Goal: Communication & Community: Share content

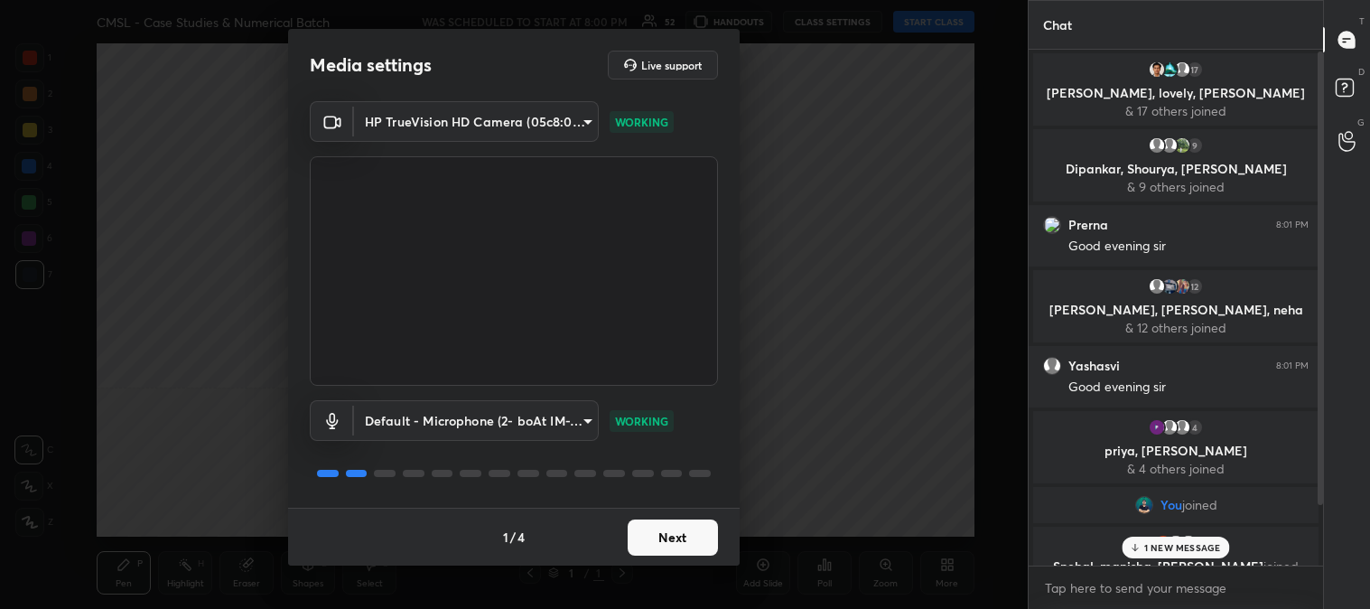
click at [690, 545] on button "Next" at bounding box center [673, 537] width 90 height 36
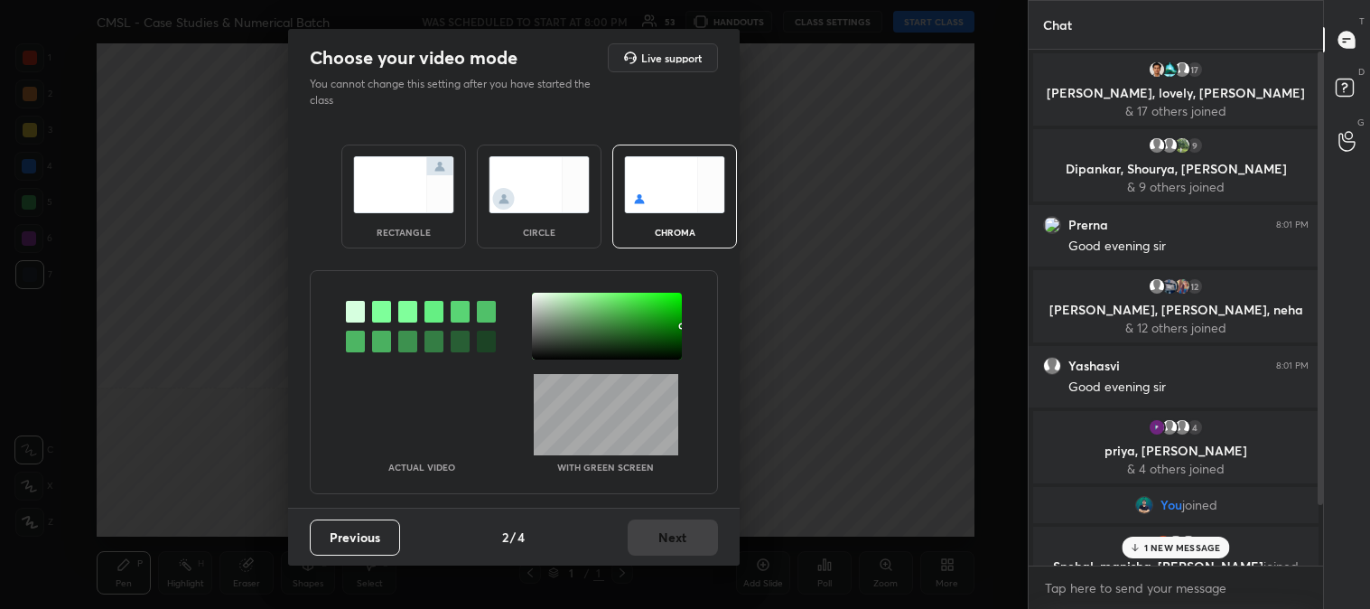
click at [417, 203] on img at bounding box center [403, 184] width 101 height 57
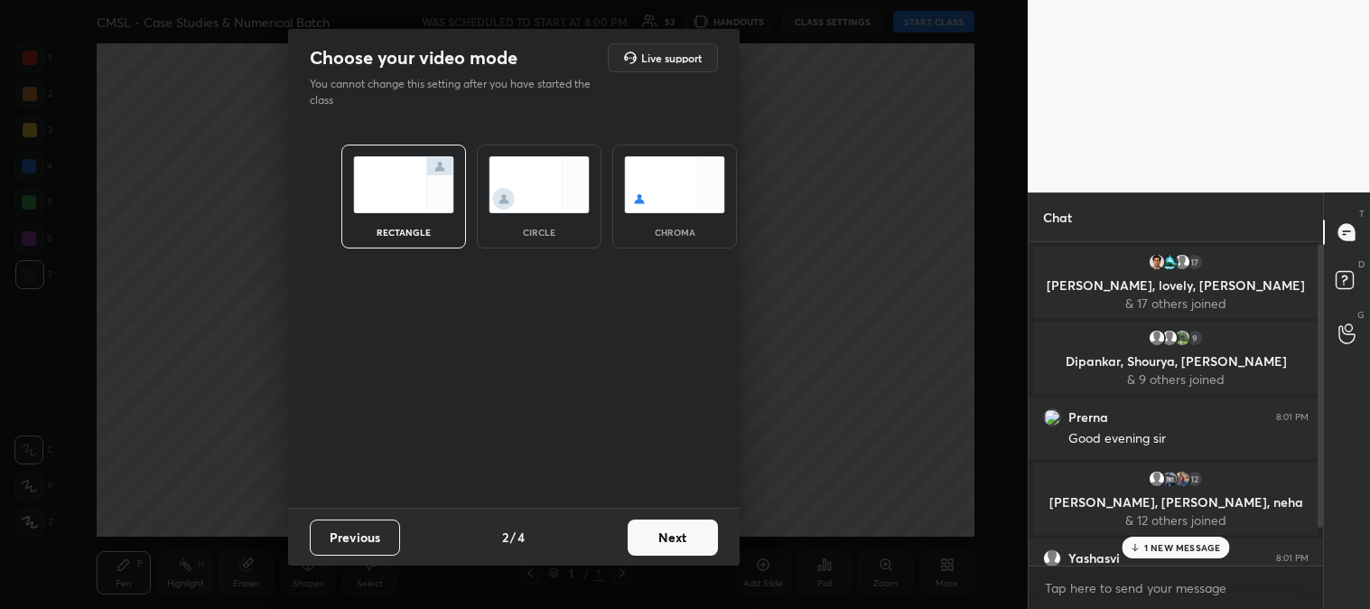
click at [705, 537] on button "Next" at bounding box center [673, 537] width 90 height 36
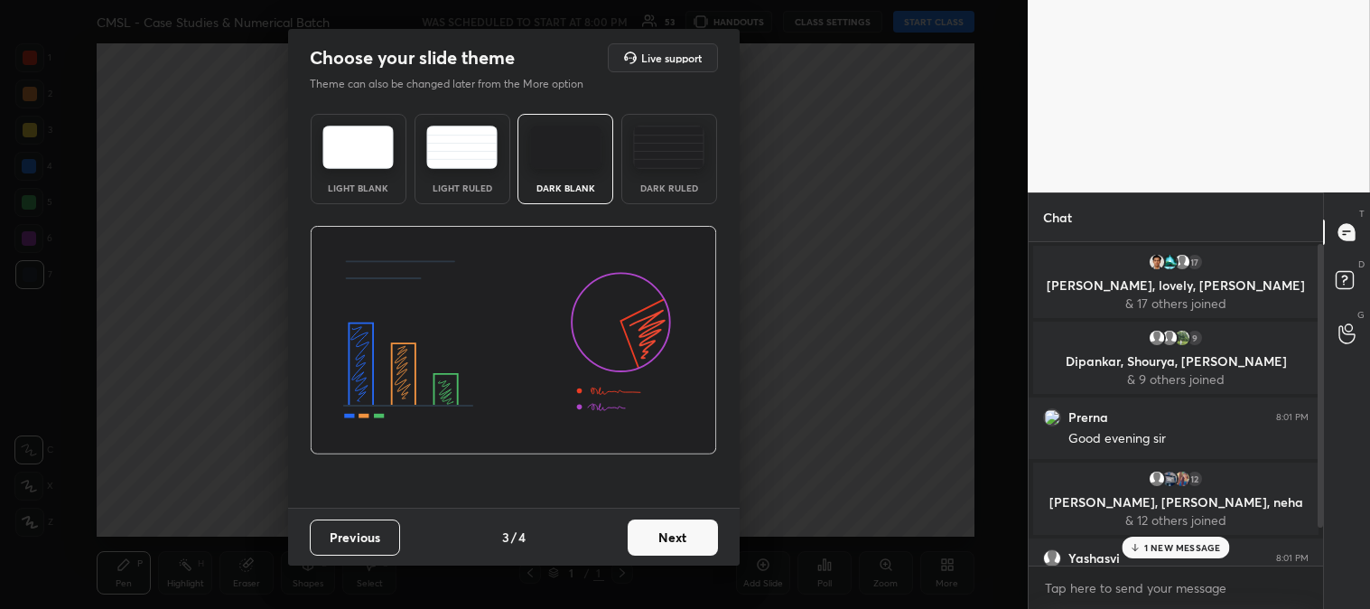
click at [702, 540] on button "Next" at bounding box center [673, 537] width 90 height 36
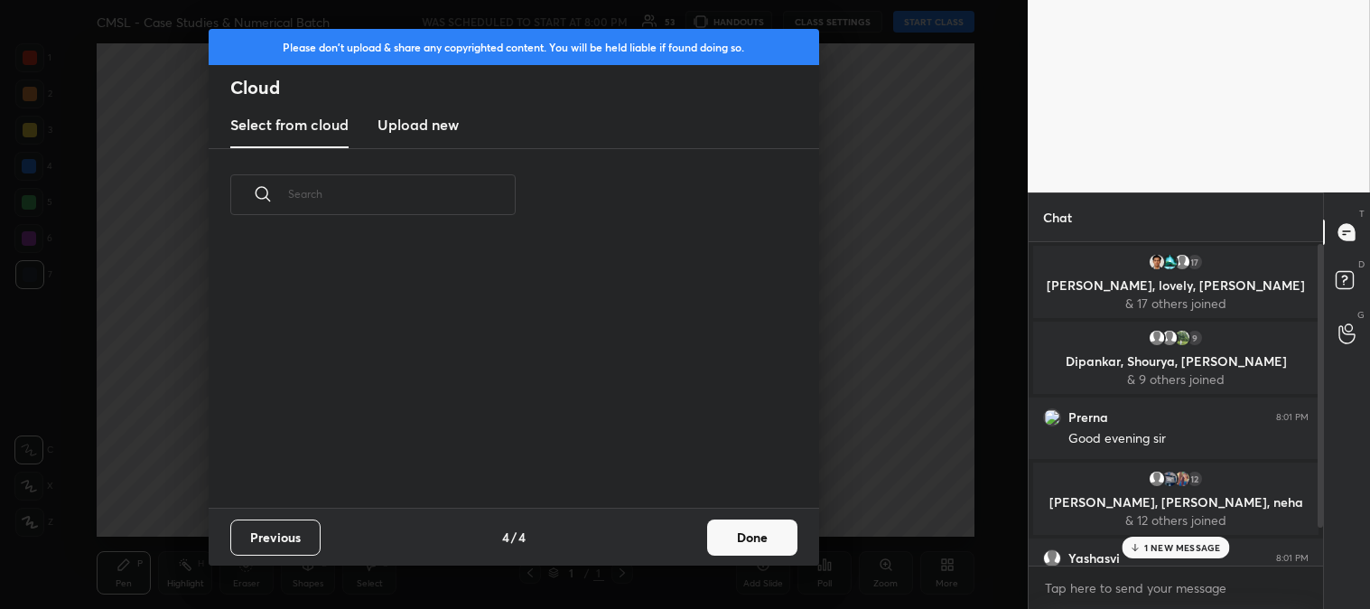
click at [771, 542] on button "Done" at bounding box center [752, 537] width 90 height 36
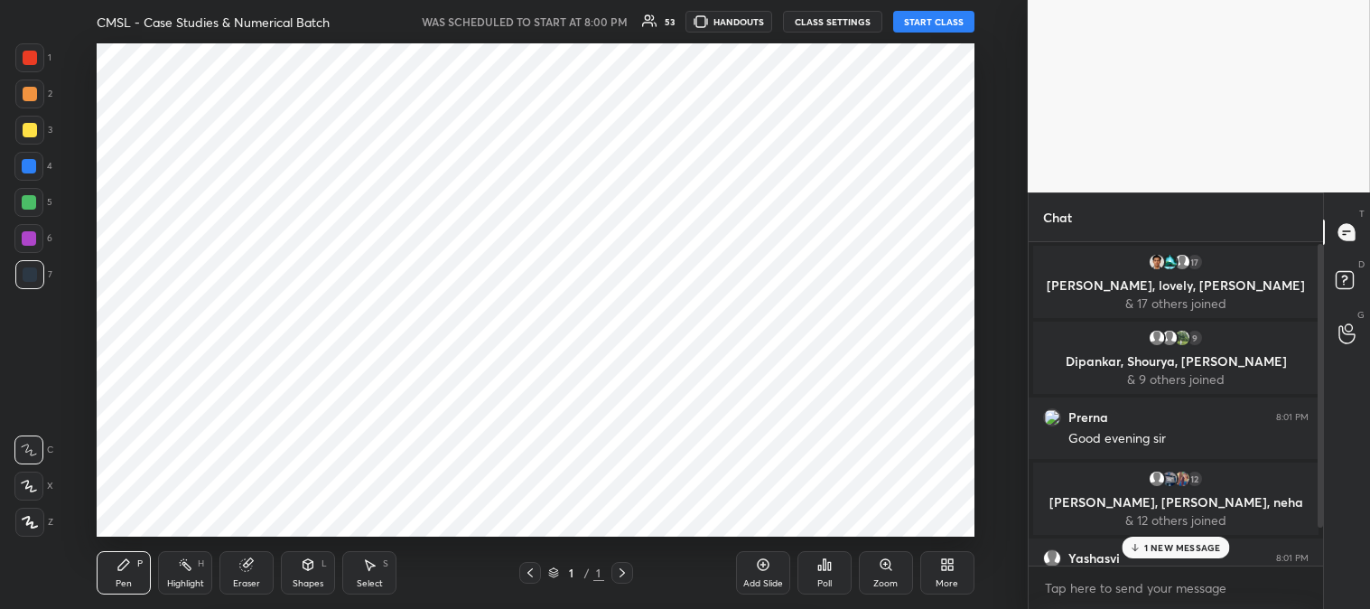
scroll to position [267, 580]
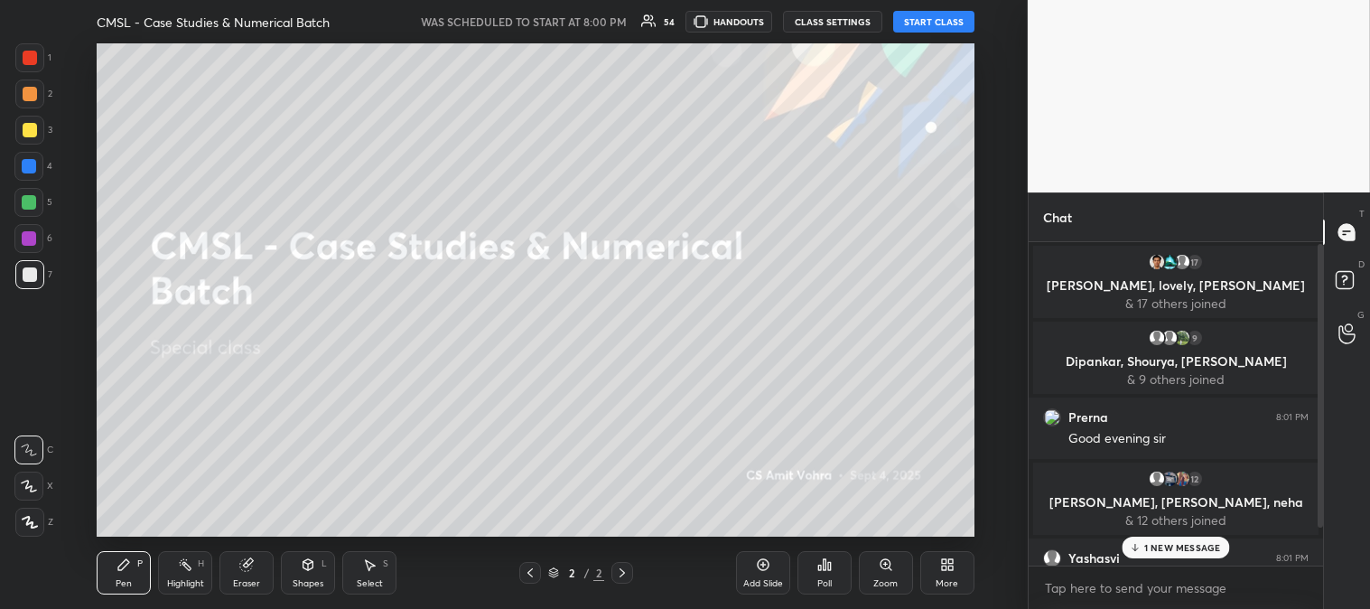
click at [925, 14] on button "START CLASS" at bounding box center [933, 22] width 81 height 22
click at [1156, 547] on p "5 NEW MESSAGES" at bounding box center [1183, 547] width 84 height 11
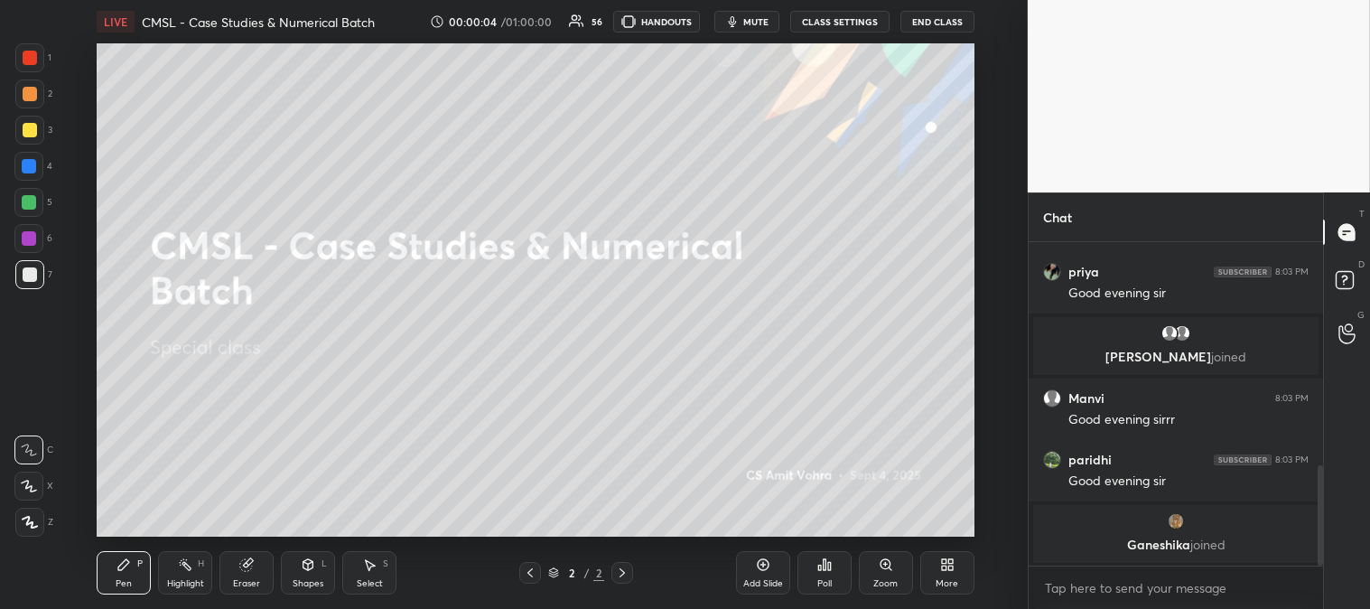
scroll to position [717, 0]
click at [30, 127] on div at bounding box center [30, 130] width 14 height 14
click at [941, 576] on div "More" at bounding box center [947, 572] width 54 height 43
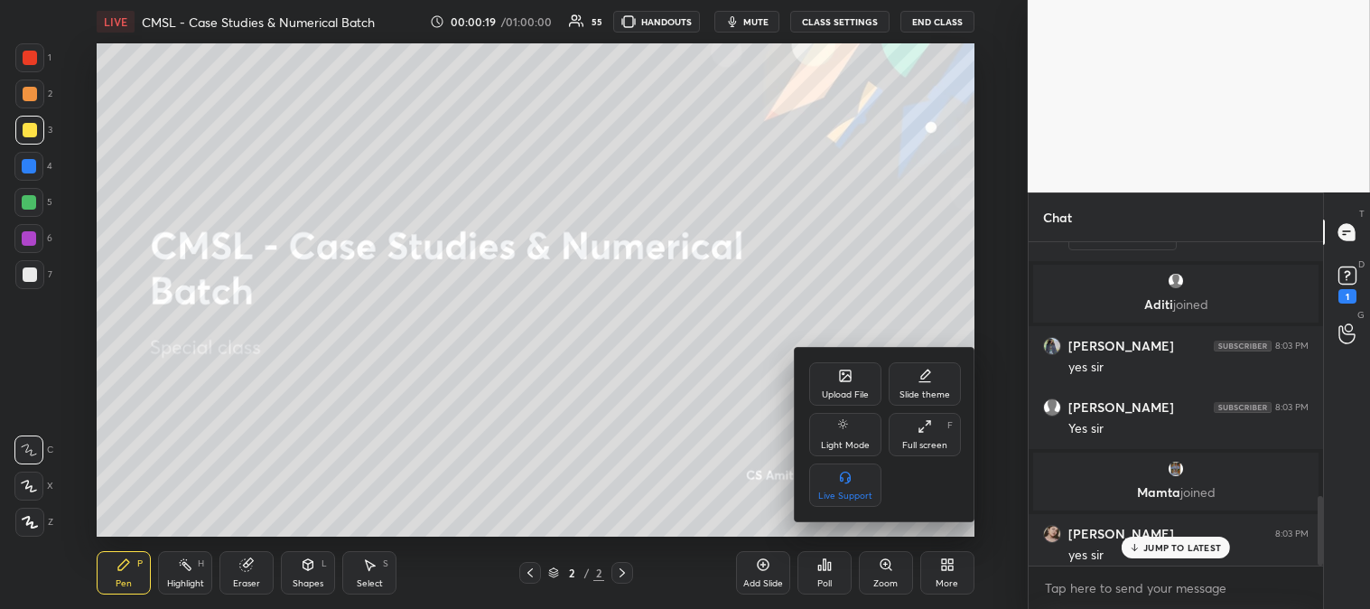
scroll to position [1186, 0]
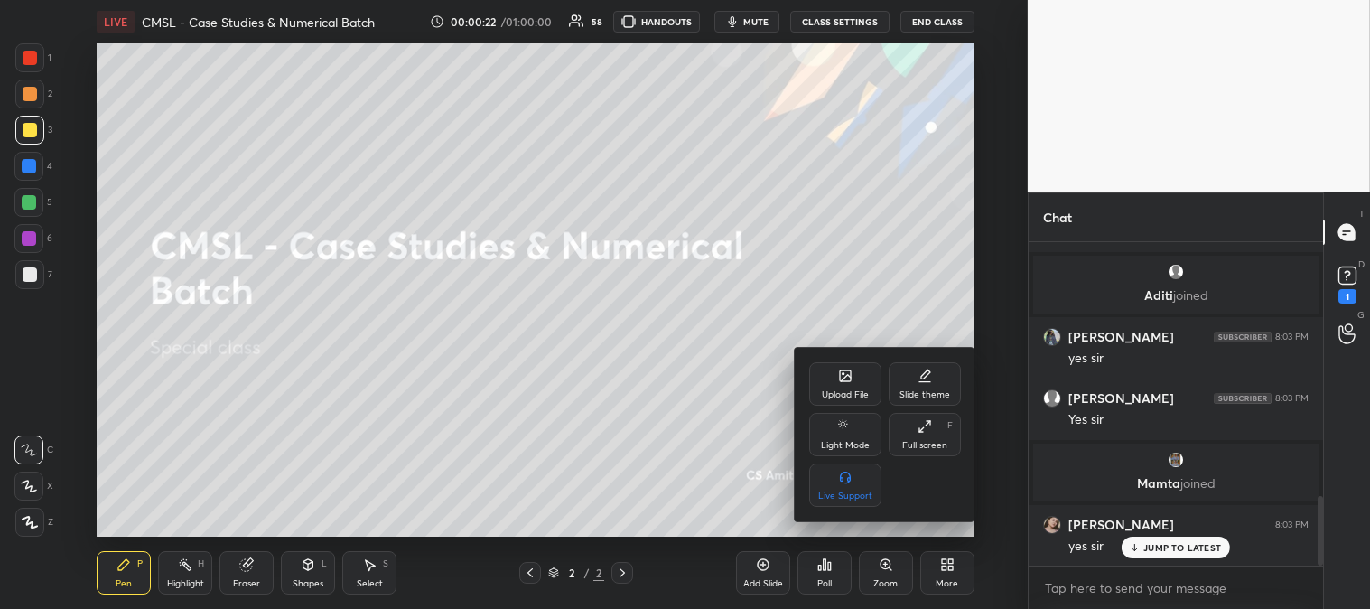
click at [831, 377] on div "Upload File" at bounding box center [845, 383] width 72 height 43
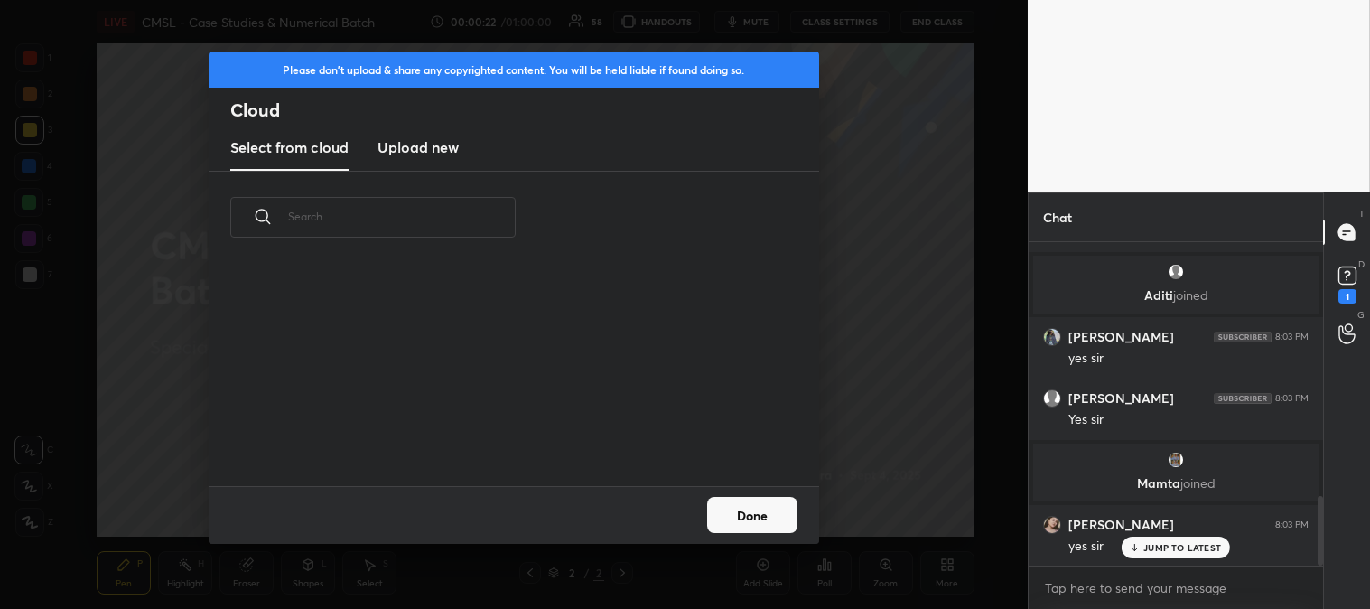
scroll to position [222, 580]
click at [426, 149] on h3 "Upload new" at bounding box center [418, 147] width 81 height 22
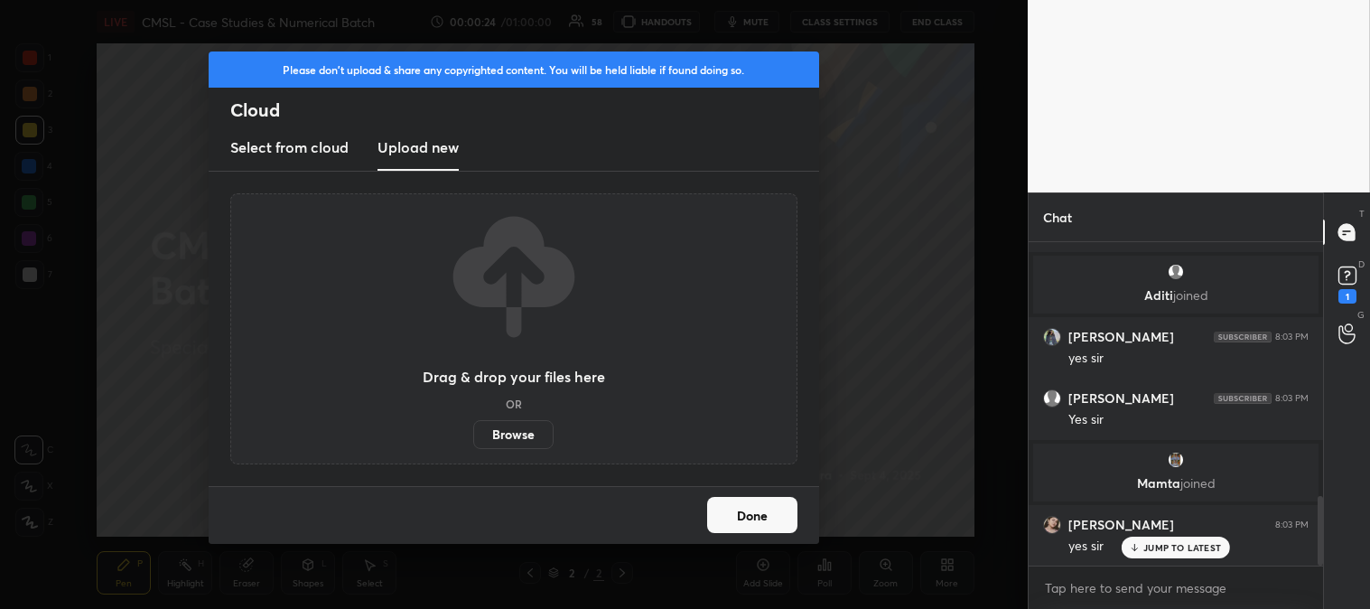
scroll to position [1251, 0]
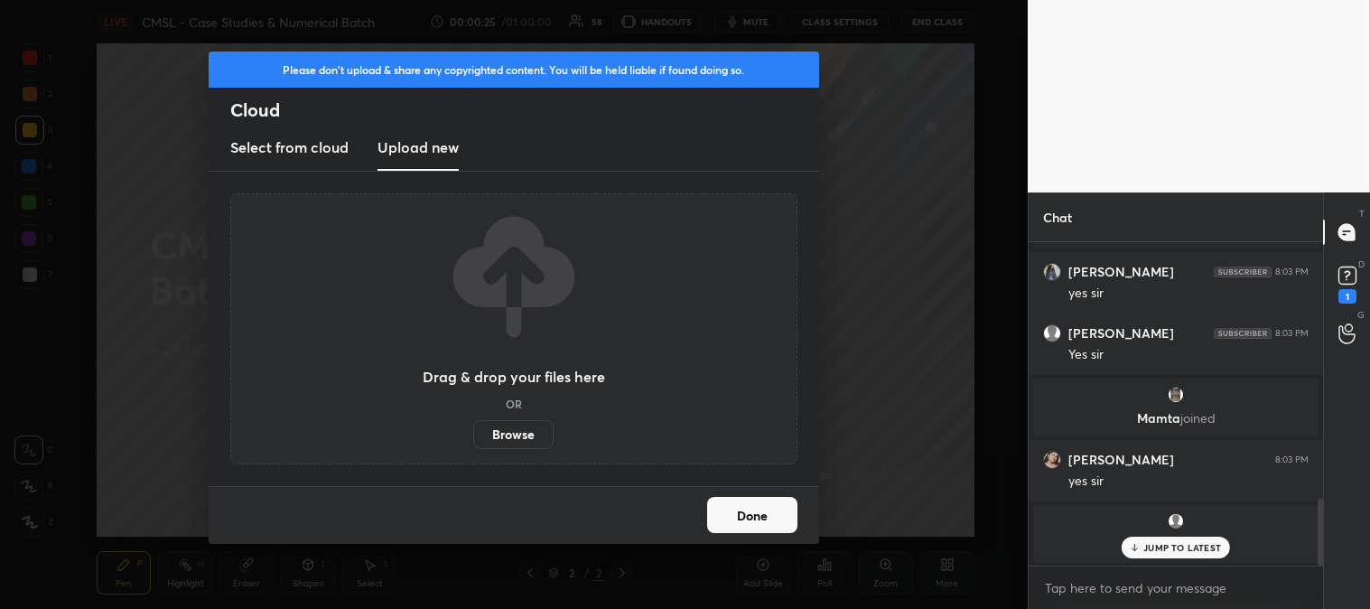
click at [504, 434] on label "Browse" at bounding box center [513, 434] width 80 height 29
click at [473, 434] on input "Browse" at bounding box center [473, 434] width 0 height 29
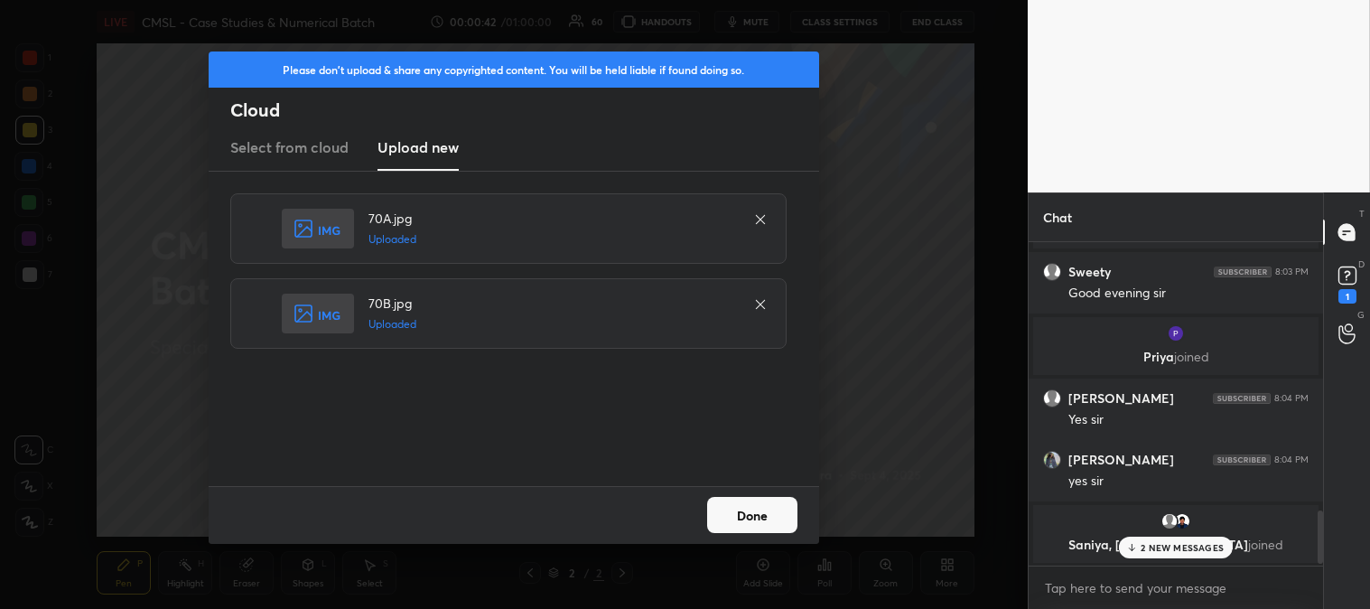
scroll to position [1627, 0]
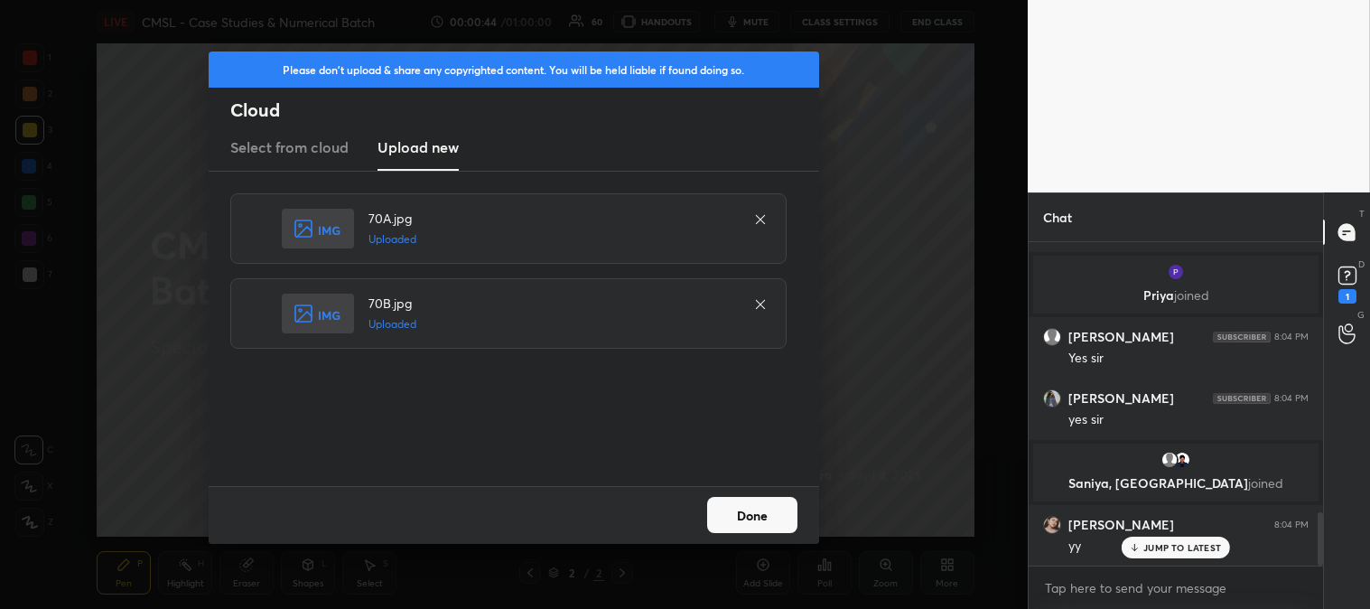
click at [761, 506] on button "Done" at bounding box center [752, 515] width 90 height 36
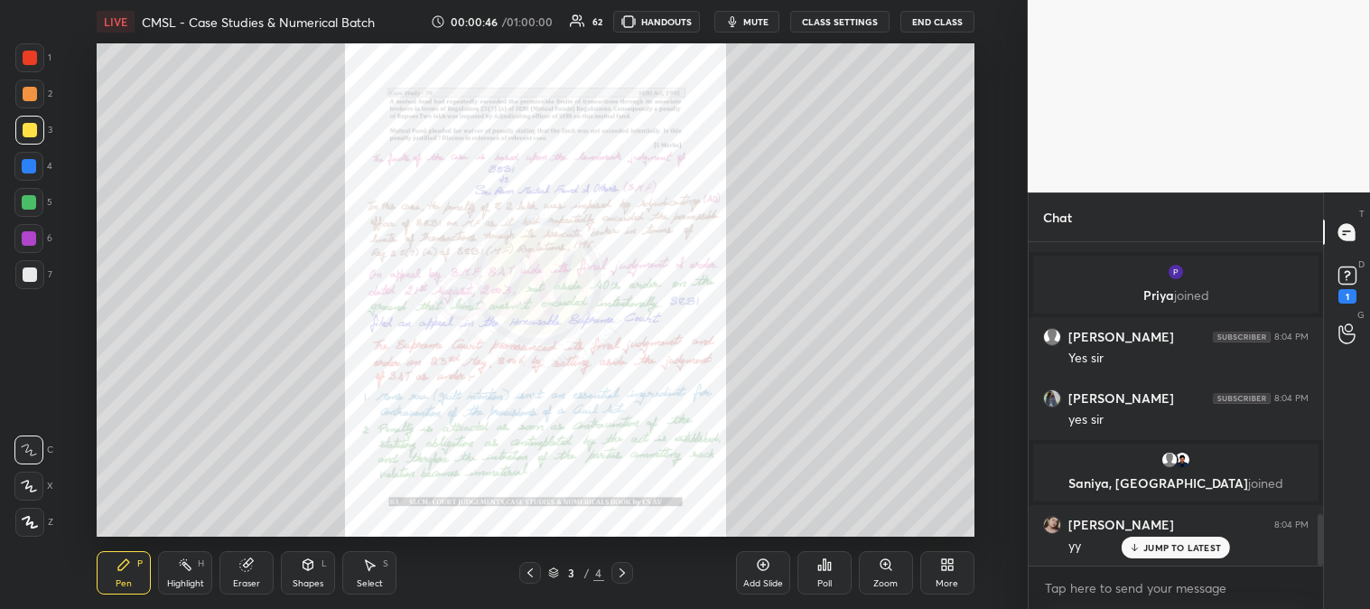
scroll to position [1692, 0]
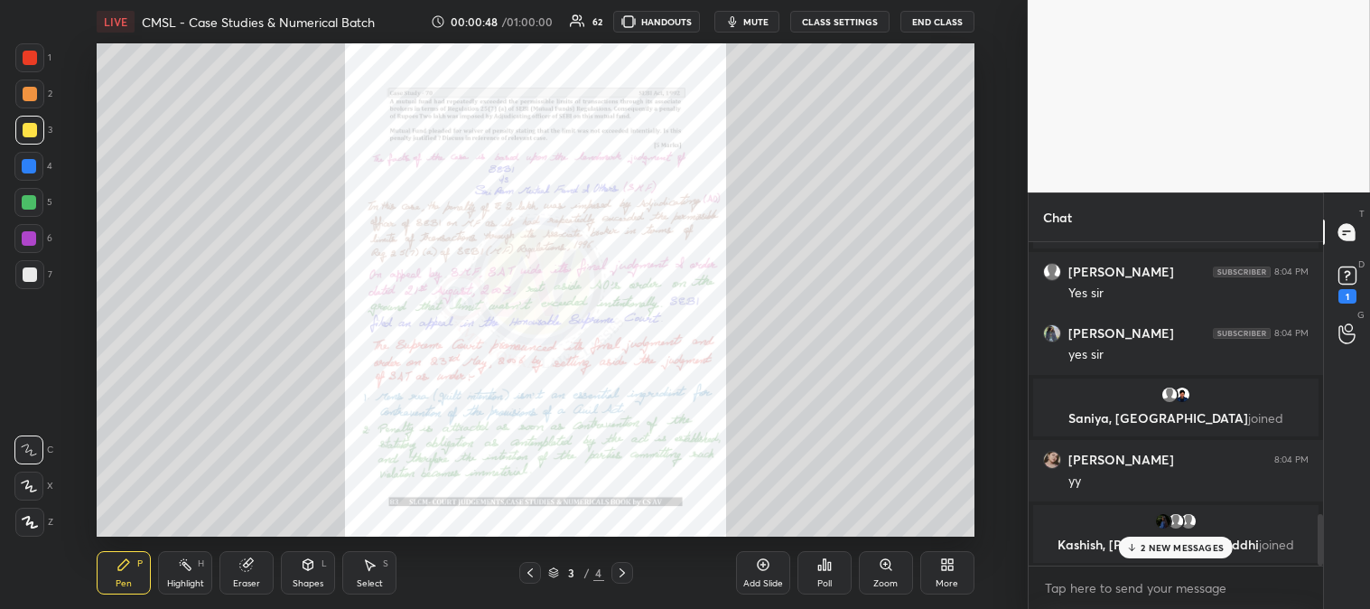
click at [755, 15] on span "mute" at bounding box center [755, 21] width 25 height 13
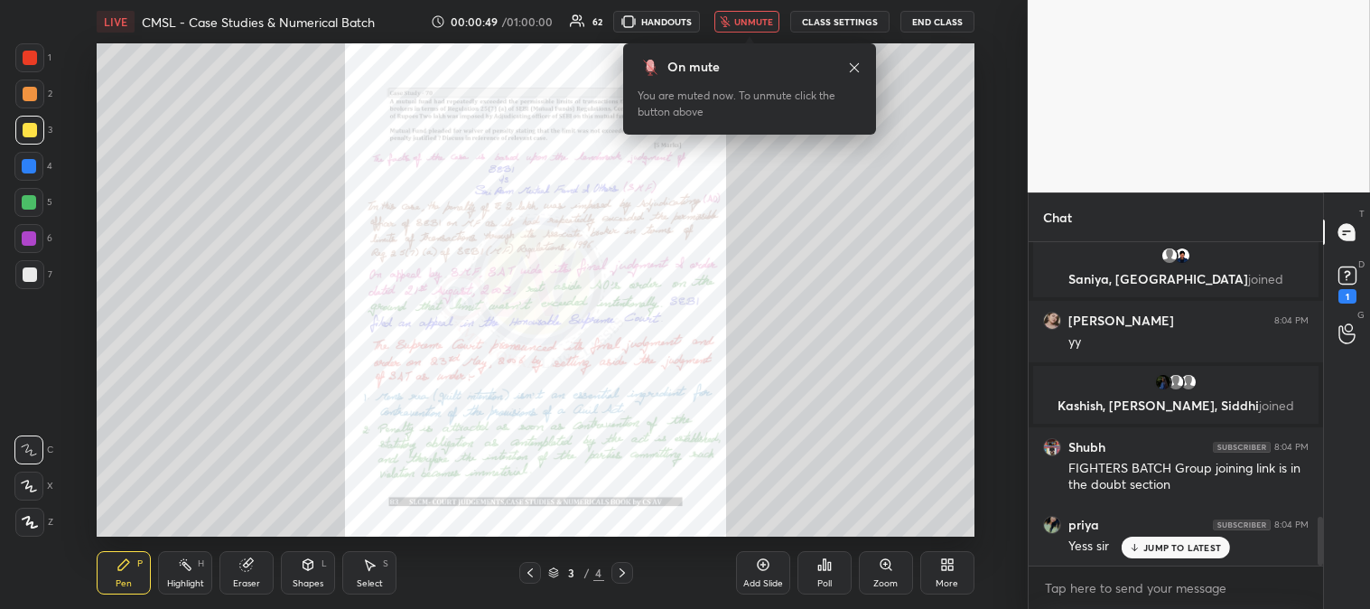
click at [760, 24] on span "unmute" at bounding box center [753, 21] width 39 height 13
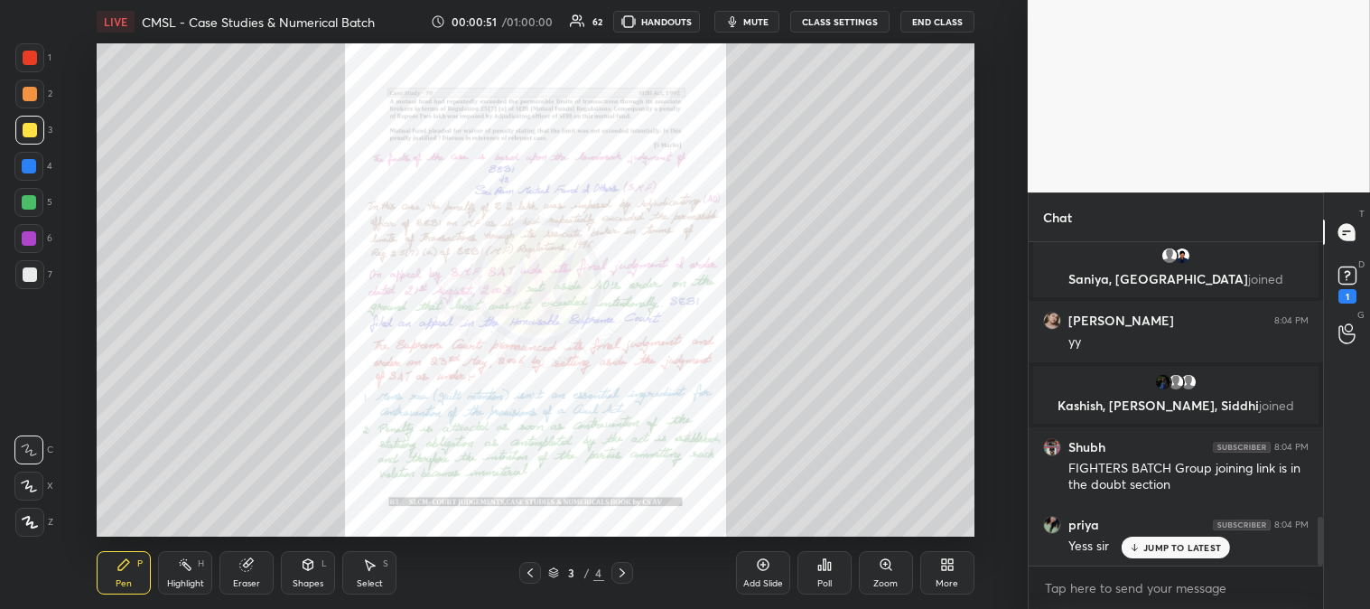
scroll to position [1897, 0]
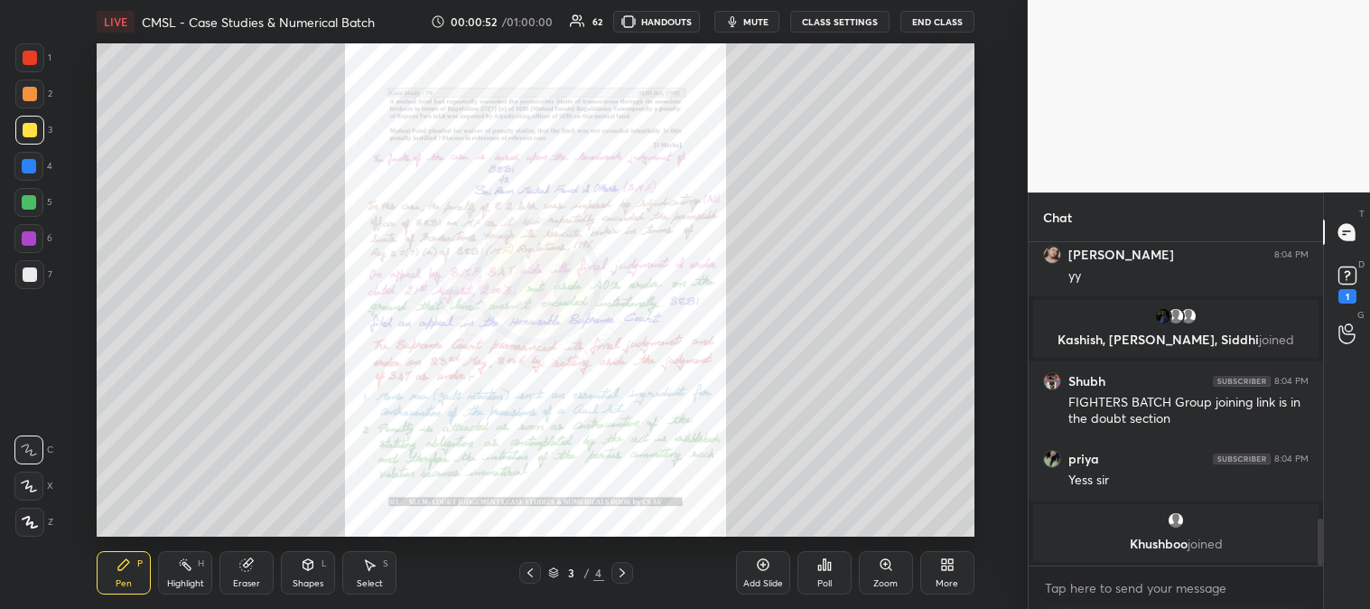
click at [882, 572] on icon at bounding box center [886, 564] width 14 height 14
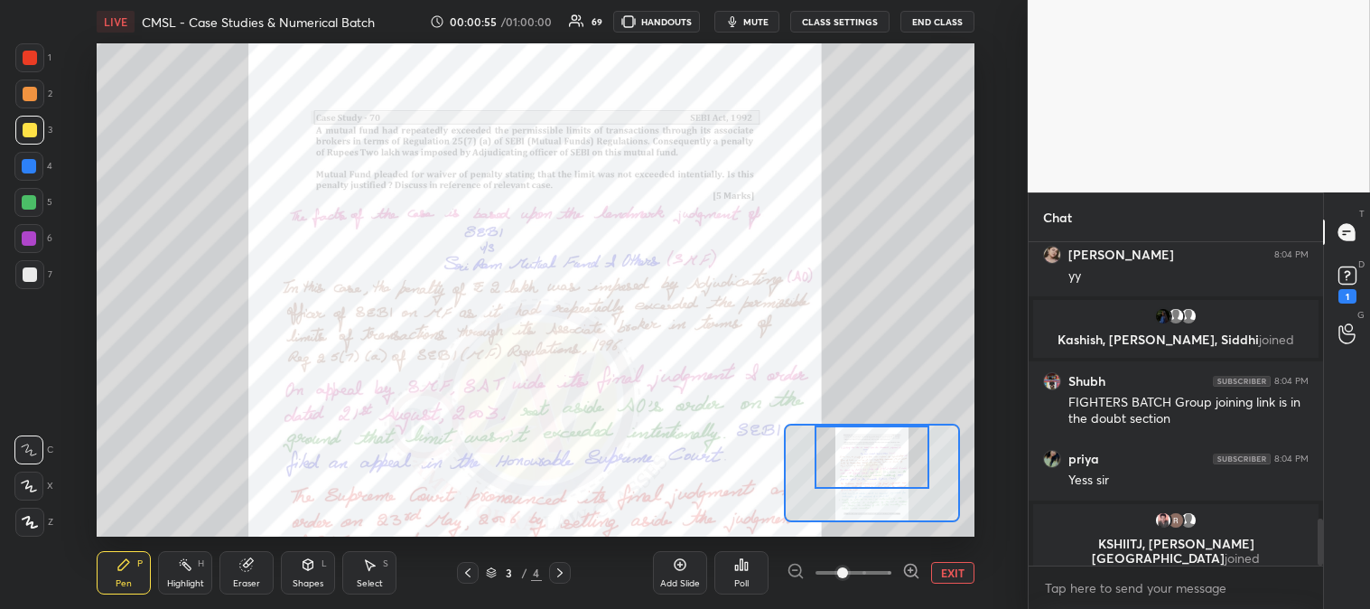
click at [129, 566] on icon at bounding box center [124, 564] width 14 height 14
click at [33, 61] on div at bounding box center [30, 58] width 14 height 14
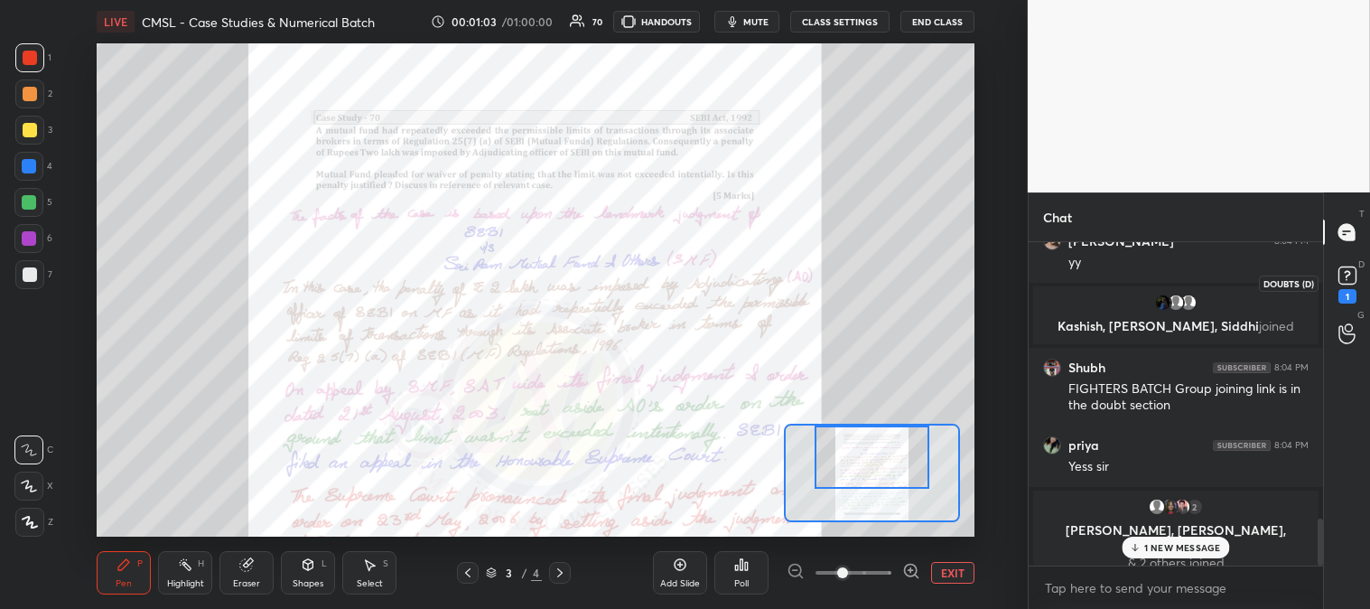
click at [1344, 280] on rect at bounding box center [1347, 275] width 17 height 17
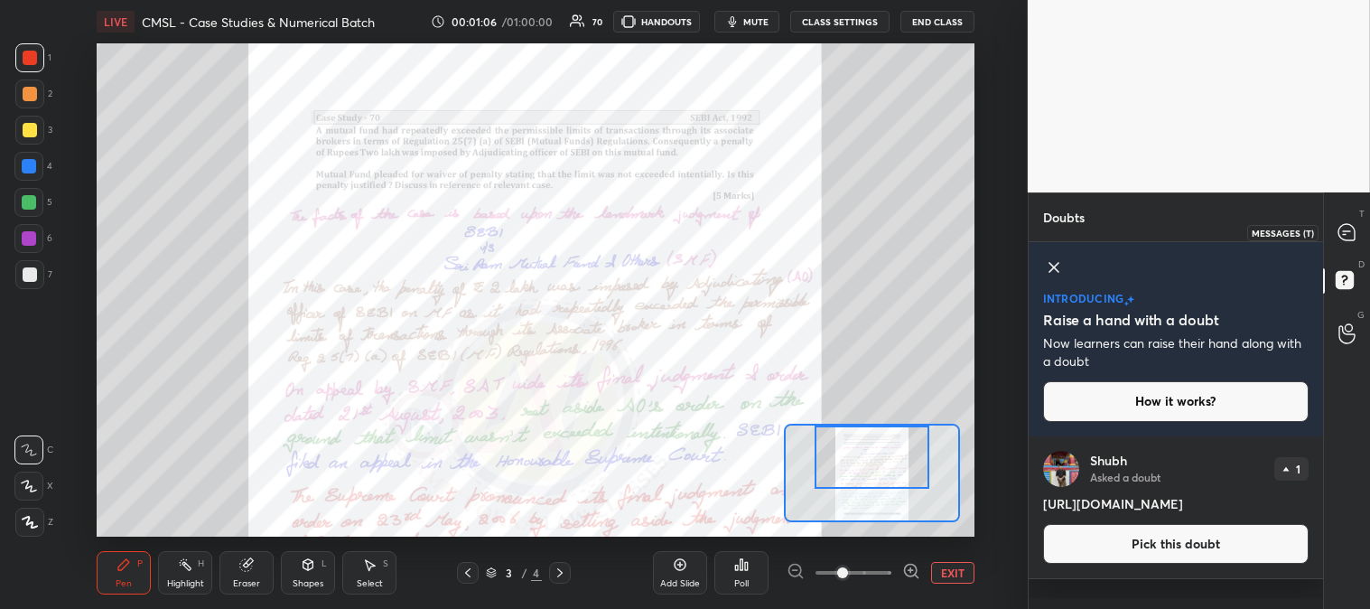
click at [1344, 236] on icon at bounding box center [1347, 232] width 16 height 16
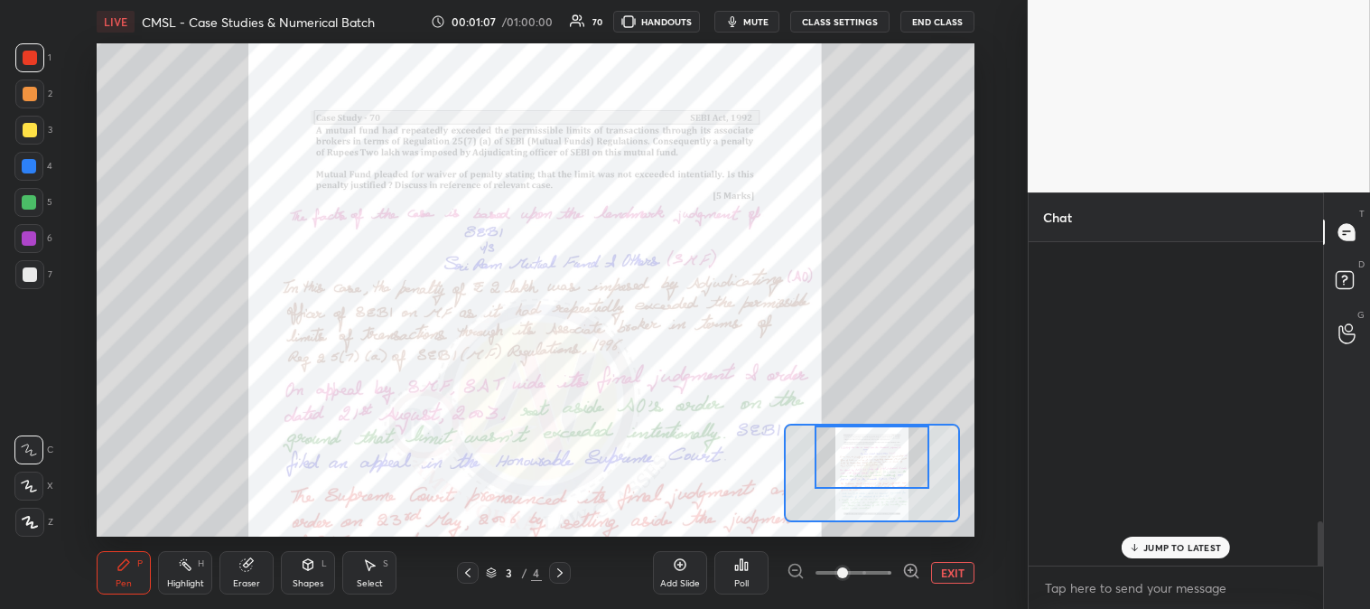
scroll to position [318, 289]
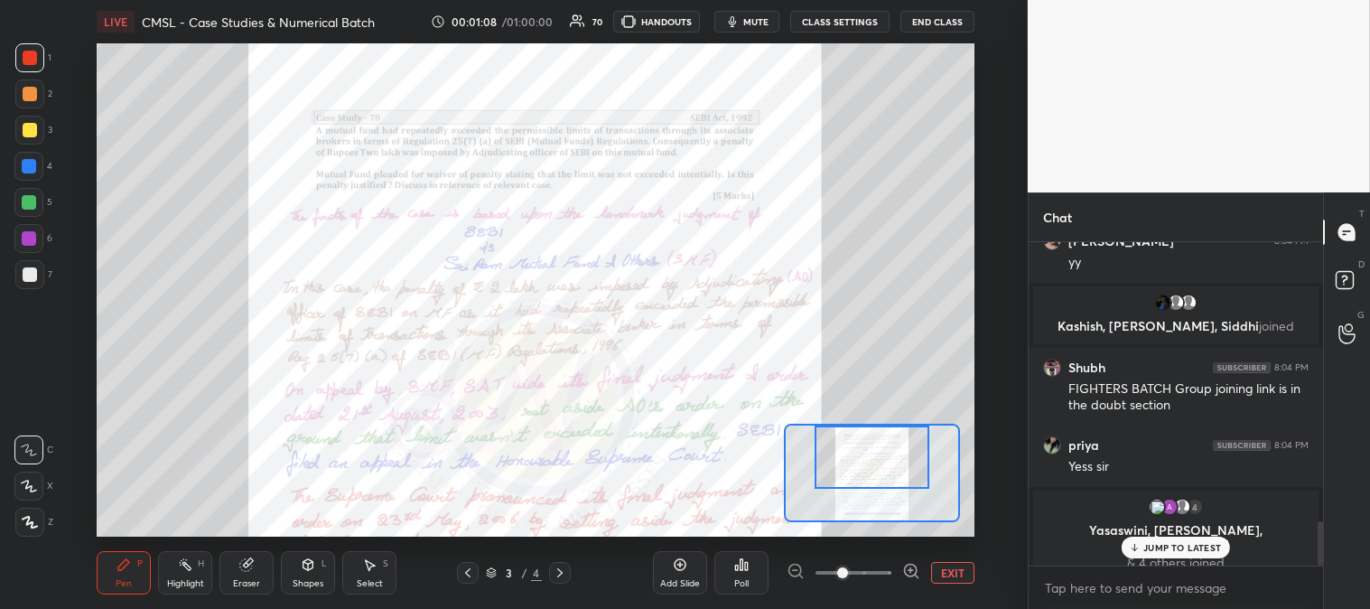
click at [1163, 549] on p "JUMP TO LATEST" at bounding box center [1183, 547] width 78 height 11
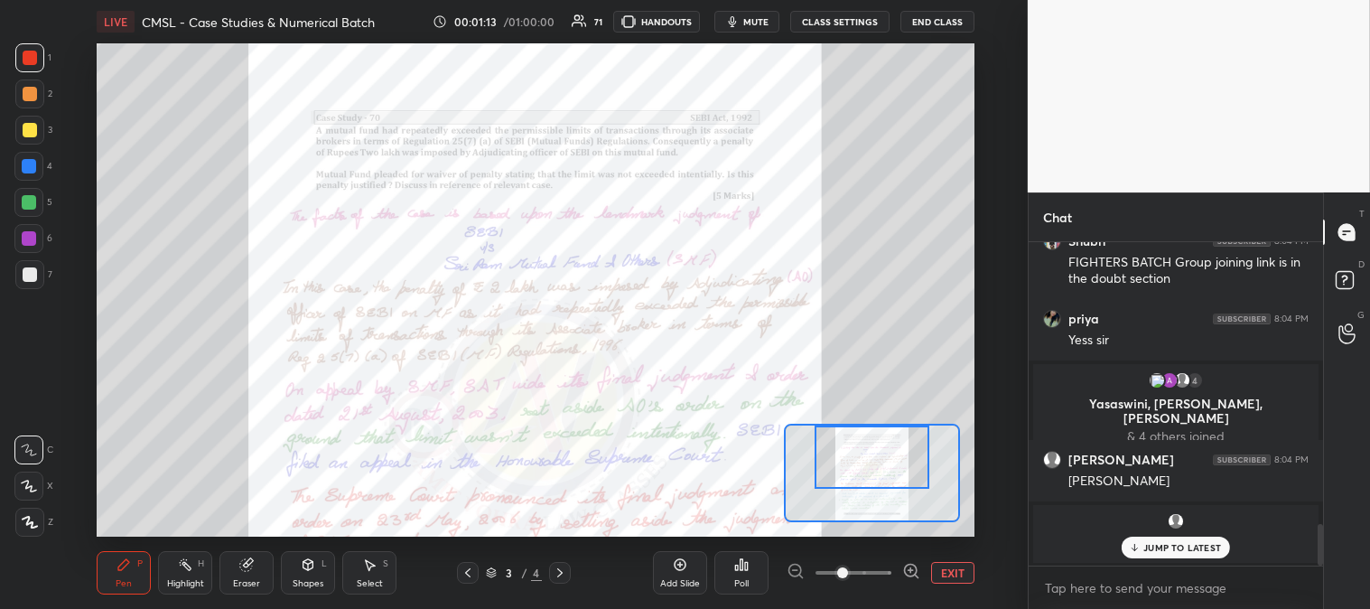
scroll to position [2227, 0]
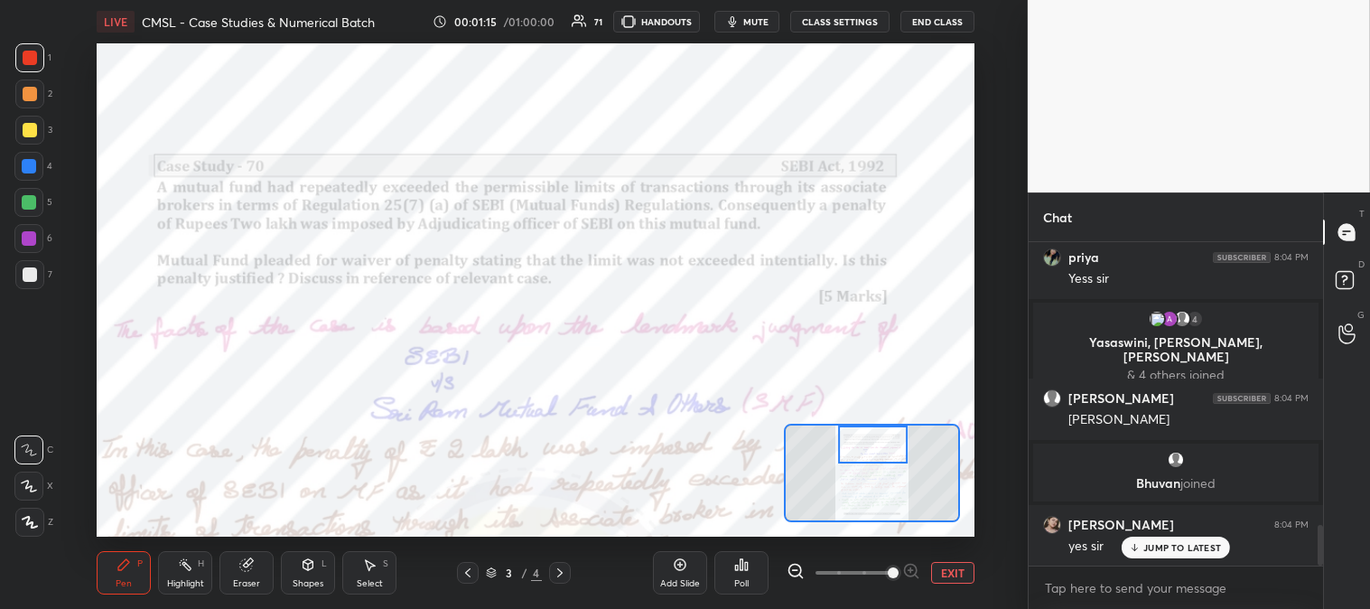
click at [206, 602] on div "Pen P Highlight H Eraser Shapes L Select S 3 / 4 Add Slide Poll EXIT" at bounding box center [535, 573] width 877 height 72
click at [184, 565] on icon at bounding box center [185, 565] width 2 height 2
click at [33, 67] on div at bounding box center [29, 57] width 29 height 29
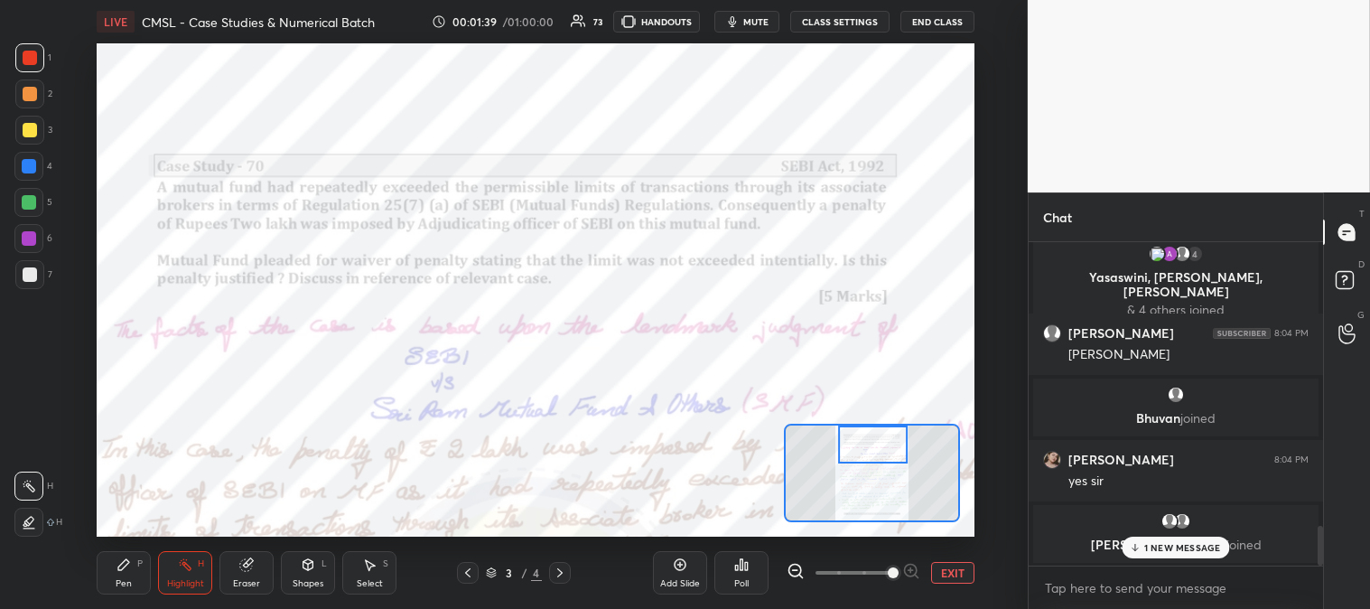
click at [1172, 553] on p "1 NEW MESSAGE" at bounding box center [1182, 547] width 77 height 11
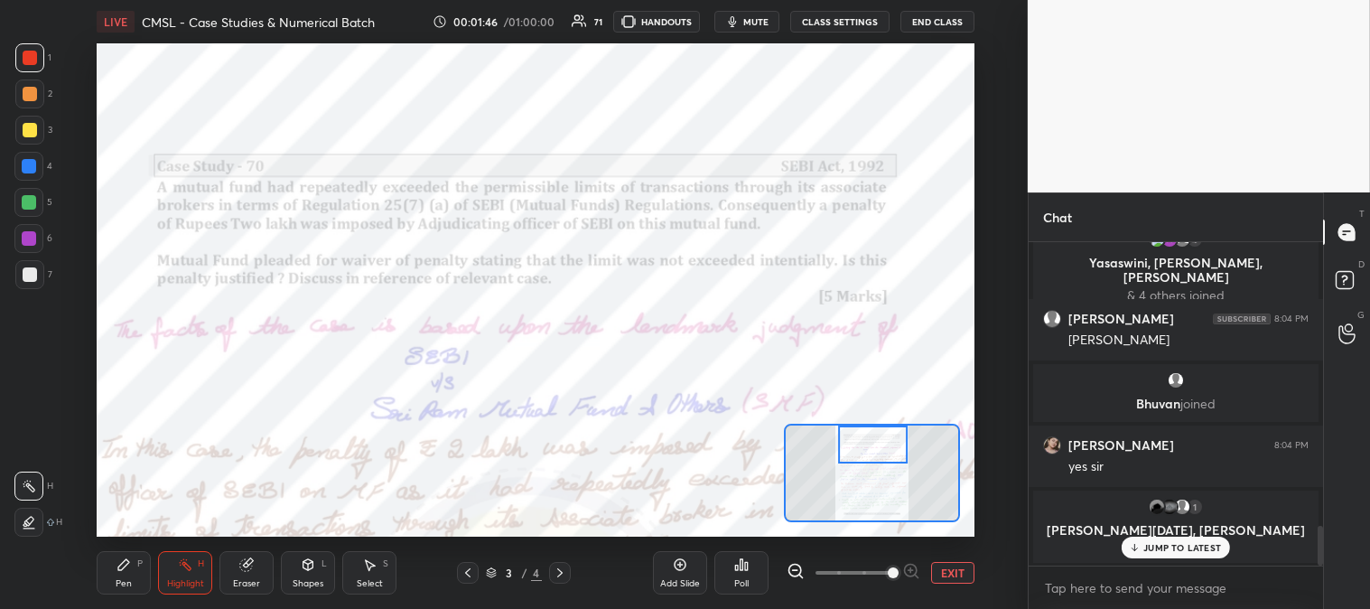
click at [135, 580] on div "Pen P" at bounding box center [124, 572] width 54 height 43
click at [1163, 548] on p "JUMP TO LATEST" at bounding box center [1183, 547] width 78 height 11
click at [28, 61] on div at bounding box center [30, 58] width 14 height 14
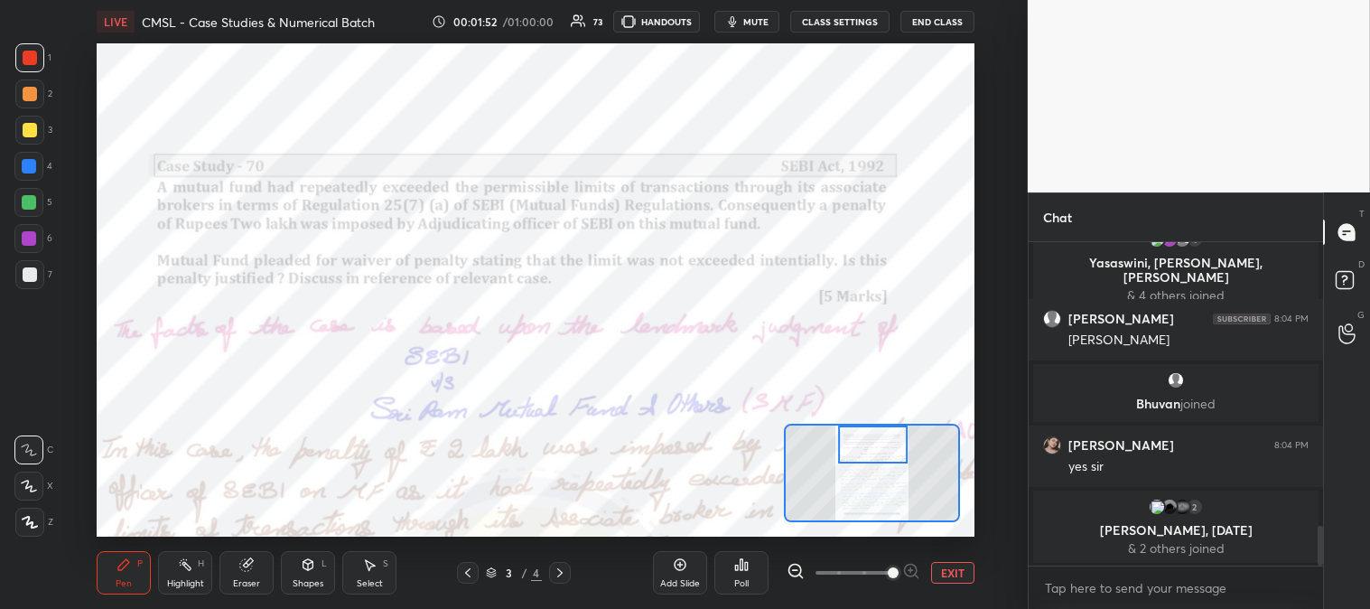
click at [37, 165] on div at bounding box center [28, 166] width 29 height 29
click at [19, 482] on div at bounding box center [28, 486] width 29 height 29
click at [245, 581] on div "Eraser" at bounding box center [246, 583] width 27 height 9
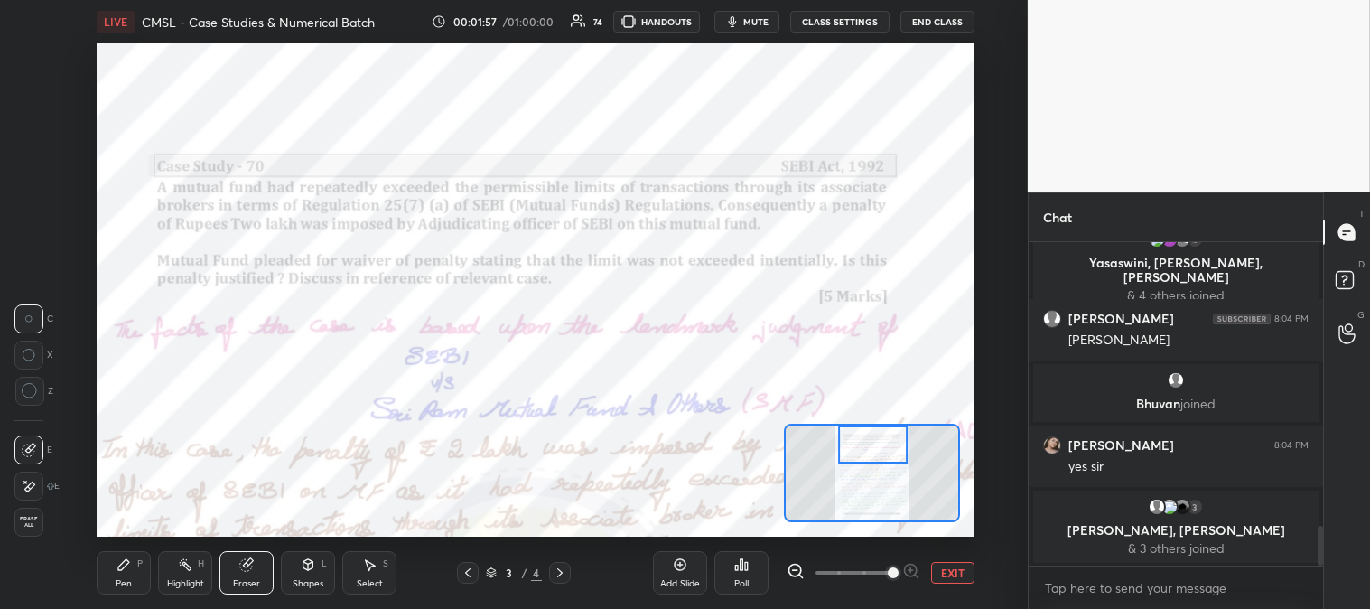
click at [120, 579] on div "Pen" at bounding box center [124, 583] width 16 height 9
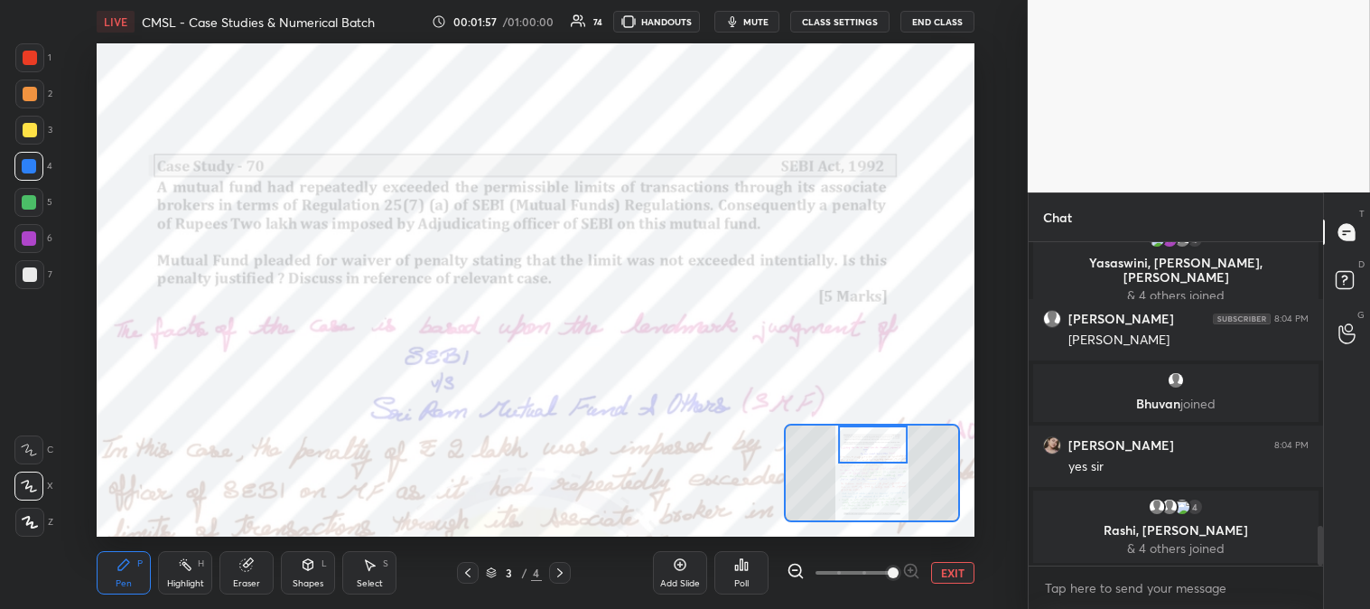
click at [130, 575] on div "Pen P" at bounding box center [124, 572] width 54 height 43
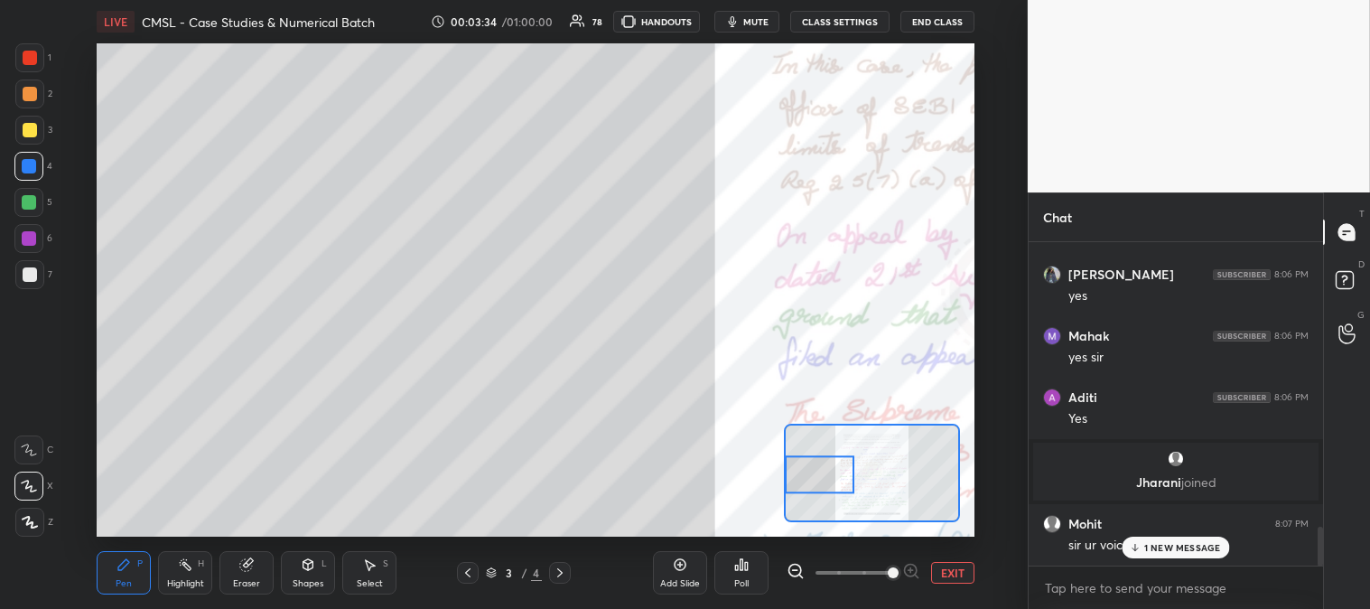
scroll to position [2322, 0]
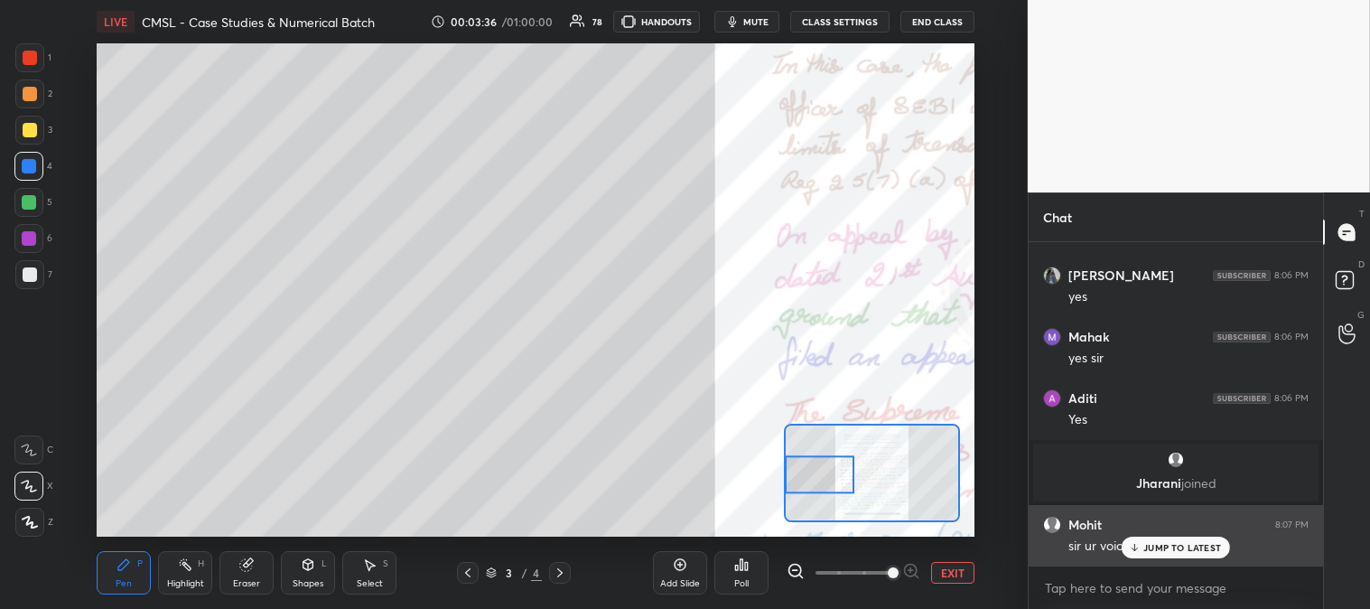
click at [1168, 549] on p "JUMP TO LATEST" at bounding box center [1183, 547] width 78 height 11
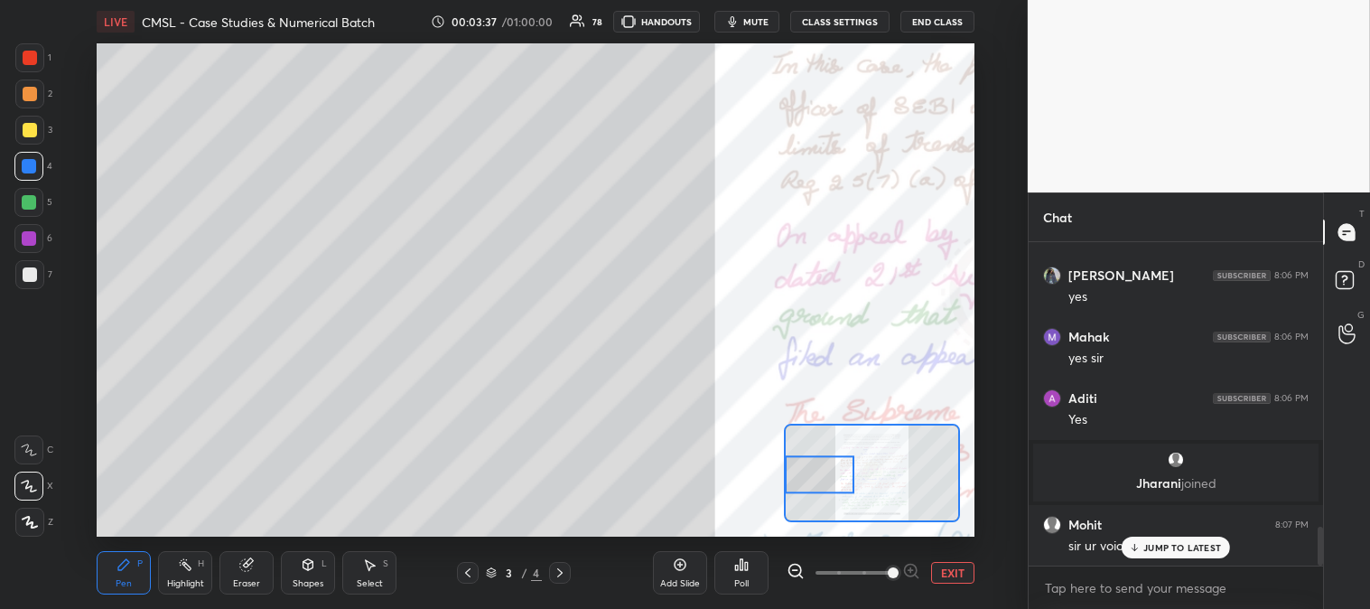
scroll to position [2387, 0]
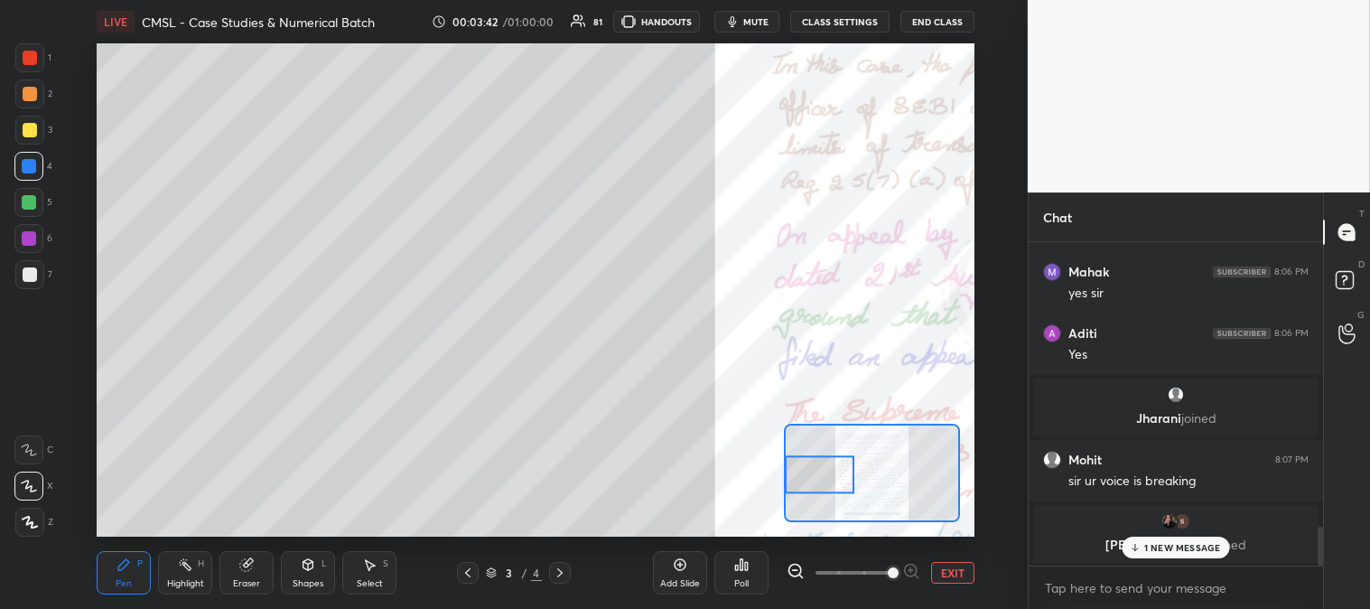
click at [757, 22] on span "mute" at bounding box center [755, 21] width 25 height 13
click at [752, 21] on span "unmute" at bounding box center [753, 21] width 39 height 13
click at [31, 137] on div at bounding box center [29, 130] width 29 height 29
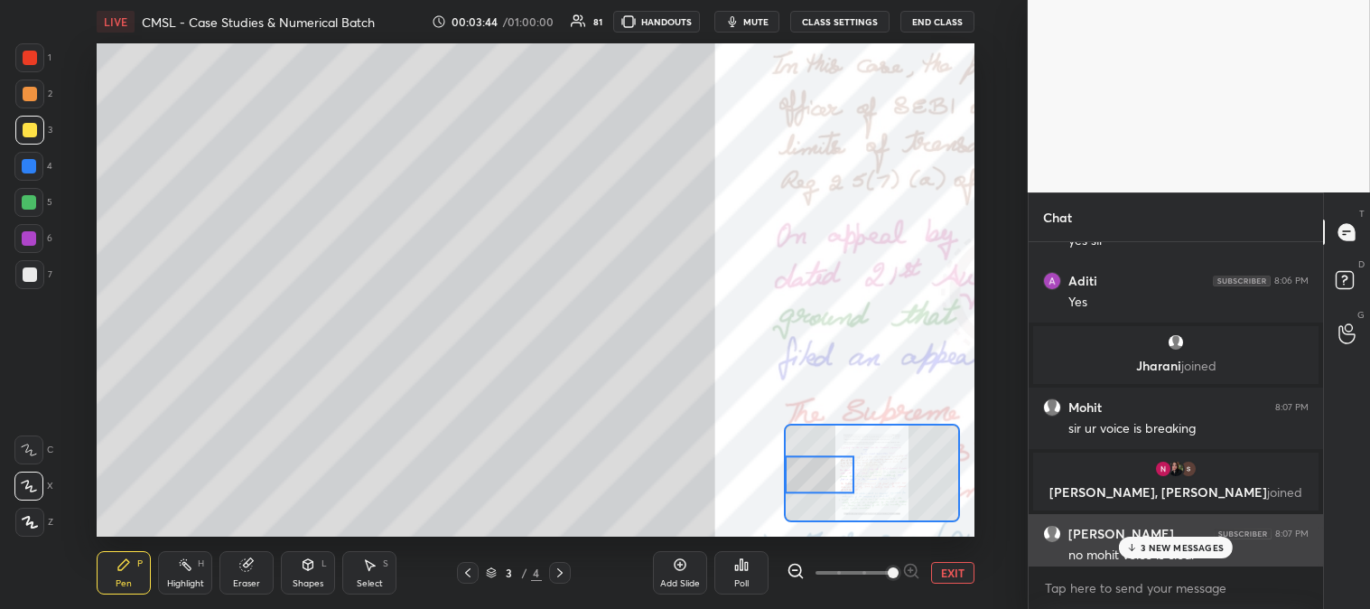
scroll to position [2396, 0]
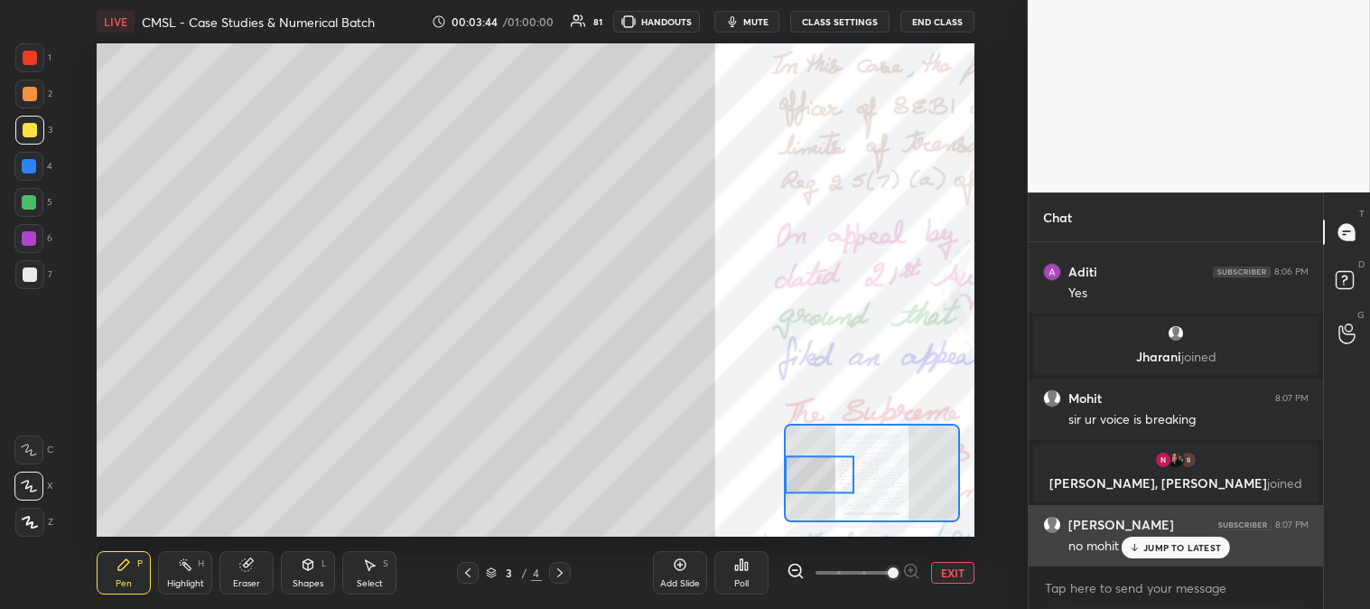
click at [1138, 549] on icon at bounding box center [1135, 547] width 12 height 11
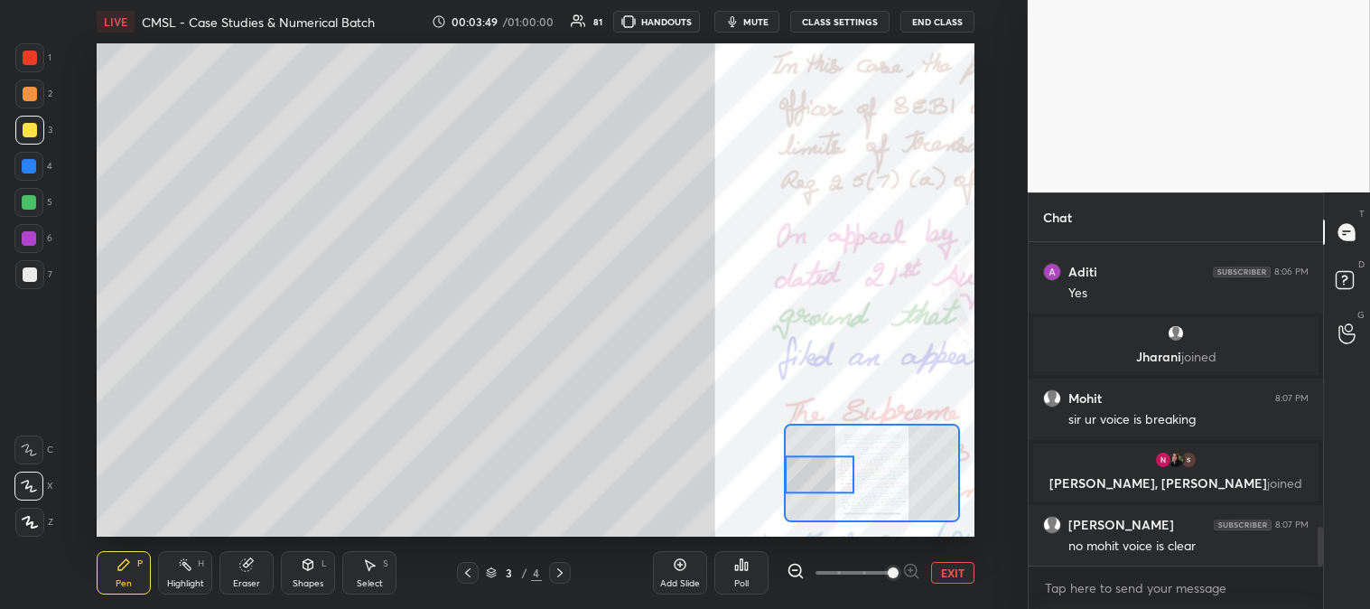
scroll to position [2458, 0]
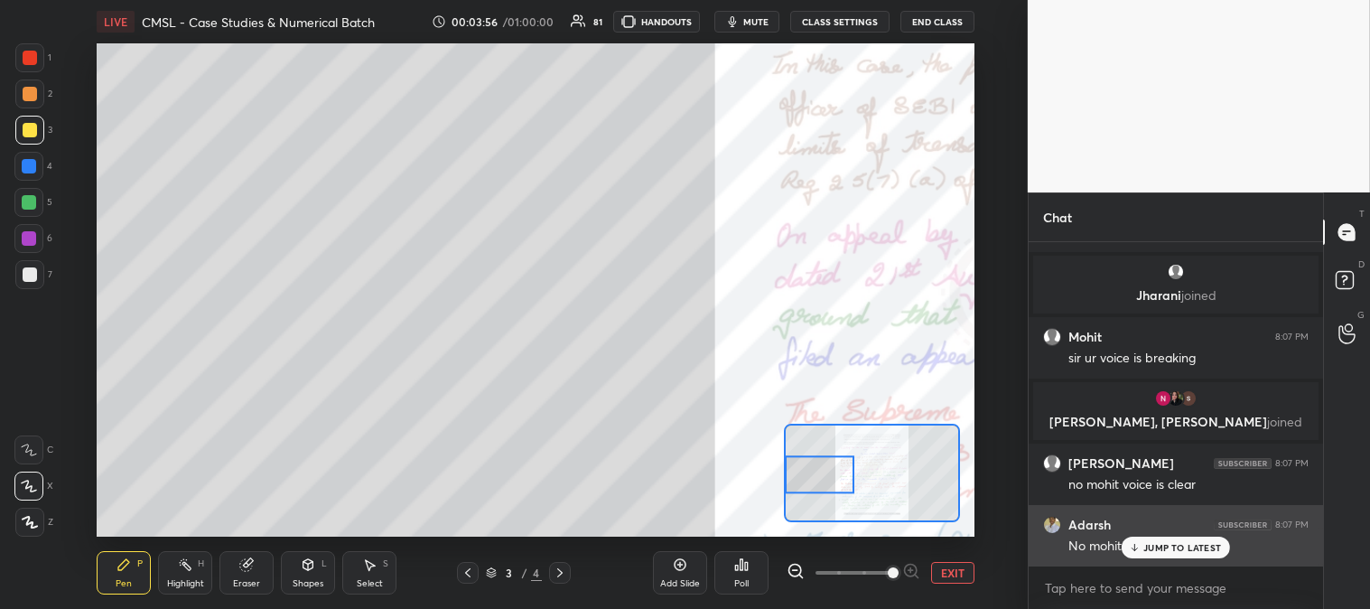
click at [1170, 546] on p "JUMP TO LATEST" at bounding box center [1183, 547] width 78 height 11
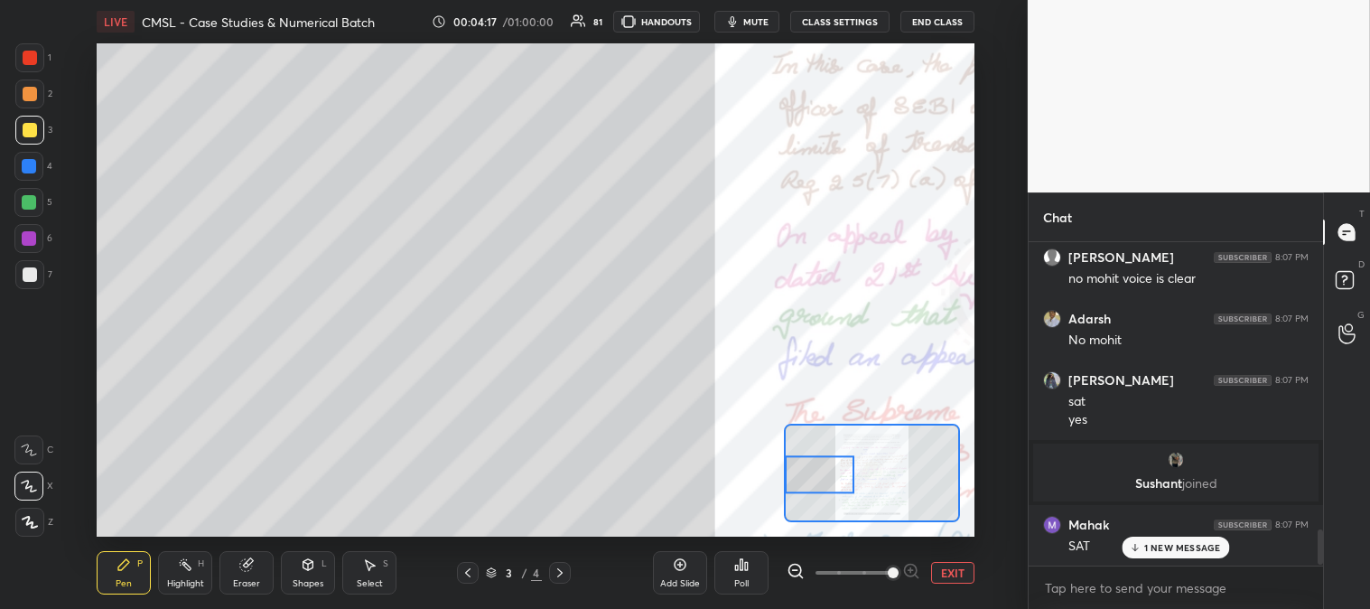
scroll to position [2626, 0]
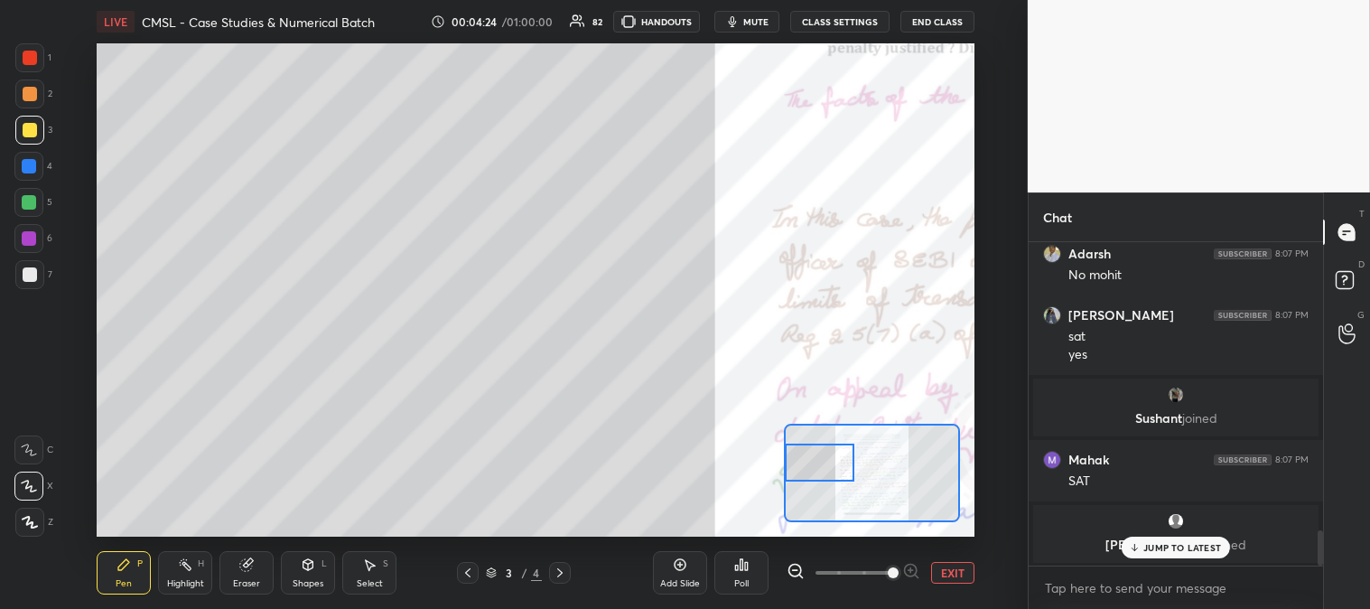
click at [115, 569] on div "Pen P" at bounding box center [124, 572] width 54 height 43
click at [33, 285] on div at bounding box center [29, 274] width 29 height 29
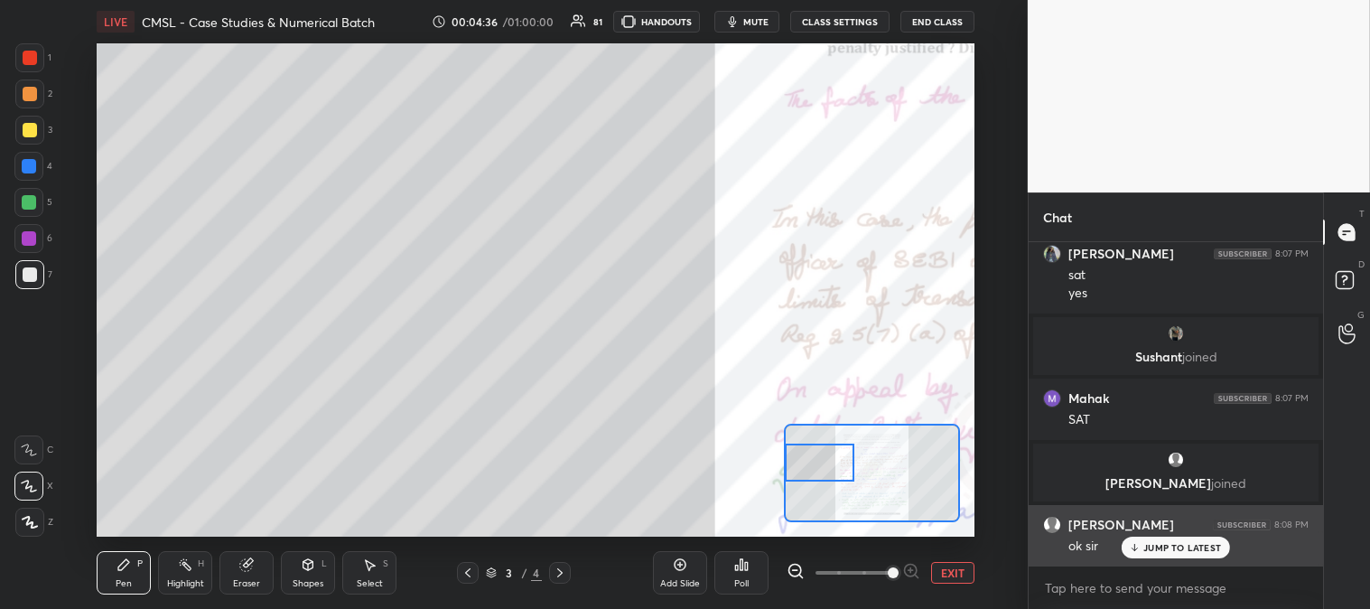
click at [1154, 547] on p "JUMP TO LATEST" at bounding box center [1183, 547] width 78 height 11
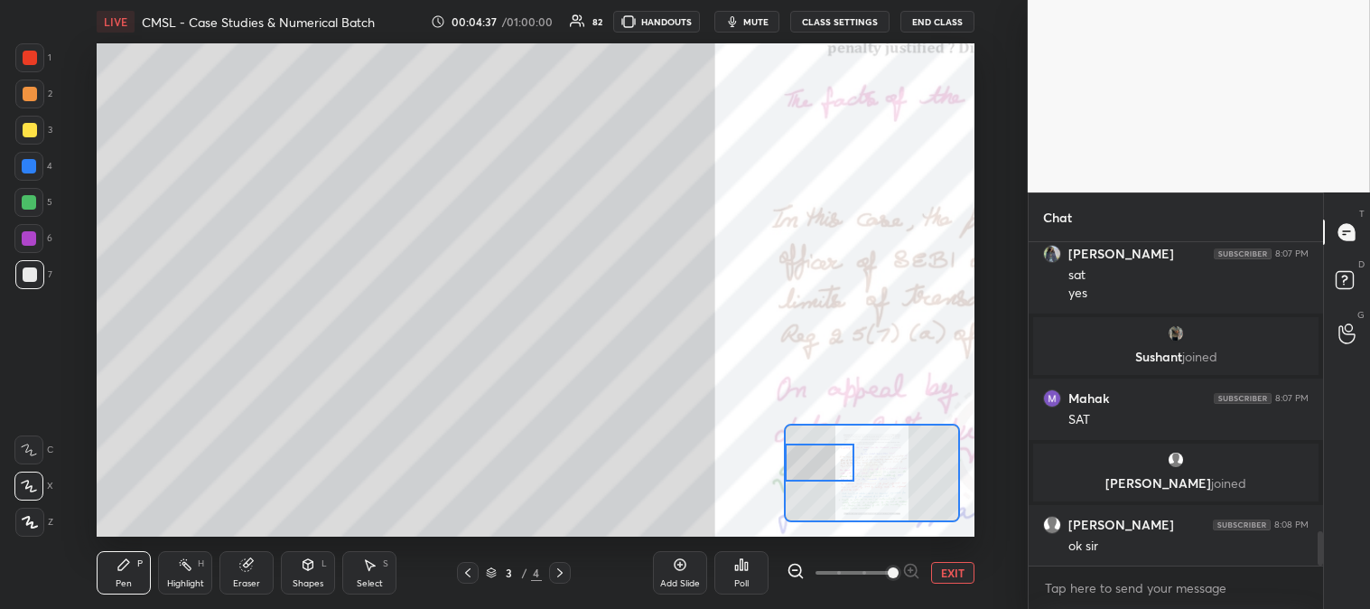
click at [949, 574] on button "EXIT" at bounding box center [952, 573] width 43 height 22
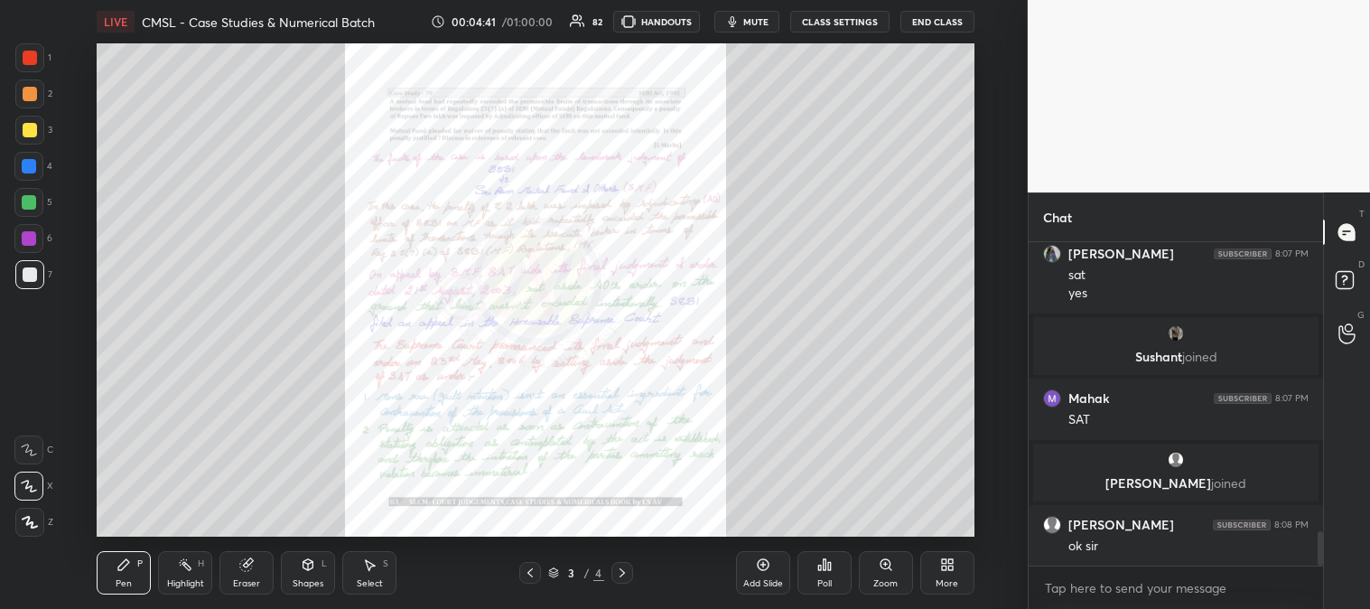
click at [882, 570] on icon at bounding box center [886, 564] width 14 height 14
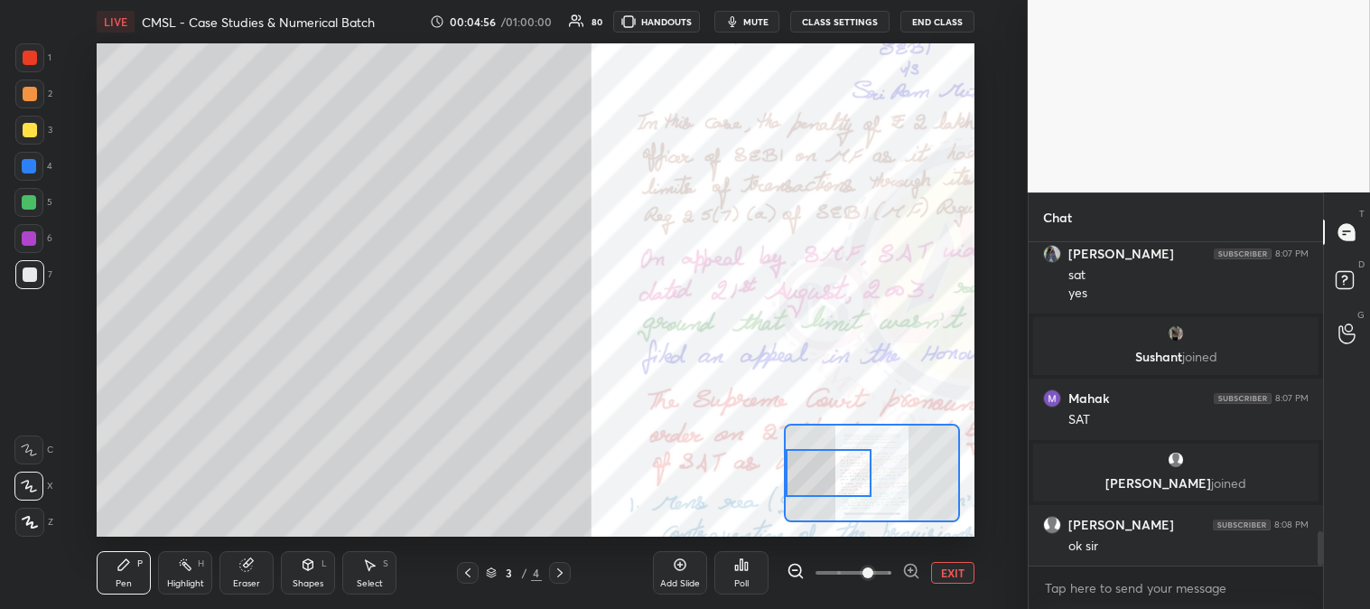
click at [30, 272] on div at bounding box center [30, 274] width 14 height 14
click at [27, 135] on div at bounding box center [30, 130] width 14 height 14
click at [23, 271] on div at bounding box center [30, 274] width 14 height 14
click at [32, 165] on div at bounding box center [29, 166] width 14 height 14
click at [29, 201] on div at bounding box center [29, 202] width 14 height 14
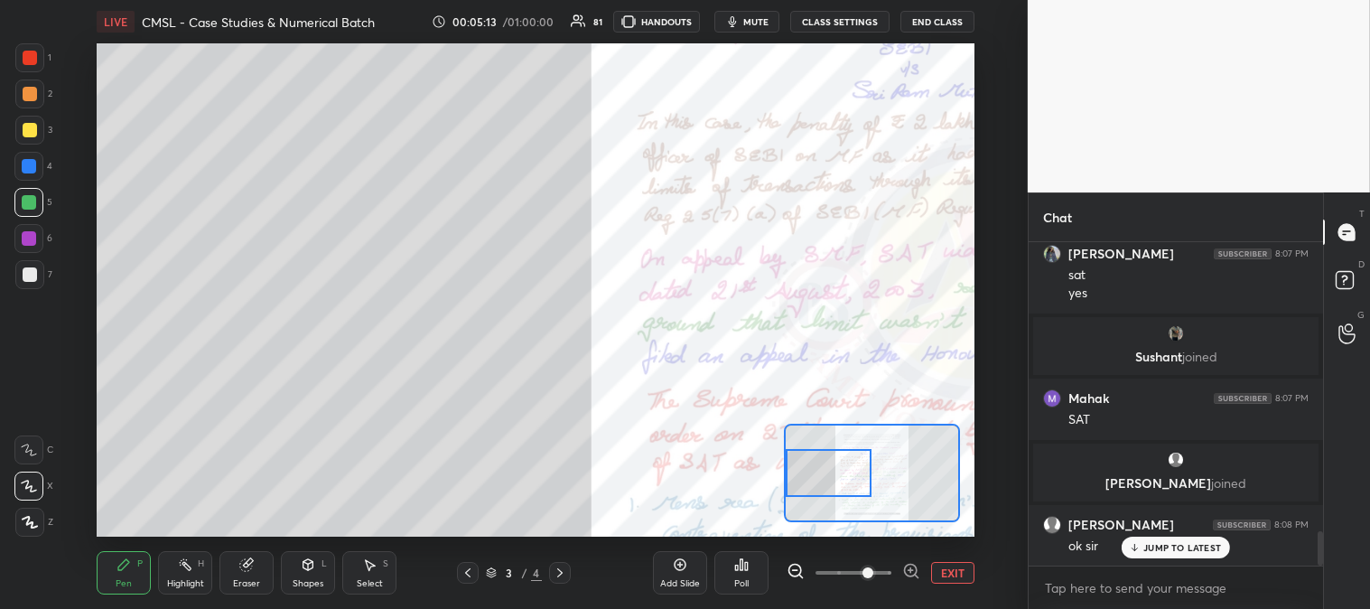
scroll to position [2752, 0]
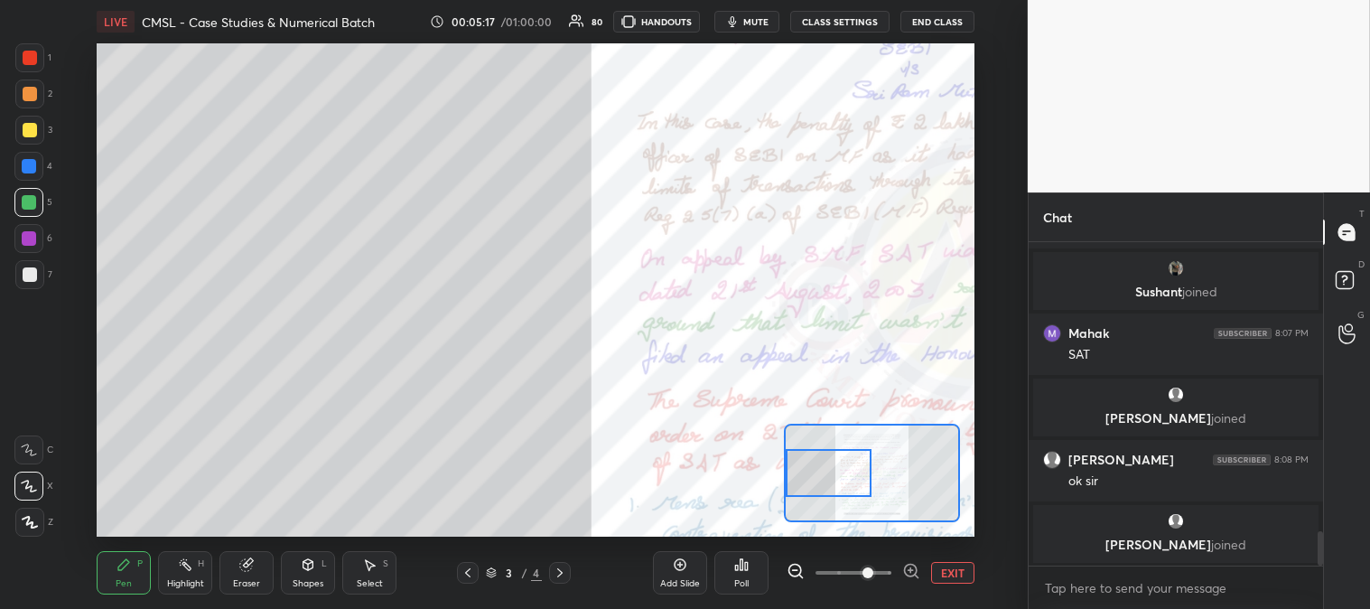
click at [33, 126] on div at bounding box center [30, 130] width 14 height 14
click at [29, 271] on div at bounding box center [30, 274] width 14 height 14
click at [28, 132] on div at bounding box center [30, 130] width 14 height 14
click at [203, 579] on div "Highlight" at bounding box center [185, 583] width 37 height 9
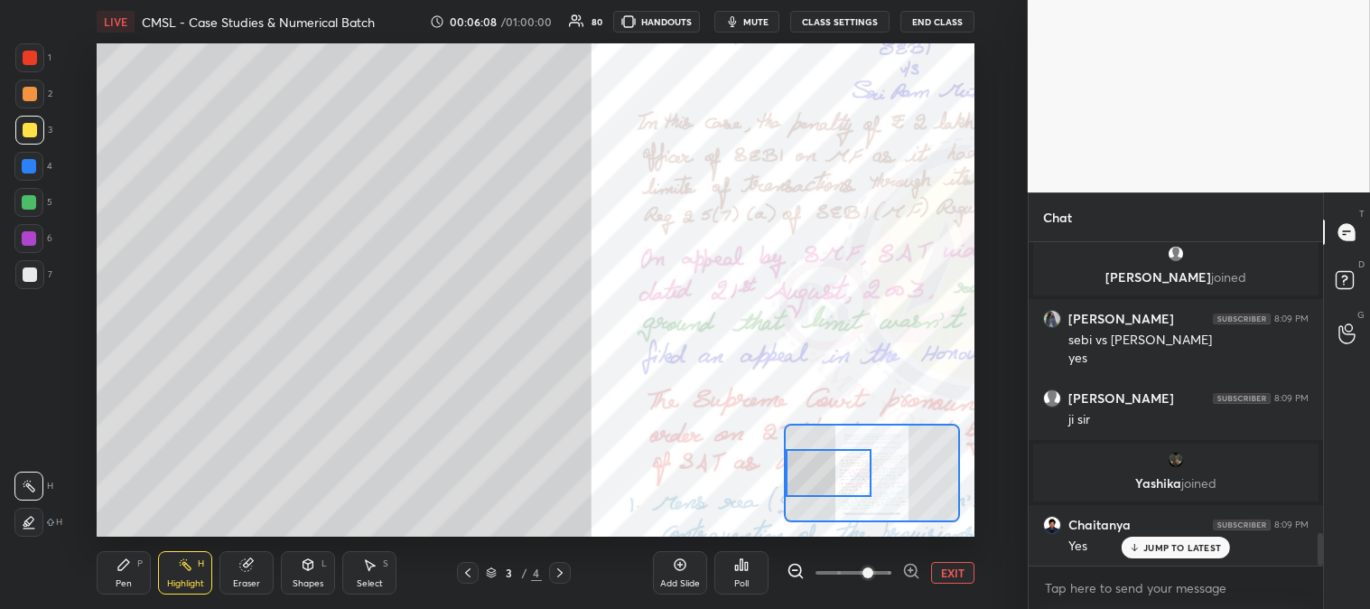
scroll to position [2946, 0]
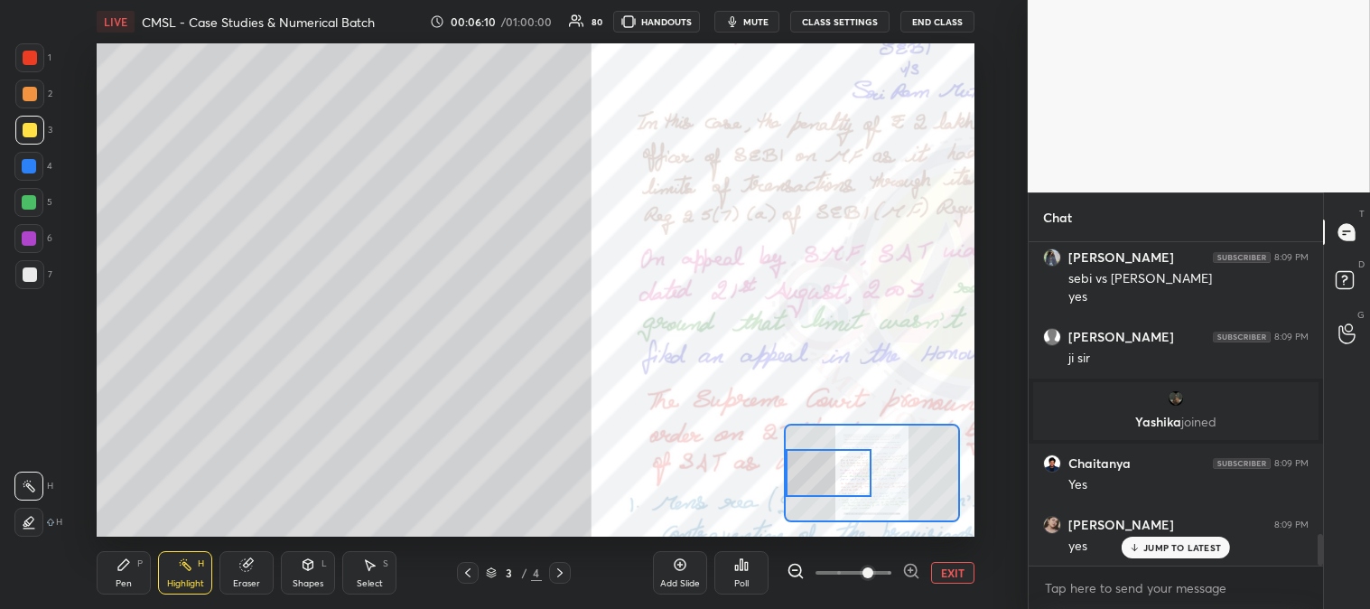
click at [124, 579] on div "Pen" at bounding box center [124, 583] width 16 height 9
click at [23, 57] on div at bounding box center [30, 58] width 14 height 14
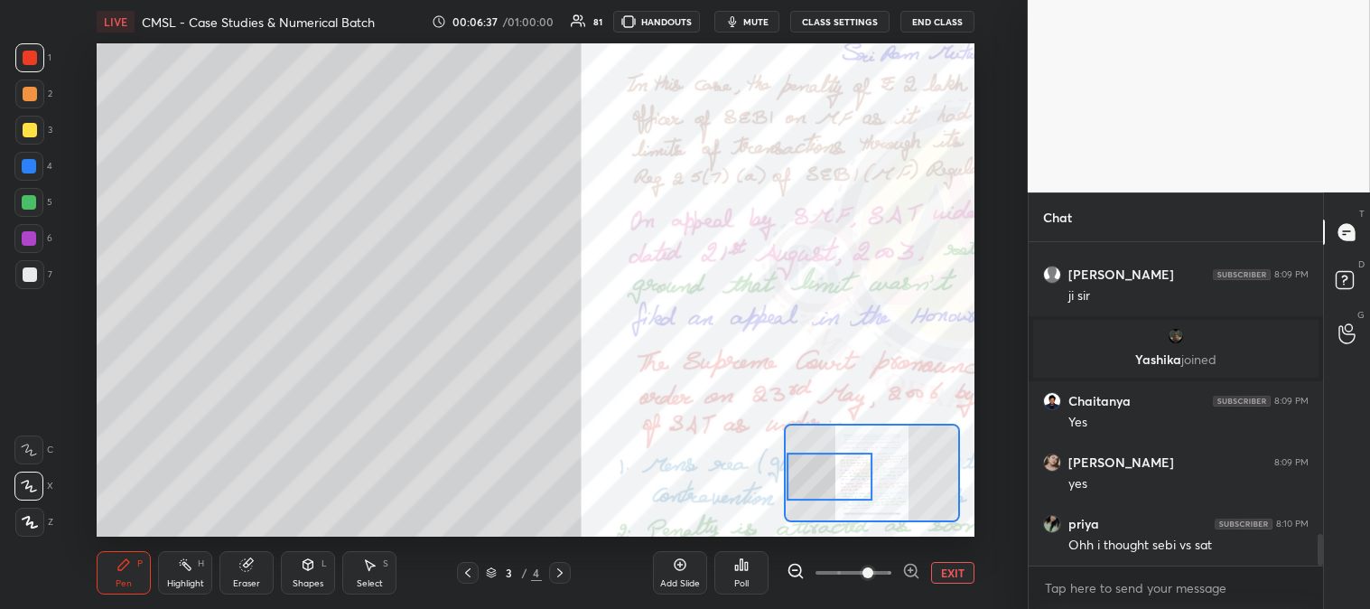
scroll to position [3072, 0]
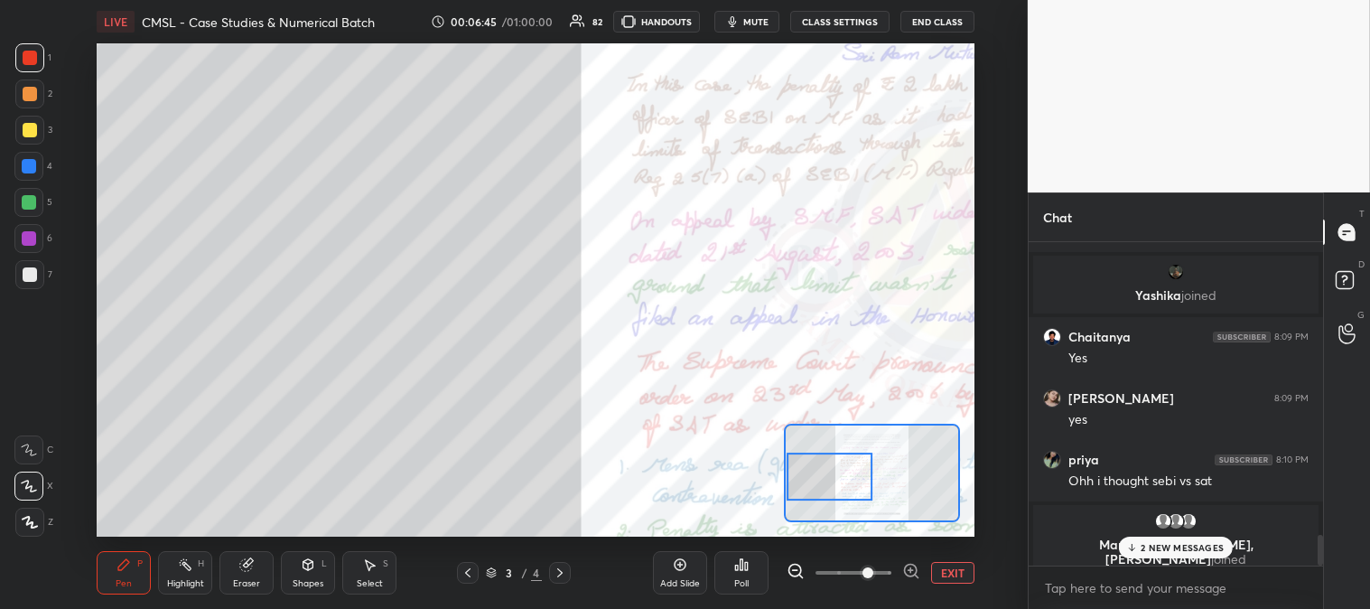
click at [178, 591] on div "Highlight H" at bounding box center [185, 572] width 54 height 43
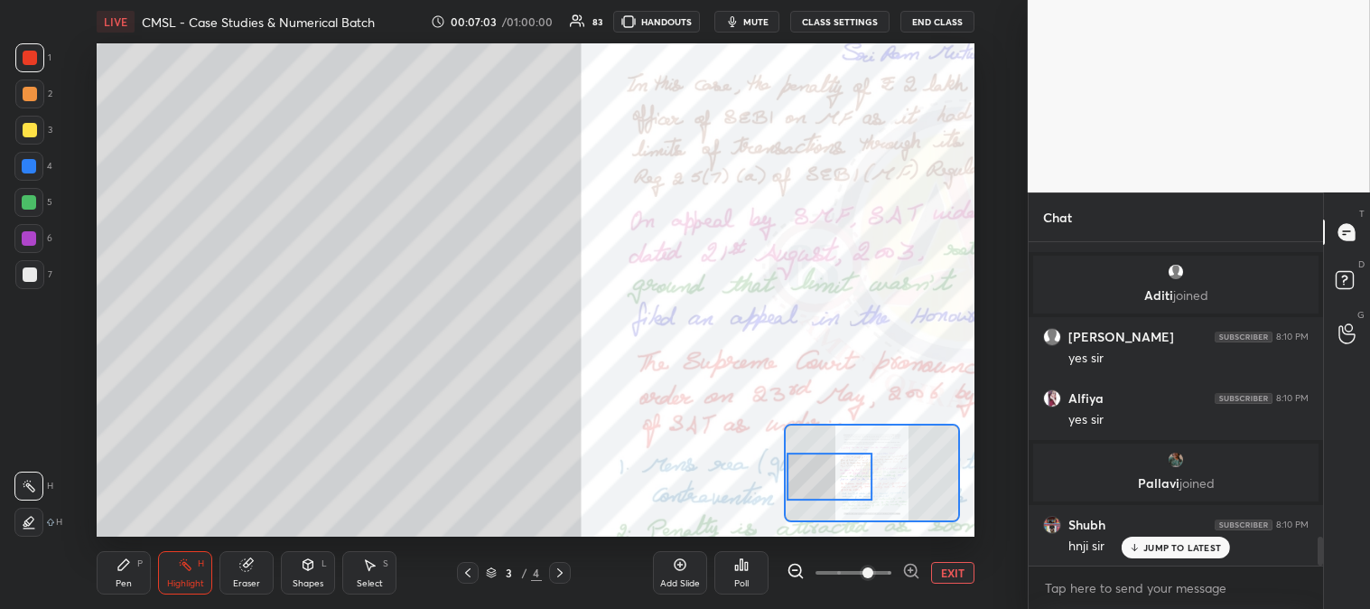
scroll to position [3351, 0]
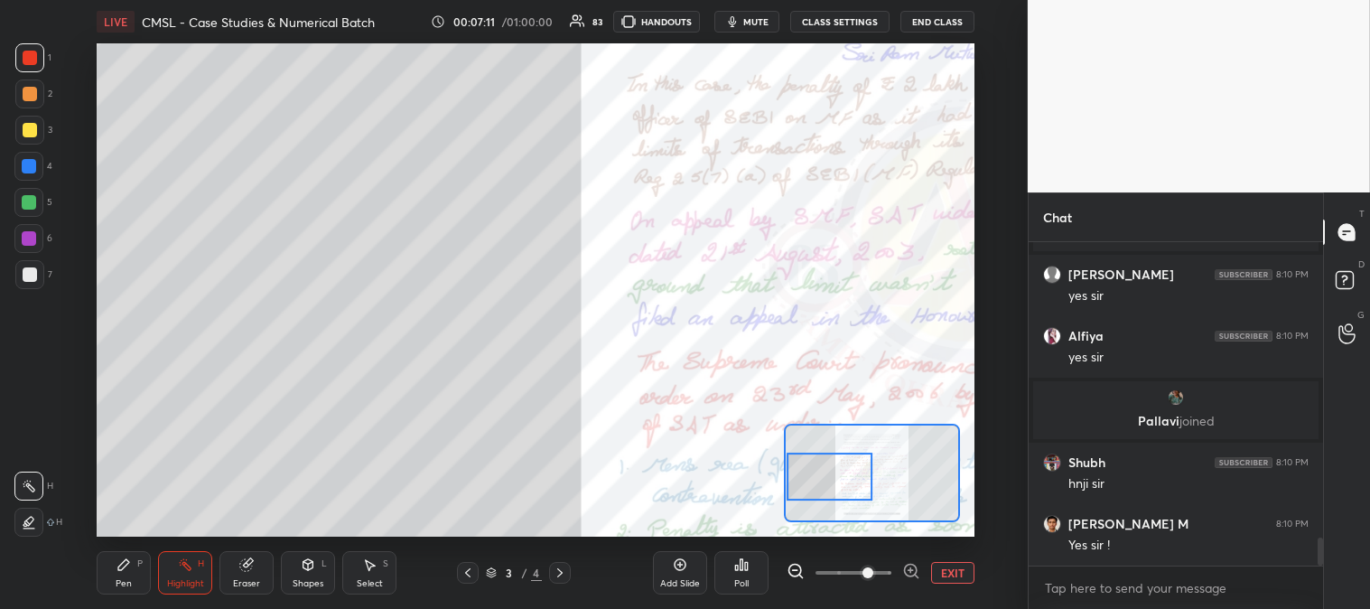
click at [949, 578] on button "EXIT" at bounding box center [952, 573] width 43 height 22
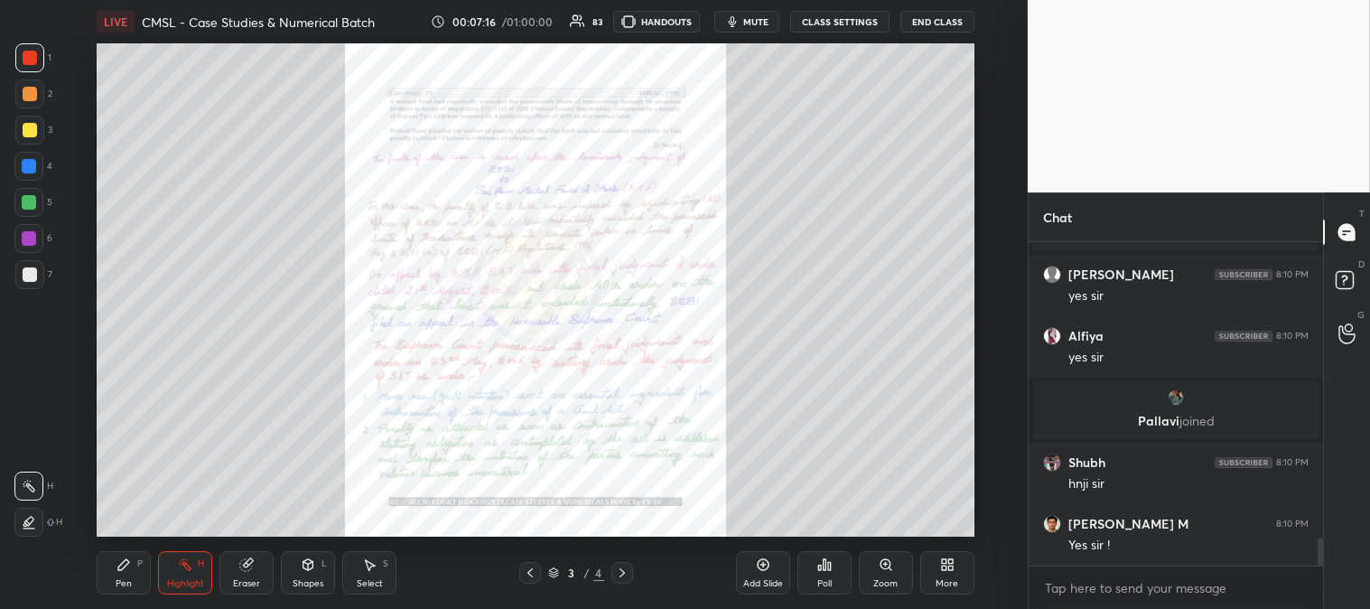
click at [888, 574] on div "Zoom" at bounding box center [886, 572] width 54 height 43
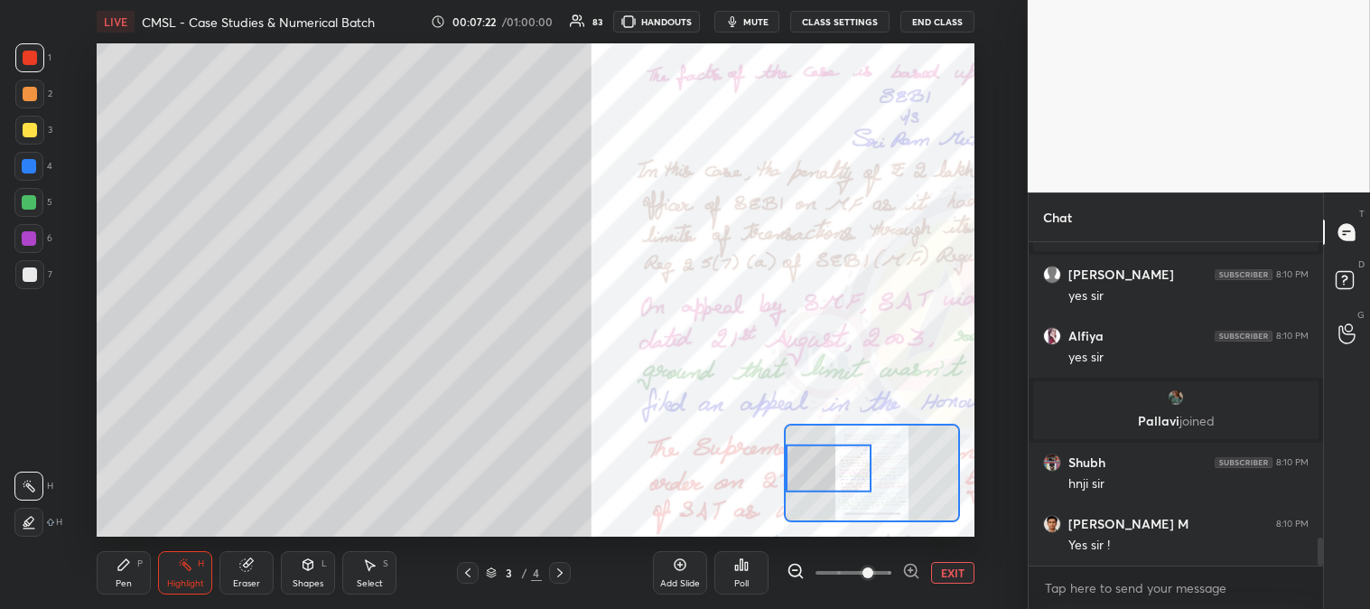
click at [126, 566] on icon at bounding box center [124, 564] width 14 height 14
click at [31, 201] on div at bounding box center [29, 202] width 14 height 14
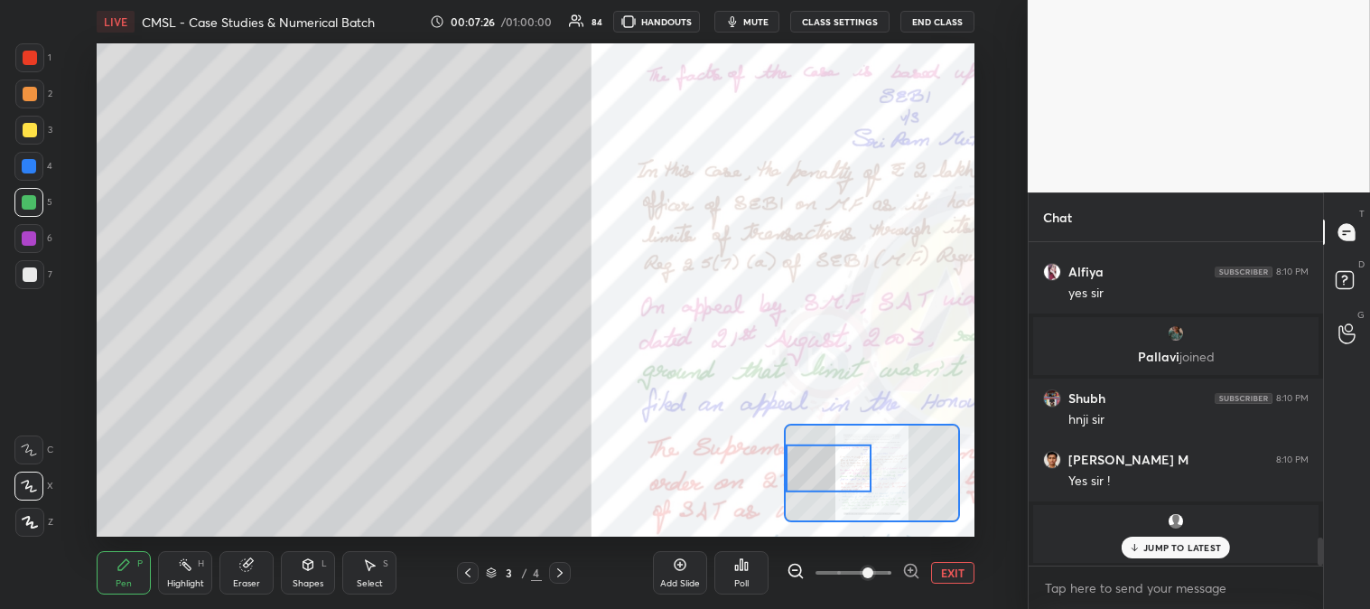
click at [1143, 547] on div "JUMP TO LATEST" at bounding box center [1176, 548] width 108 height 22
click at [176, 579] on div "Highlight" at bounding box center [185, 583] width 37 height 9
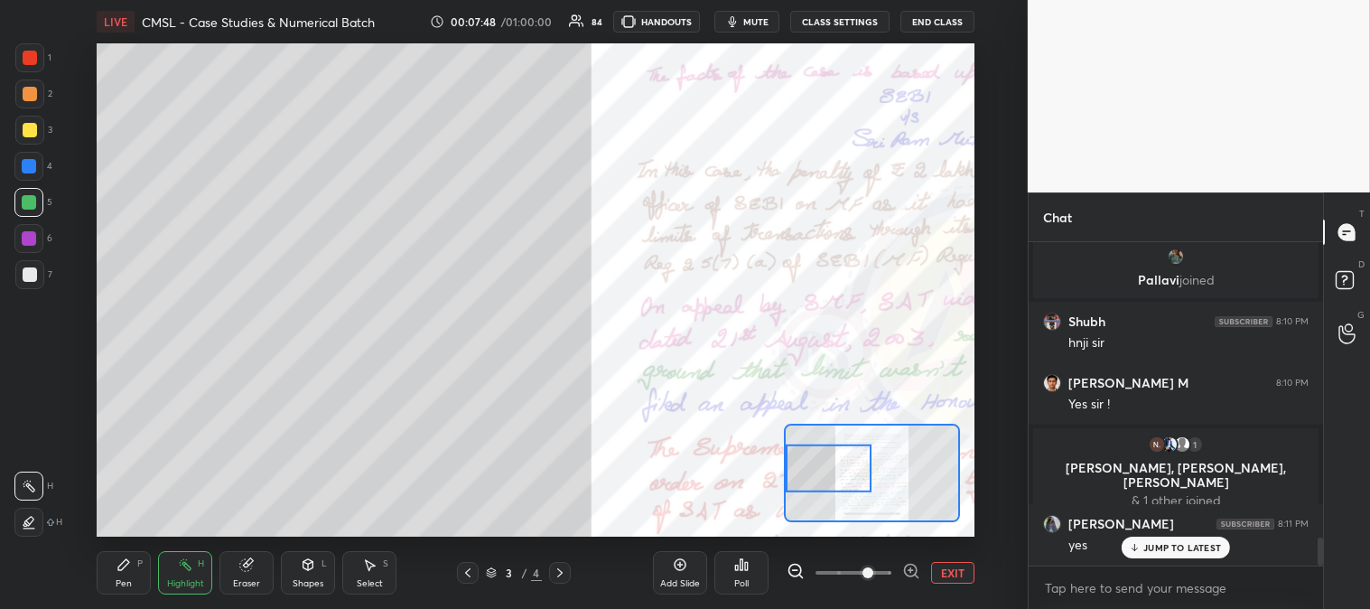
scroll to position [3419, 0]
click at [1156, 556] on div "JUMP TO LATEST" at bounding box center [1176, 548] width 108 height 22
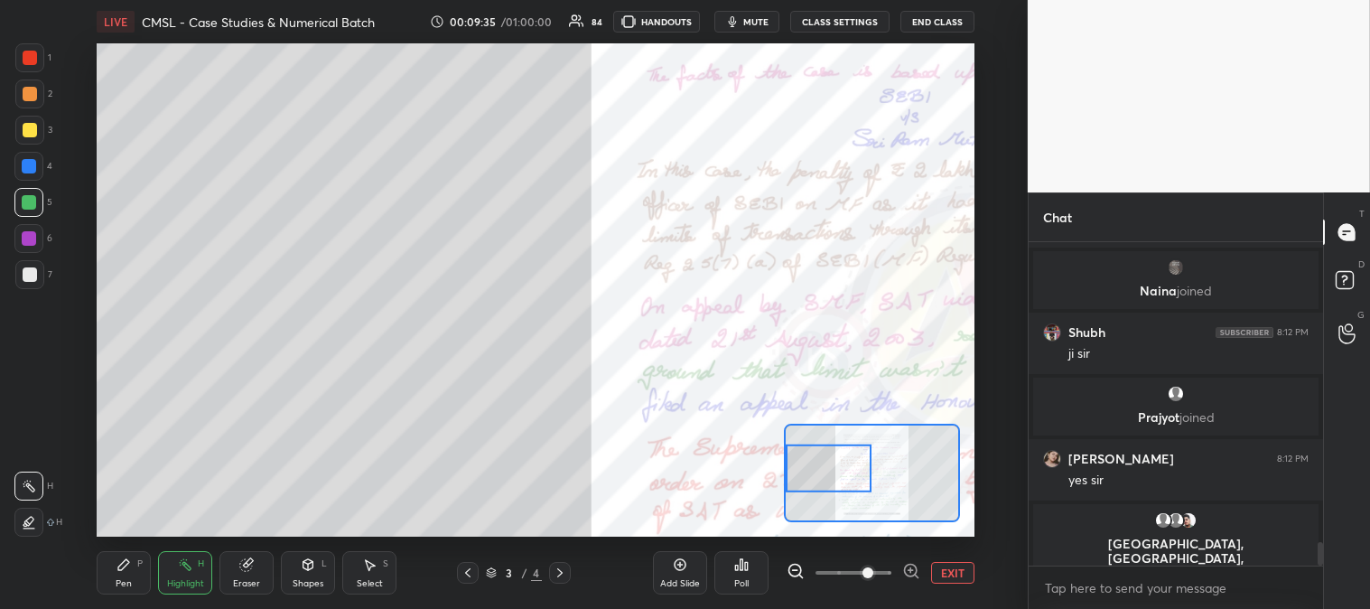
scroll to position [4252, 0]
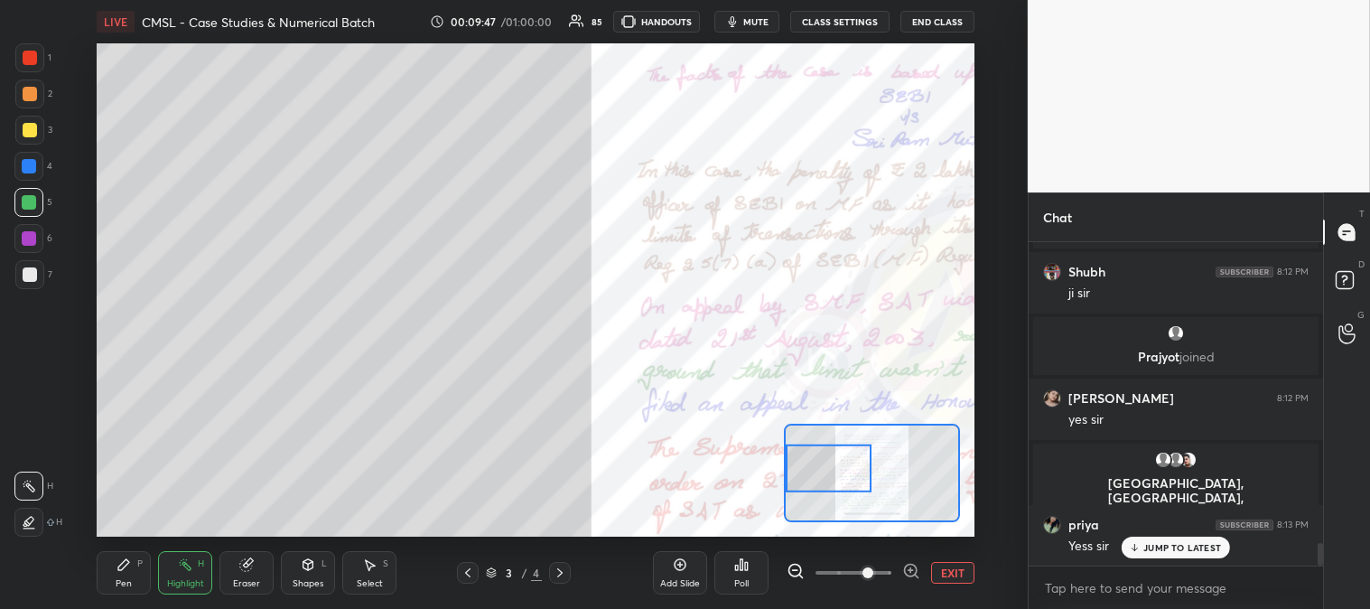
click at [553, 574] on icon at bounding box center [560, 572] width 14 height 14
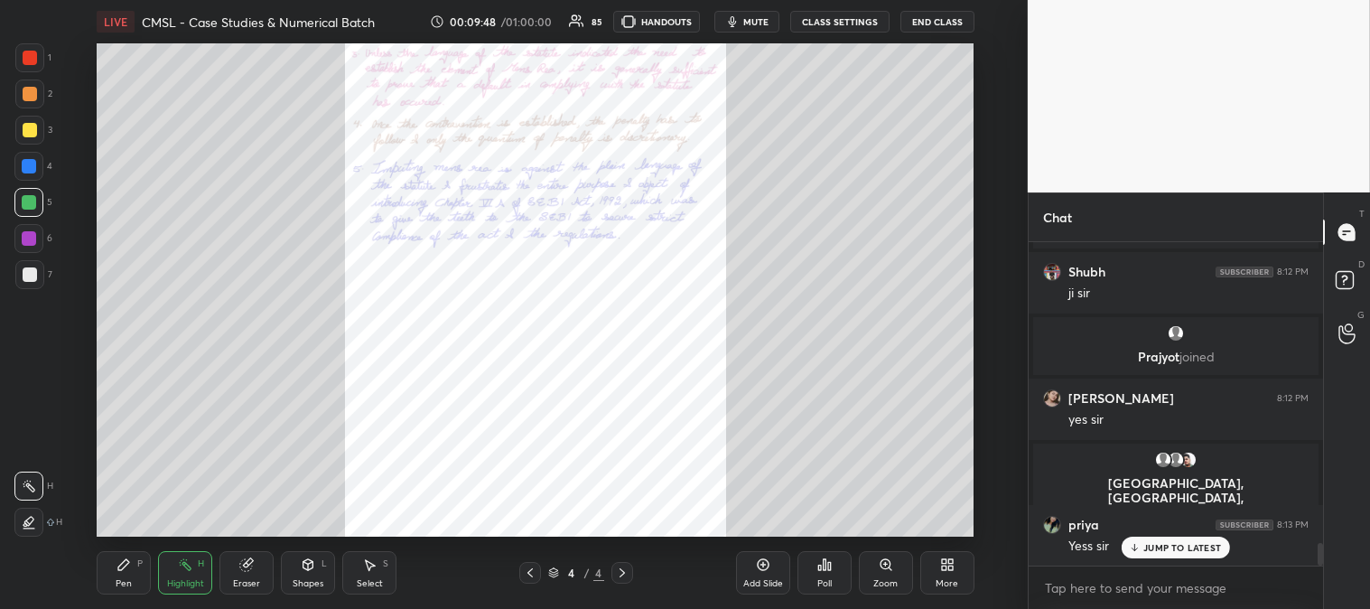
click at [890, 584] on div "Zoom" at bounding box center [886, 583] width 24 height 9
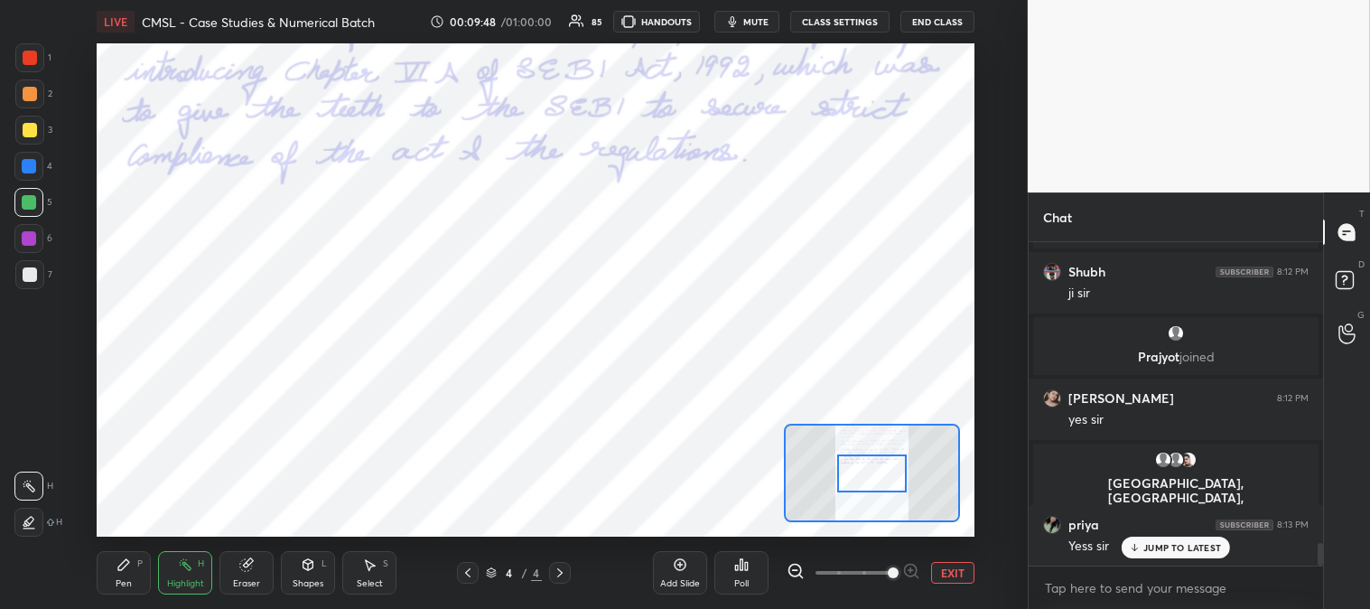
scroll to position [4318, 0]
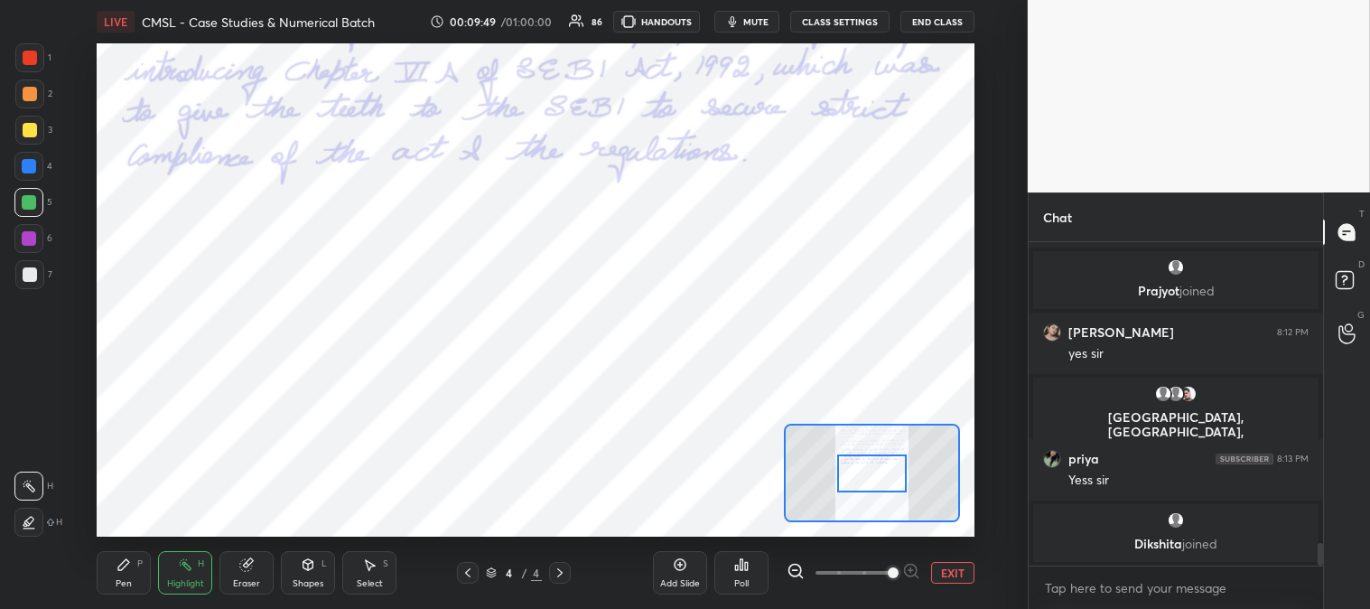
click at [184, 565] on icon at bounding box center [185, 565] width 2 height 2
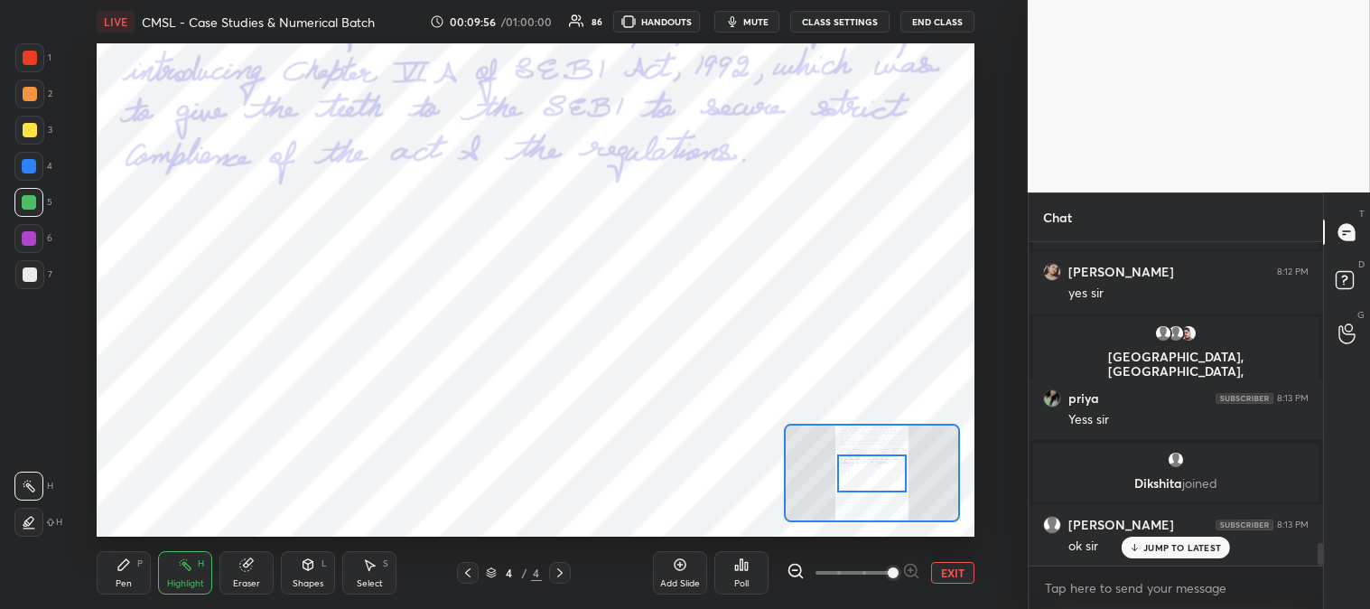
click at [467, 575] on icon at bounding box center [467, 572] width 5 height 9
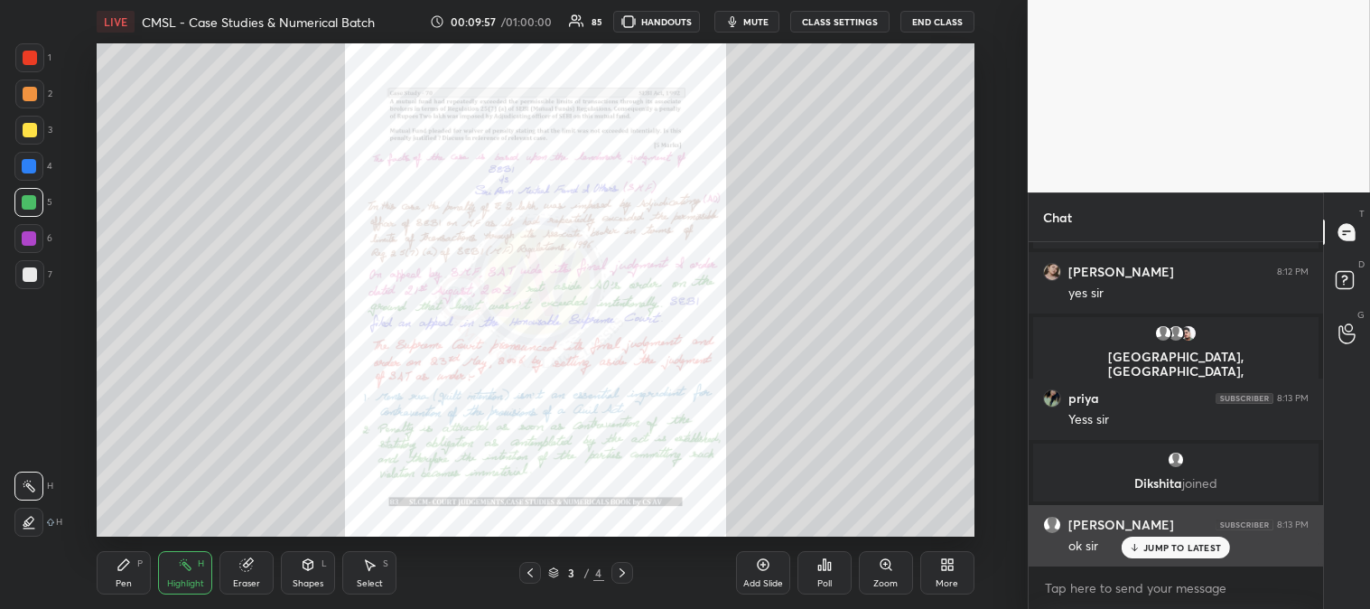
click at [1166, 551] on p "JUMP TO LATEST" at bounding box center [1183, 547] width 78 height 11
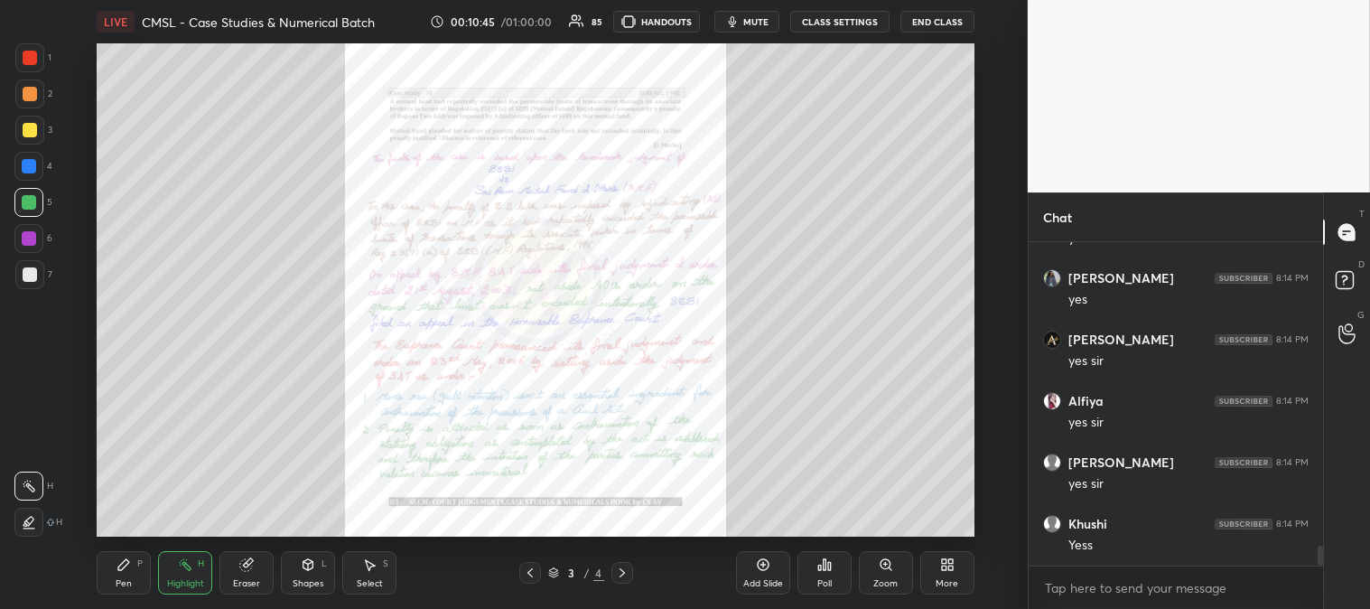
scroll to position [4993, 0]
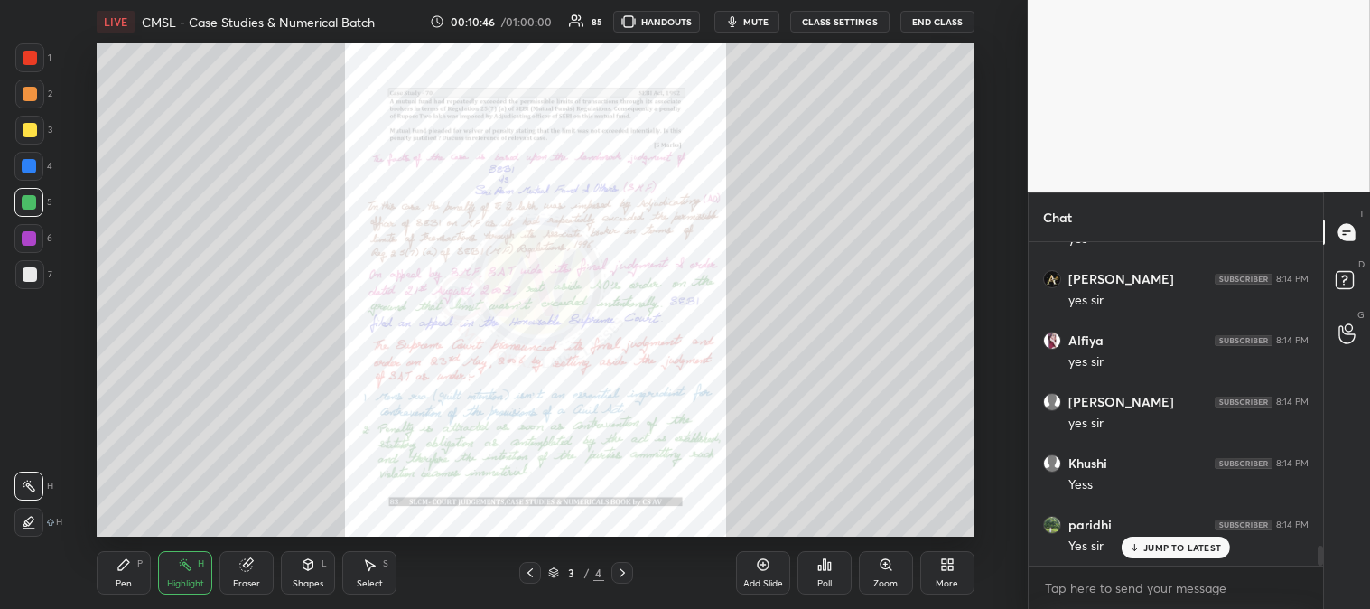
click at [621, 571] on icon at bounding box center [622, 572] width 5 height 9
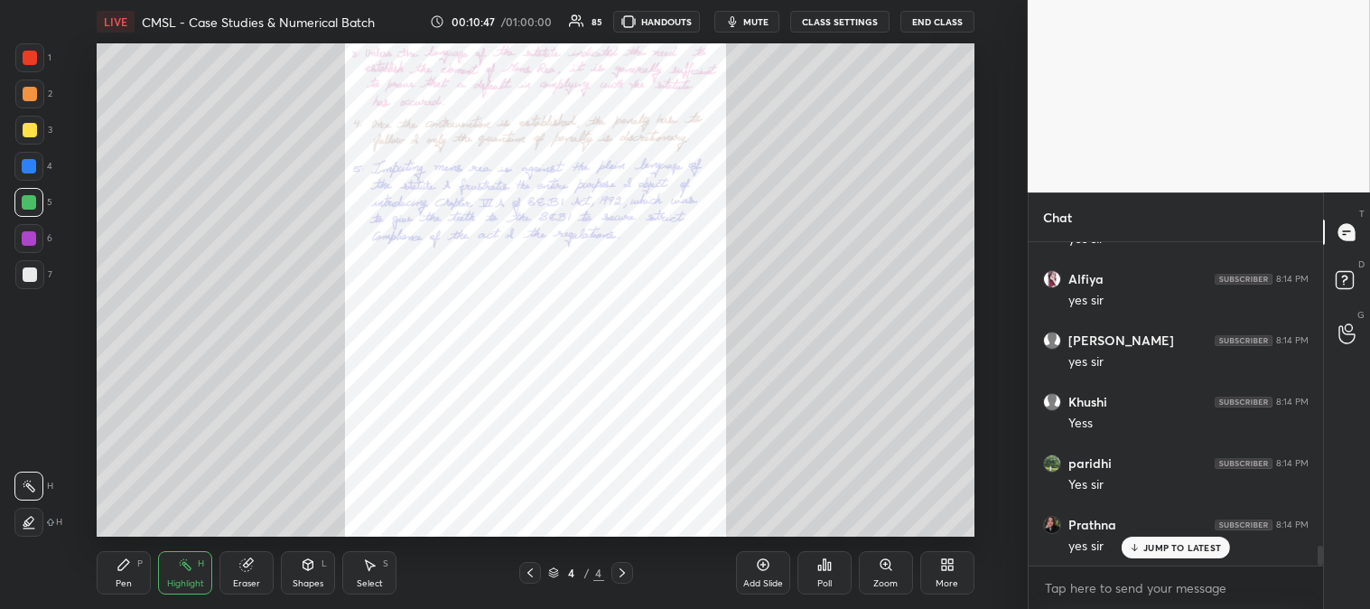
click at [1162, 547] on p "JUMP TO LATEST" at bounding box center [1183, 547] width 78 height 11
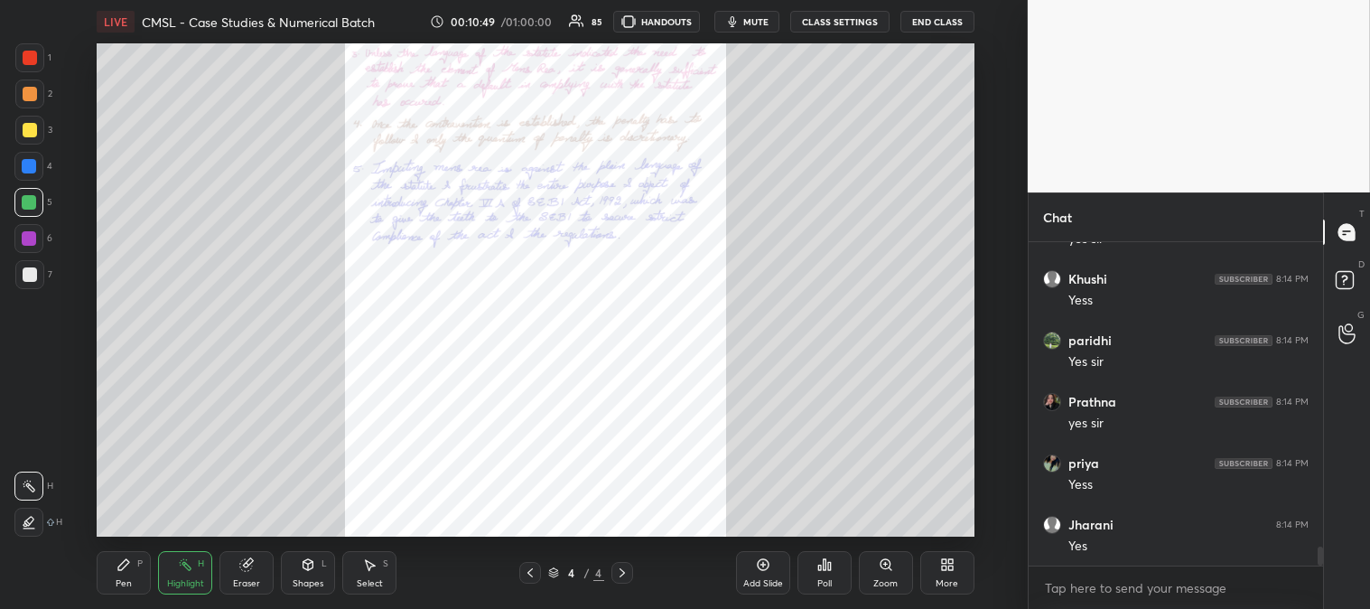
scroll to position [5239, 0]
click at [533, 571] on icon at bounding box center [530, 572] width 14 height 14
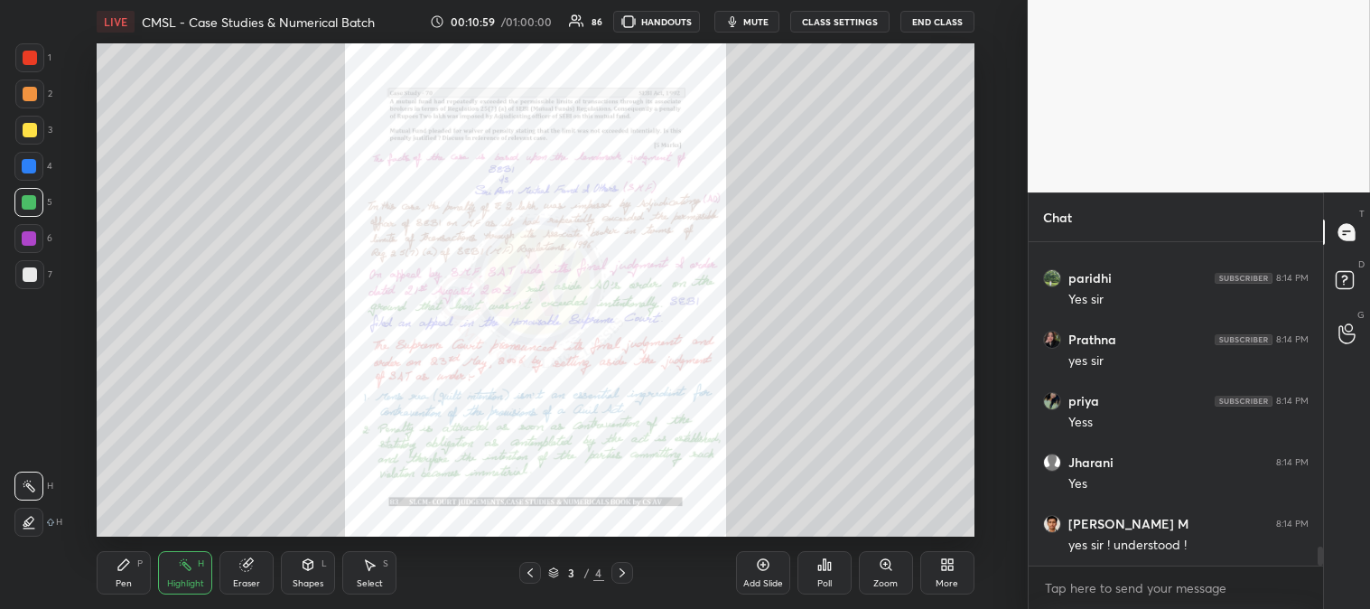
click at [877, 575] on div "Zoom" at bounding box center [886, 572] width 54 height 43
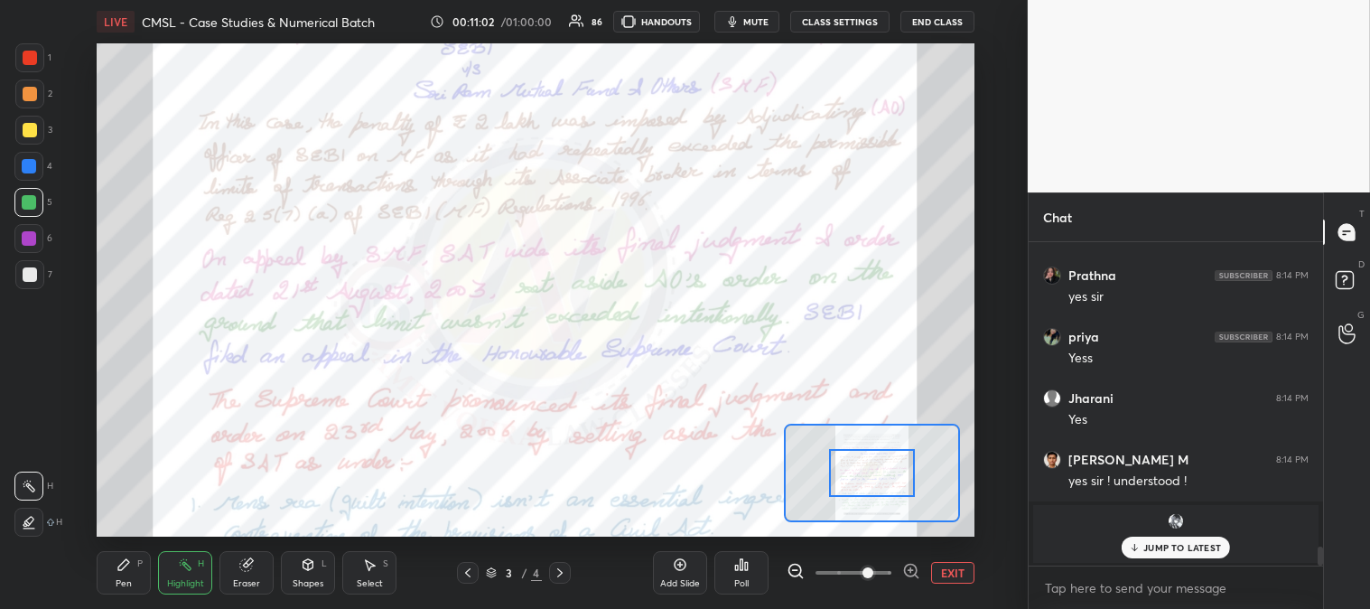
scroll to position [4969, 0]
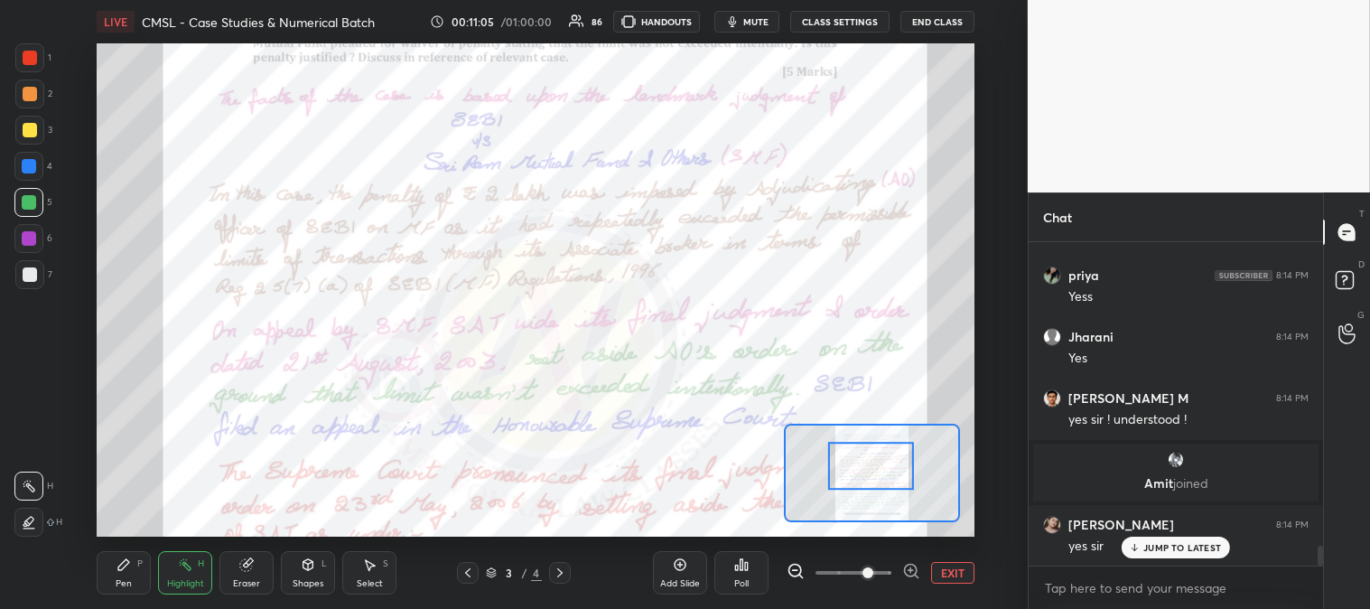
click at [187, 571] on icon at bounding box center [185, 564] width 14 height 14
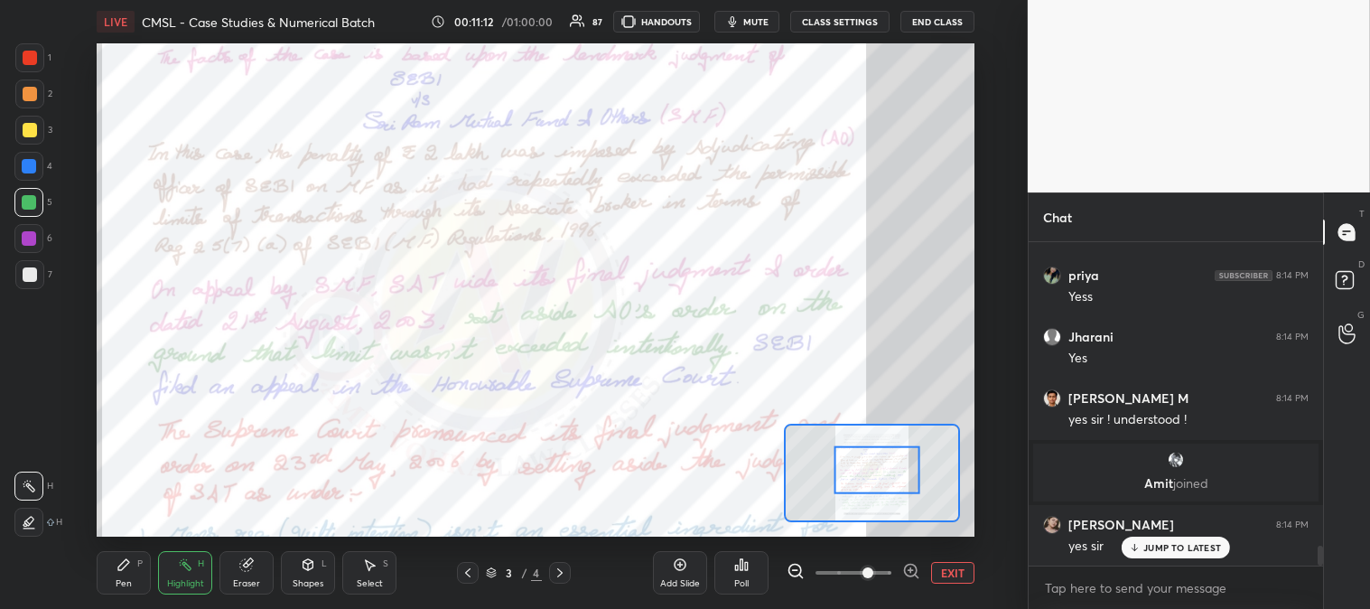
click at [757, 22] on span "mute" at bounding box center [755, 21] width 25 height 13
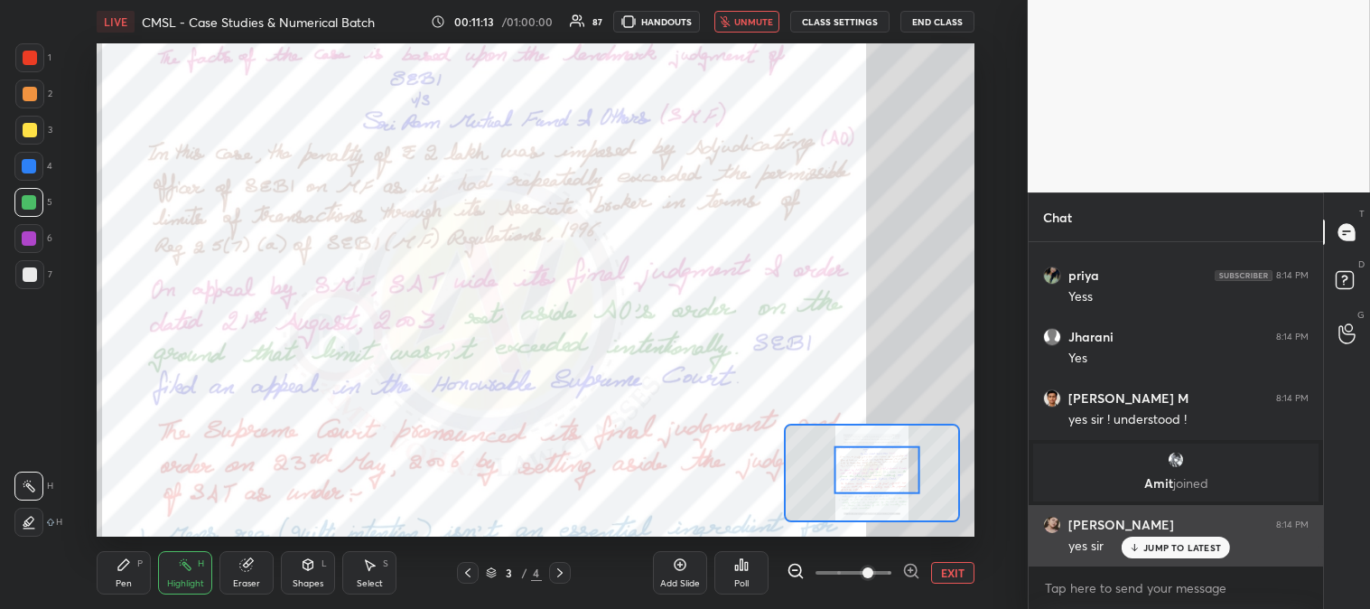
click at [1159, 554] on div "JUMP TO LATEST" at bounding box center [1176, 548] width 108 height 22
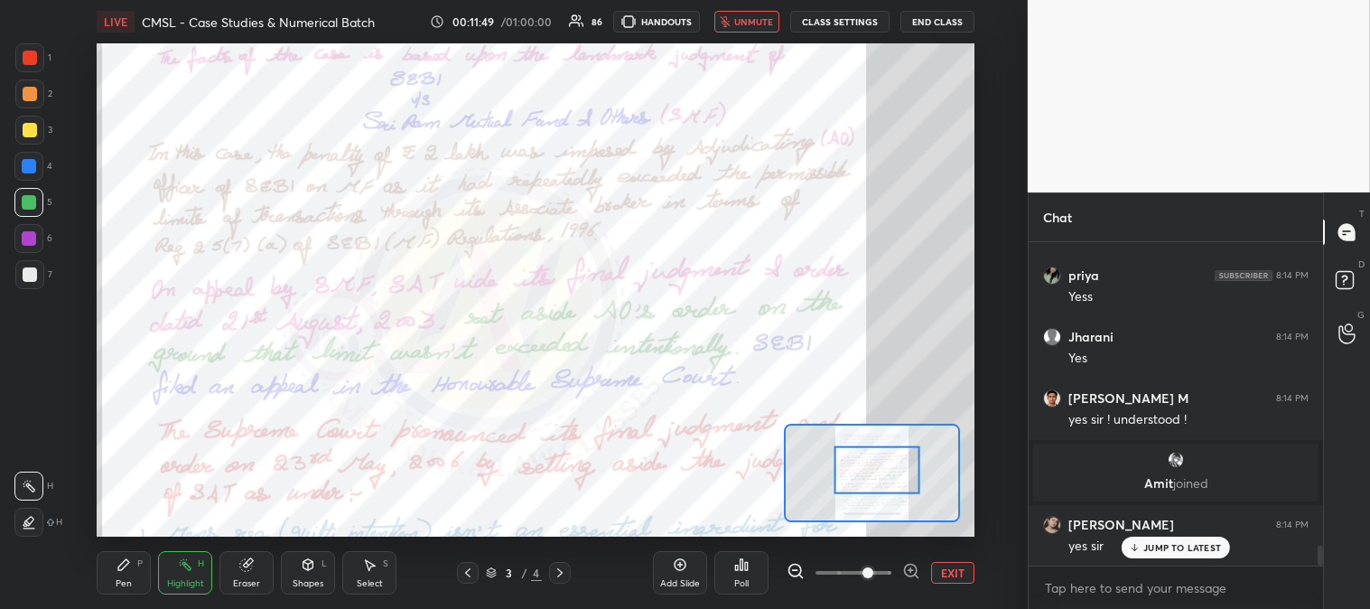
scroll to position [5034, 0]
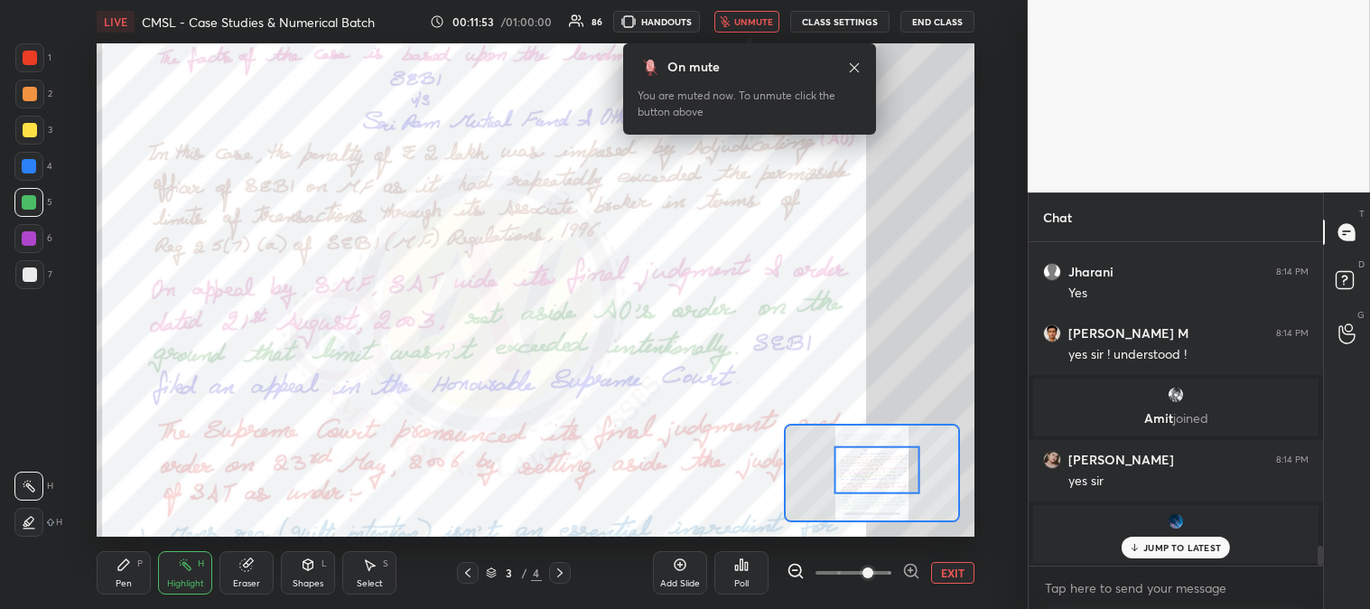
click at [858, 61] on icon at bounding box center [854, 68] width 14 height 14
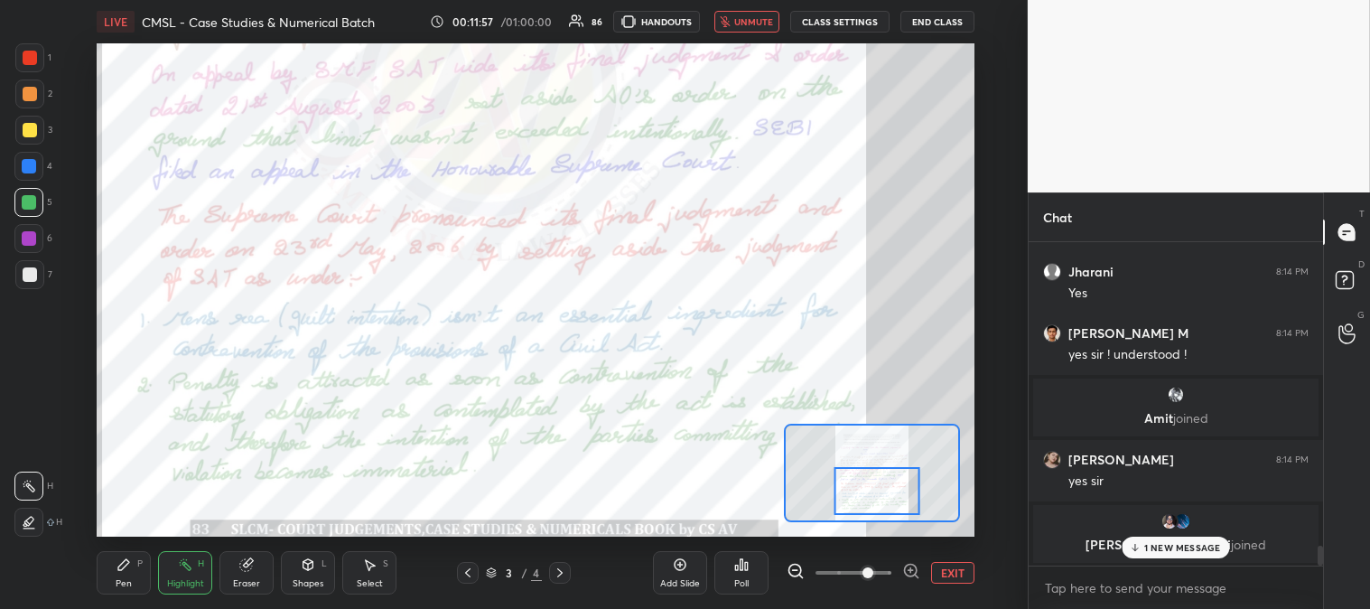
scroll to position [5, 5]
click at [1174, 510] on p "2 NEW MESSAGES" at bounding box center [1182, 510] width 83 height 11
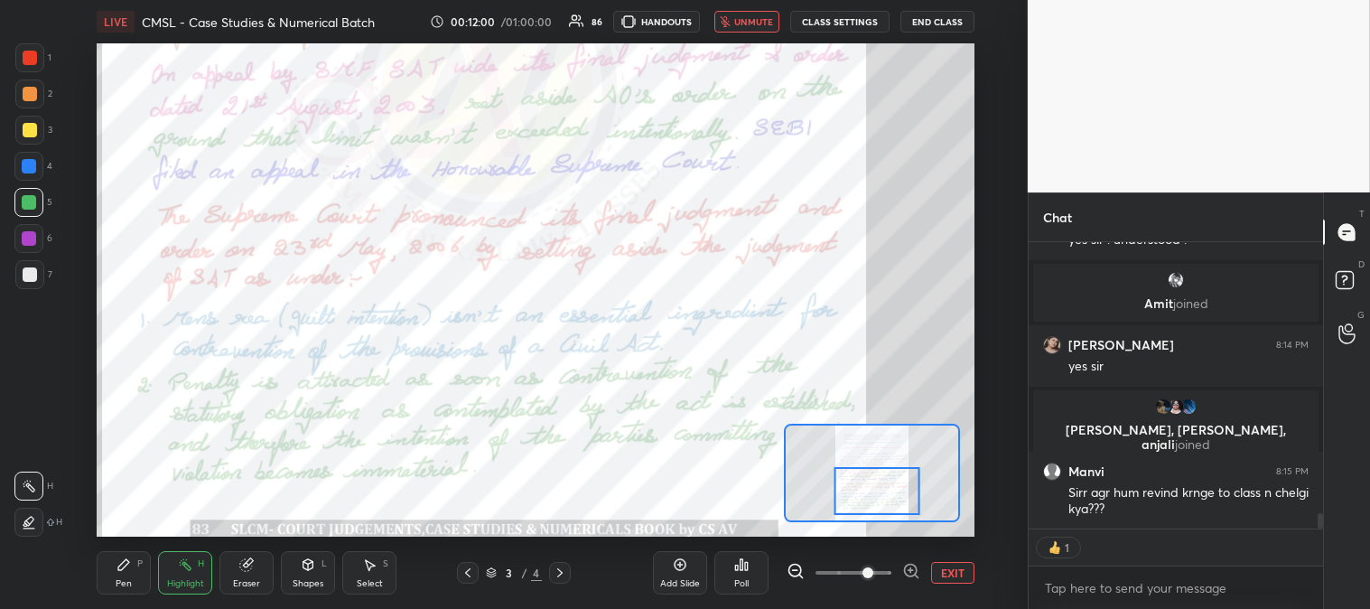
click at [757, 23] on span "unmute" at bounding box center [753, 21] width 39 height 13
click at [757, 20] on span "mute" at bounding box center [755, 21] width 25 height 13
click at [1098, 588] on body "1 2 3 4 5 6 7 C X Z C X Z E E Erase all H H LIVE CMSL - Case Studies & Numerica…" at bounding box center [685, 304] width 1370 height 609
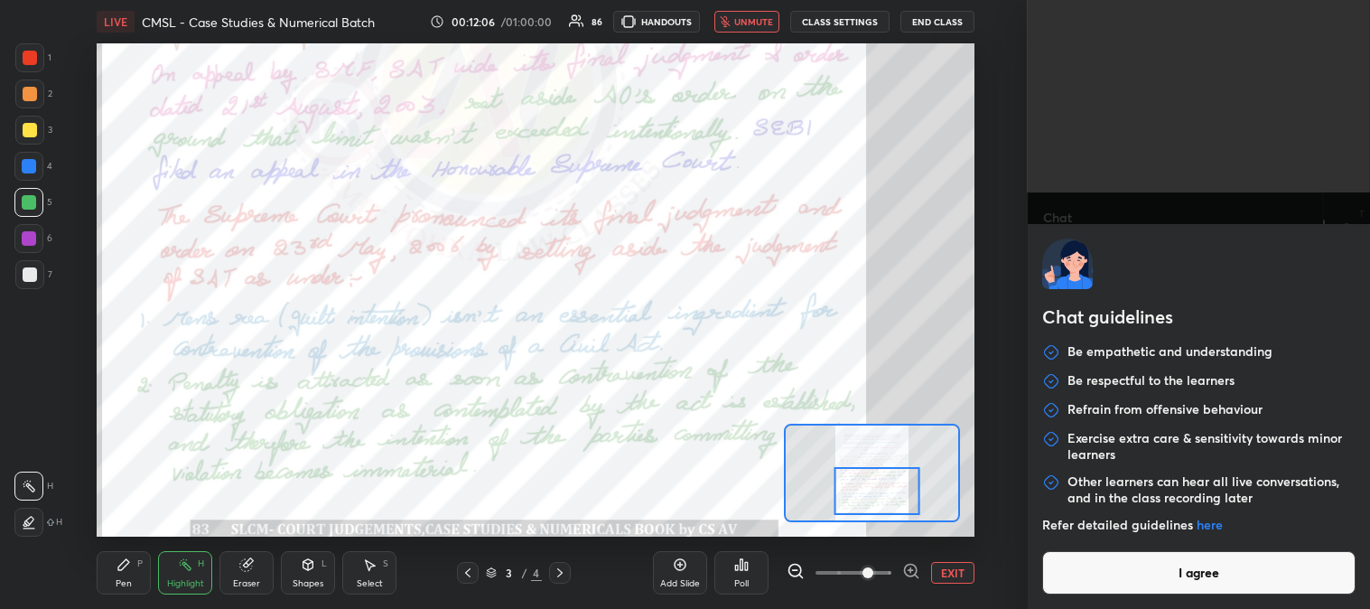
click at [1112, 563] on button "I agree" at bounding box center [1198, 572] width 313 height 43
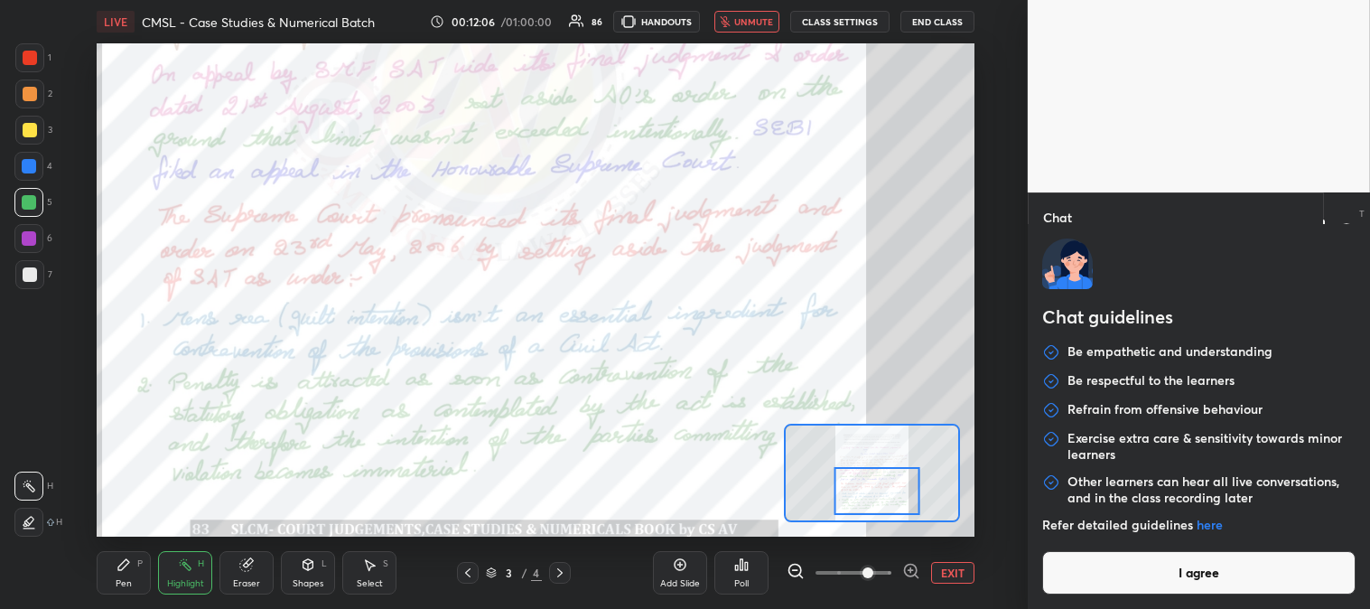
type textarea "x"
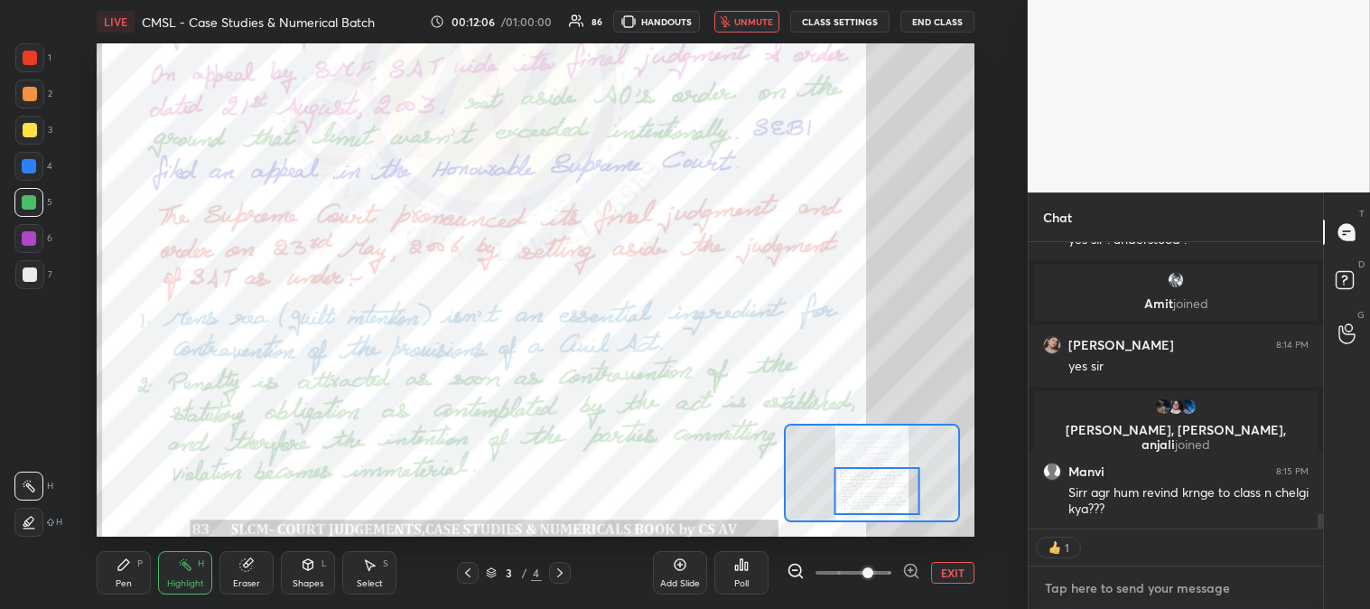
type textarea "y"
type textarea "x"
type textarea "yu"
type textarea "x"
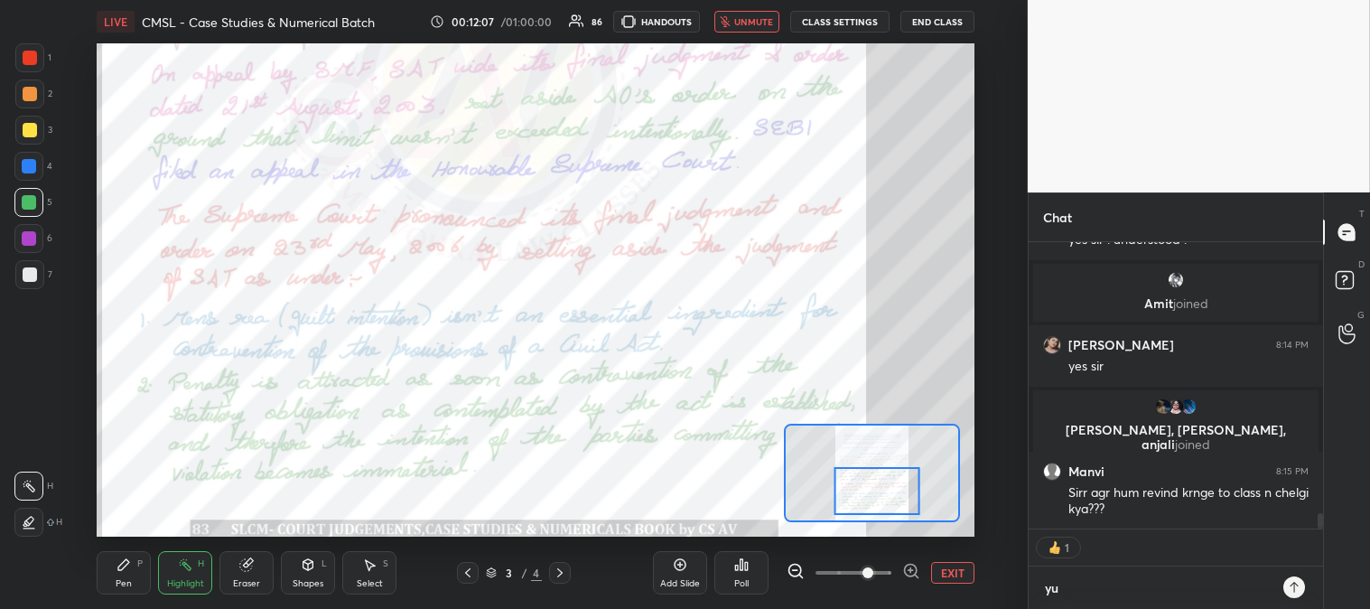
type textarea "yup"
type textarea "x"
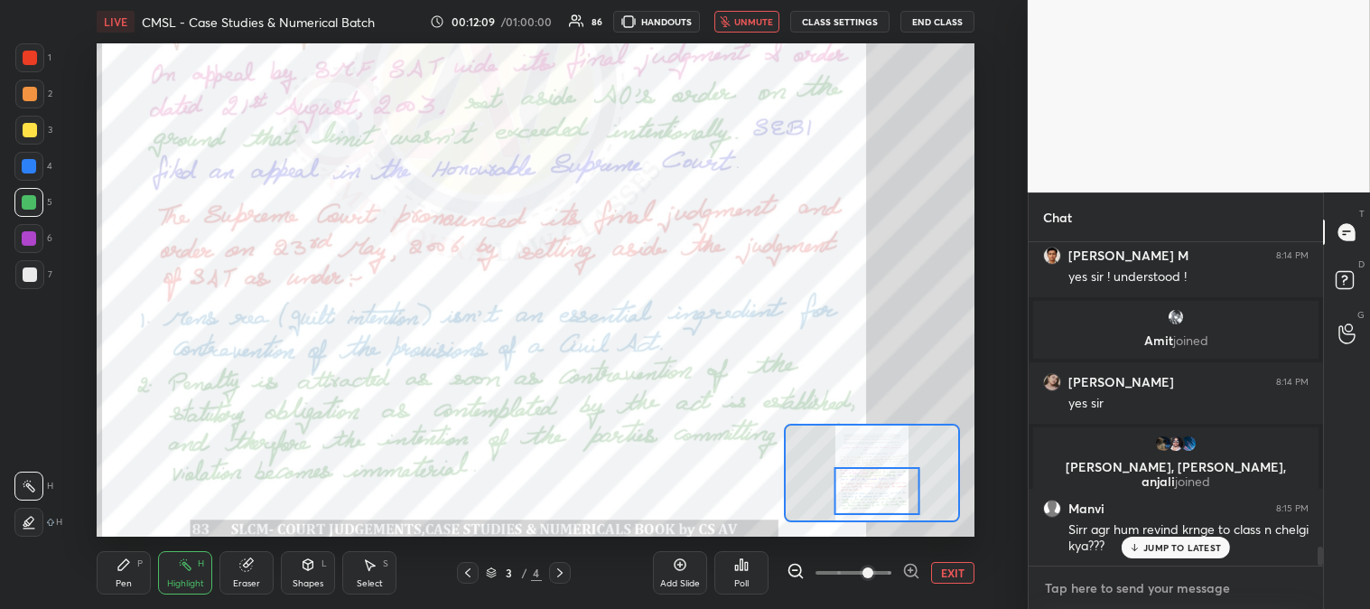
scroll to position [5180, 0]
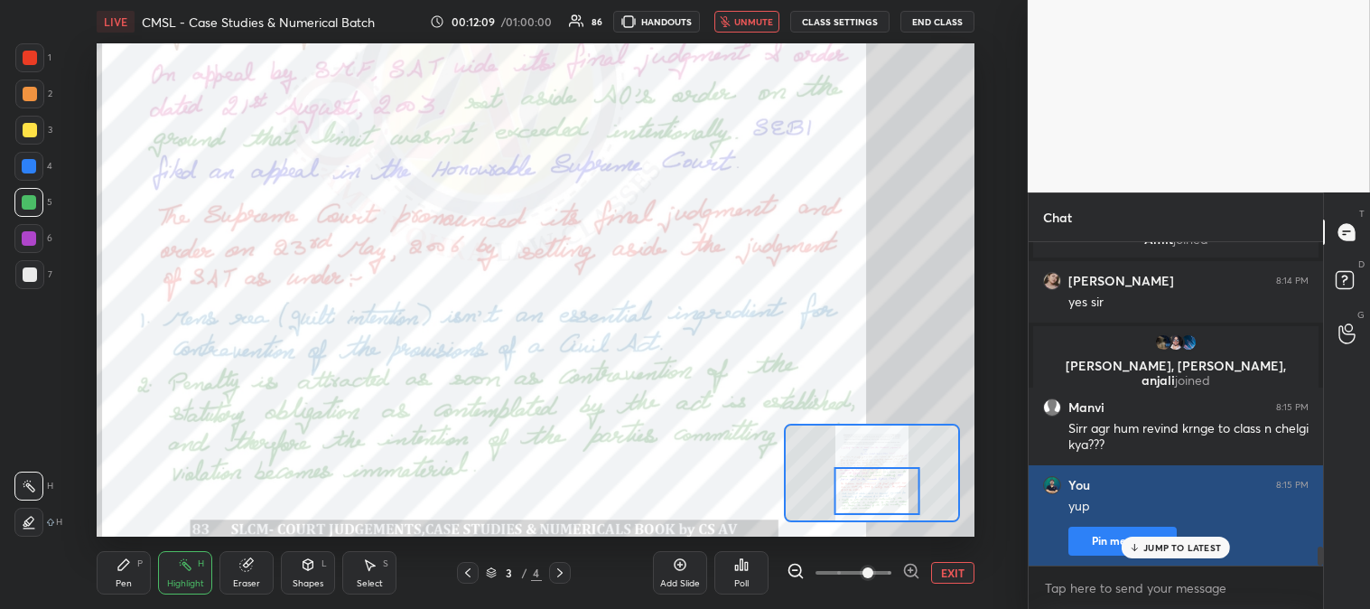
click at [1161, 549] on p "JUMP TO LATEST" at bounding box center [1183, 547] width 78 height 11
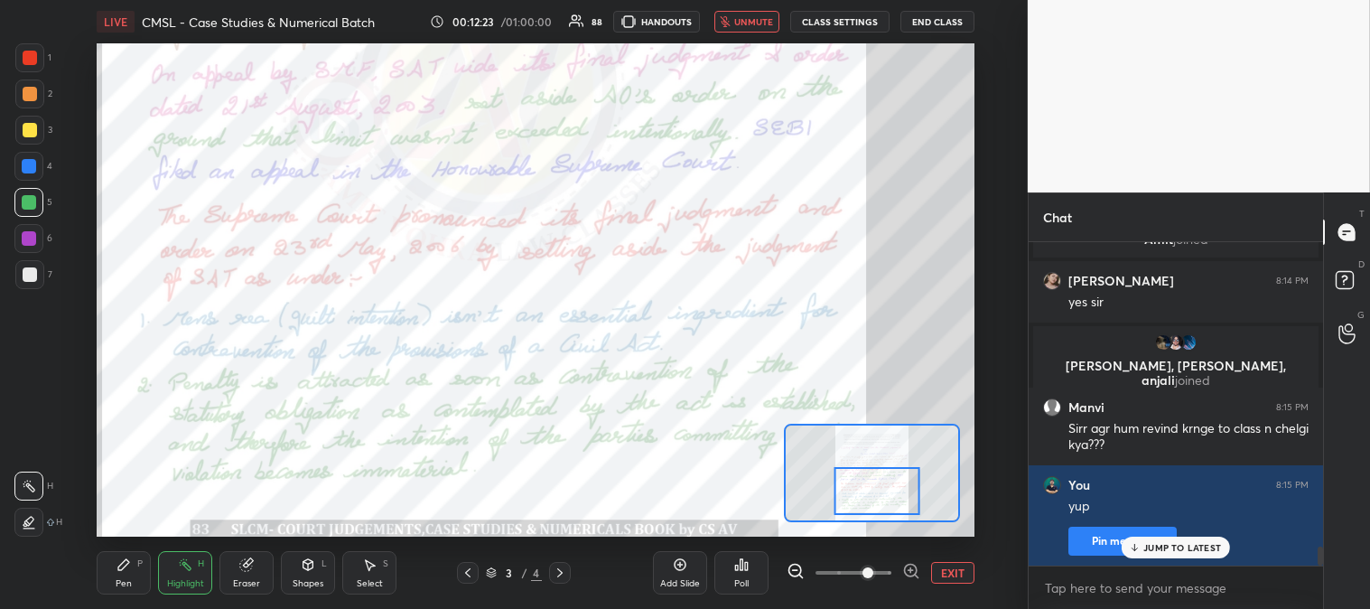
scroll to position [5258, 0]
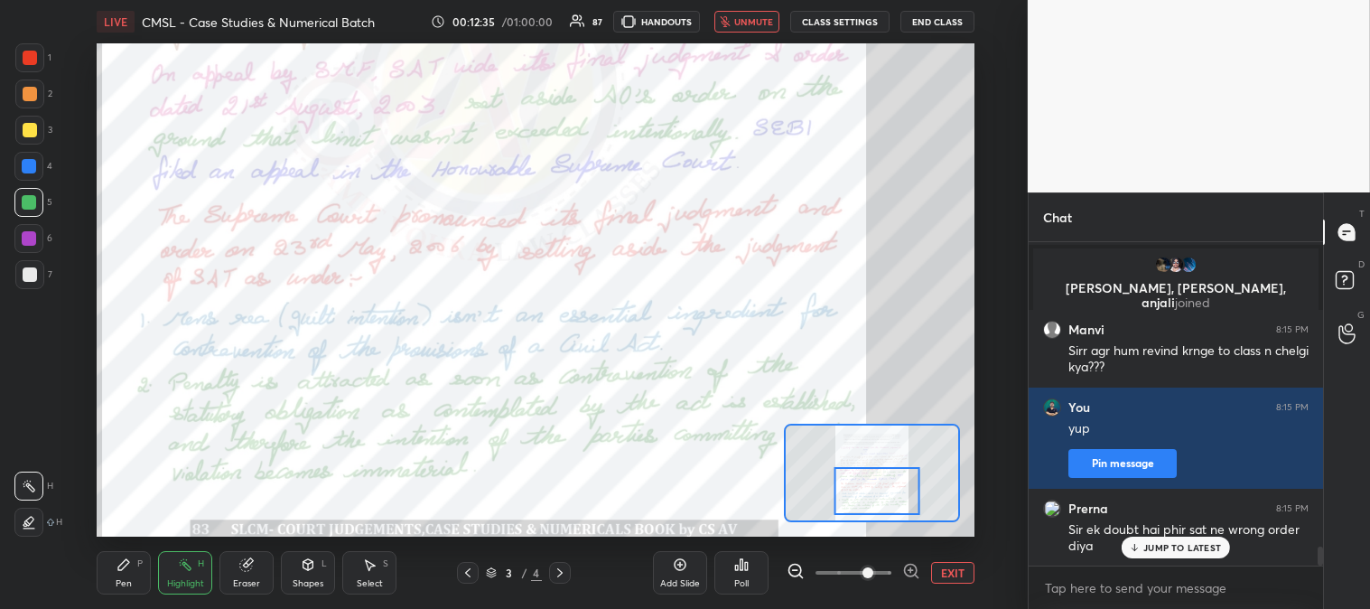
click at [753, 14] on button "unmute" at bounding box center [747, 22] width 65 height 22
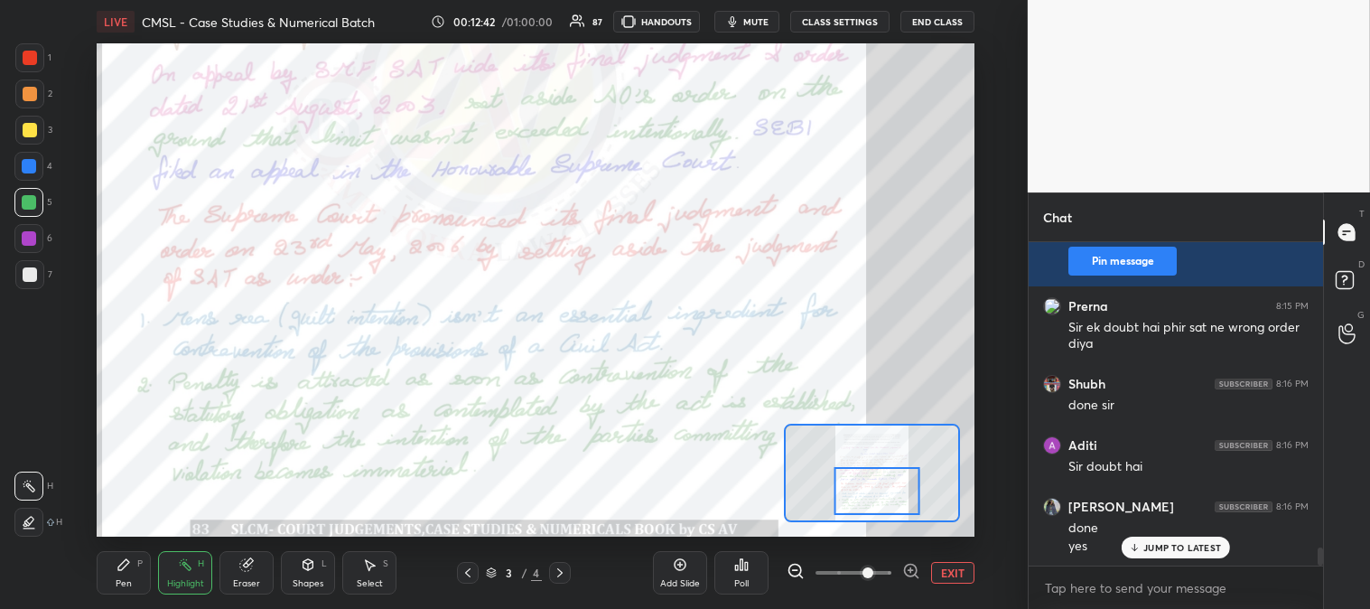
scroll to position [5646, 0]
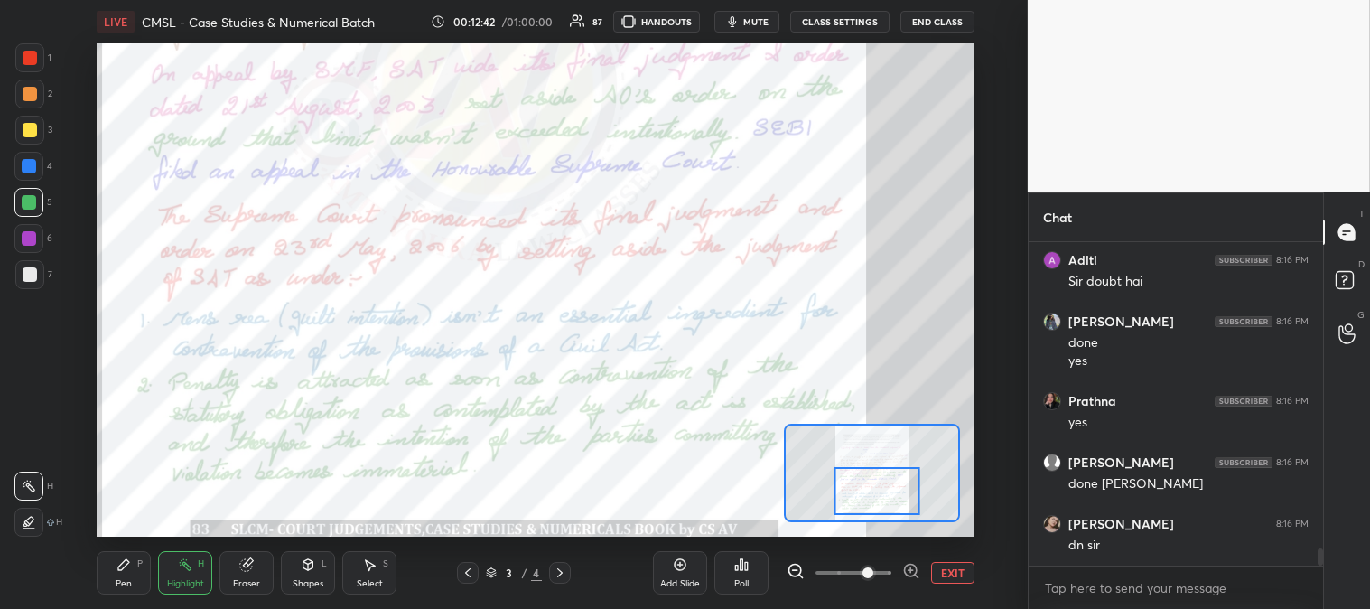
click at [560, 575] on icon at bounding box center [559, 572] width 5 height 9
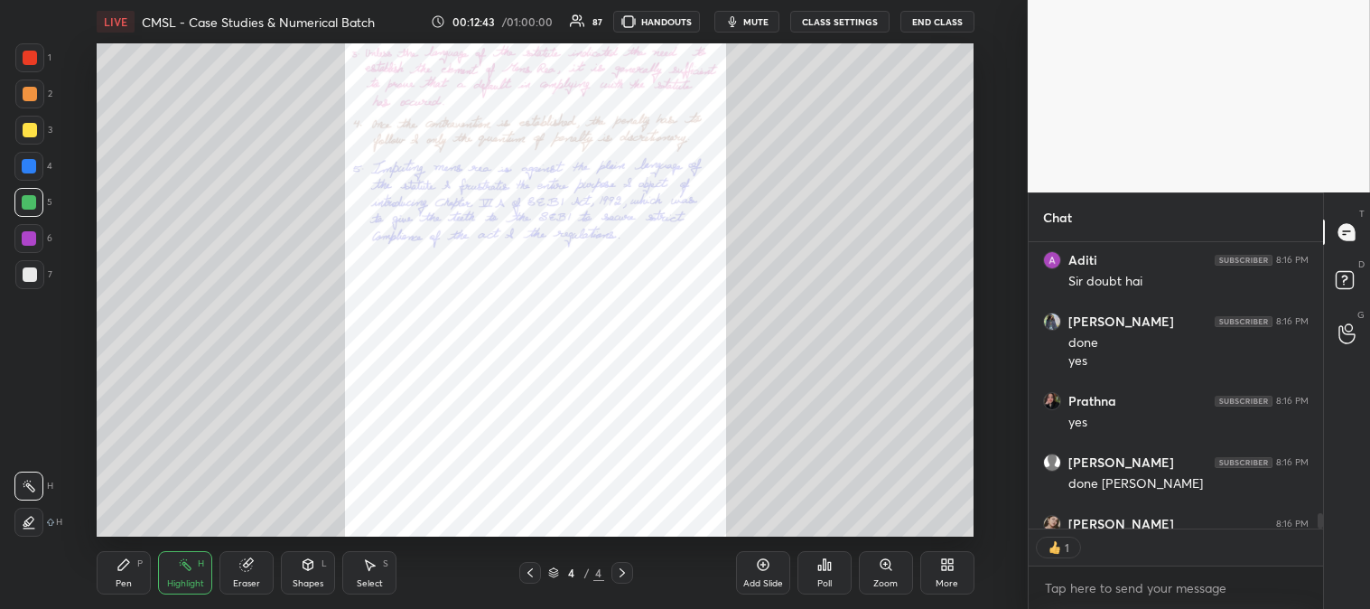
scroll to position [5, 5]
click at [883, 572] on icon at bounding box center [886, 564] width 14 height 14
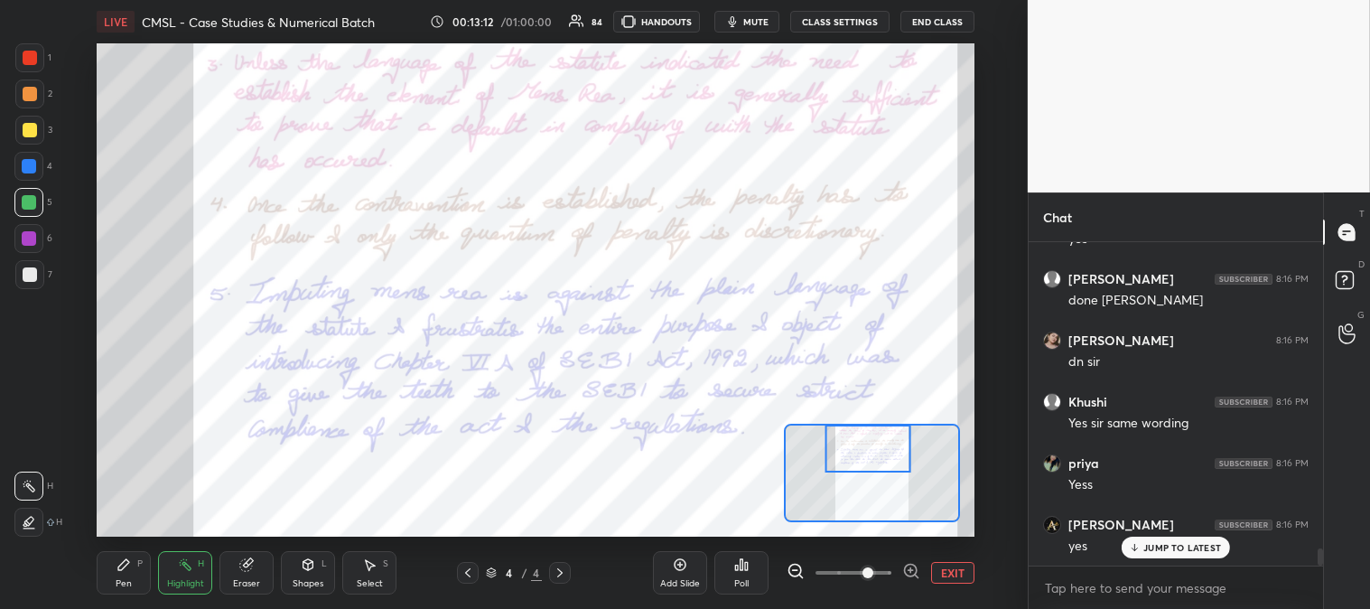
scroll to position [5894, 0]
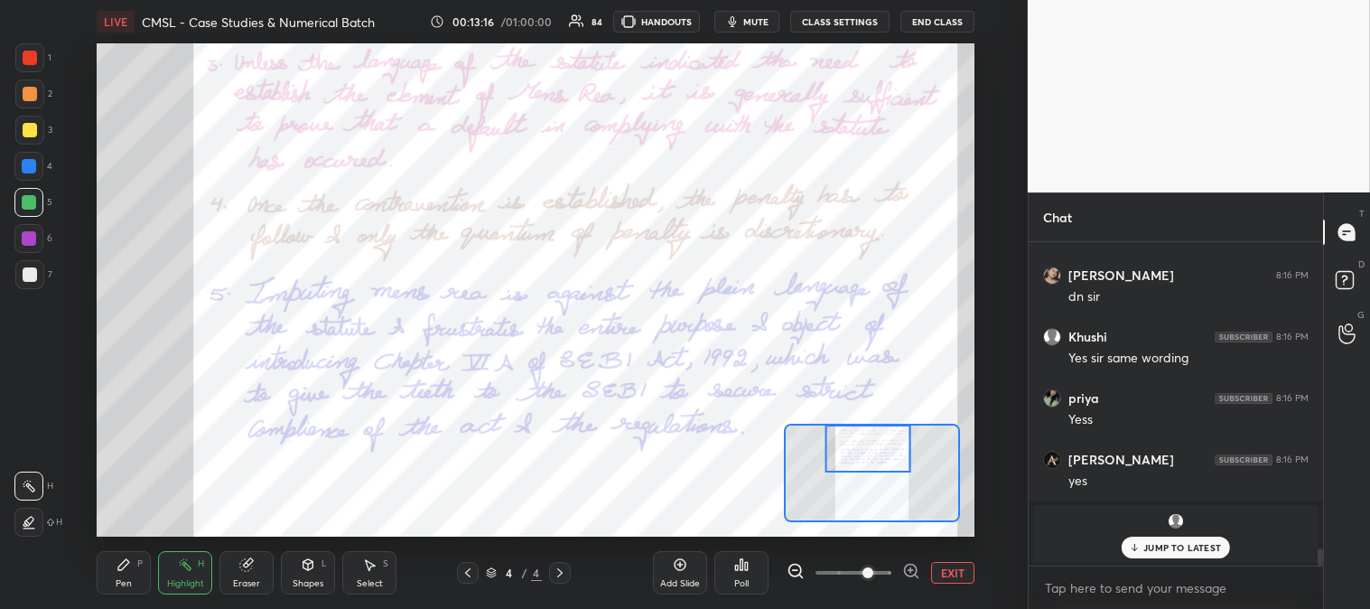
click at [137, 566] on div "P" at bounding box center [139, 563] width 5 height 9
click at [118, 582] on div "Pen" at bounding box center [124, 583] width 16 height 9
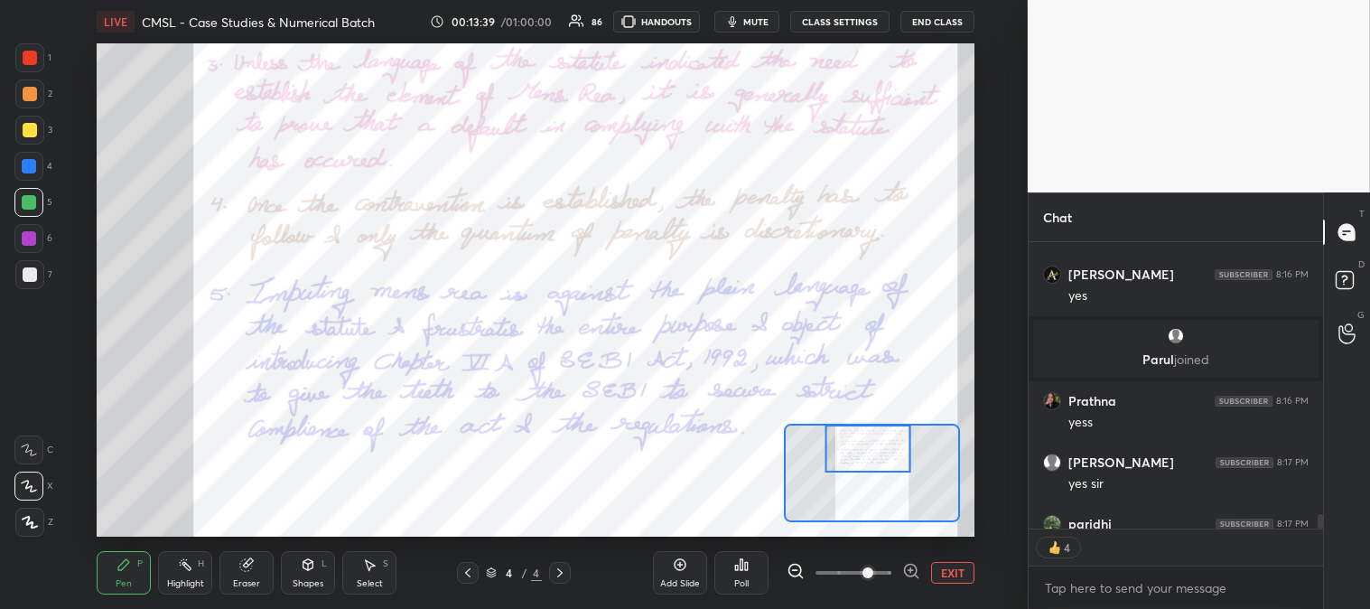
scroll to position [6177, 0]
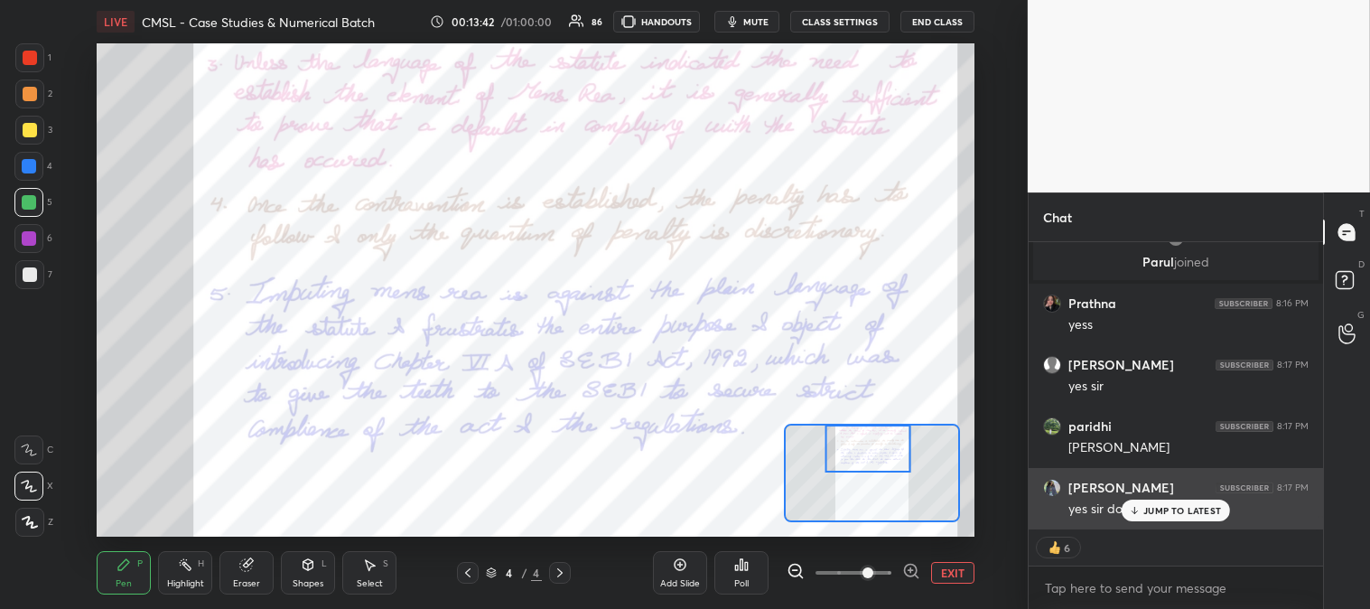
click at [1152, 517] on div "JUMP TO LATEST" at bounding box center [1176, 511] width 108 height 22
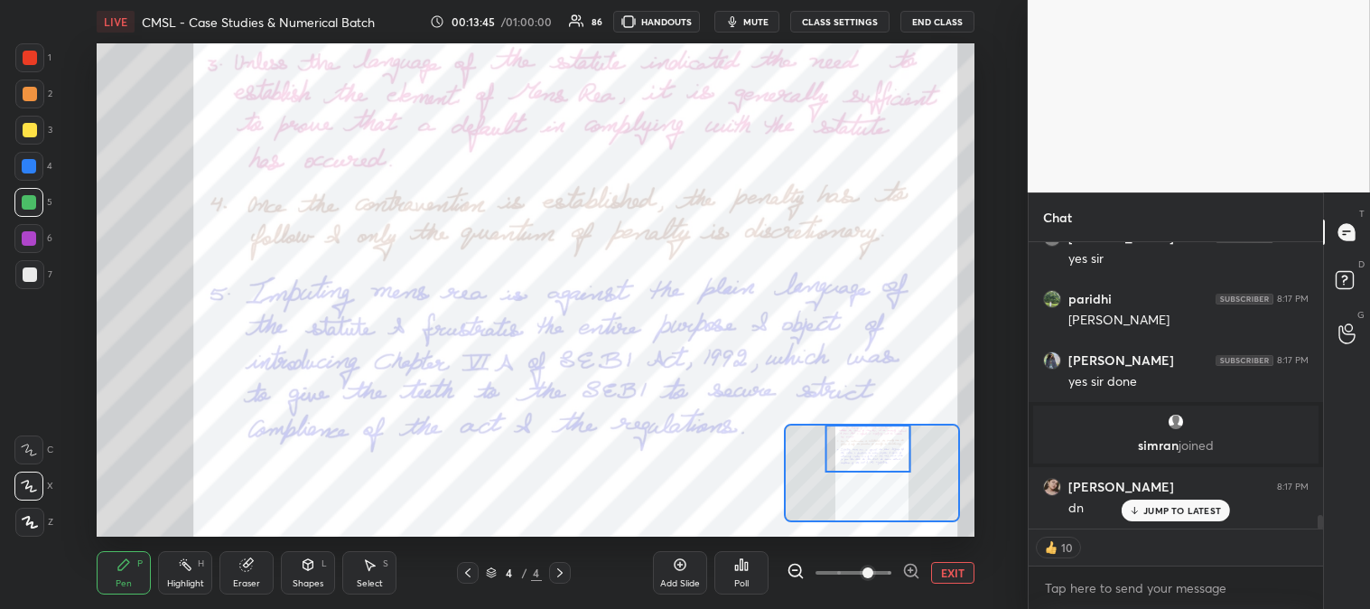
scroll to position [5915, 0]
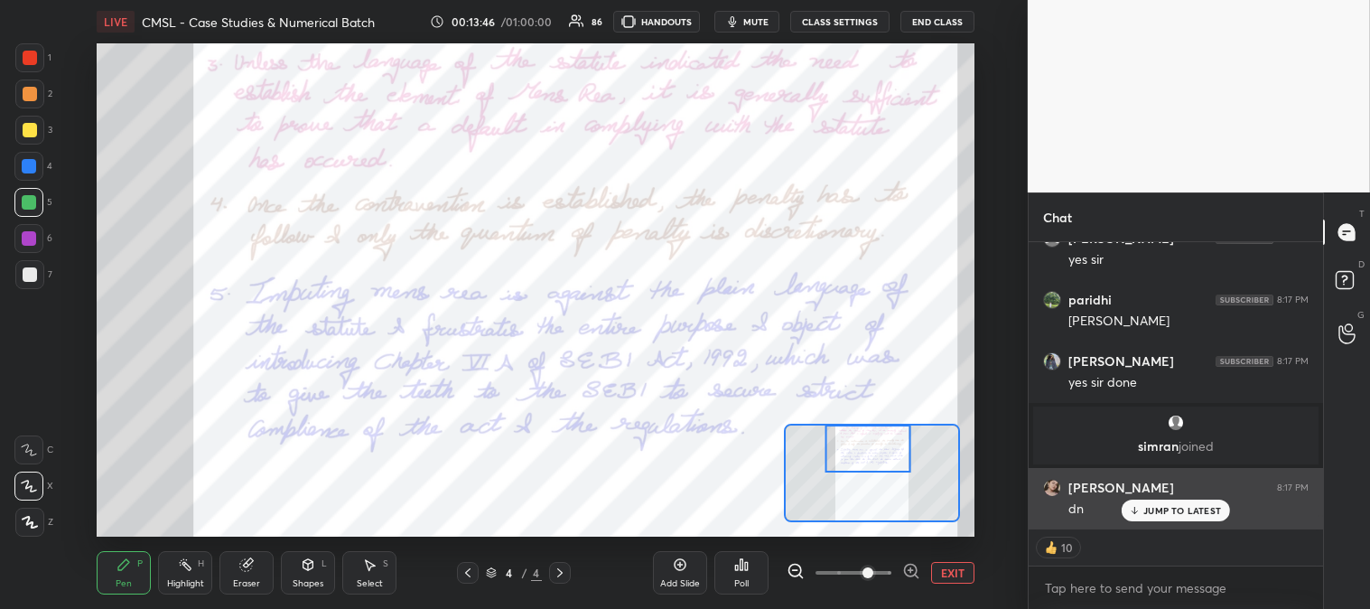
click at [1150, 507] on p "JUMP TO LATEST" at bounding box center [1183, 510] width 78 height 11
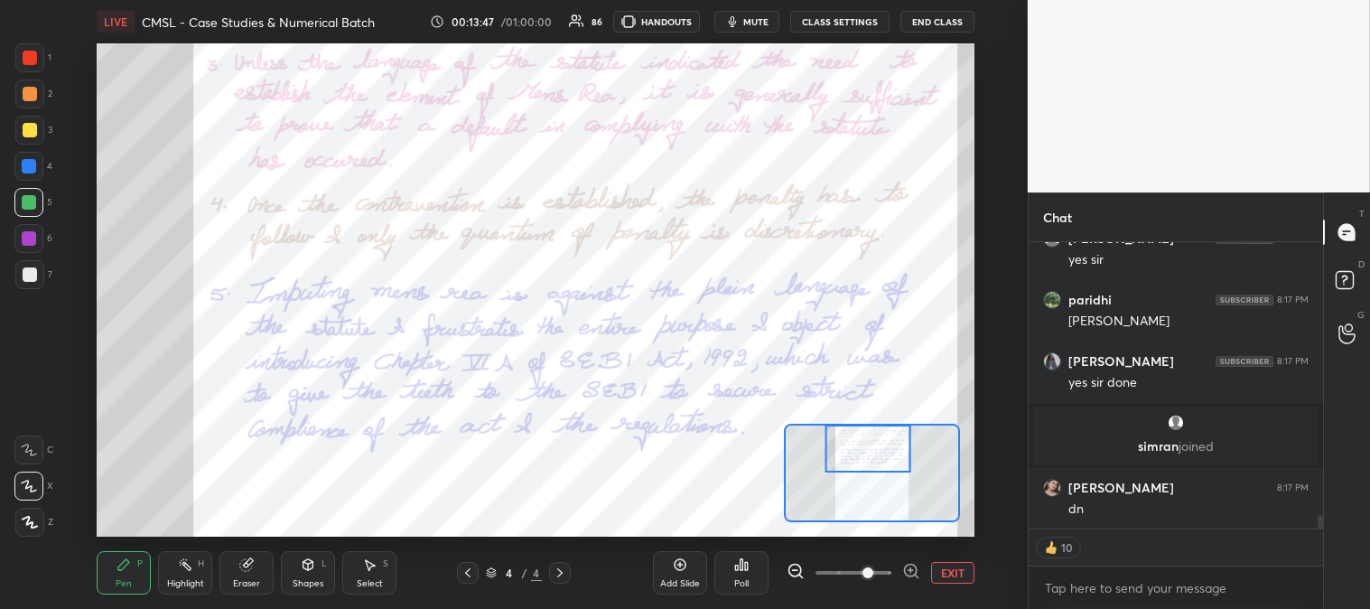
scroll to position [5976, 0]
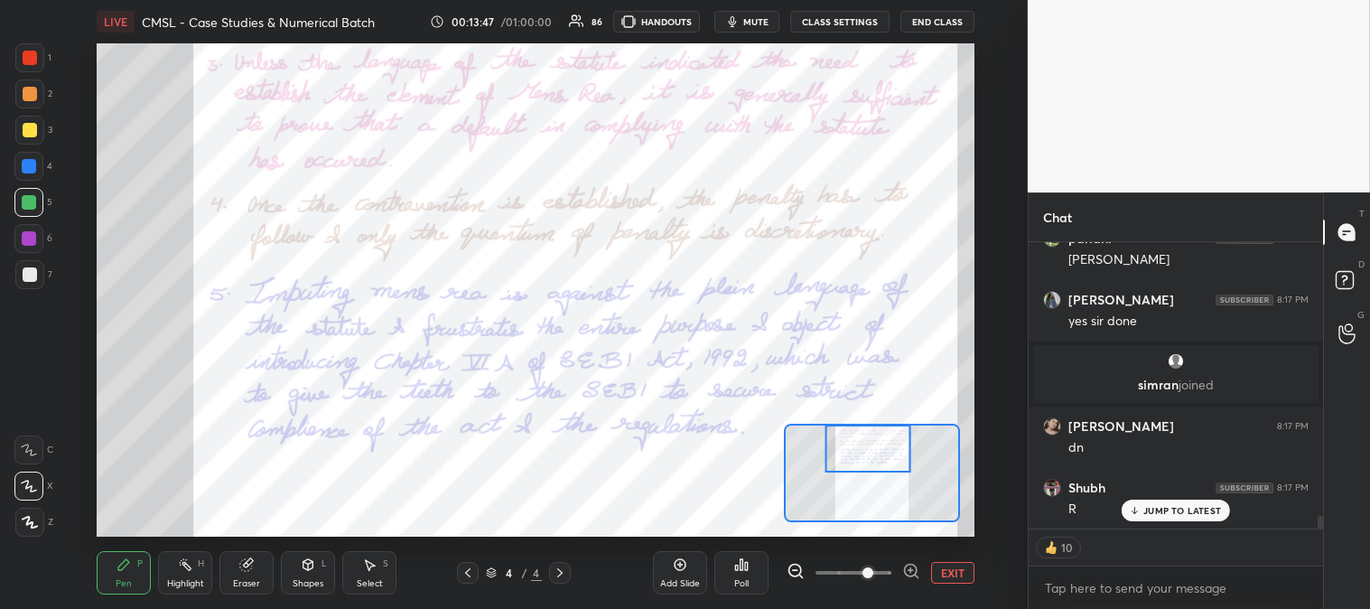
click at [464, 569] on icon at bounding box center [468, 572] width 14 height 14
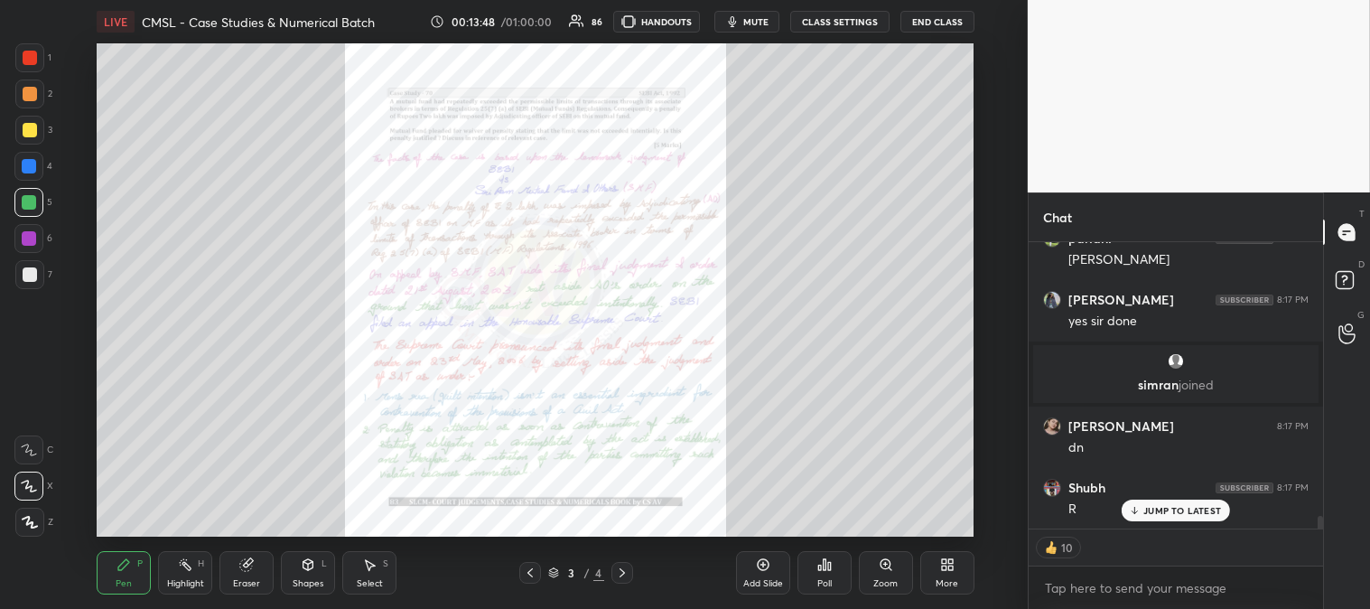
click at [624, 576] on icon at bounding box center [622, 572] width 14 height 14
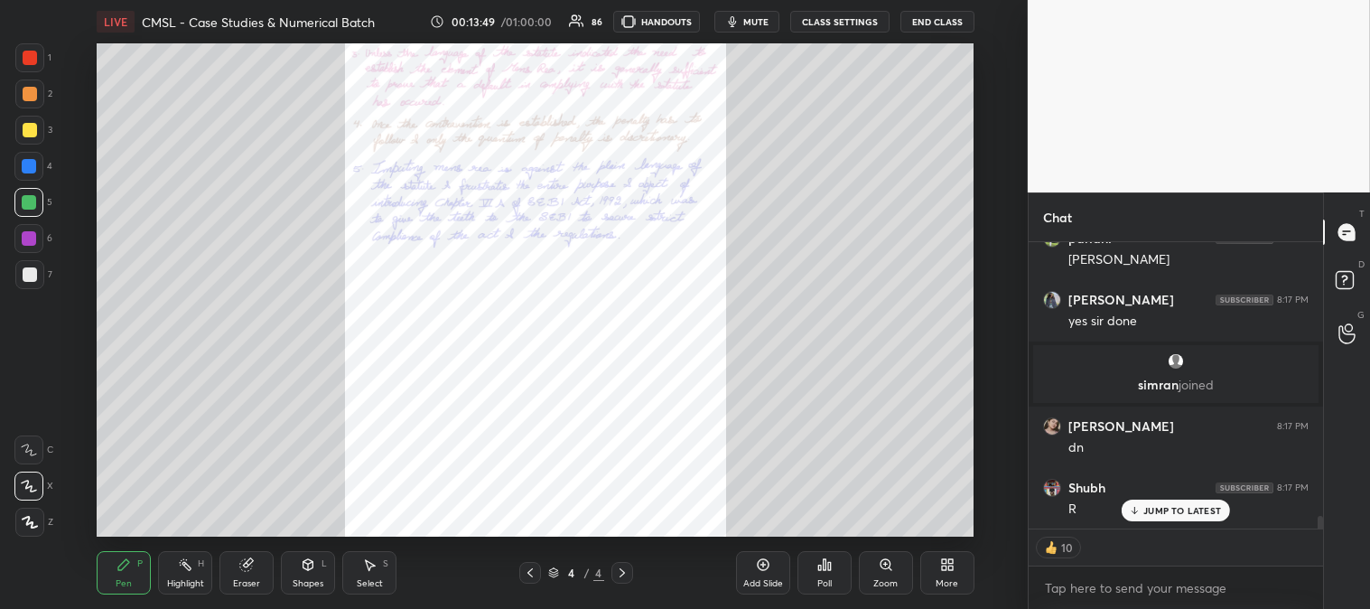
click at [881, 582] on div "Zoom" at bounding box center [886, 583] width 24 height 9
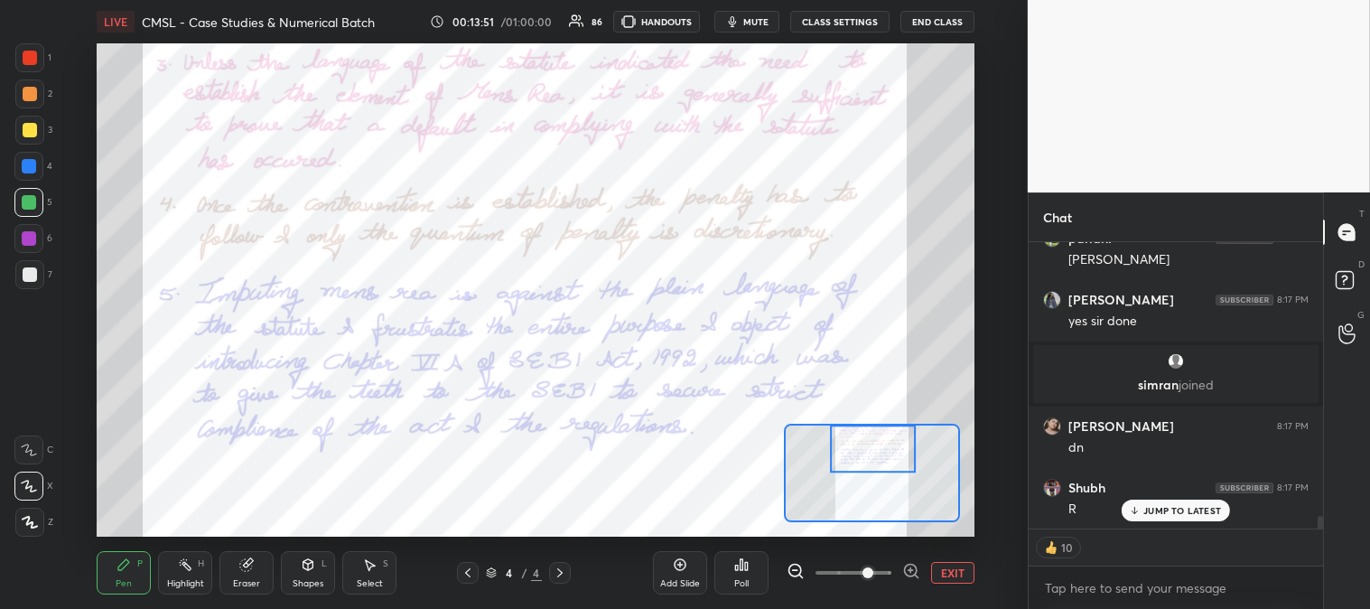
scroll to position [6038, 0]
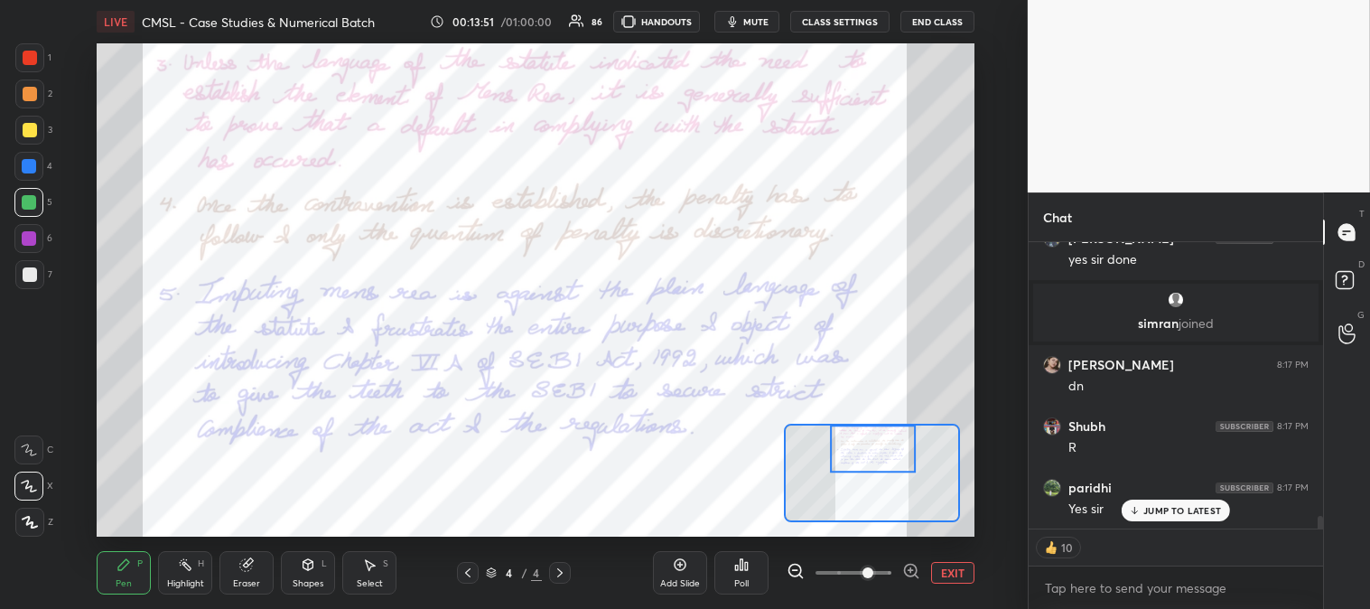
click at [1154, 512] on p "JUMP TO LATEST" at bounding box center [1183, 510] width 78 height 11
click at [876, 458] on div at bounding box center [873, 449] width 86 height 48
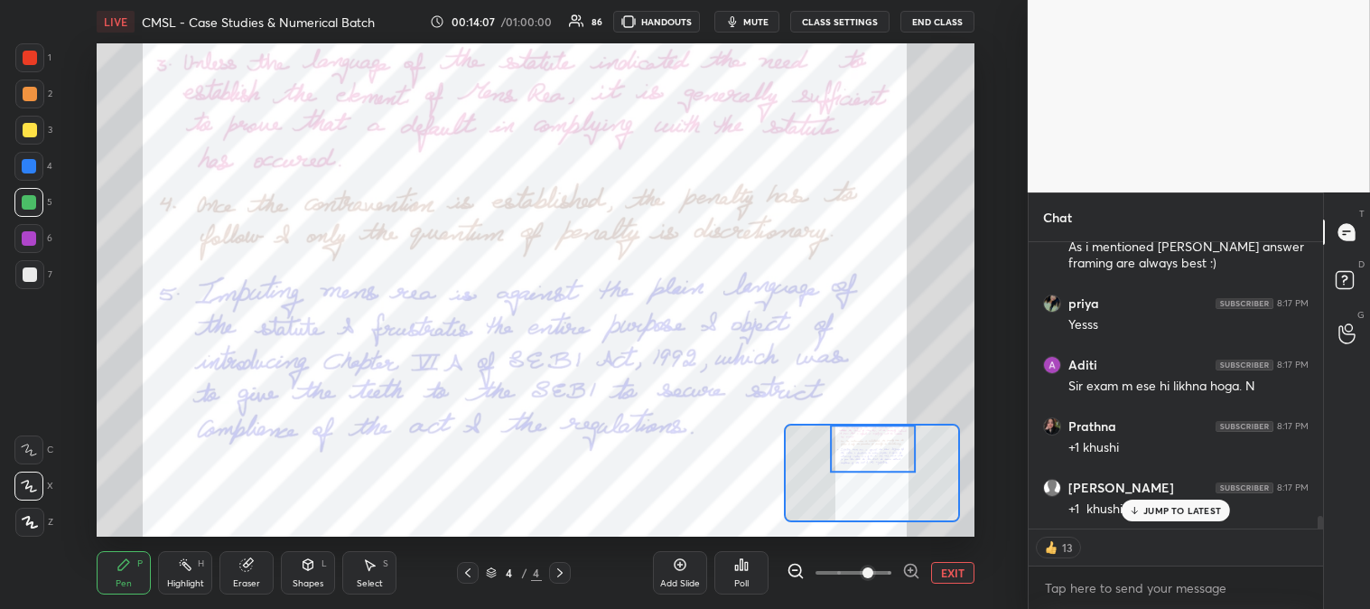
scroll to position [6325, 0]
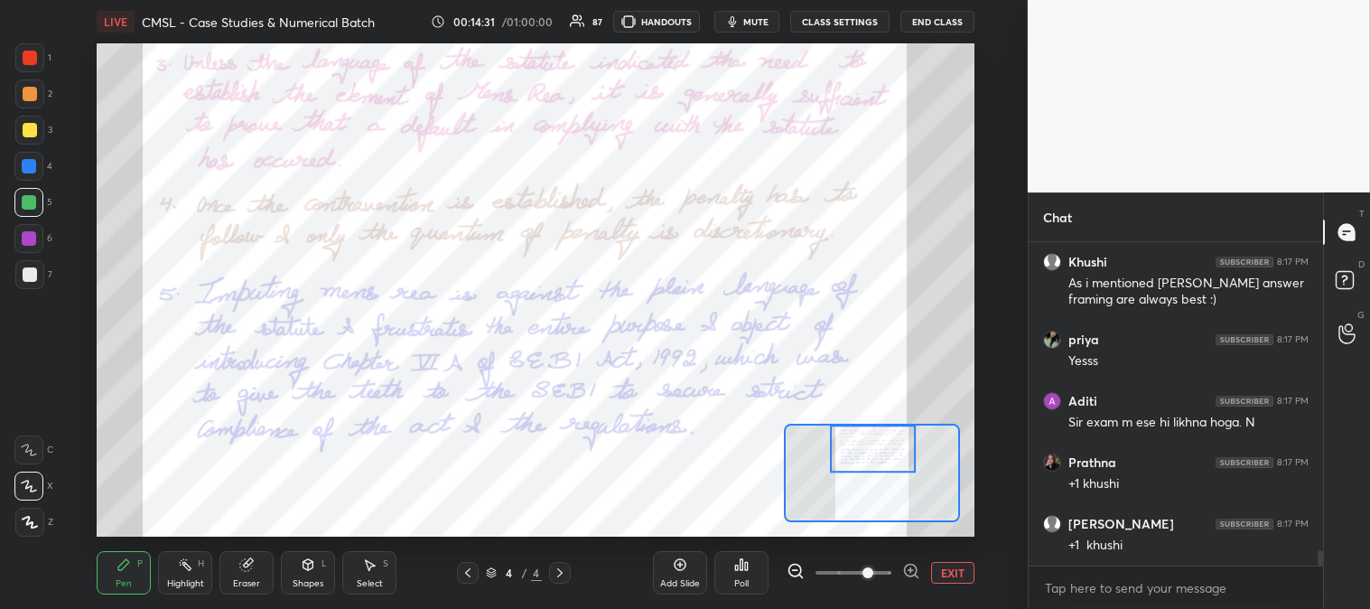
click at [474, 566] on icon at bounding box center [468, 572] width 14 height 14
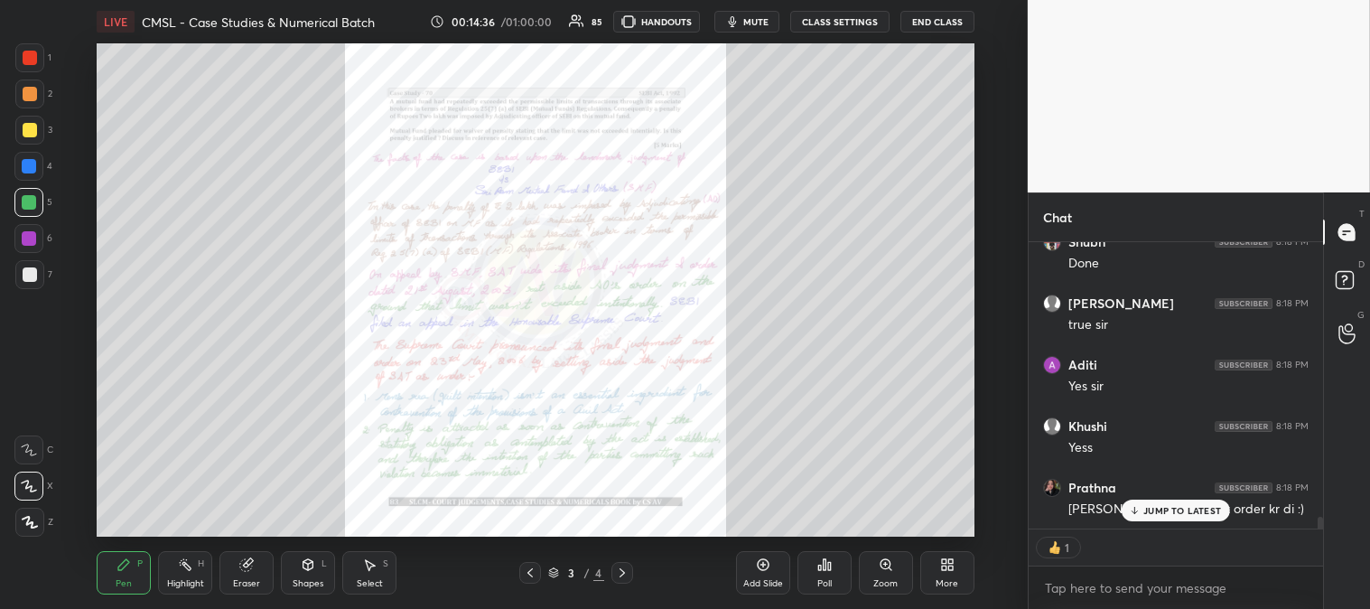
scroll to position [6730, 0]
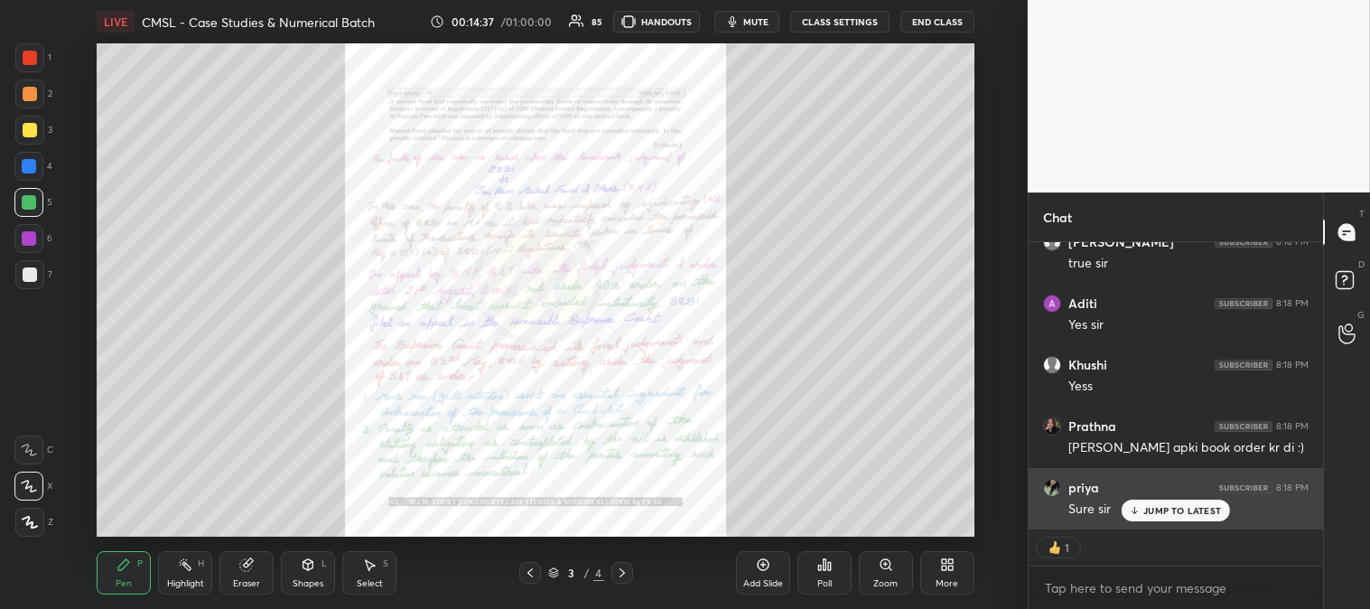
click at [1163, 515] on p "JUMP TO LATEST" at bounding box center [1183, 510] width 78 height 11
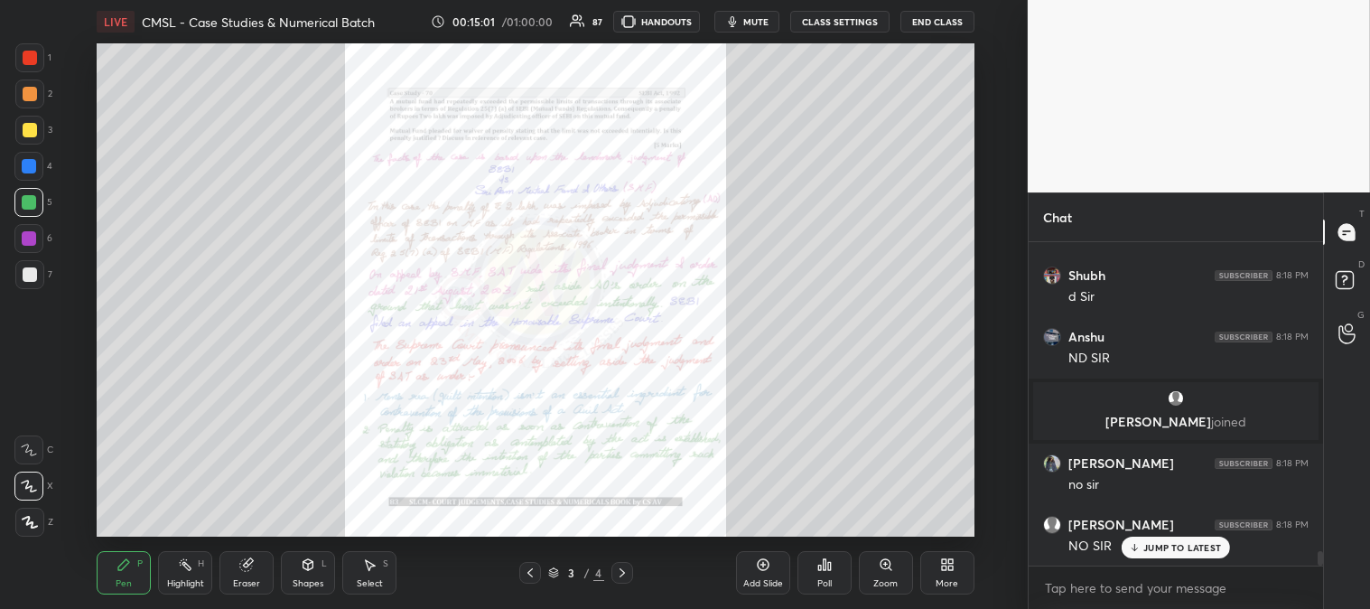
scroll to position [7065, 0]
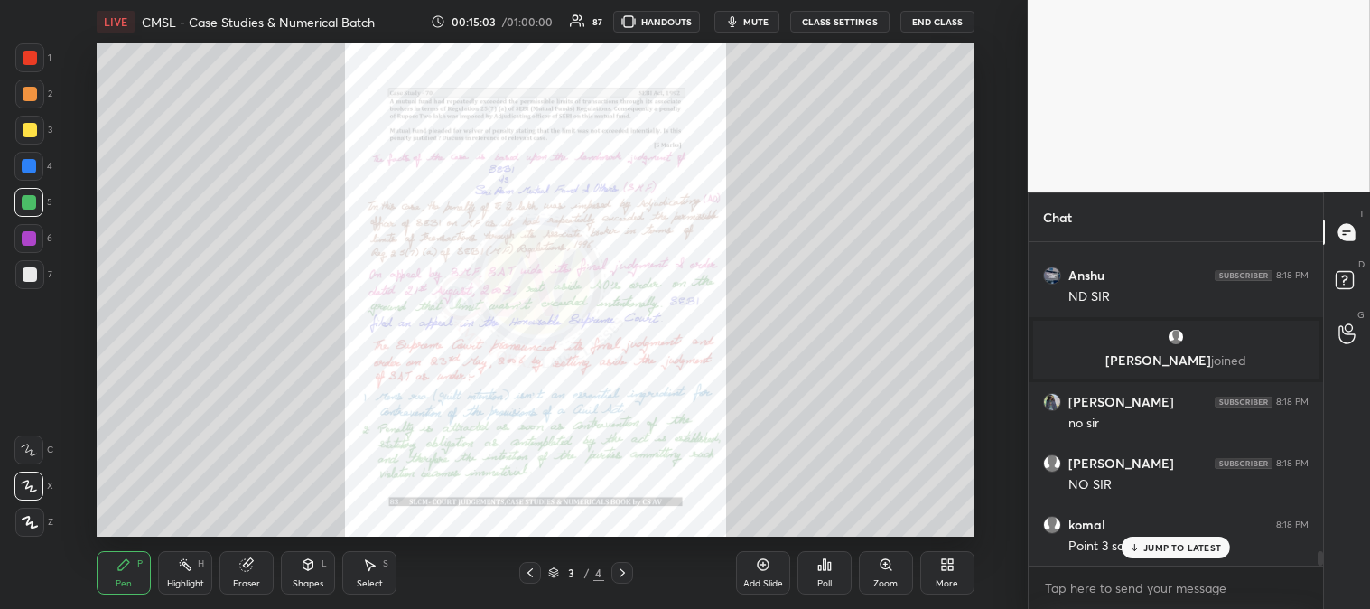
click at [1144, 548] on div "JUMP TO LATEST" at bounding box center [1176, 548] width 108 height 22
click at [621, 576] on icon at bounding box center [622, 572] width 14 height 14
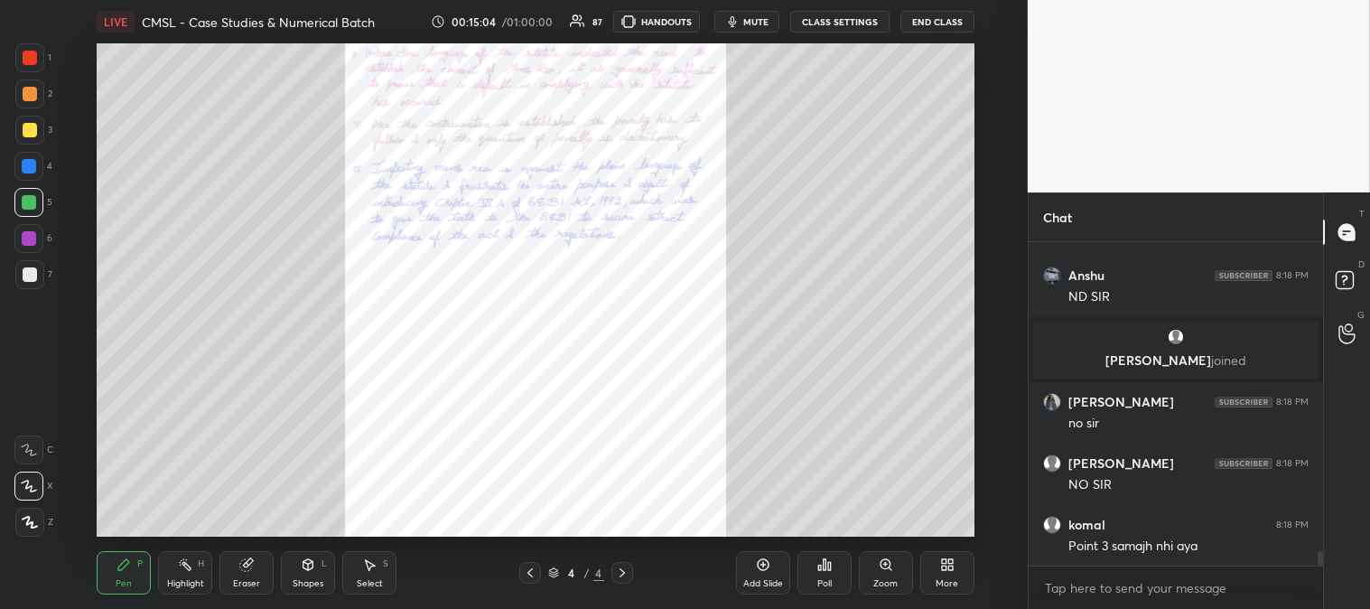
click at [880, 580] on div "Zoom" at bounding box center [886, 583] width 24 height 9
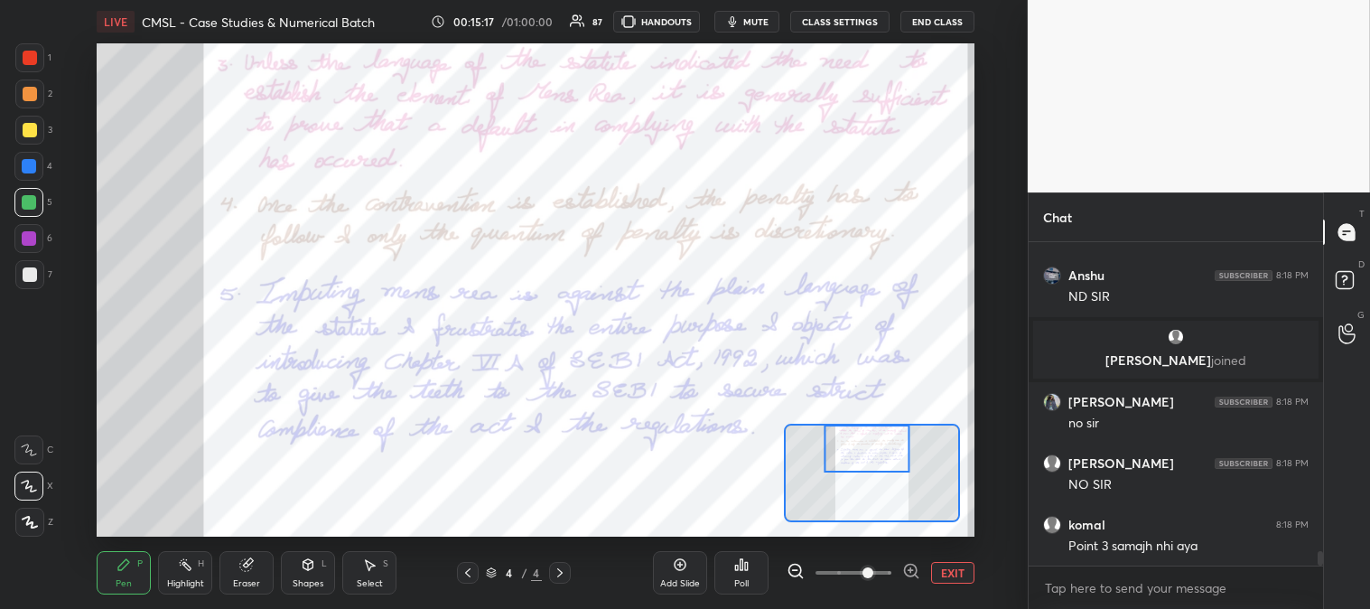
click at [190, 590] on div "Highlight H" at bounding box center [185, 572] width 54 height 43
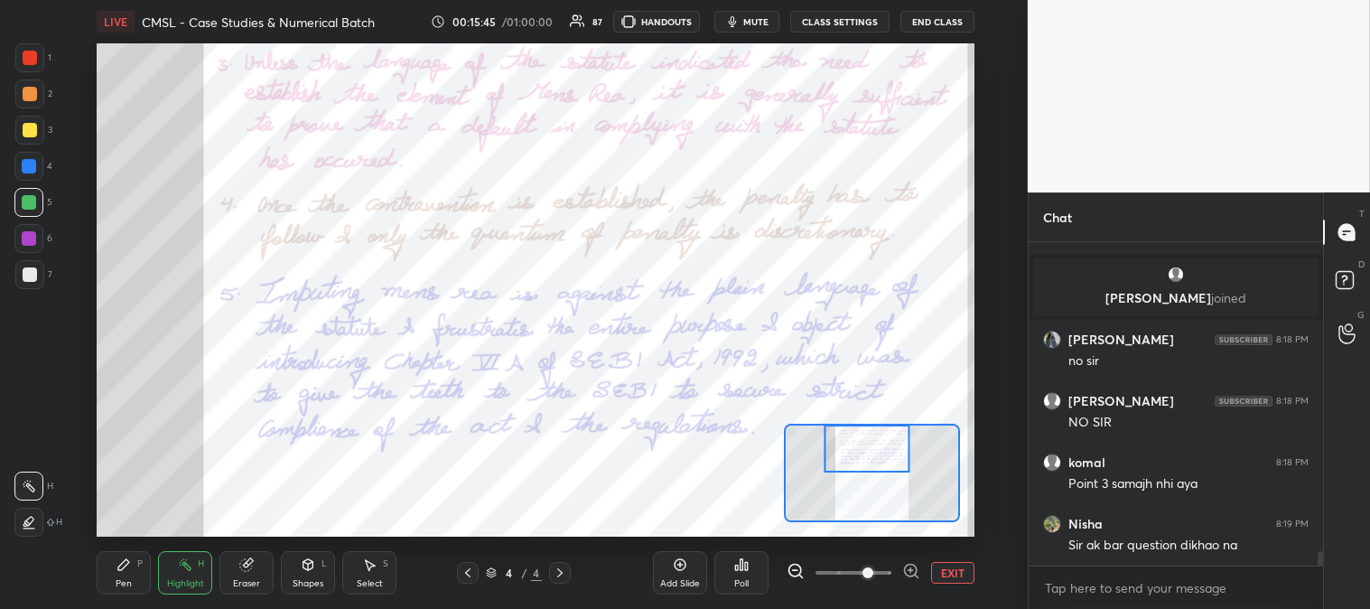
click at [470, 571] on icon at bounding box center [468, 572] width 14 height 14
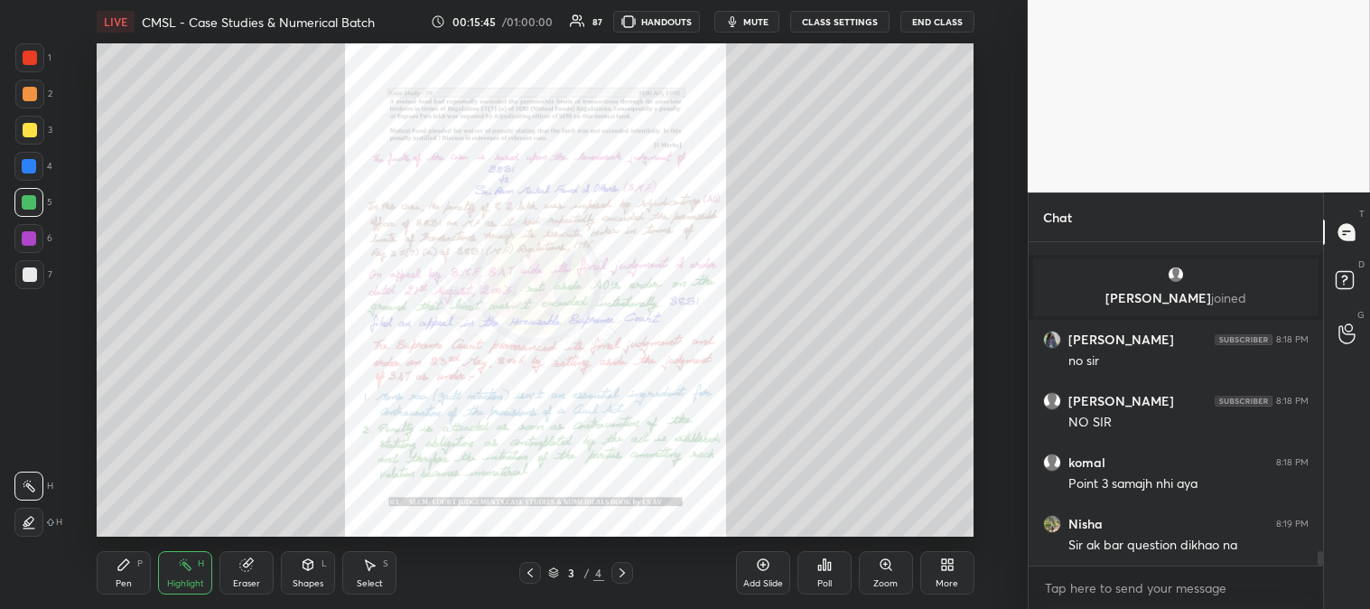
click at [876, 582] on div "Zoom" at bounding box center [886, 583] width 24 height 9
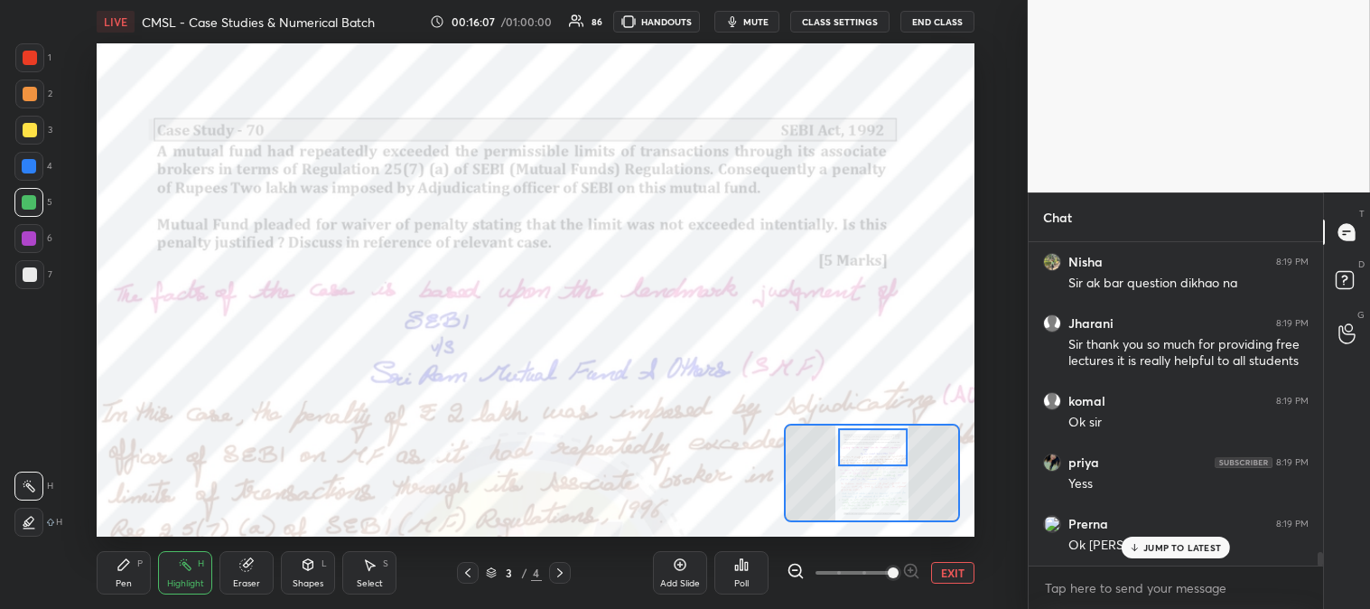
scroll to position [7450, 0]
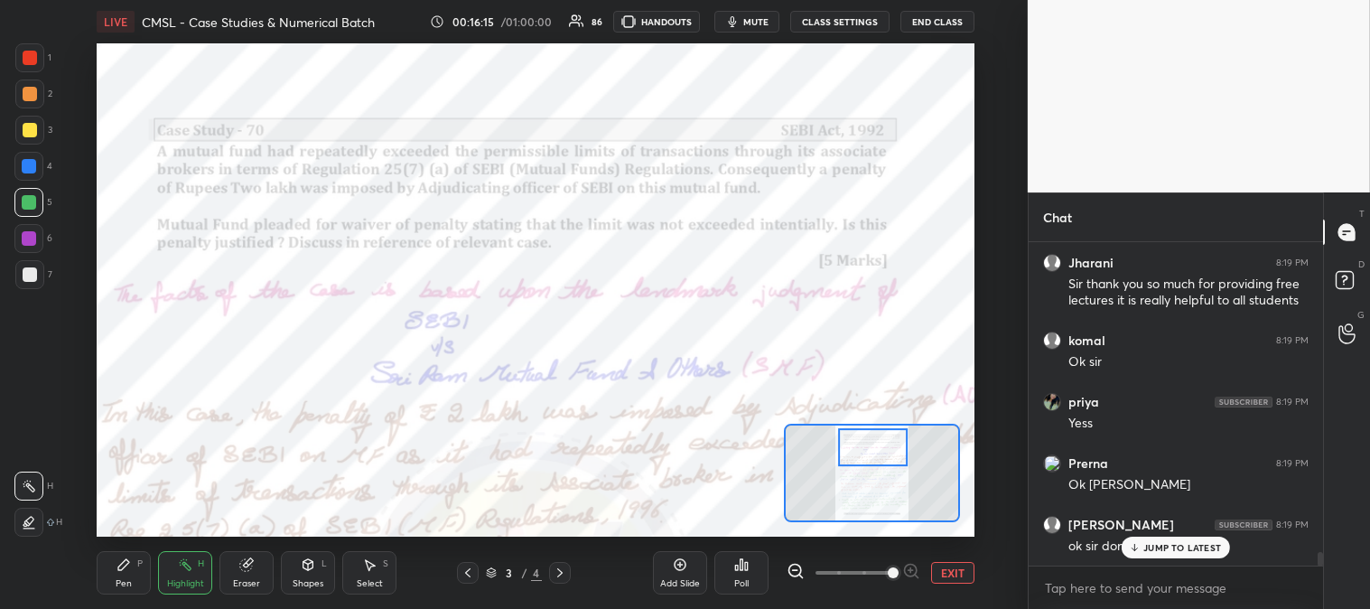
click at [1133, 544] on icon at bounding box center [1135, 547] width 12 height 11
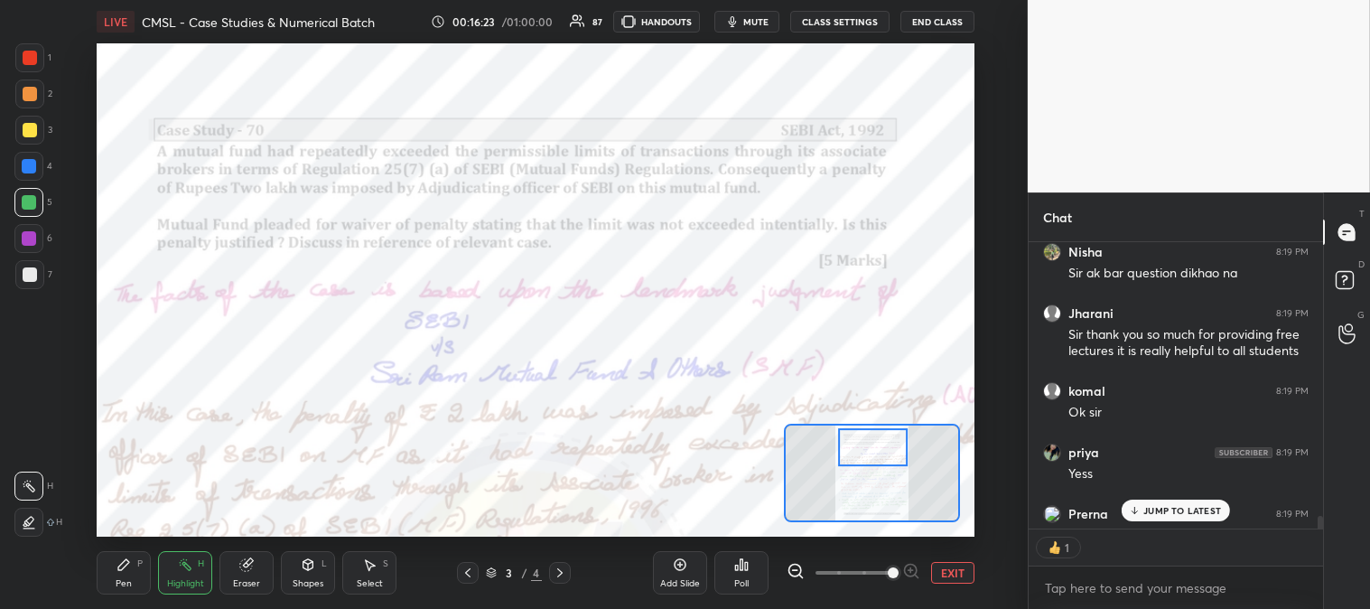
scroll to position [7549, 0]
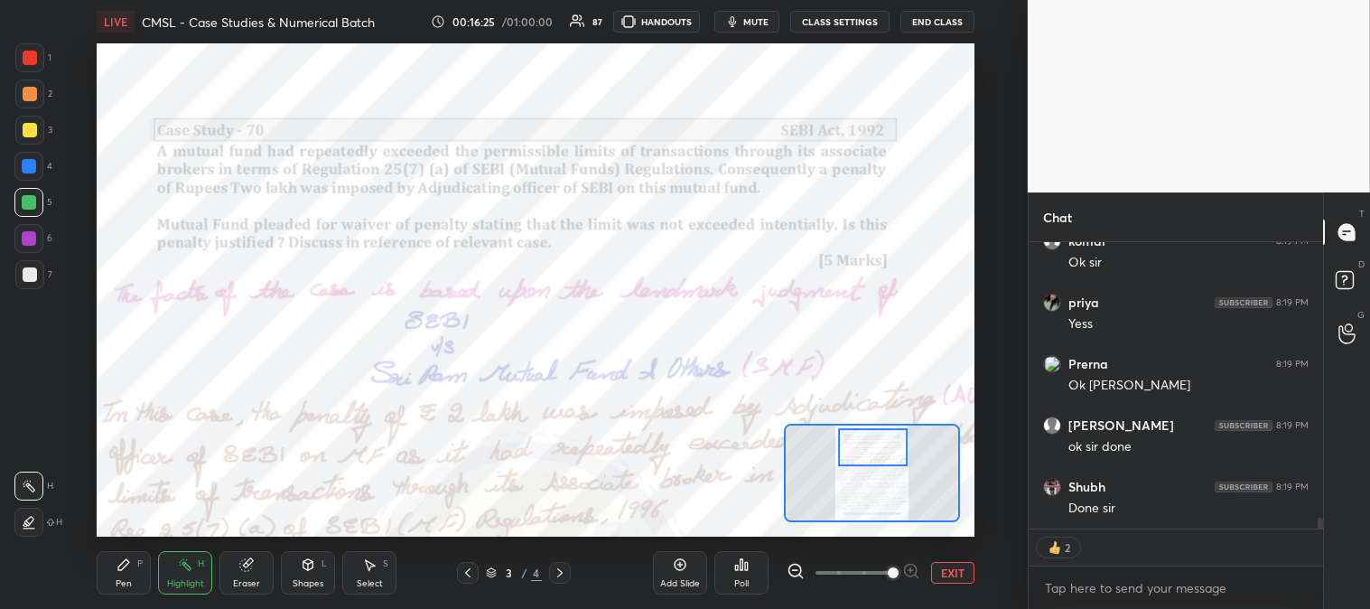
click at [755, 22] on span "mute" at bounding box center [755, 21] width 25 height 13
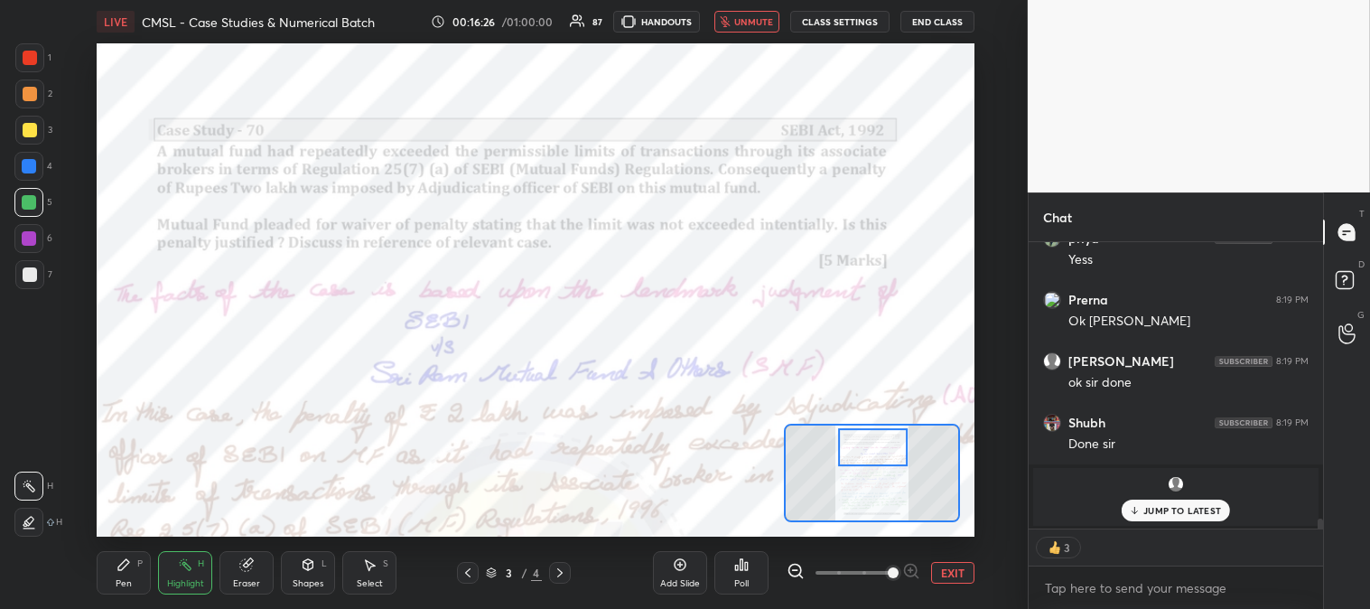
click at [752, 19] on span "unmute" at bounding box center [753, 21] width 39 height 13
click at [1190, 510] on p "JUMP TO LATEST" at bounding box center [1183, 510] width 78 height 11
click at [958, 572] on button "EXIT" at bounding box center [952, 573] width 43 height 22
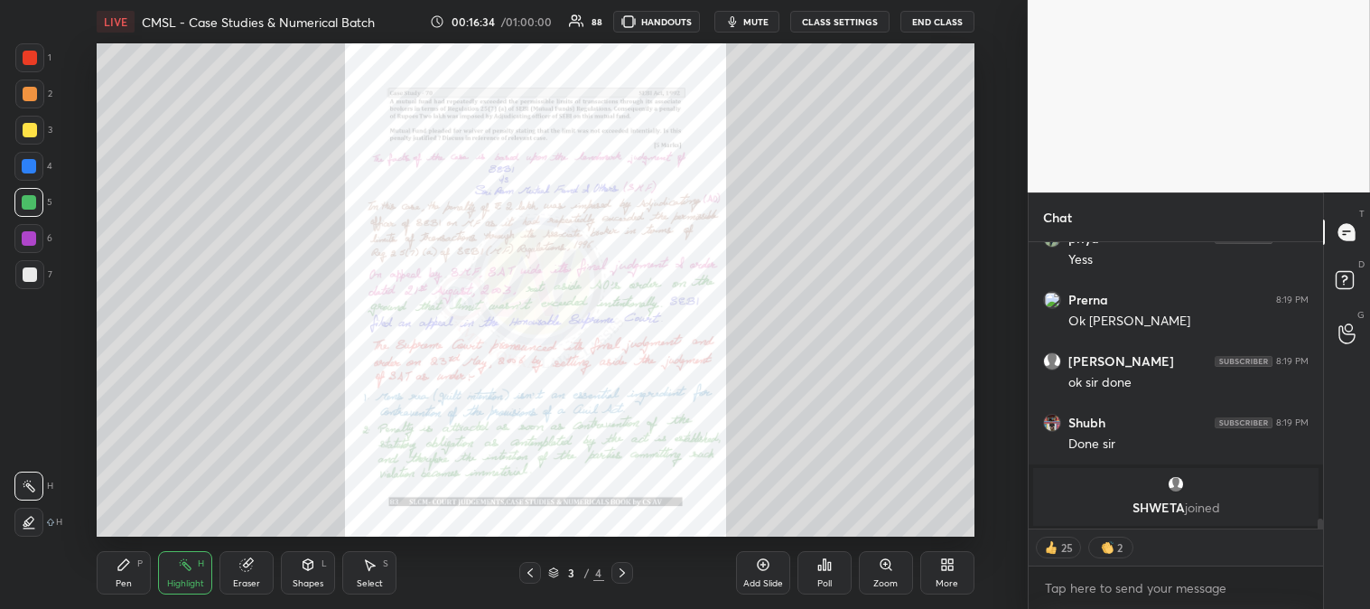
scroll to position [7178, 0]
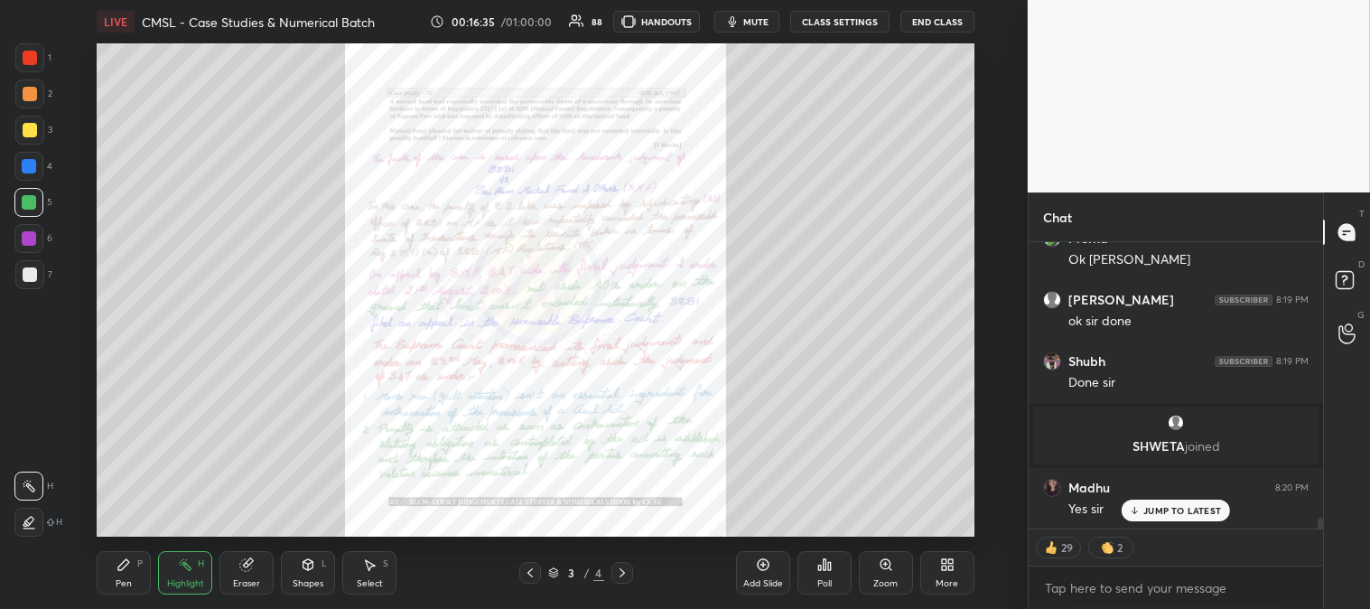
click at [836, 582] on div "Poll" at bounding box center [825, 572] width 54 height 43
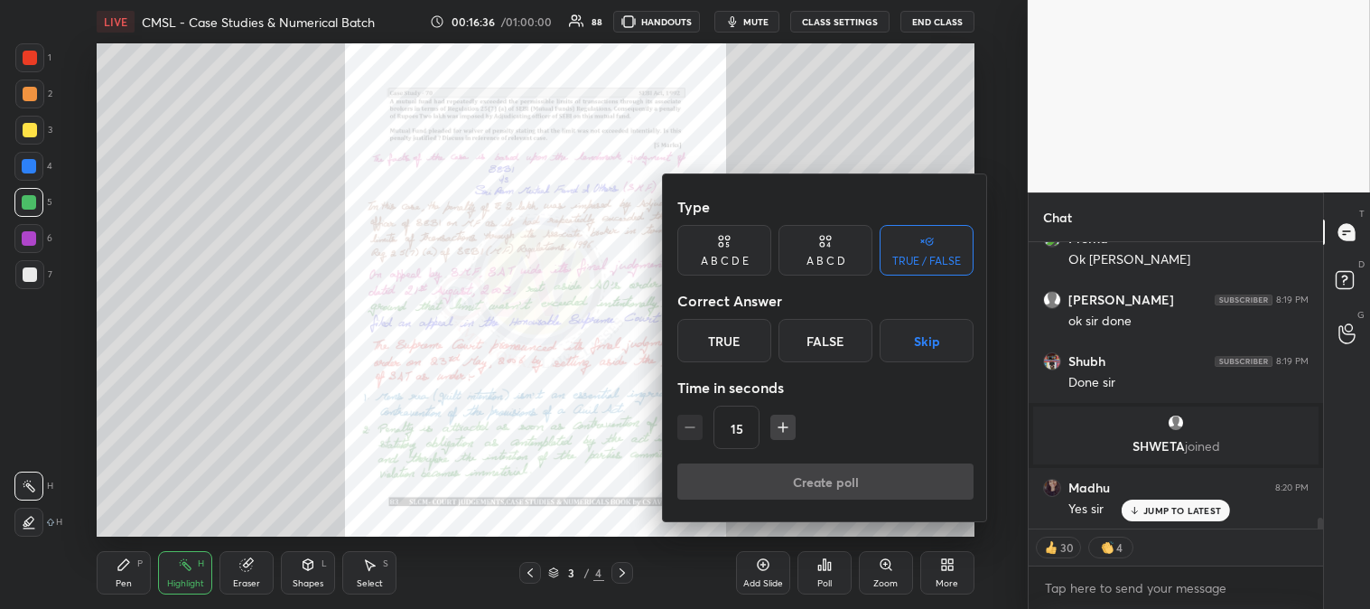
click at [729, 341] on div "True" at bounding box center [724, 340] width 94 height 43
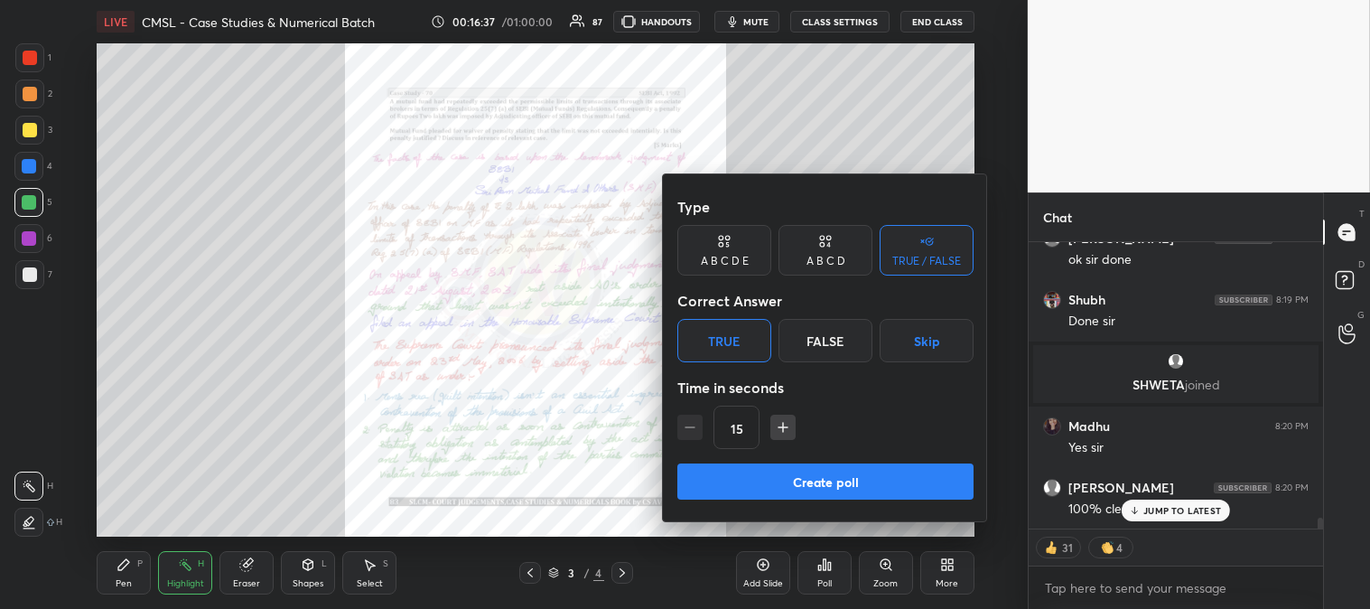
scroll to position [7423, 0]
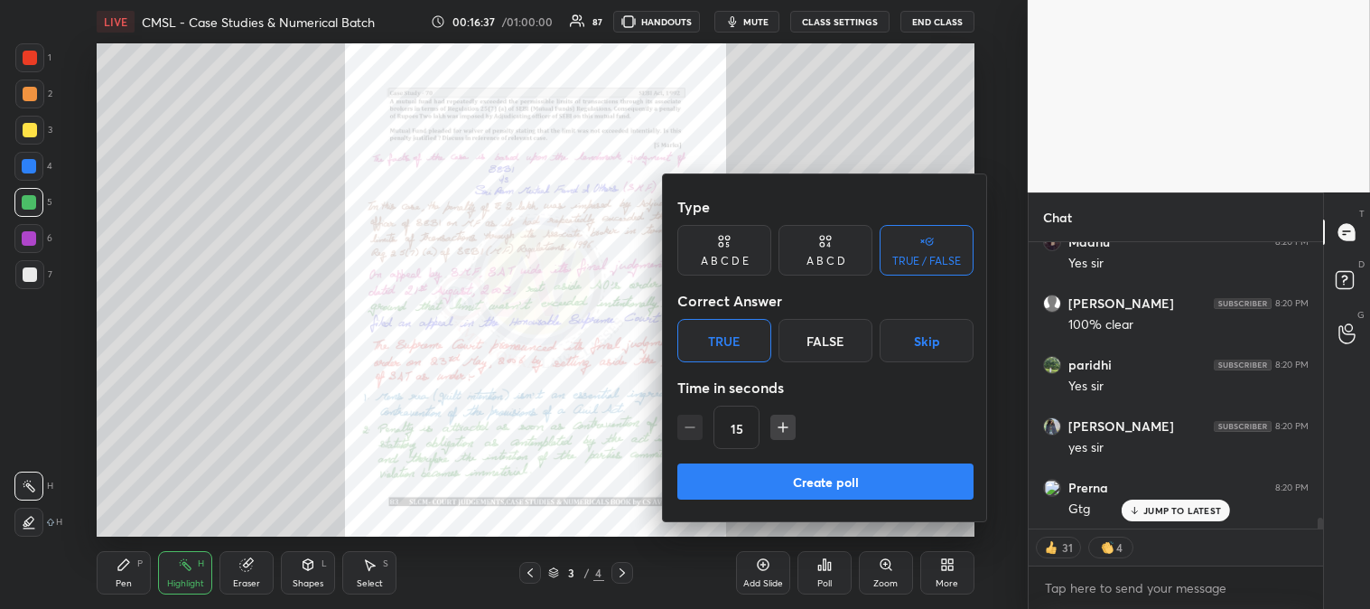
click at [815, 479] on button "Create poll" at bounding box center [825, 481] width 296 height 36
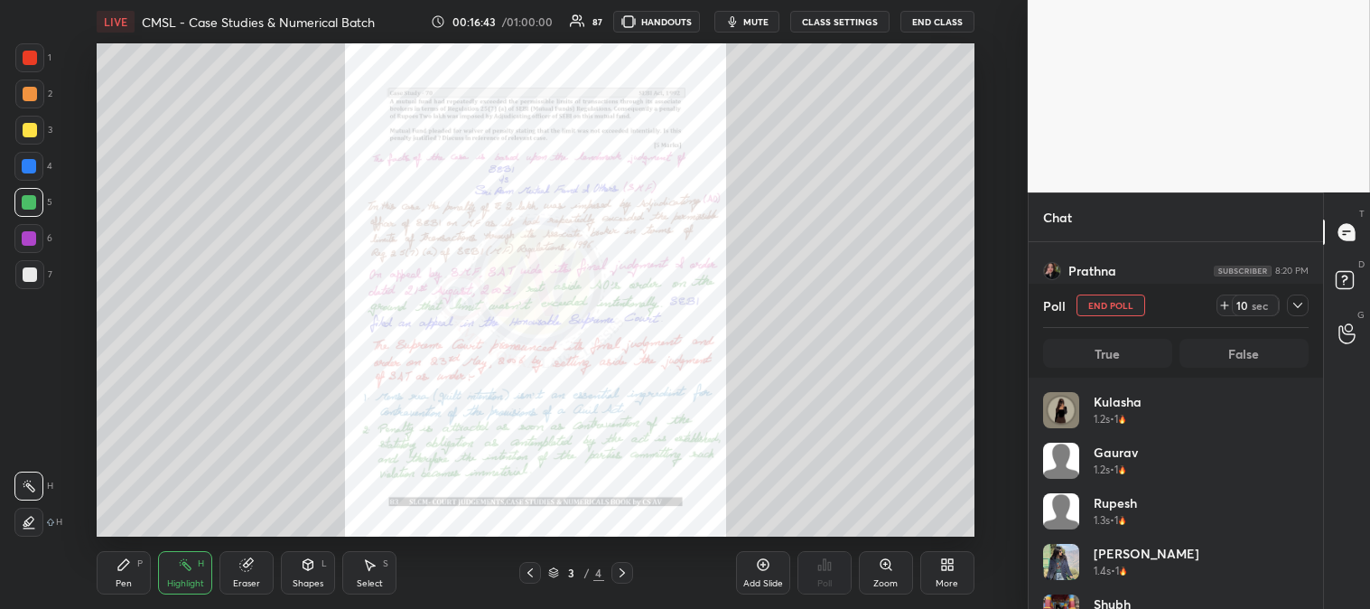
scroll to position [7763, 0]
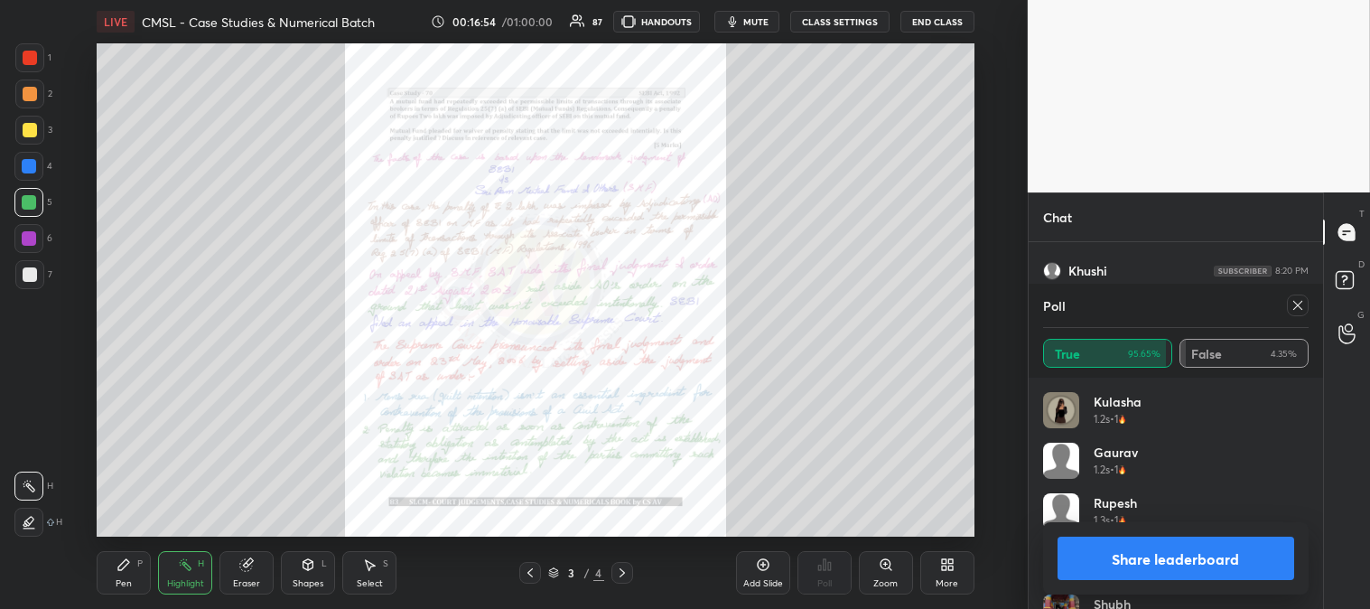
click at [1293, 304] on icon at bounding box center [1298, 305] width 14 height 14
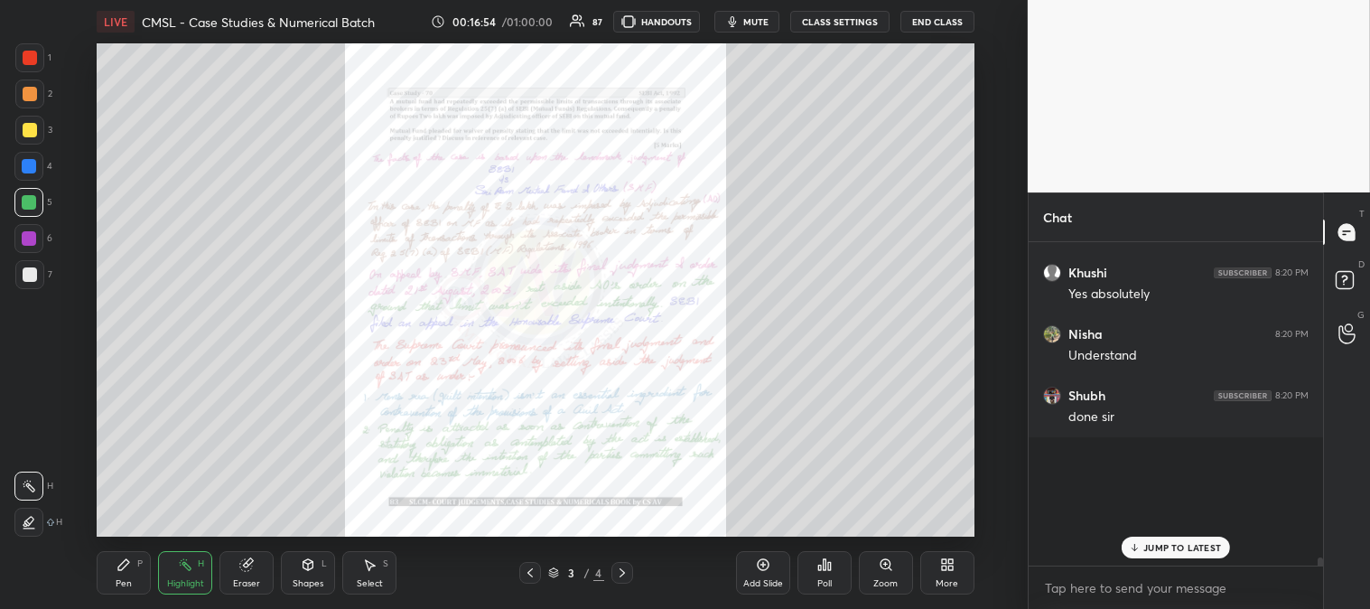
scroll to position [253, 289]
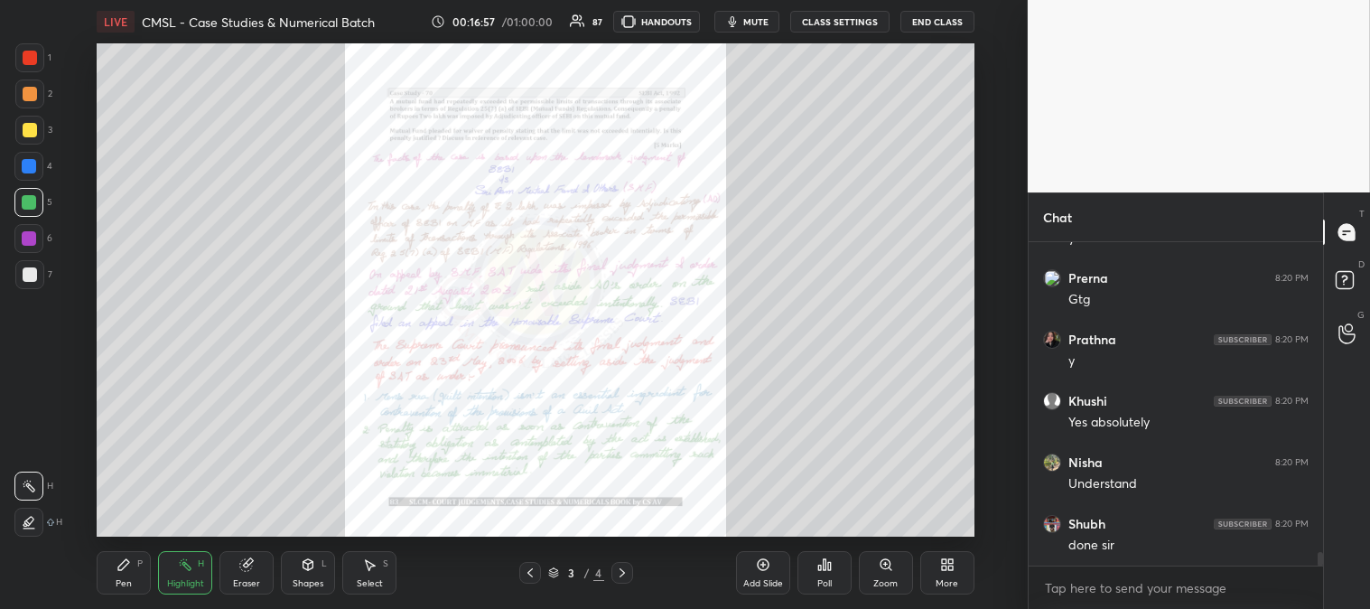
click at [621, 570] on icon at bounding box center [622, 572] width 14 height 14
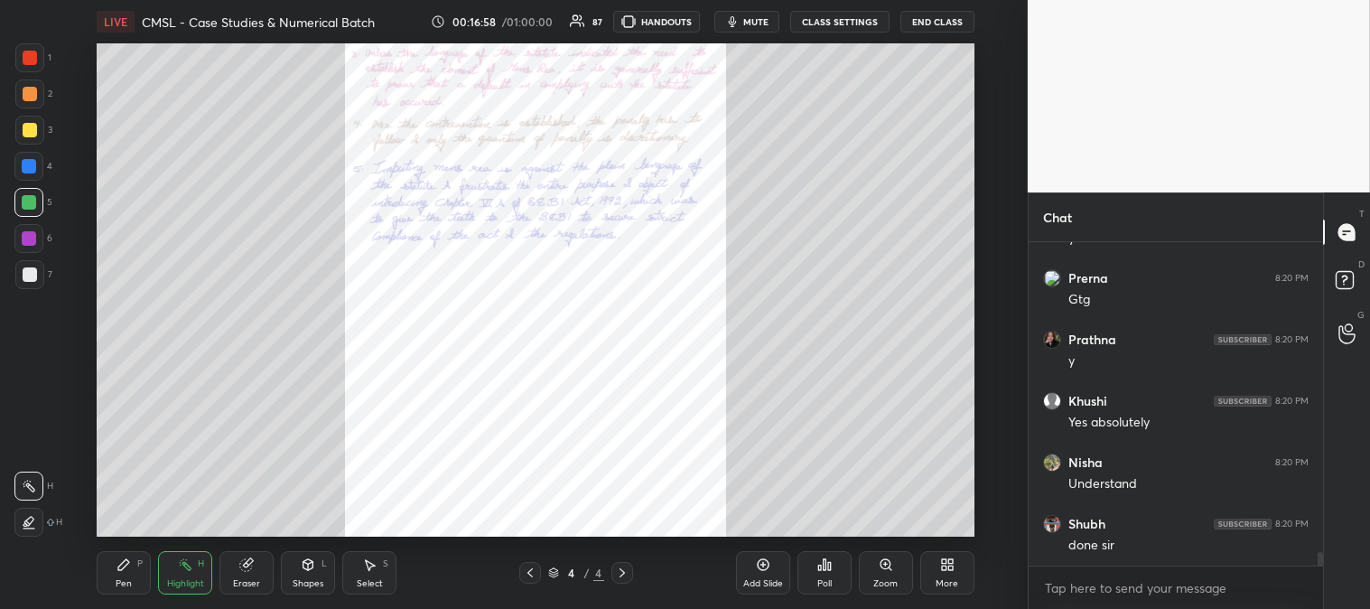
click at [621, 573] on icon at bounding box center [622, 572] width 14 height 14
click at [620, 573] on icon at bounding box center [622, 572] width 14 height 14
click at [947, 580] on div "More" at bounding box center [947, 583] width 23 height 9
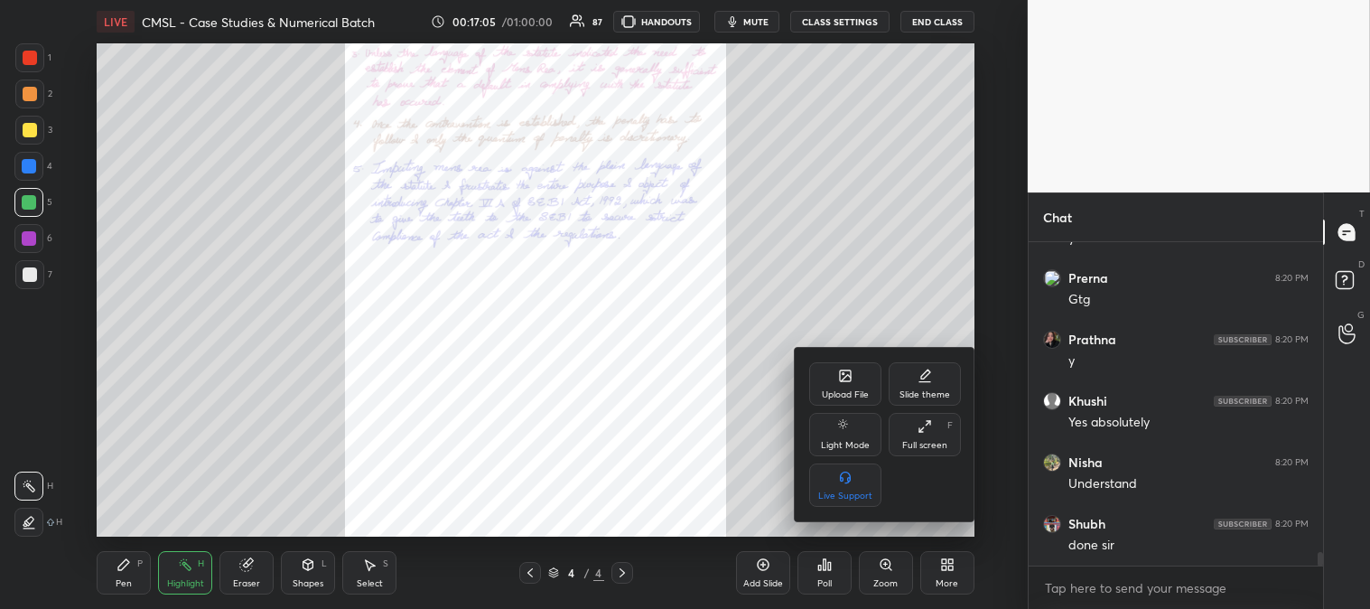
click at [863, 381] on div "Upload File" at bounding box center [845, 383] width 72 height 43
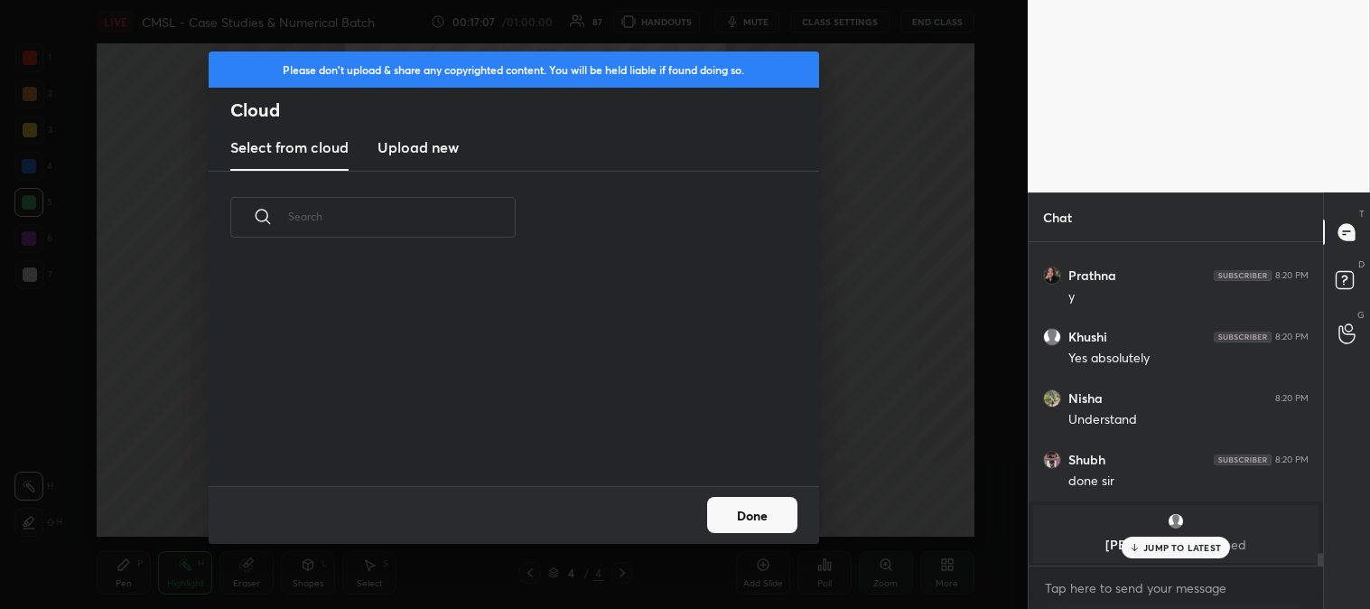
click at [419, 154] on h3 "Upload new" at bounding box center [418, 147] width 81 height 22
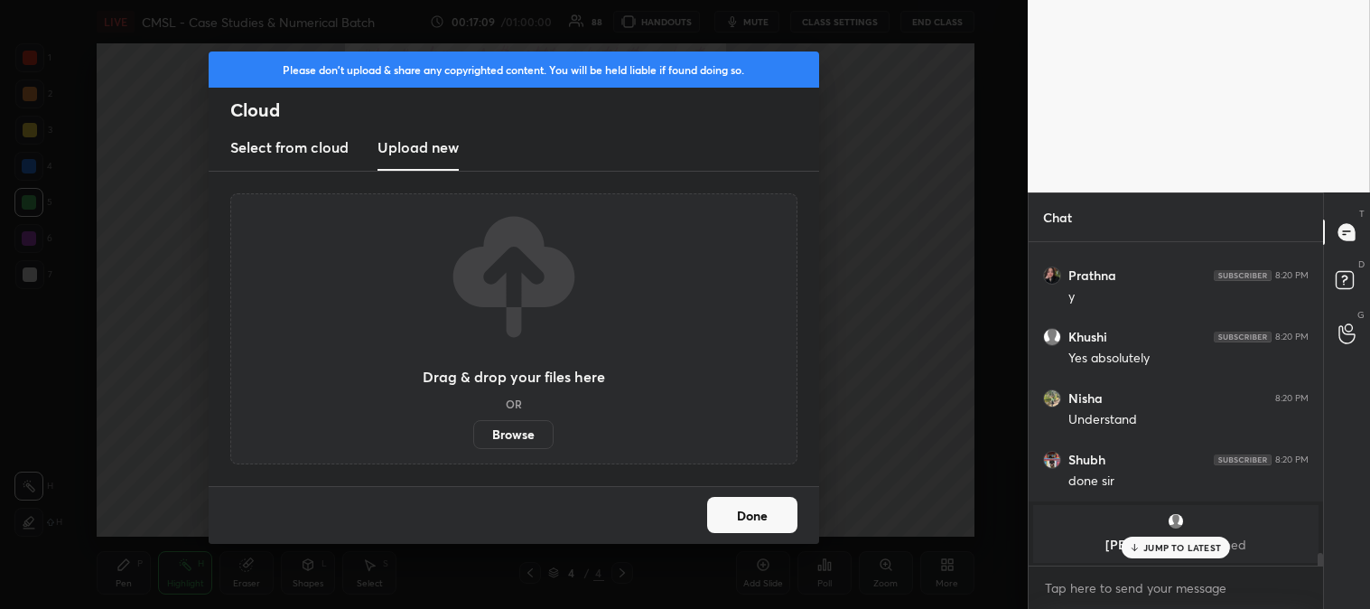
click at [520, 444] on label "Browse" at bounding box center [513, 434] width 80 height 29
click at [473, 444] on input "Browse" at bounding box center [473, 434] width 0 height 29
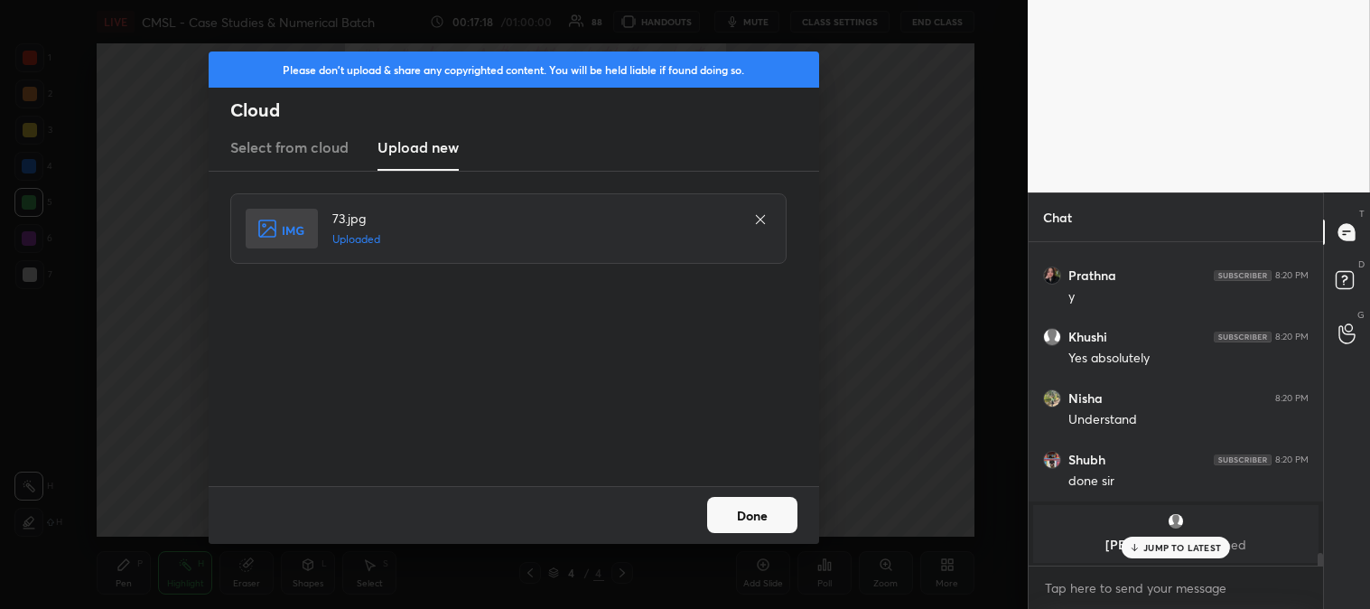
click at [754, 501] on button "Done" at bounding box center [752, 515] width 90 height 36
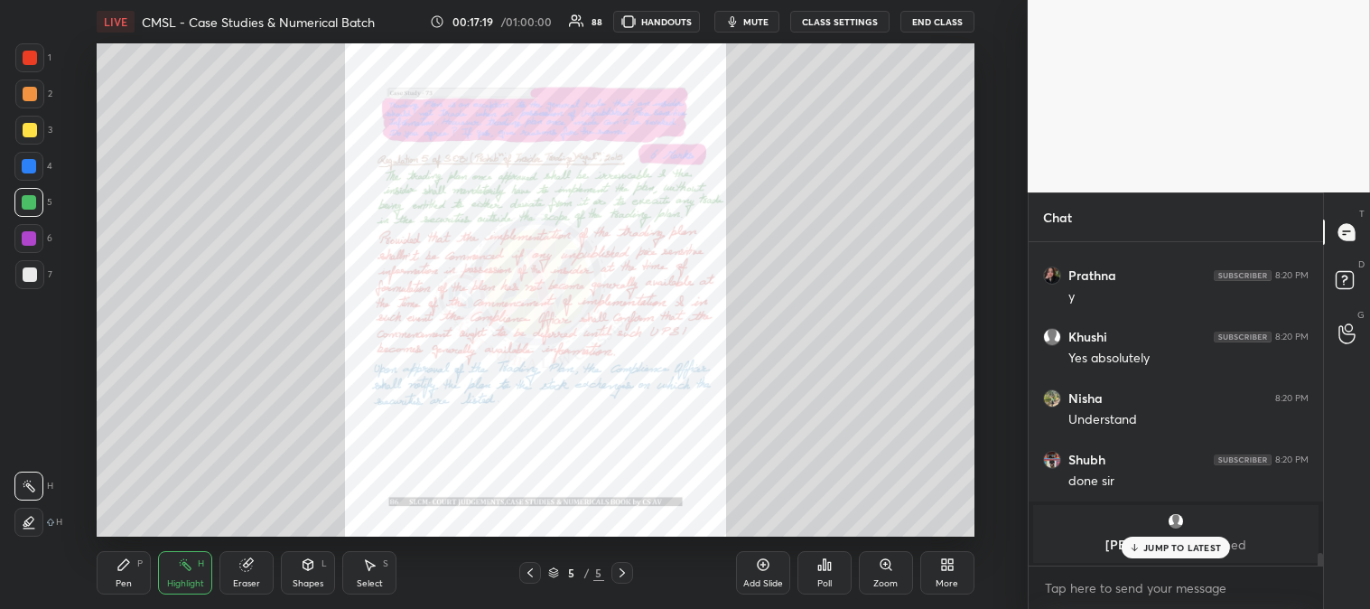
click at [746, 23] on span "mute" at bounding box center [755, 21] width 25 height 13
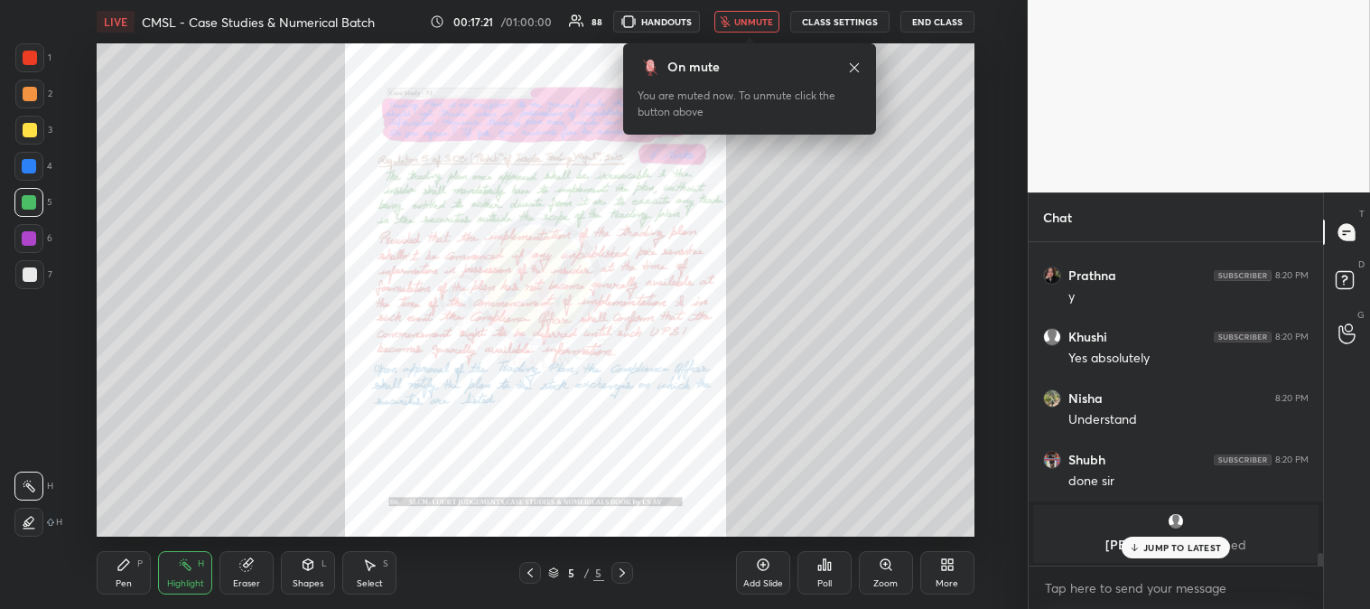
click at [757, 14] on button "unmute" at bounding box center [747, 22] width 65 height 22
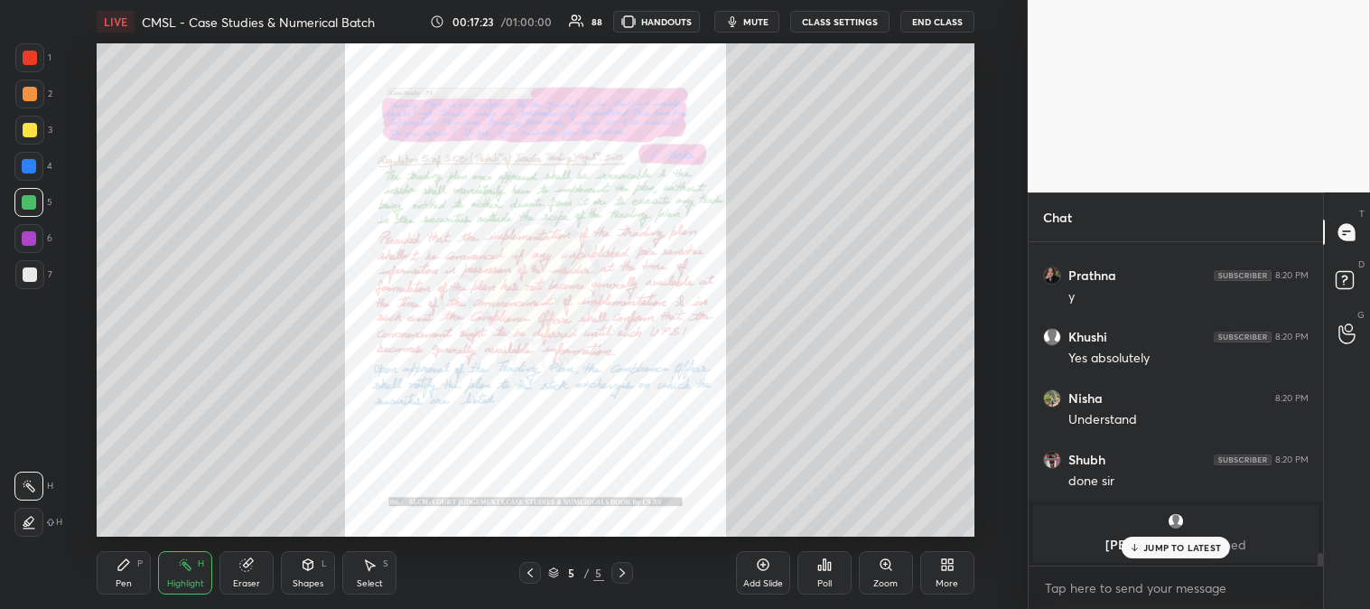
click at [882, 580] on div "Zoom" at bounding box center [886, 583] width 24 height 9
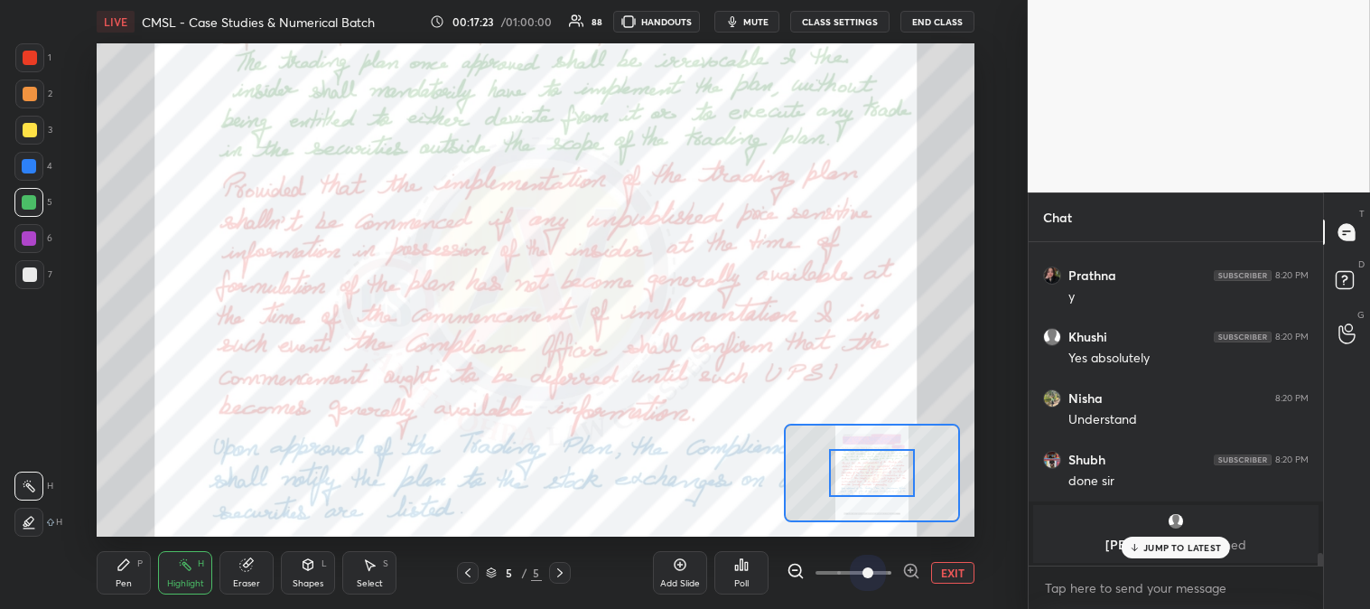
click at [873, 571] on span at bounding box center [854, 572] width 76 height 27
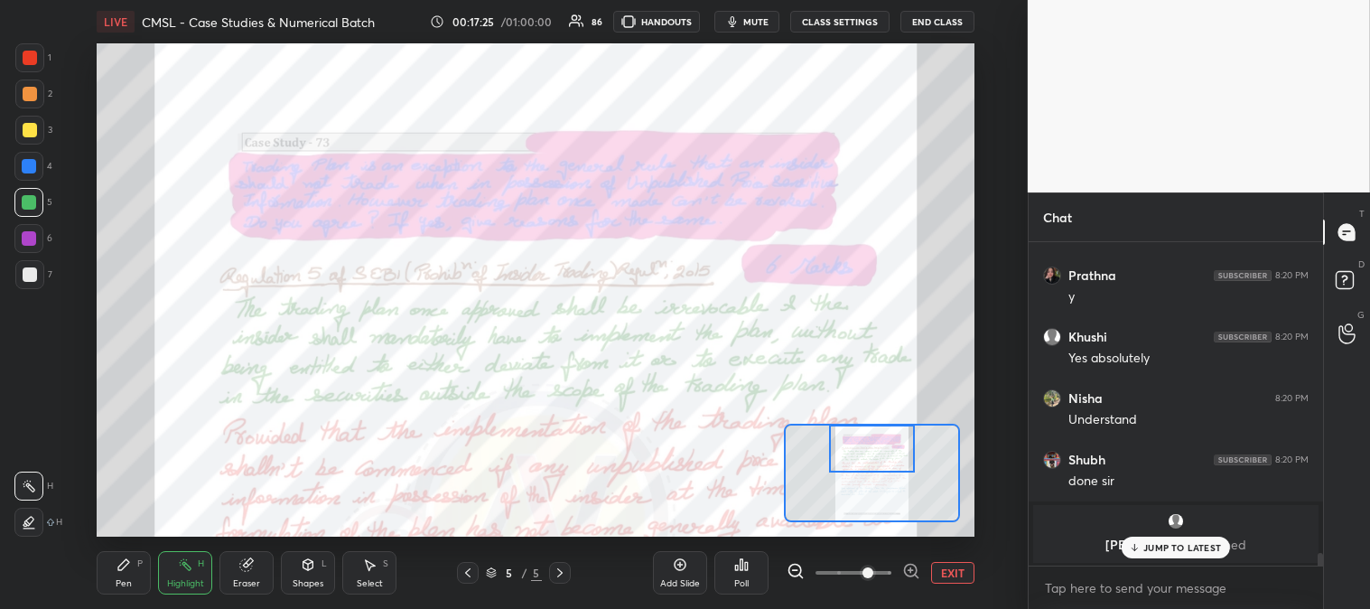
click at [877, 410] on div "Setting up your live class Poll for secs No correct answer Start poll" at bounding box center [535, 289] width 877 height 493
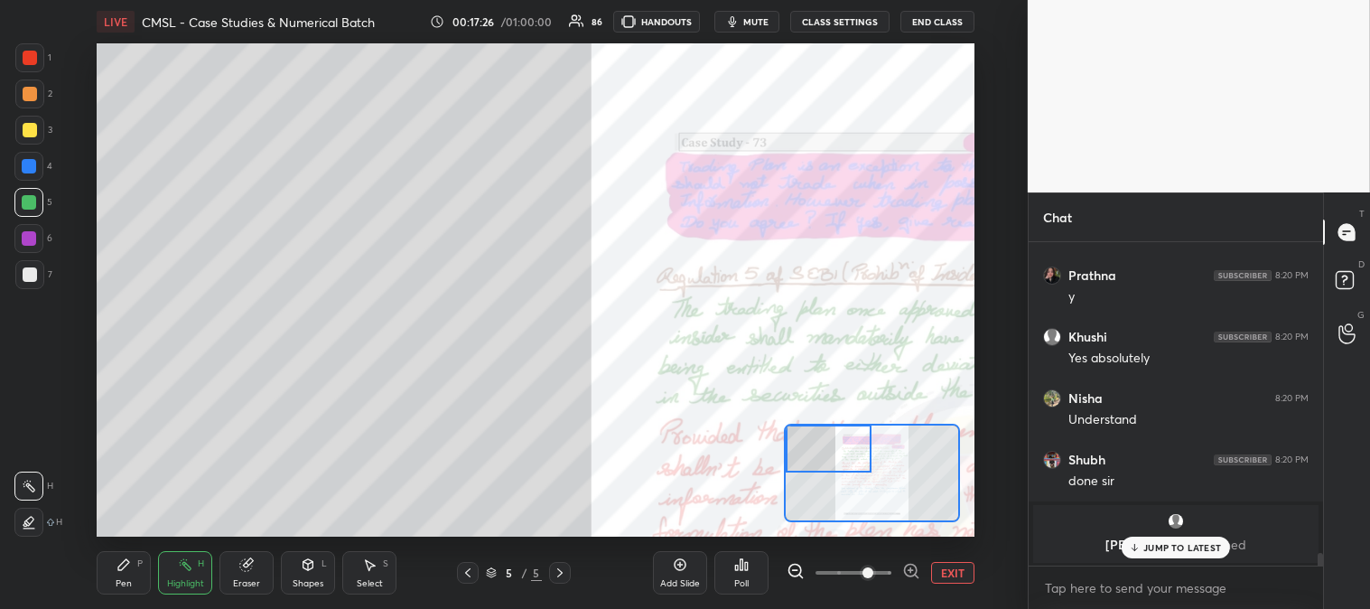
click at [544, 429] on div "Setting up your live class Poll for secs No correct answer Start poll" at bounding box center [535, 289] width 877 height 493
click at [265, 537] on div "Pen P Highlight H Eraser Shapes L Select S 5 / 5 Add Slide Poll EXIT" at bounding box center [535, 573] width 877 height 72
click at [131, 585] on div "Pen" at bounding box center [124, 583] width 16 height 9
click at [25, 131] on div at bounding box center [30, 130] width 14 height 14
click at [1156, 551] on p "JUMP TO LATEST" at bounding box center [1183, 547] width 78 height 11
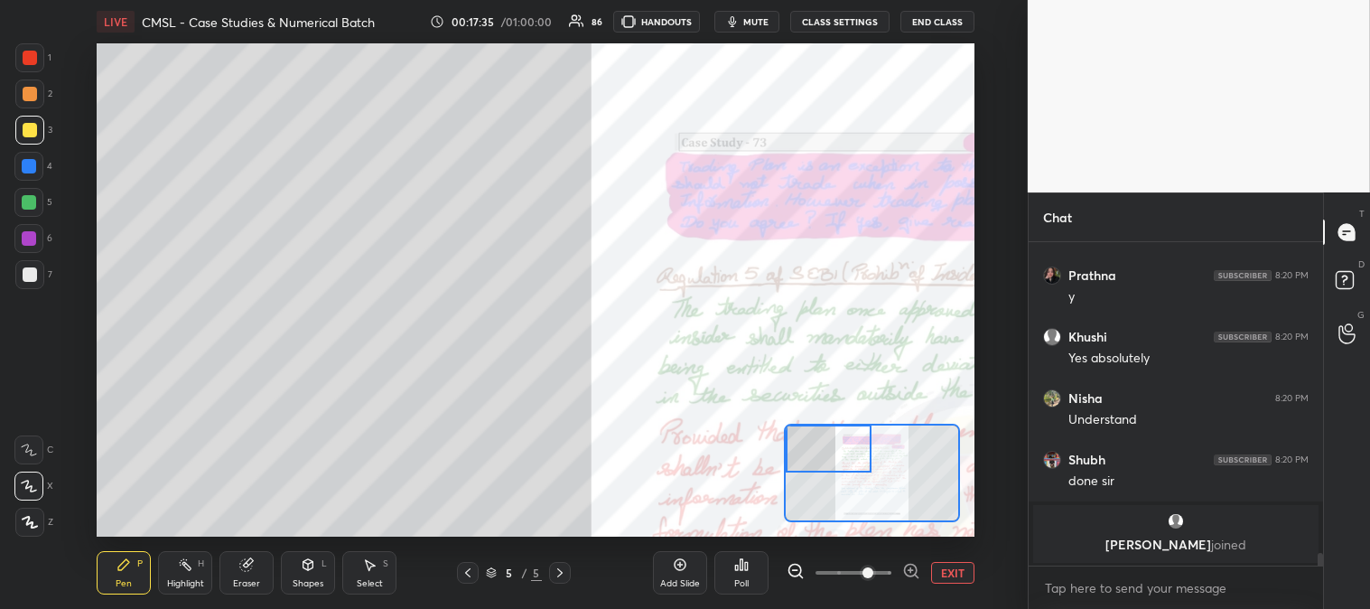
click at [31, 131] on div at bounding box center [30, 130] width 14 height 14
click at [247, 557] on icon at bounding box center [246, 564] width 14 height 14
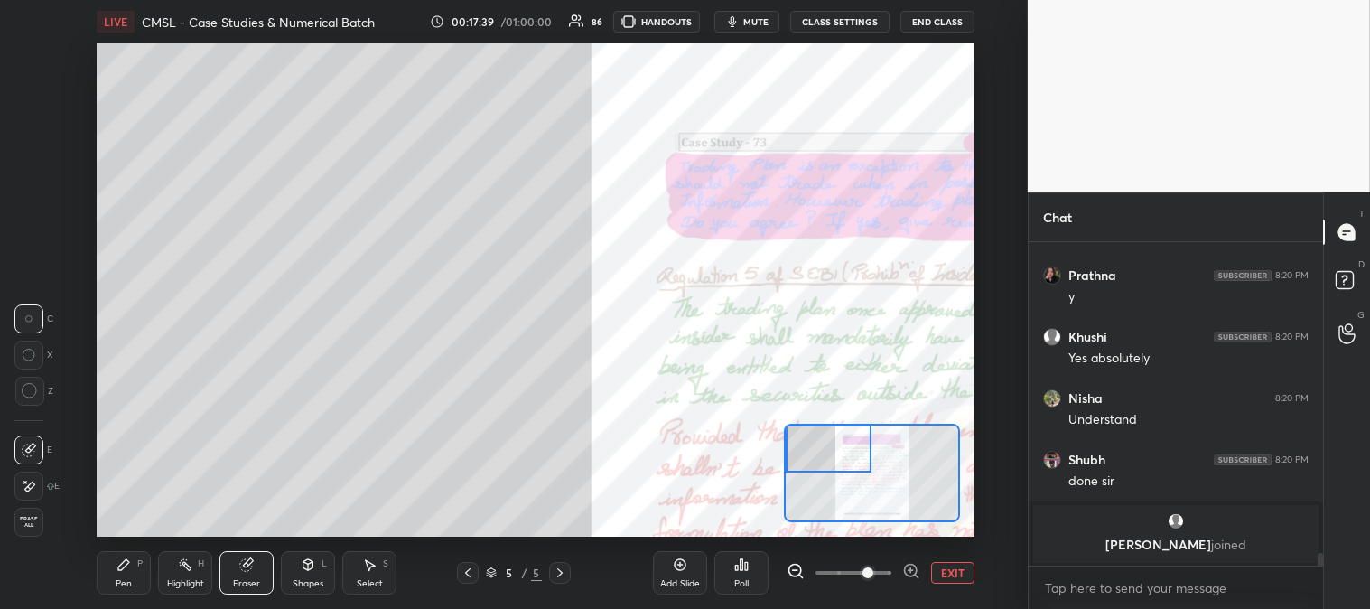
click at [128, 567] on icon at bounding box center [124, 564] width 14 height 14
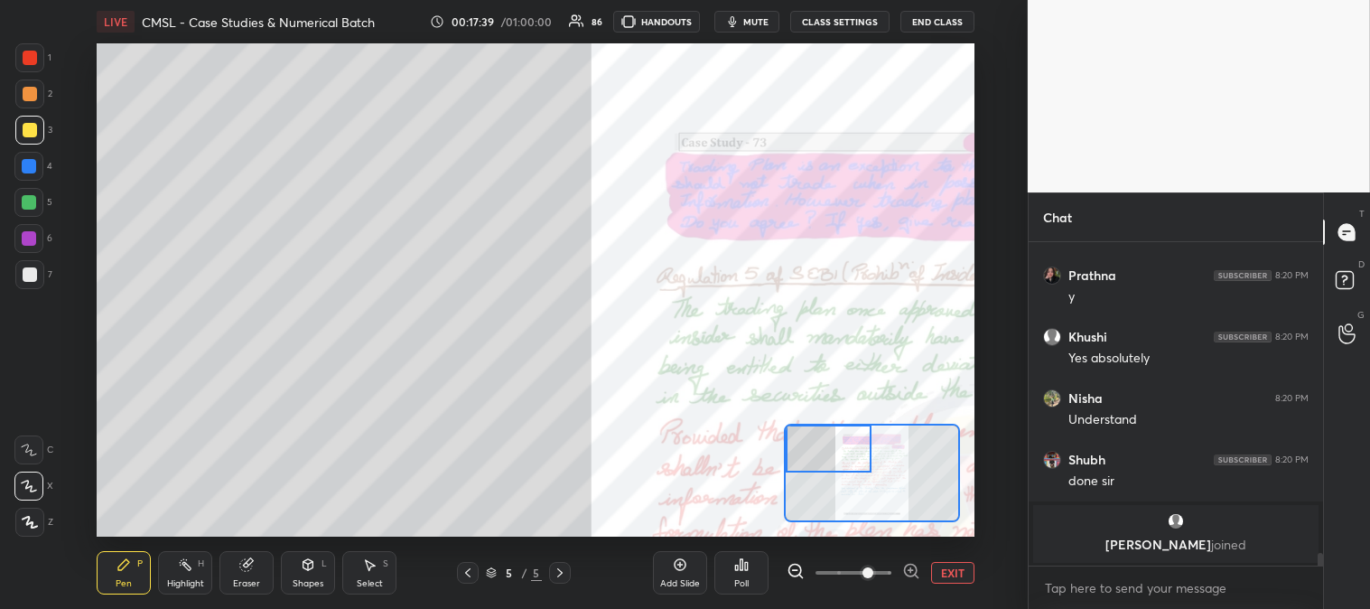
click at [125, 565] on icon at bounding box center [123, 564] width 11 height 11
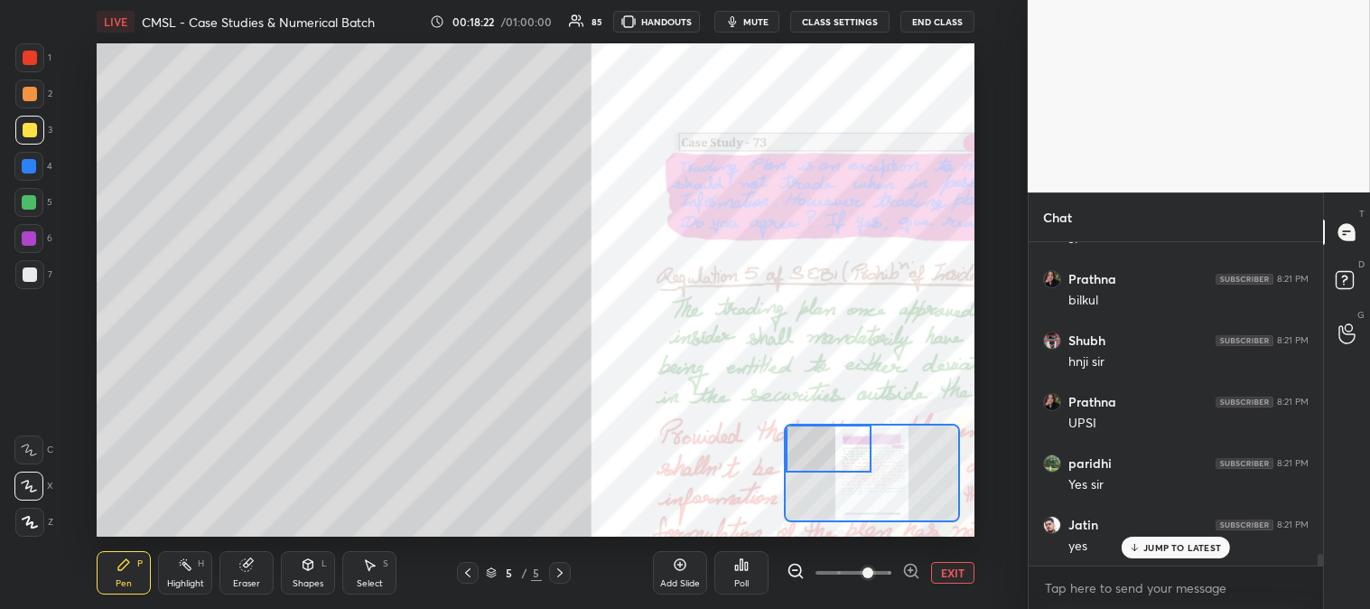
scroll to position [8546, 0]
click at [23, 272] on div at bounding box center [30, 274] width 14 height 14
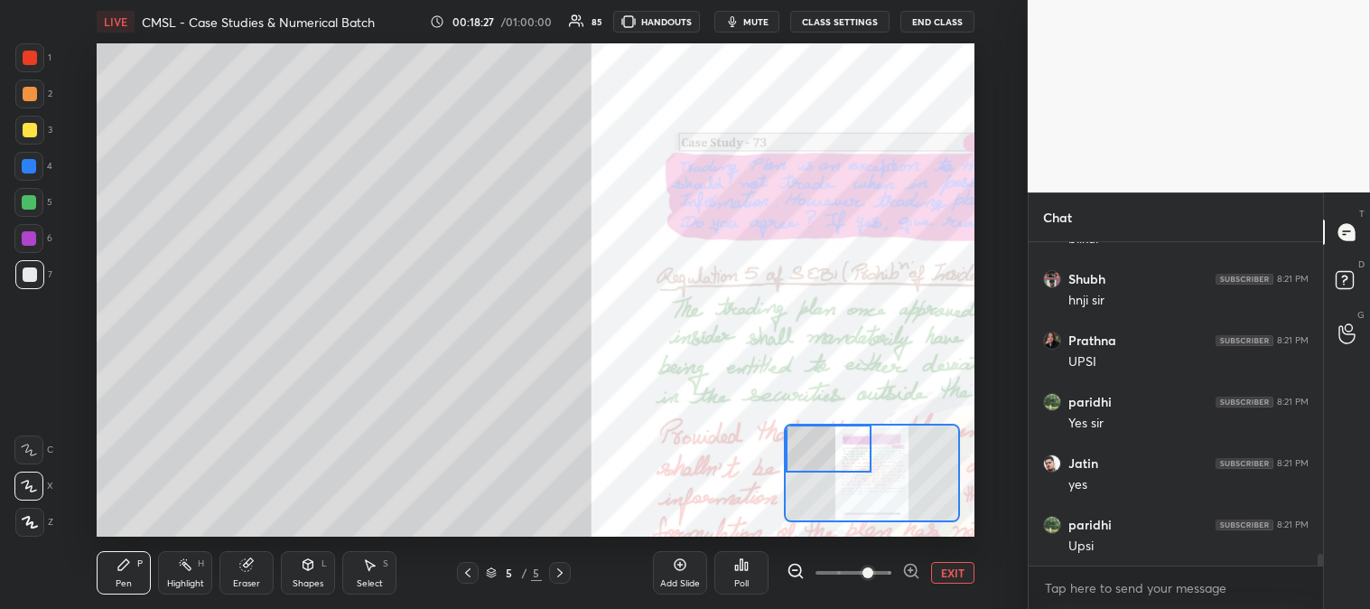
scroll to position [8609, 0]
click at [233, 567] on div "Eraser" at bounding box center [247, 572] width 54 height 43
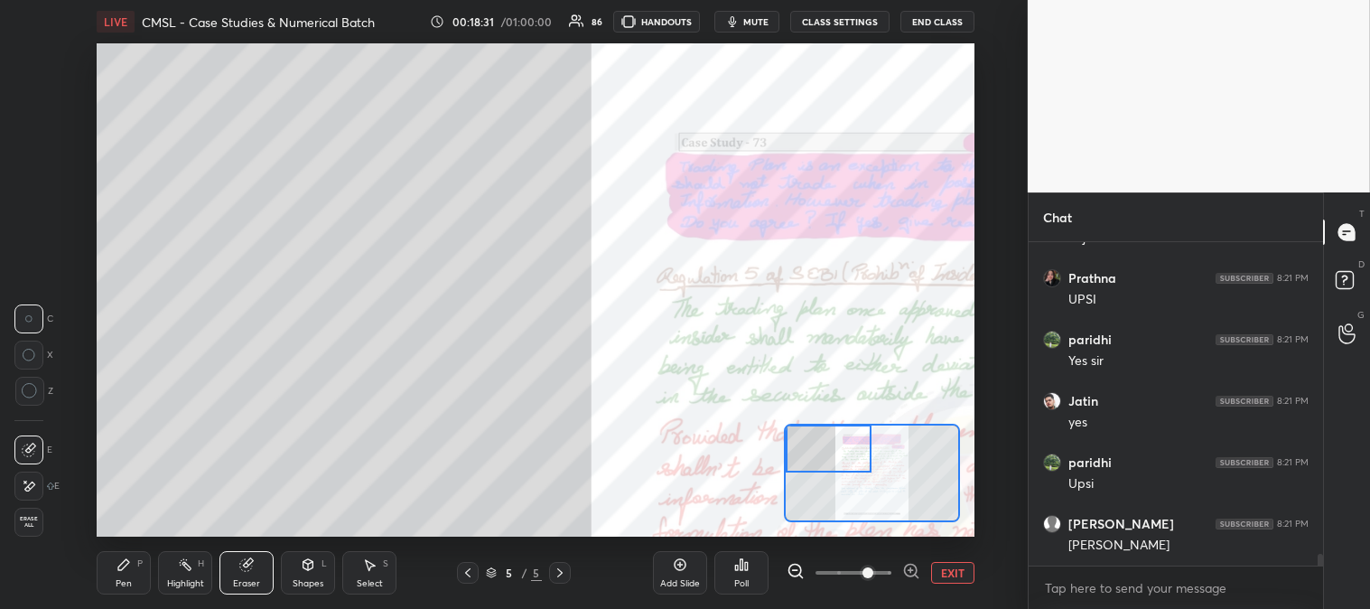
click at [118, 565] on icon at bounding box center [124, 564] width 14 height 14
click at [119, 563] on icon at bounding box center [124, 564] width 14 height 14
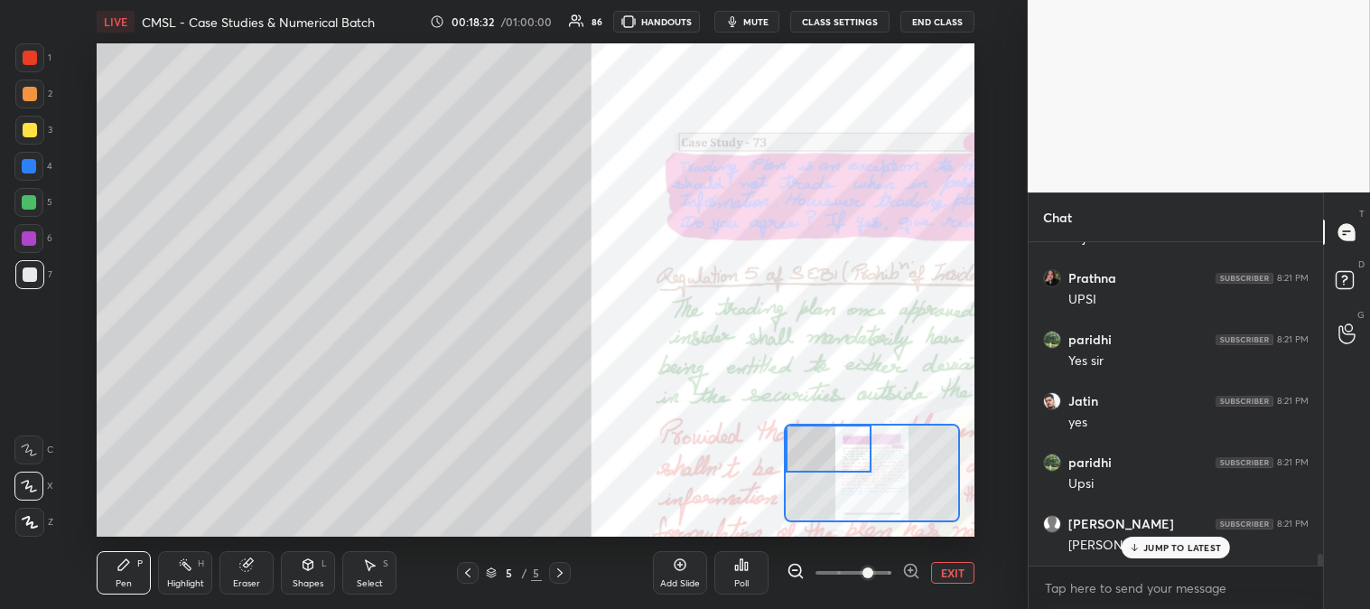
click at [31, 137] on div at bounding box center [29, 130] width 29 height 29
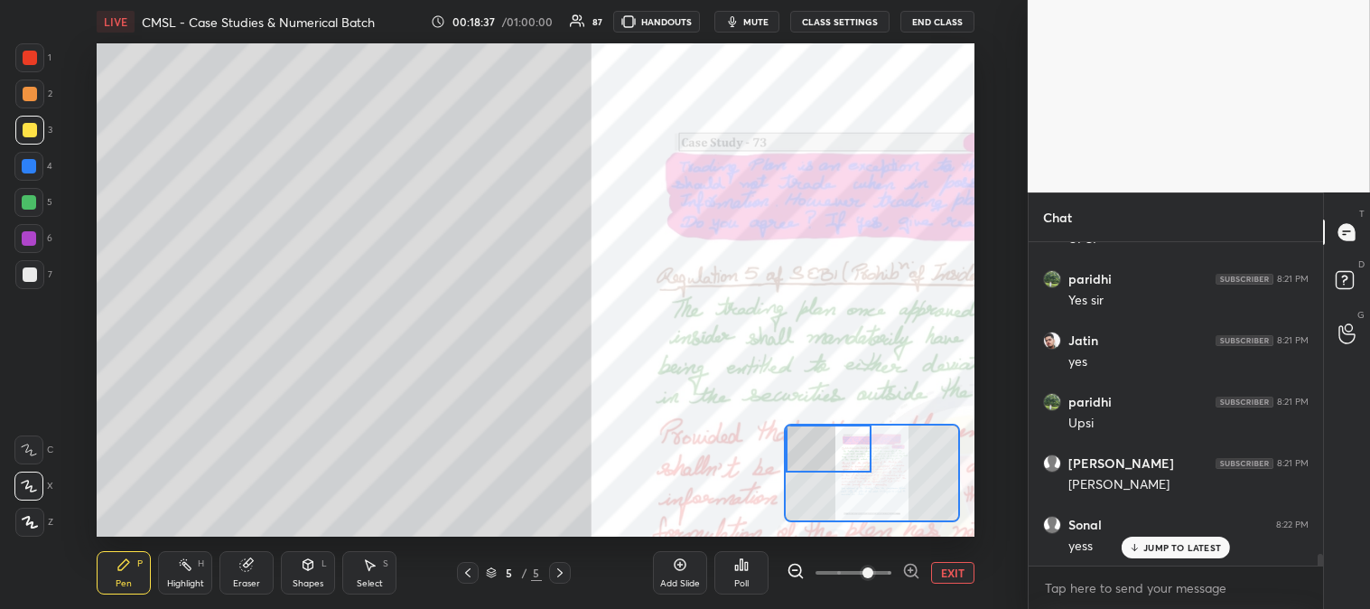
click at [1151, 548] on p "JUMP TO LATEST" at bounding box center [1183, 547] width 78 height 11
click at [33, 273] on div at bounding box center [30, 274] width 14 height 14
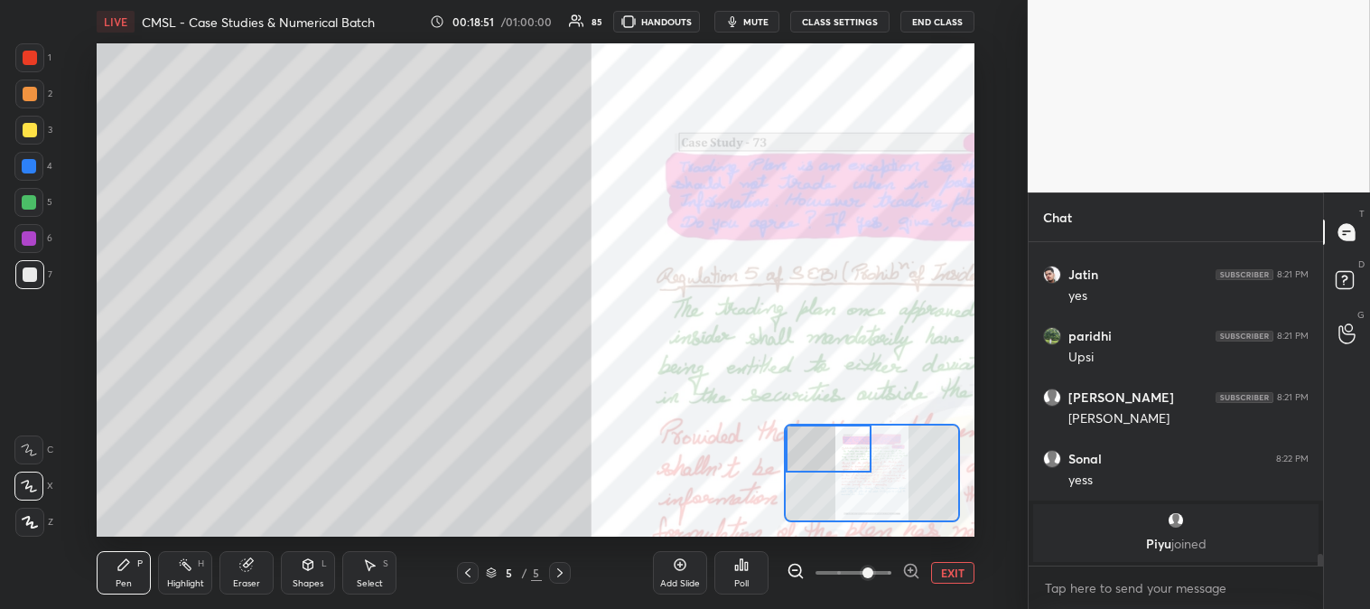
click at [237, 584] on div "Eraser" at bounding box center [246, 583] width 27 height 9
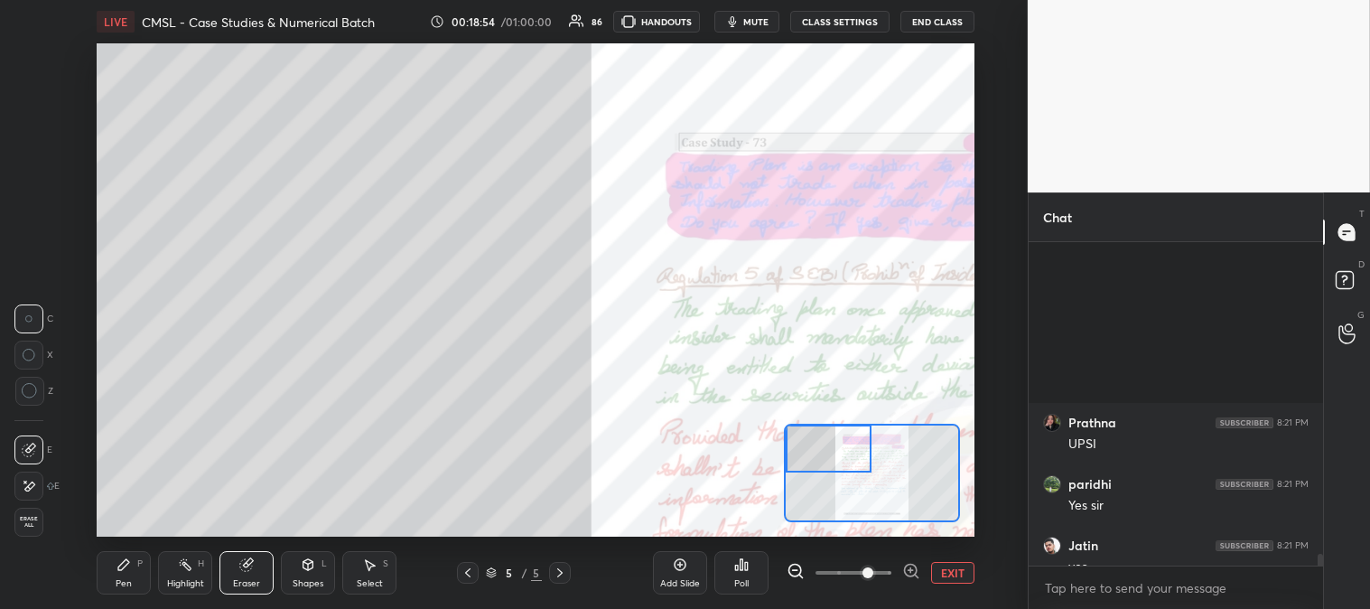
click at [105, 578] on div "Pen P" at bounding box center [124, 572] width 54 height 43
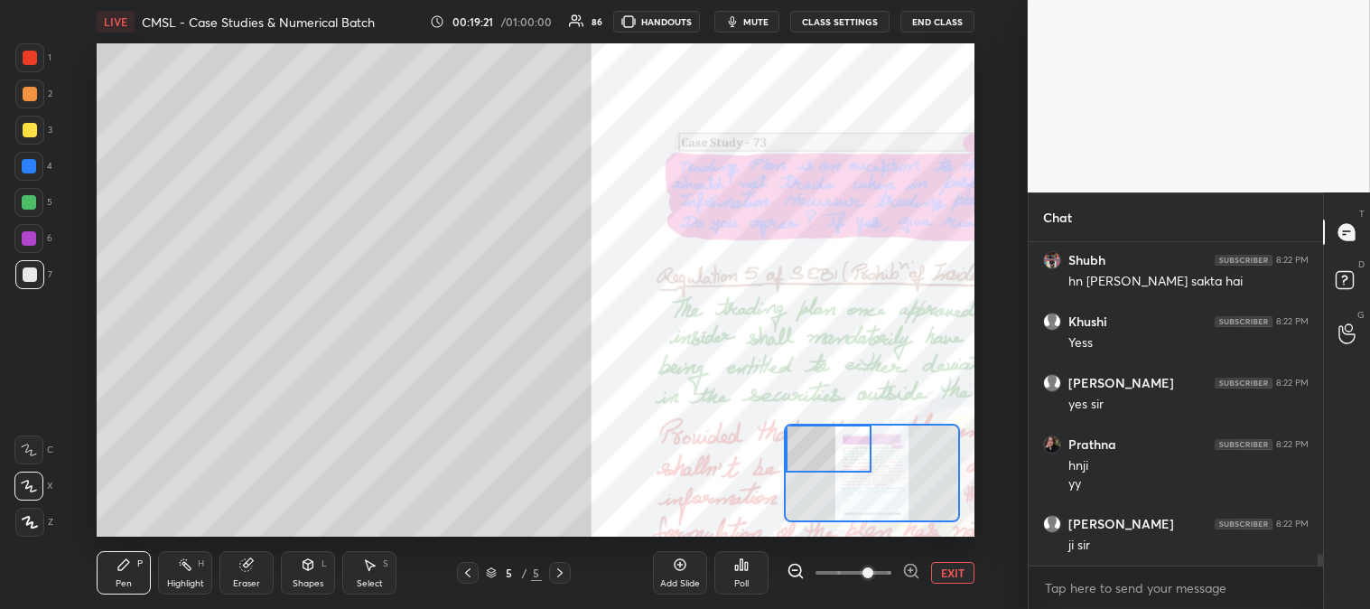
scroll to position [8850, 0]
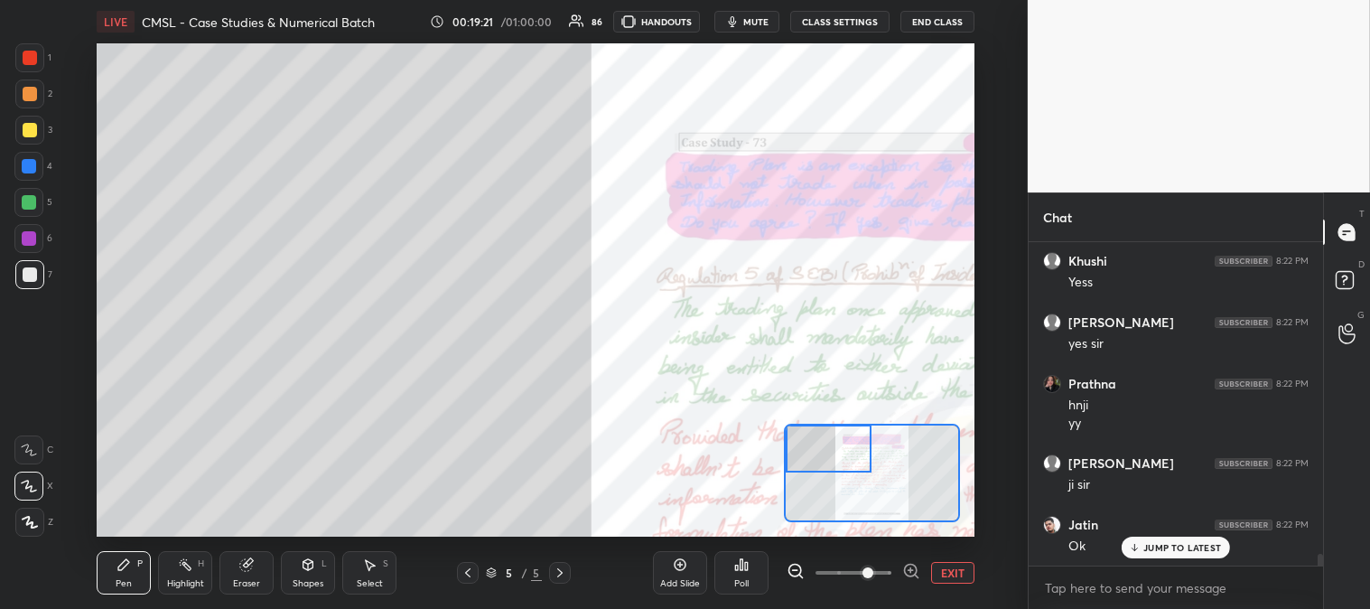
click at [242, 579] on div "Eraser" at bounding box center [246, 583] width 27 height 9
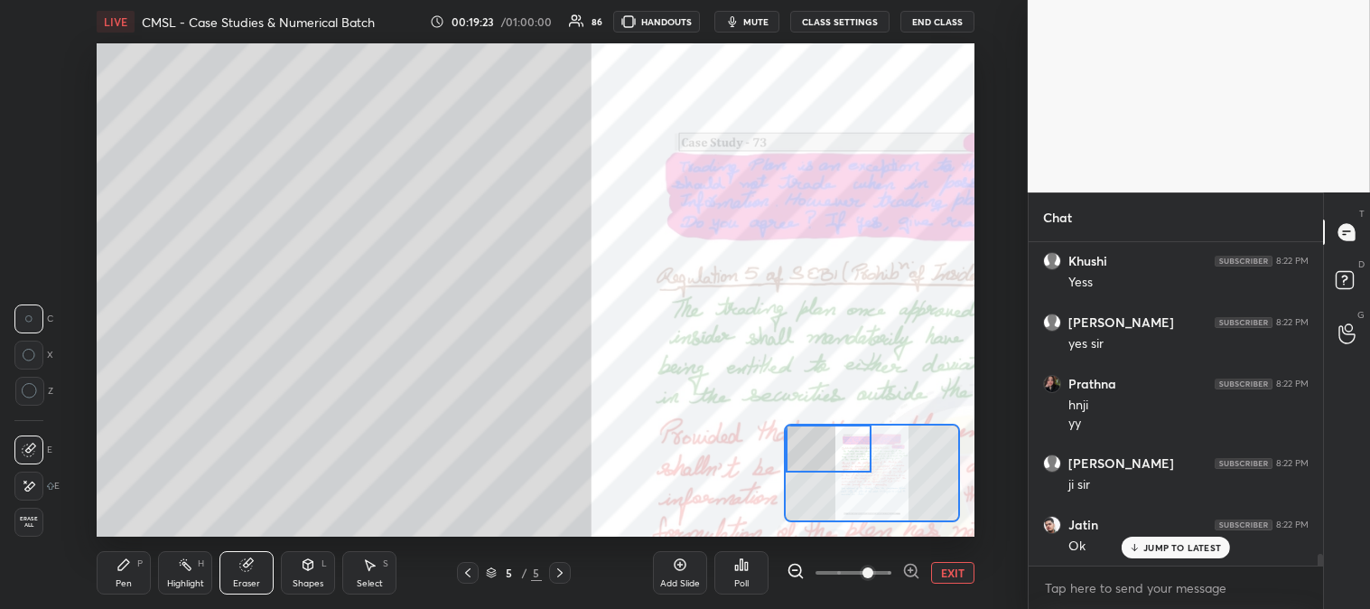
click at [113, 556] on div "Pen P" at bounding box center [124, 572] width 54 height 43
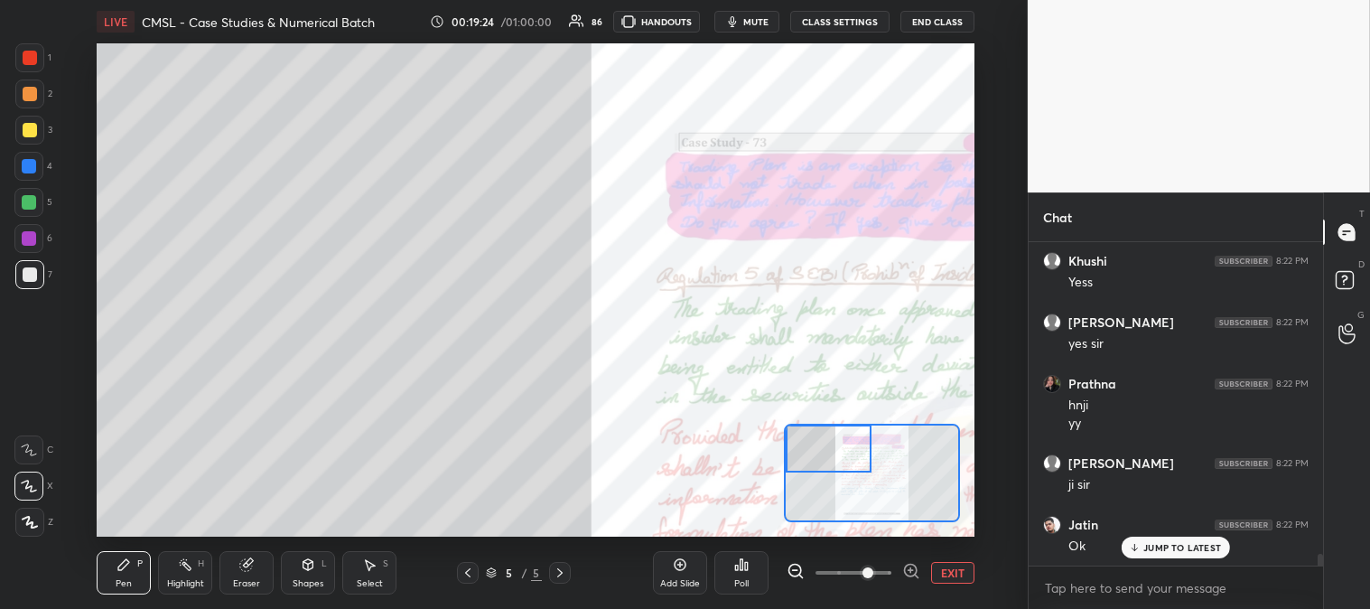
click at [31, 125] on div at bounding box center [30, 130] width 14 height 14
click at [23, 267] on div at bounding box center [30, 274] width 14 height 14
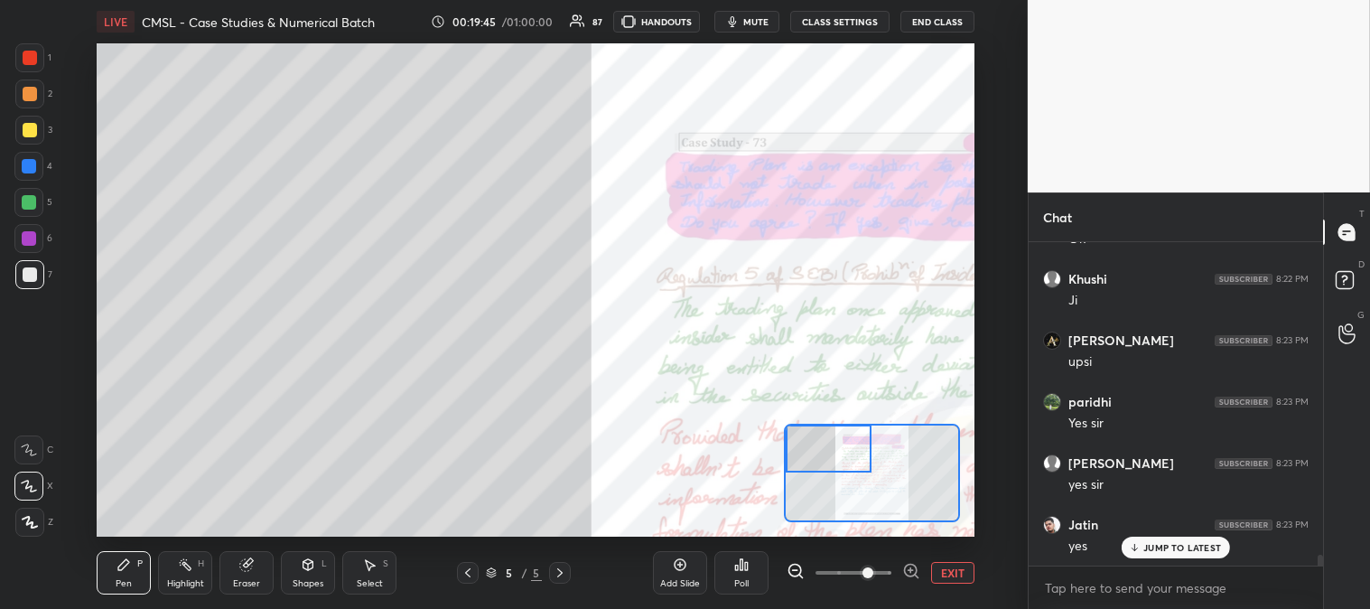
scroll to position [9218, 0]
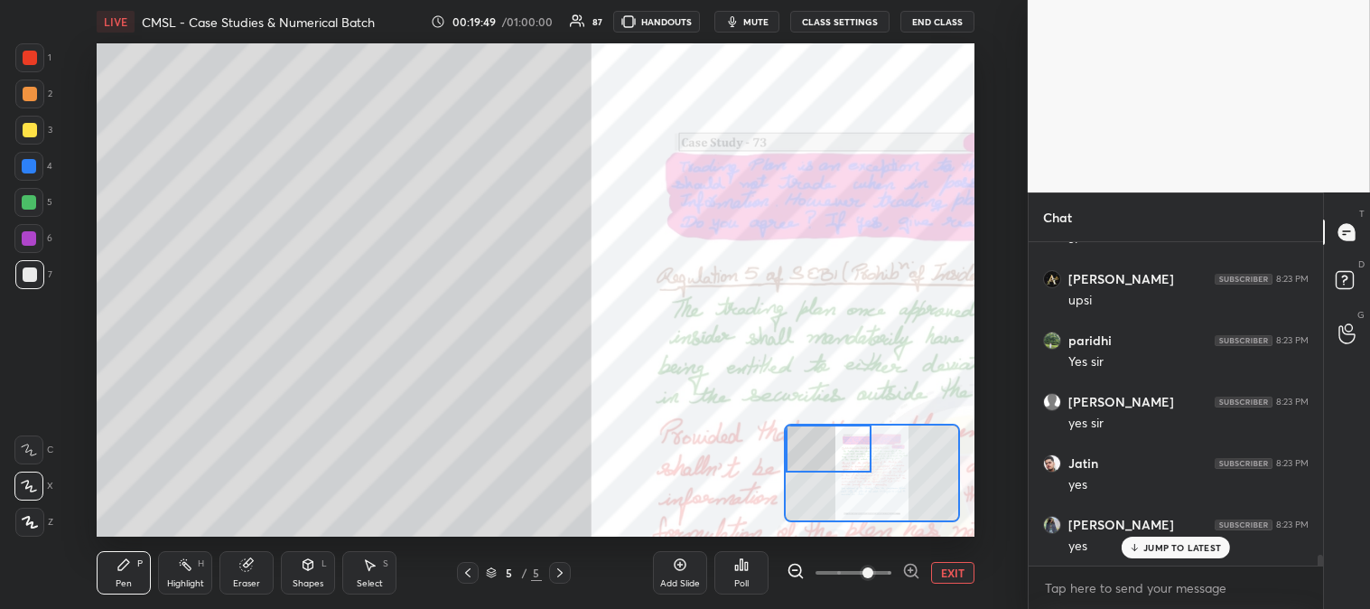
click at [178, 579] on div "Highlight" at bounding box center [185, 583] width 37 height 9
click at [34, 526] on icon at bounding box center [29, 522] width 14 height 14
click at [31, 481] on icon at bounding box center [29, 486] width 14 height 14
click at [119, 582] on div "Pen" at bounding box center [124, 583] width 16 height 9
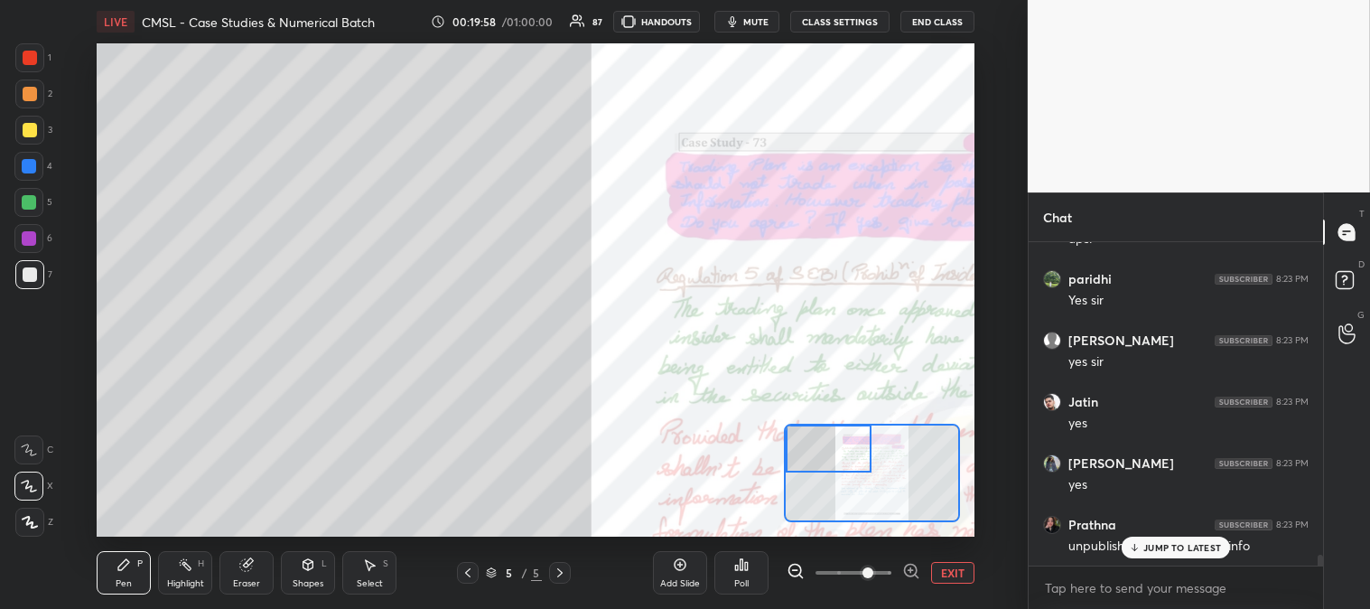
click at [1147, 549] on p "JUMP TO LATEST" at bounding box center [1183, 547] width 78 height 11
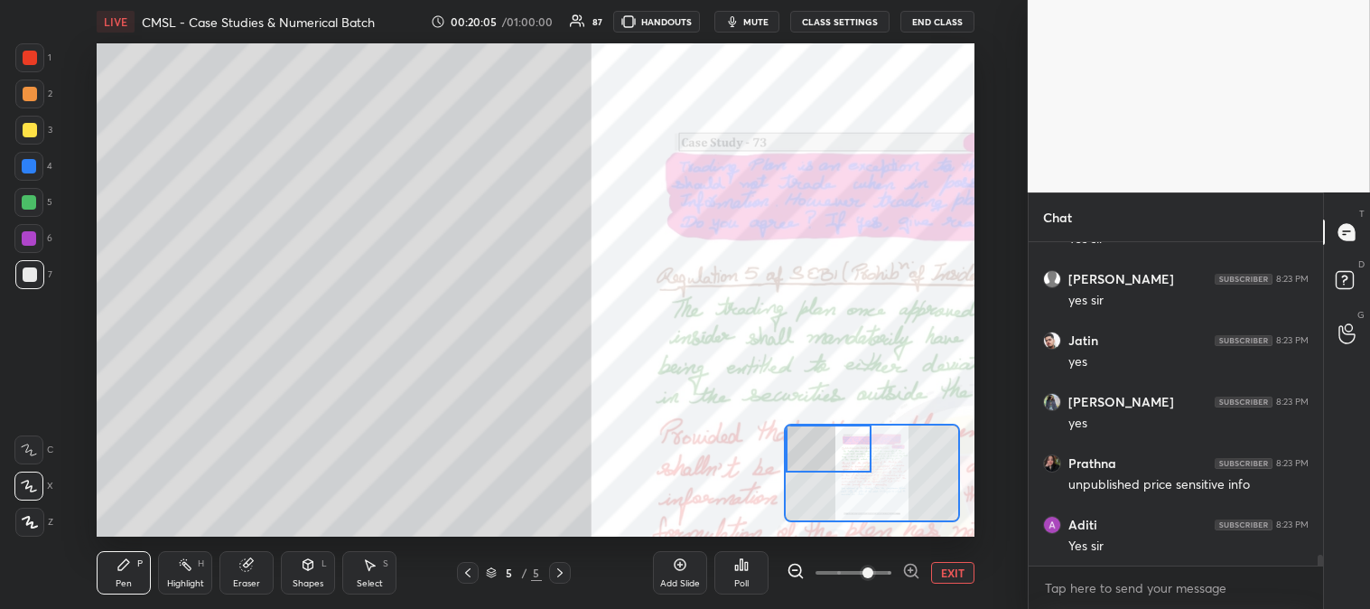
scroll to position [9403, 0]
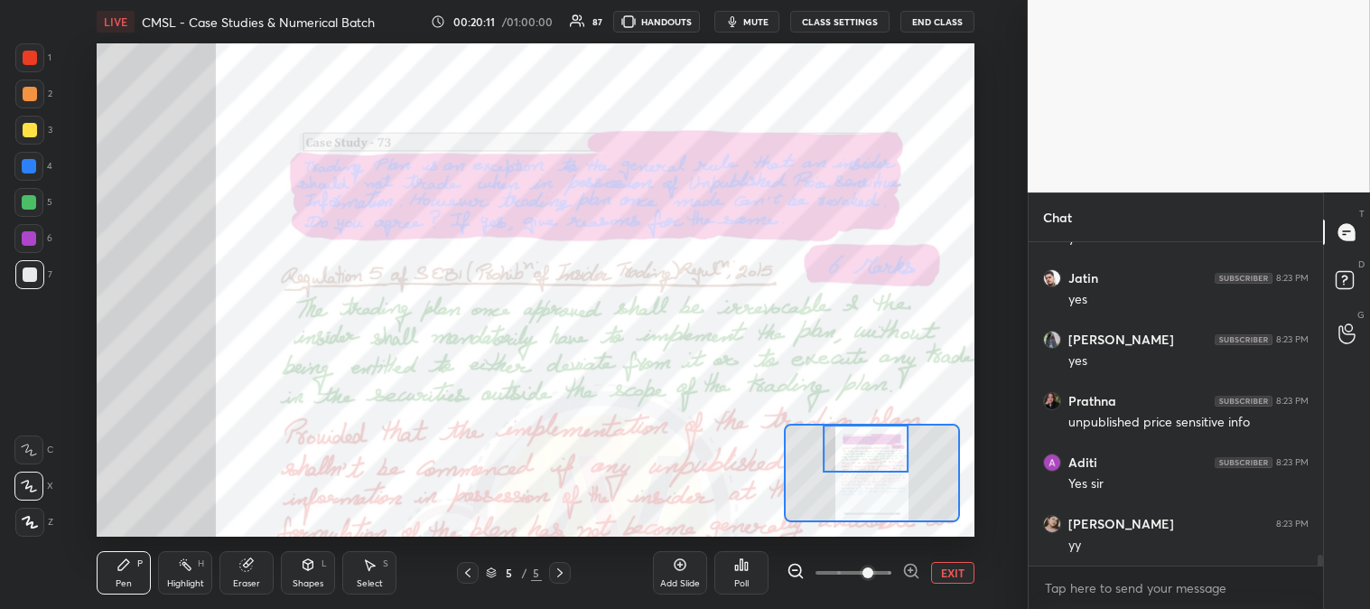
click at [182, 571] on icon at bounding box center [185, 564] width 14 height 14
click at [38, 65] on div at bounding box center [29, 57] width 29 height 29
click at [126, 588] on div "Pen" at bounding box center [124, 583] width 16 height 9
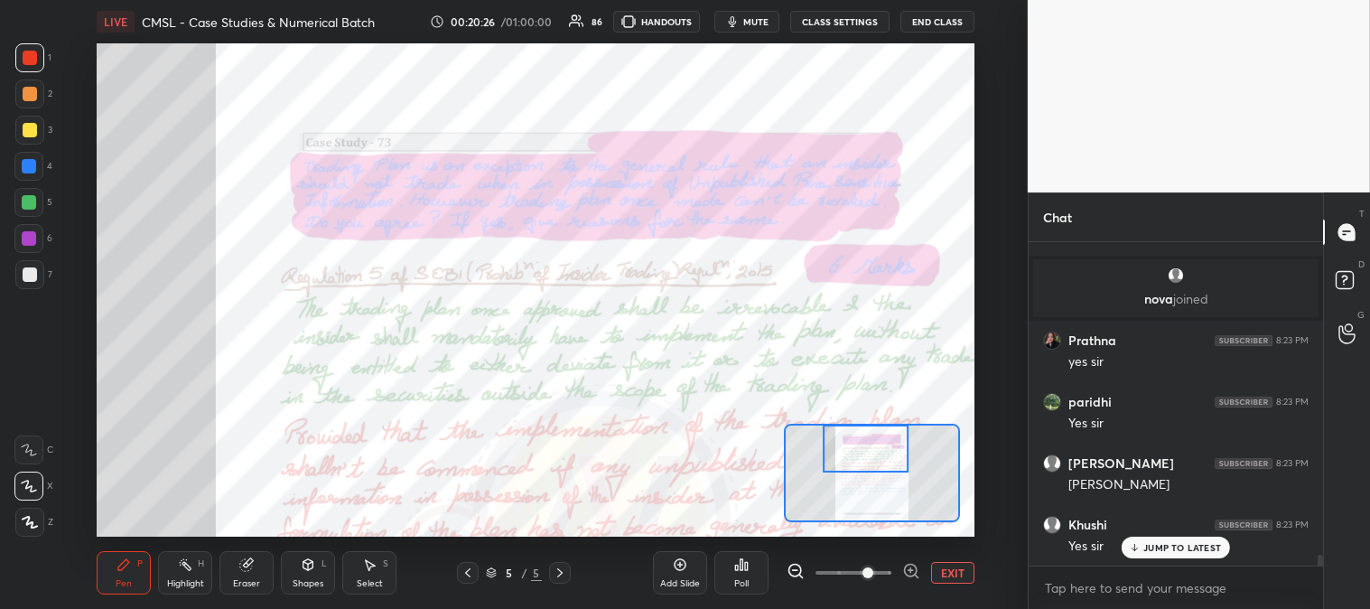
scroll to position [9478, 0]
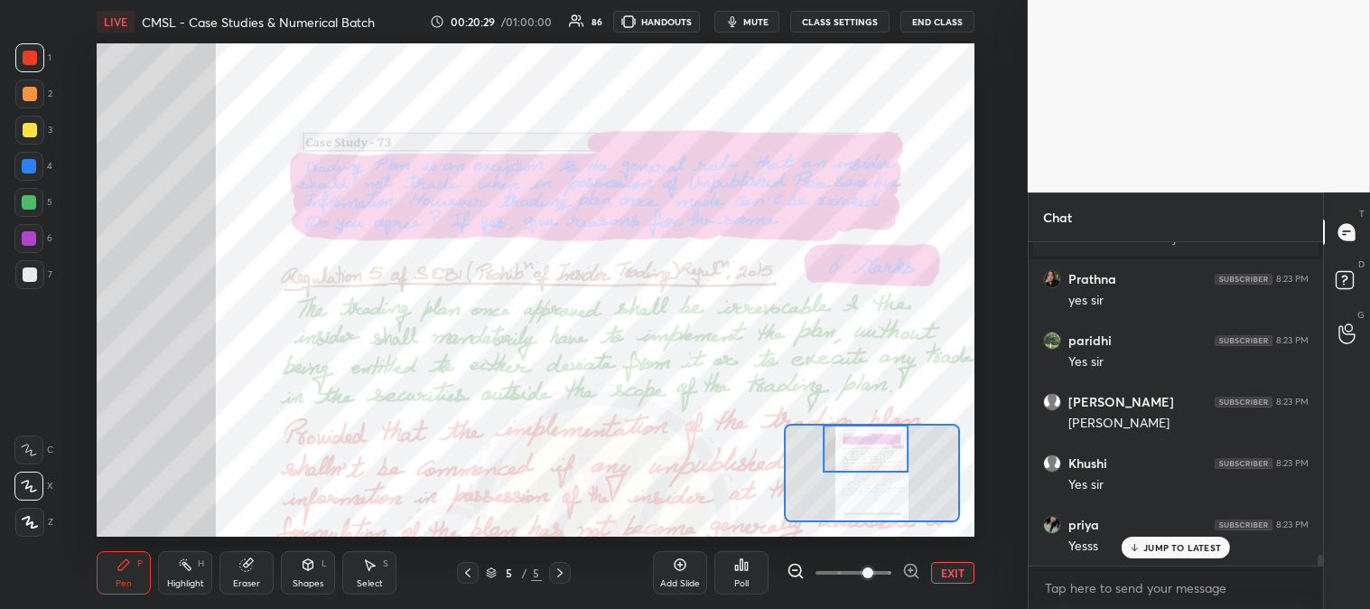
click at [188, 587] on div "Highlight" at bounding box center [185, 583] width 37 height 9
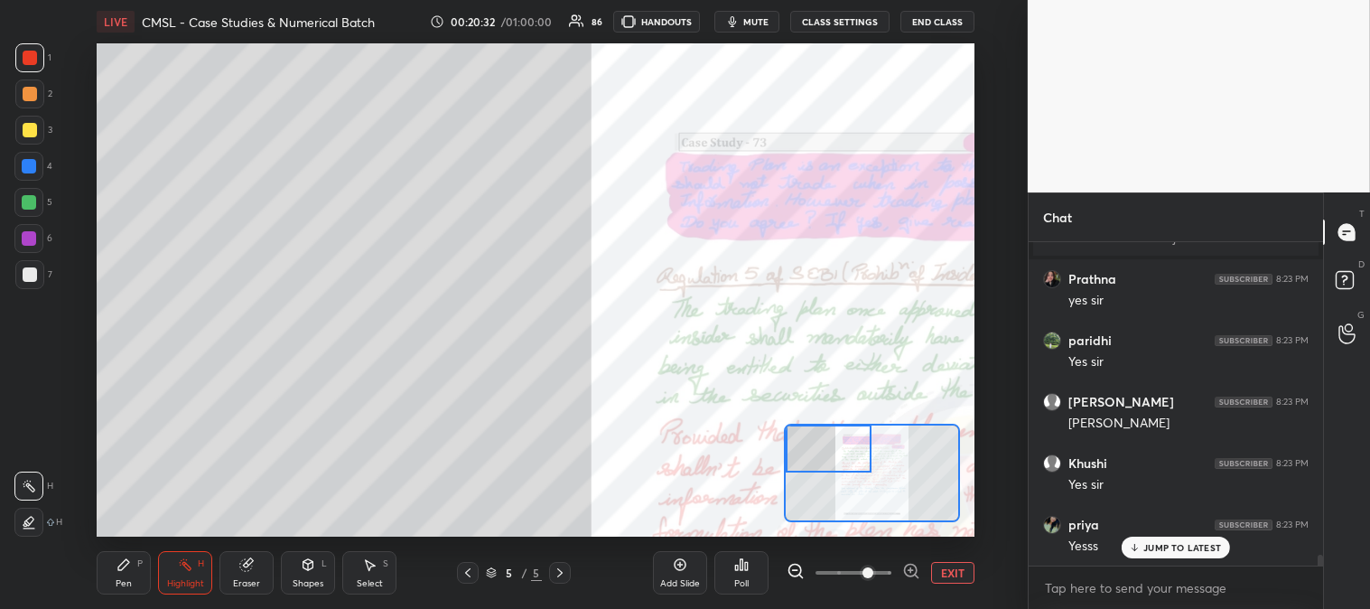
scroll to position [9540, 0]
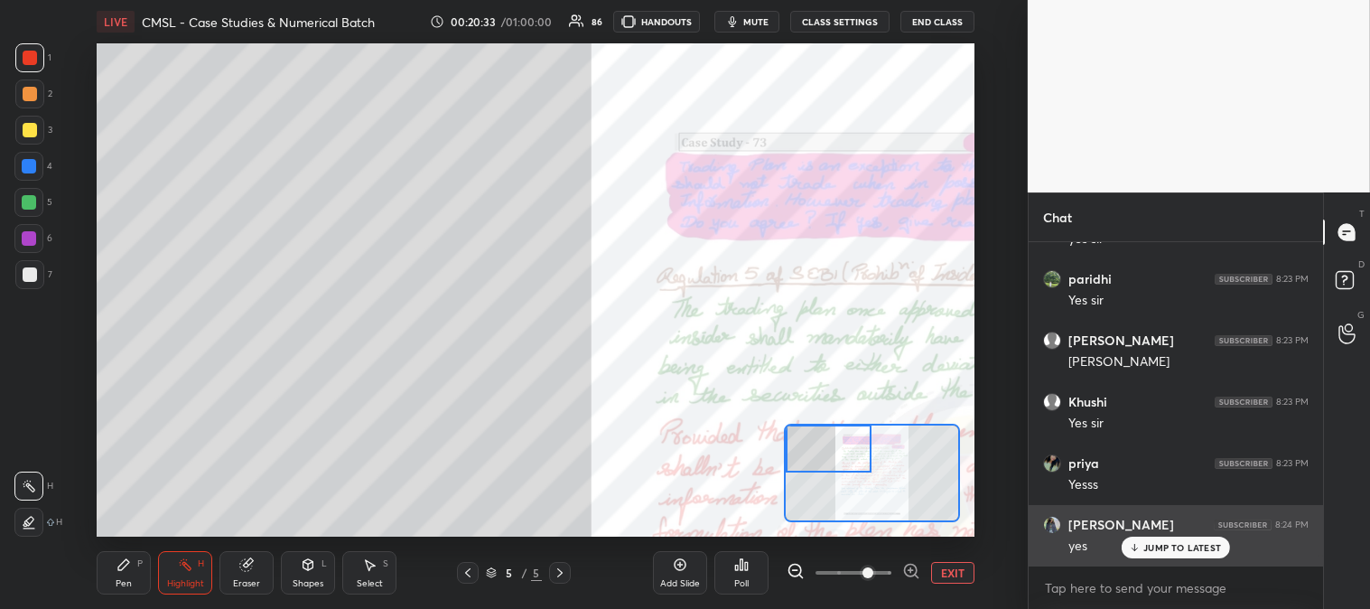
click at [1145, 548] on p "JUMP TO LATEST" at bounding box center [1183, 547] width 78 height 11
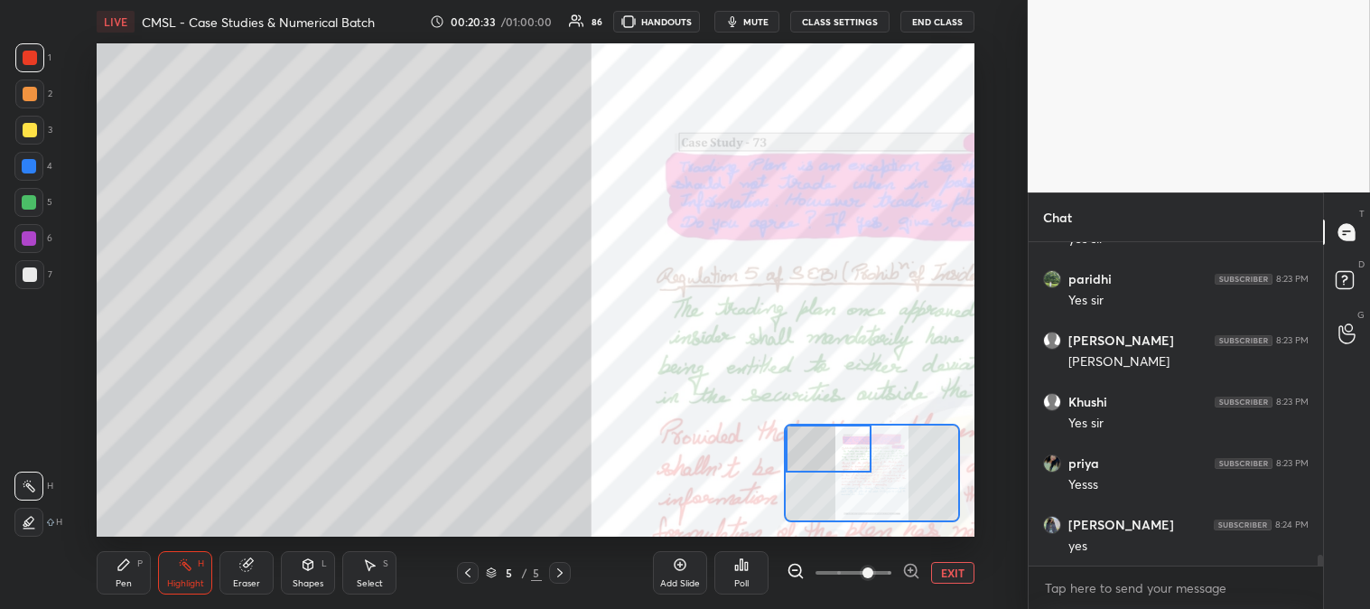
click at [943, 575] on button "EXIT" at bounding box center [952, 573] width 43 height 22
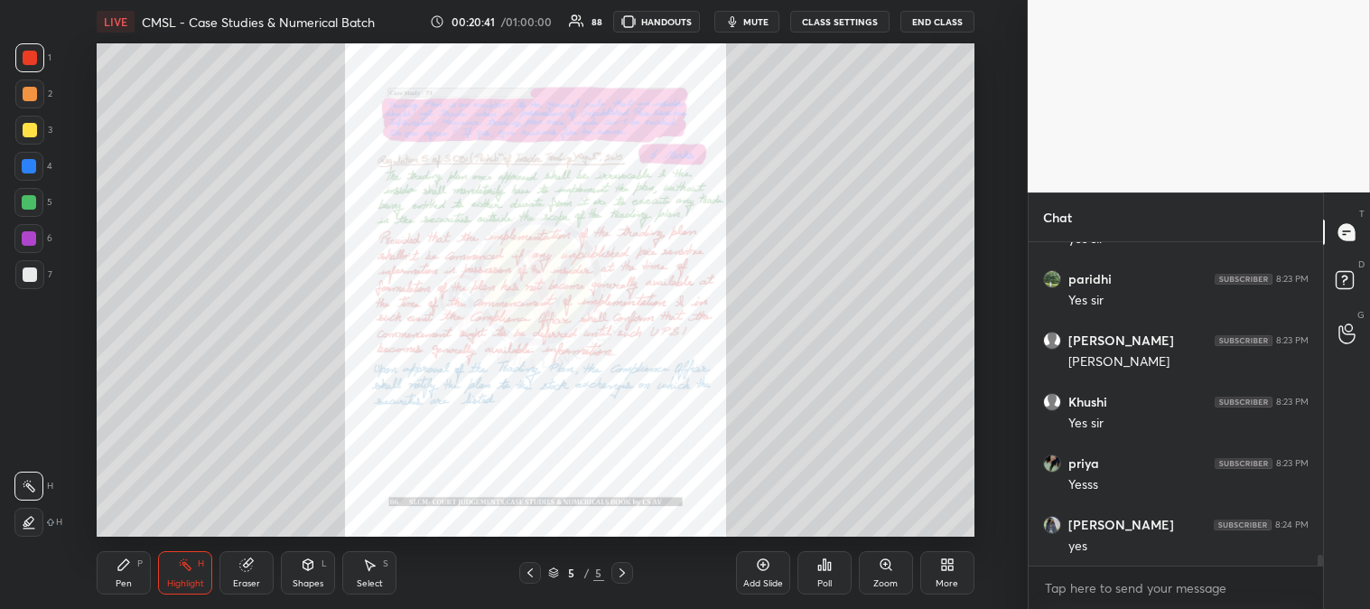
scroll to position [9602, 0]
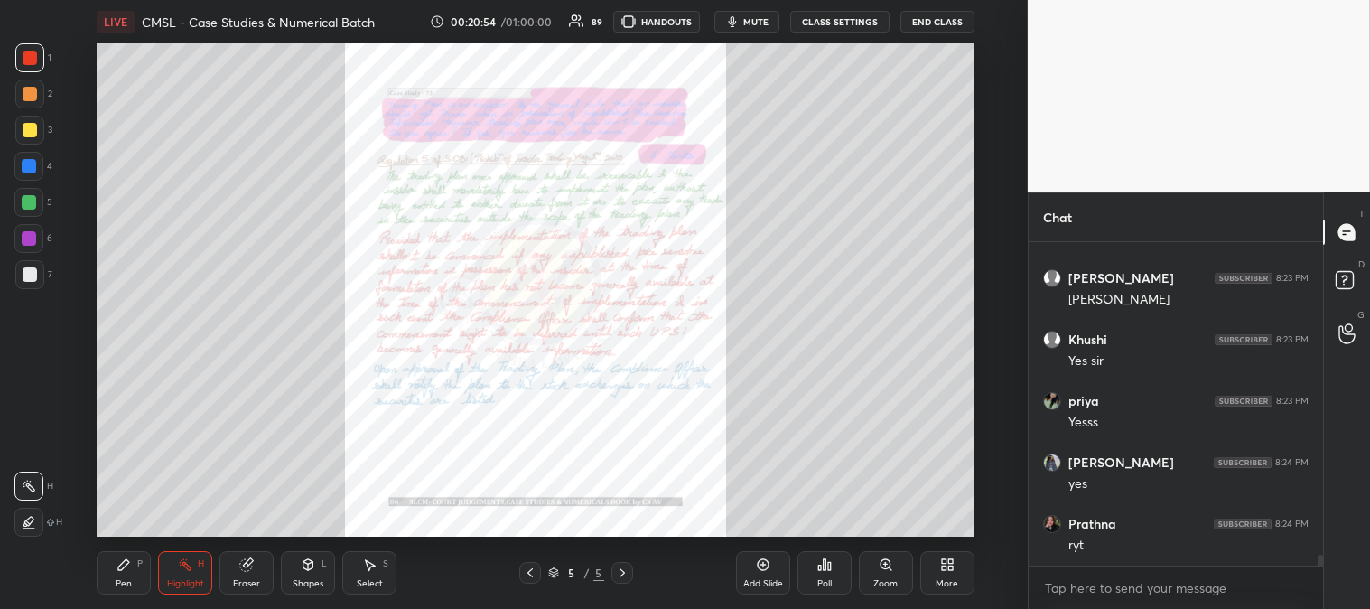
click at [880, 579] on div "Zoom" at bounding box center [886, 583] width 24 height 9
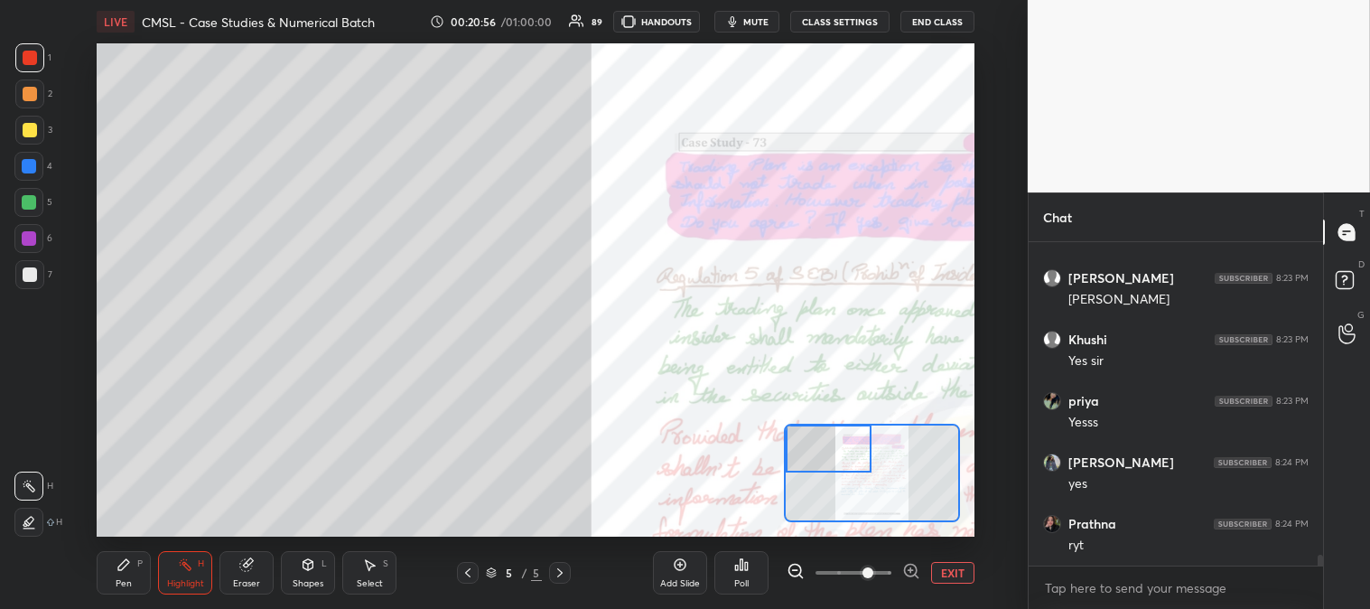
click at [135, 566] on div "Pen P" at bounding box center [124, 572] width 54 height 43
click at [36, 129] on div at bounding box center [30, 130] width 14 height 14
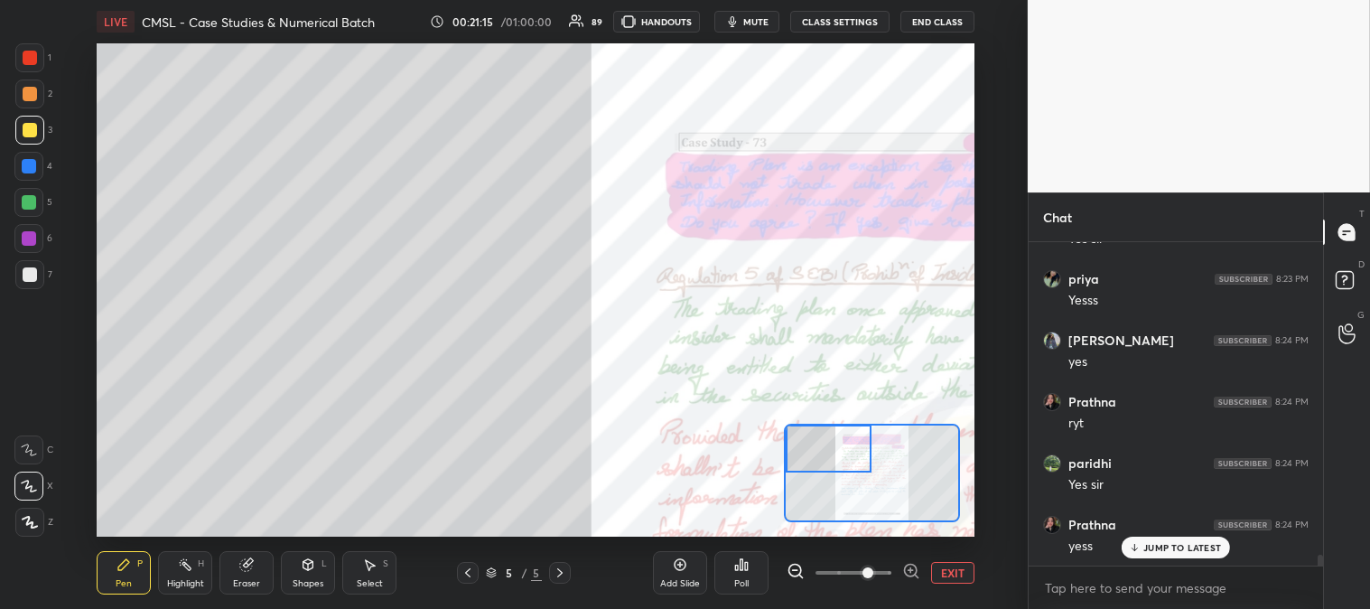
scroll to position [9786, 0]
click at [1169, 549] on p "JUMP TO LATEST" at bounding box center [1183, 547] width 78 height 11
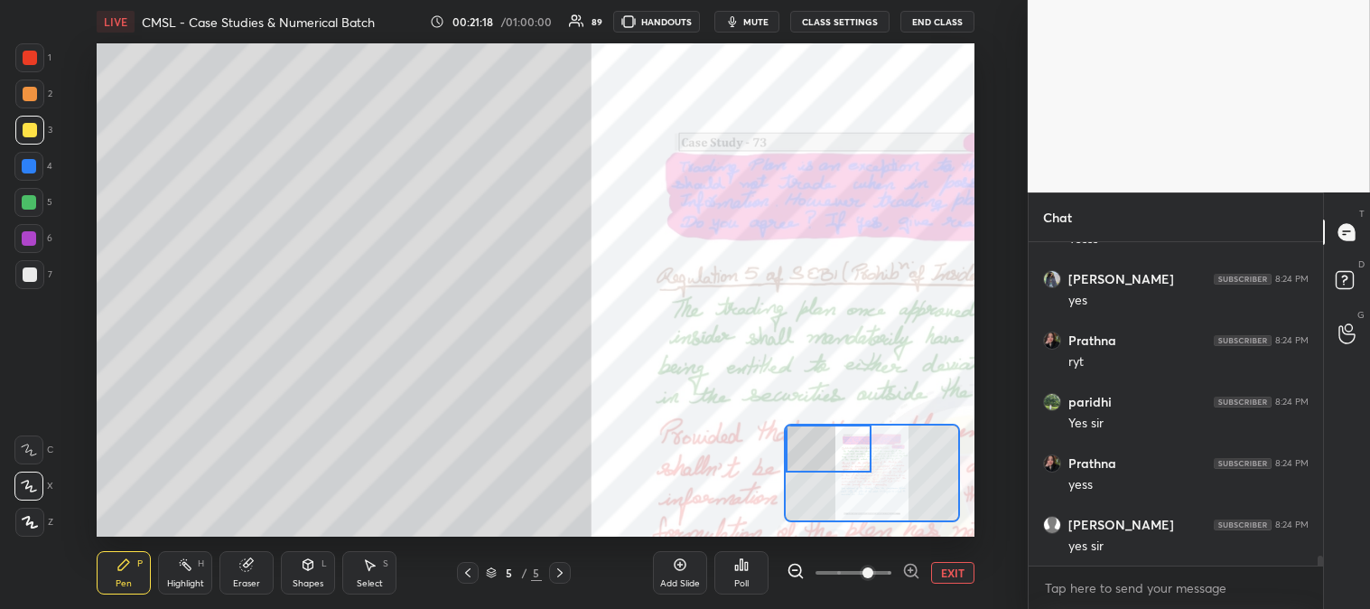
click at [31, 91] on div at bounding box center [30, 94] width 14 height 14
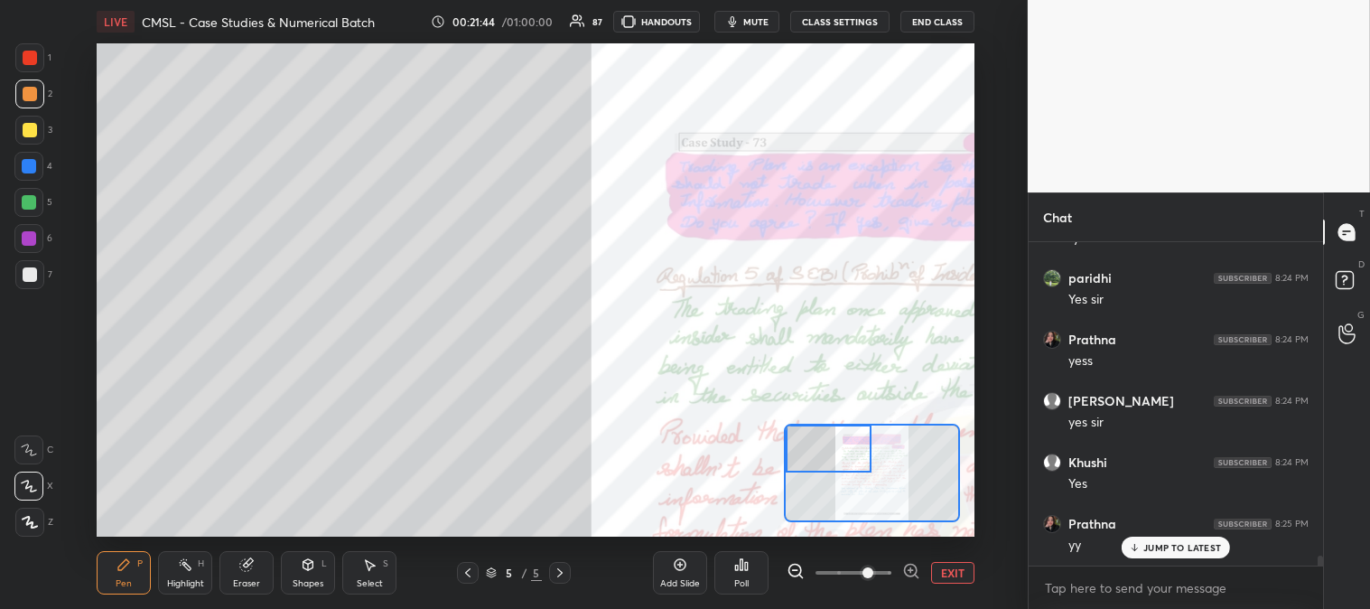
scroll to position [9970, 0]
click at [964, 574] on button "EXIT" at bounding box center [952, 573] width 43 height 22
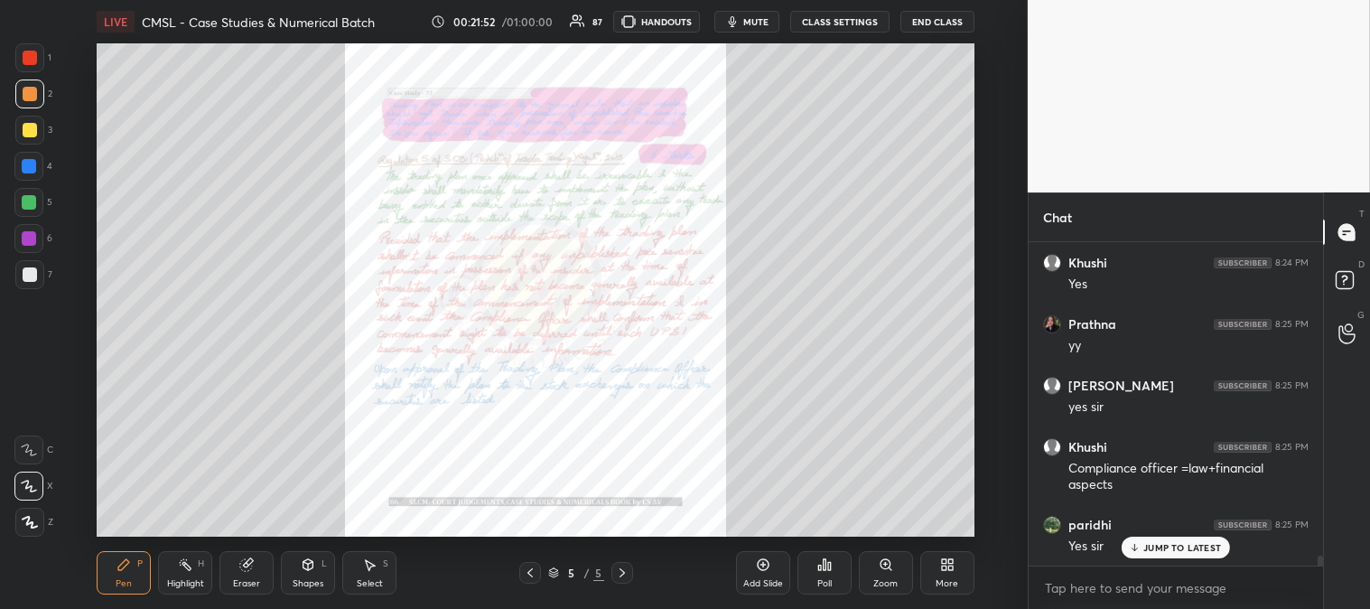
scroll to position [10174, 0]
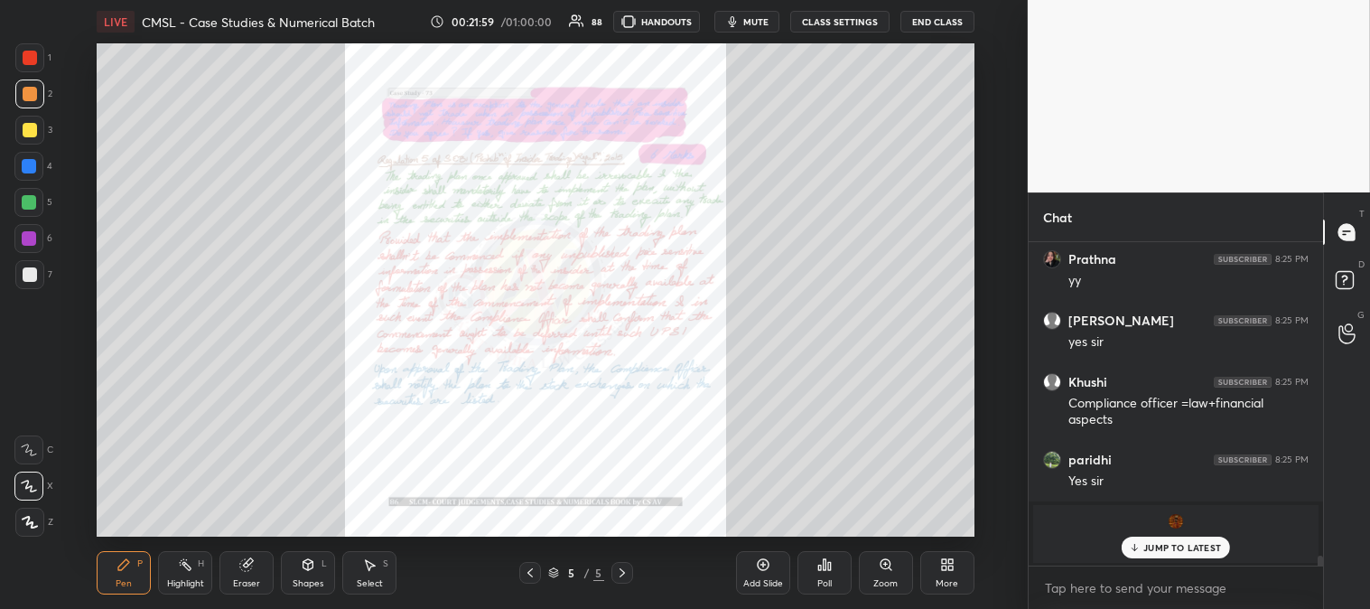
click at [1151, 547] on p "JUMP TO LATEST" at bounding box center [1183, 547] width 78 height 11
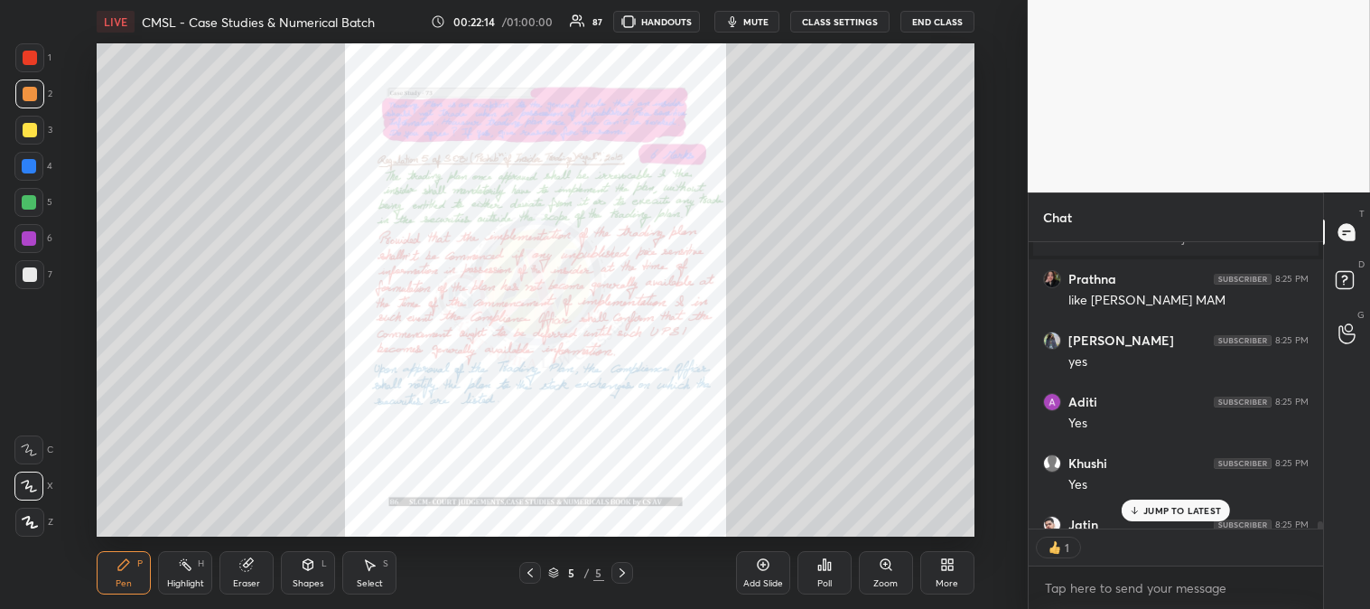
scroll to position [10580, 0]
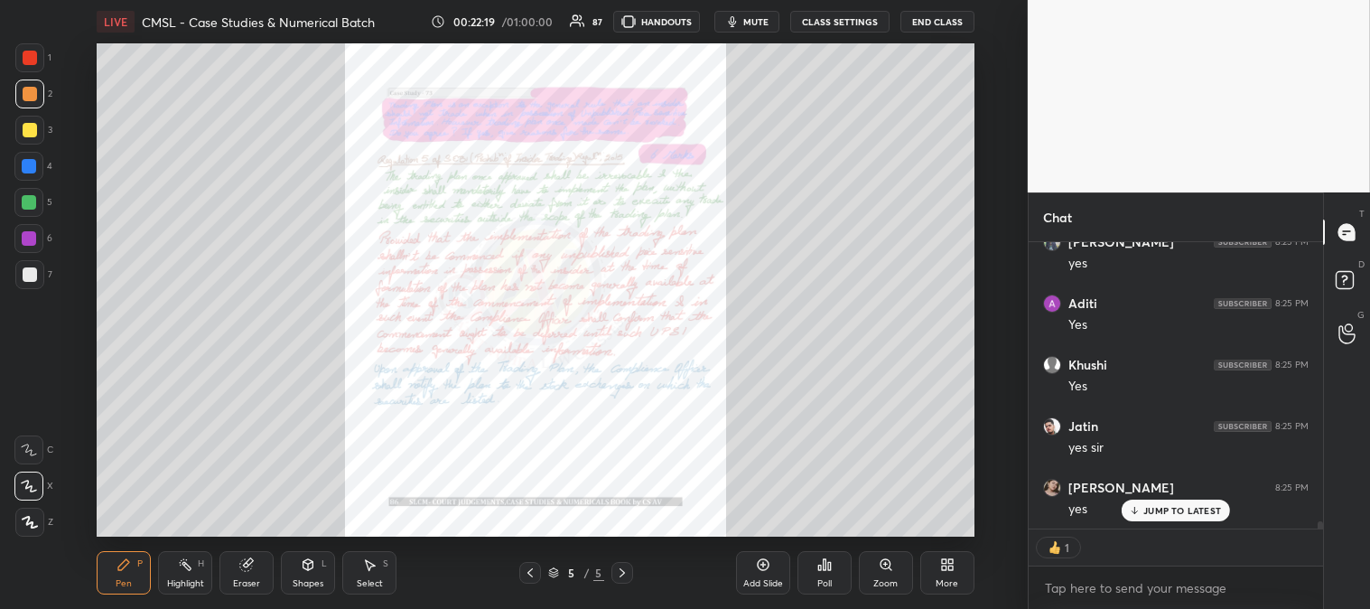
click at [757, 23] on span "mute" at bounding box center [755, 21] width 25 height 13
click at [756, 22] on span "unmute" at bounding box center [753, 21] width 39 height 13
click at [173, 566] on div "Highlight H" at bounding box center [185, 572] width 54 height 43
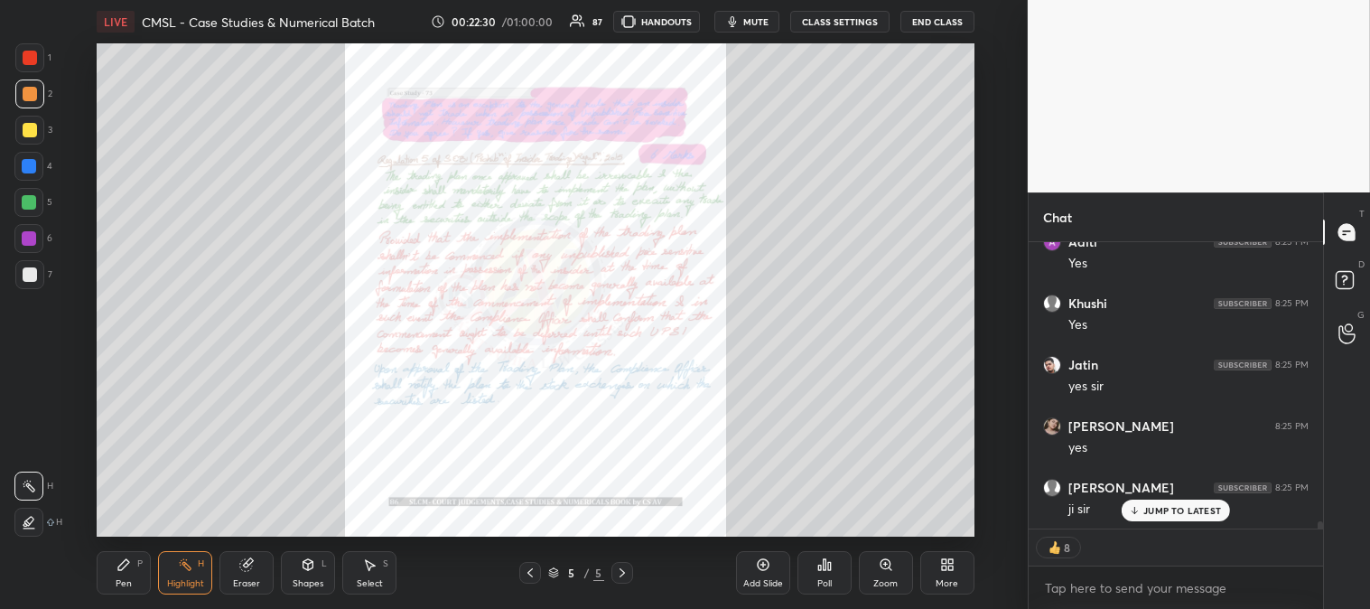
click at [114, 570] on div "Pen P" at bounding box center [124, 572] width 54 height 43
click at [19, 274] on div at bounding box center [29, 274] width 29 height 29
click at [886, 572] on icon at bounding box center [886, 564] width 14 height 14
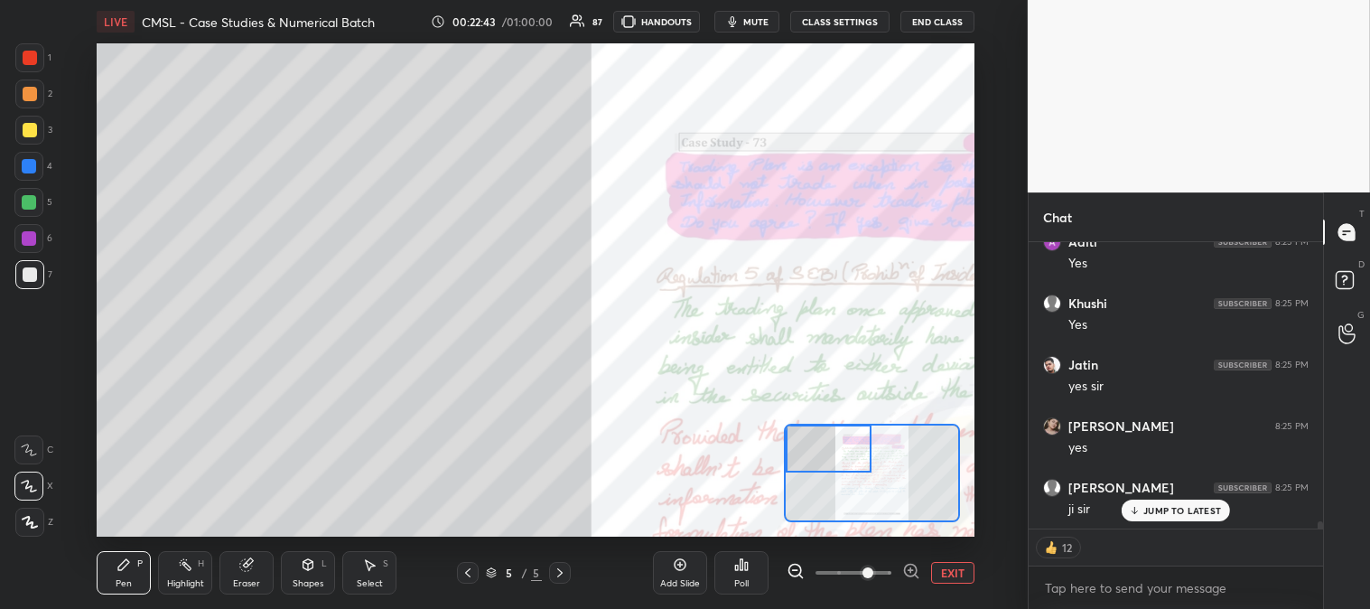
click at [32, 96] on div at bounding box center [30, 94] width 14 height 14
click at [30, 59] on div at bounding box center [30, 58] width 14 height 14
click at [250, 570] on icon at bounding box center [246, 564] width 14 height 14
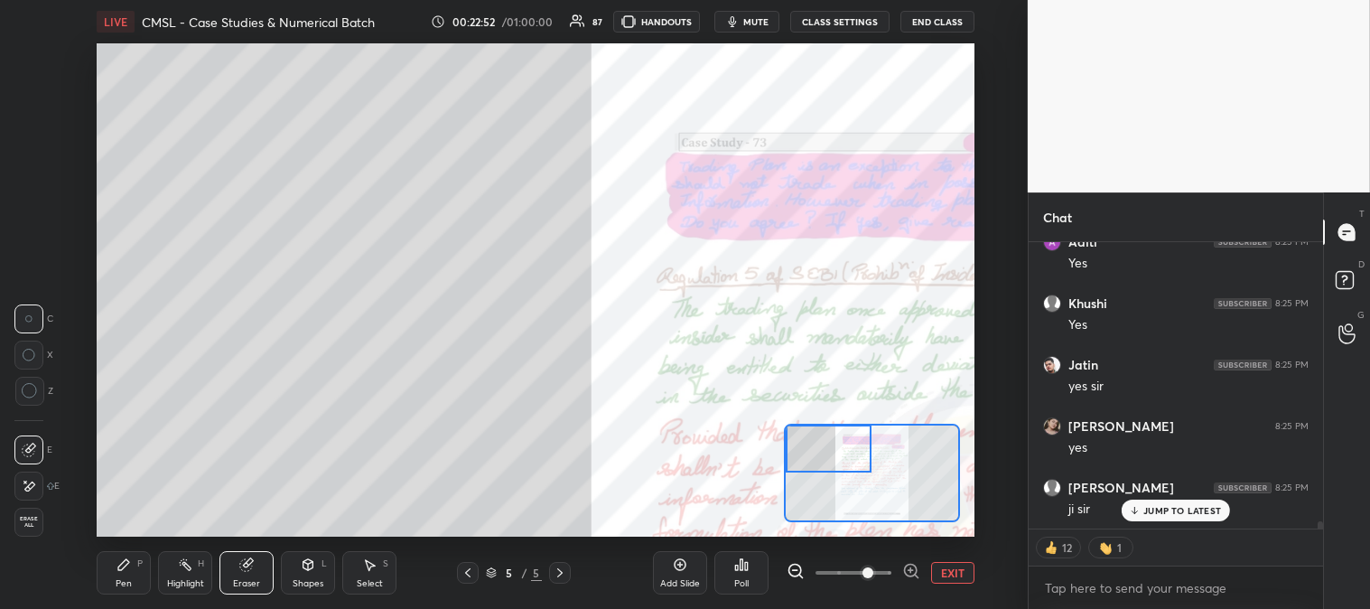
click at [121, 572] on icon at bounding box center [124, 564] width 14 height 14
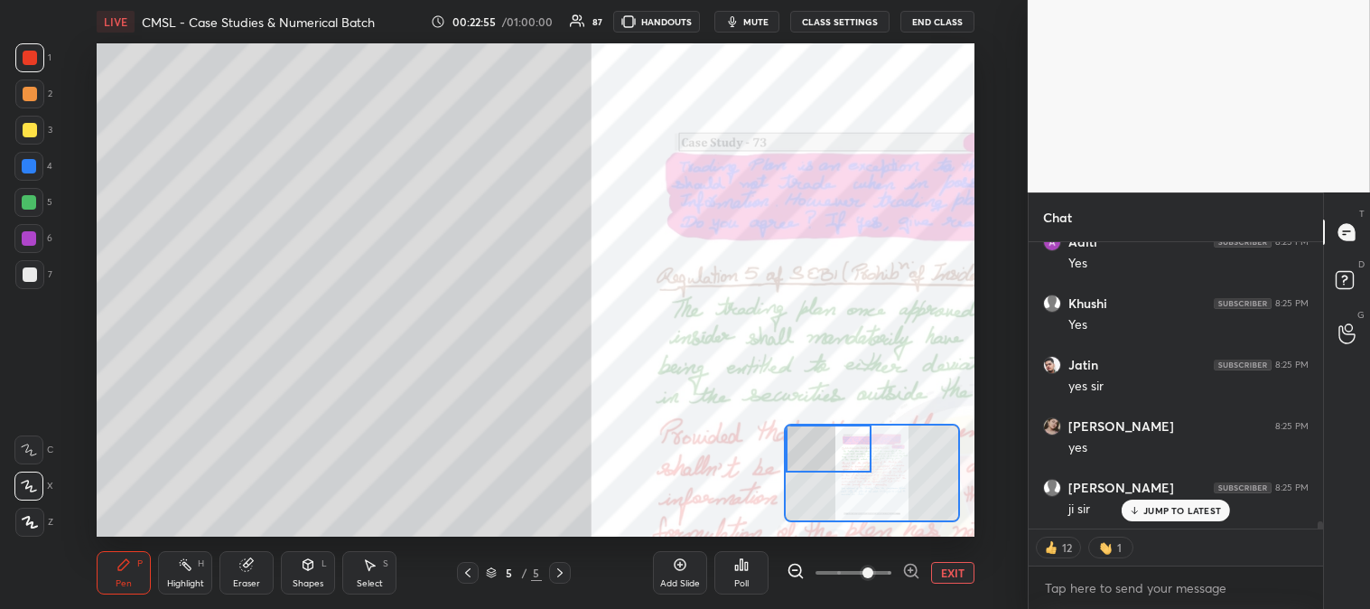
scroll to position [10605, 0]
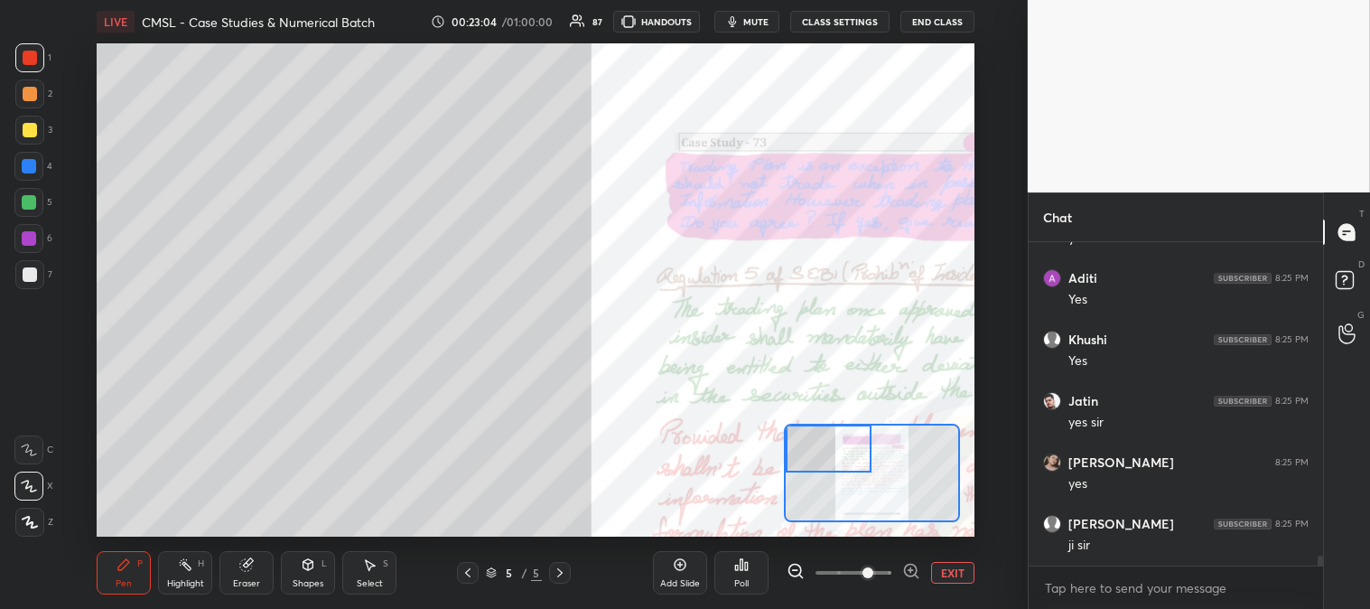
click at [29, 130] on div at bounding box center [30, 130] width 14 height 14
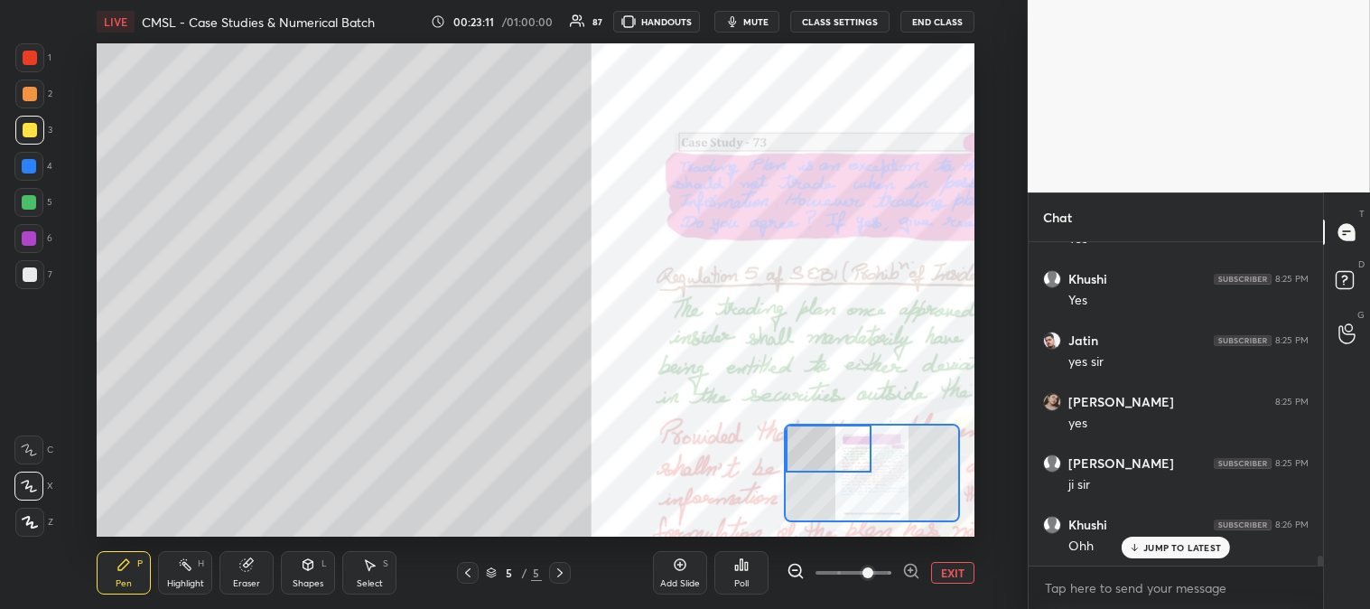
click at [33, 267] on div at bounding box center [30, 274] width 14 height 14
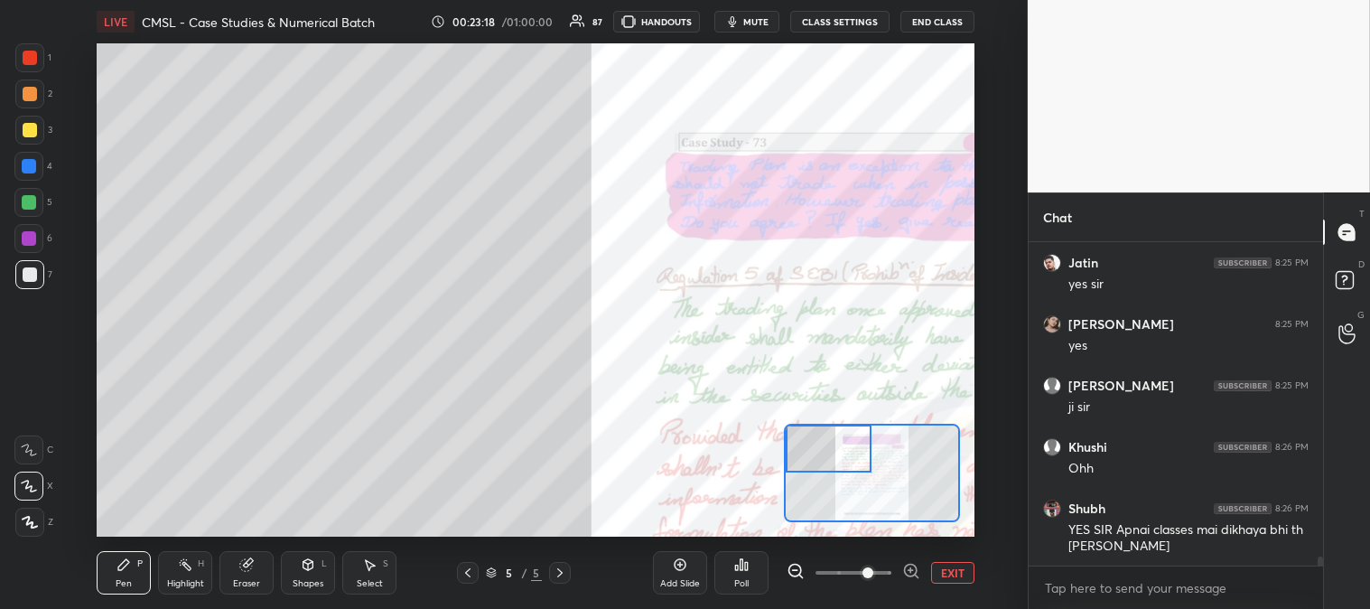
click at [167, 589] on div "Highlight H" at bounding box center [185, 572] width 54 height 43
click at [31, 67] on div at bounding box center [29, 57] width 29 height 29
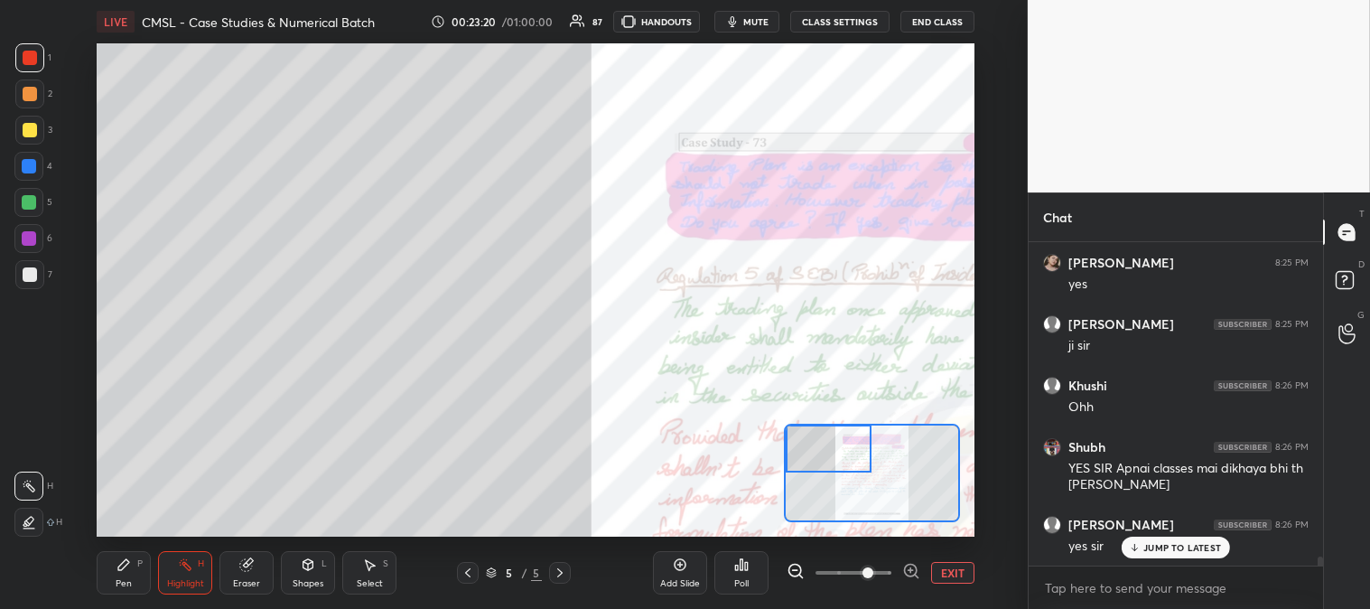
click at [1167, 548] on p "JUMP TO LATEST" at bounding box center [1183, 547] width 78 height 11
click at [197, 583] on div "Highlight" at bounding box center [185, 583] width 37 height 9
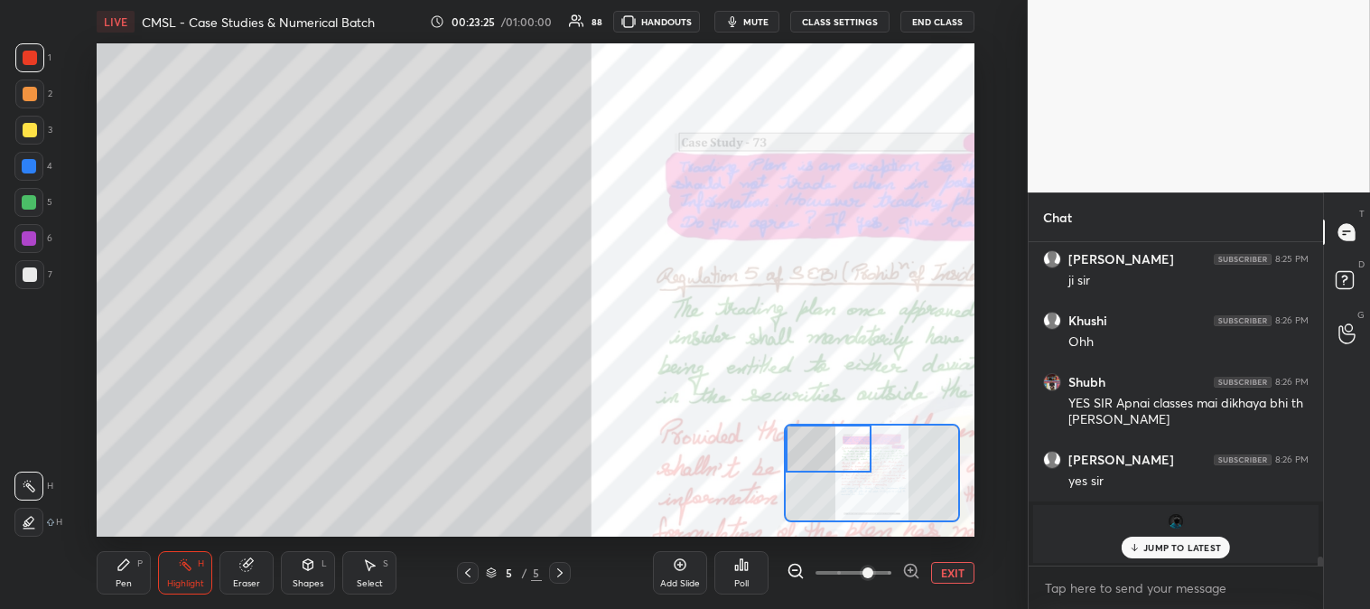
click at [127, 579] on div "Pen" at bounding box center [124, 583] width 16 height 9
click at [29, 267] on div at bounding box center [30, 274] width 14 height 14
click at [33, 201] on div at bounding box center [29, 202] width 14 height 14
click at [33, 58] on div at bounding box center [30, 58] width 14 height 14
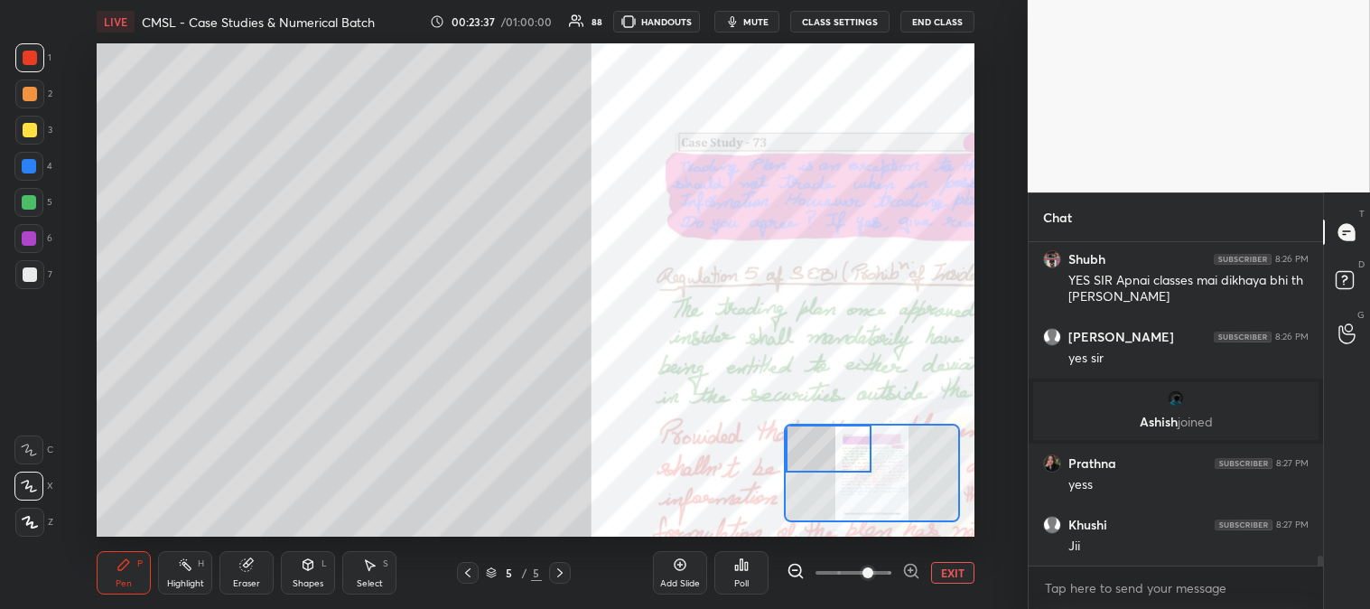
scroll to position [10578, 0]
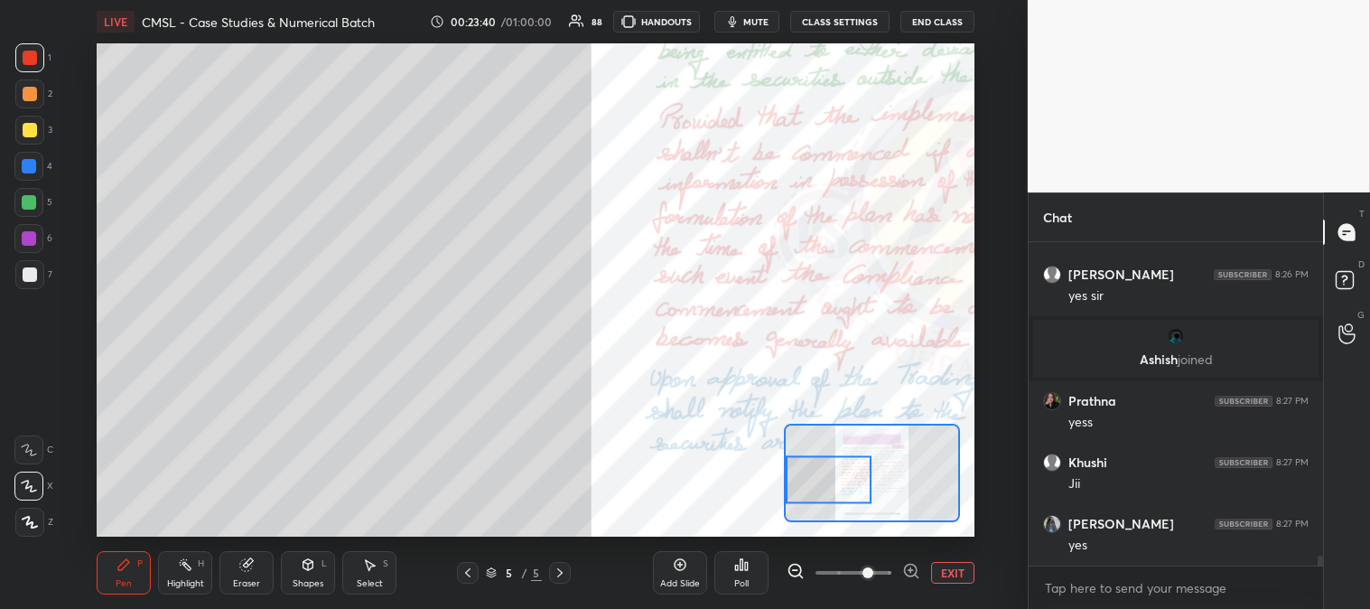
click at [24, 92] on div at bounding box center [30, 94] width 14 height 14
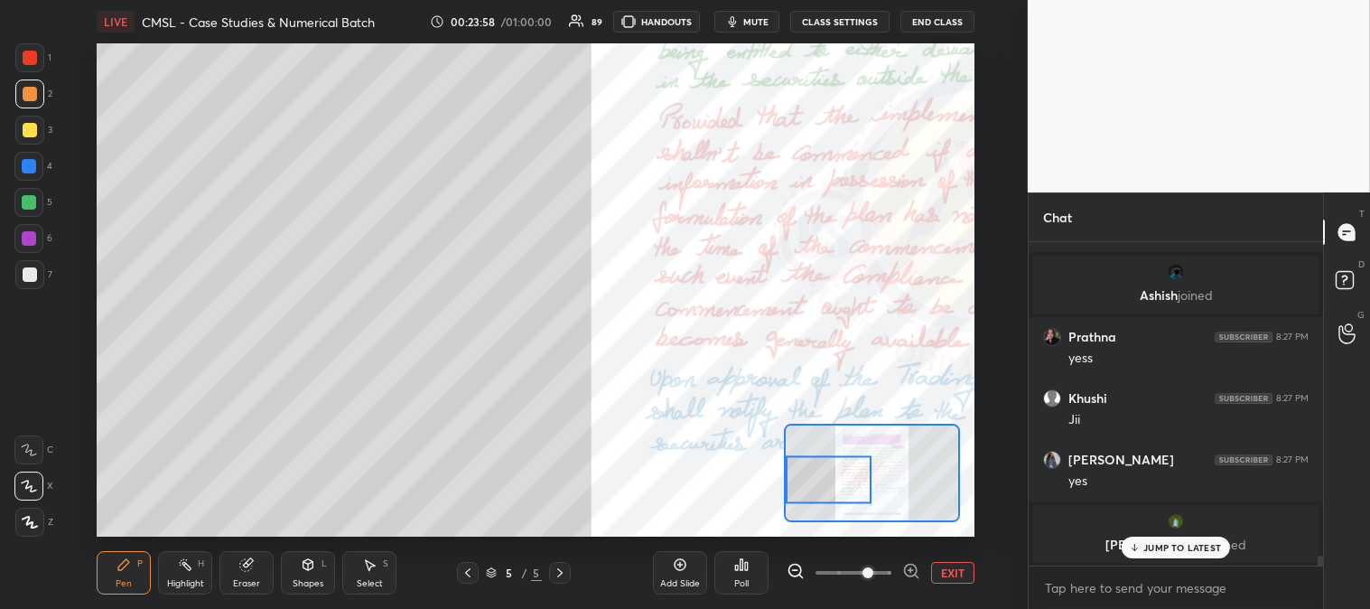
click at [28, 193] on div at bounding box center [28, 202] width 29 height 29
click at [1161, 546] on p "JUMP TO LATEST" at bounding box center [1183, 547] width 78 height 11
click at [958, 575] on button "EXIT" at bounding box center [952, 573] width 43 height 22
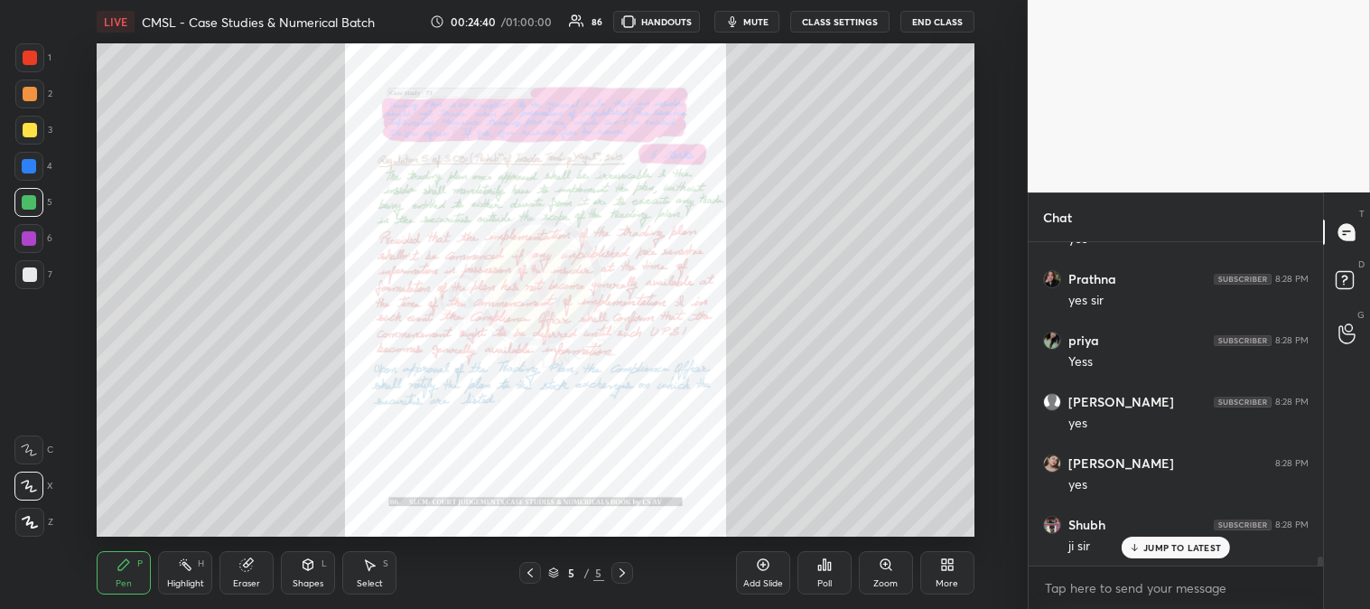
scroll to position [11192, 0]
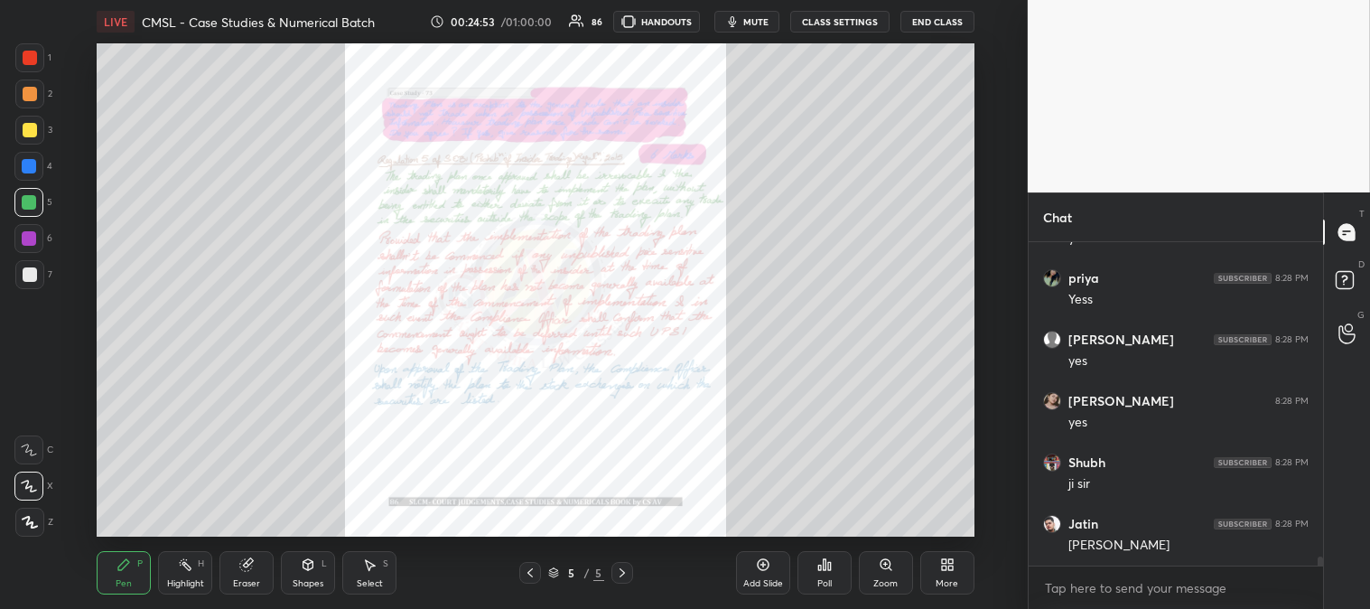
click at [882, 585] on div "Zoom" at bounding box center [886, 583] width 24 height 9
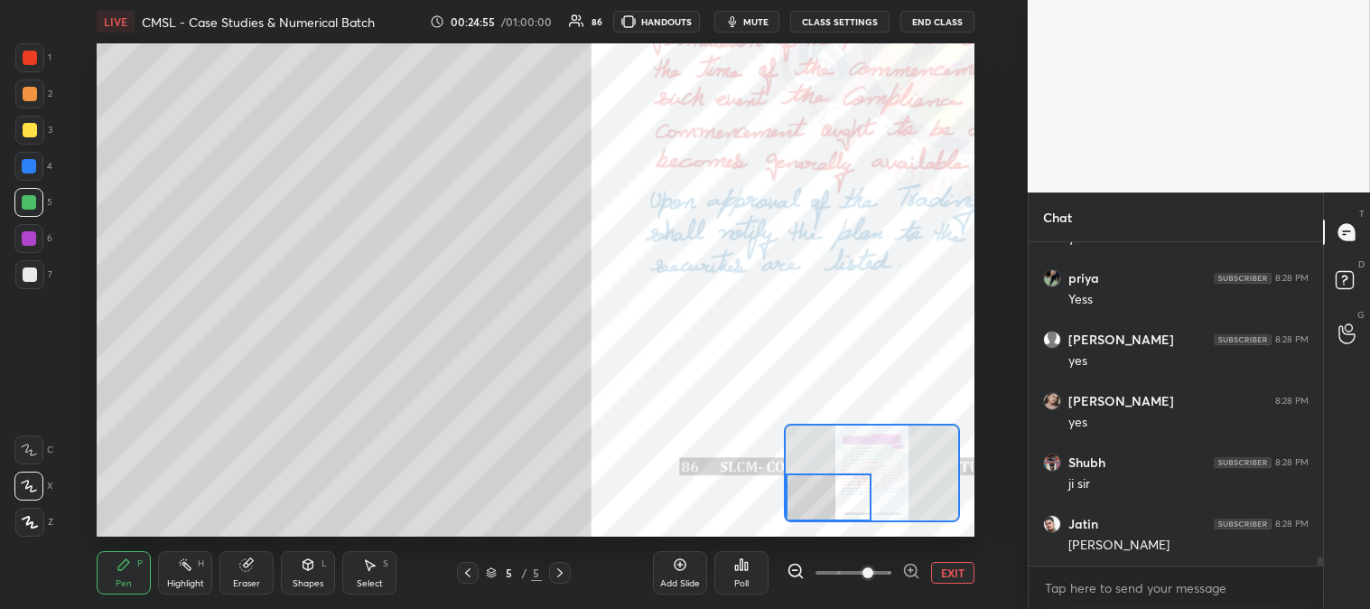
click at [30, 137] on div at bounding box center [29, 130] width 29 height 29
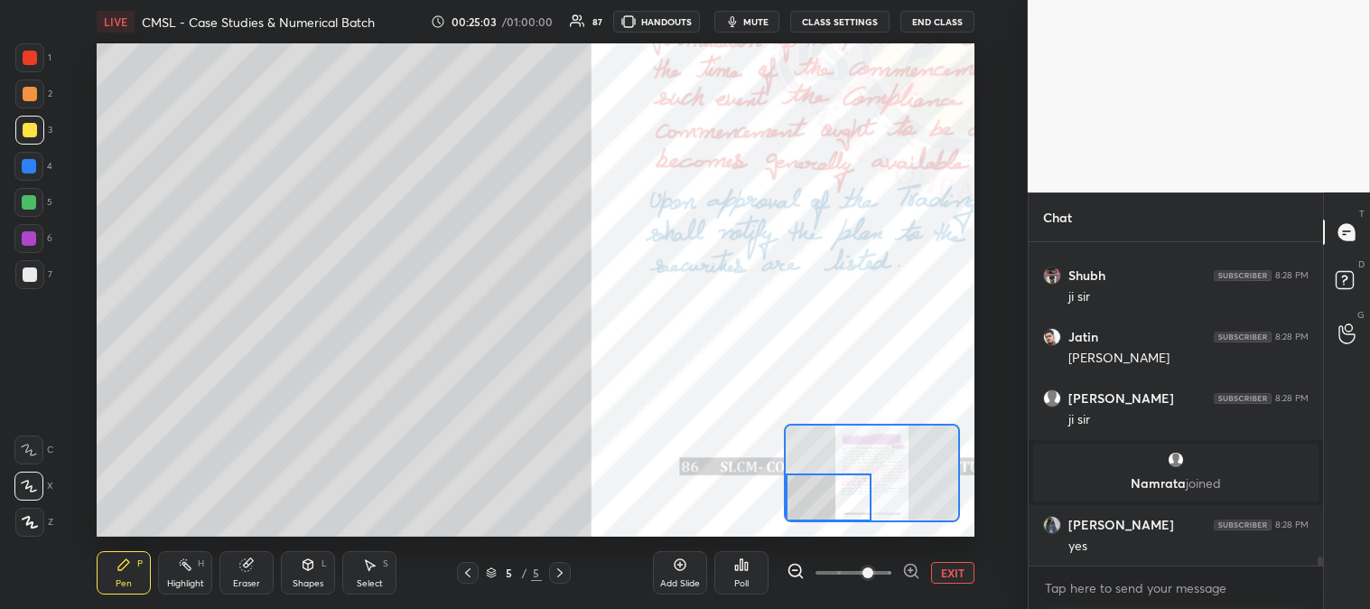
scroll to position [11242, 0]
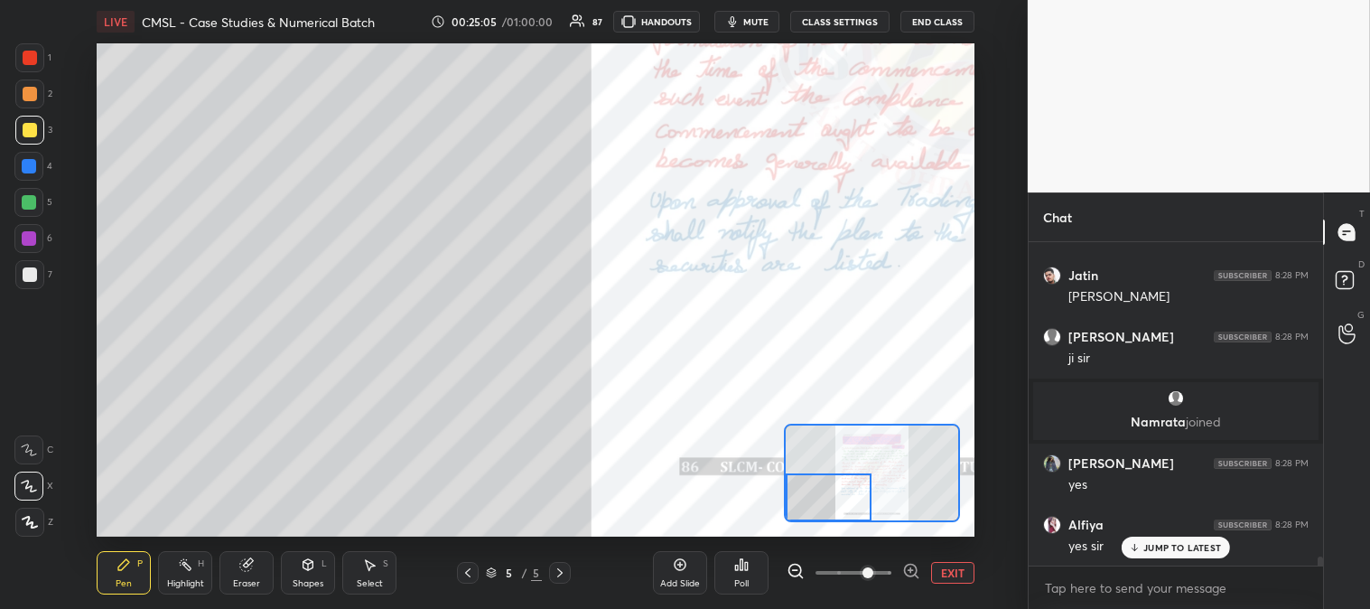
click at [1154, 547] on p "JUMP TO LATEST" at bounding box center [1183, 547] width 78 height 11
click at [946, 570] on button "EXIT" at bounding box center [952, 573] width 43 height 22
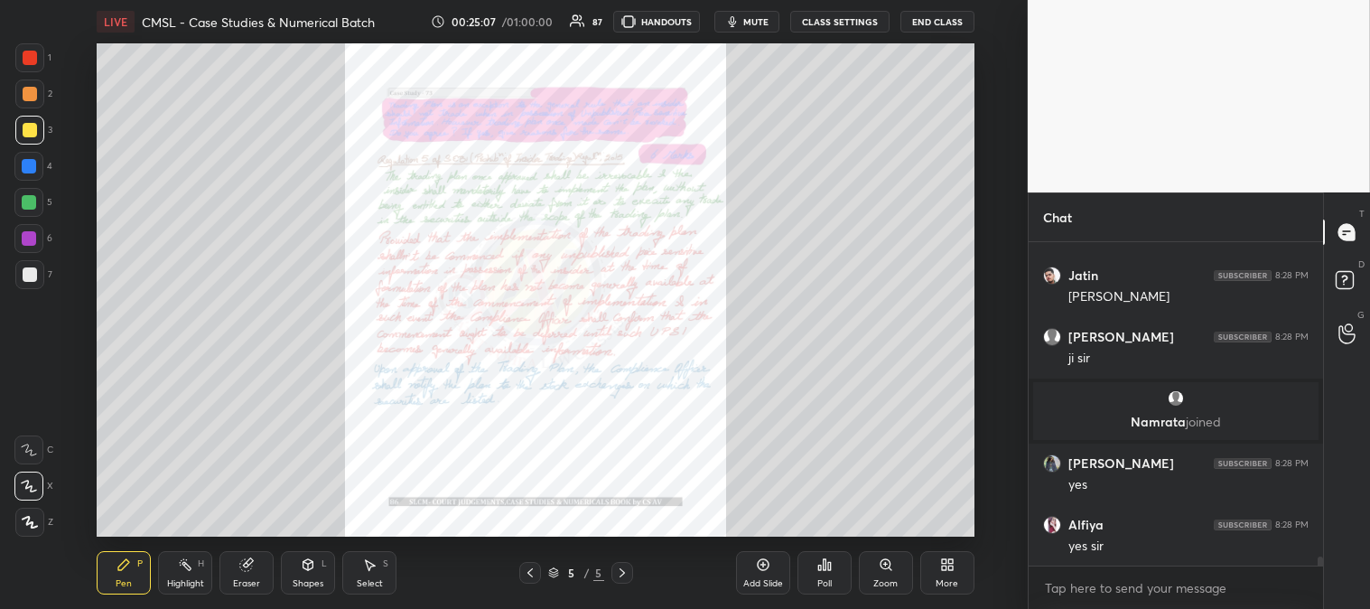
click at [195, 580] on div "Highlight" at bounding box center [185, 583] width 37 height 9
click at [19, 59] on div at bounding box center [29, 57] width 29 height 29
click at [886, 575] on div "Zoom" at bounding box center [886, 572] width 54 height 43
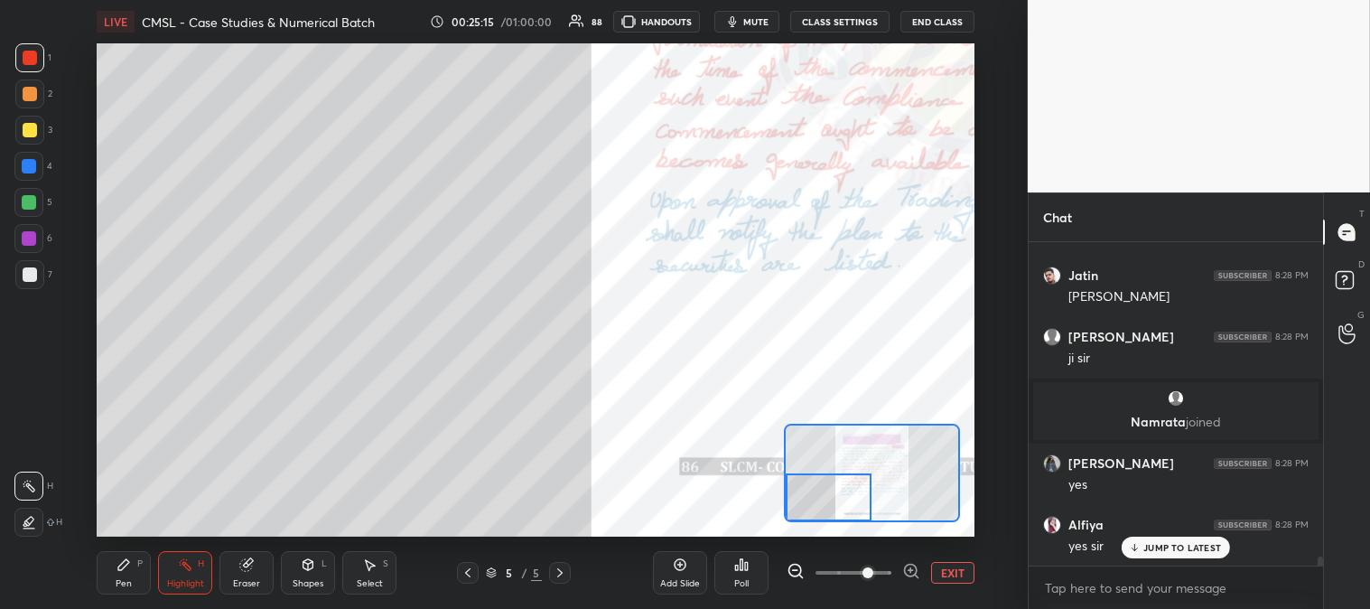
scroll to position [11303, 0]
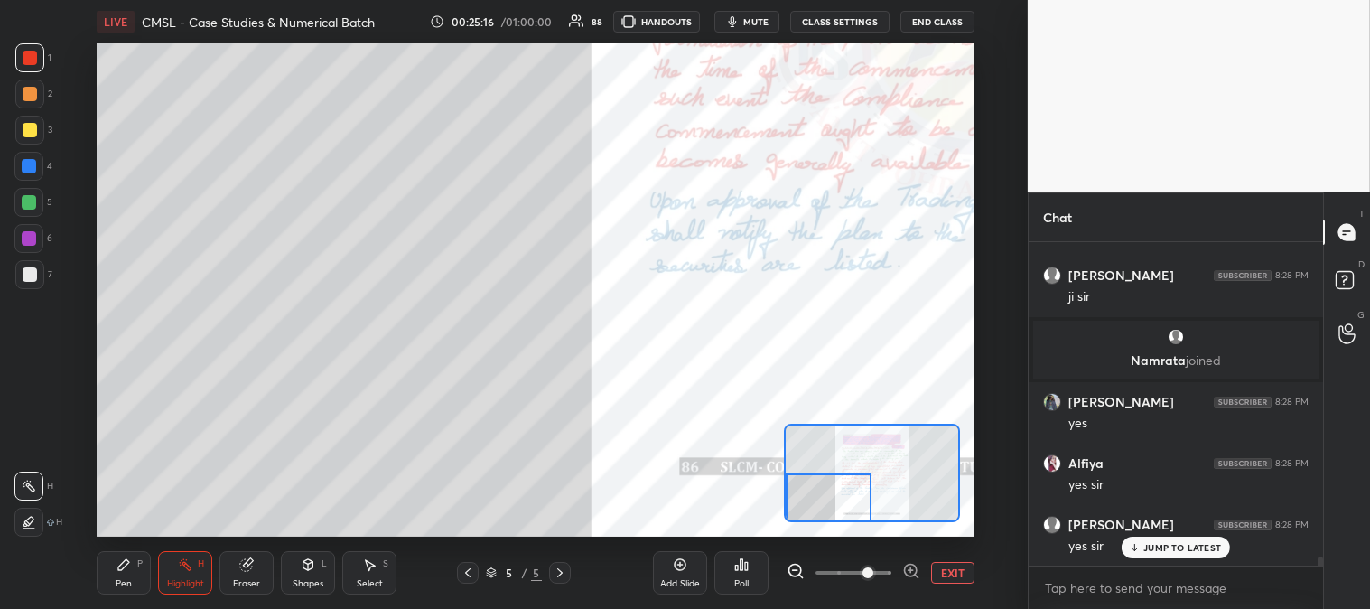
click at [118, 565] on icon at bounding box center [124, 564] width 14 height 14
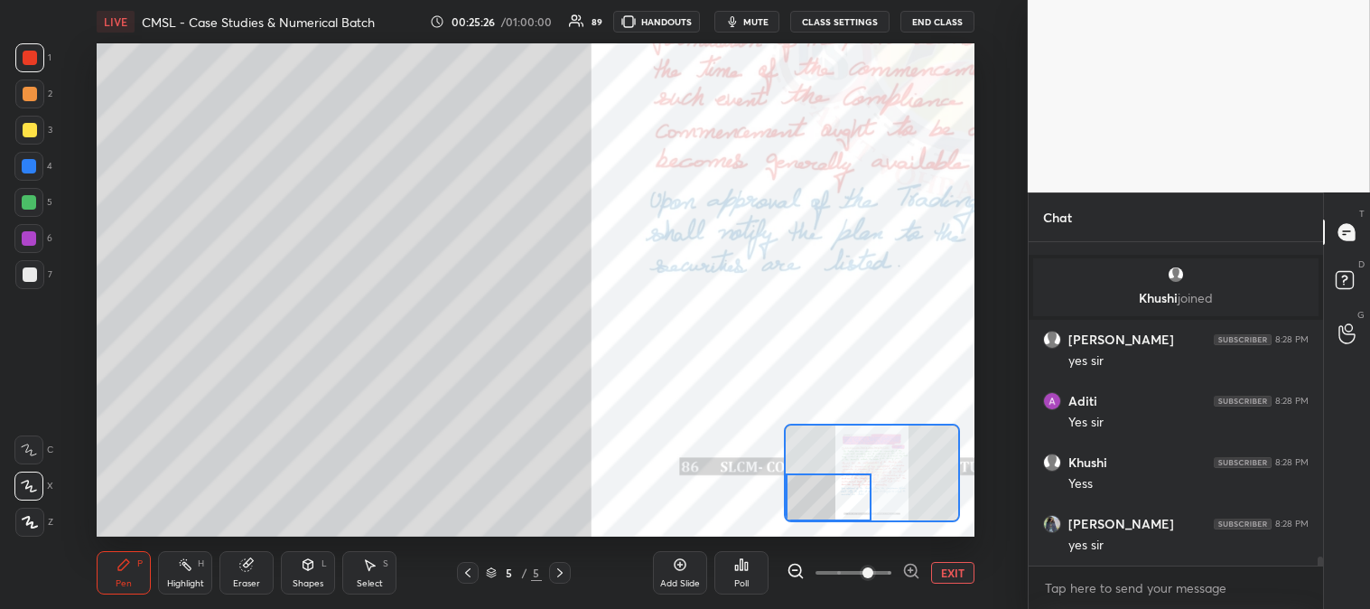
scroll to position [11739, 0]
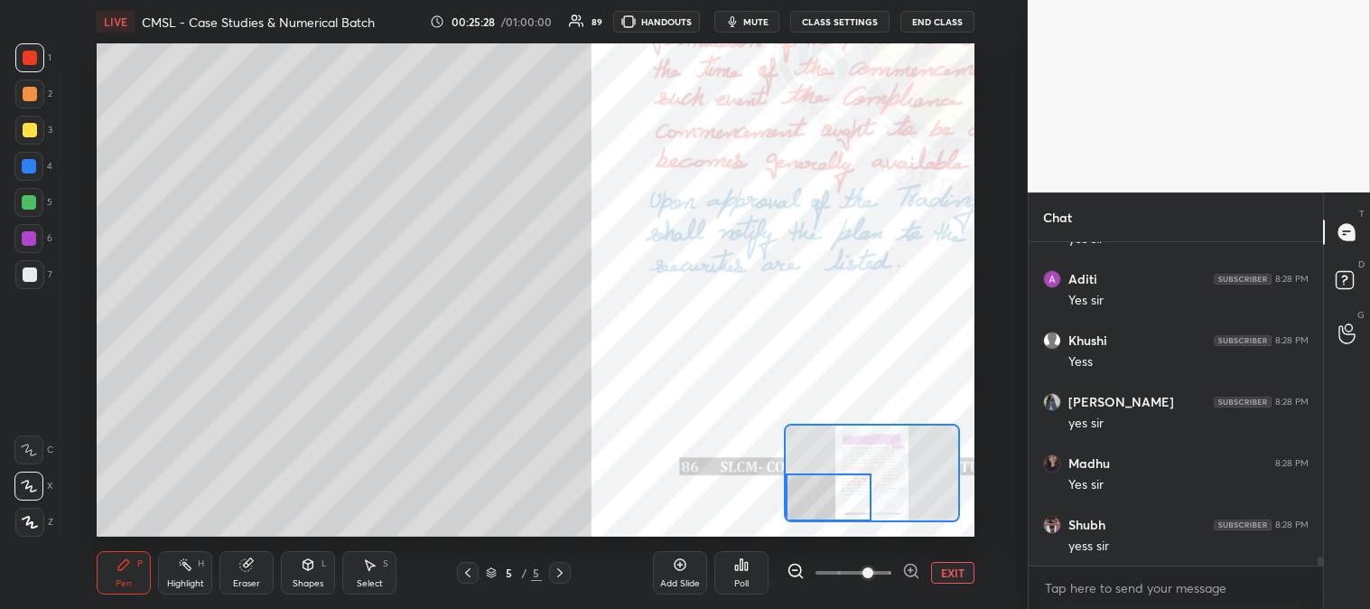
click at [949, 572] on button "EXIT" at bounding box center [952, 573] width 43 height 22
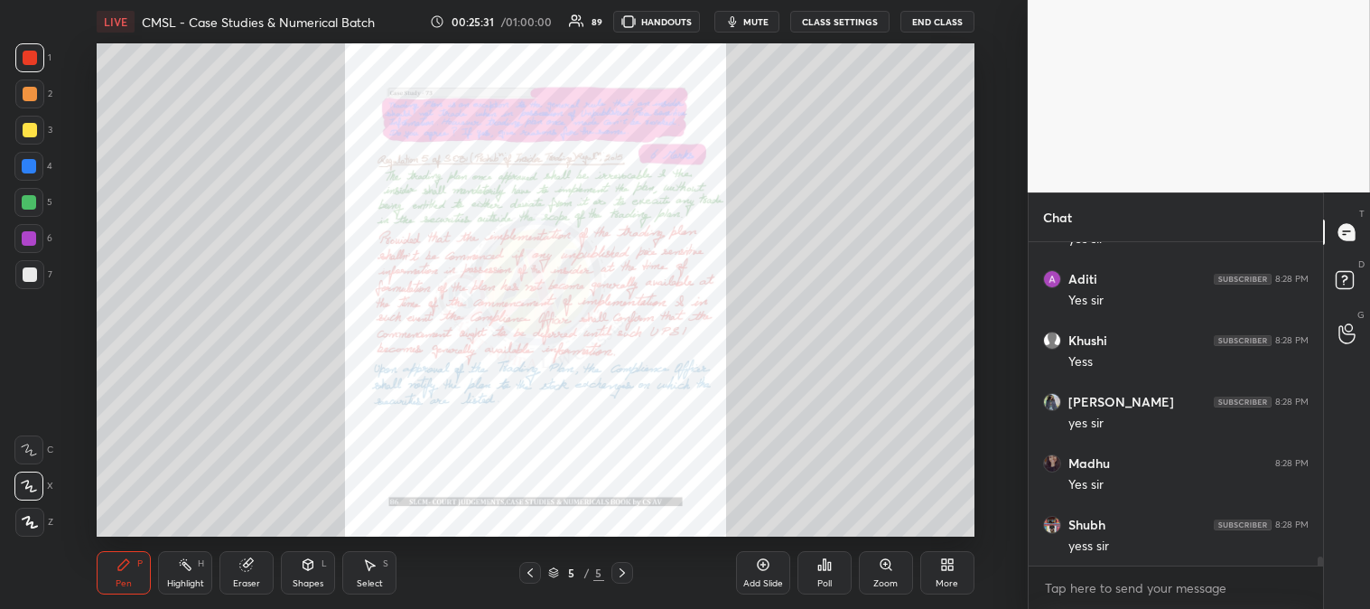
click at [761, 21] on span "mute" at bounding box center [755, 21] width 25 height 13
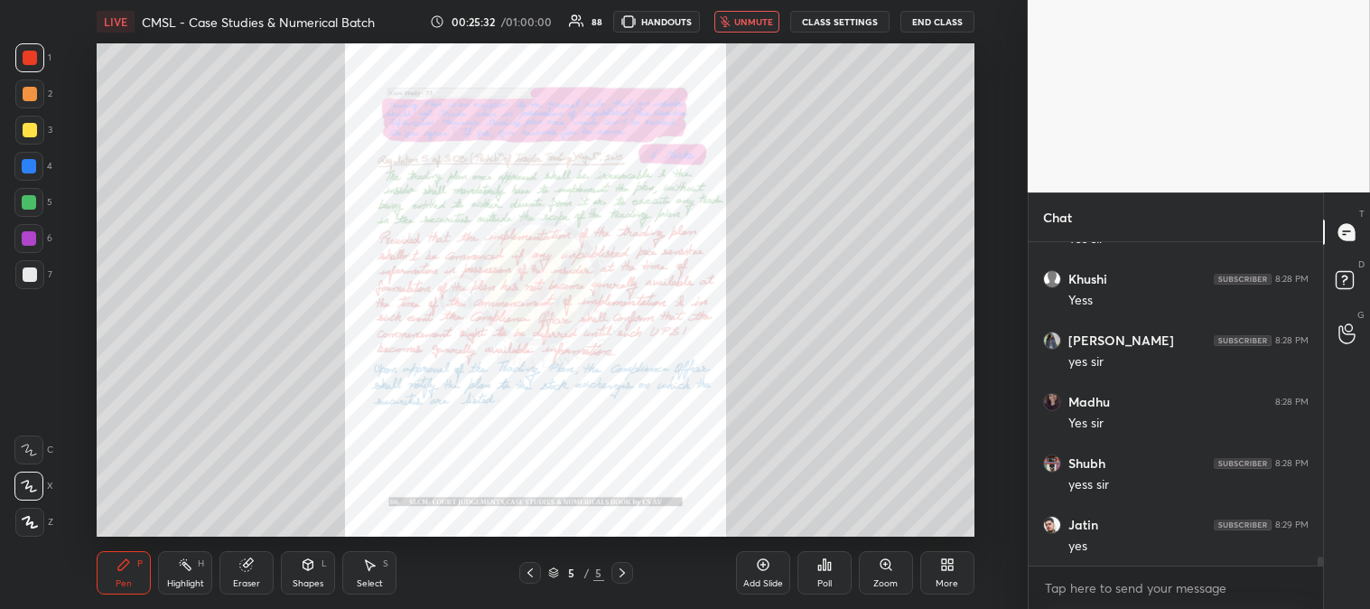
scroll to position [11861, 0]
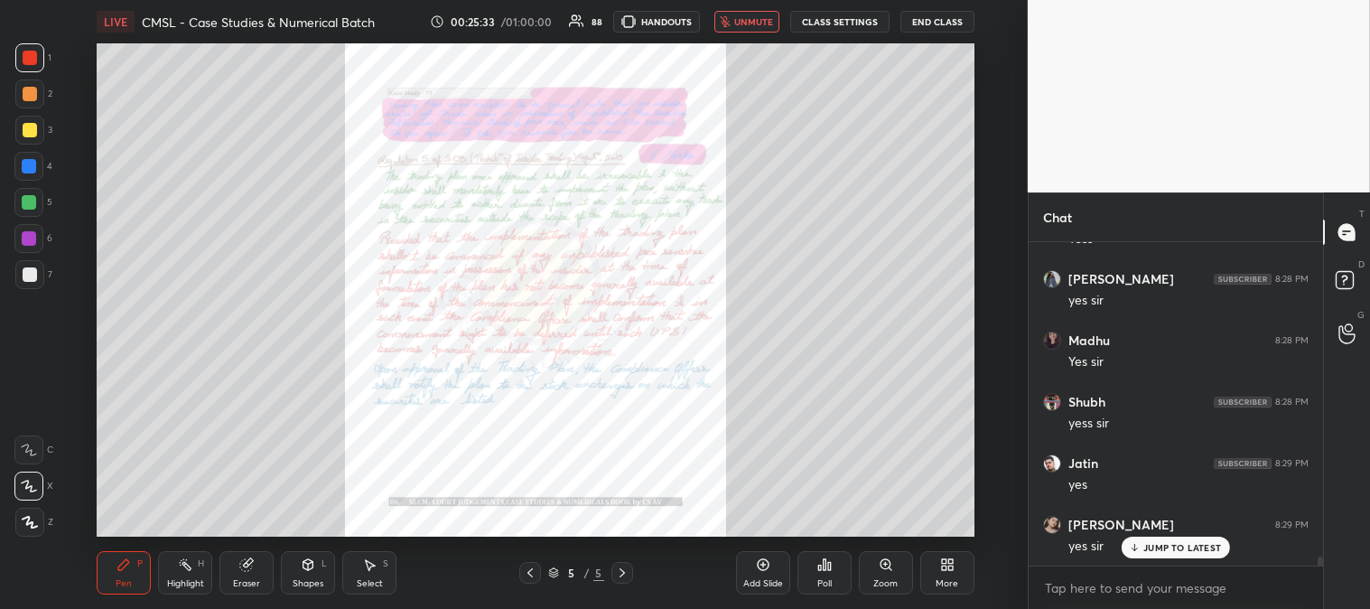
click at [757, 19] on span "unmute" at bounding box center [753, 21] width 39 height 13
click at [183, 584] on div "Highlight" at bounding box center [185, 583] width 37 height 9
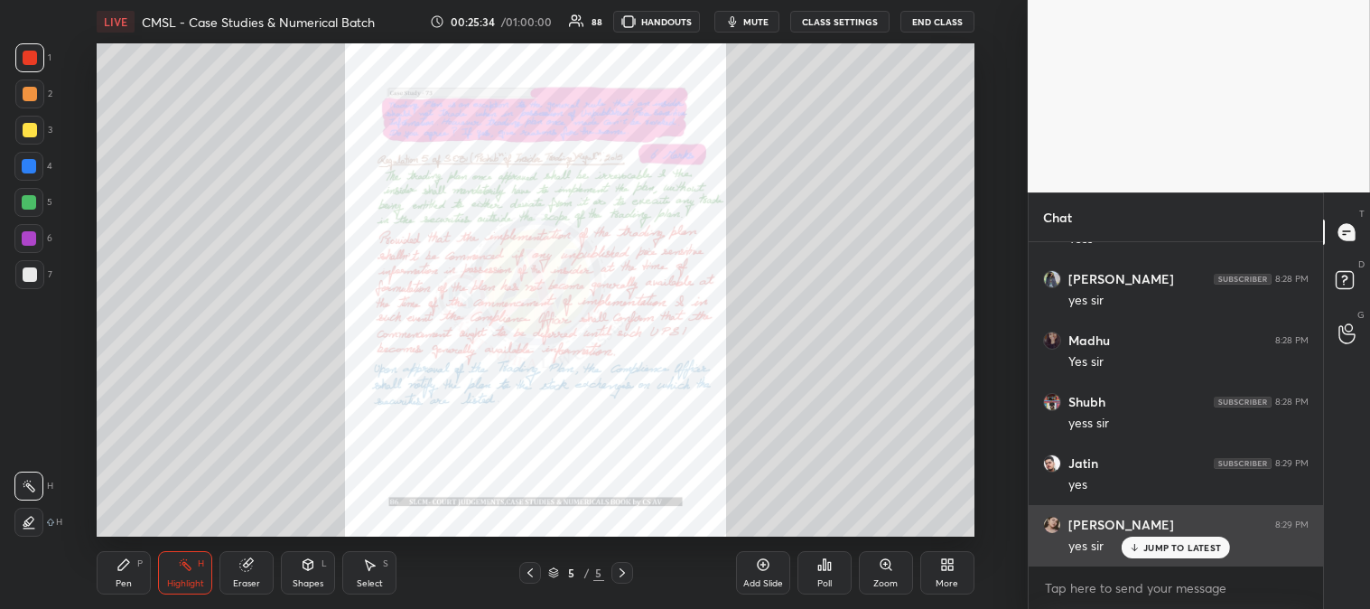
click at [1156, 551] on p "JUMP TO LATEST" at bounding box center [1183, 547] width 78 height 11
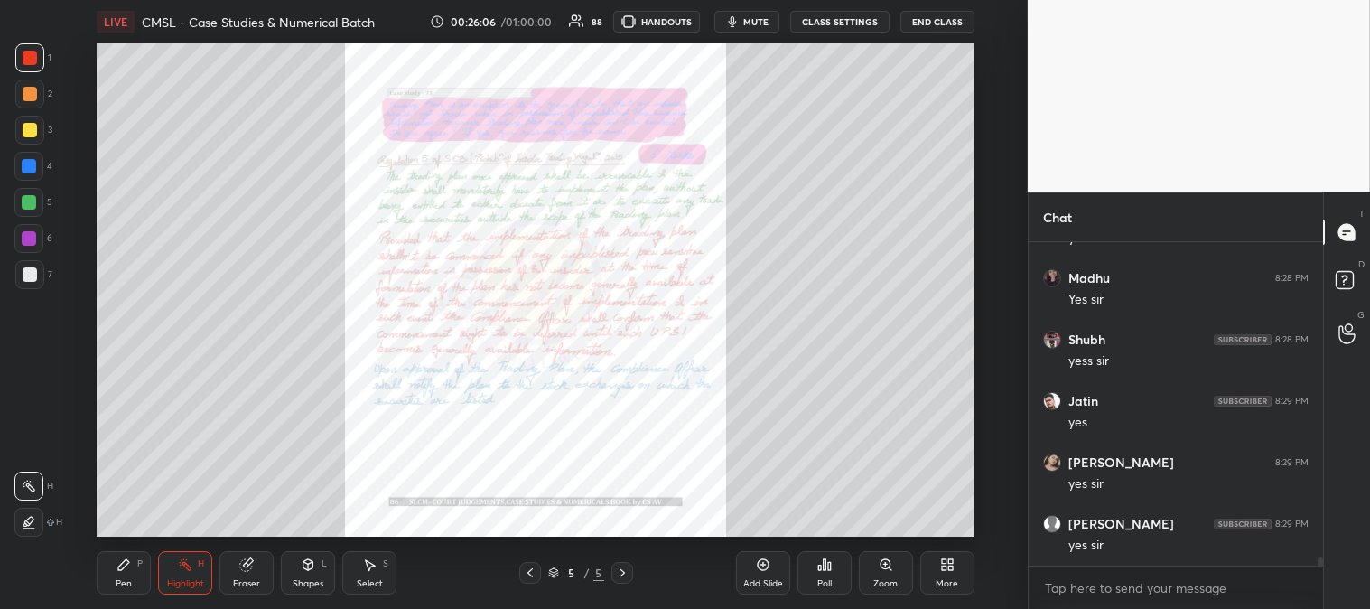
scroll to position [11988, 0]
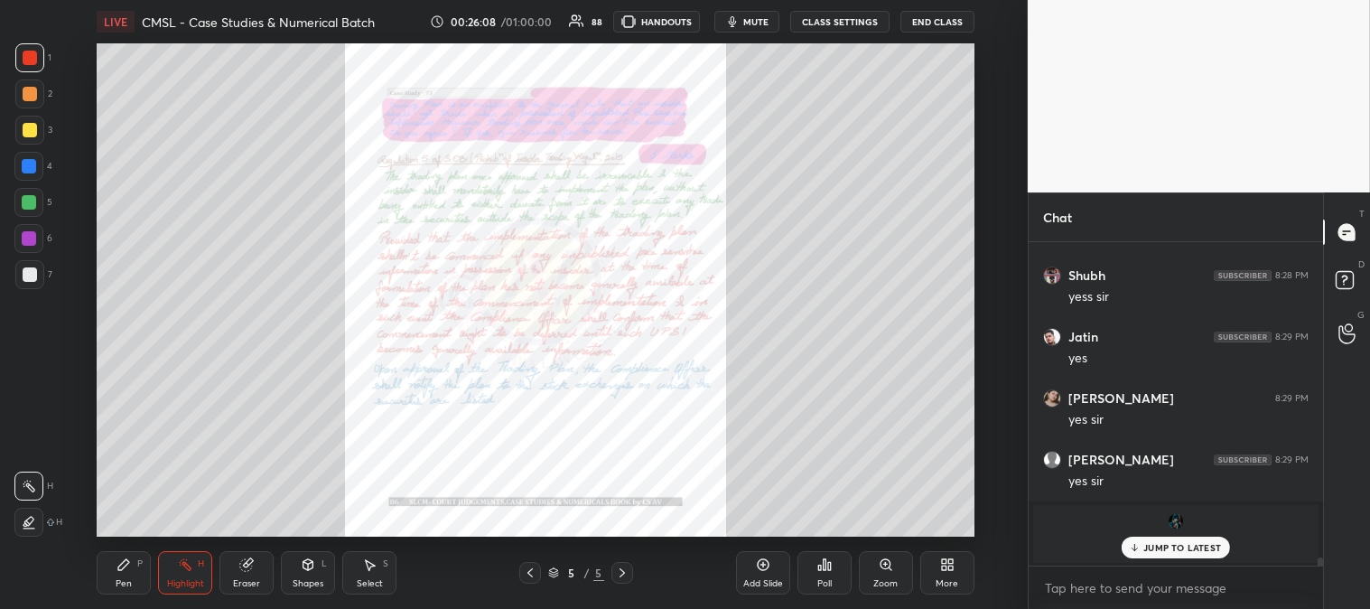
click at [1153, 551] on p "JUMP TO LATEST" at bounding box center [1183, 547] width 78 height 11
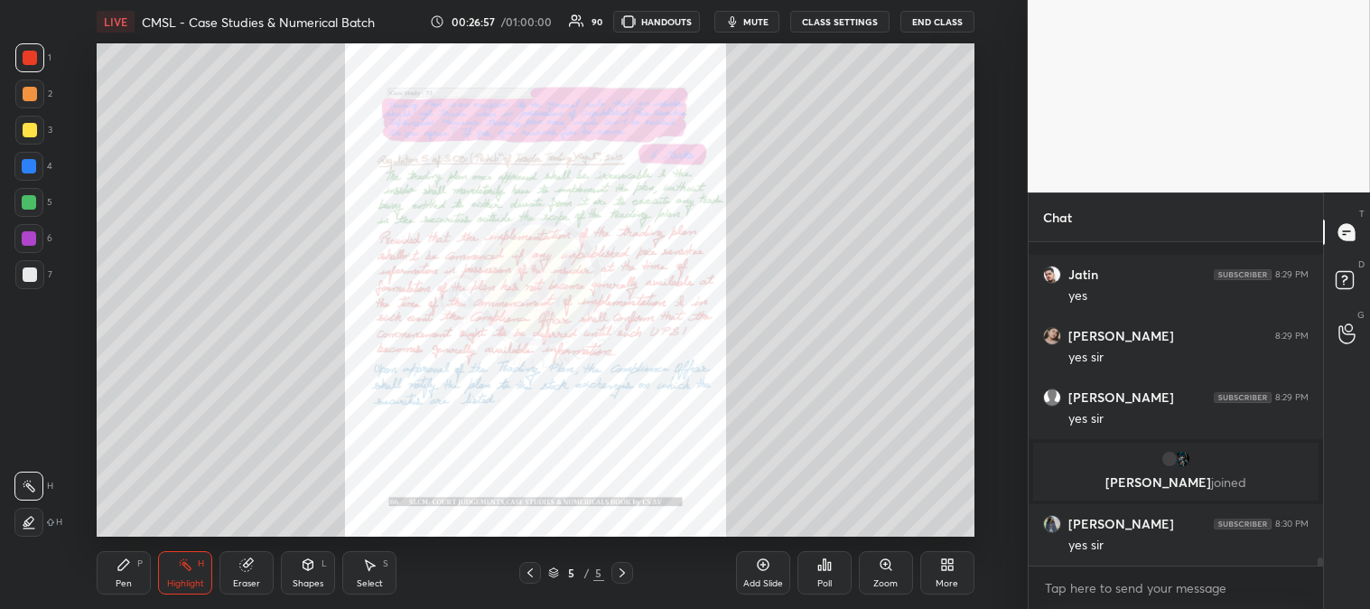
scroll to position [11883, 0]
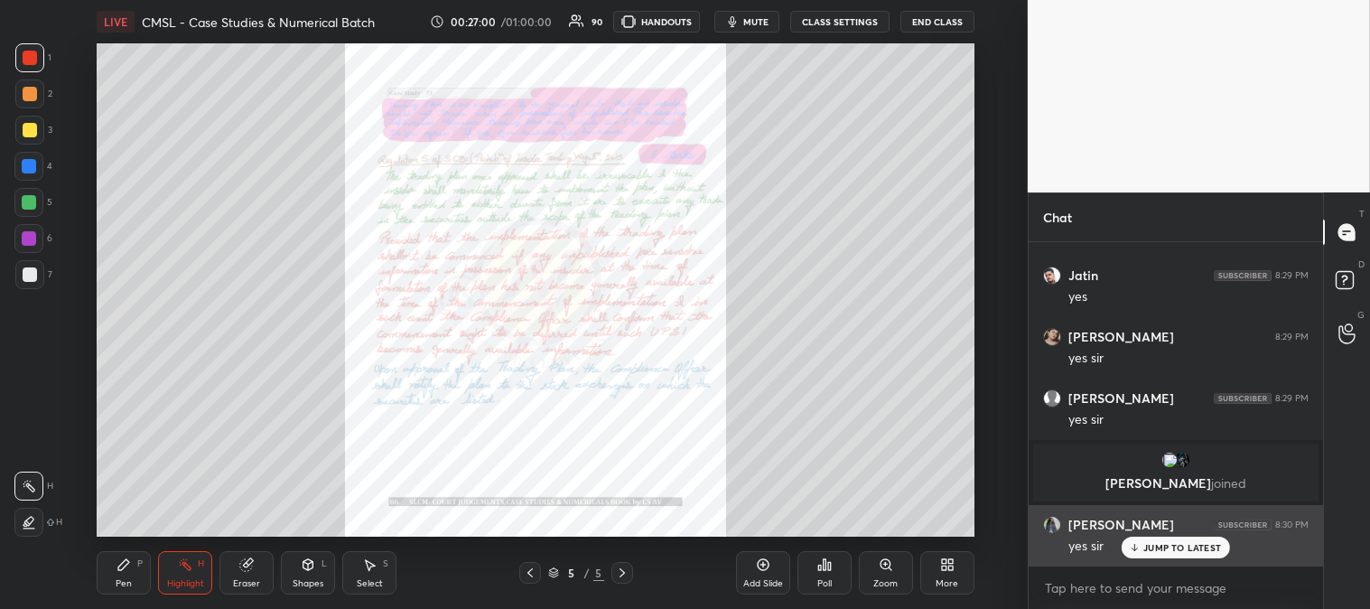
click at [1150, 547] on p "JUMP TO LATEST" at bounding box center [1183, 547] width 78 height 11
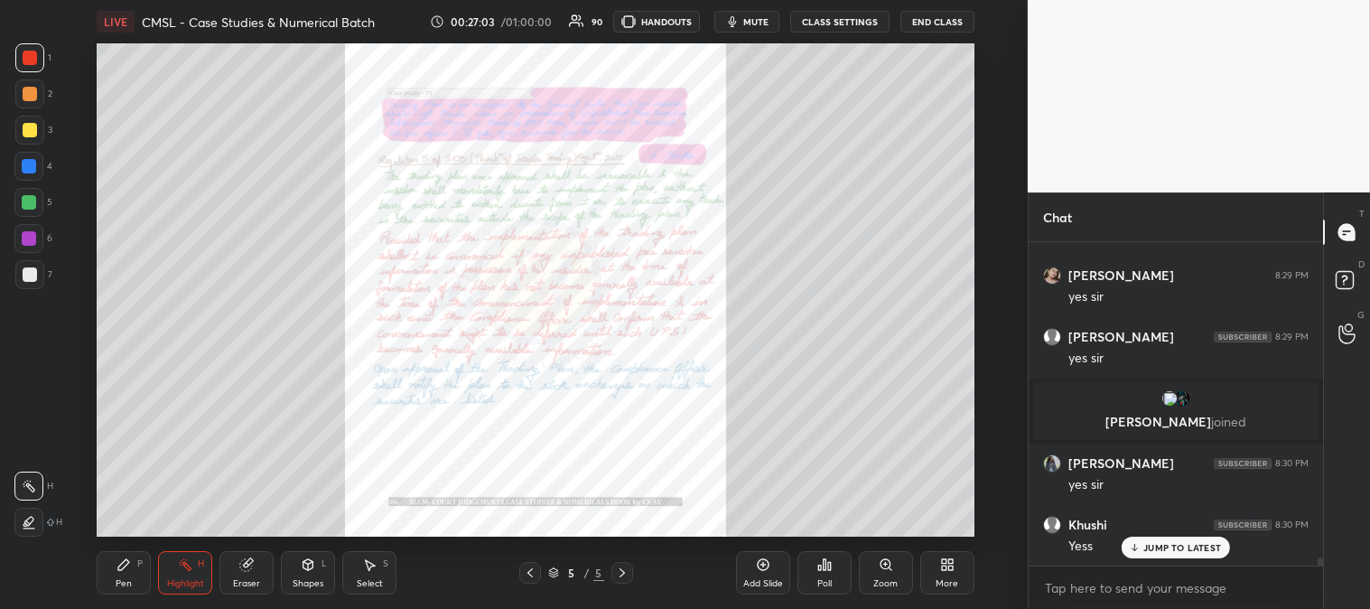
scroll to position [12006, 0]
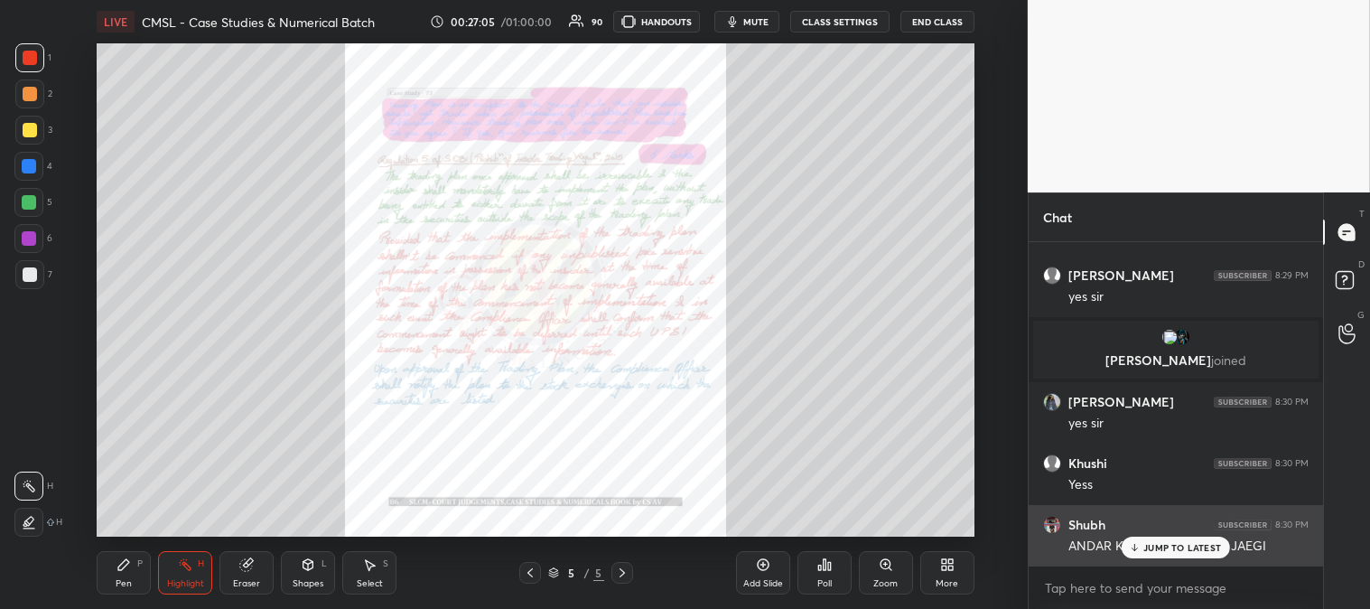
click at [1144, 547] on p "JUMP TO LATEST" at bounding box center [1183, 547] width 78 height 11
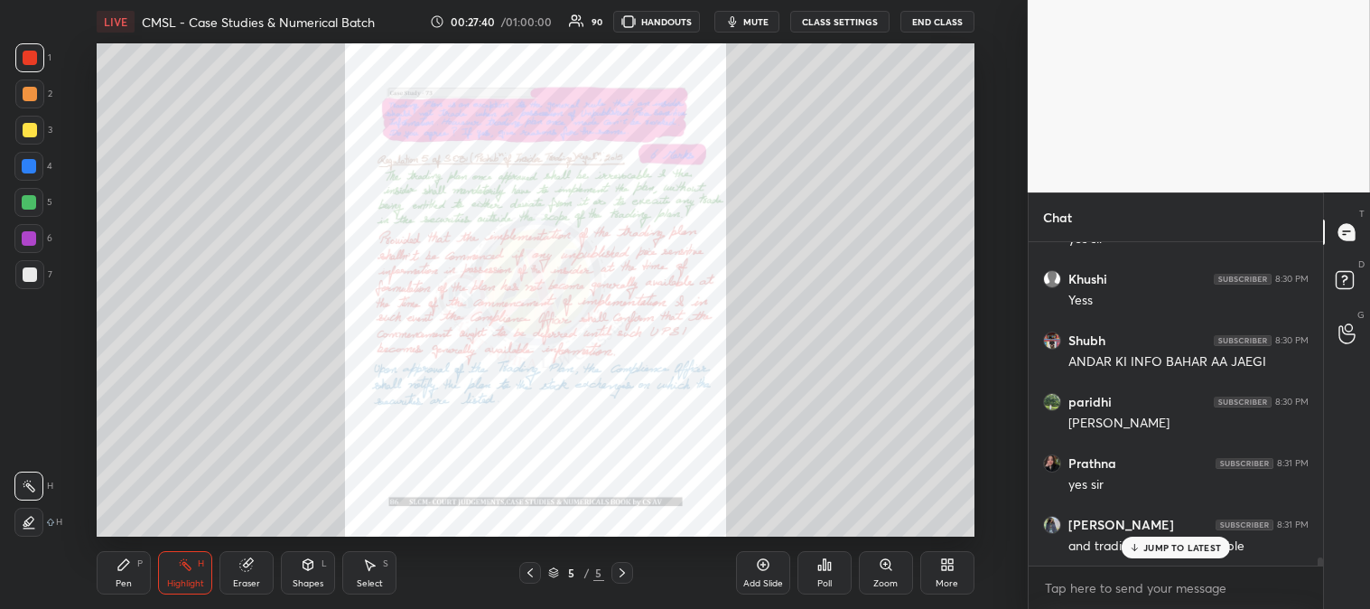
scroll to position [12252, 0]
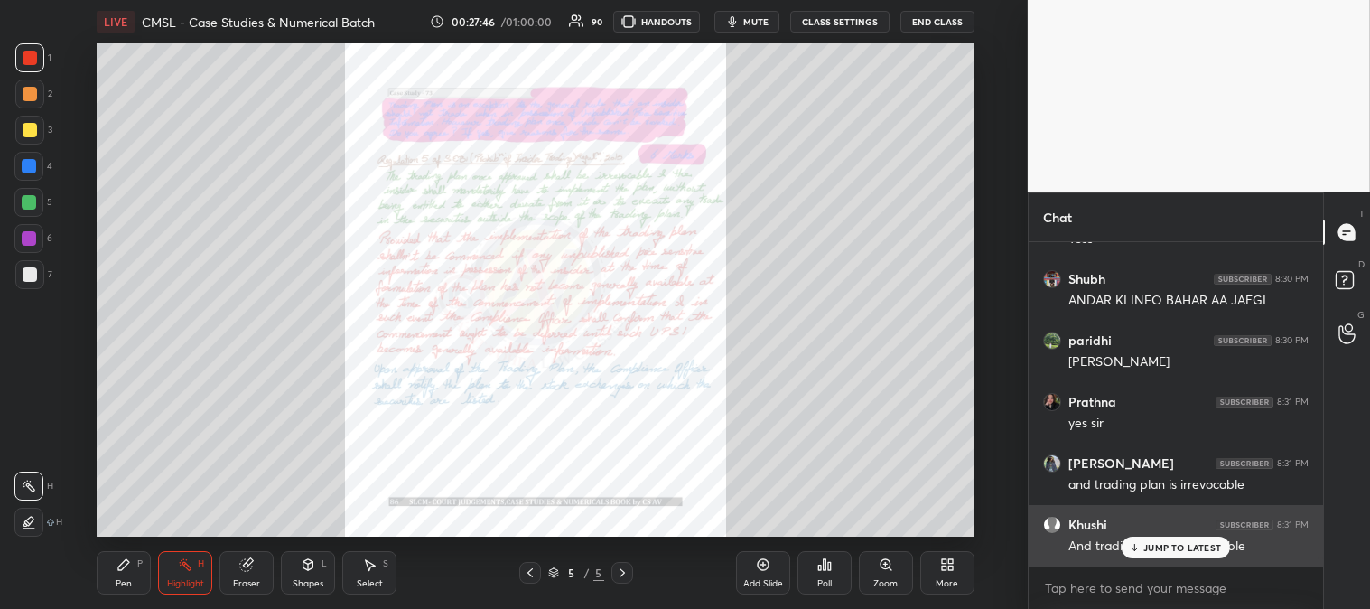
click at [1148, 545] on p "JUMP TO LATEST" at bounding box center [1183, 547] width 78 height 11
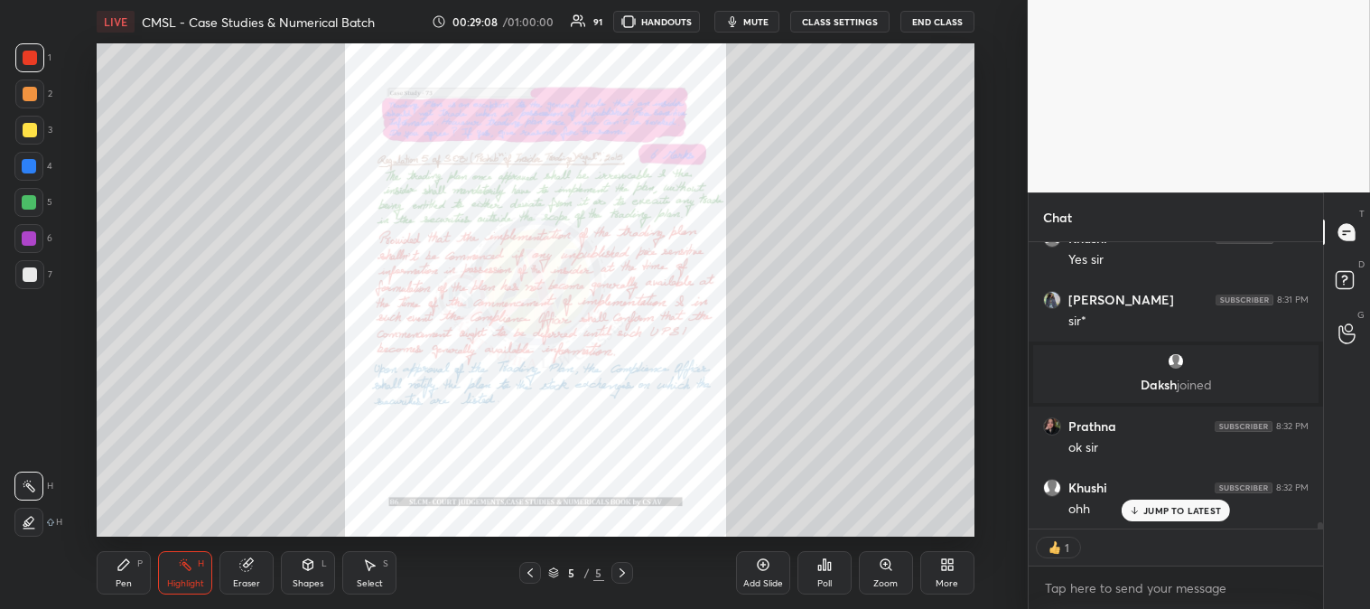
scroll to position [12907, 0]
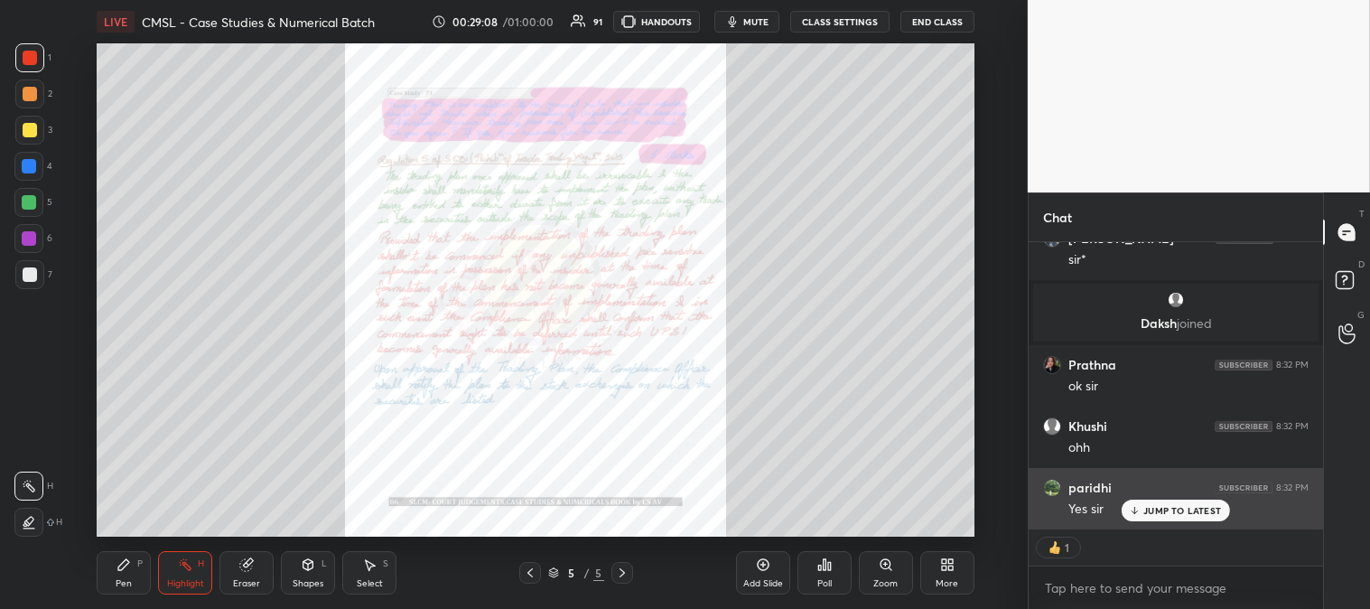
click at [1167, 510] on p "JUMP TO LATEST" at bounding box center [1183, 510] width 78 height 11
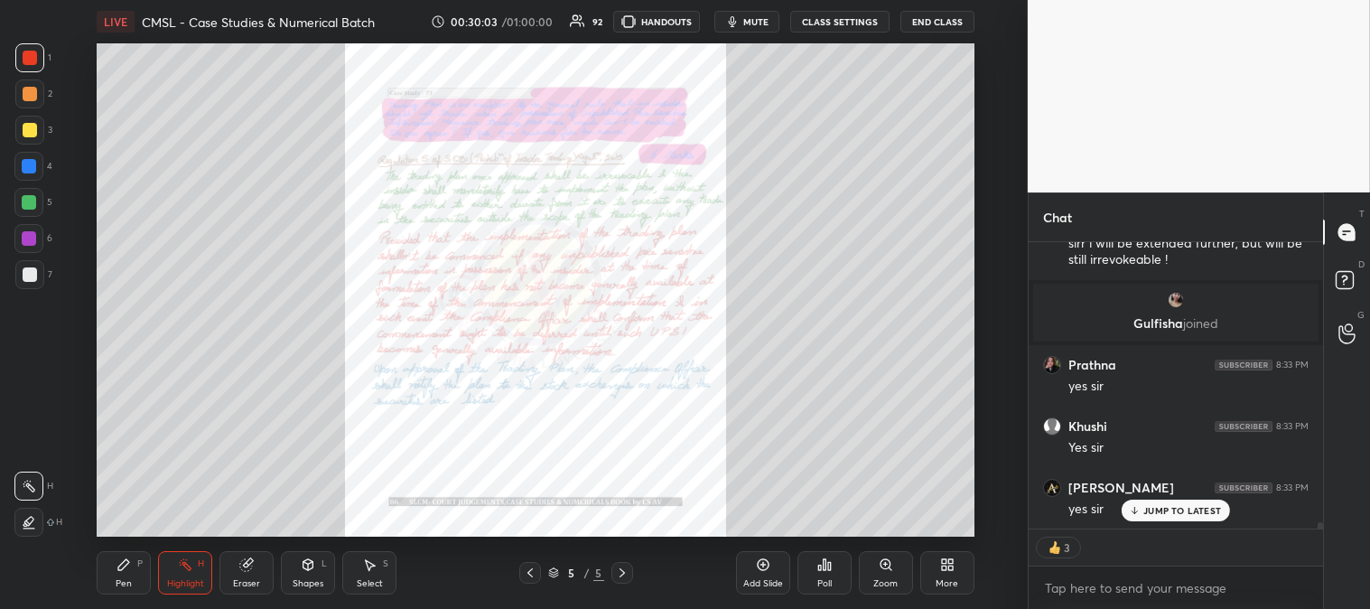
scroll to position [13541, 0]
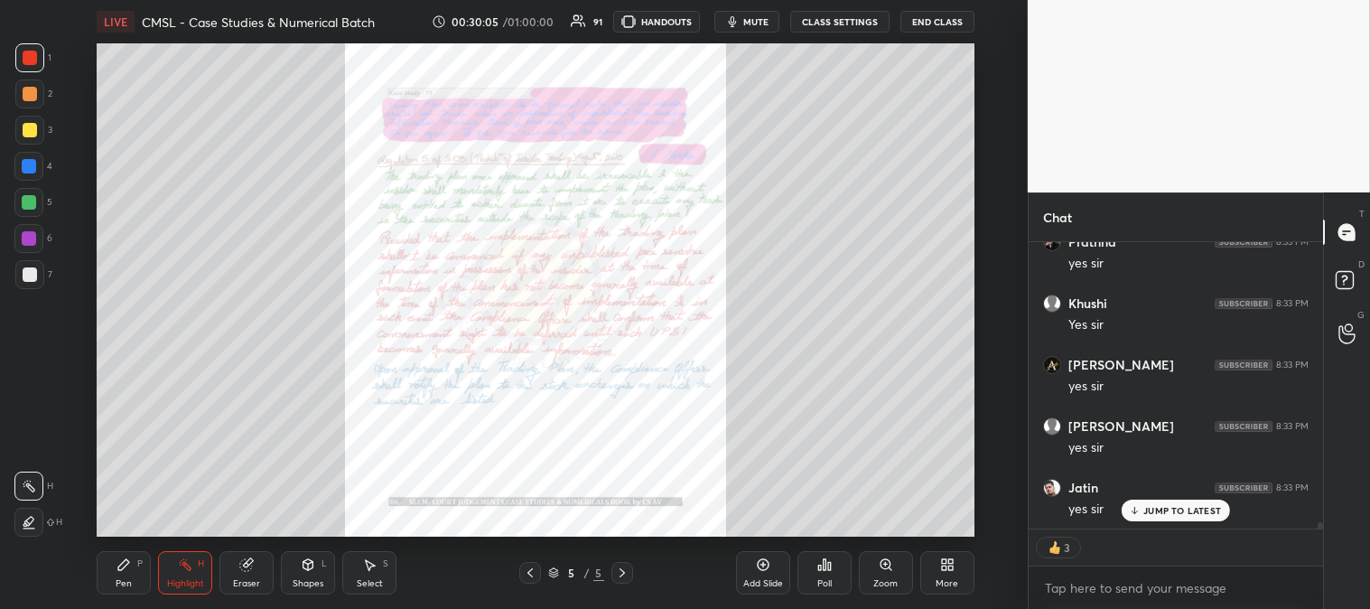
click at [1154, 507] on p "JUMP TO LATEST" at bounding box center [1183, 510] width 78 height 11
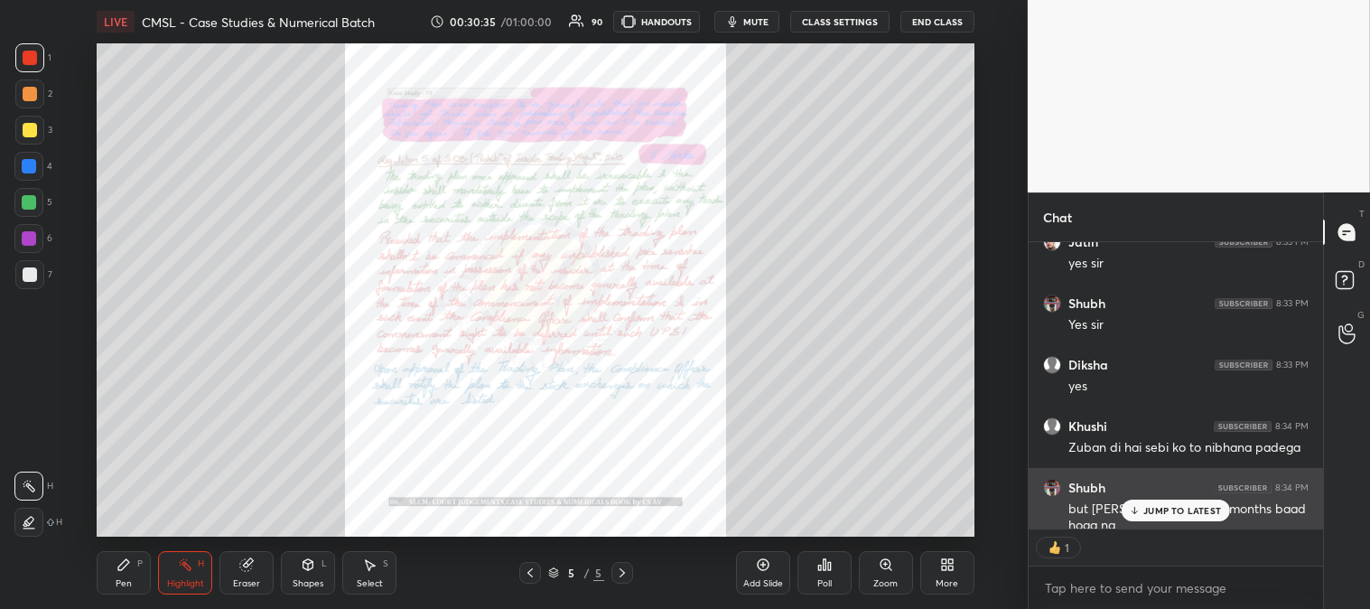
click at [1142, 507] on div "JUMP TO LATEST" at bounding box center [1176, 511] width 108 height 22
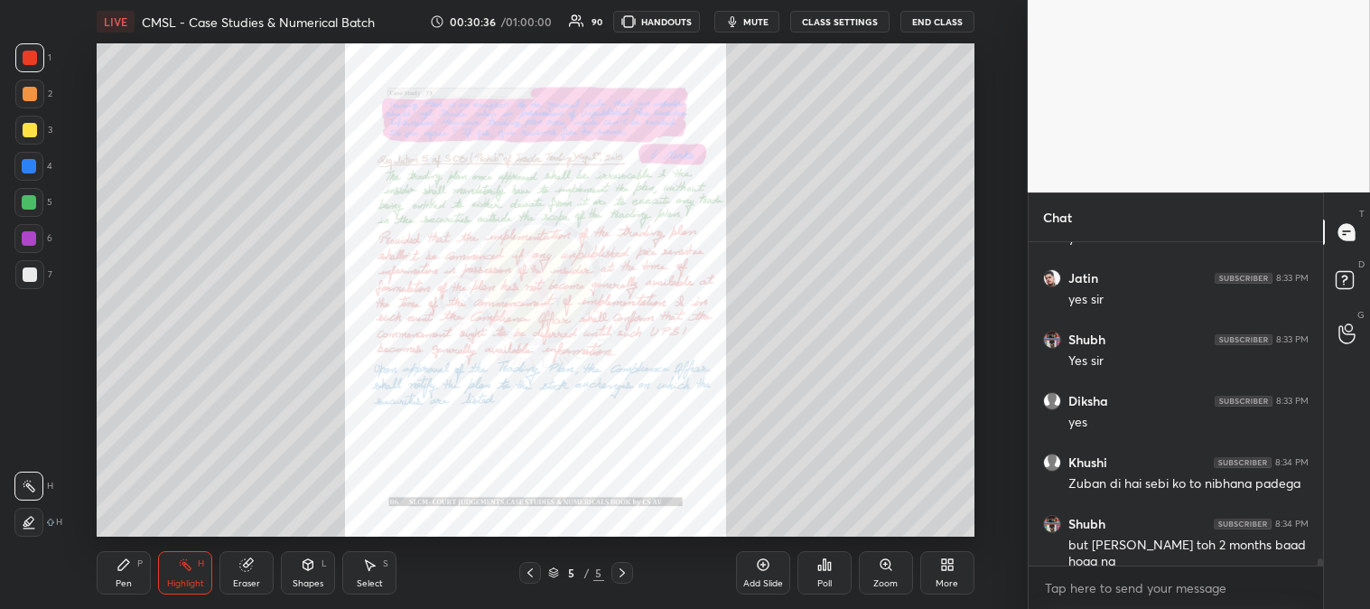
scroll to position [13749, 0]
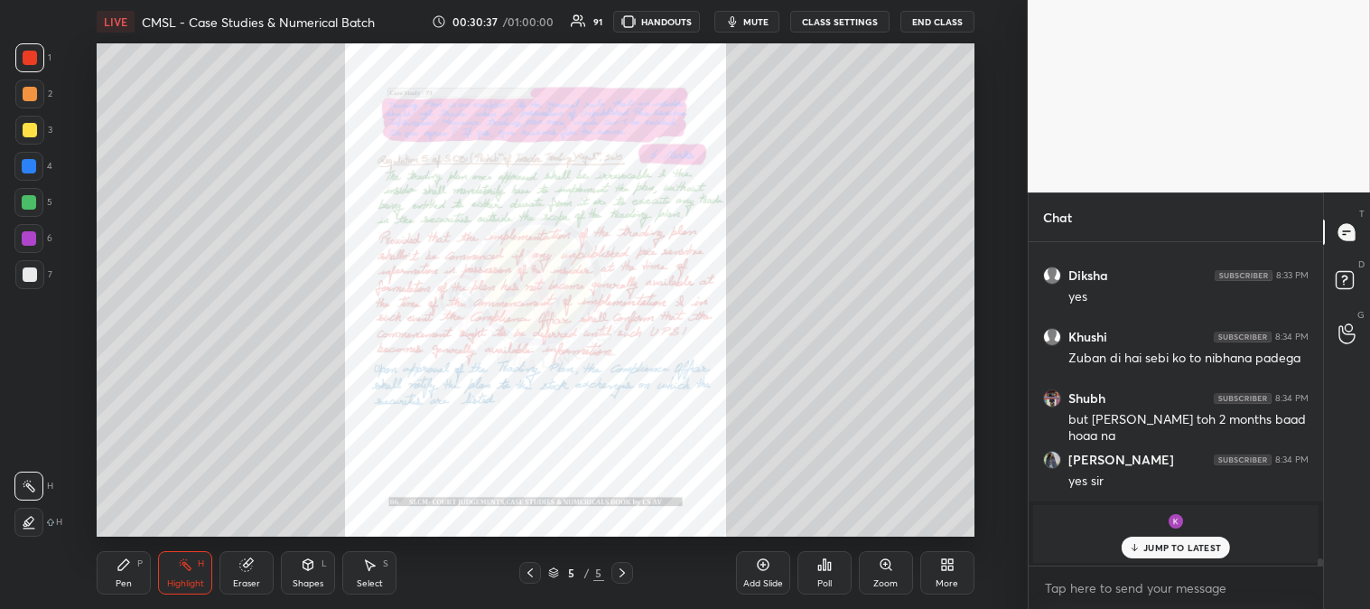
click at [1170, 556] on div "JUMP TO LATEST" at bounding box center [1176, 548] width 108 height 22
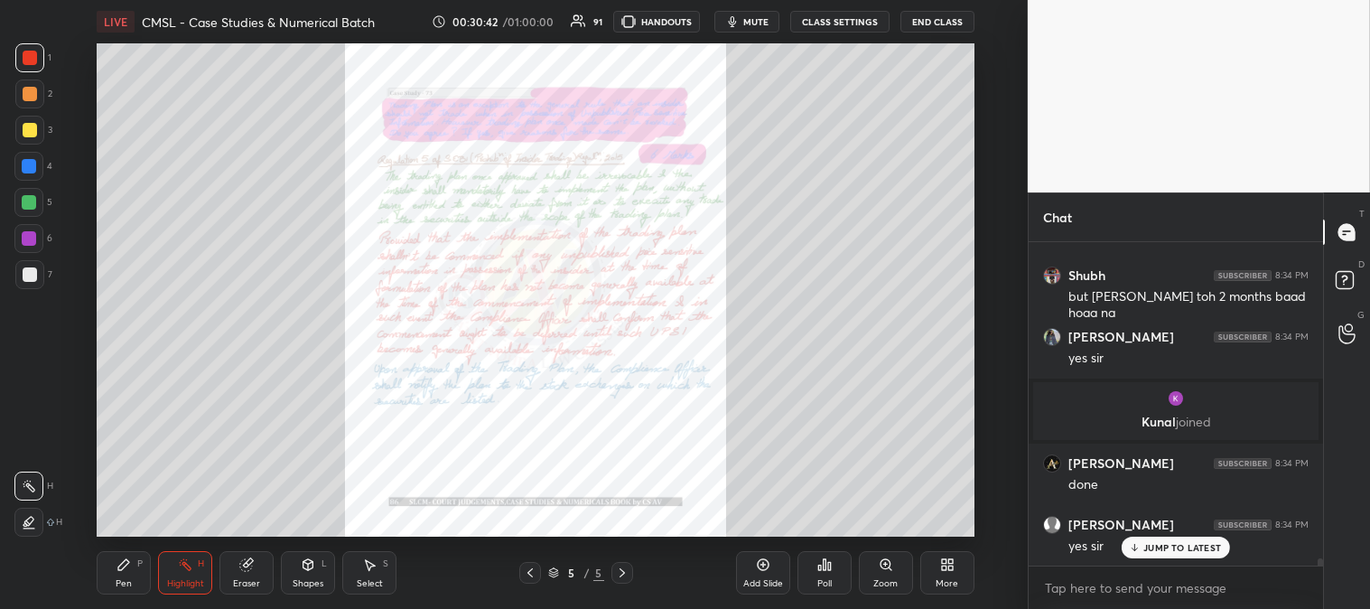
scroll to position [14060, 0]
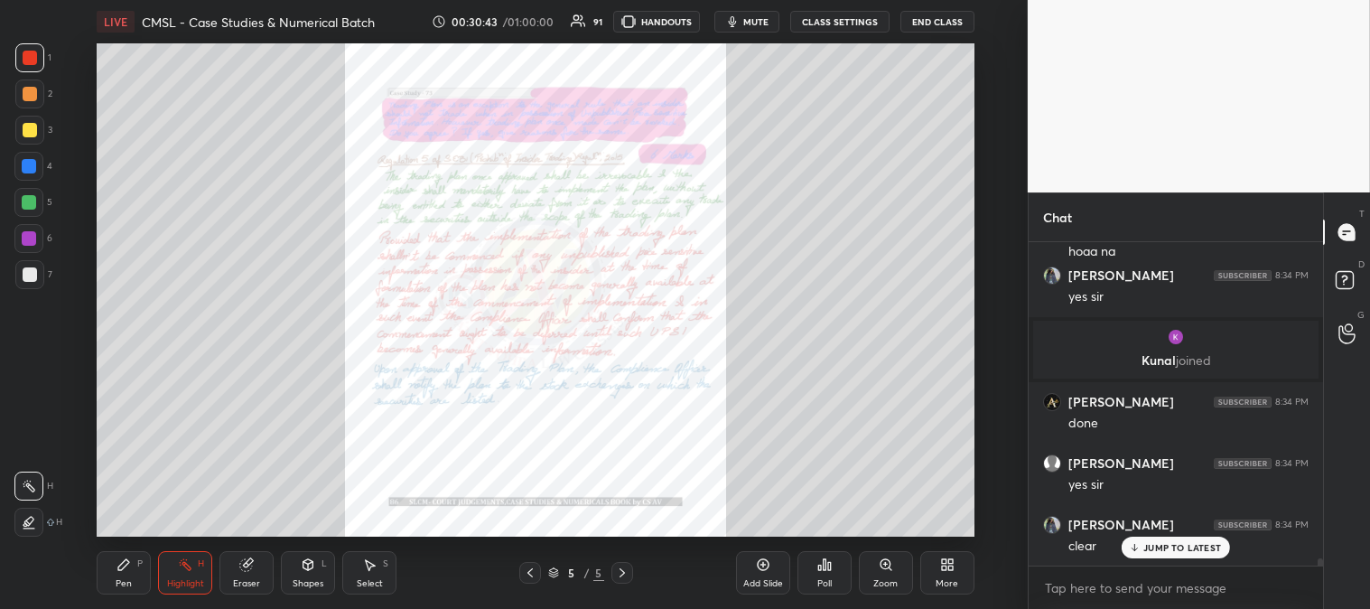
click at [883, 570] on icon at bounding box center [886, 564] width 14 height 14
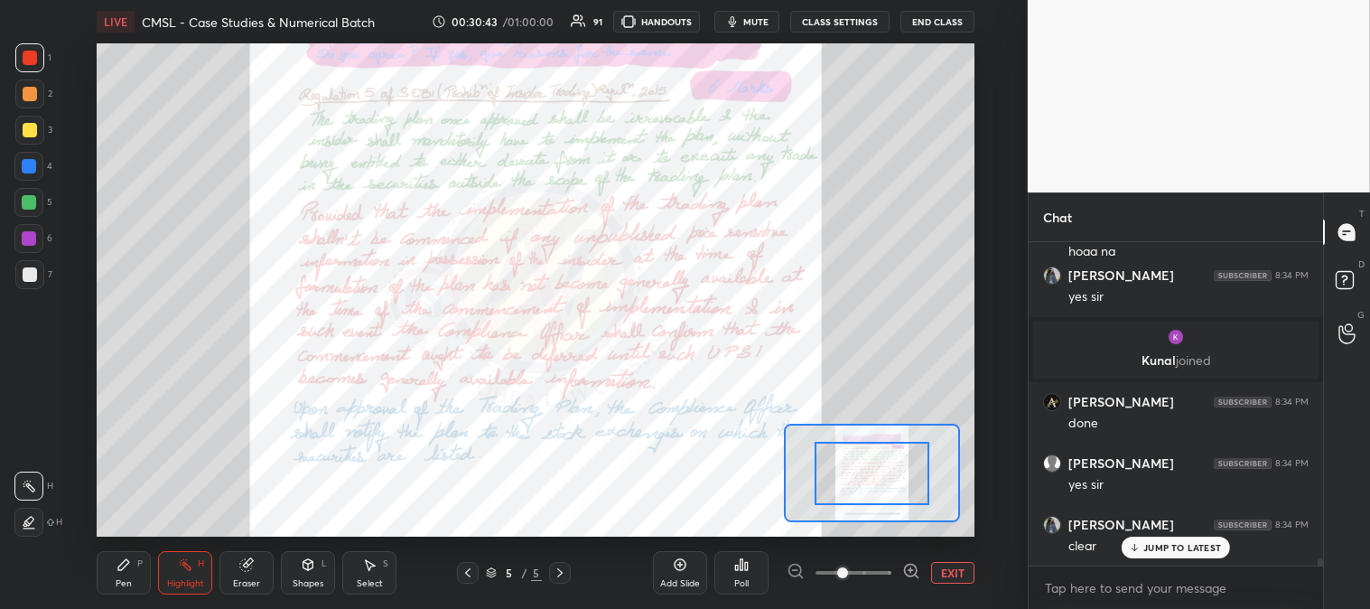
scroll to position [14306, 0]
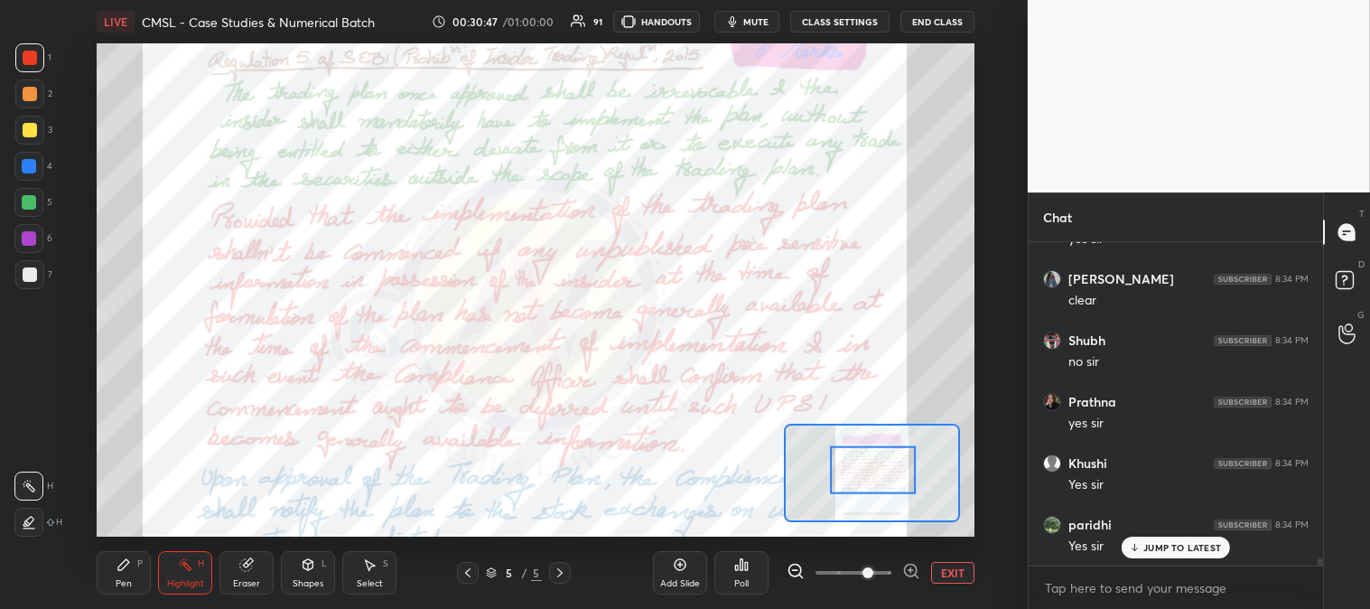
click at [955, 570] on button "EXIT" at bounding box center [952, 573] width 43 height 22
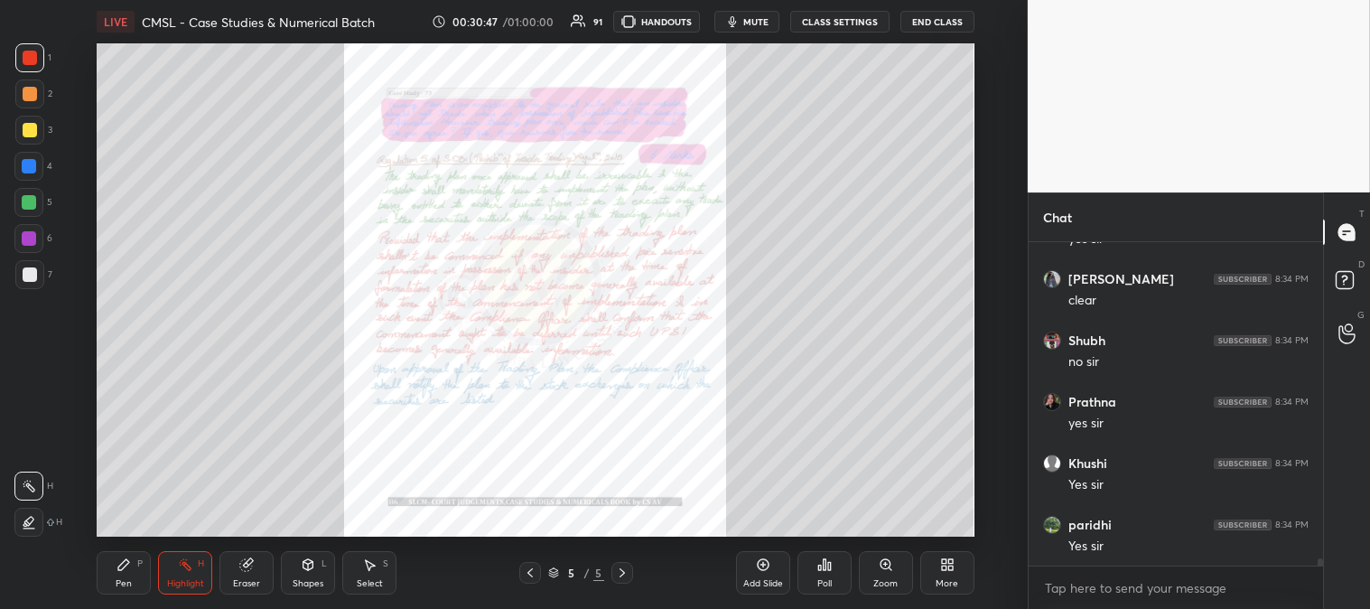
scroll to position [14367, 0]
click at [879, 575] on div "Zoom" at bounding box center [886, 572] width 54 height 43
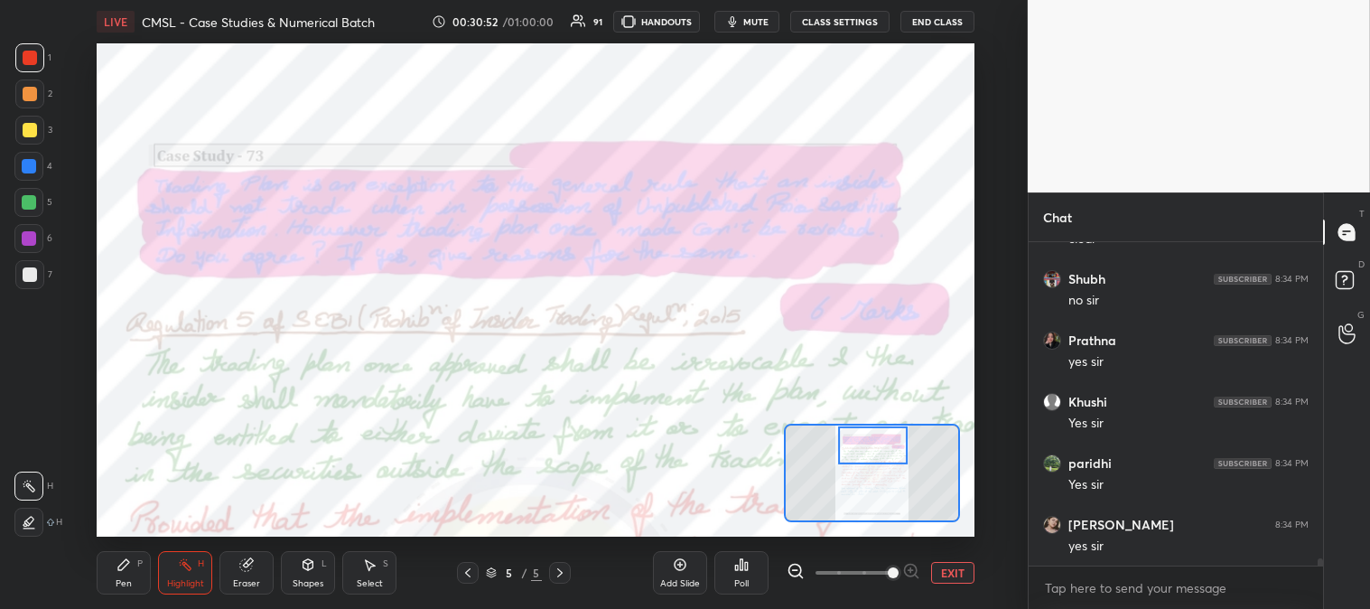
click at [36, 272] on div at bounding box center [30, 274] width 14 height 14
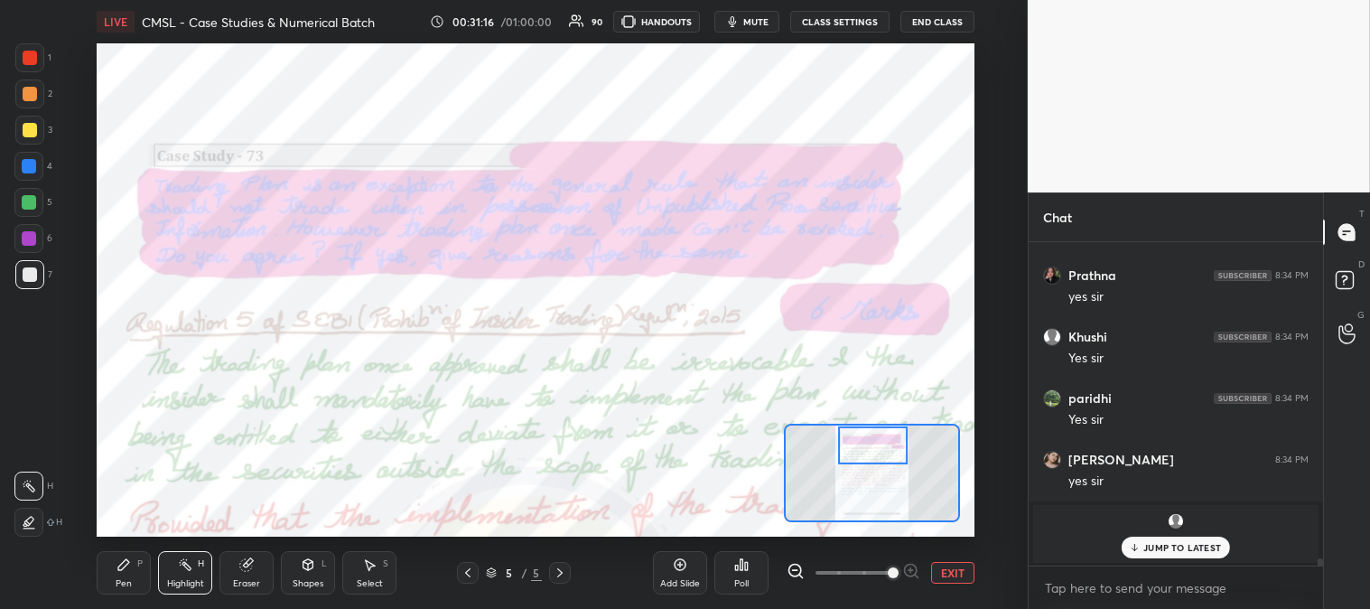
click at [28, 58] on div at bounding box center [30, 58] width 14 height 14
click at [1151, 547] on p "JUMP TO LATEST" at bounding box center [1183, 547] width 78 height 11
click at [954, 576] on button "EXIT" at bounding box center [952, 573] width 43 height 22
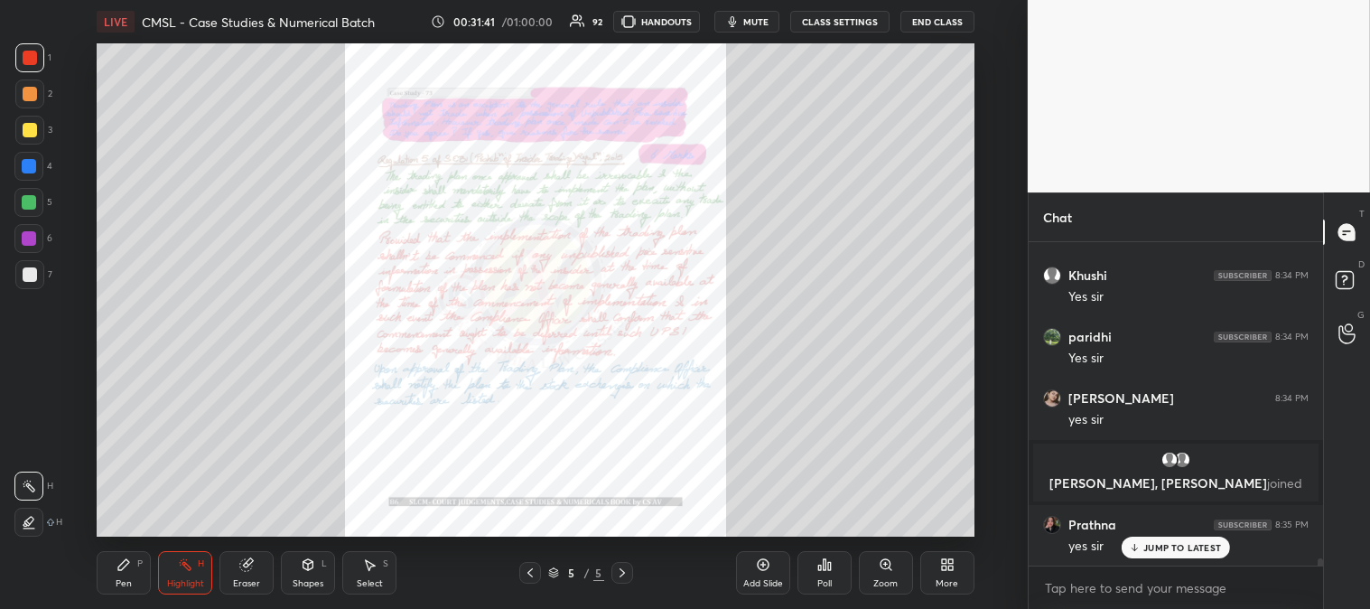
scroll to position [13841, 0]
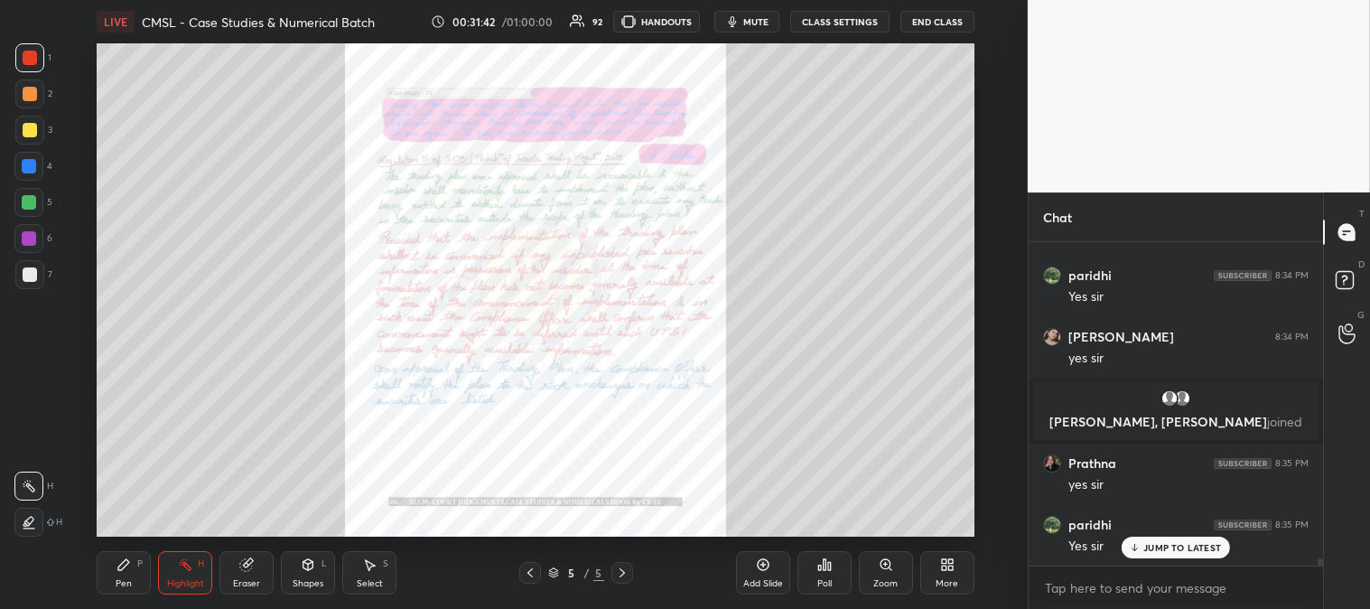
click at [881, 581] on div "Zoom" at bounding box center [886, 583] width 24 height 9
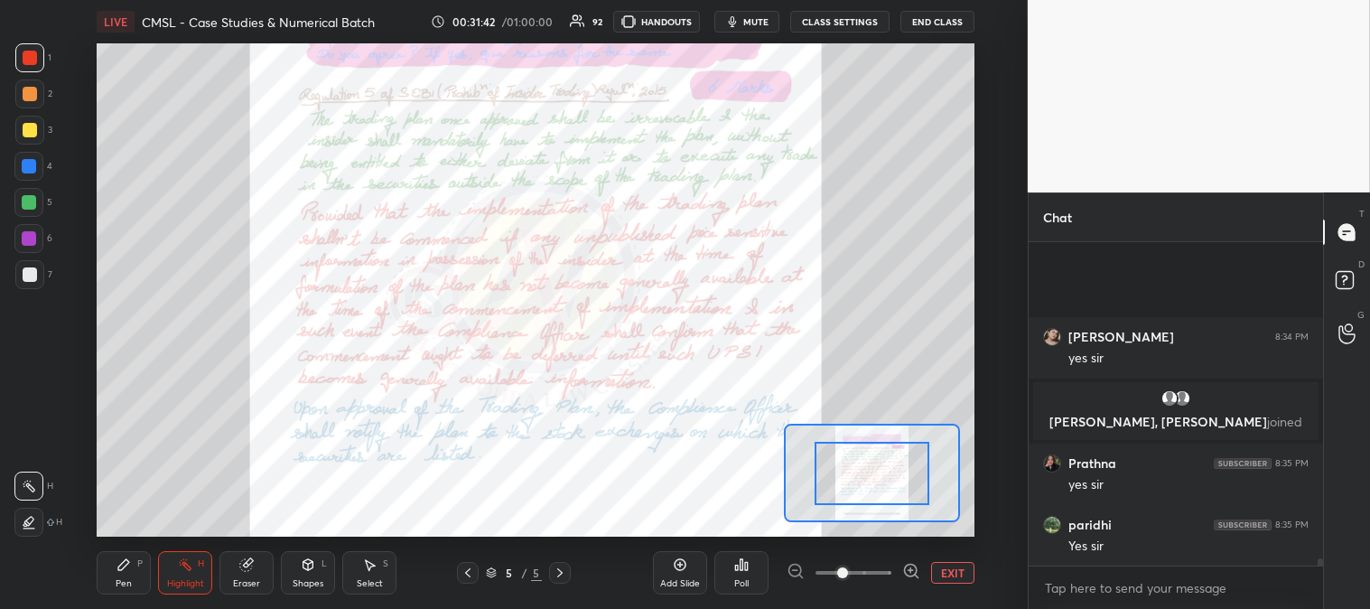
scroll to position [13981, 0]
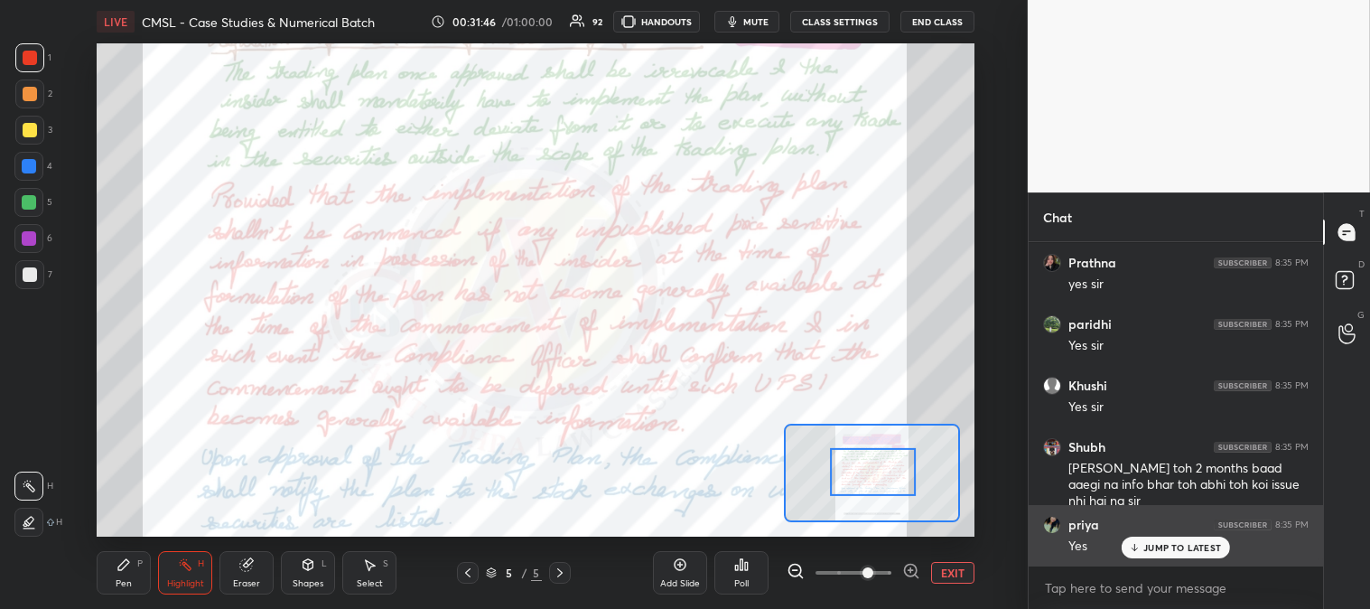
click at [1157, 548] on p "JUMP TO LATEST" at bounding box center [1183, 547] width 78 height 11
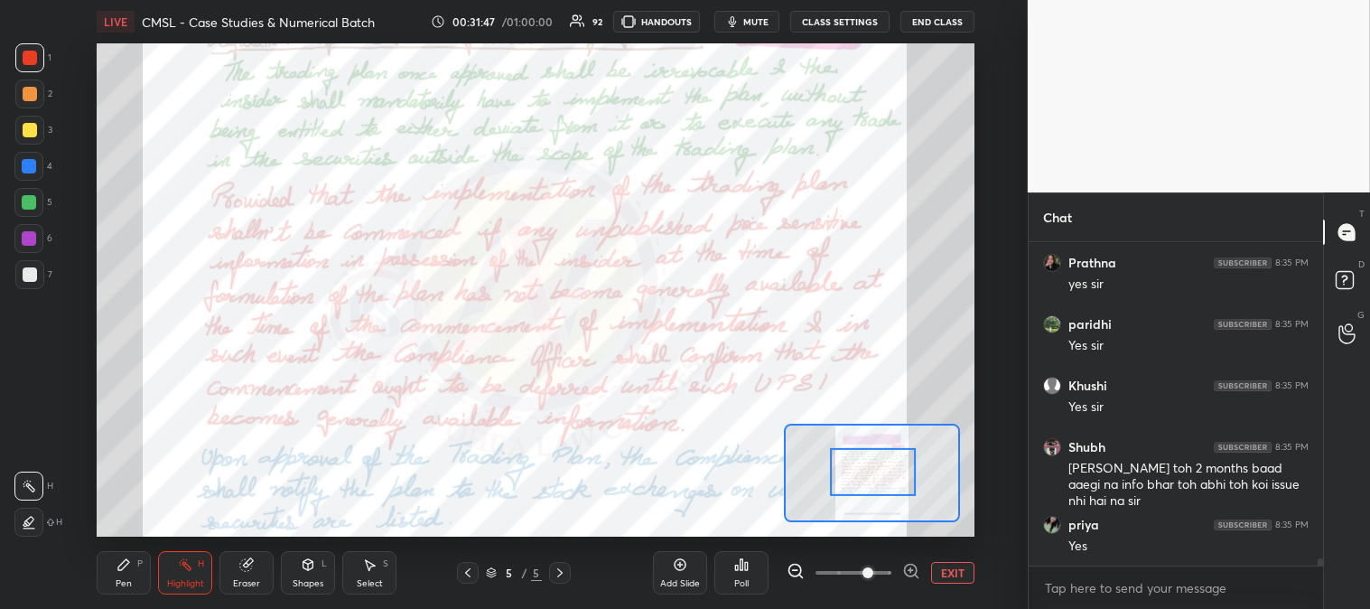
scroll to position [14103, 0]
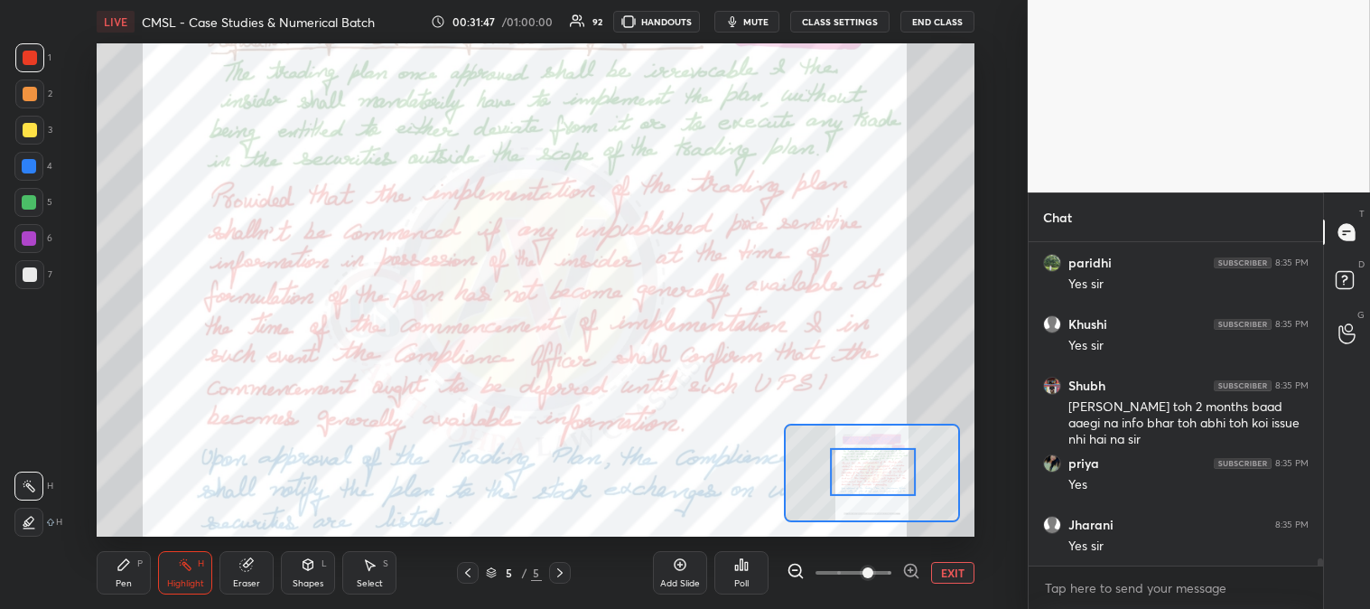
click at [954, 566] on button "EXIT" at bounding box center [952, 573] width 43 height 22
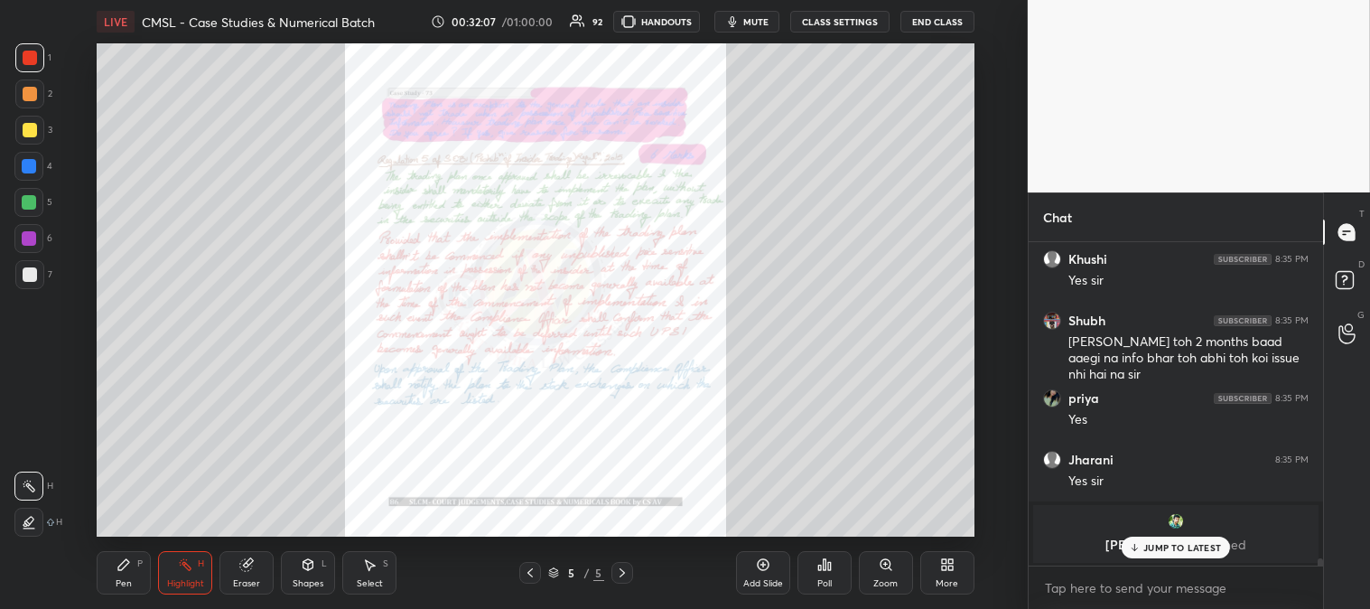
scroll to position [14161, 0]
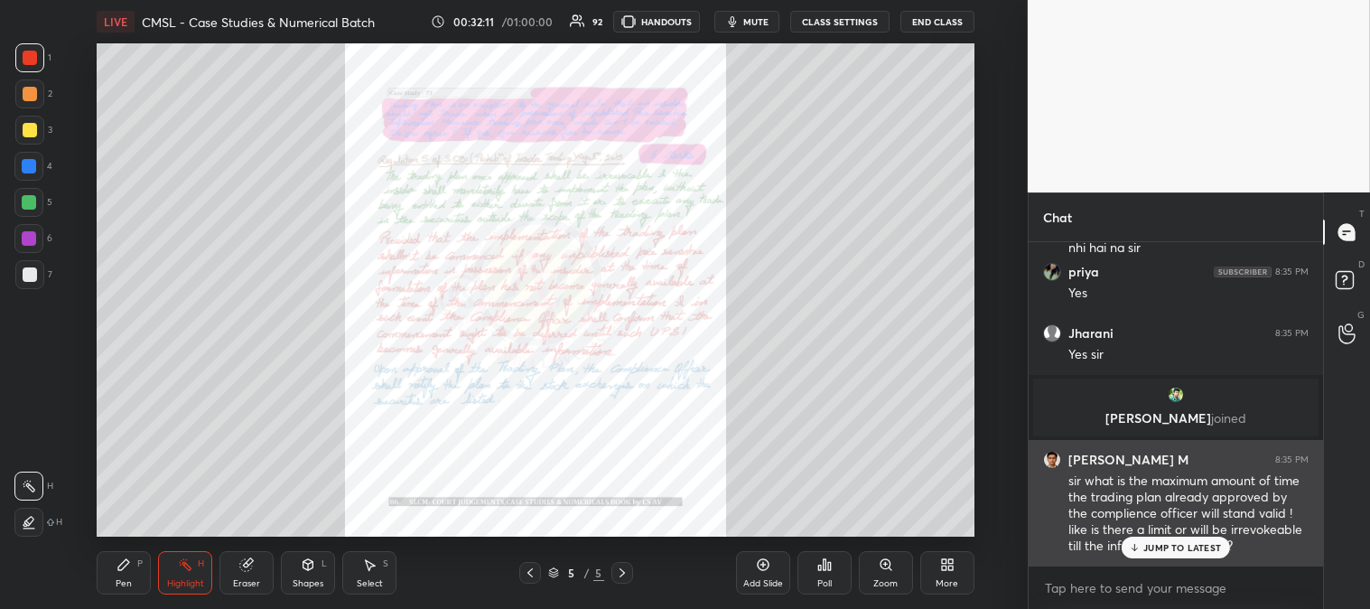
click at [1177, 549] on p "JUMP TO LATEST" at bounding box center [1183, 547] width 78 height 11
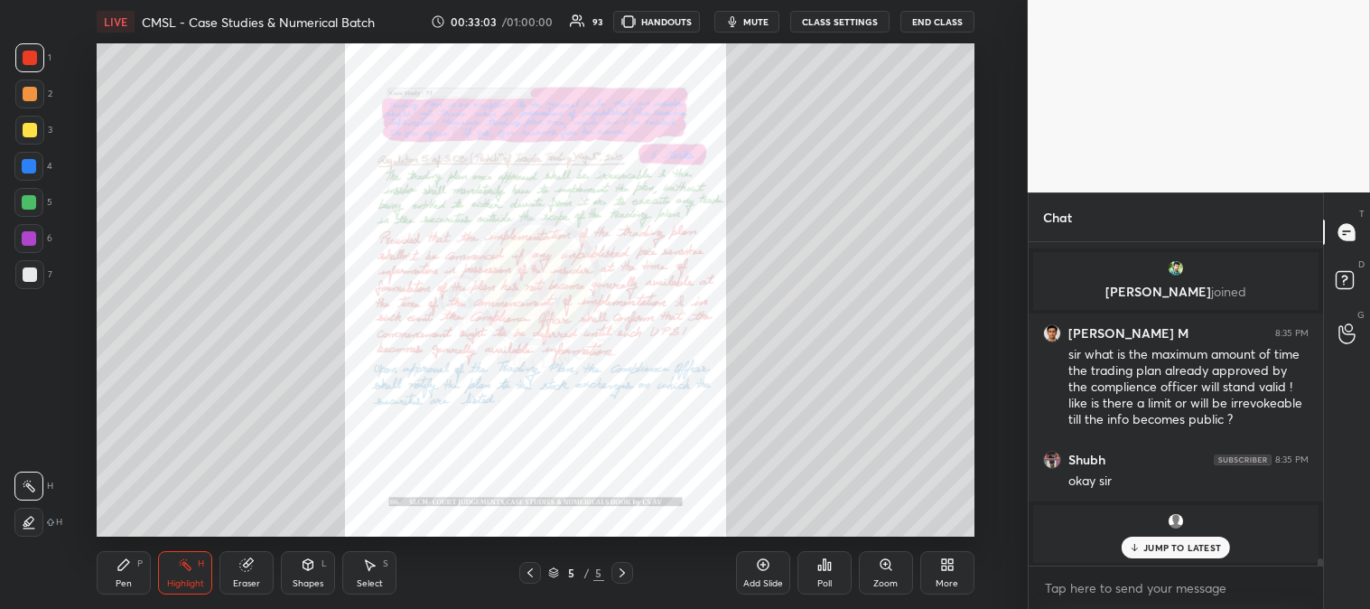
scroll to position [14349, 0]
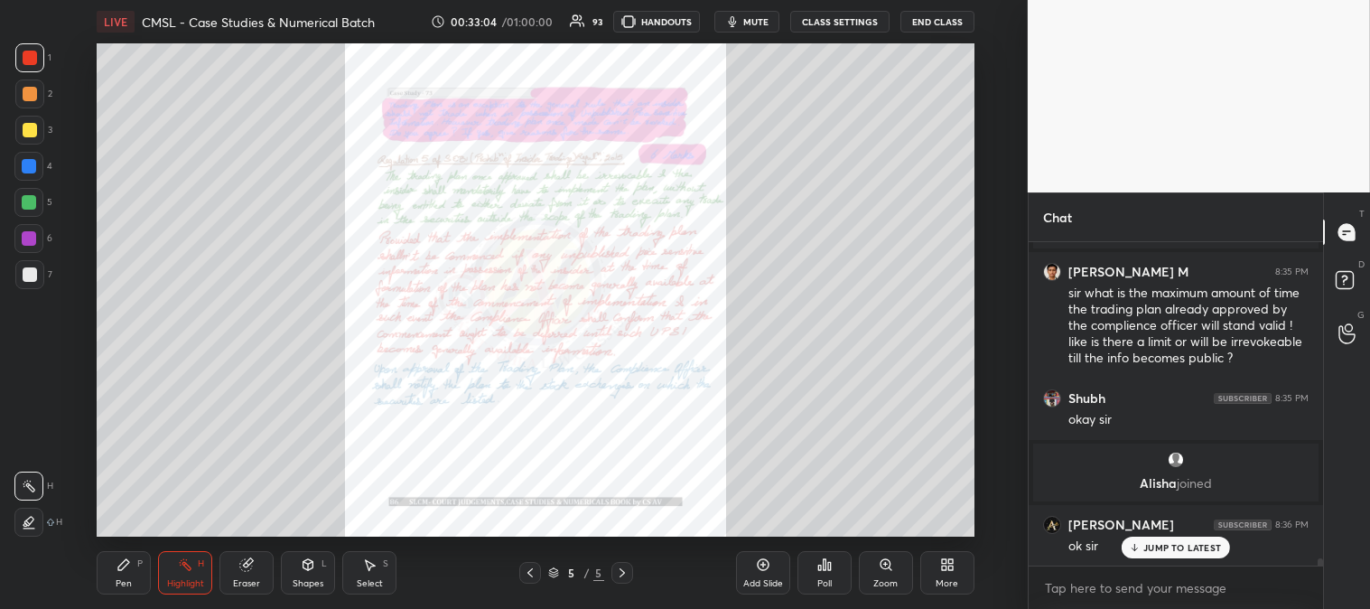
click at [874, 576] on div "Zoom" at bounding box center [886, 572] width 54 height 43
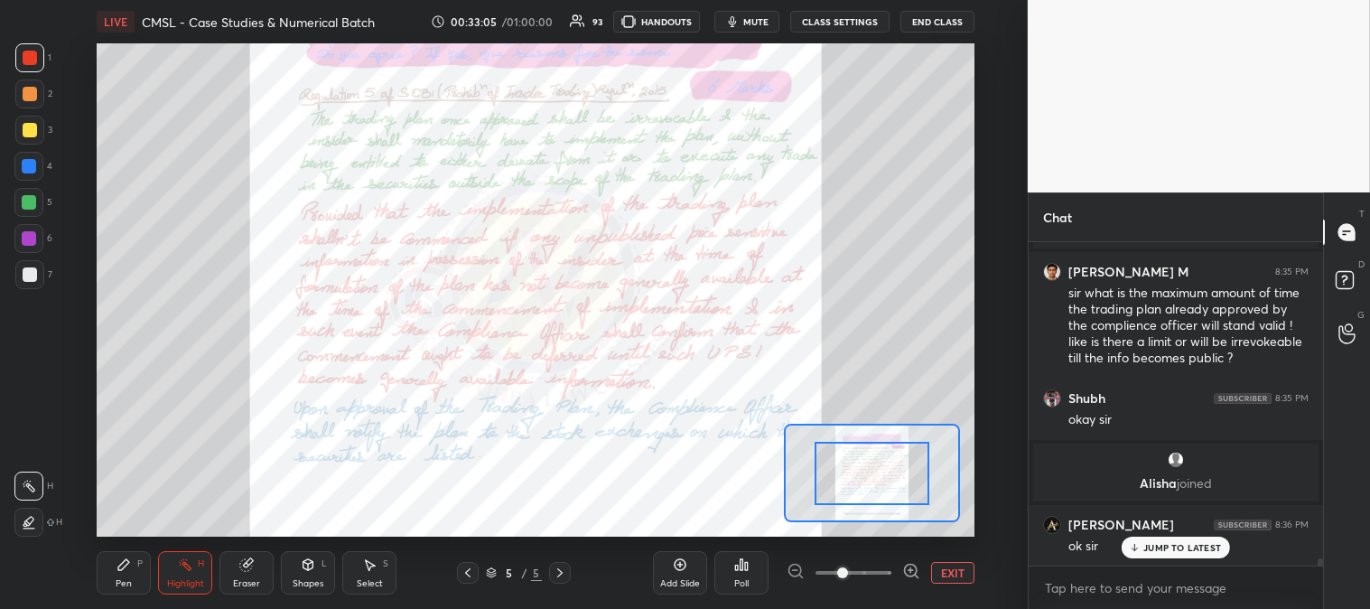
scroll to position [14411, 0]
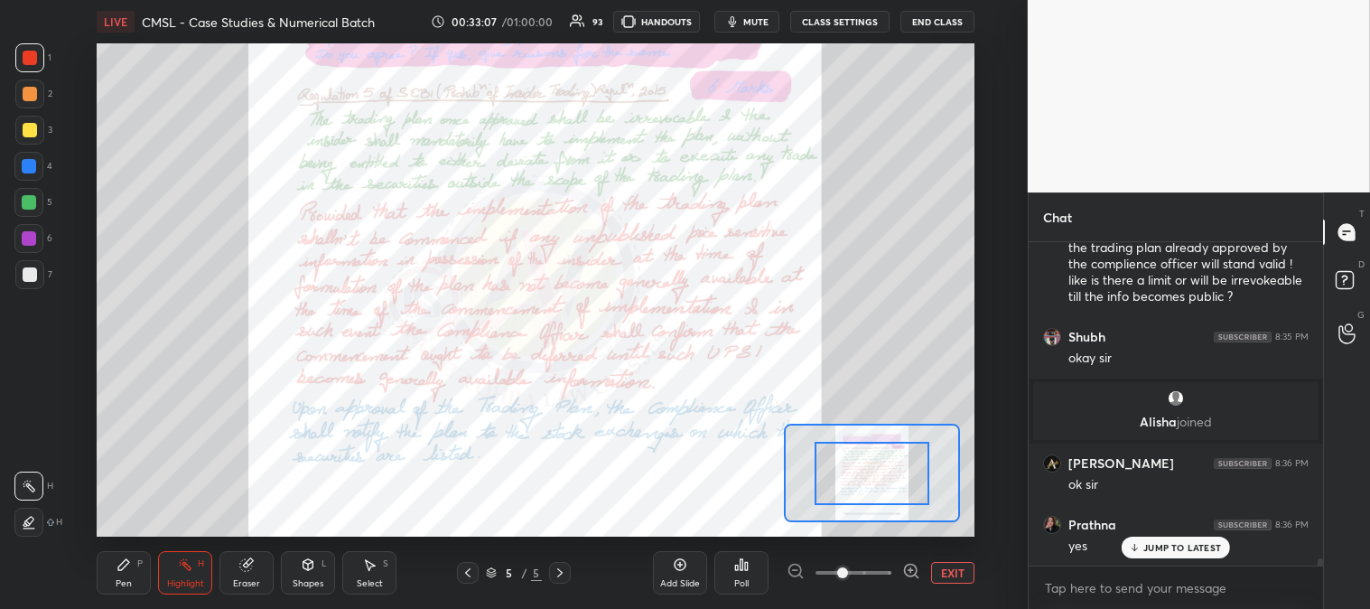
click at [192, 567] on icon at bounding box center [185, 564] width 14 height 14
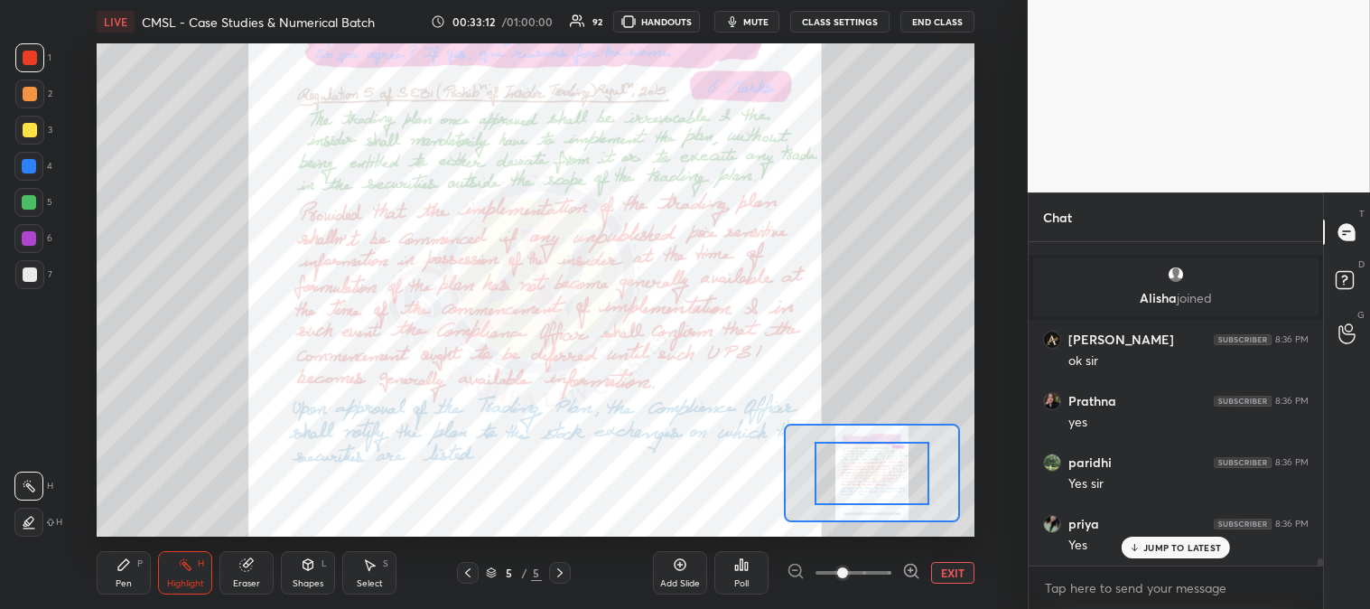
scroll to position [14595, 0]
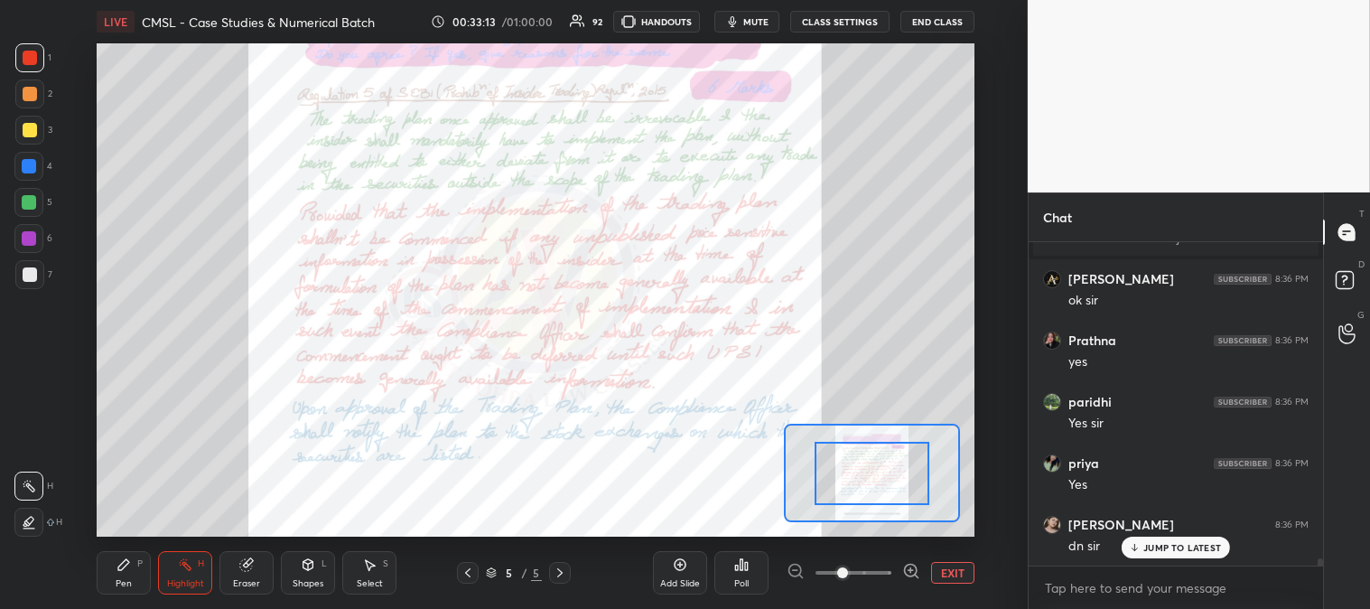
click at [760, 23] on span "mute" at bounding box center [755, 21] width 25 height 13
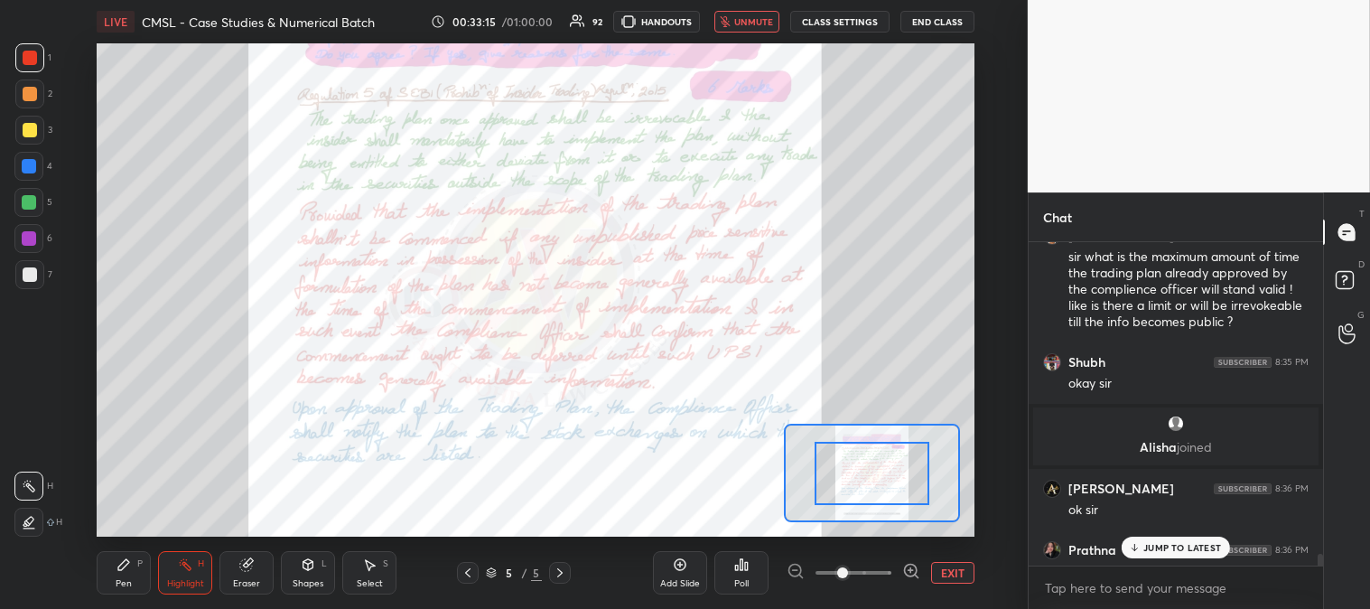
scroll to position [14392, 0]
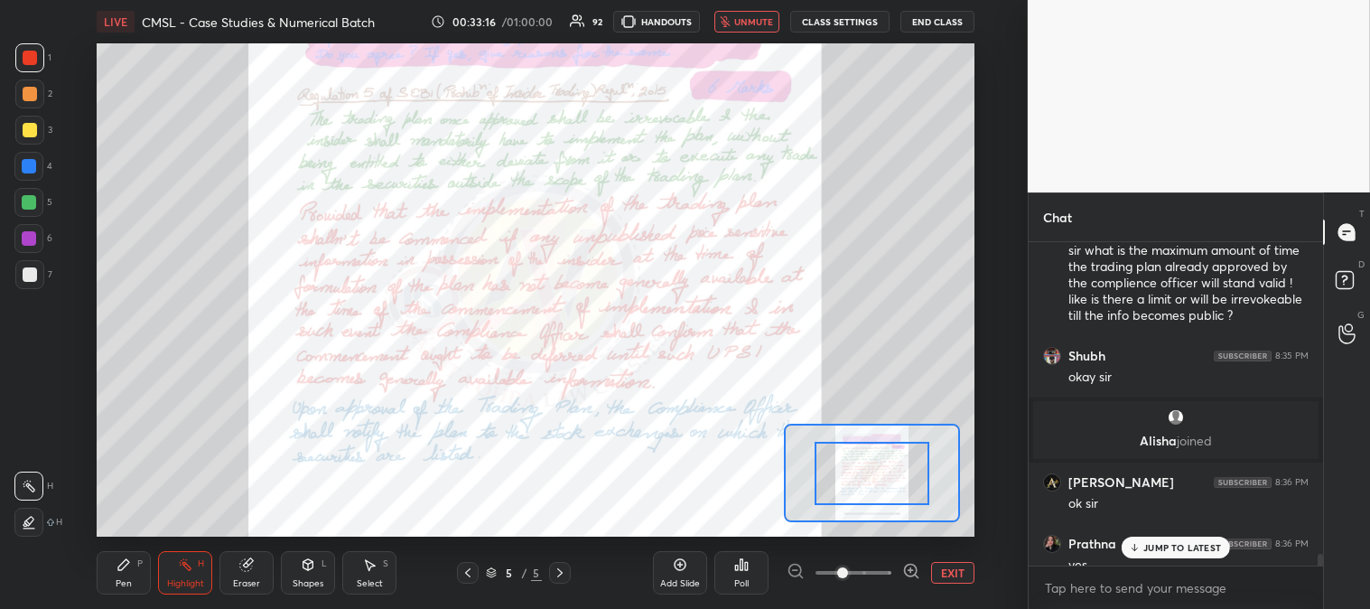
click at [759, 19] on span "unmute" at bounding box center [753, 21] width 39 height 13
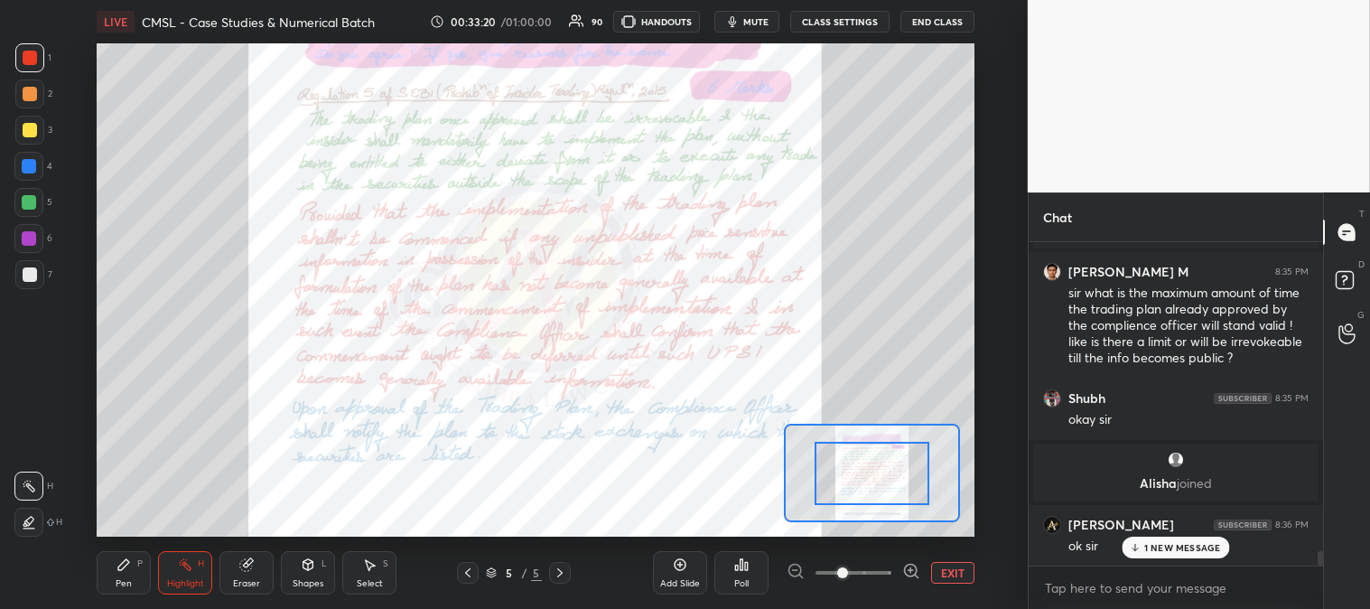
scroll to position [14349, 0]
click at [28, 199] on div at bounding box center [29, 202] width 14 height 14
click at [31, 525] on icon at bounding box center [29, 522] width 14 height 14
click at [756, 28] on button "mute" at bounding box center [747, 22] width 65 height 22
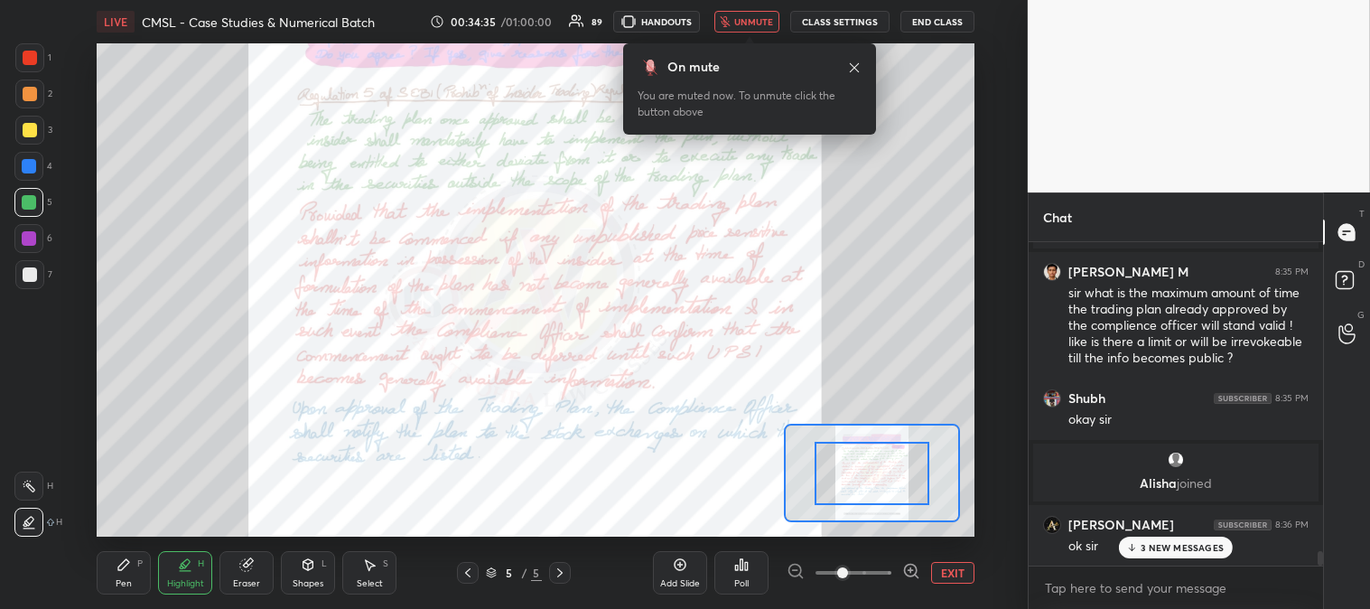
click at [752, 27] on span "unmute" at bounding box center [753, 21] width 39 height 13
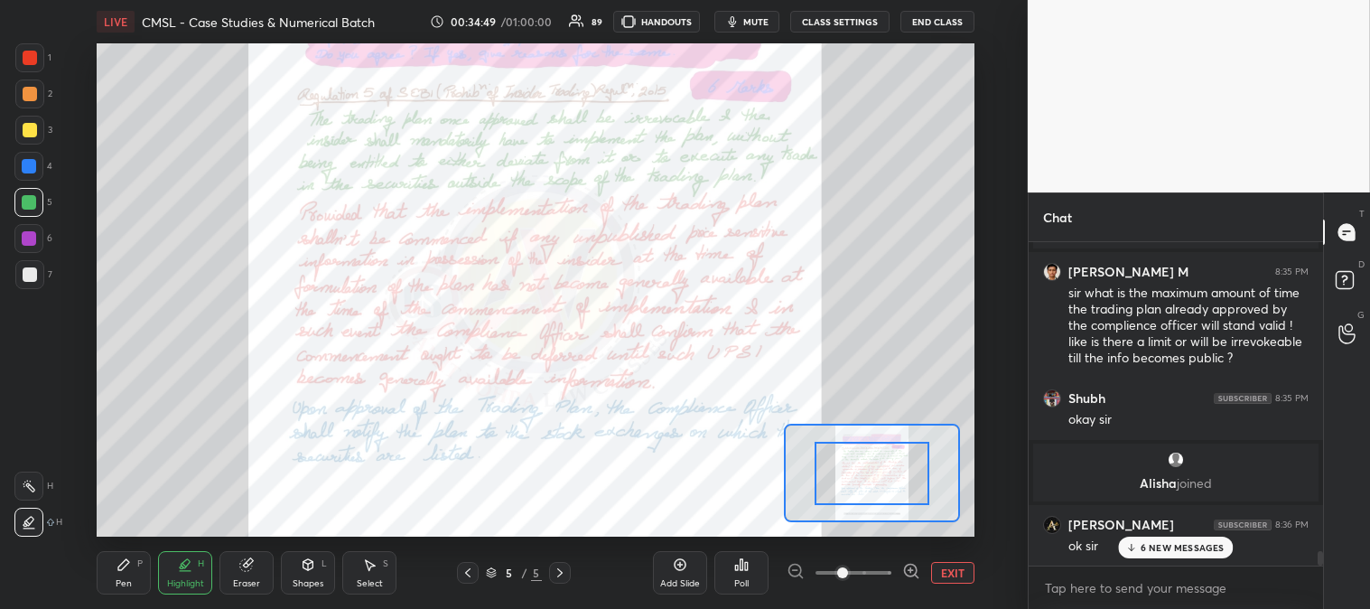
click at [762, 24] on span "mute" at bounding box center [755, 21] width 25 height 13
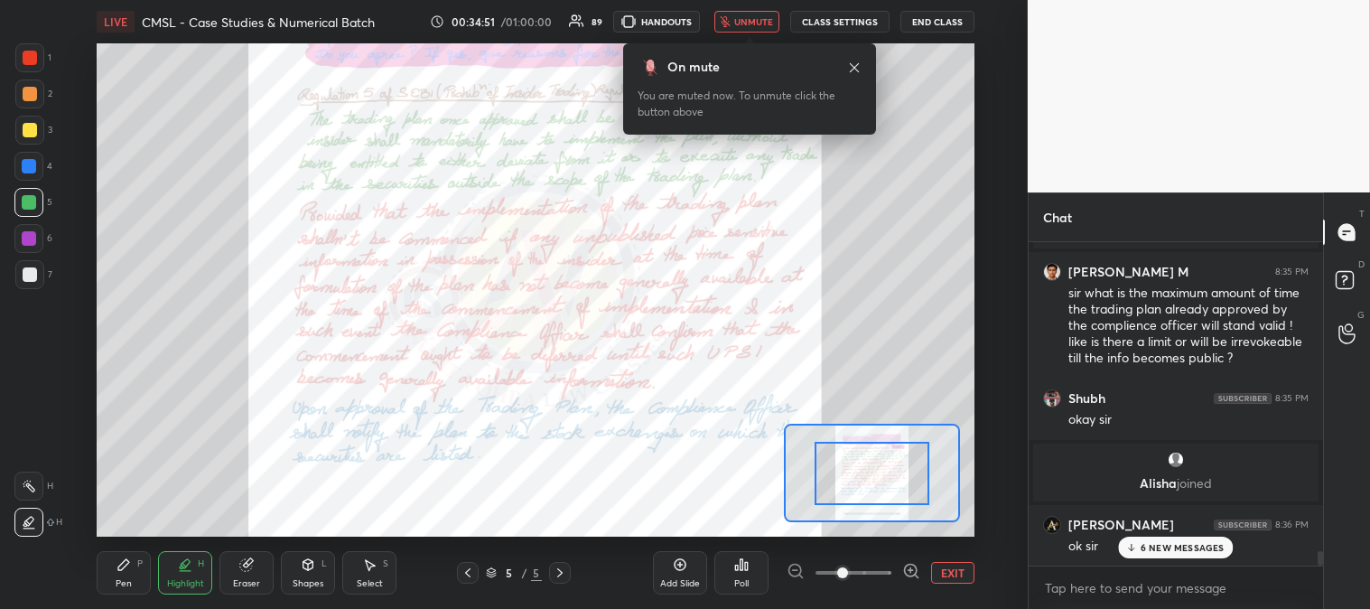
click at [757, 23] on span "unmute" at bounding box center [753, 21] width 39 height 13
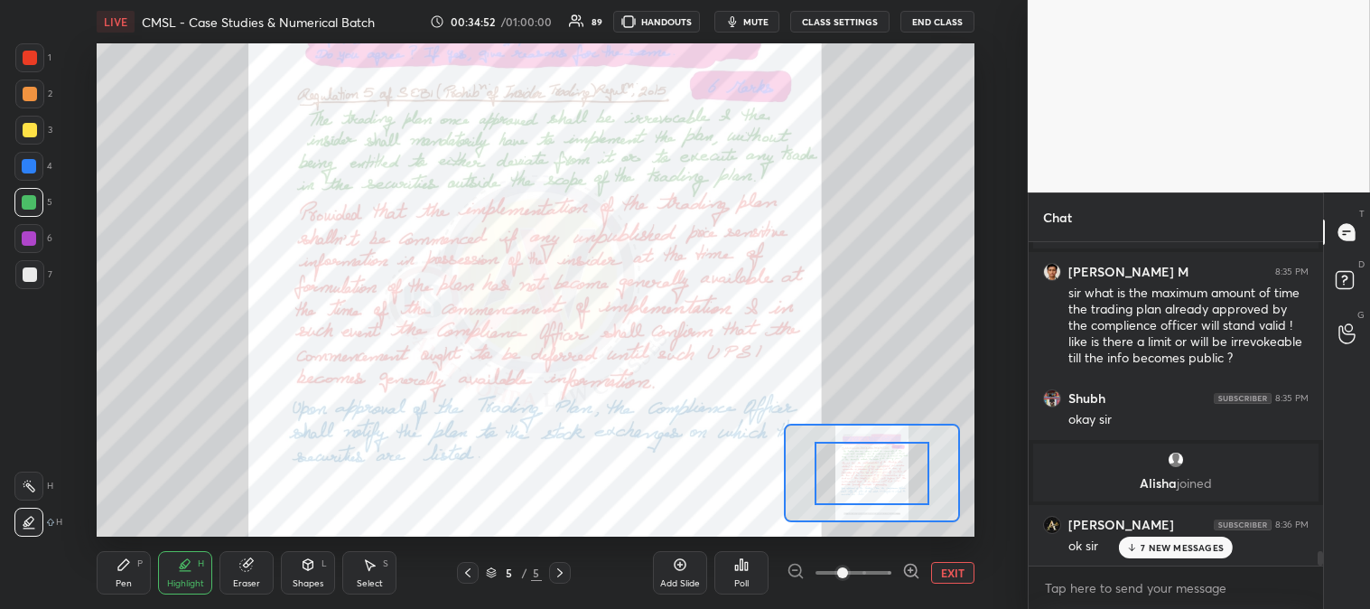
click at [125, 582] on div "Pen" at bounding box center [124, 583] width 16 height 9
click at [29, 56] on div at bounding box center [30, 58] width 14 height 14
click at [1156, 551] on p "8 NEW MESSAGES" at bounding box center [1183, 547] width 84 height 11
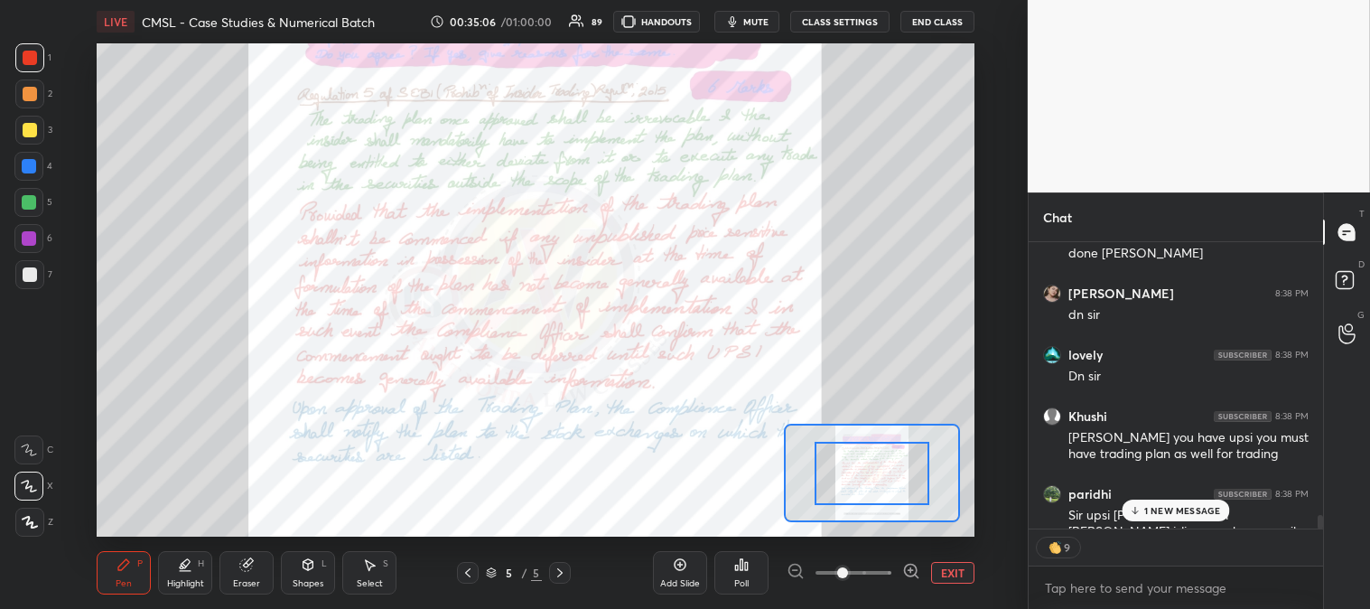
scroll to position [15373, 0]
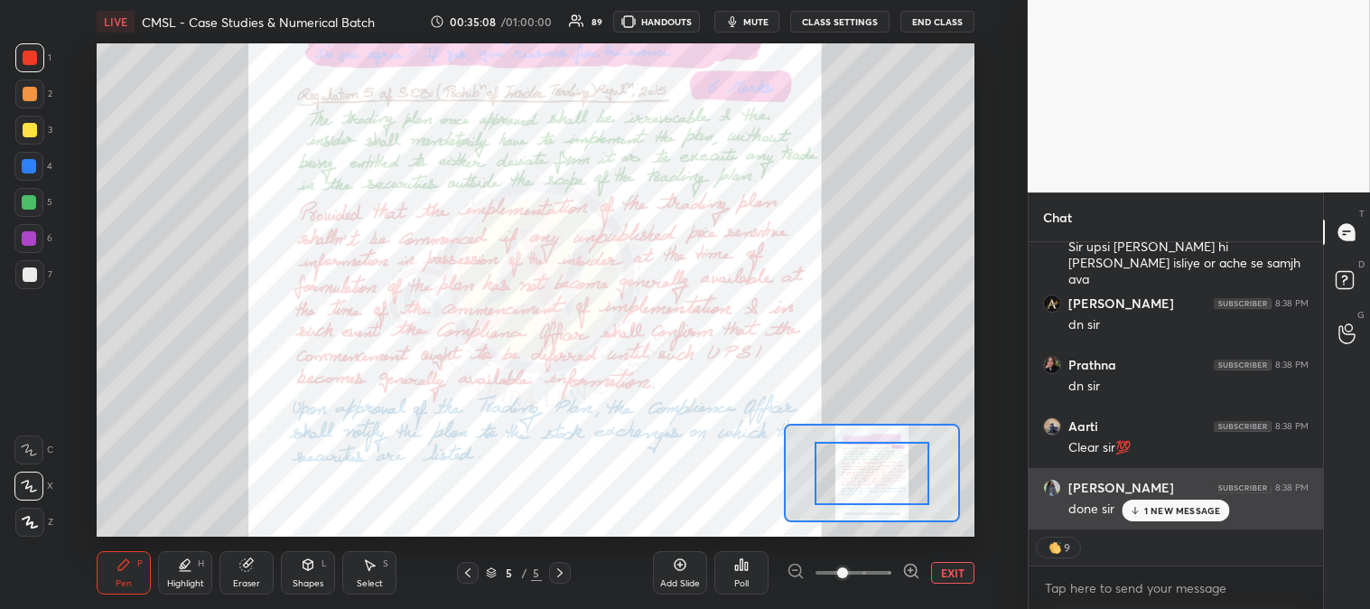
click at [1154, 511] on p "1 NEW MESSAGE" at bounding box center [1182, 510] width 77 height 11
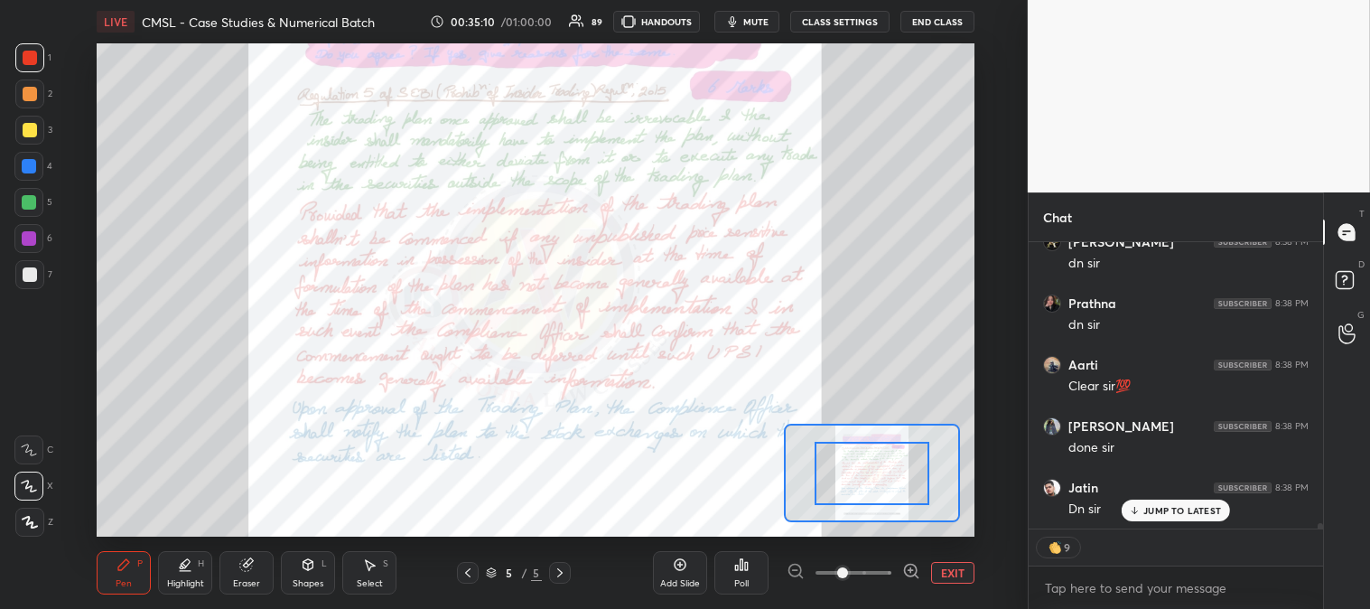
scroll to position [15495, 0]
click at [759, 24] on span "mute" at bounding box center [755, 21] width 25 height 13
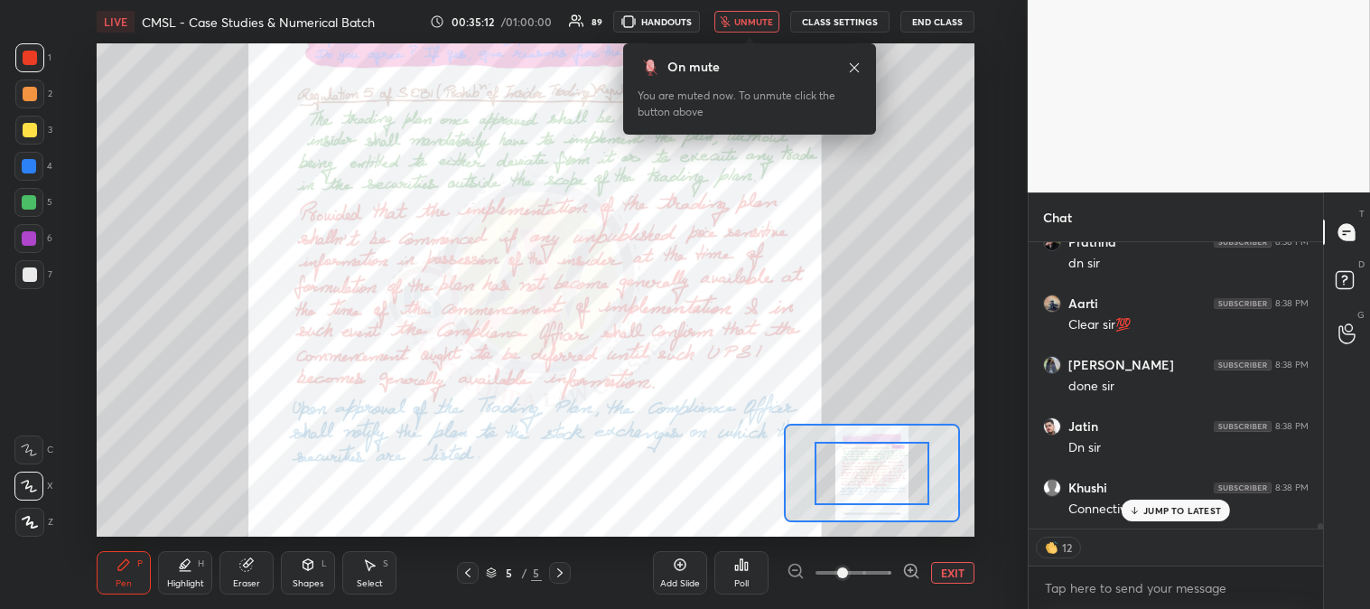
click at [761, 23] on span "unmute" at bounding box center [753, 21] width 39 height 13
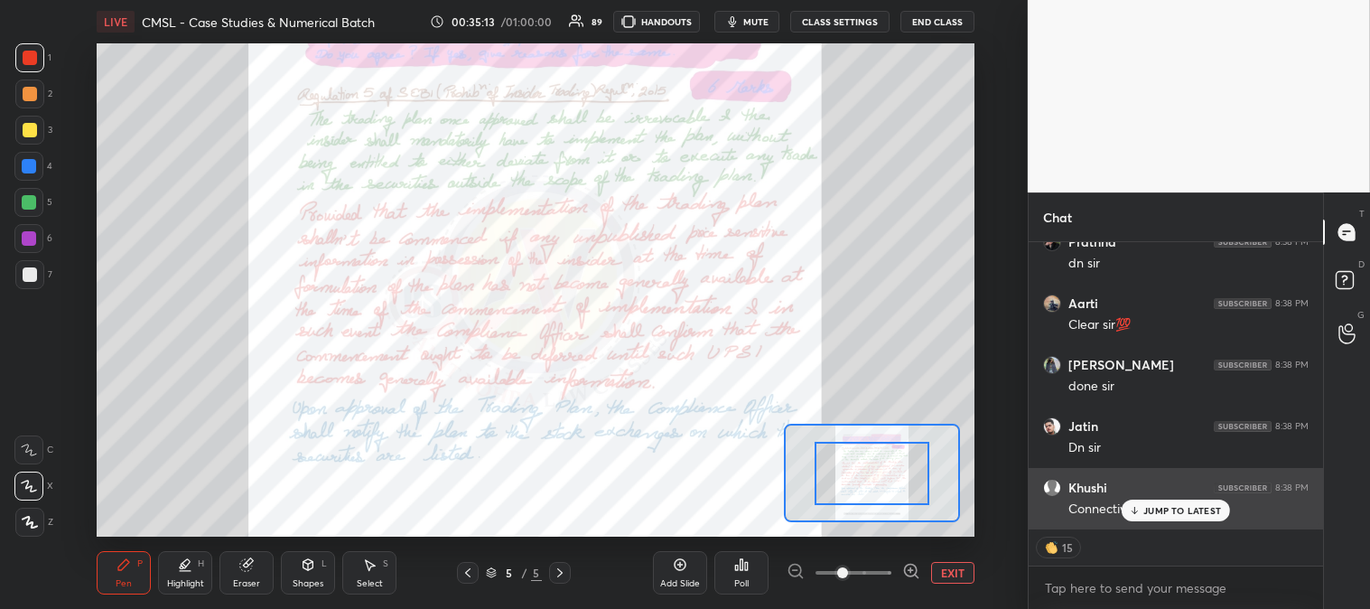
click at [1156, 517] on div "JUMP TO LATEST" at bounding box center [1176, 511] width 108 height 22
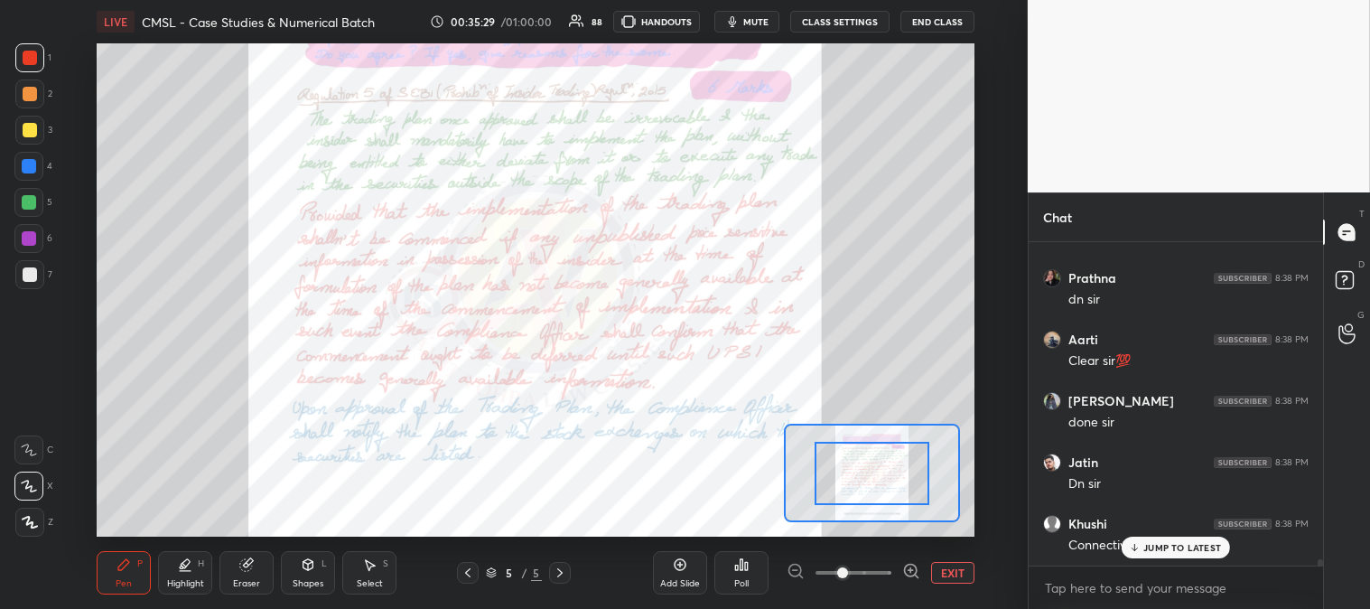
scroll to position [15520, 0]
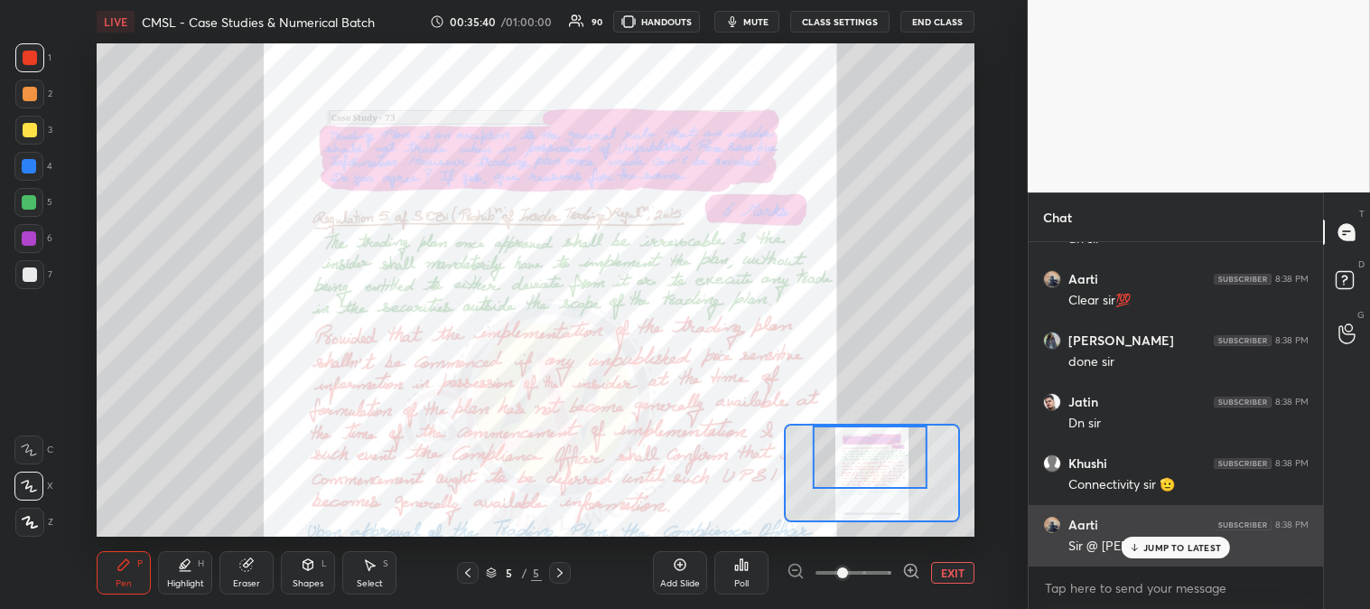
click at [1156, 549] on p "JUMP TO LATEST" at bounding box center [1183, 547] width 78 height 11
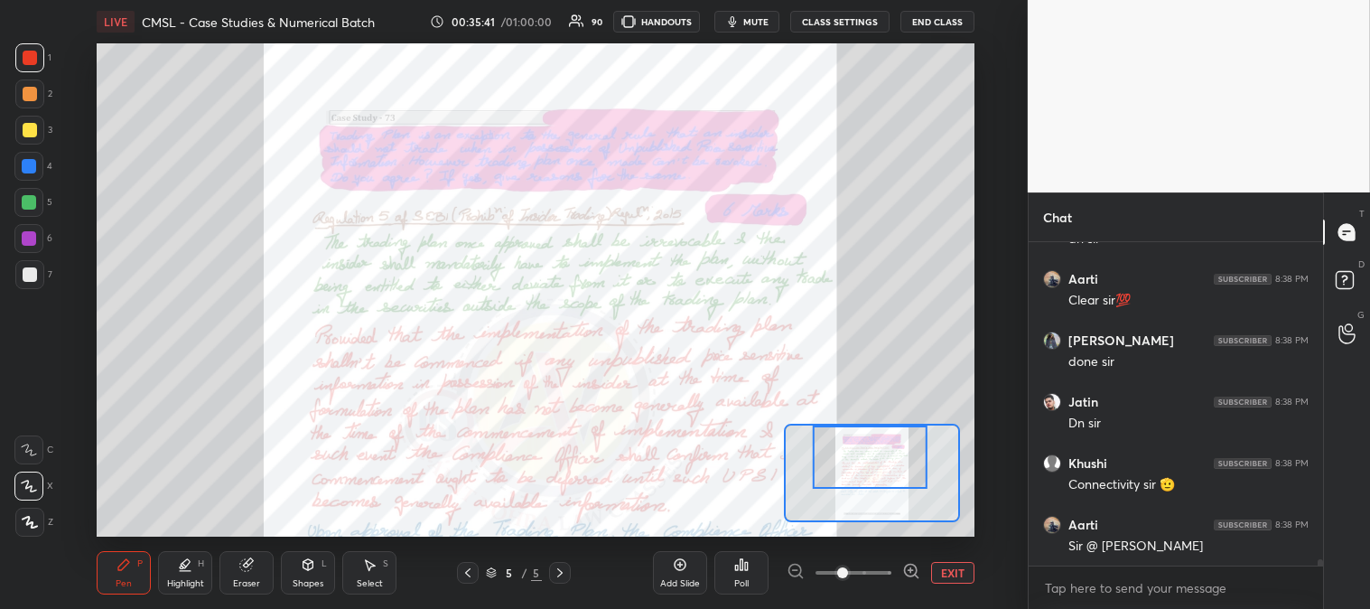
click at [949, 573] on button "EXIT" at bounding box center [952, 573] width 43 height 22
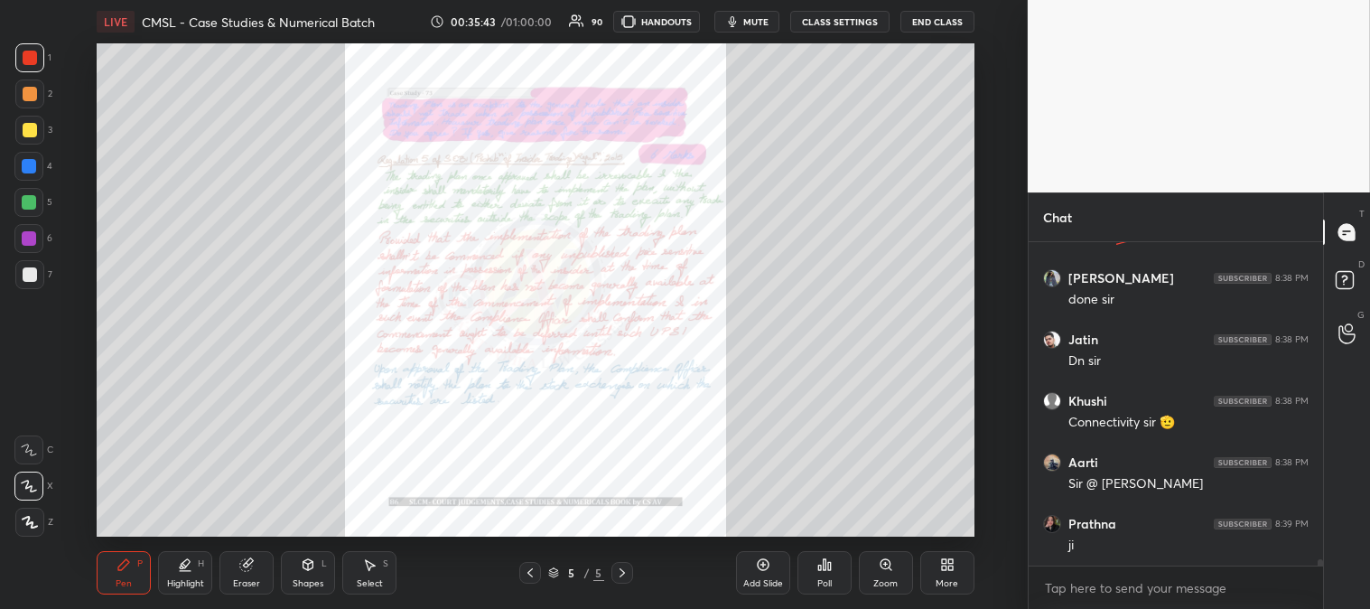
click at [753, 15] on span "mute" at bounding box center [755, 21] width 25 height 13
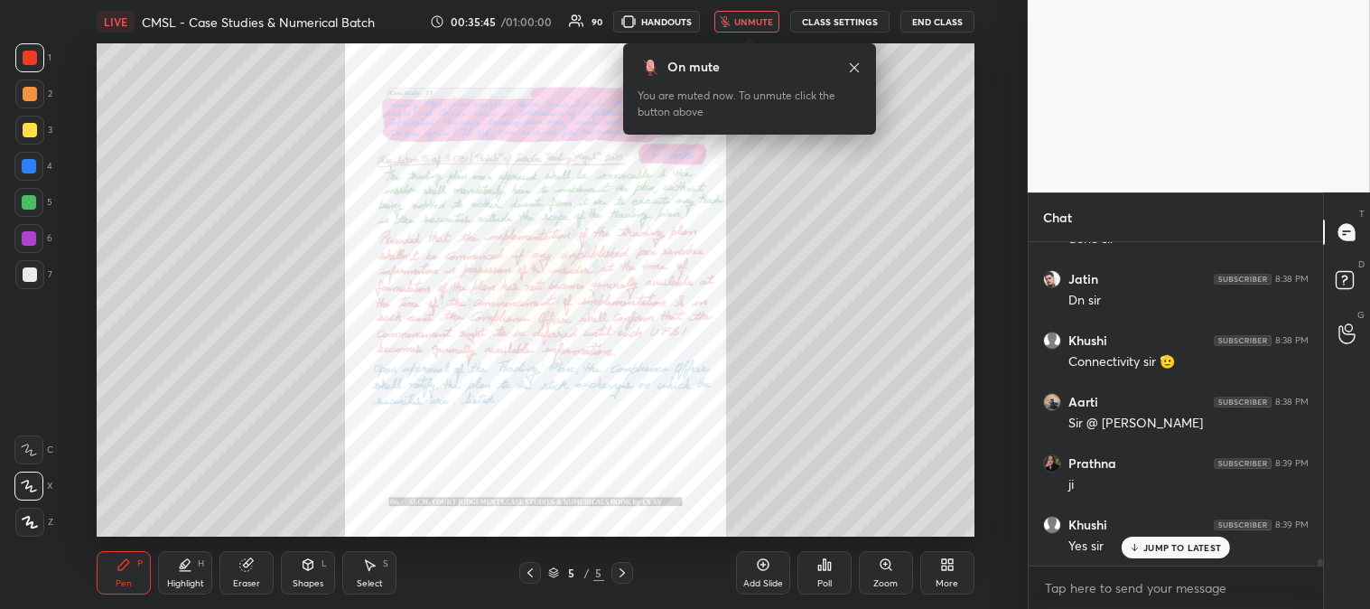
click at [756, 23] on span "unmute" at bounding box center [753, 21] width 39 height 13
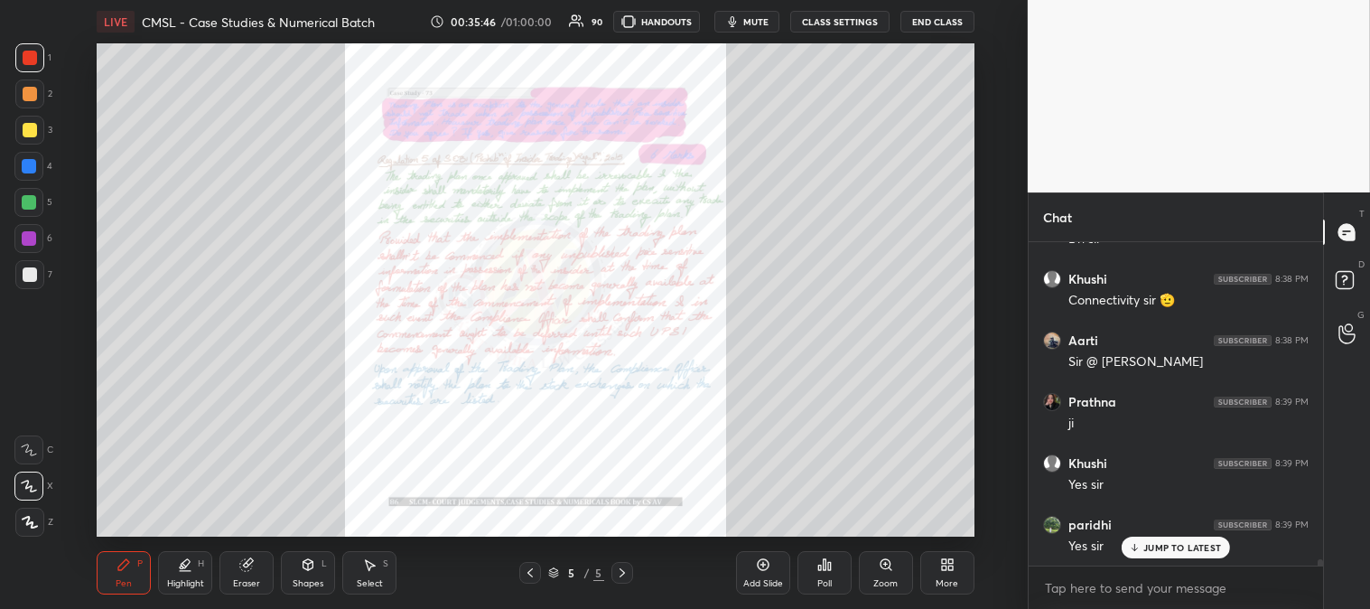
click at [1147, 548] on p "JUMP TO LATEST" at bounding box center [1183, 547] width 78 height 11
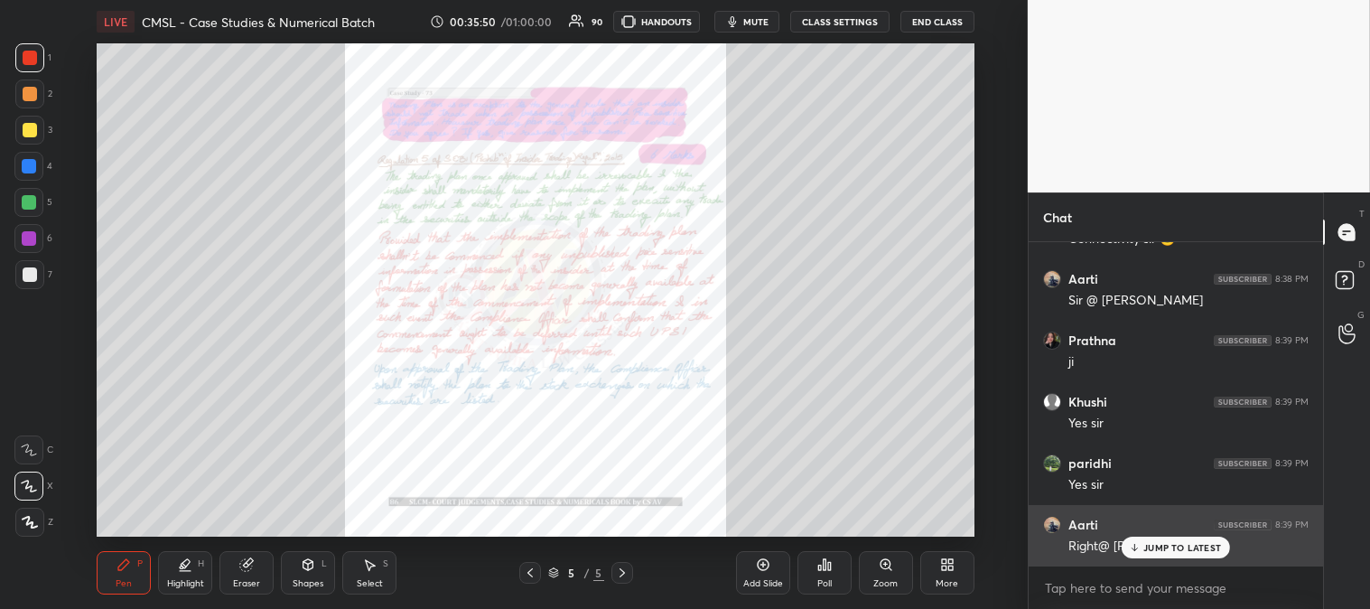
click at [1143, 549] on div "JUMP TO LATEST" at bounding box center [1176, 548] width 108 height 22
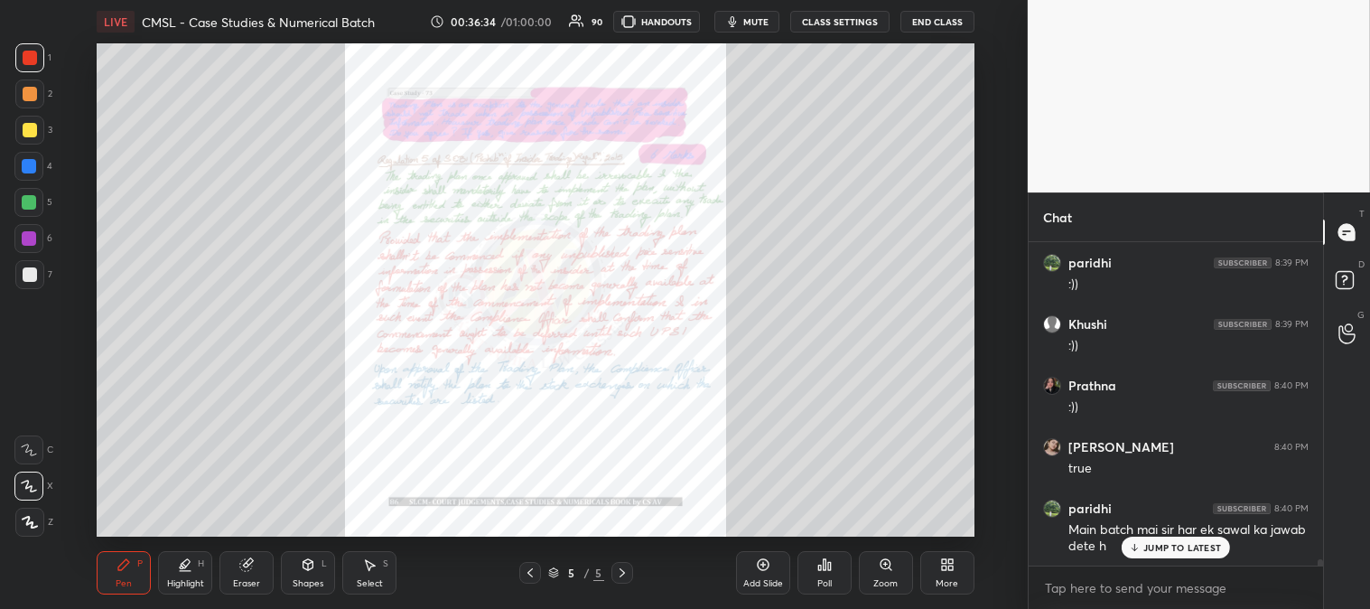
scroll to position [16244, 0]
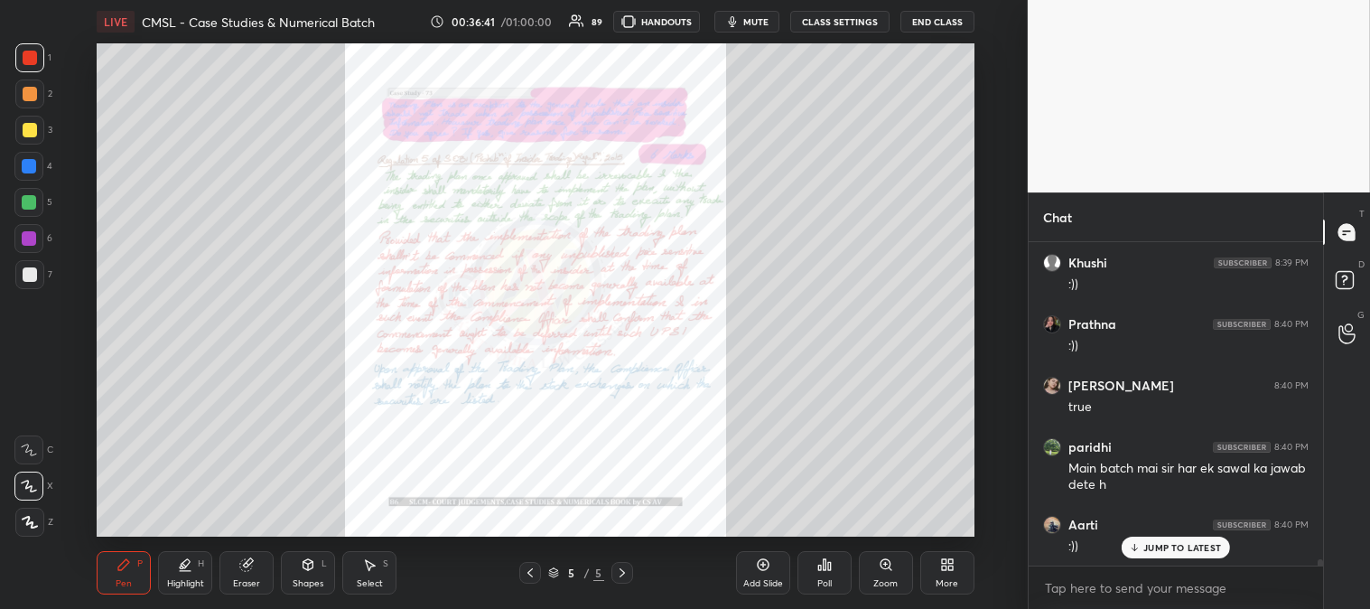
click at [1154, 552] on p "JUMP TO LATEST" at bounding box center [1183, 547] width 78 height 11
click at [950, 571] on icon at bounding box center [947, 564] width 14 height 14
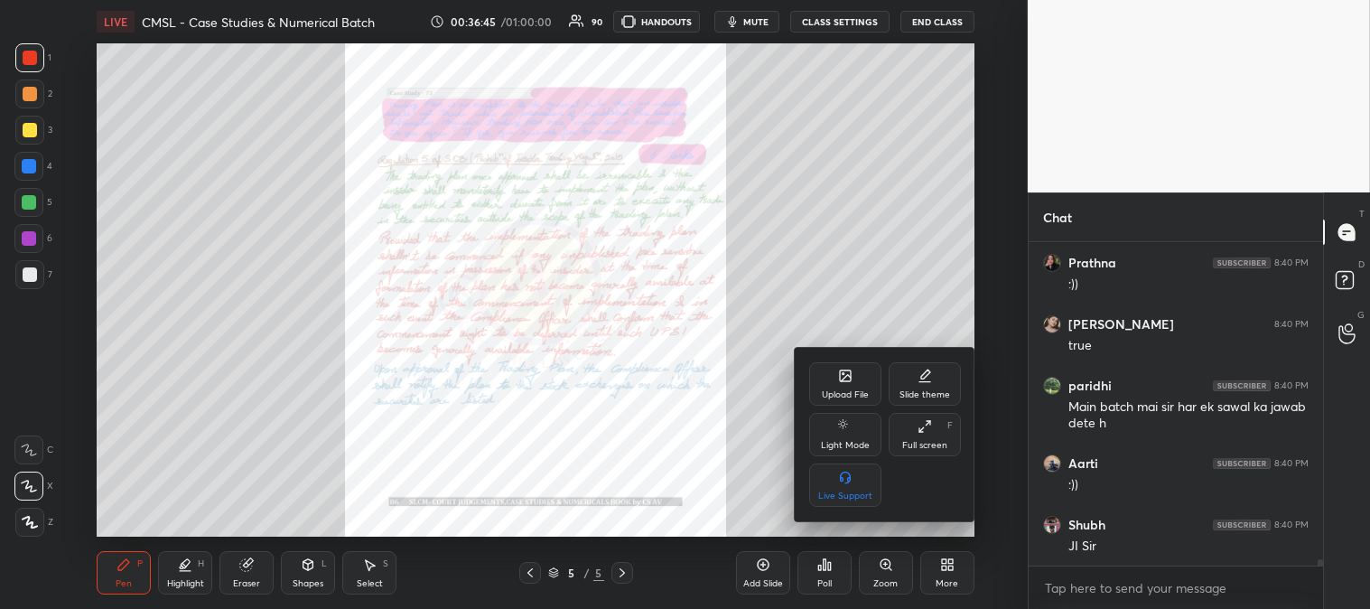
scroll to position [16368, 0]
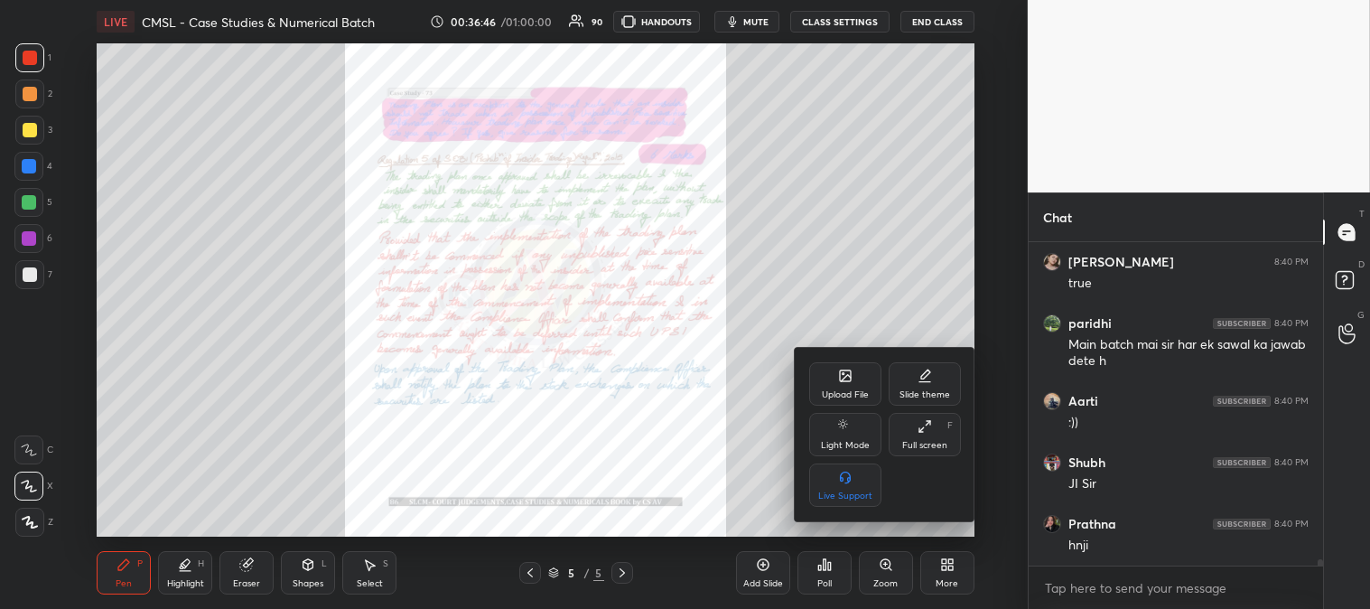
click at [826, 390] on div "Upload File" at bounding box center [845, 394] width 47 height 9
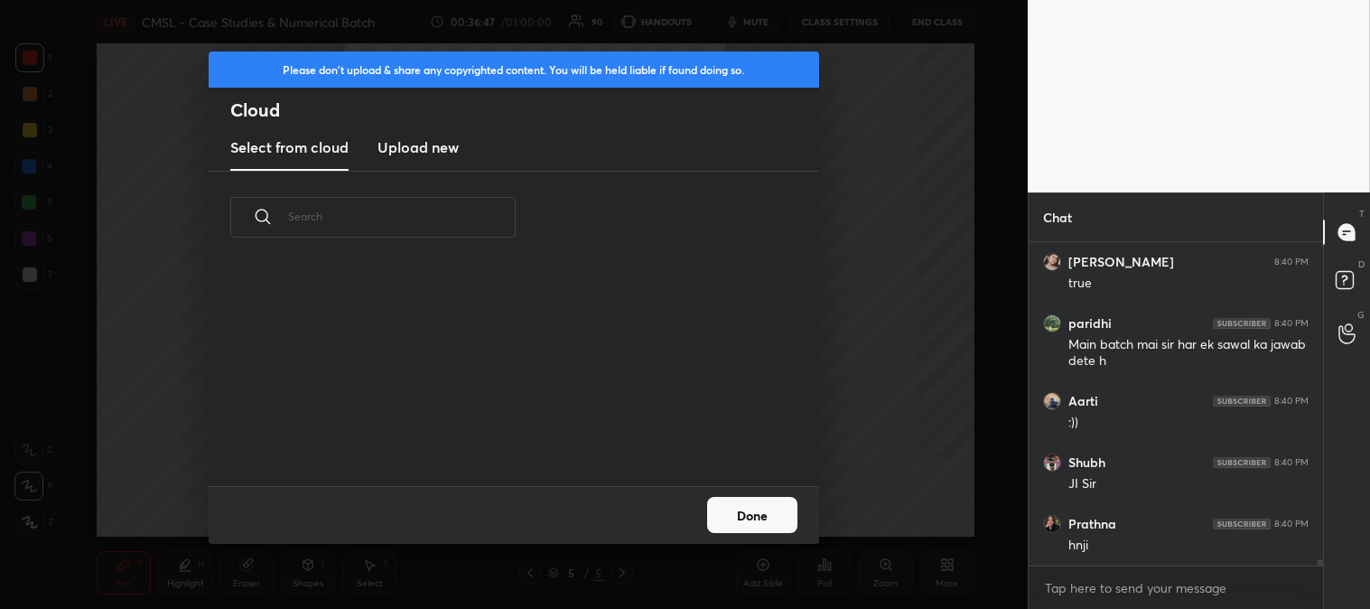
scroll to position [222, 580]
click at [413, 155] on h3 "Upload new" at bounding box center [418, 147] width 81 height 22
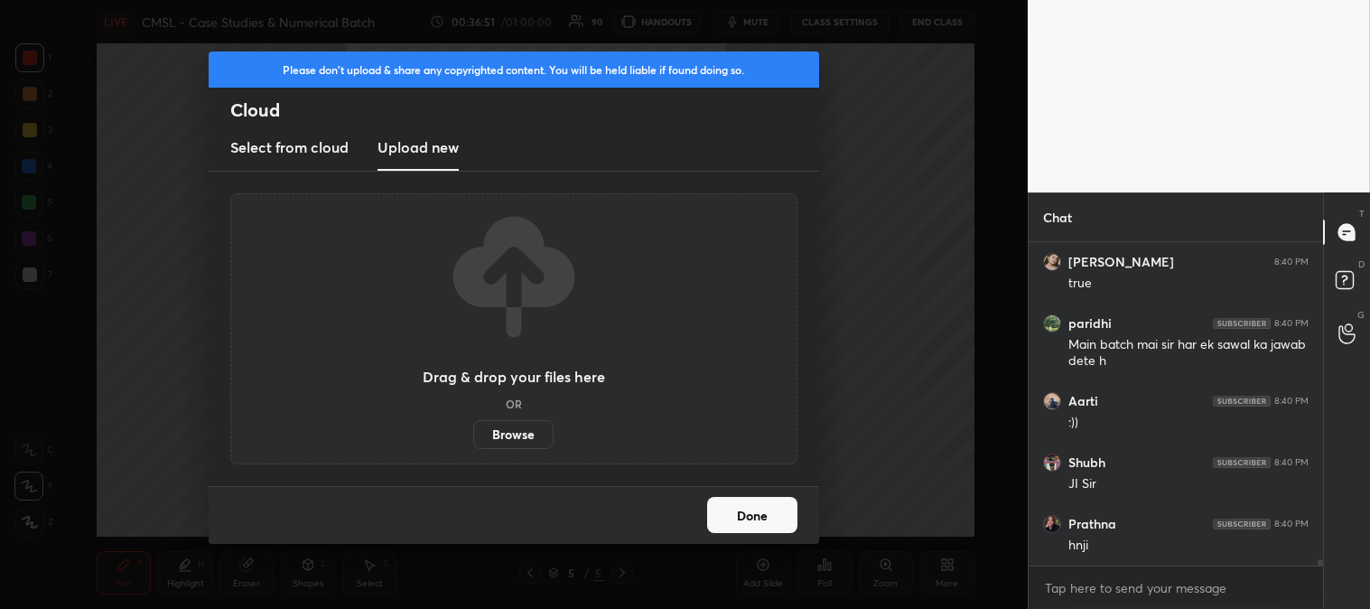
click at [516, 426] on label "Browse" at bounding box center [513, 434] width 80 height 29
click at [473, 426] on input "Browse" at bounding box center [473, 434] width 0 height 29
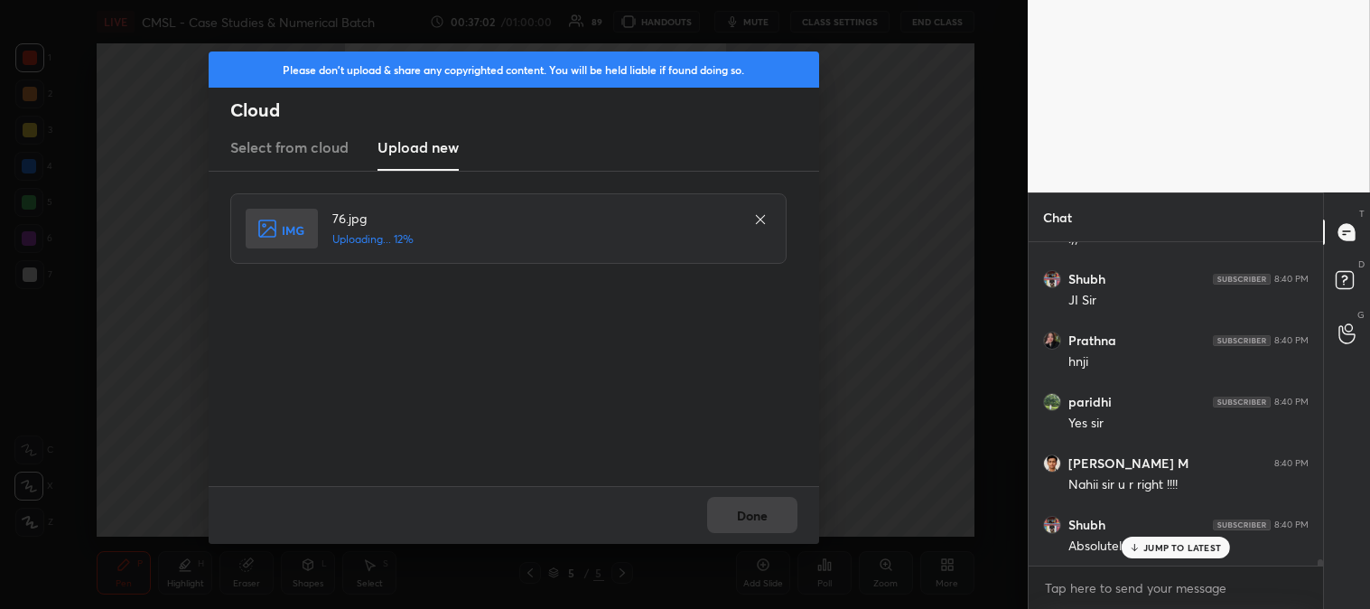
scroll to position [16613, 0]
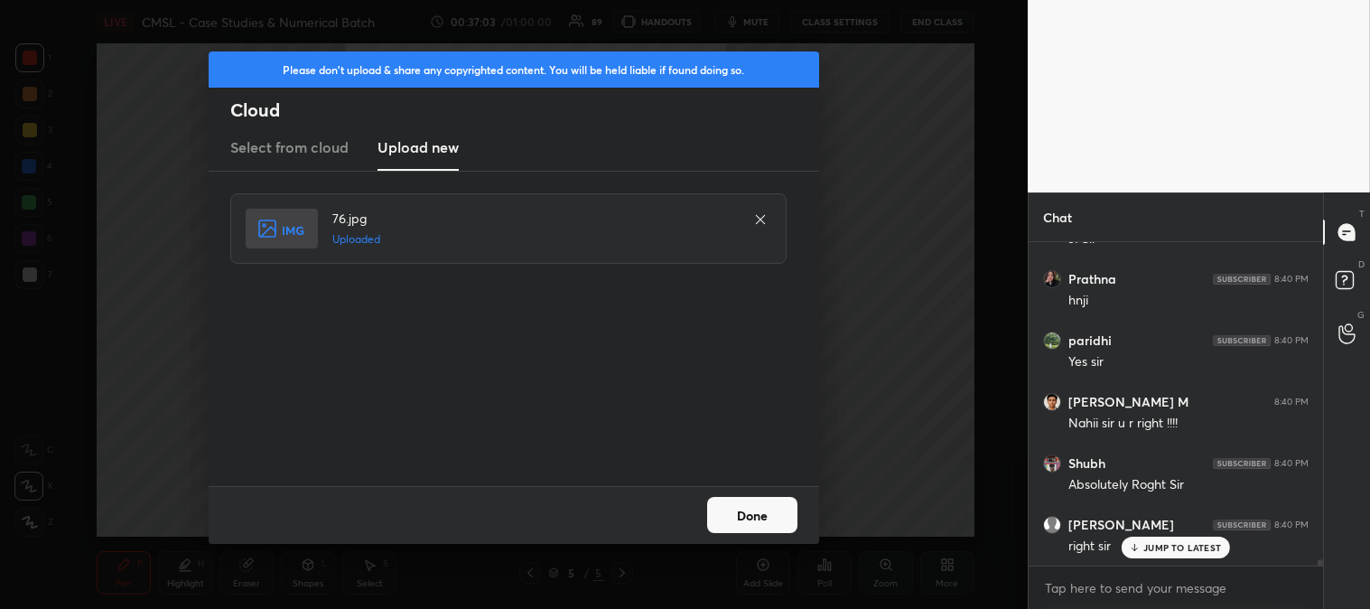
click at [762, 509] on button "Done" at bounding box center [752, 515] width 90 height 36
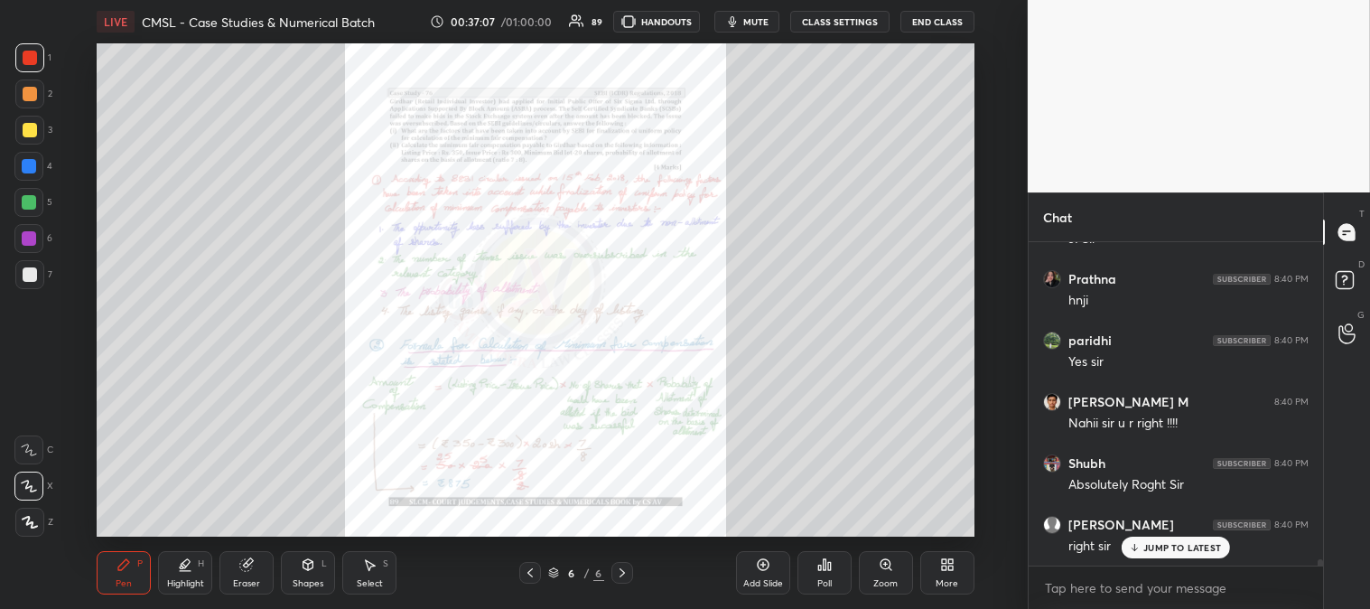
click at [1178, 551] on p "JUMP TO LATEST" at bounding box center [1183, 547] width 78 height 11
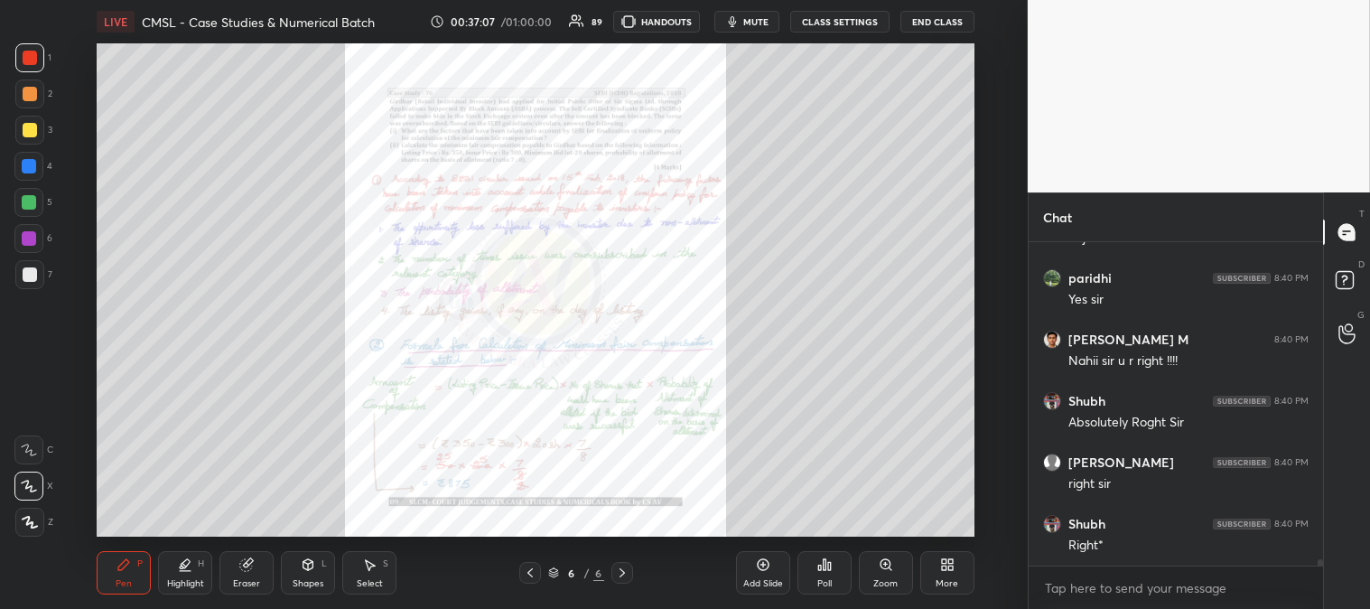
click at [533, 573] on icon at bounding box center [530, 572] width 14 height 14
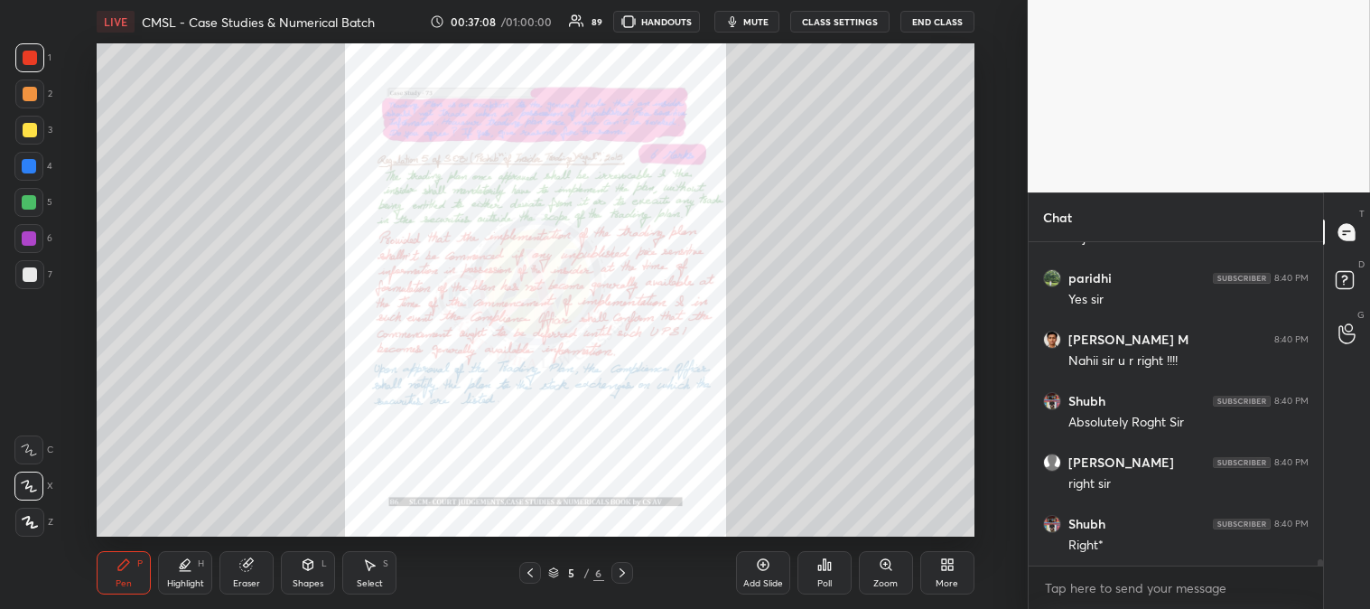
click at [531, 573] on icon at bounding box center [530, 572] width 14 height 14
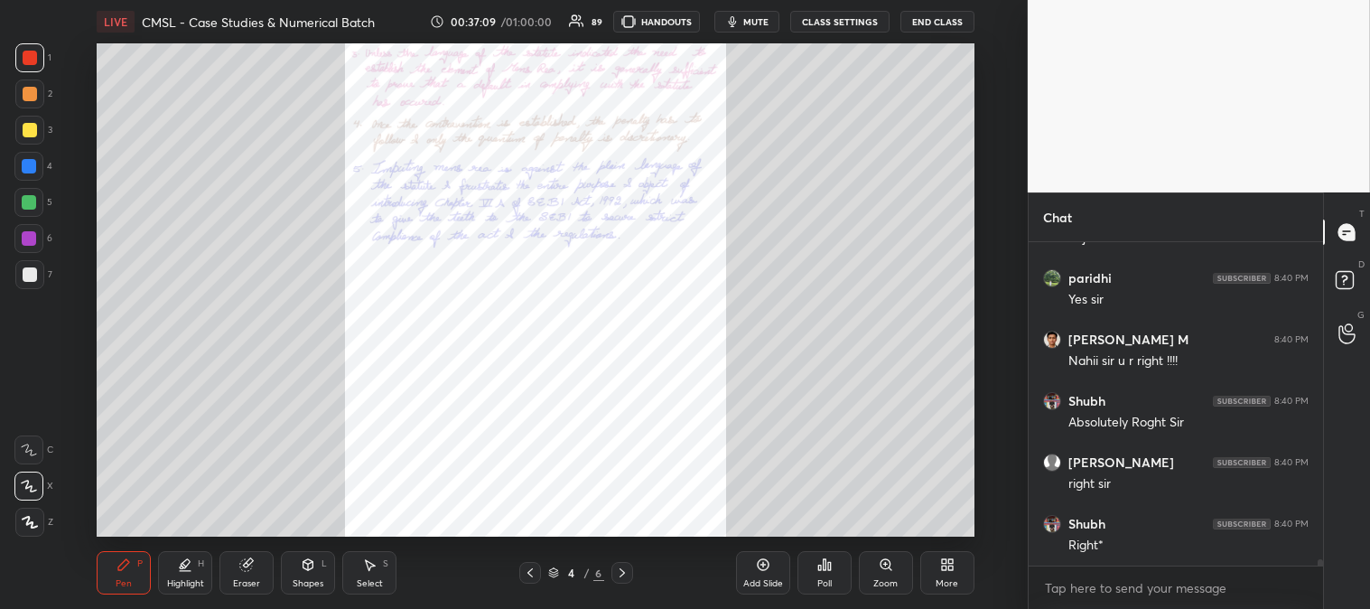
click at [534, 572] on icon at bounding box center [530, 572] width 14 height 14
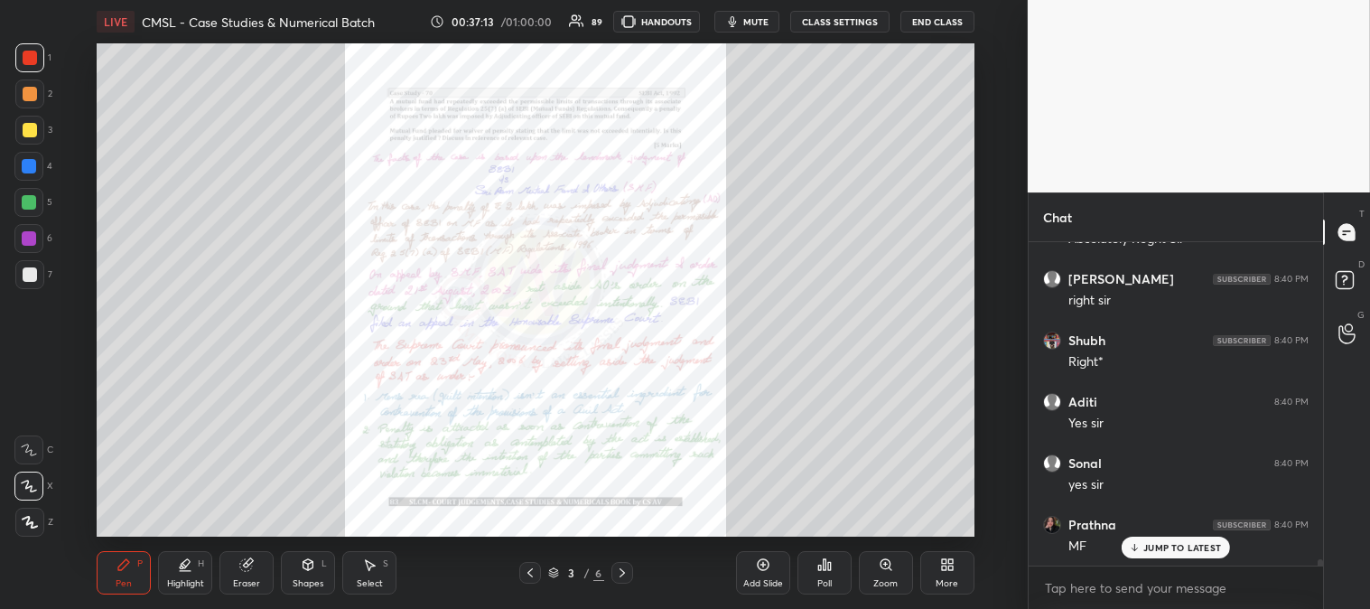
scroll to position [16920, 0]
click at [615, 569] on icon at bounding box center [622, 572] width 14 height 14
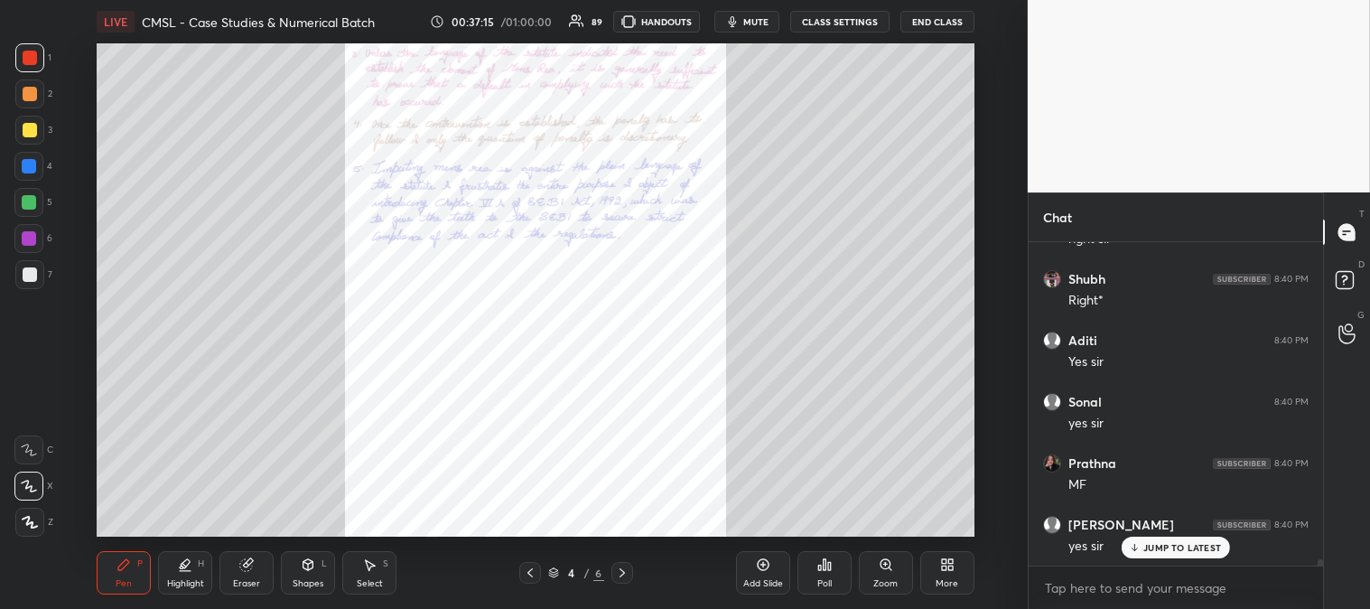
click at [624, 575] on icon at bounding box center [622, 572] width 14 height 14
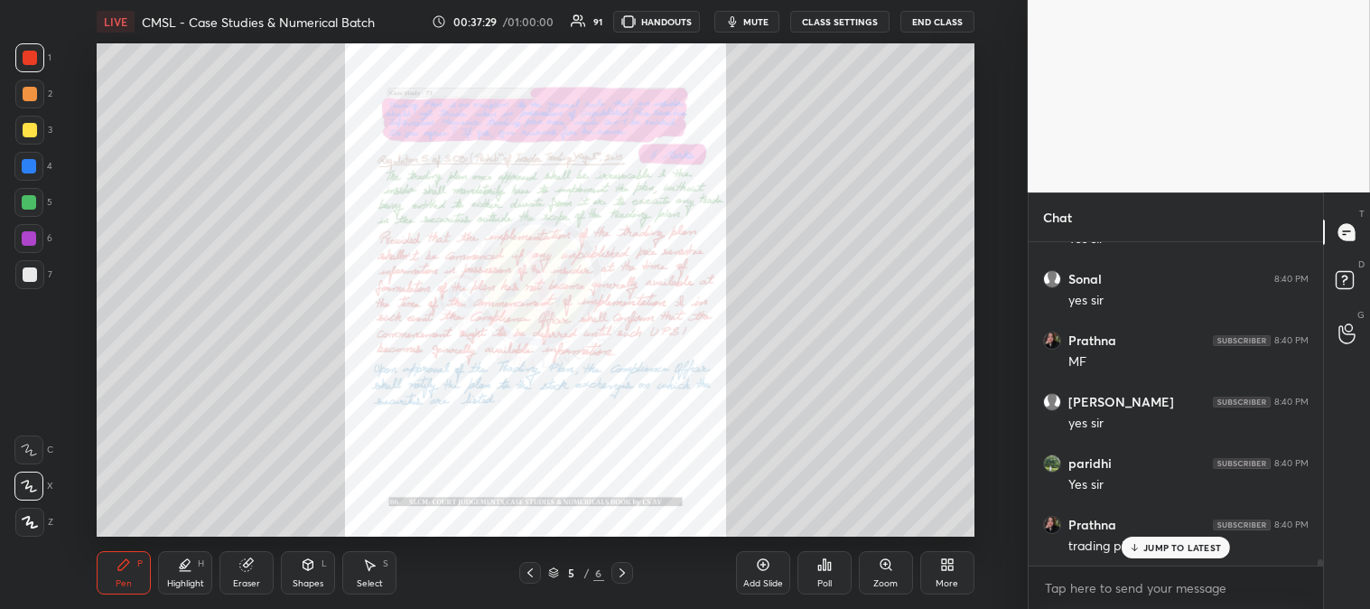
scroll to position [17109, 0]
click at [623, 576] on icon at bounding box center [622, 572] width 14 height 14
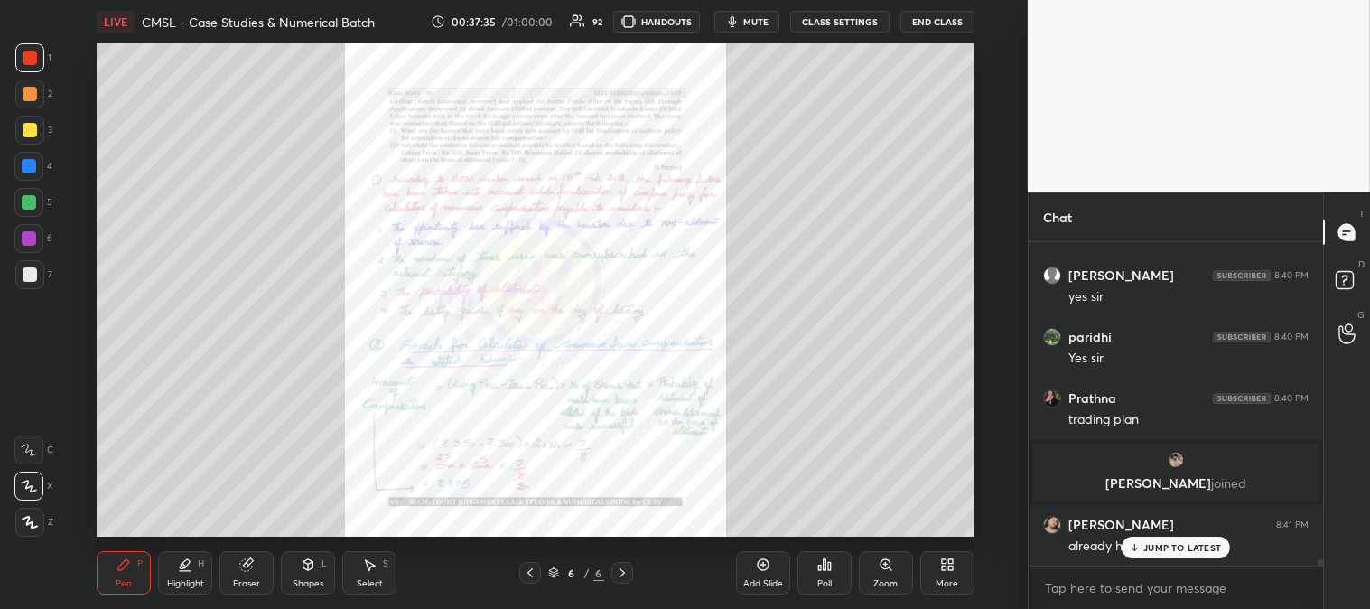
scroll to position [17231, 0]
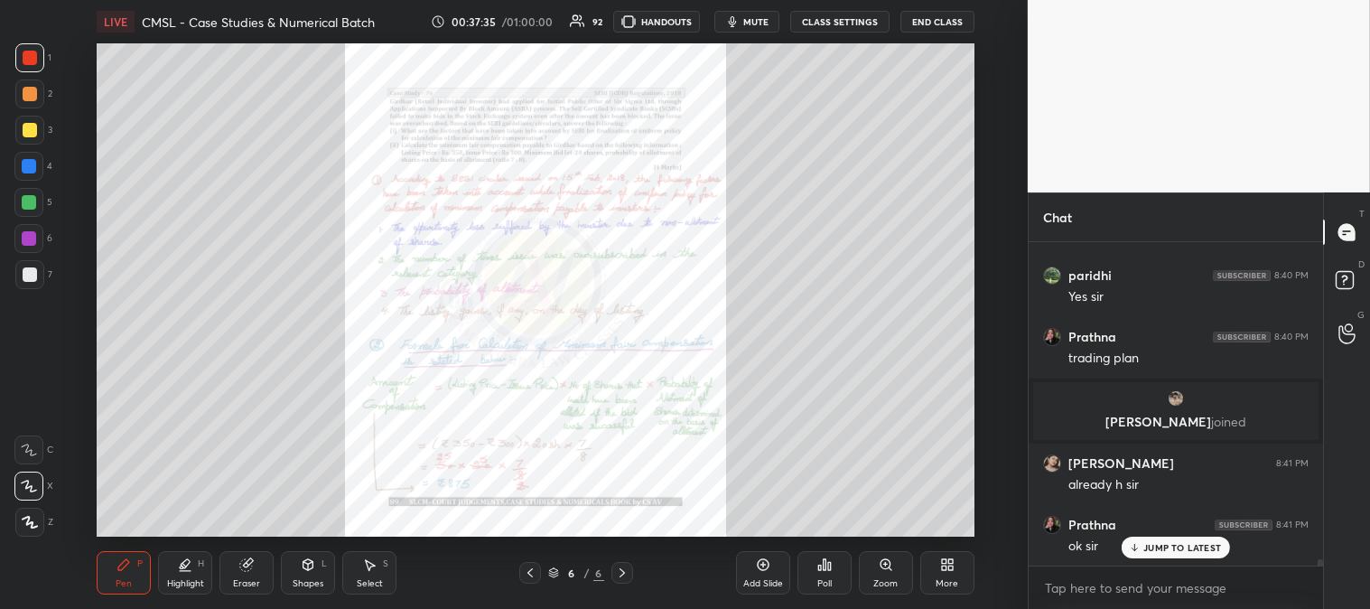
click at [761, 22] on span "mute" at bounding box center [755, 21] width 25 height 13
click at [753, 22] on span "unmute" at bounding box center [753, 21] width 39 height 13
click at [752, 22] on span "mute" at bounding box center [755, 21] width 25 height 13
click at [753, 21] on span "mute" at bounding box center [755, 21] width 25 height 13
click at [754, 23] on span "mute" at bounding box center [755, 21] width 25 height 13
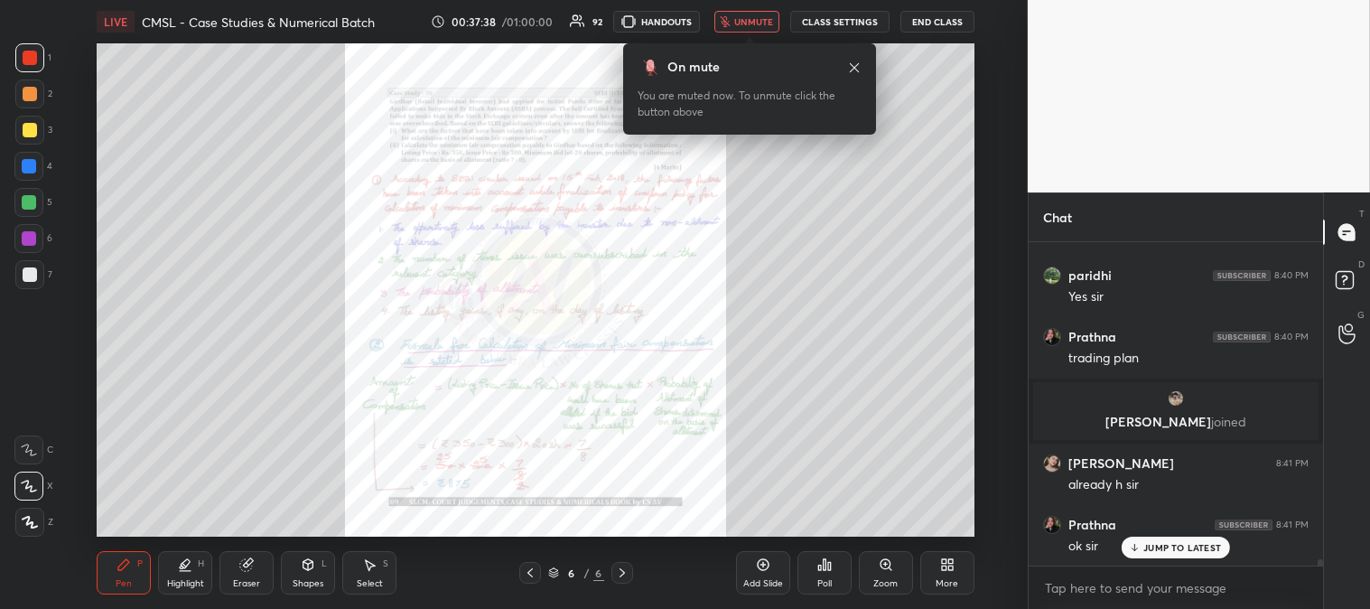
click at [752, 23] on span "unmute" at bounding box center [753, 21] width 39 height 13
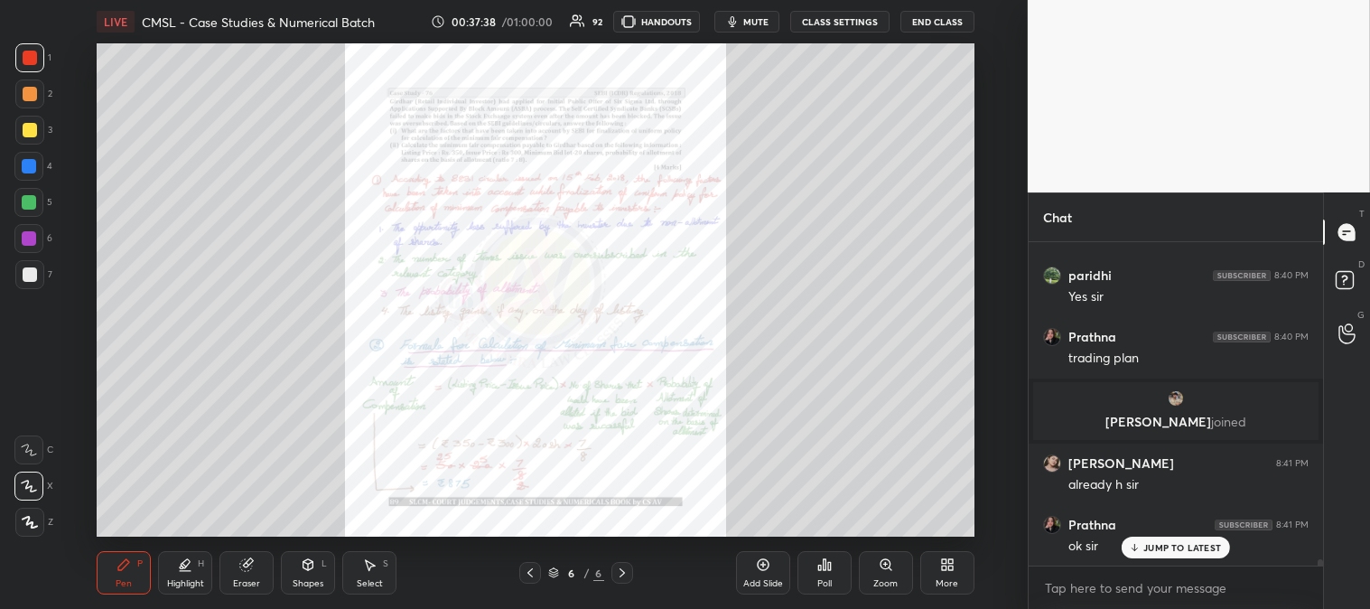
scroll to position [17292, 0]
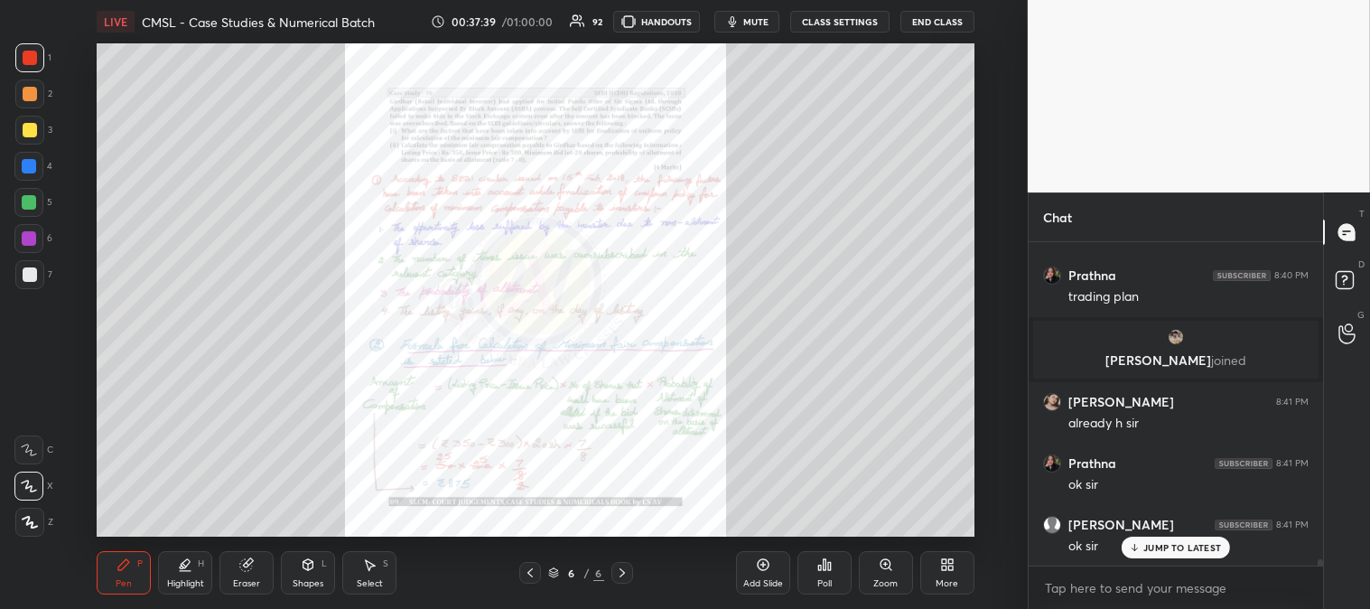
click at [883, 581] on div "Zoom" at bounding box center [886, 583] width 24 height 9
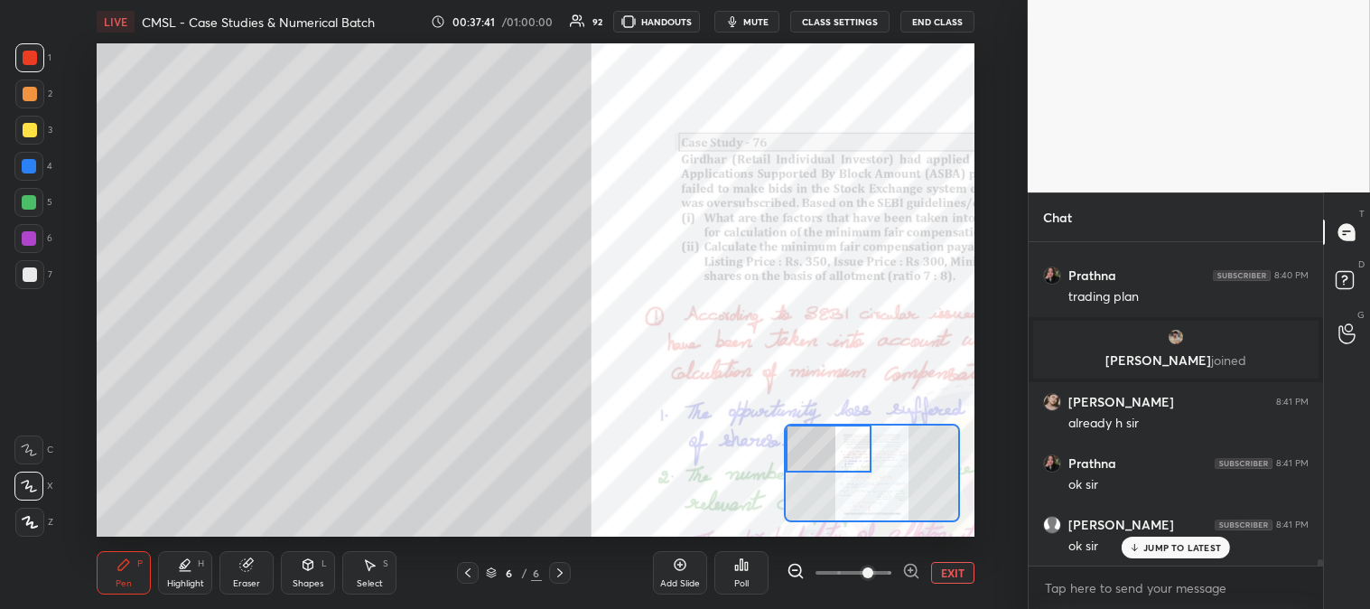
click at [128, 574] on div "Pen P" at bounding box center [124, 572] width 54 height 43
click at [21, 135] on div at bounding box center [29, 130] width 29 height 29
click at [766, 23] on span "mute" at bounding box center [755, 21] width 25 height 13
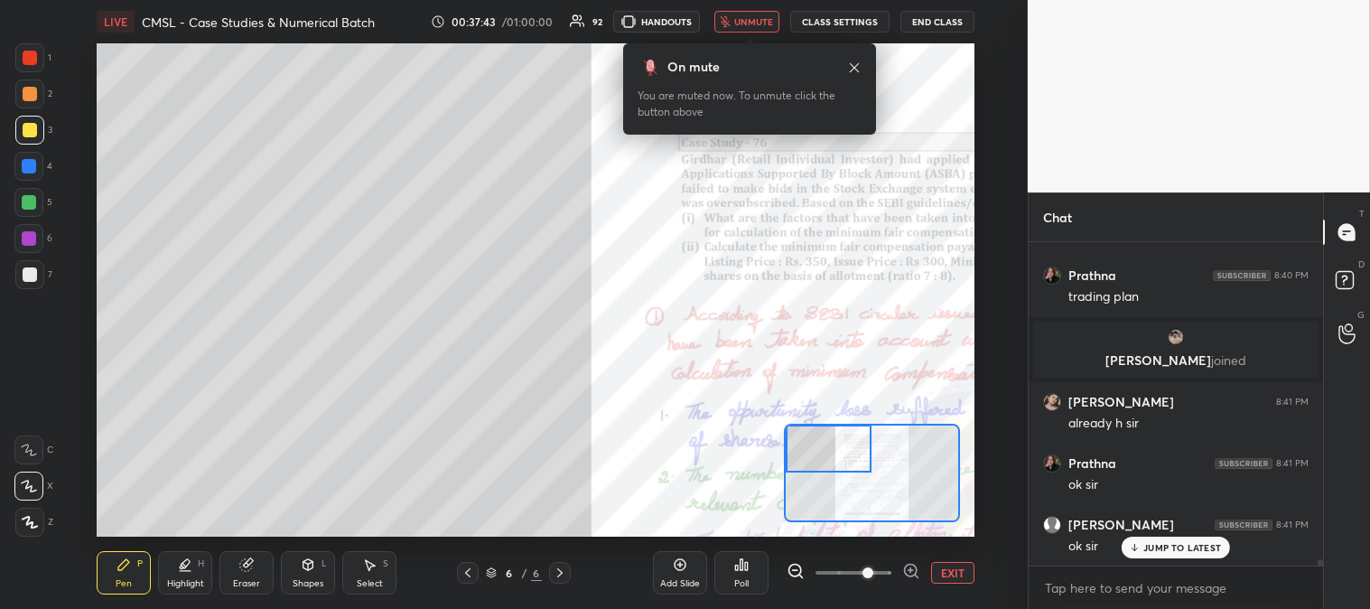
click at [757, 19] on span "unmute" at bounding box center [753, 21] width 39 height 13
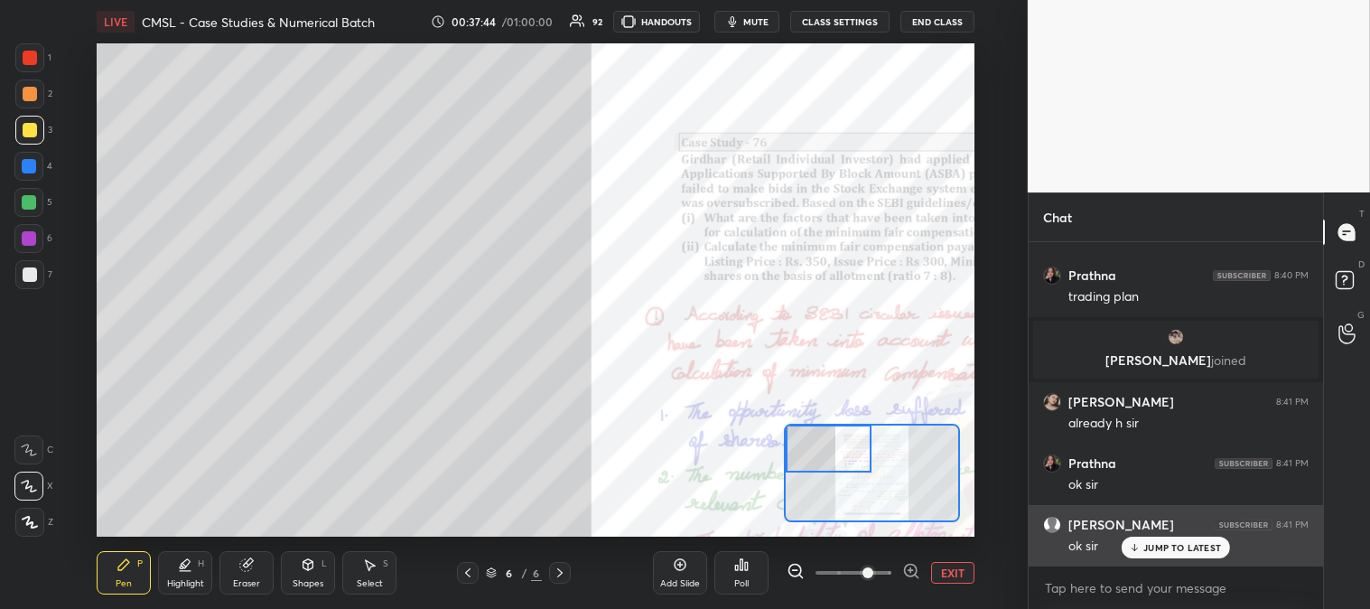
click at [1157, 555] on div "JUMP TO LATEST" at bounding box center [1176, 548] width 108 height 22
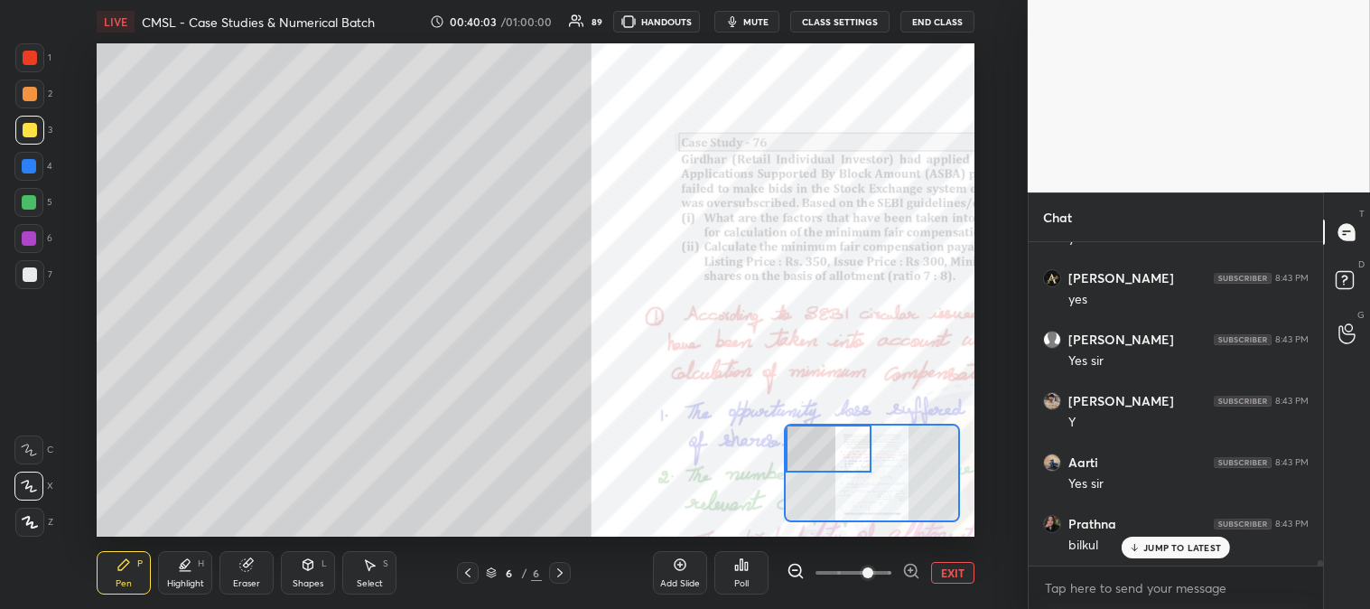
scroll to position [18524, 0]
click at [755, 18] on span "mute" at bounding box center [755, 21] width 25 height 13
click at [756, 18] on span "unmute" at bounding box center [753, 21] width 39 height 13
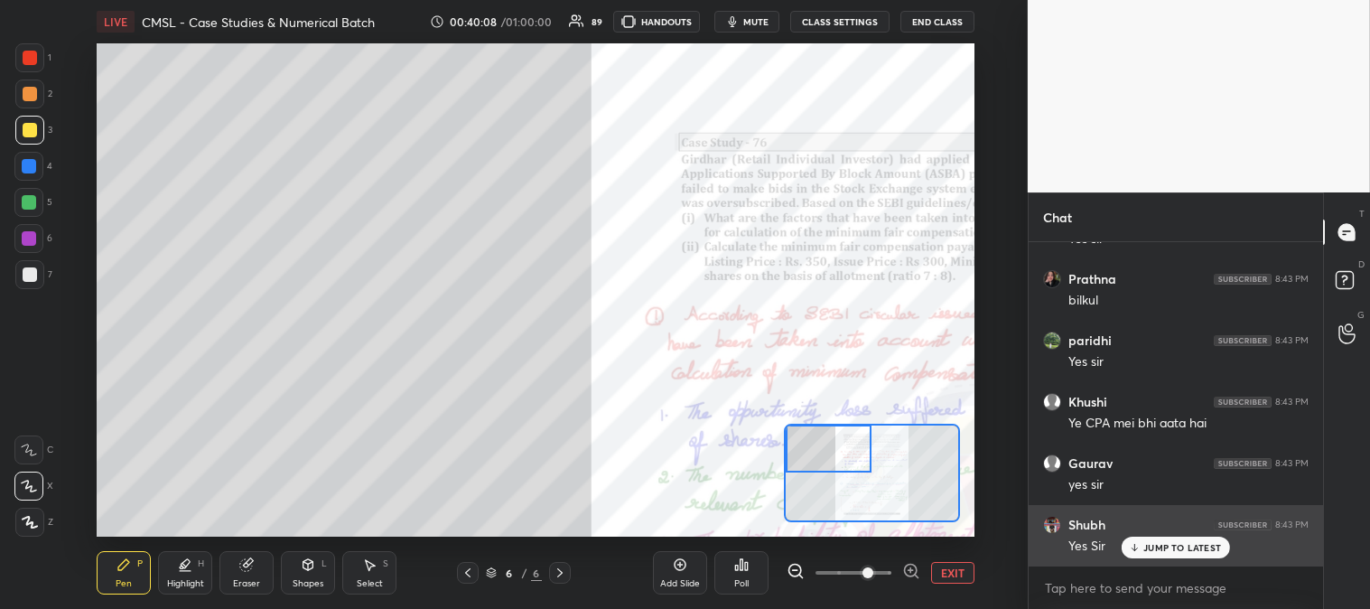
click at [1154, 547] on p "JUMP TO LATEST" at bounding box center [1183, 547] width 78 height 11
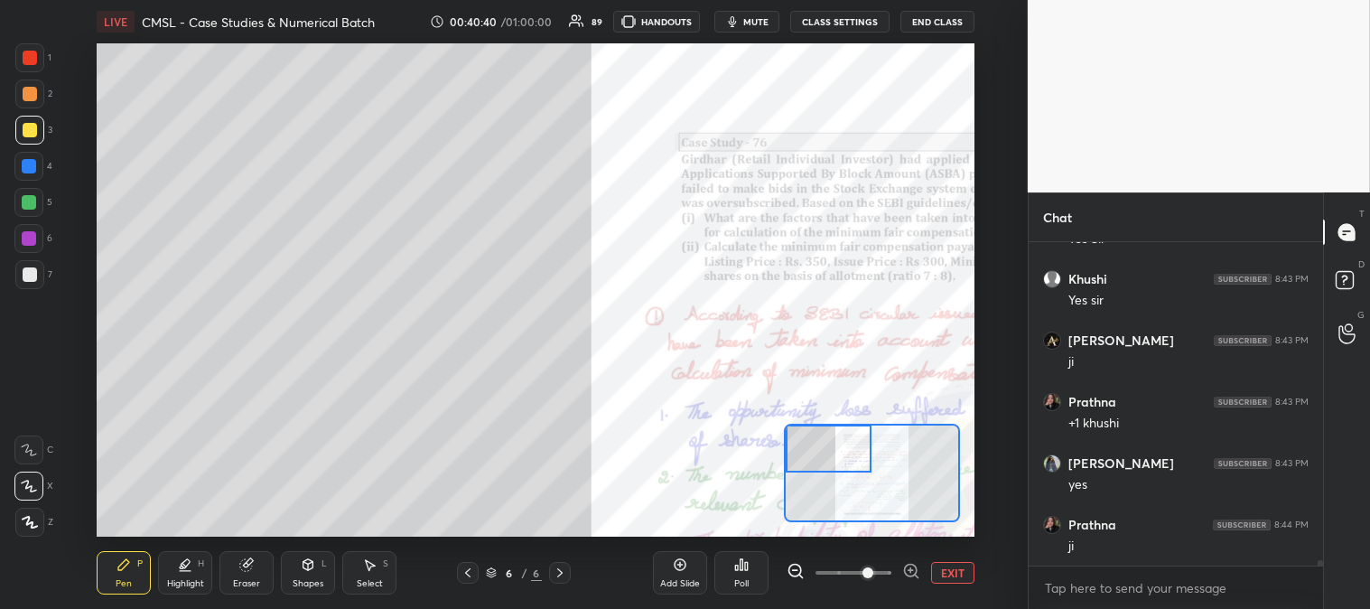
scroll to position [19078, 0]
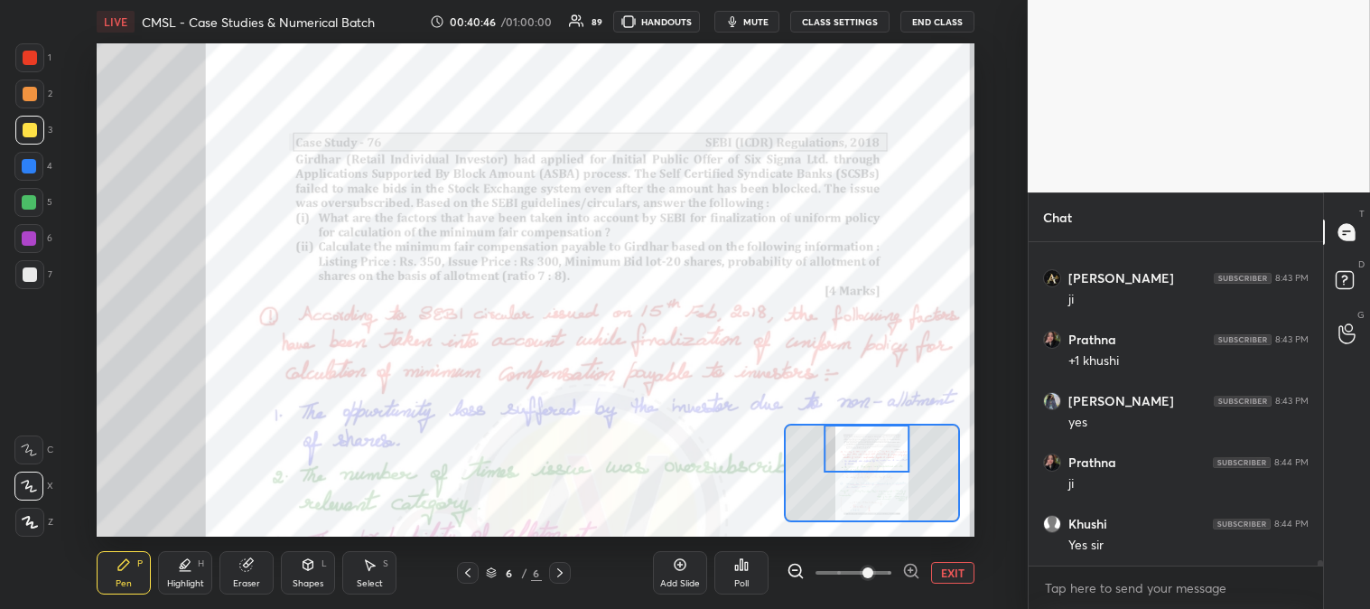
click at [119, 585] on div "Pen" at bounding box center [124, 583] width 16 height 9
click at [36, 204] on div at bounding box center [29, 202] width 14 height 14
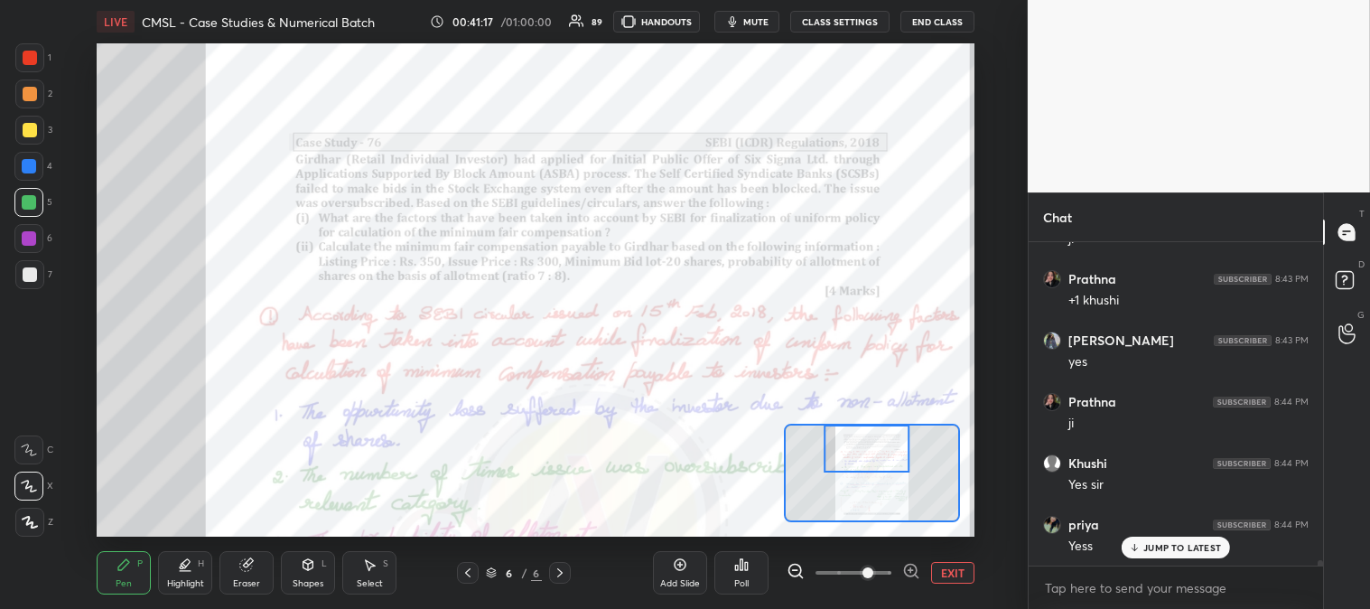
click at [200, 580] on div "Highlight" at bounding box center [185, 583] width 37 height 9
click at [30, 500] on div at bounding box center [28, 486] width 29 height 29
click at [132, 574] on div "Pen P" at bounding box center [124, 572] width 54 height 43
click at [184, 581] on div "Highlight" at bounding box center [185, 583] width 37 height 9
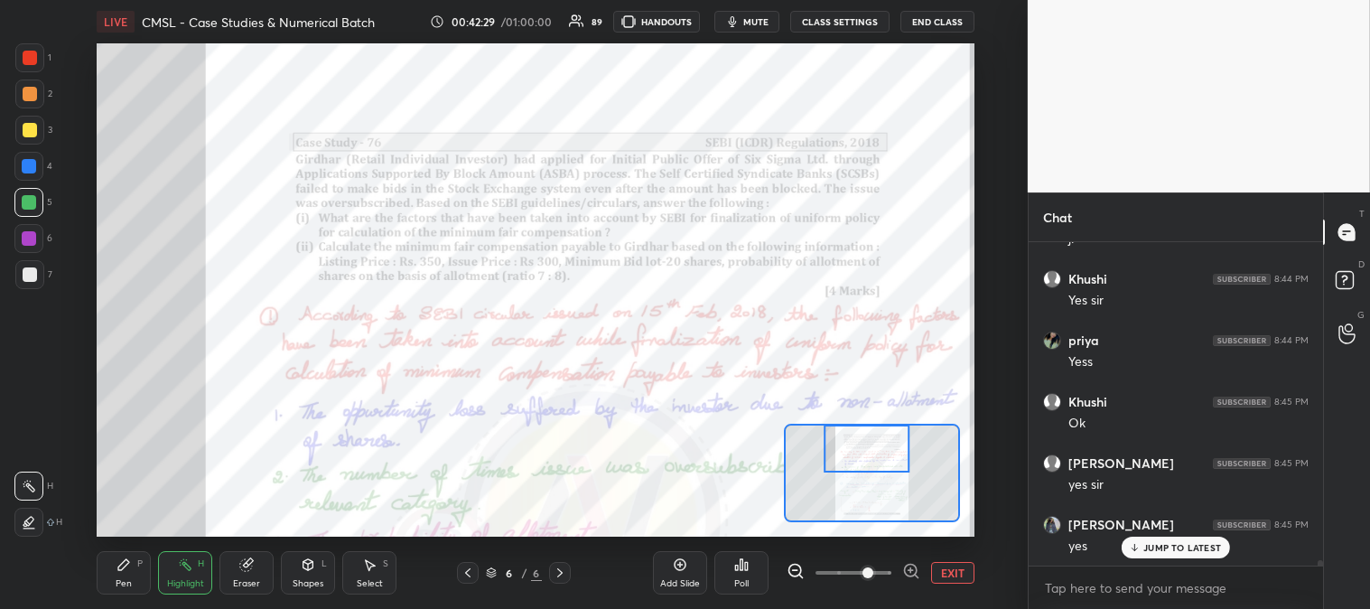
scroll to position [19388, 0]
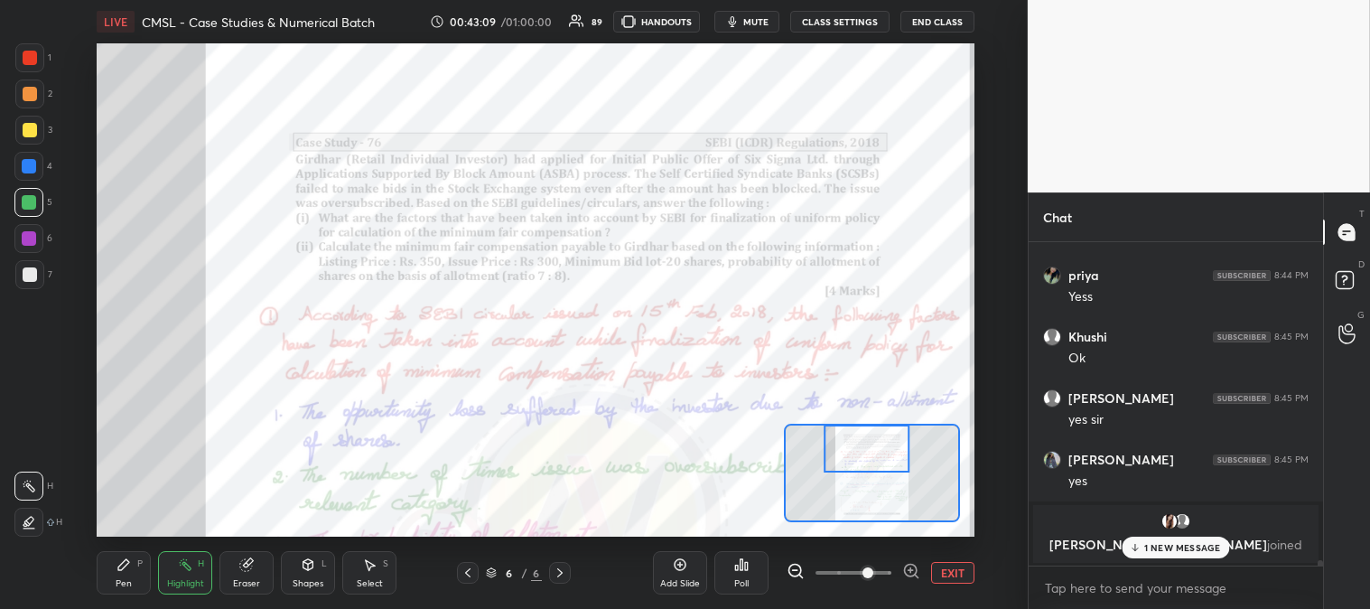
click at [109, 588] on div "Pen P" at bounding box center [124, 572] width 54 height 43
click at [1152, 552] on p "1 NEW MESSAGE" at bounding box center [1182, 547] width 77 height 11
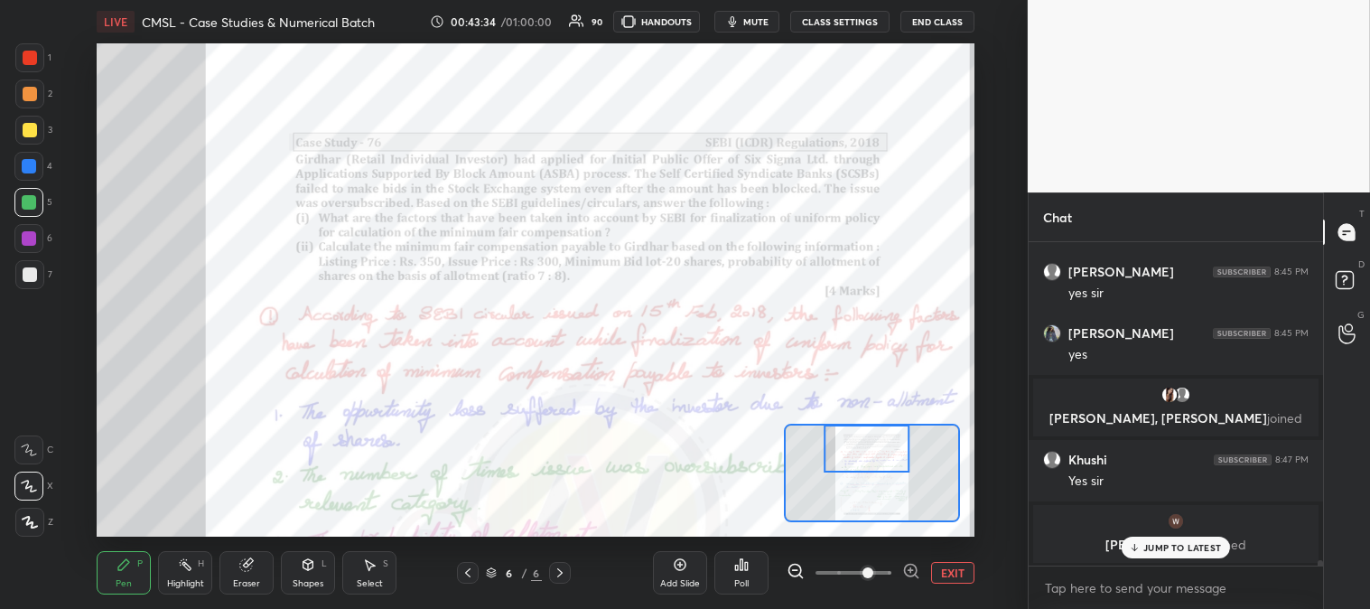
scroll to position [19576, 0]
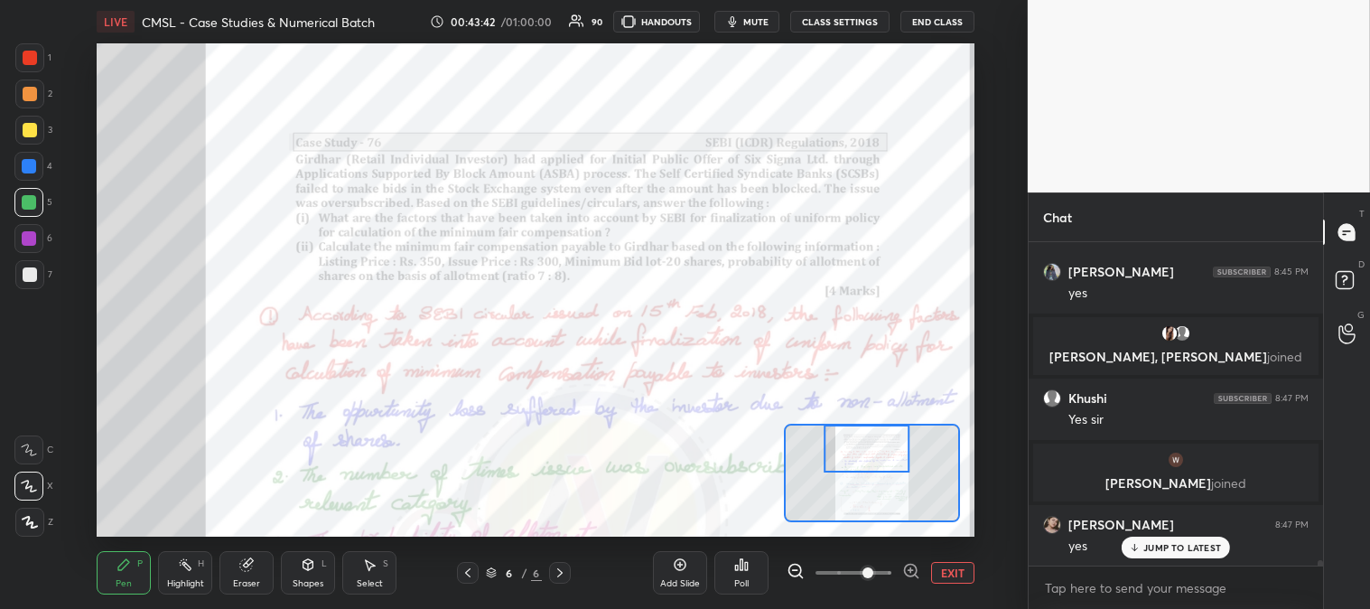
click at [191, 585] on div "Highlight" at bounding box center [185, 583] width 37 height 9
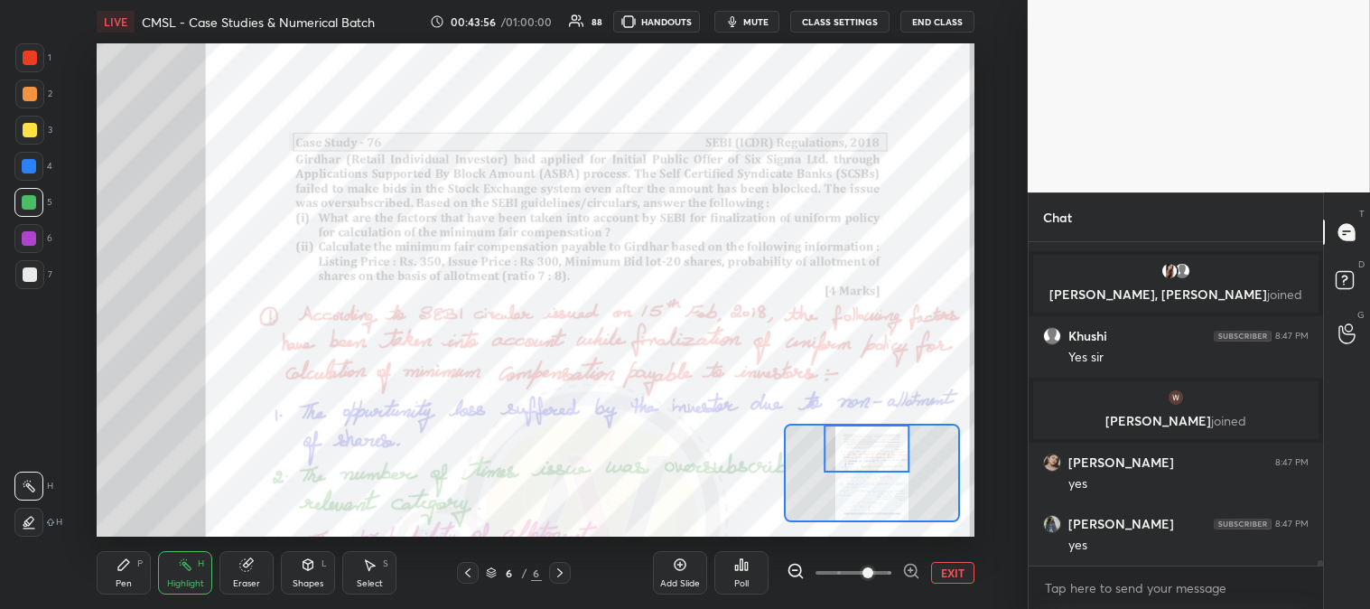
scroll to position [19699, 0]
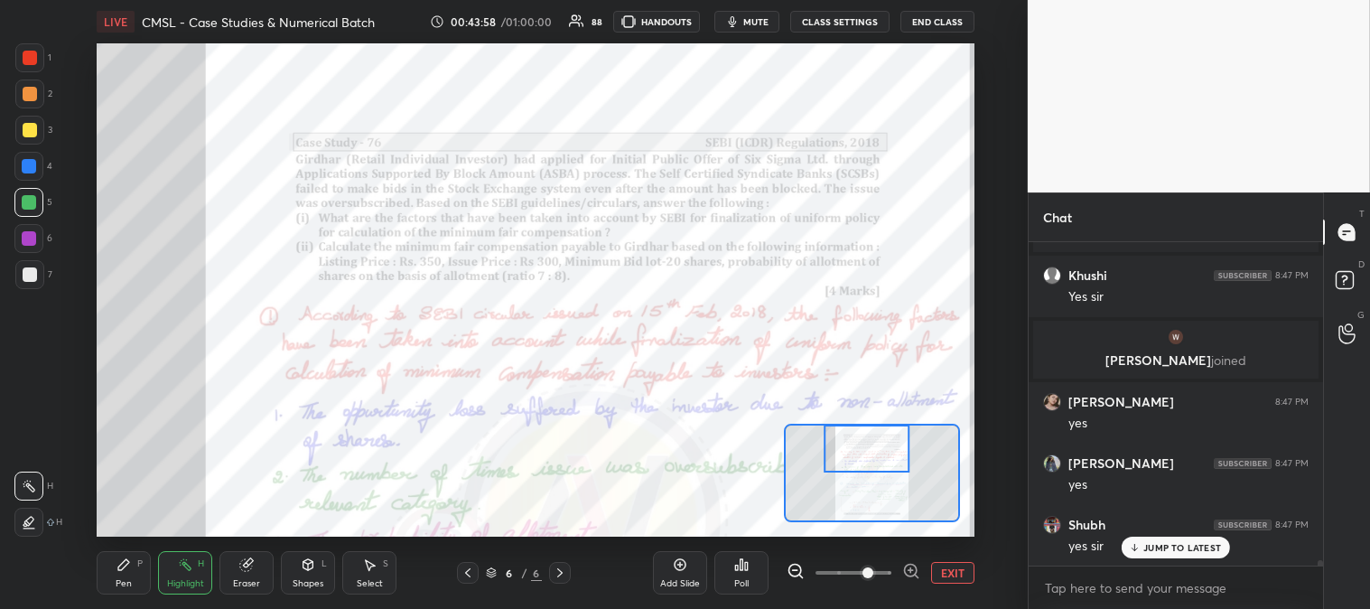
click at [761, 21] on span "mute" at bounding box center [755, 21] width 25 height 13
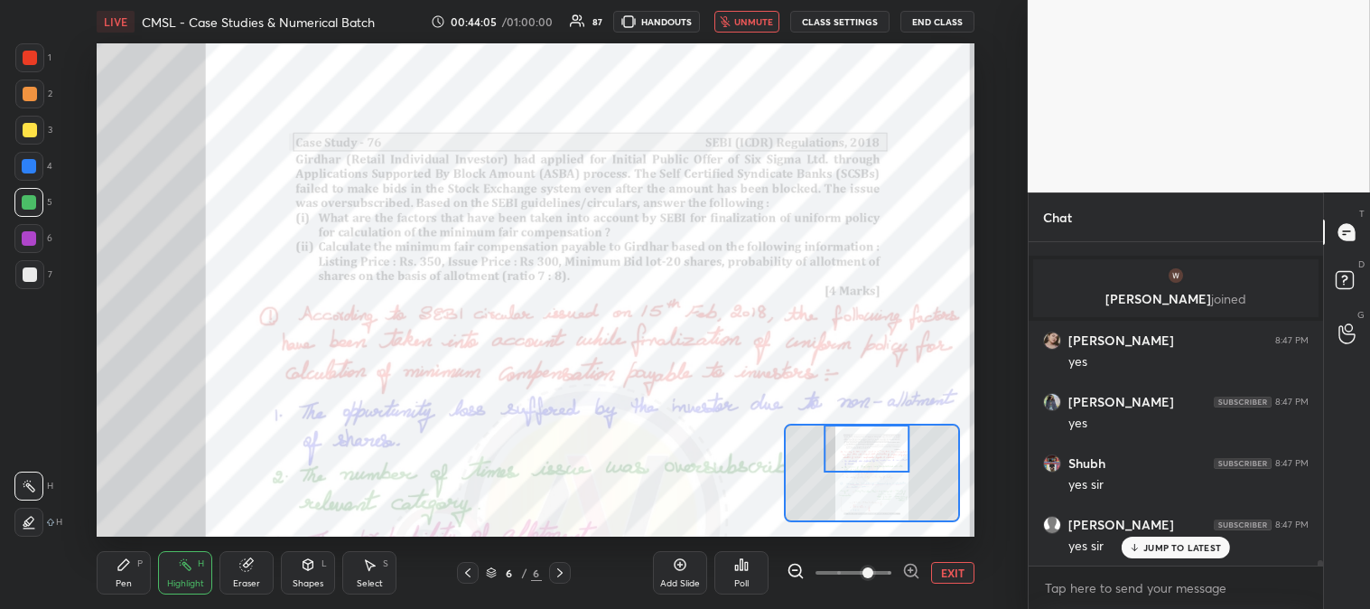
click at [753, 23] on span "unmute" at bounding box center [753, 21] width 39 height 13
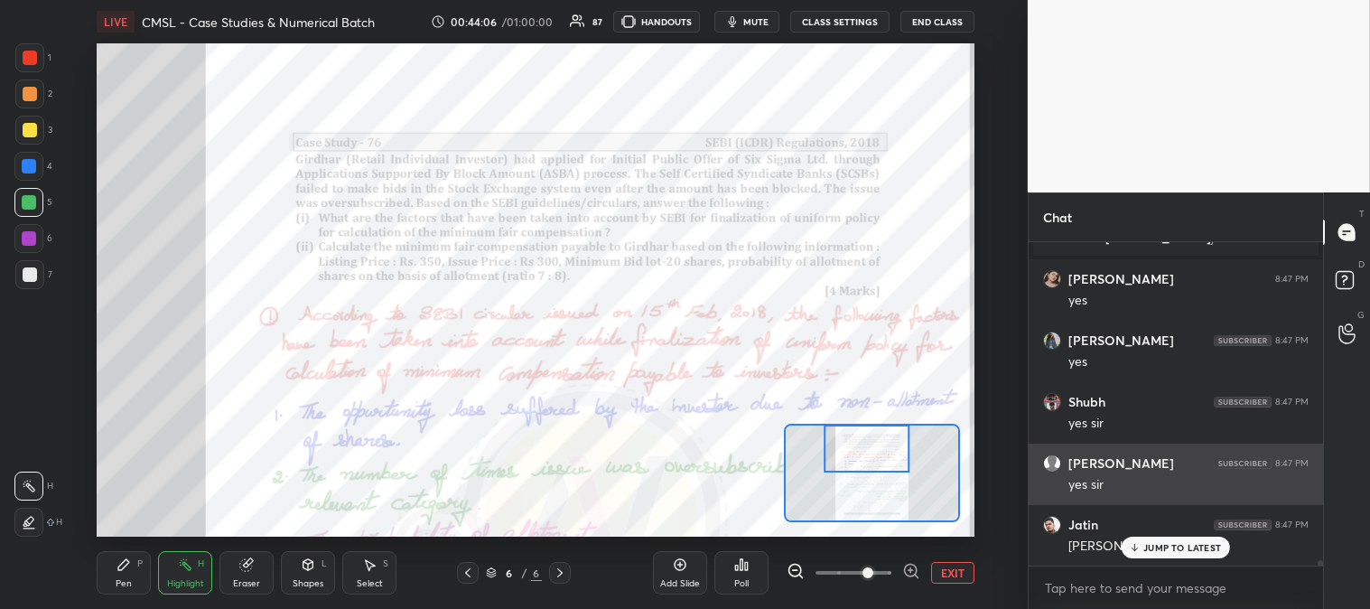
click at [1158, 549] on p "JUMP TO LATEST" at bounding box center [1183, 547] width 78 height 11
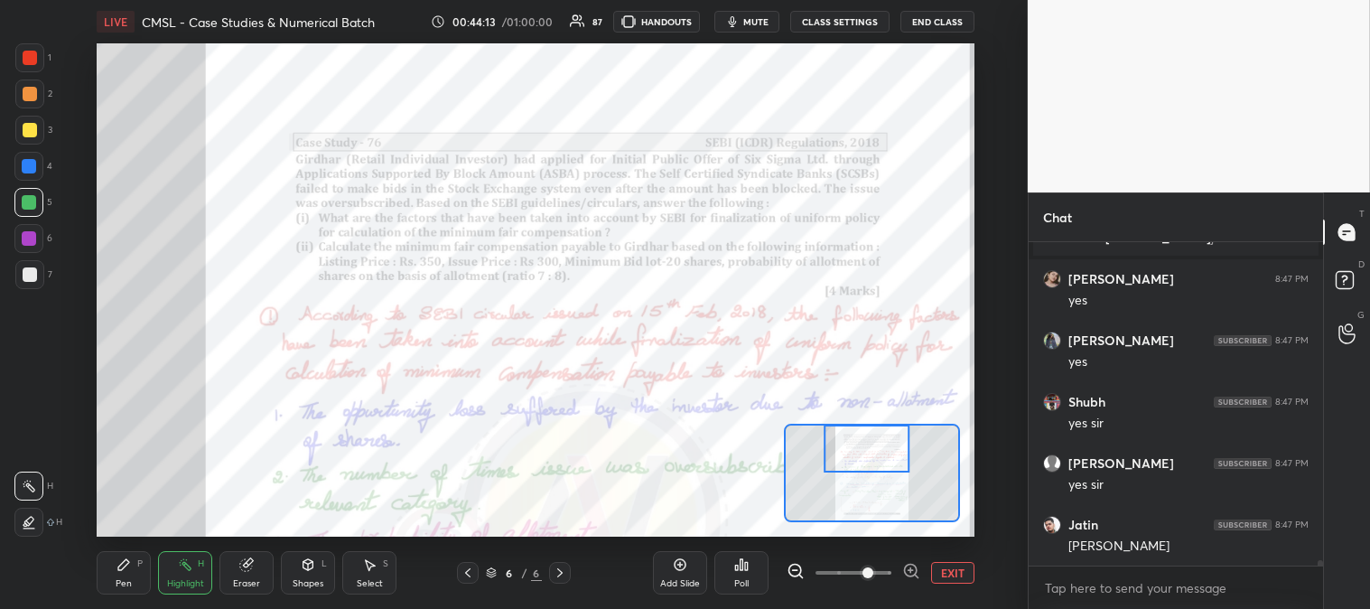
click at [874, 572] on span at bounding box center [868, 572] width 11 height 11
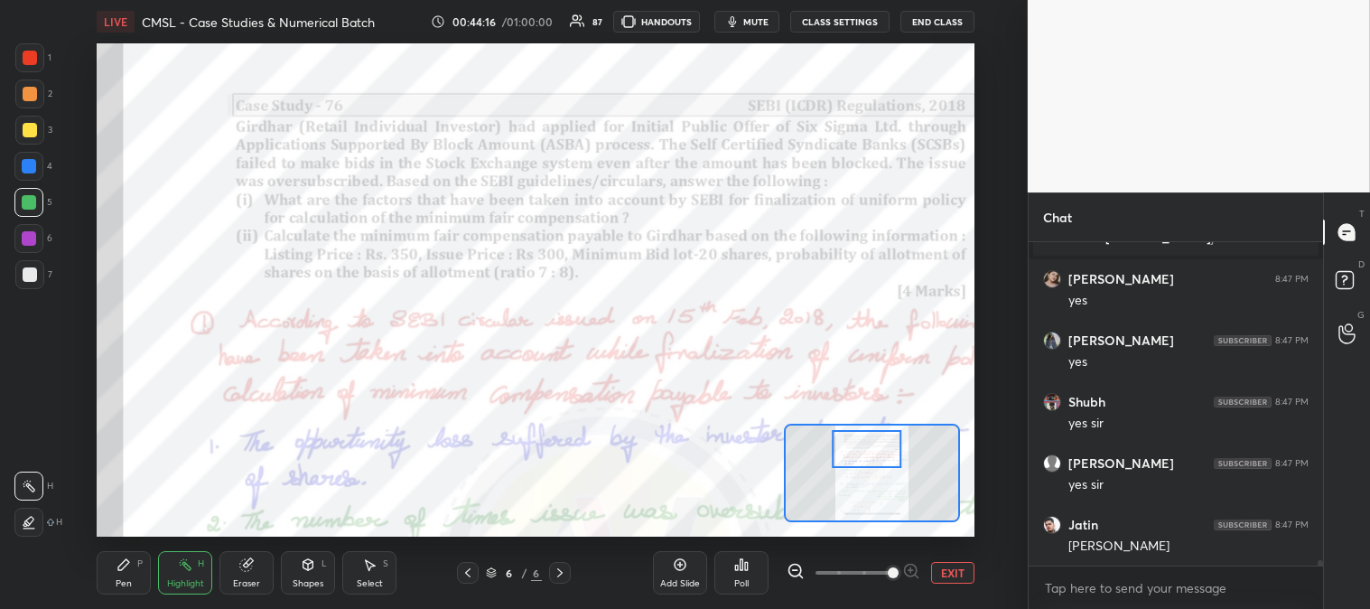
click at [132, 570] on div "Pen P" at bounding box center [124, 572] width 54 height 43
click at [32, 166] on div at bounding box center [29, 166] width 14 height 14
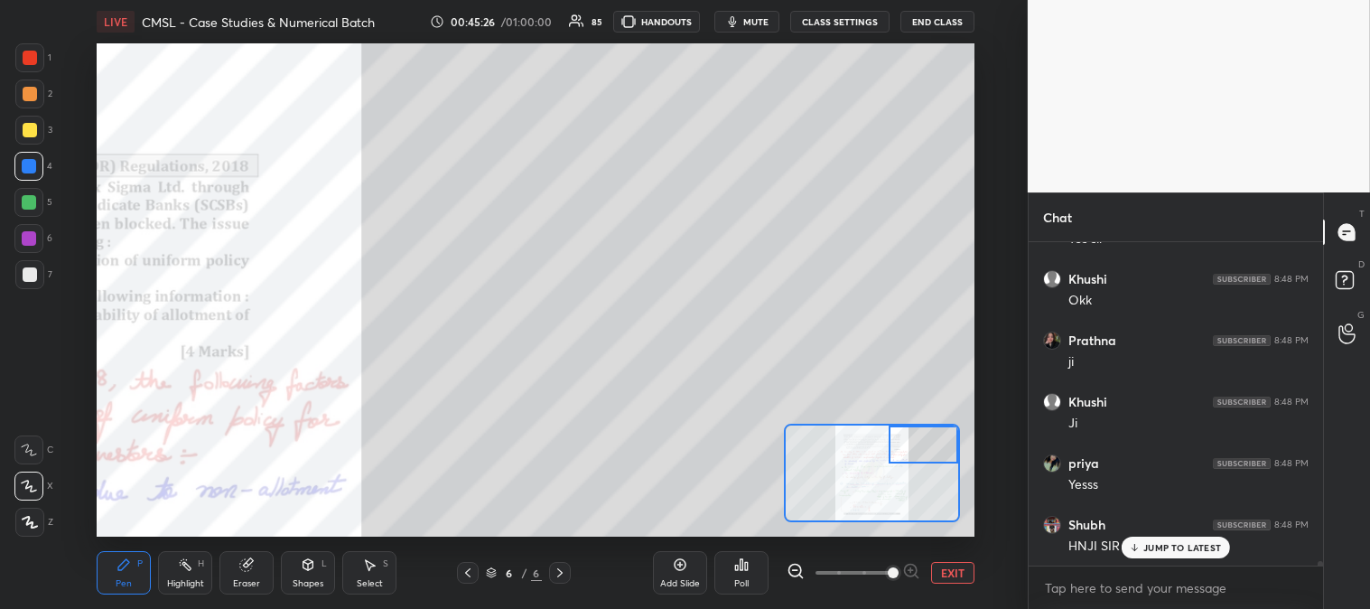
scroll to position [21111, 0]
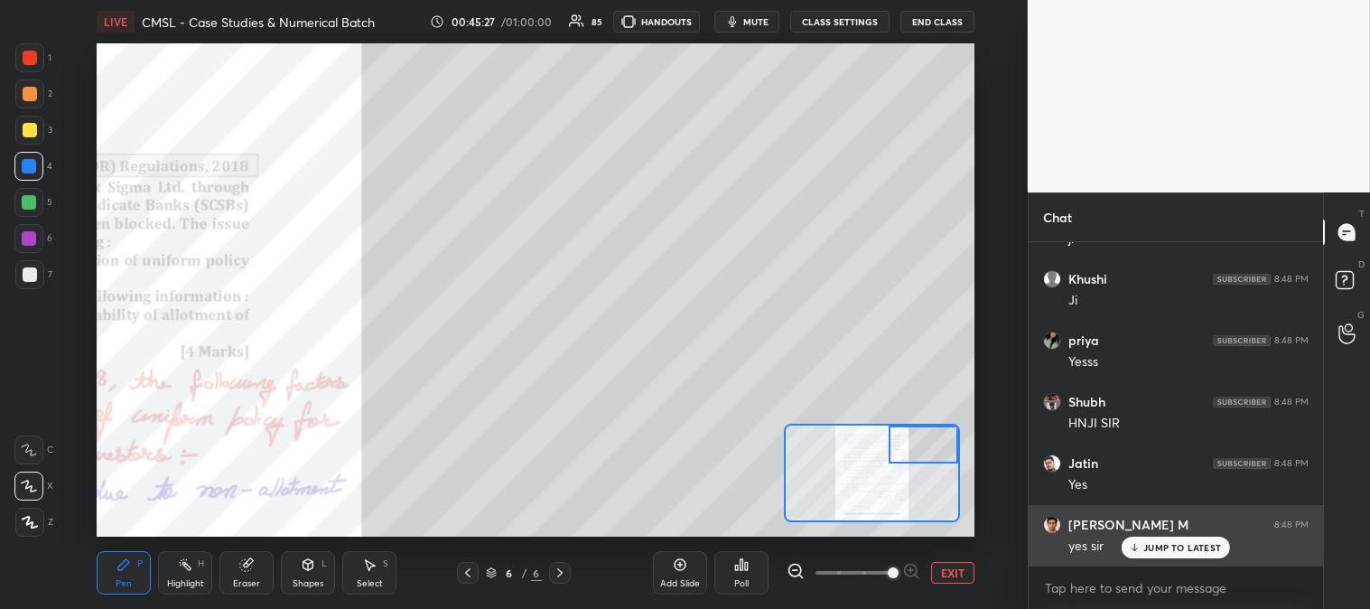
click at [1154, 551] on p "JUMP TO LATEST" at bounding box center [1183, 547] width 78 height 11
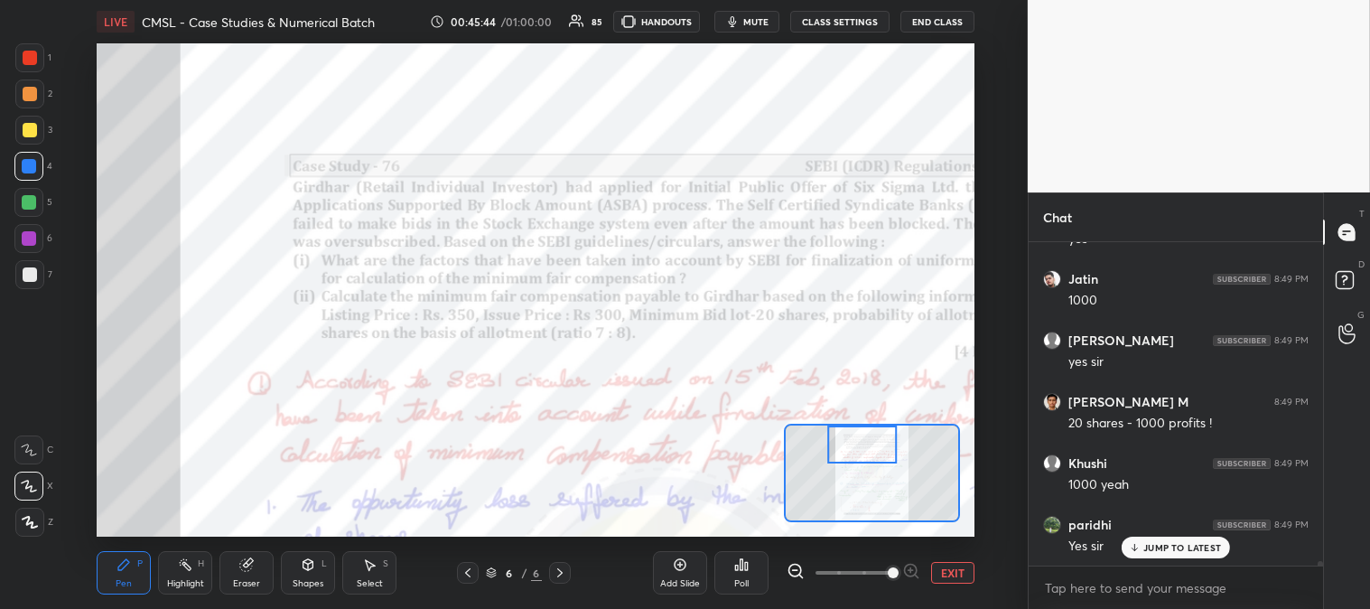
scroll to position [21603, 0]
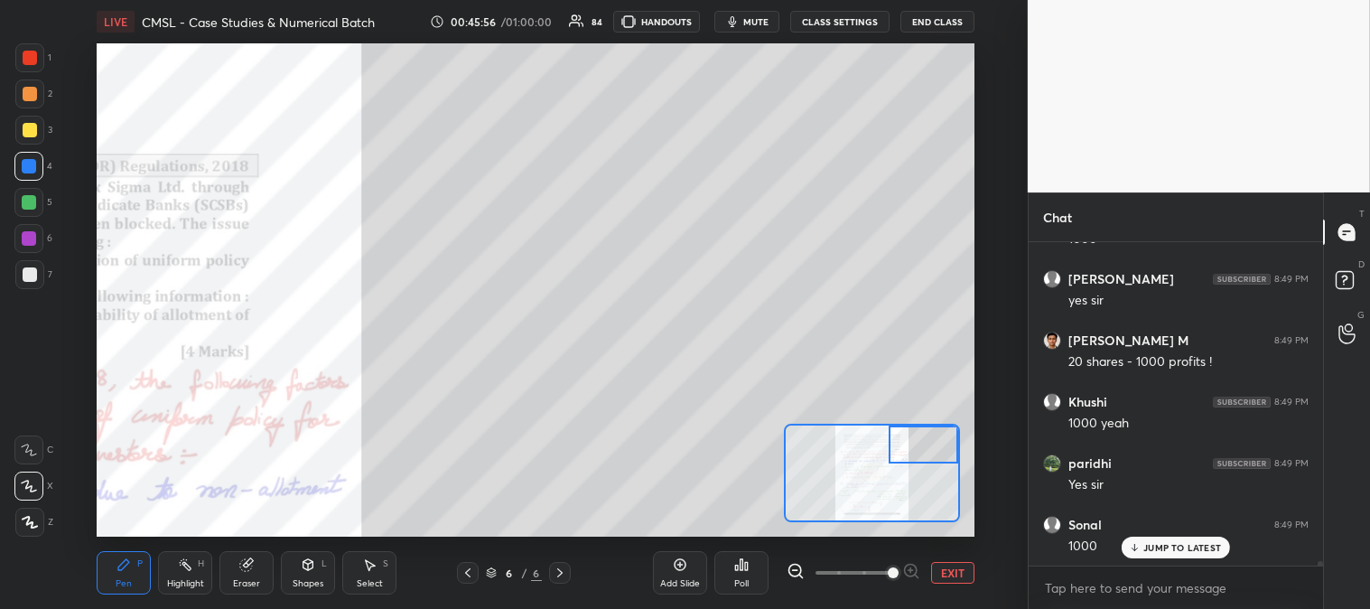
click at [28, 273] on div at bounding box center [30, 274] width 14 height 14
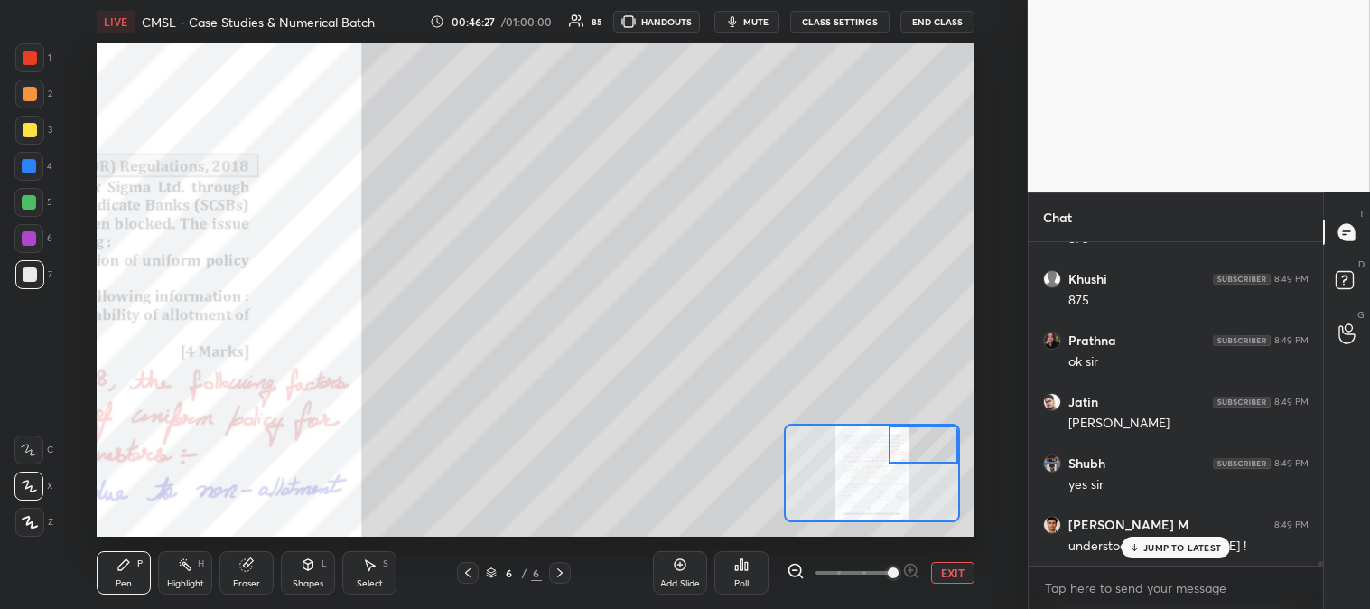
scroll to position [22221, 0]
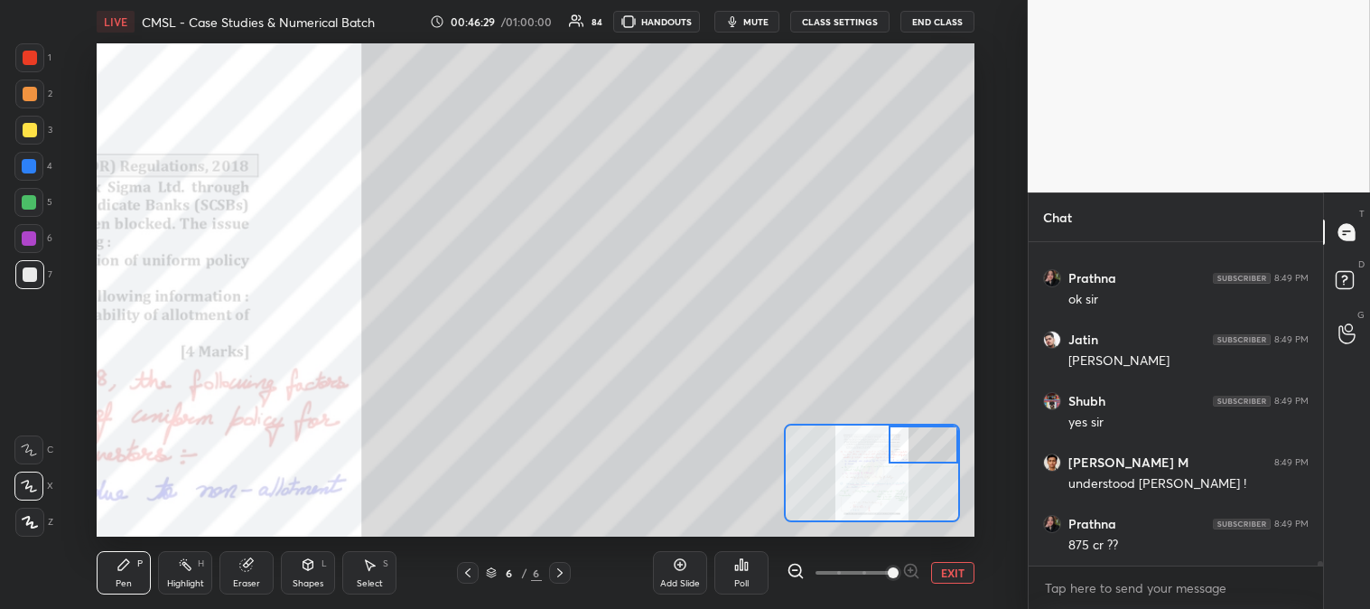
click at [29, 60] on div at bounding box center [30, 58] width 14 height 14
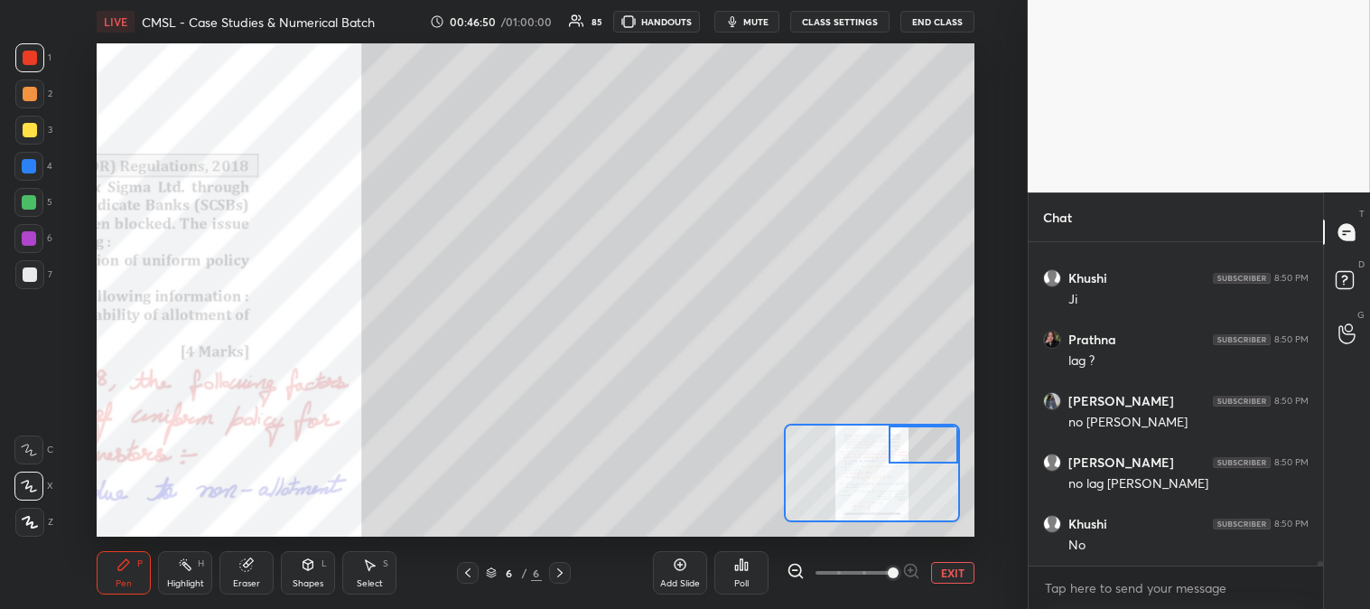
scroll to position [22589, 0]
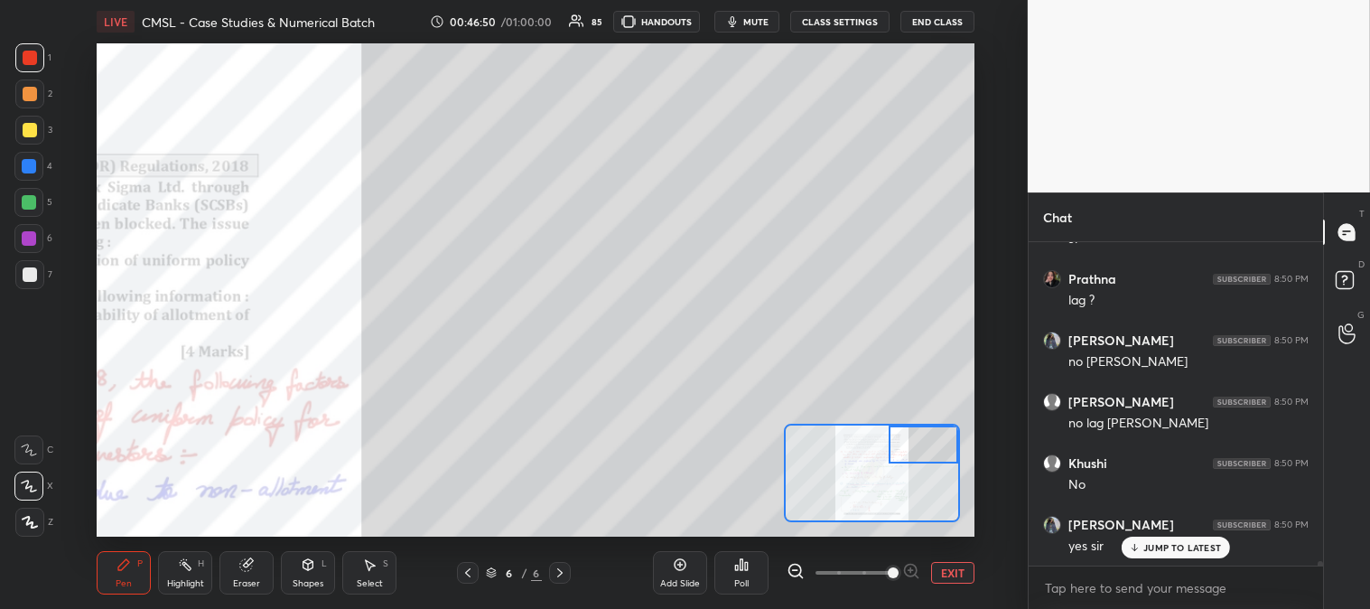
click at [195, 590] on div "Highlight H" at bounding box center [185, 572] width 54 height 43
click at [29, 131] on div at bounding box center [30, 130] width 14 height 14
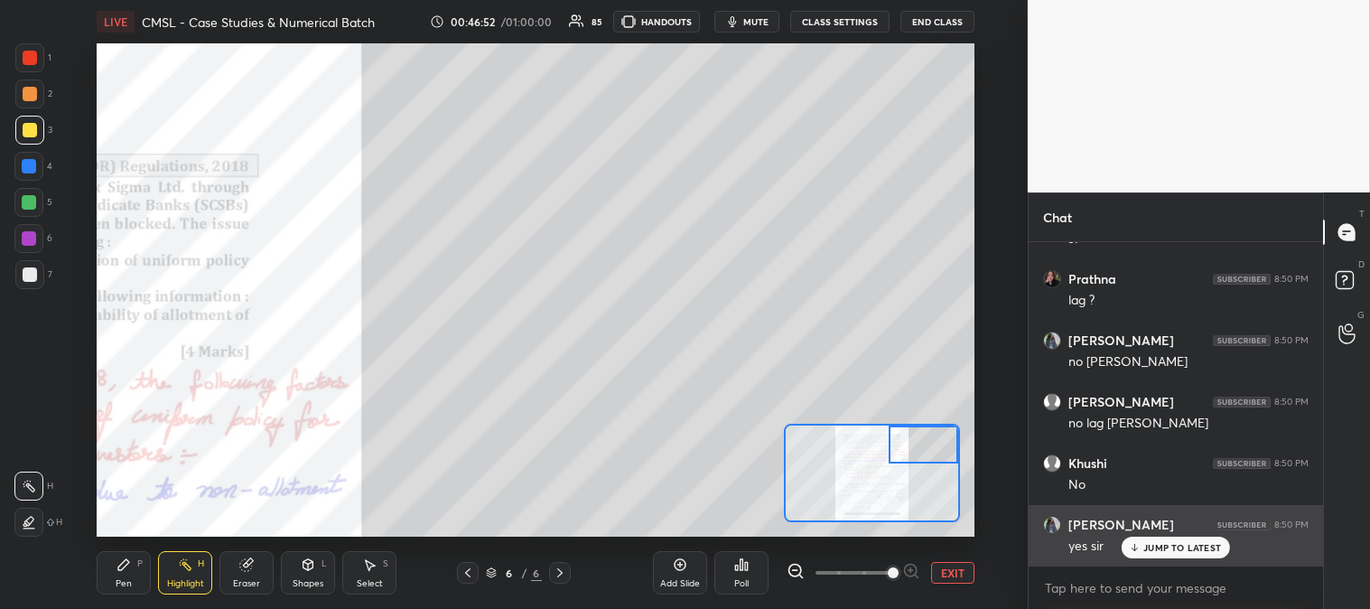
click at [1145, 556] on div "JUMP TO LATEST" at bounding box center [1176, 548] width 108 height 22
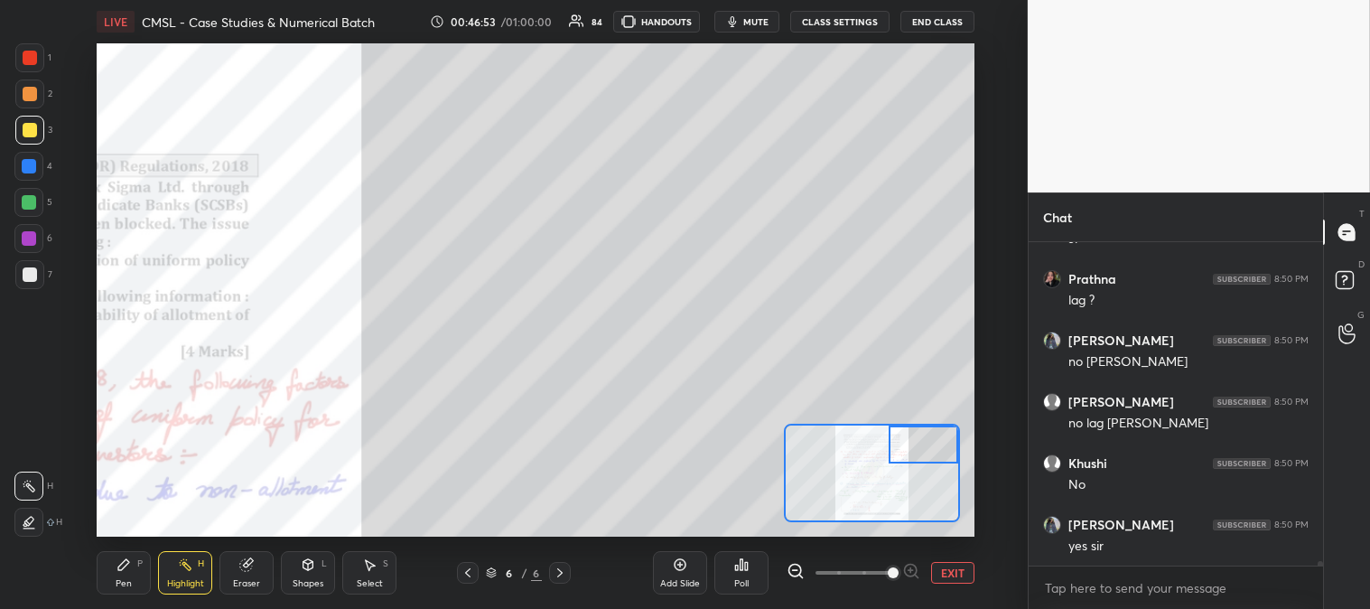
click at [952, 576] on button "EXIT" at bounding box center [952, 573] width 43 height 22
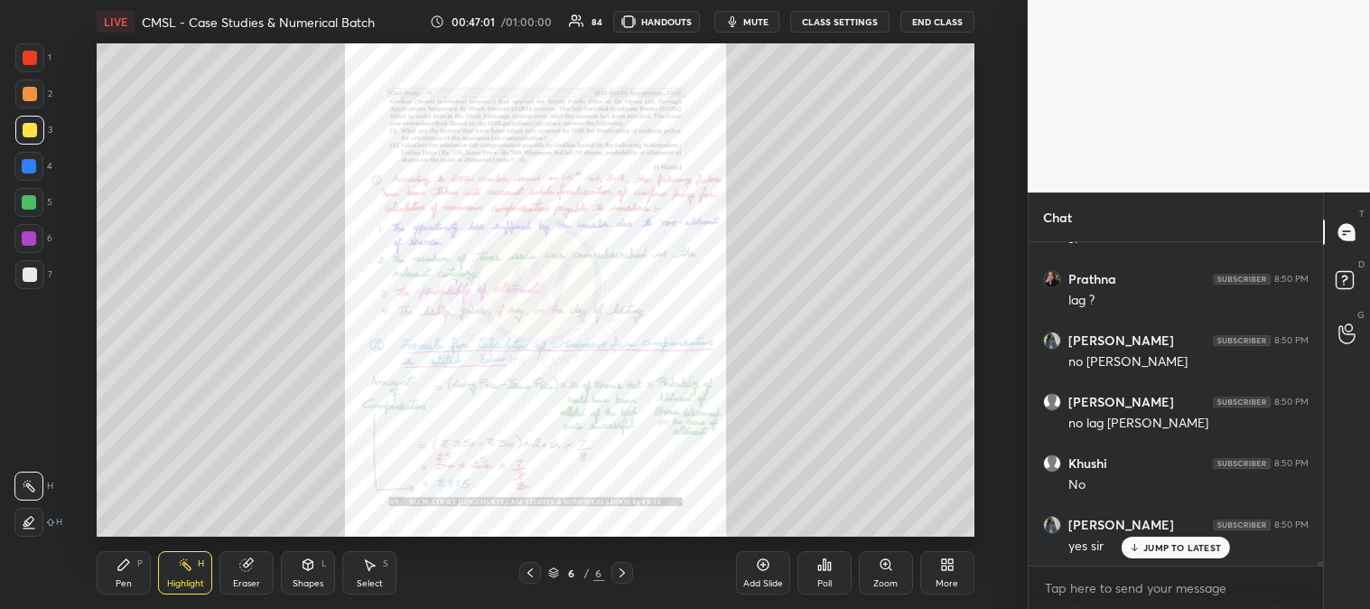
scroll to position [22651, 0]
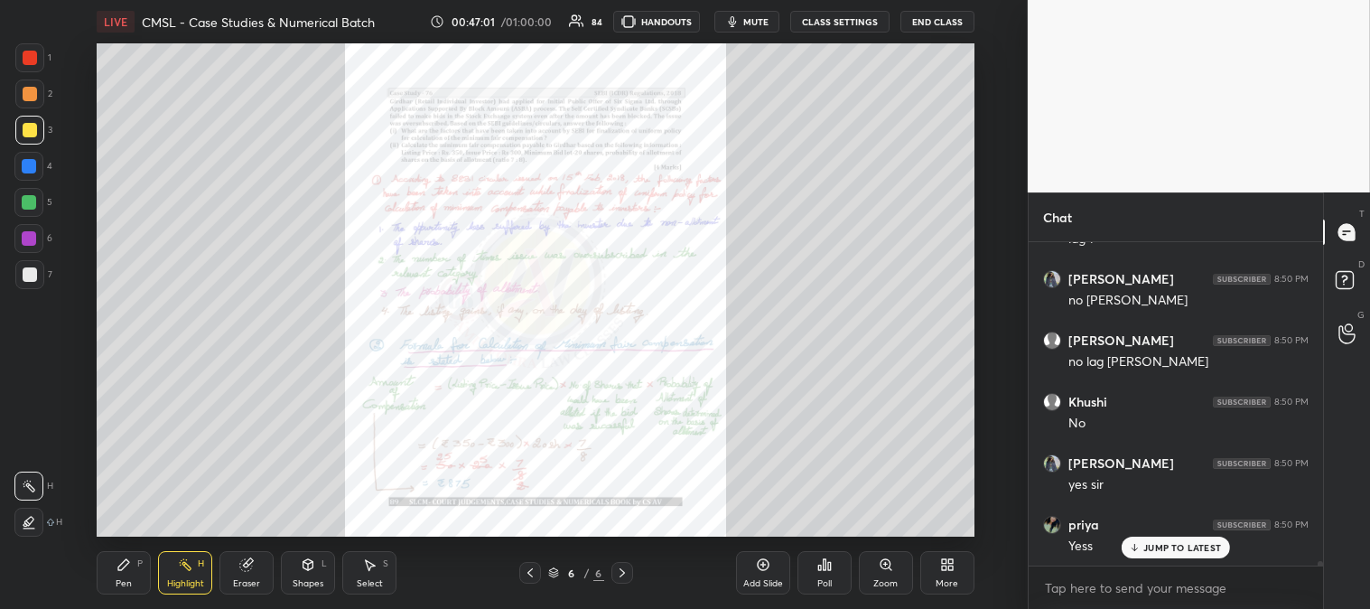
click at [876, 575] on div "Zoom" at bounding box center [886, 572] width 54 height 43
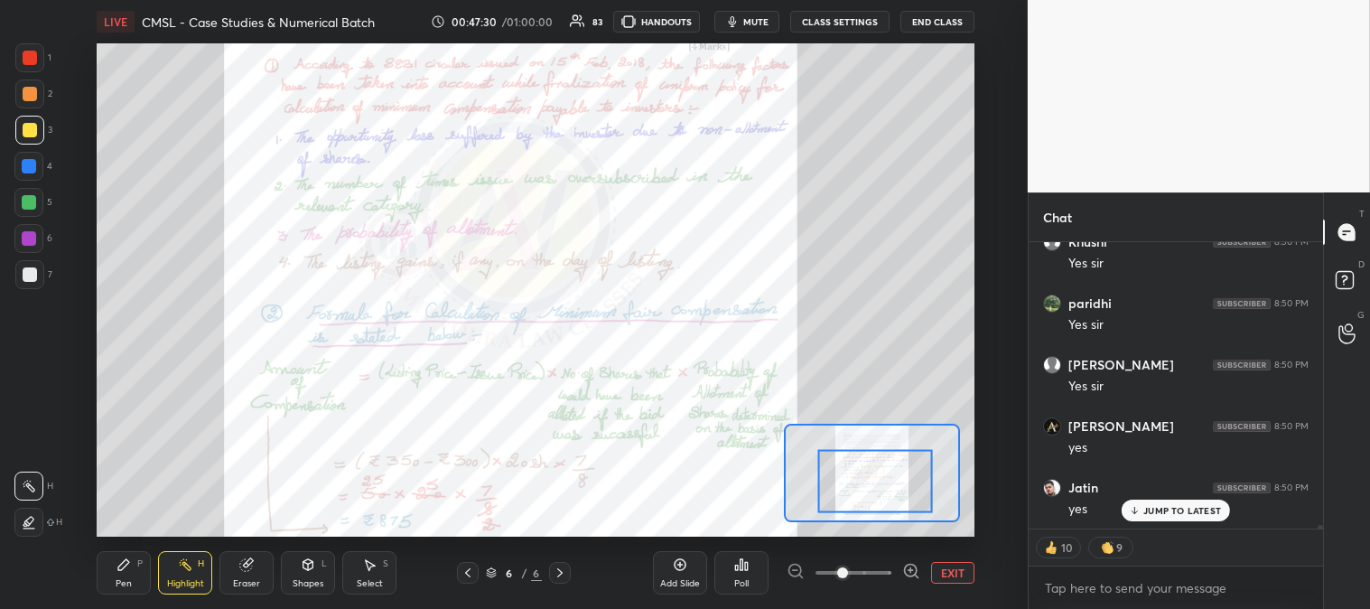
scroll to position [23137, 0]
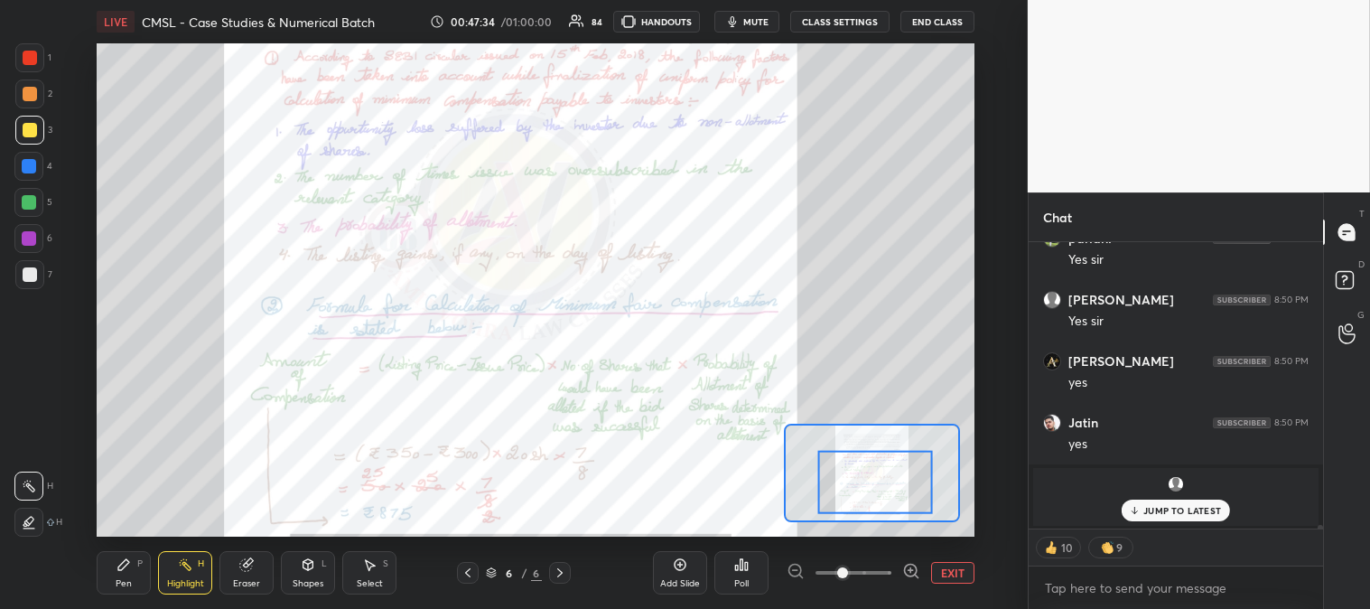
click at [760, 20] on span "mute" at bounding box center [755, 21] width 25 height 13
click at [1168, 510] on p "JUMP TO LATEST" at bounding box center [1183, 510] width 78 height 11
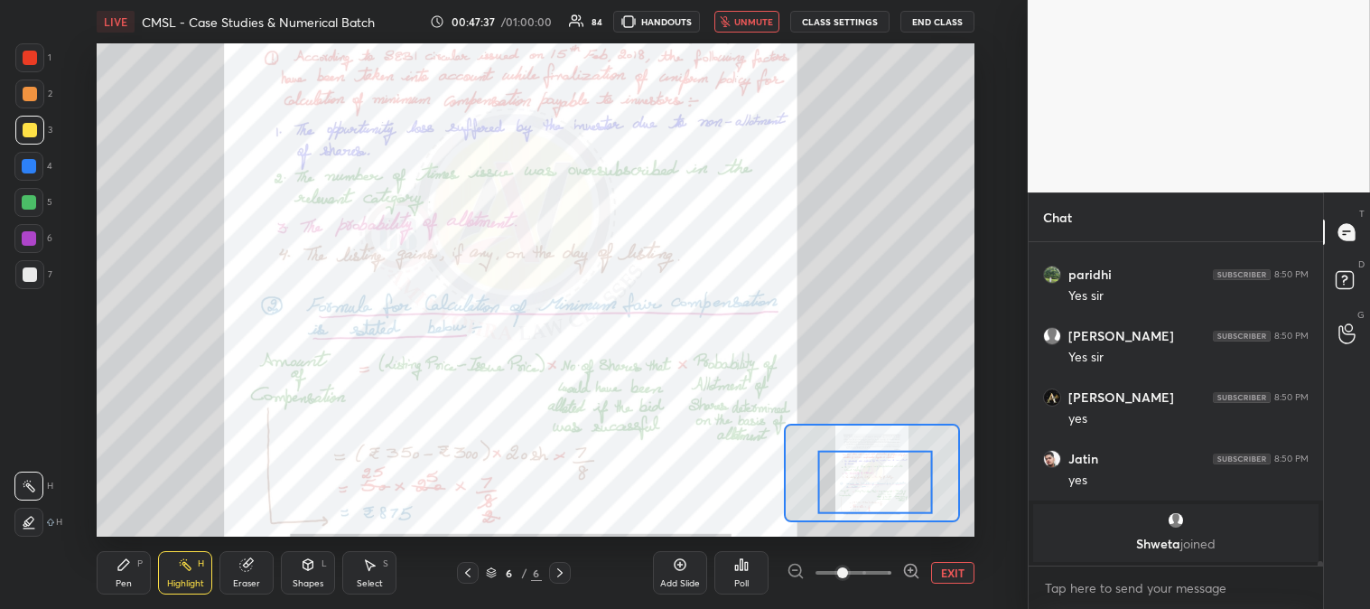
scroll to position [23100, 0]
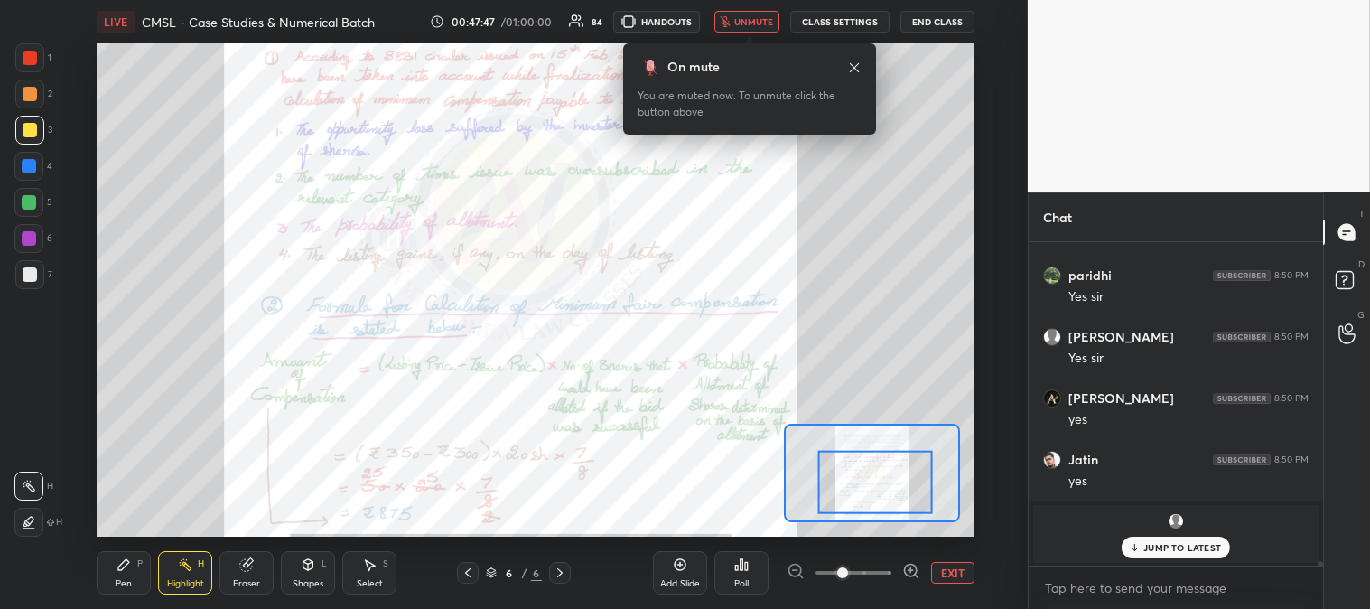
click at [855, 68] on icon at bounding box center [854, 66] width 9 height 9
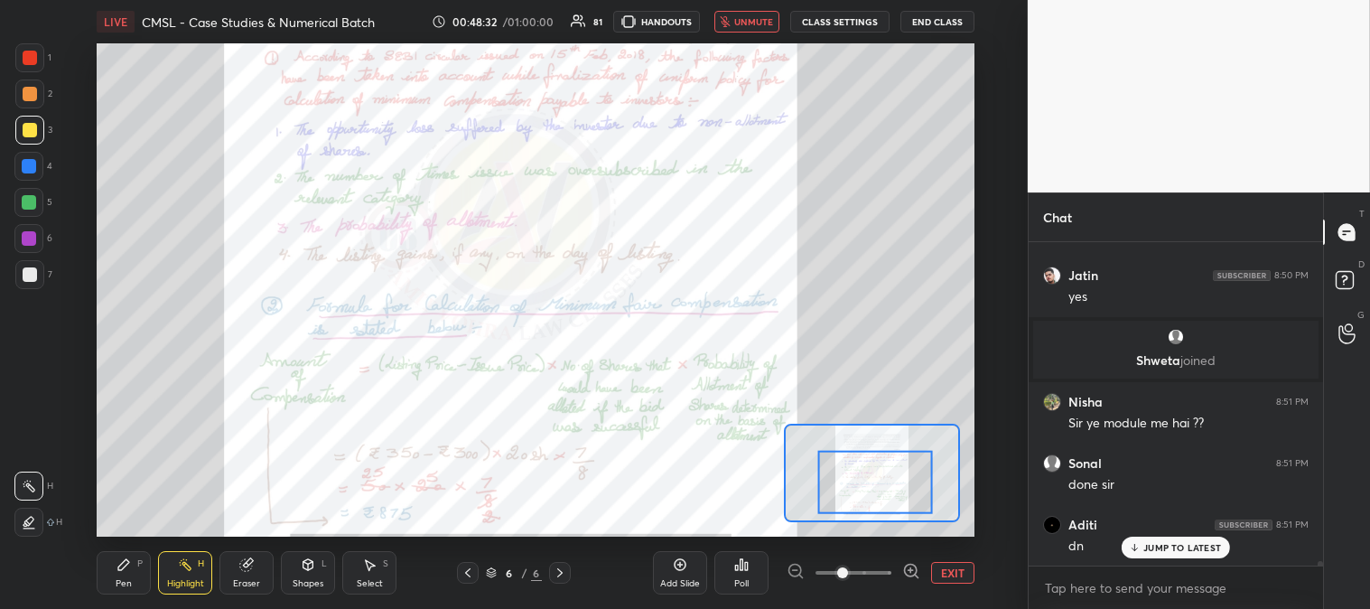
scroll to position [23346, 0]
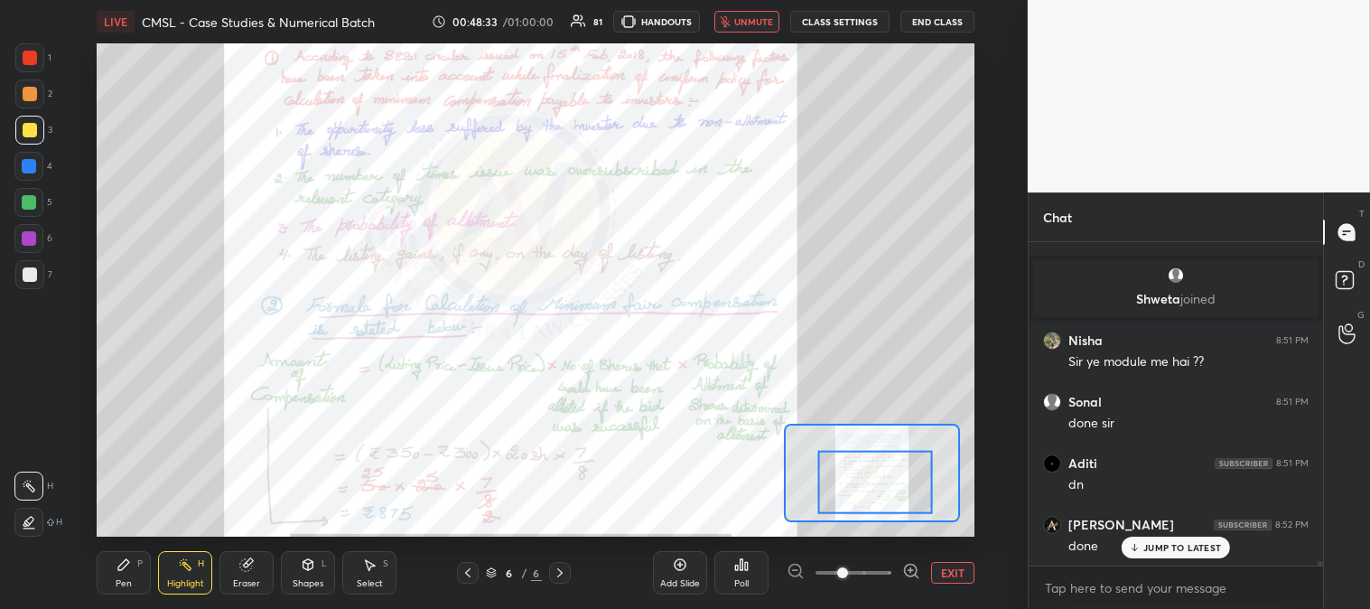
click at [750, 15] on span "unmute" at bounding box center [753, 21] width 39 height 13
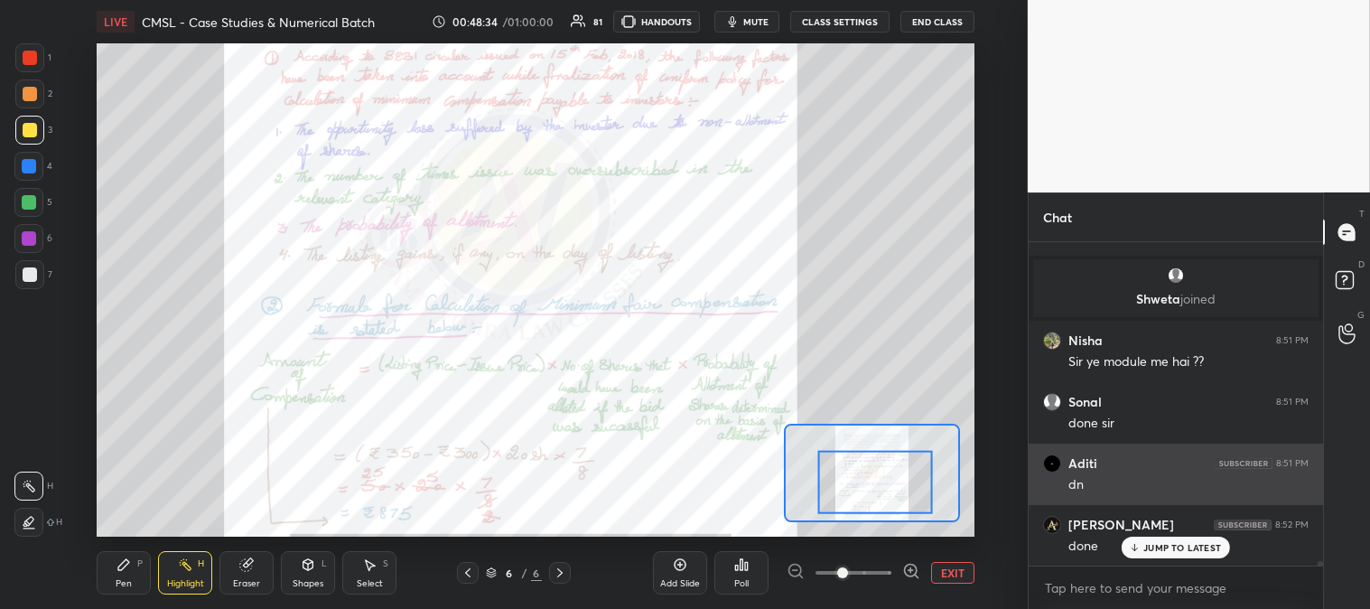
click at [1153, 556] on div "JUMP TO LATEST" at bounding box center [1176, 548] width 108 height 22
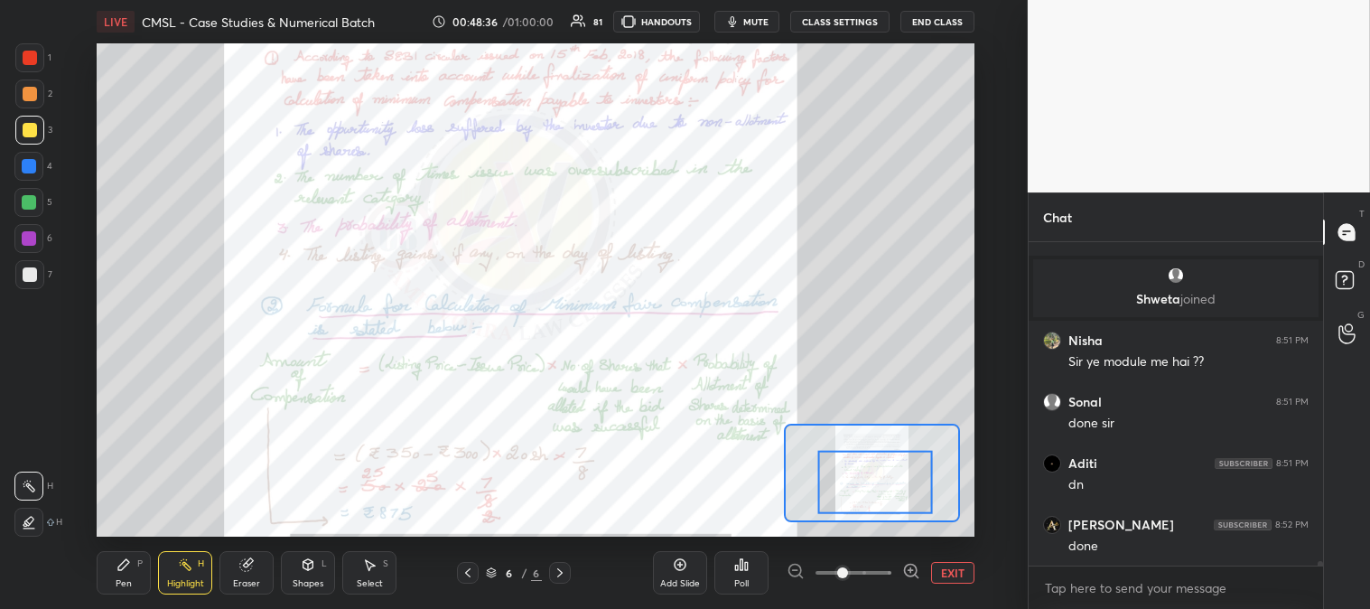
scroll to position [23407, 0]
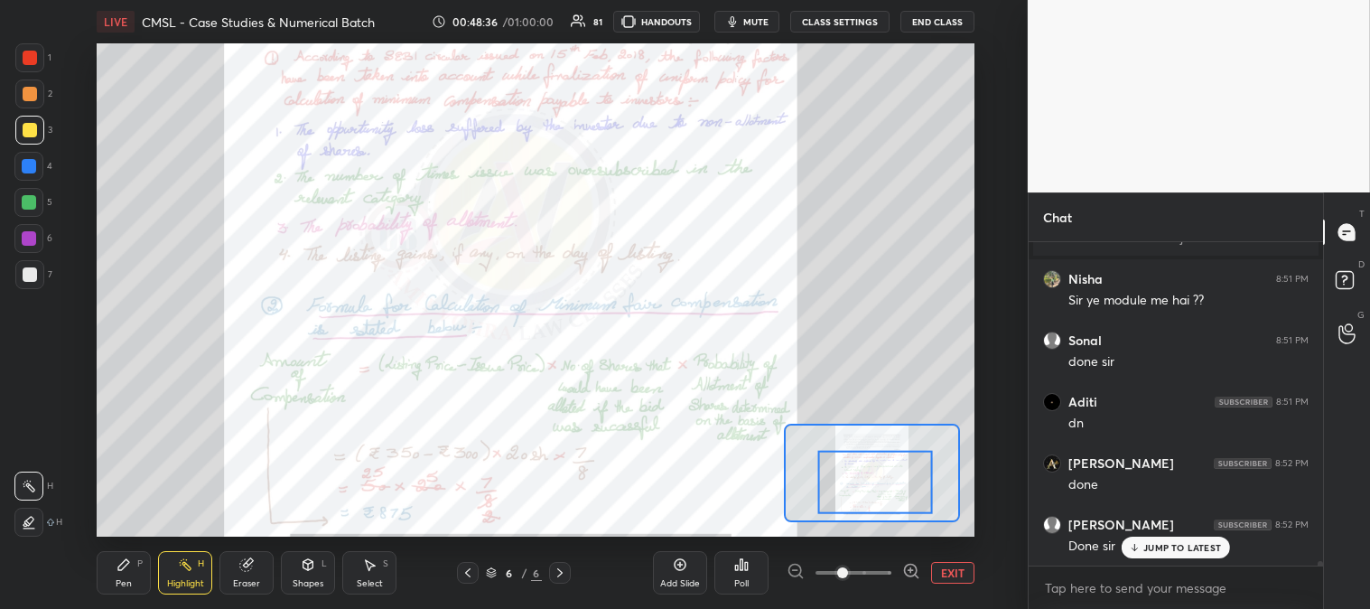
click at [145, 575] on div "Pen P" at bounding box center [124, 572] width 54 height 43
click at [195, 575] on div "Highlight H" at bounding box center [185, 572] width 54 height 43
click at [32, 58] on div at bounding box center [30, 58] width 14 height 14
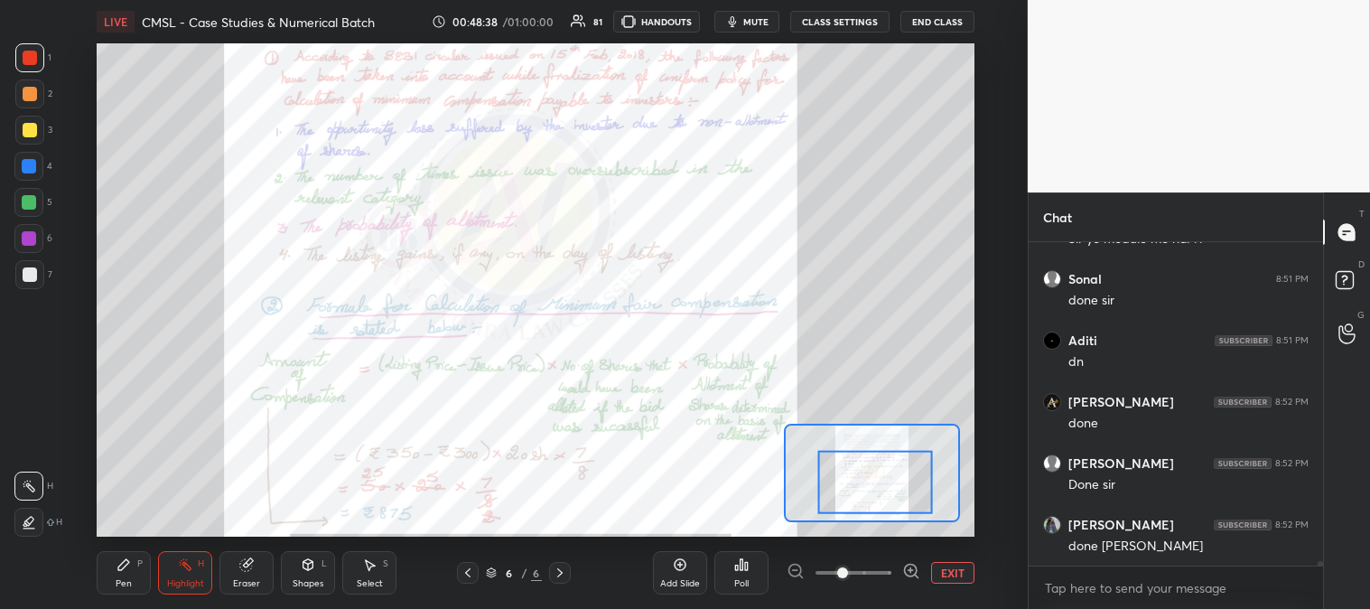
scroll to position [23531, 0]
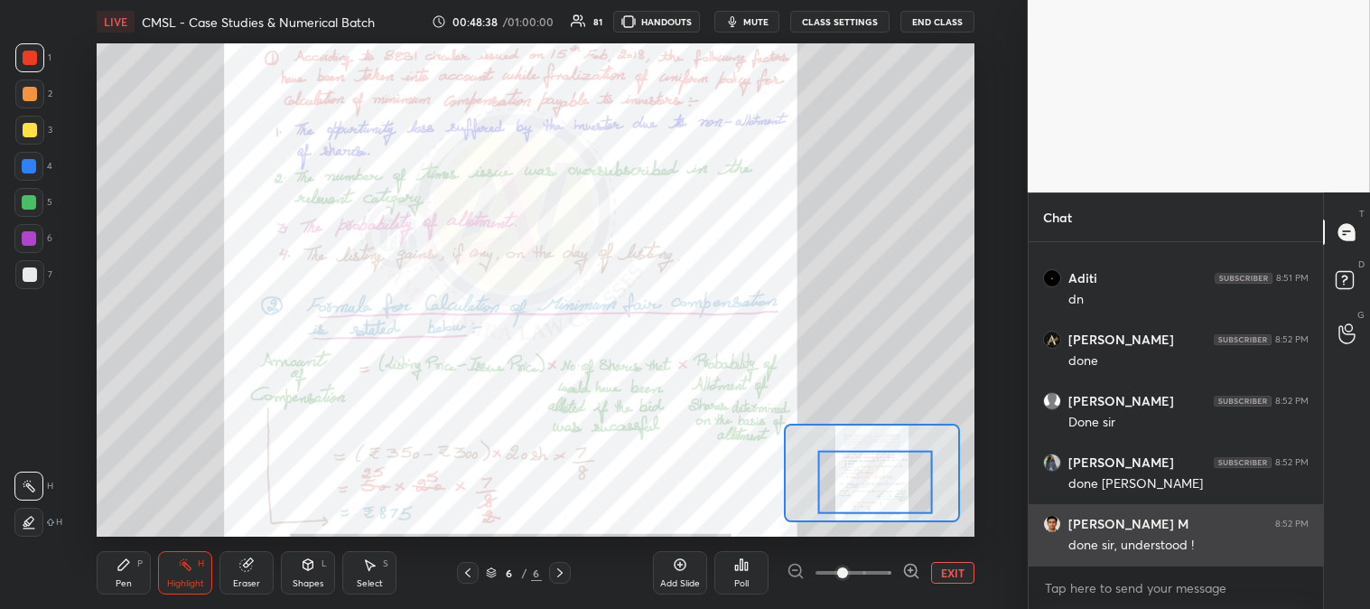
click at [1158, 548] on div "done sir, understood !" at bounding box center [1189, 546] width 240 height 18
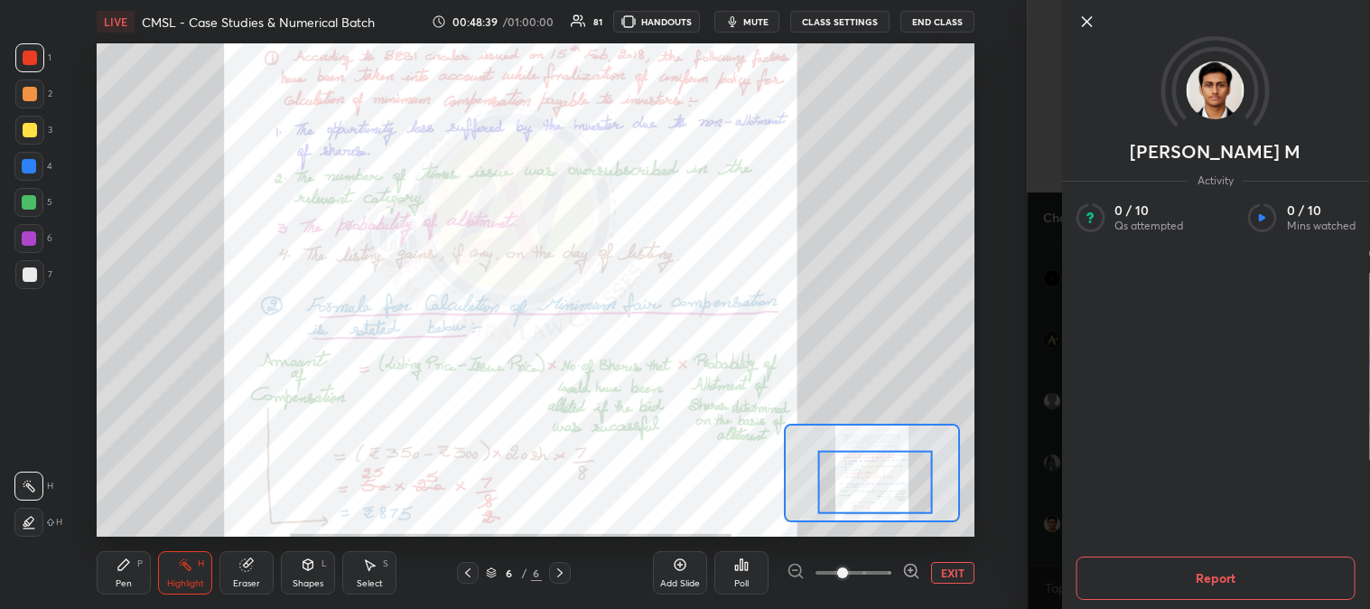
click at [1078, 25] on icon at bounding box center [1087, 22] width 22 height 22
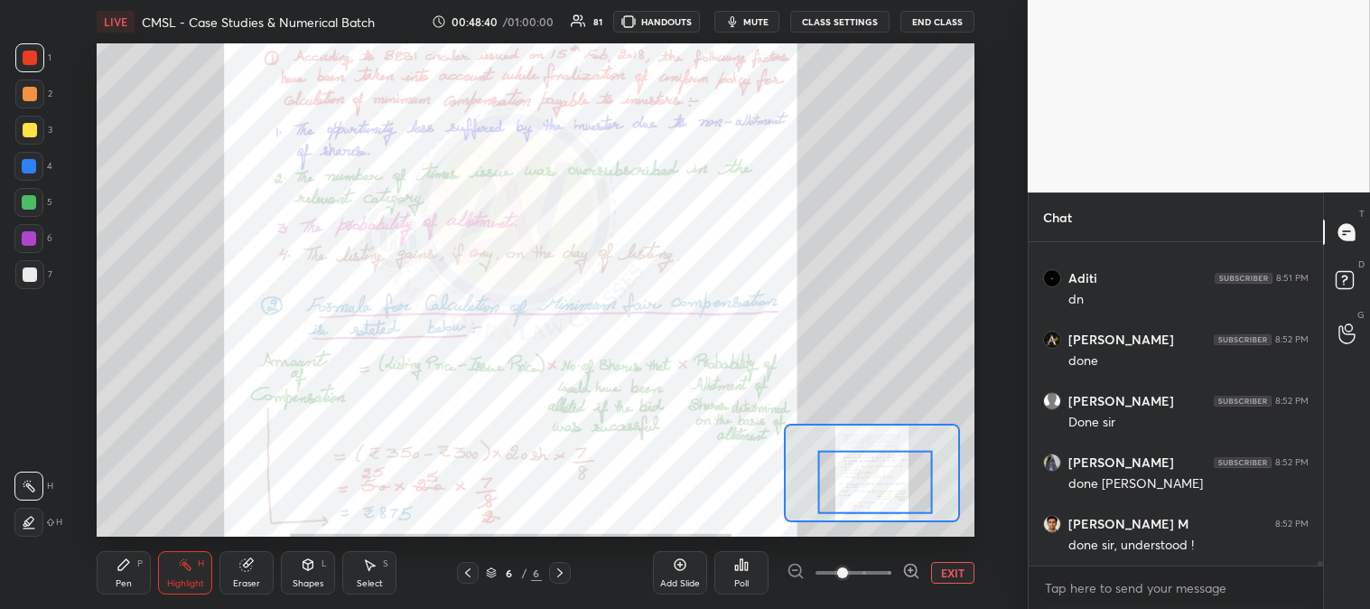
click at [946, 569] on button "EXIT" at bounding box center [952, 573] width 43 height 22
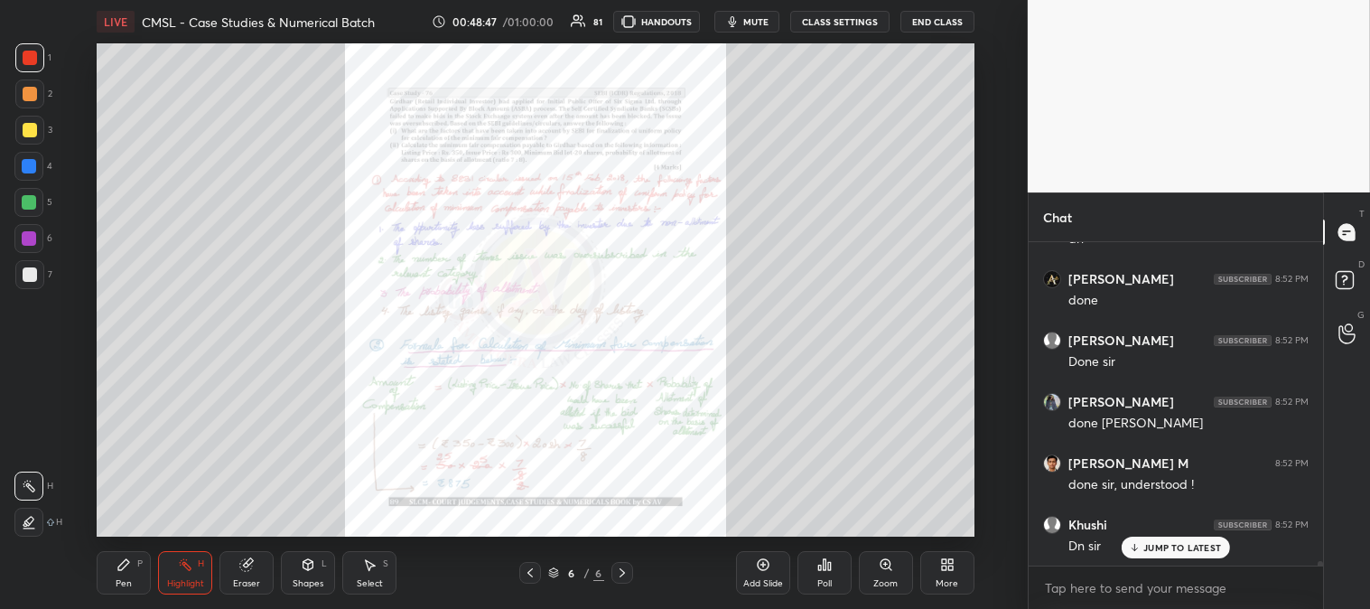
scroll to position [5, 5]
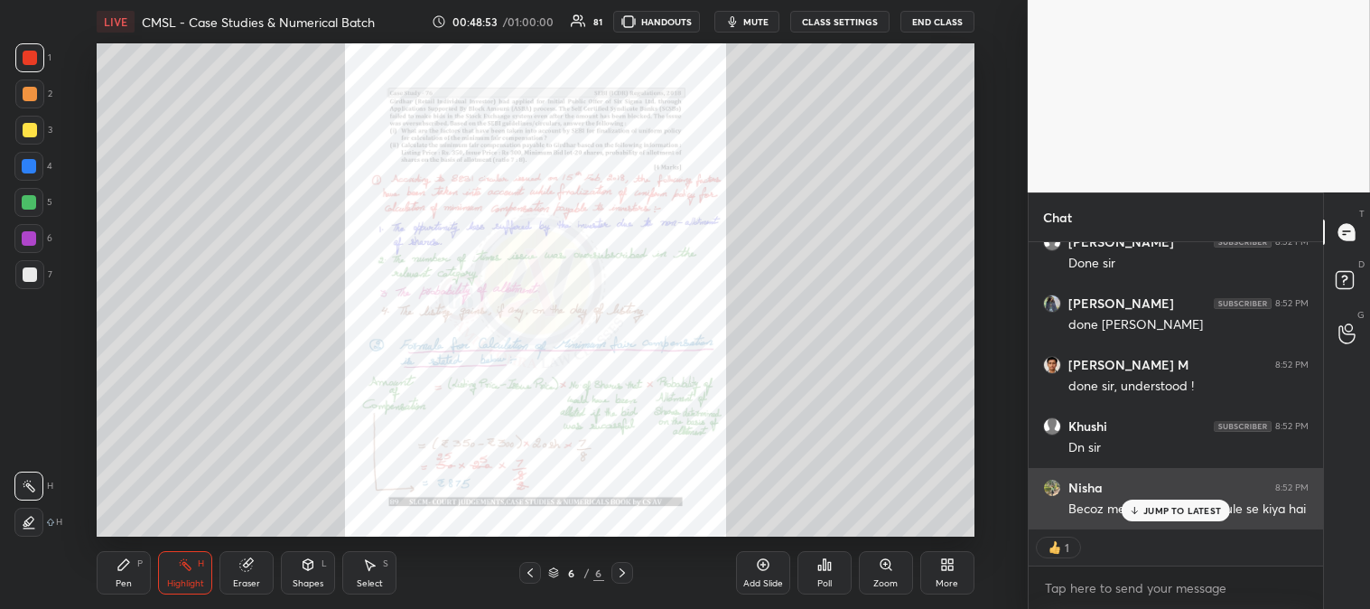
click at [1165, 512] on p "JUMP TO LATEST" at bounding box center [1183, 510] width 78 height 11
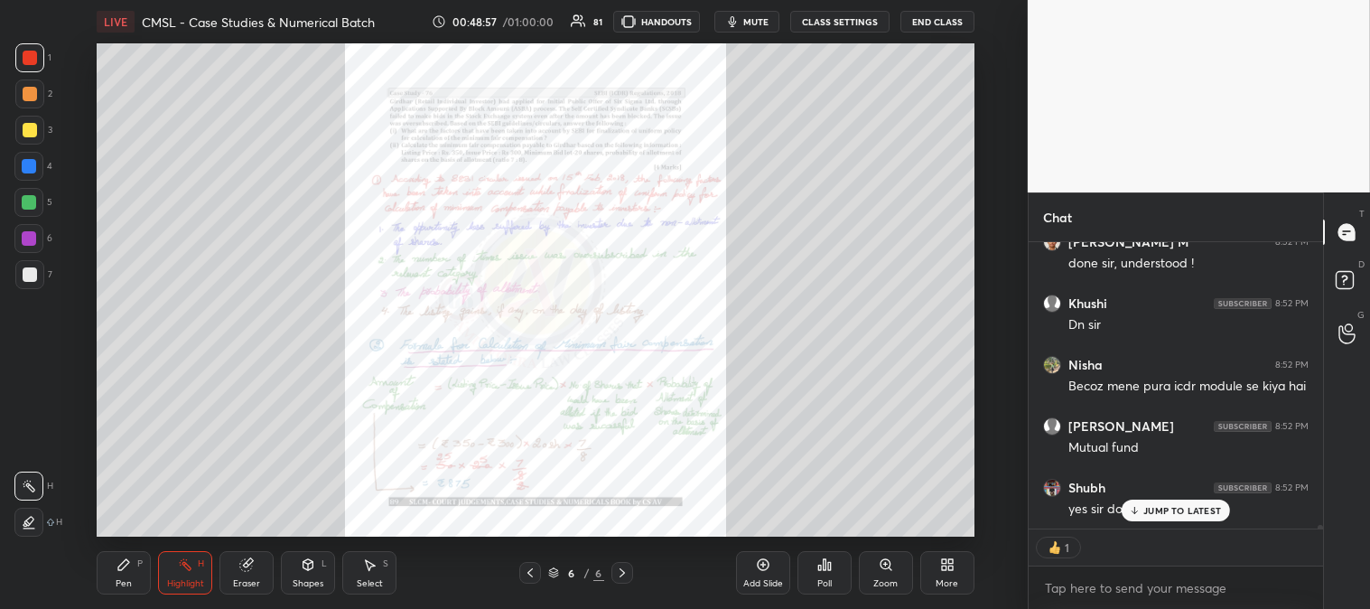
scroll to position [23777, 0]
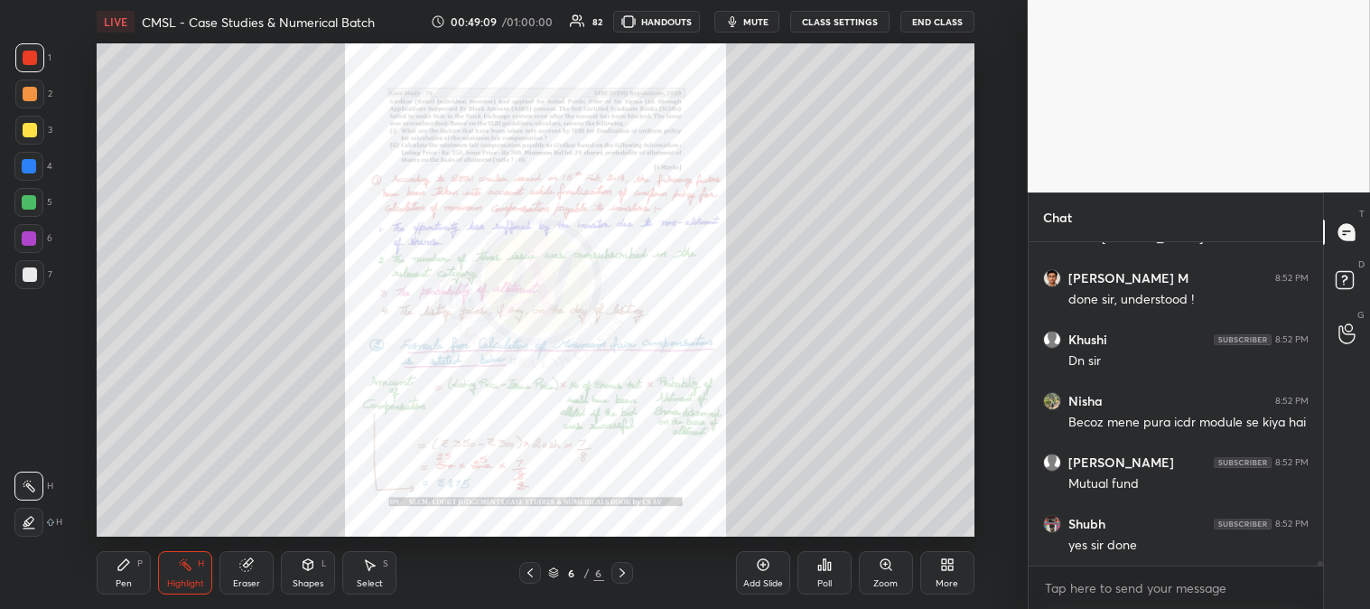
click at [533, 570] on icon at bounding box center [530, 572] width 14 height 14
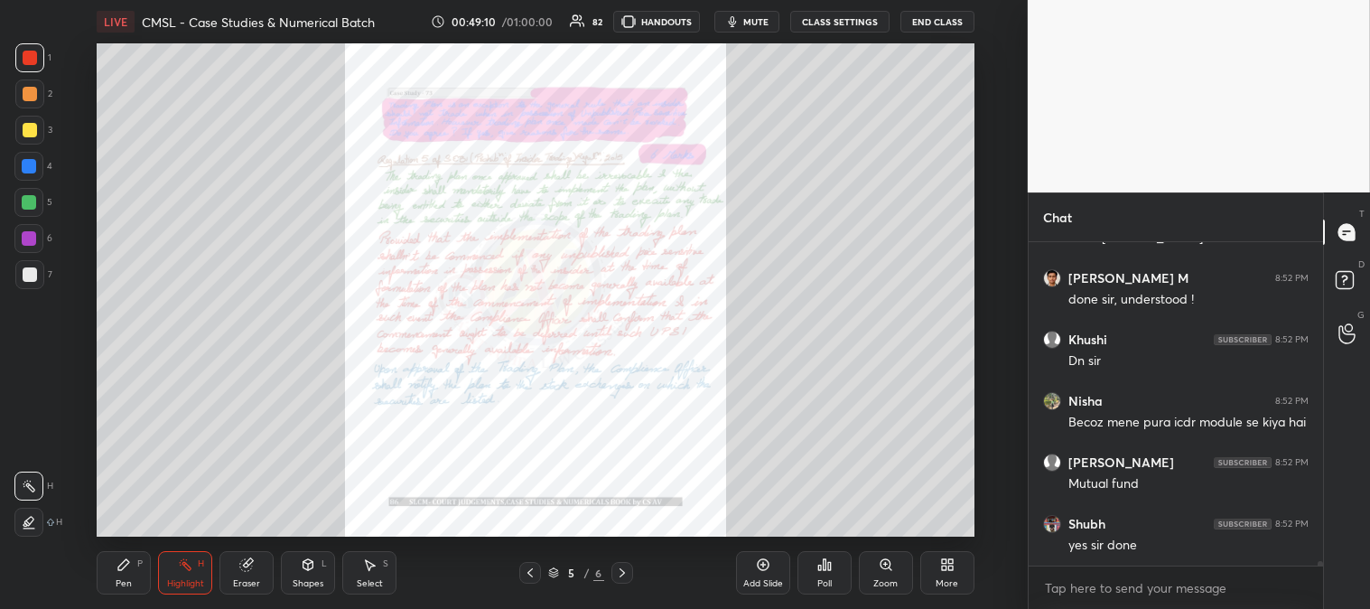
click at [621, 576] on icon at bounding box center [622, 572] width 14 height 14
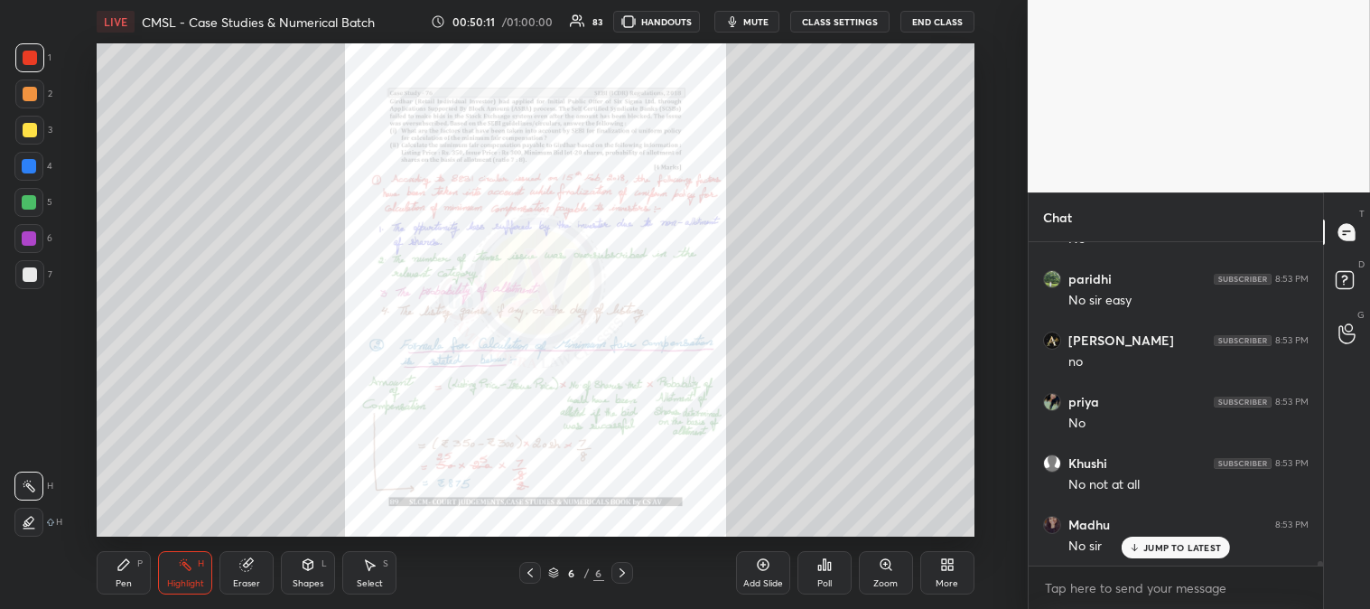
scroll to position [5, 5]
click at [1150, 506] on p "JUMP TO LATEST" at bounding box center [1183, 510] width 78 height 11
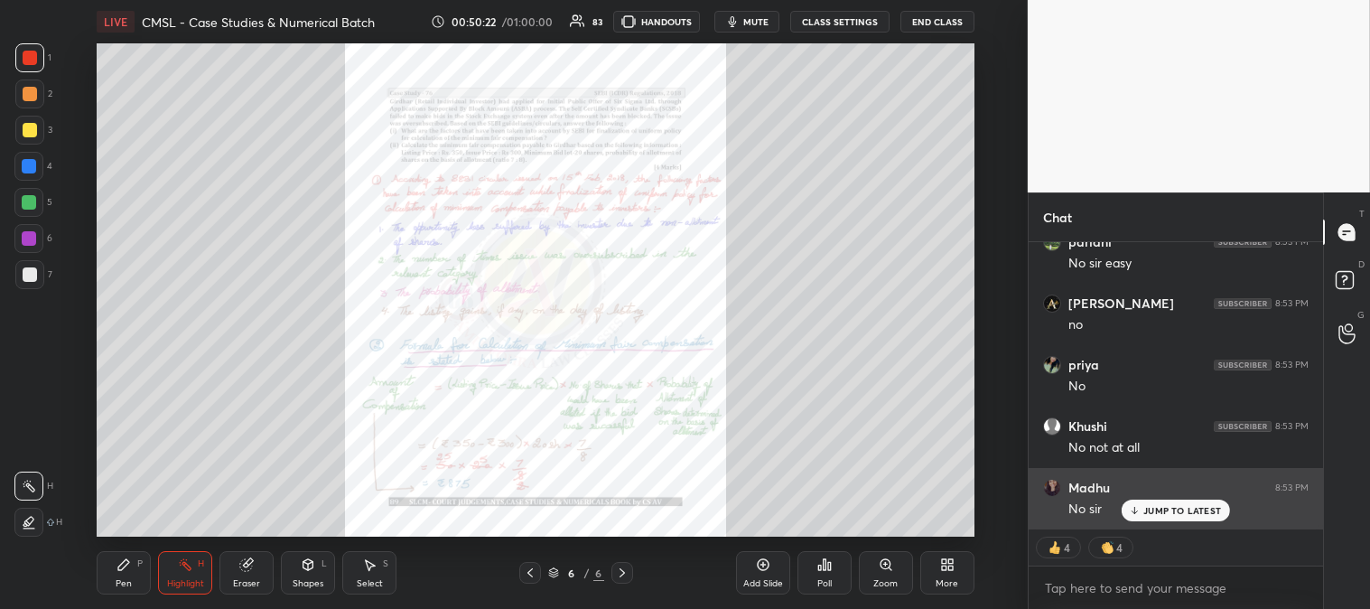
click at [1154, 502] on div "JUMP TO LATEST" at bounding box center [1176, 511] width 108 height 22
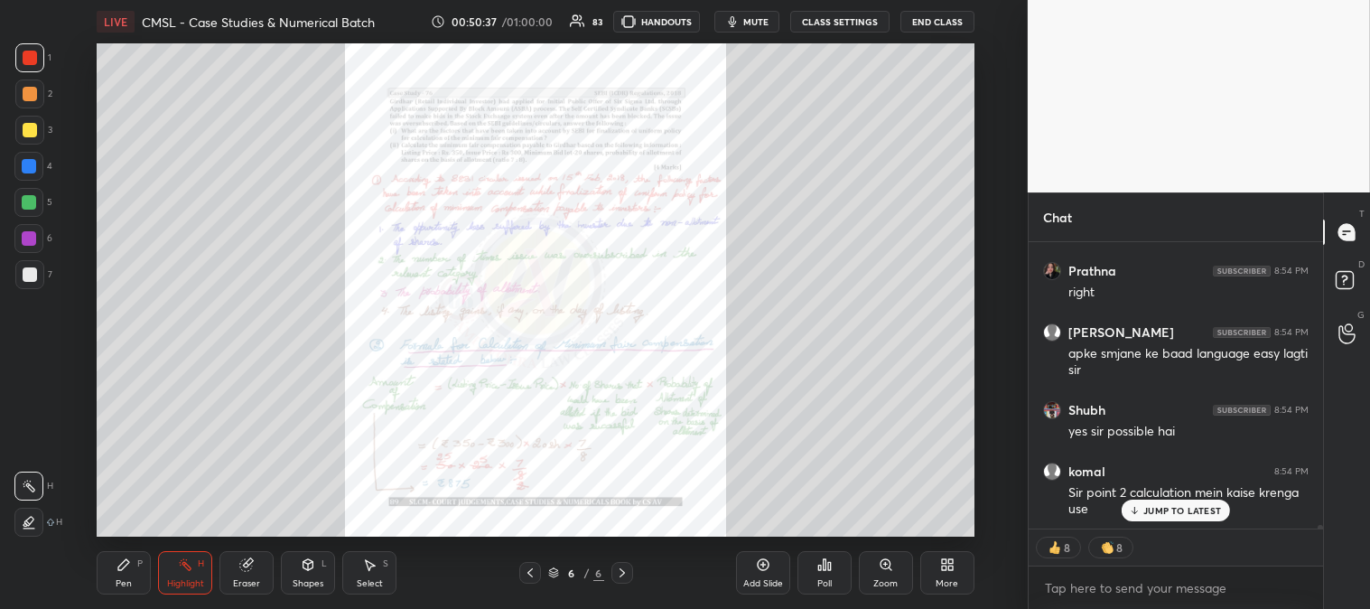
scroll to position [22736, 0]
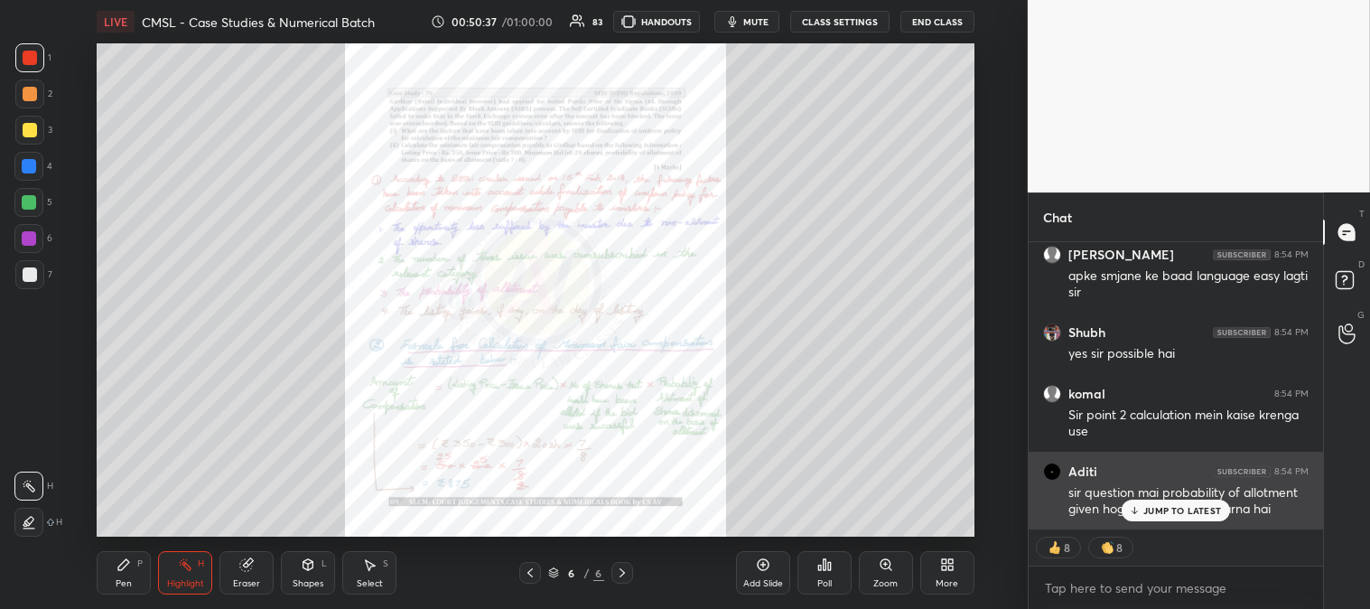
click at [1163, 516] on p "JUMP TO LATEST" at bounding box center [1183, 510] width 78 height 11
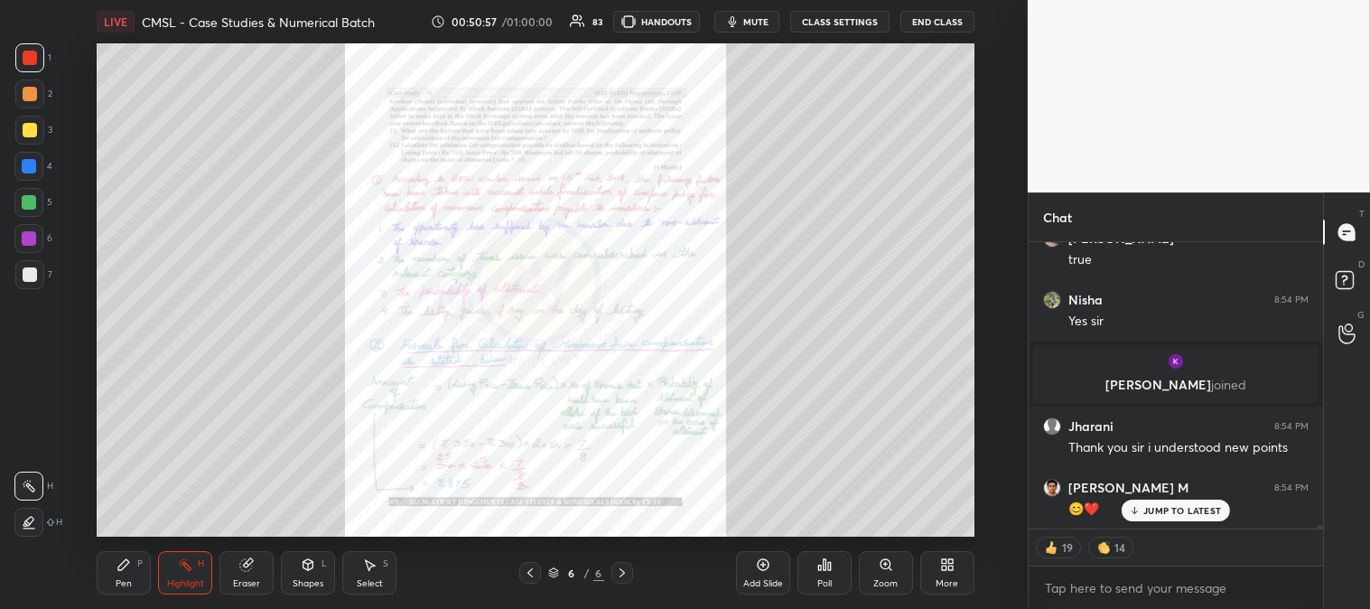
scroll to position [23293, 0]
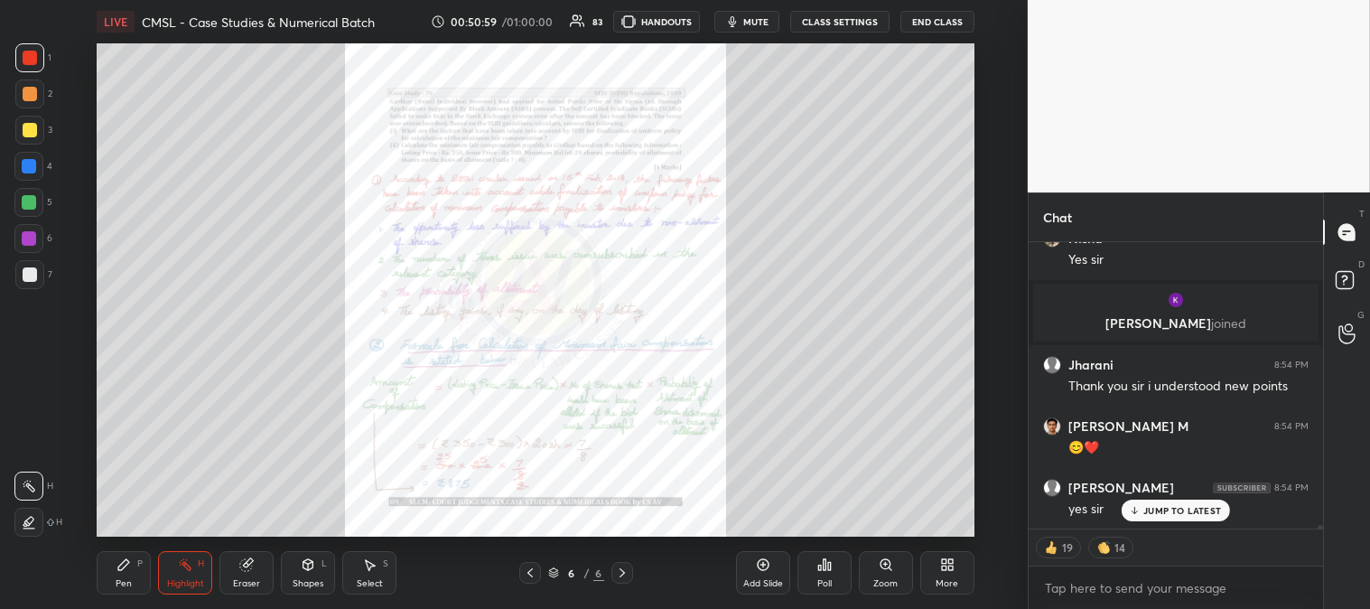
click at [526, 575] on icon at bounding box center [530, 572] width 14 height 14
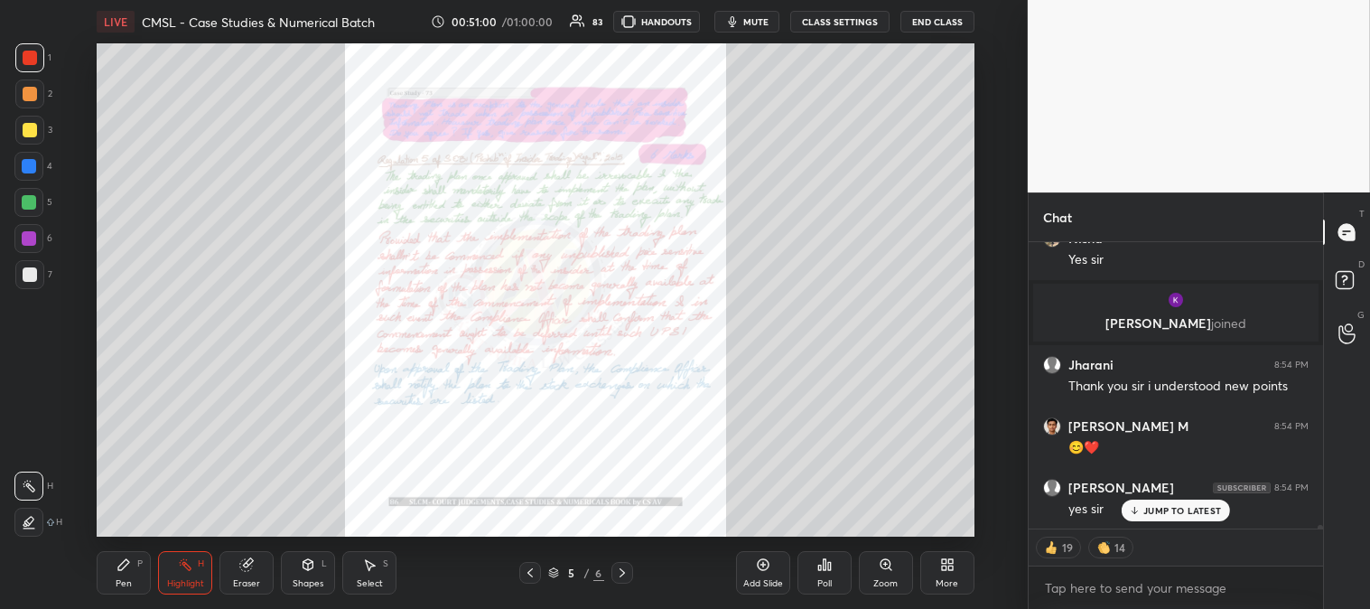
click at [528, 575] on icon at bounding box center [530, 572] width 14 height 14
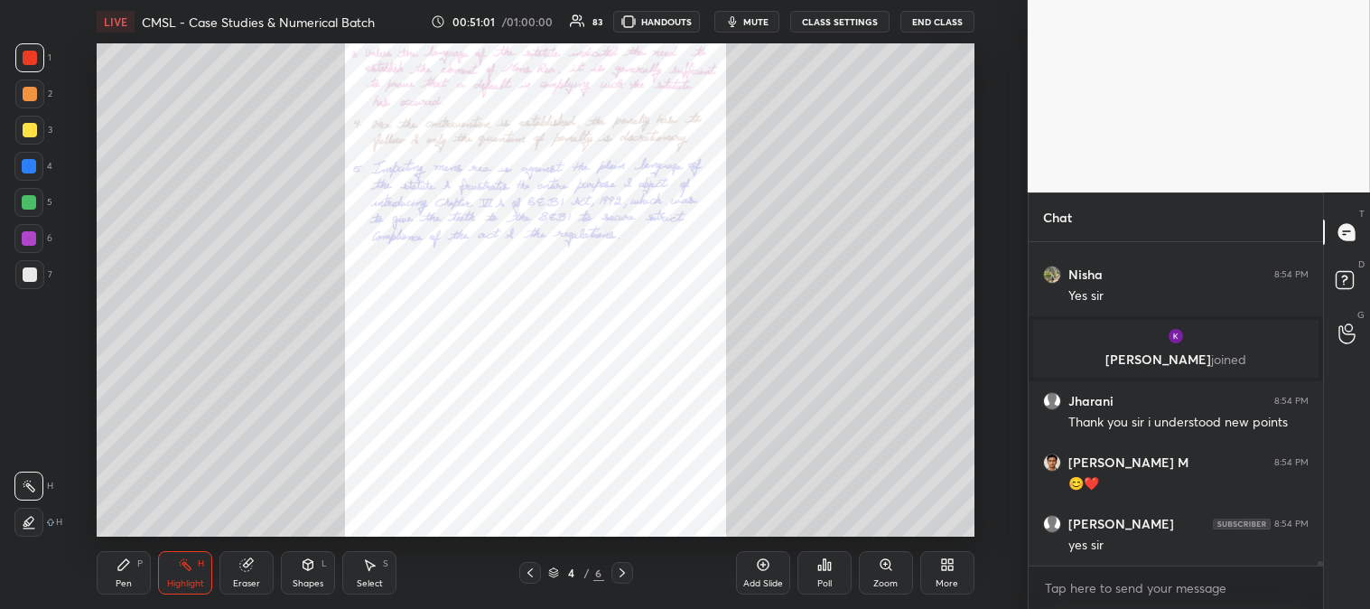
scroll to position [23257, 0]
click at [528, 575] on icon at bounding box center [530, 572] width 14 height 14
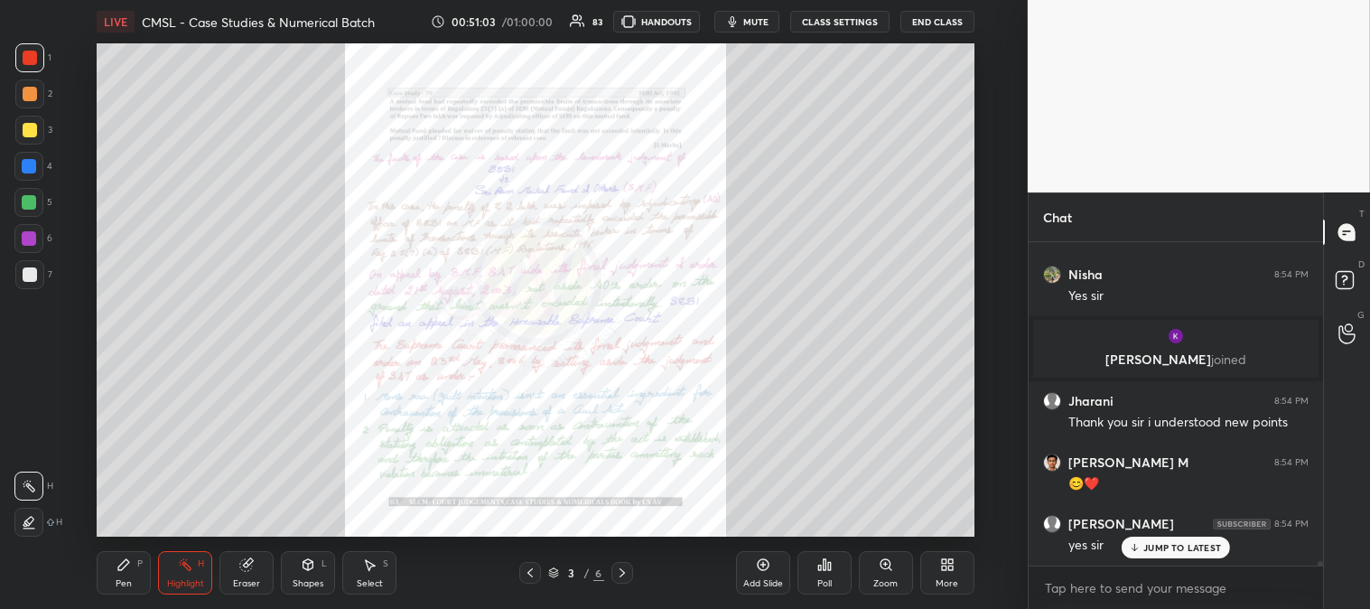
scroll to position [23317, 0]
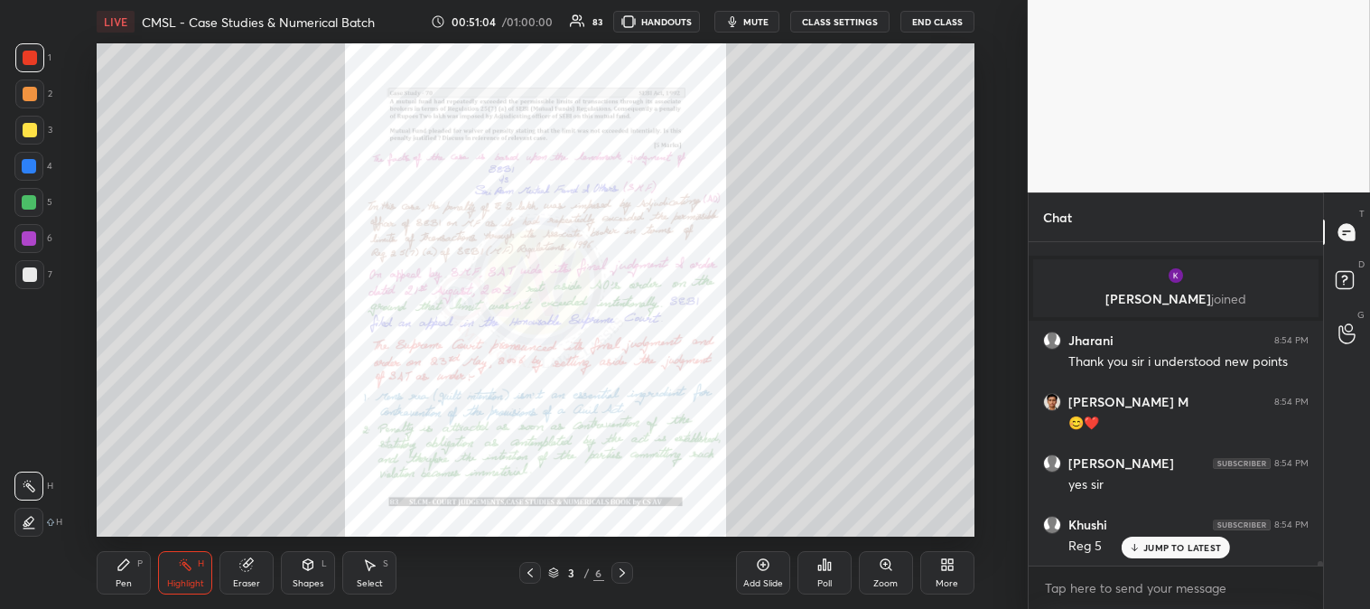
click at [625, 565] on icon at bounding box center [622, 572] width 14 height 14
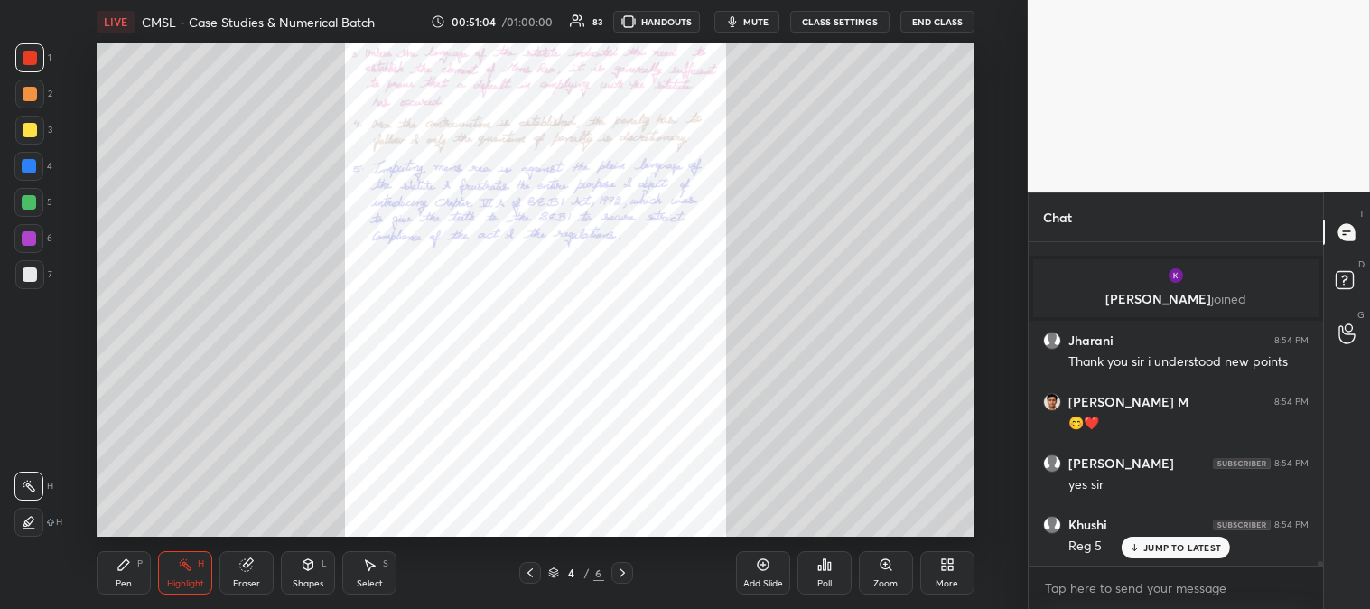
click at [621, 571] on icon at bounding box center [622, 572] width 5 height 9
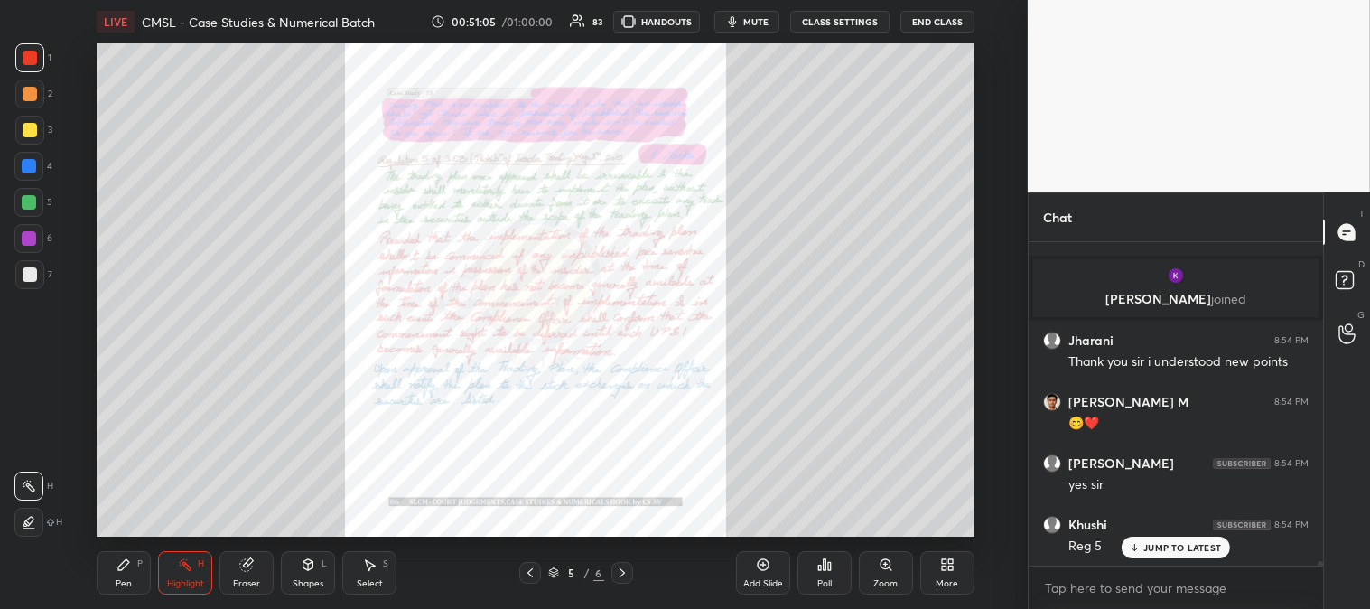
scroll to position [23379, 0]
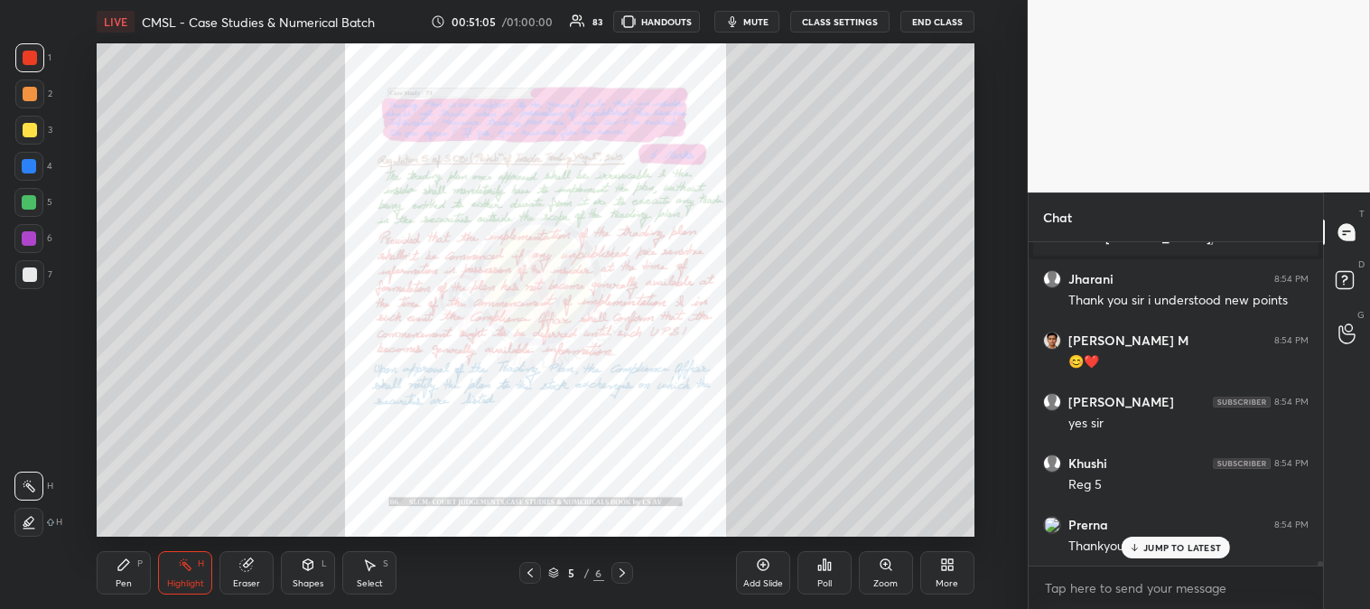
click at [621, 574] on icon at bounding box center [622, 572] width 14 height 14
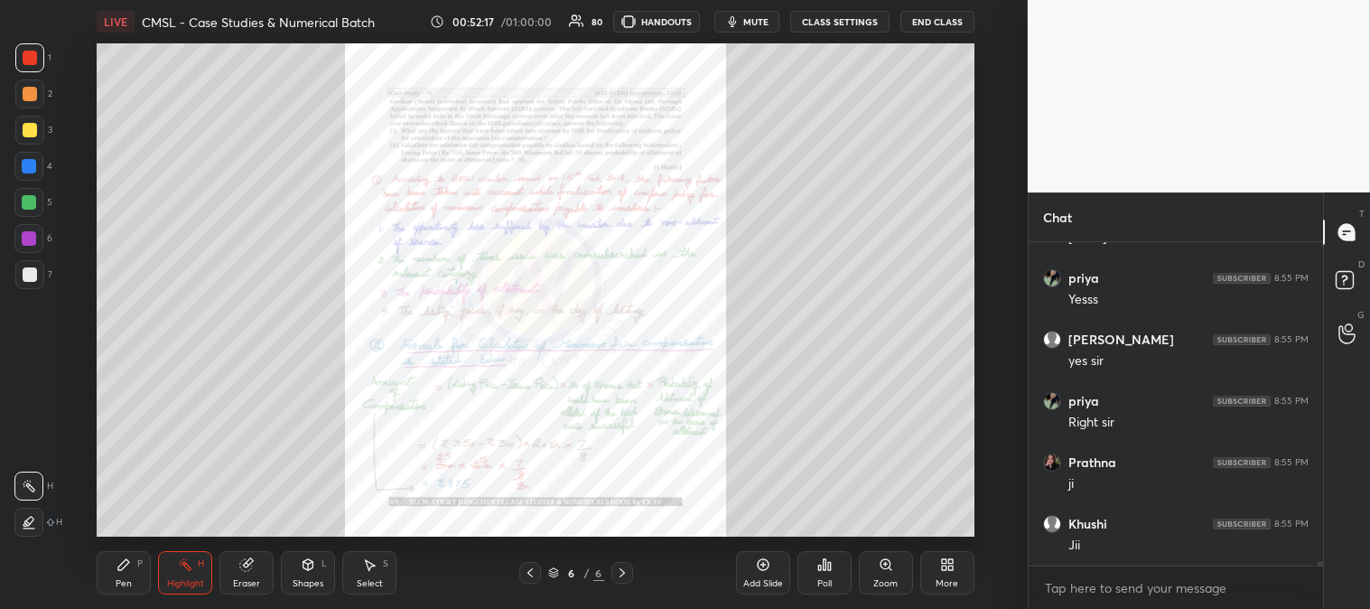
scroll to position [23953, 0]
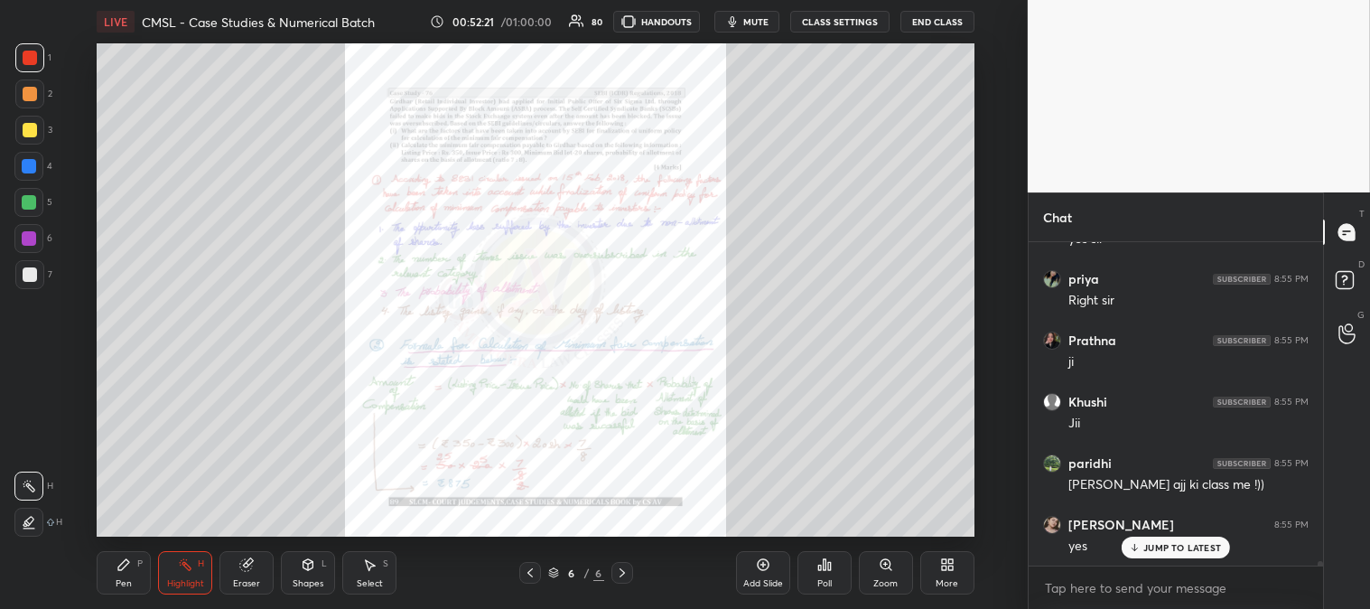
click at [1154, 549] on p "JUMP TO LATEST" at bounding box center [1183, 547] width 78 height 11
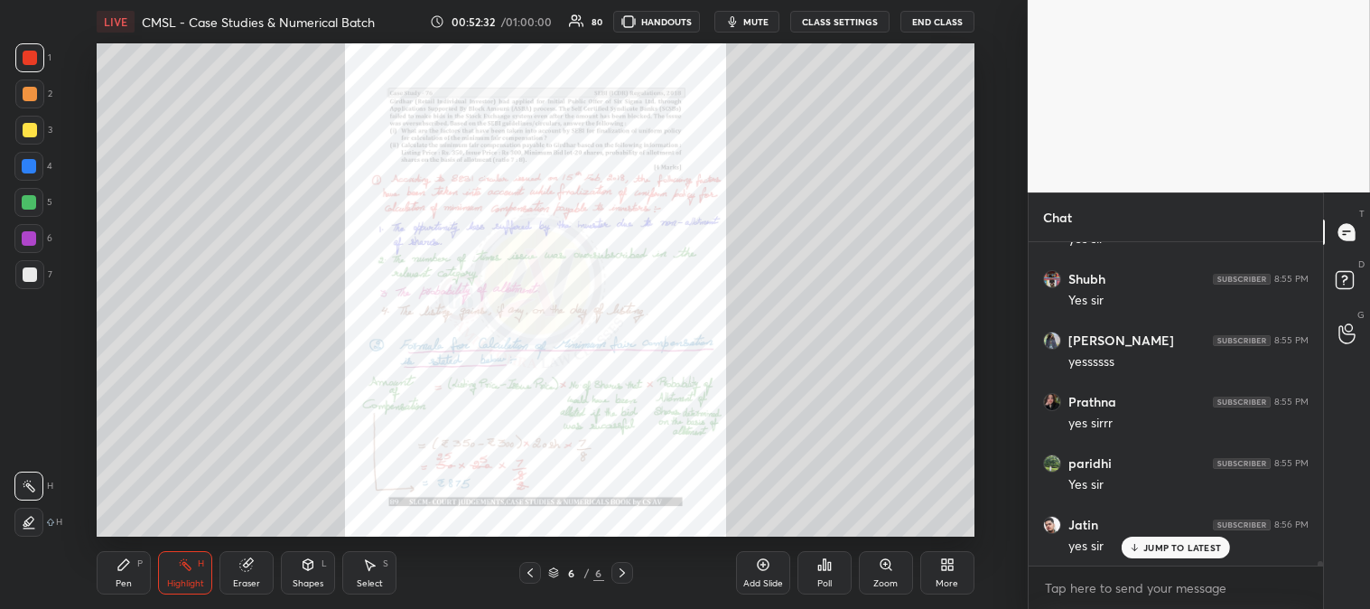
scroll to position [24690, 0]
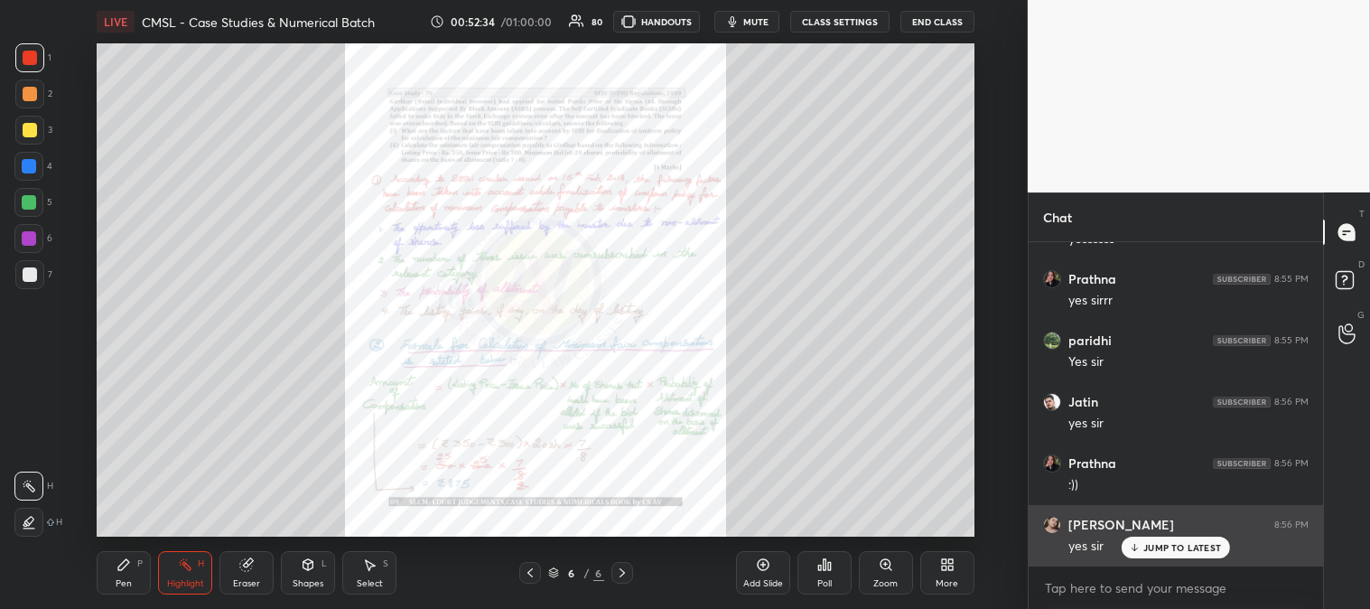
click at [1160, 554] on div "JUMP TO LATEST" at bounding box center [1176, 548] width 108 height 22
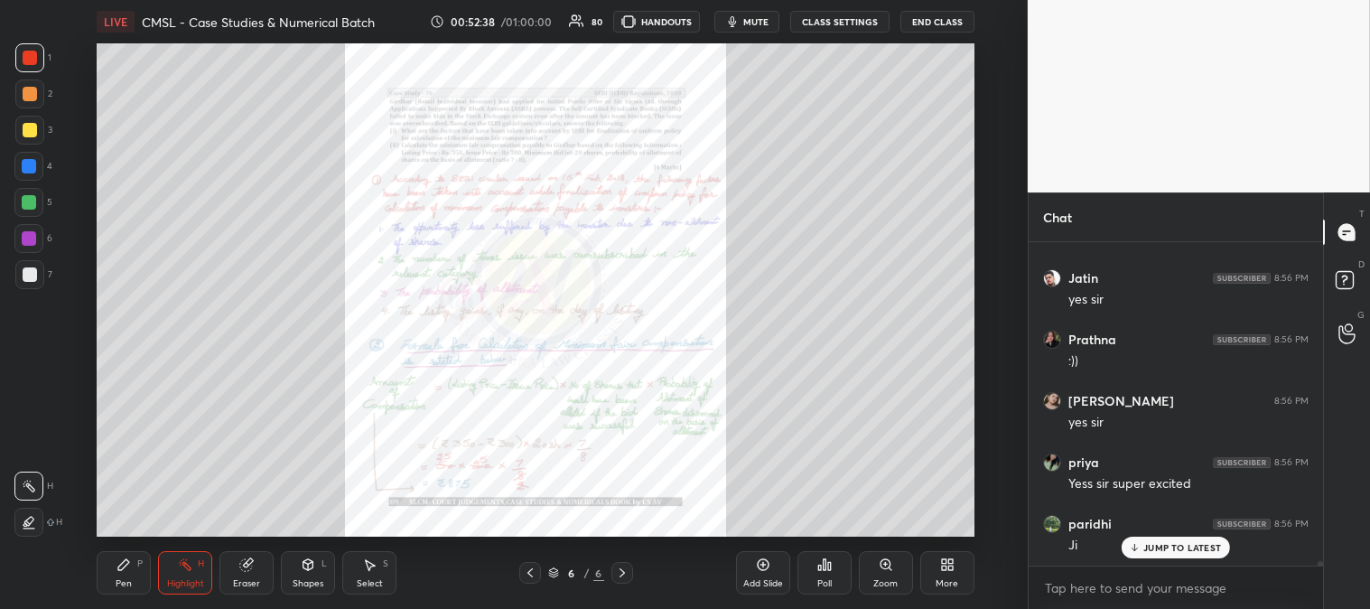
scroll to position [24874, 0]
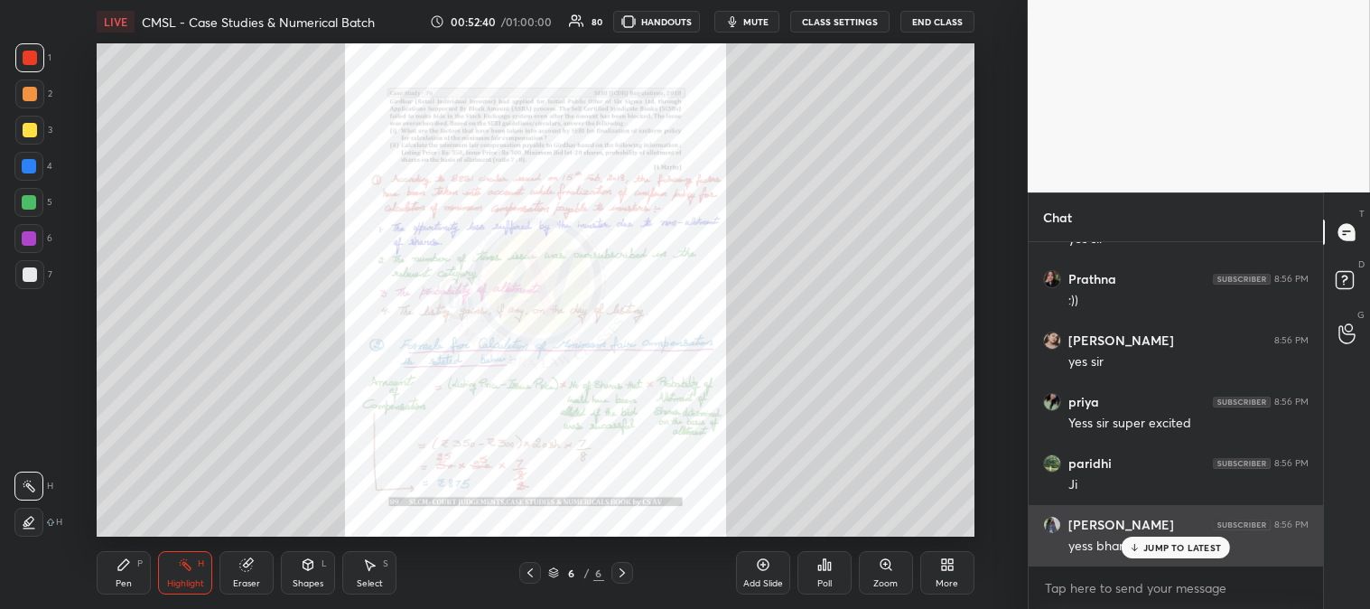
click at [1151, 554] on div "JUMP TO LATEST" at bounding box center [1176, 548] width 108 height 22
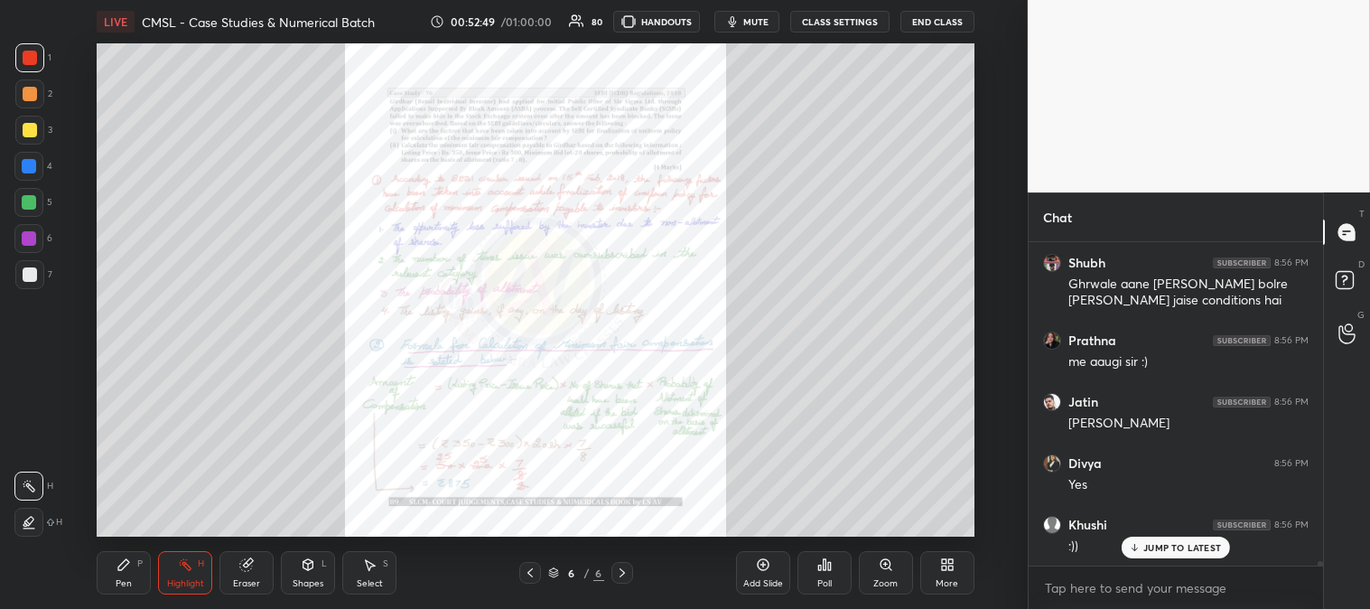
scroll to position [25259, 0]
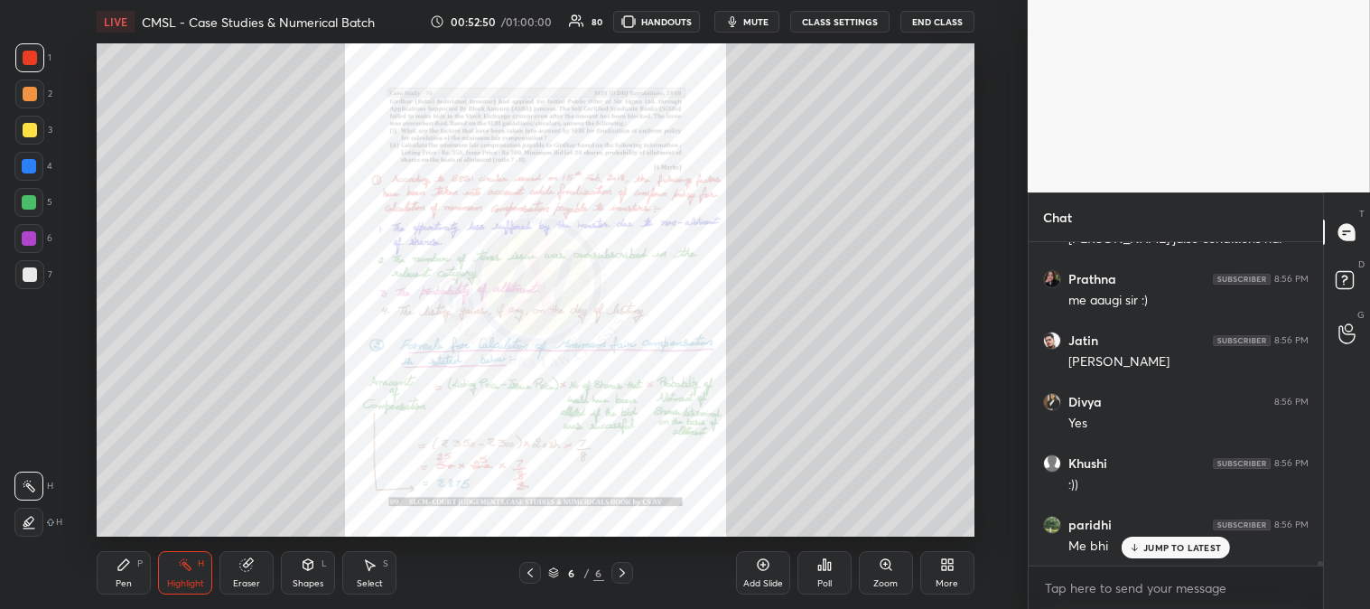
click at [925, 22] on button "End Class" at bounding box center [938, 22] width 74 height 22
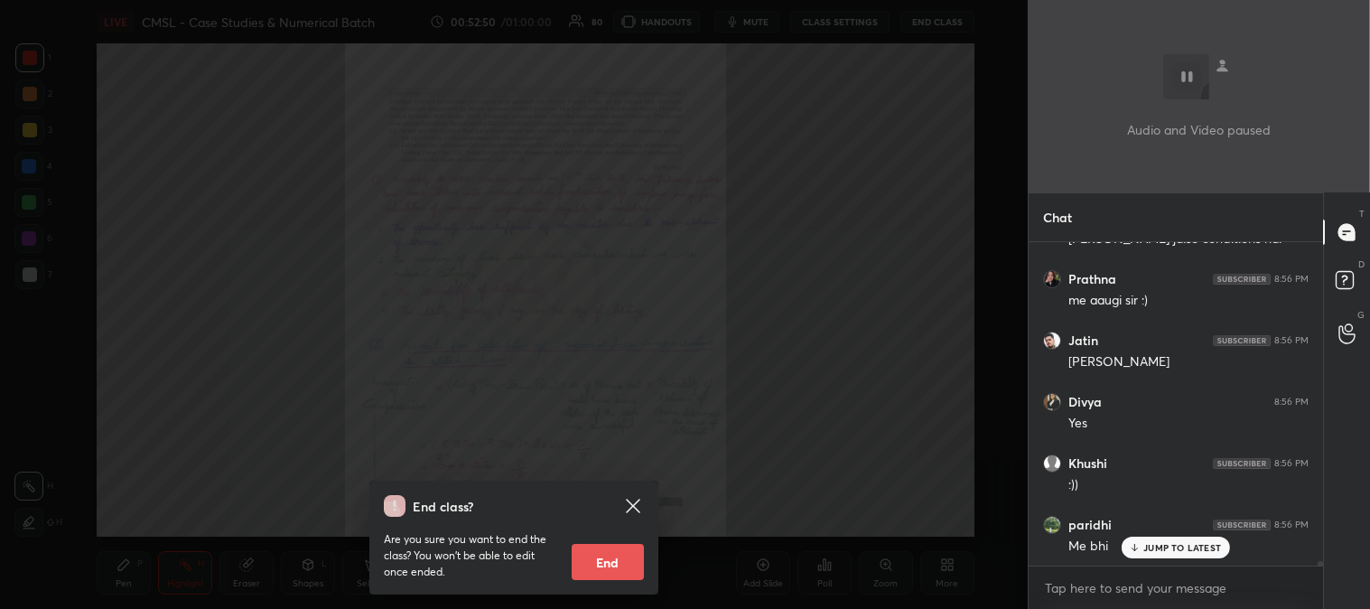
scroll to position [25321, 0]
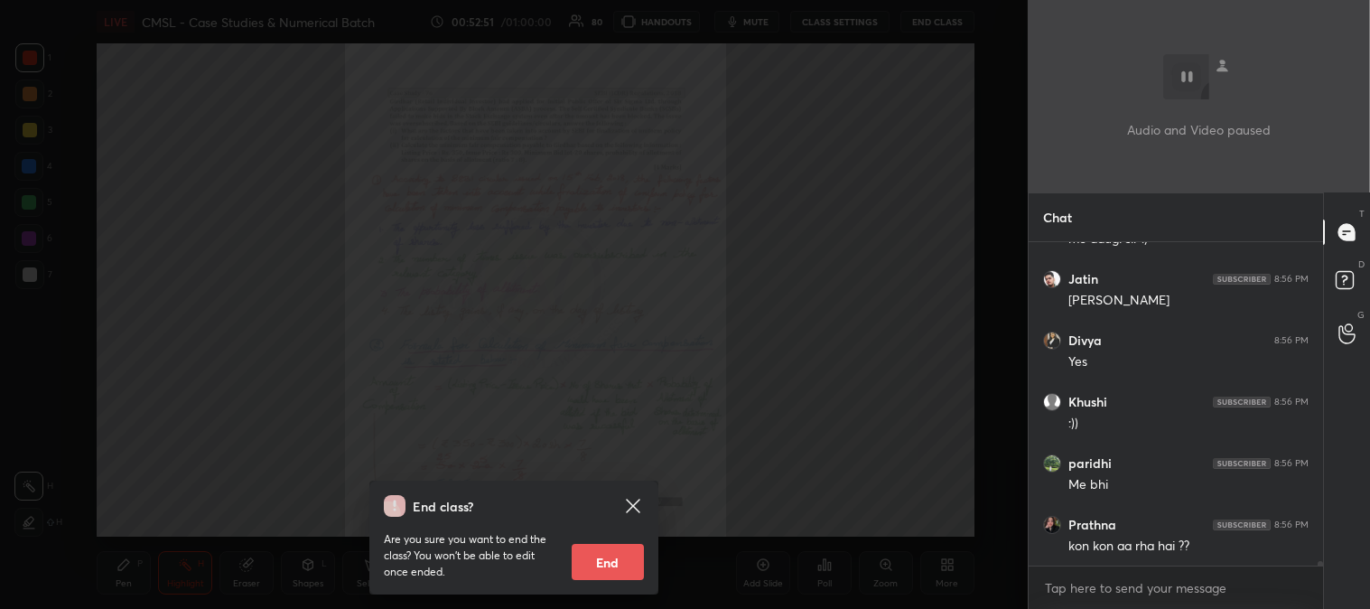
click at [611, 561] on button "End" at bounding box center [608, 562] width 72 height 36
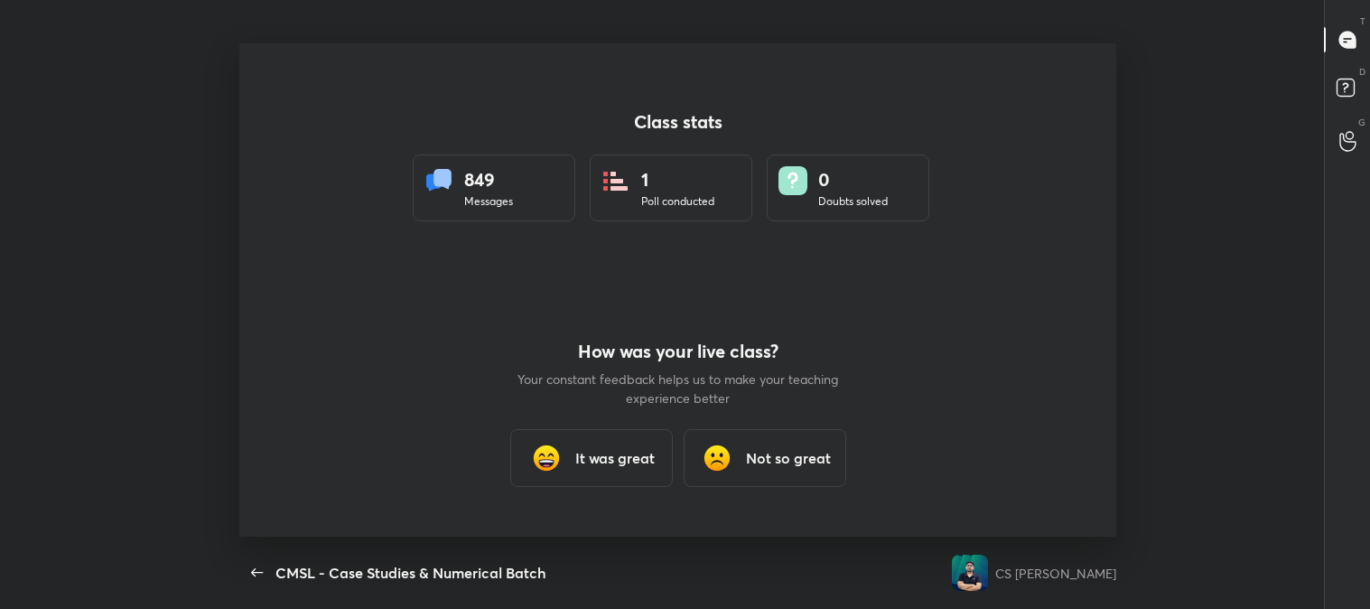
scroll to position [89837, 88973]
type textarea "x"
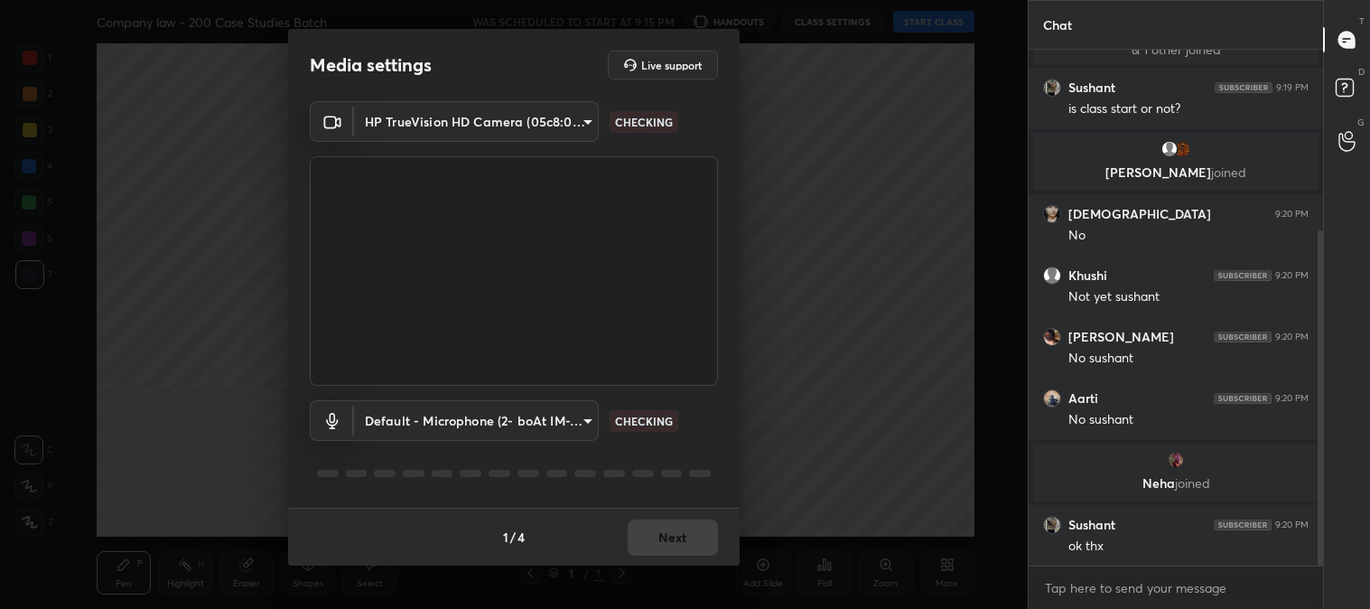
scroll to position [322, 0]
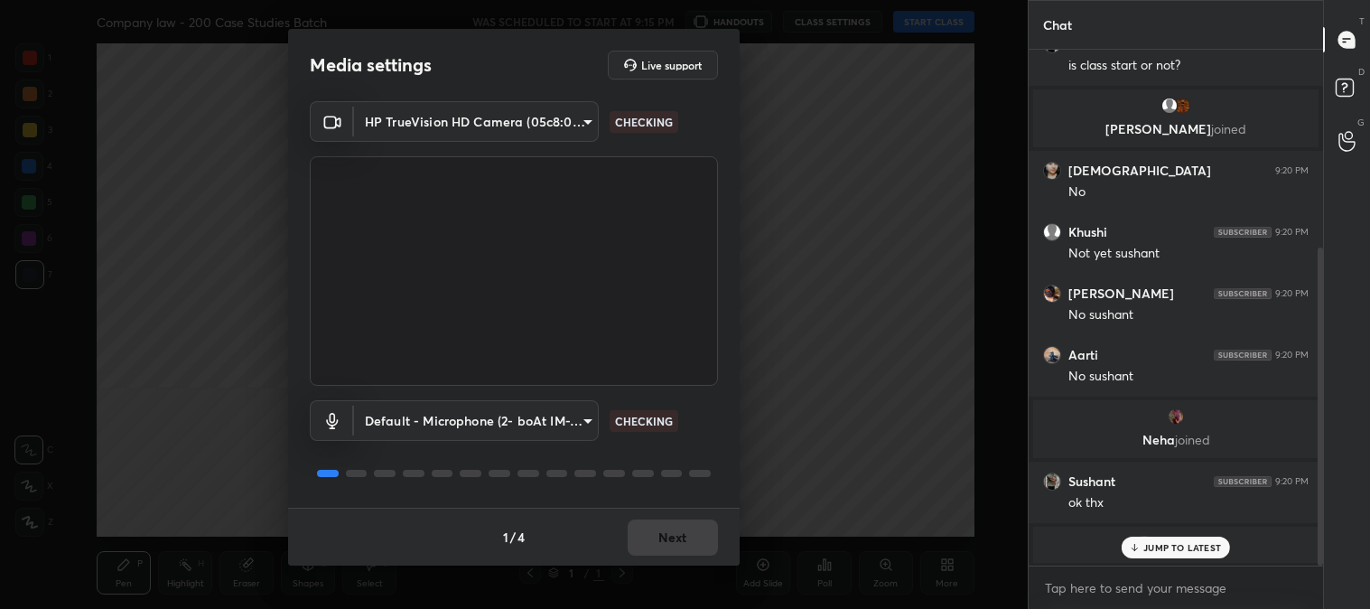
click at [660, 533] on div "1 / 4 Next" at bounding box center [514, 537] width 452 height 58
click at [659, 538] on div "1 / 4 Next" at bounding box center [514, 537] width 452 height 58
click at [668, 526] on button "Next" at bounding box center [673, 537] width 90 height 36
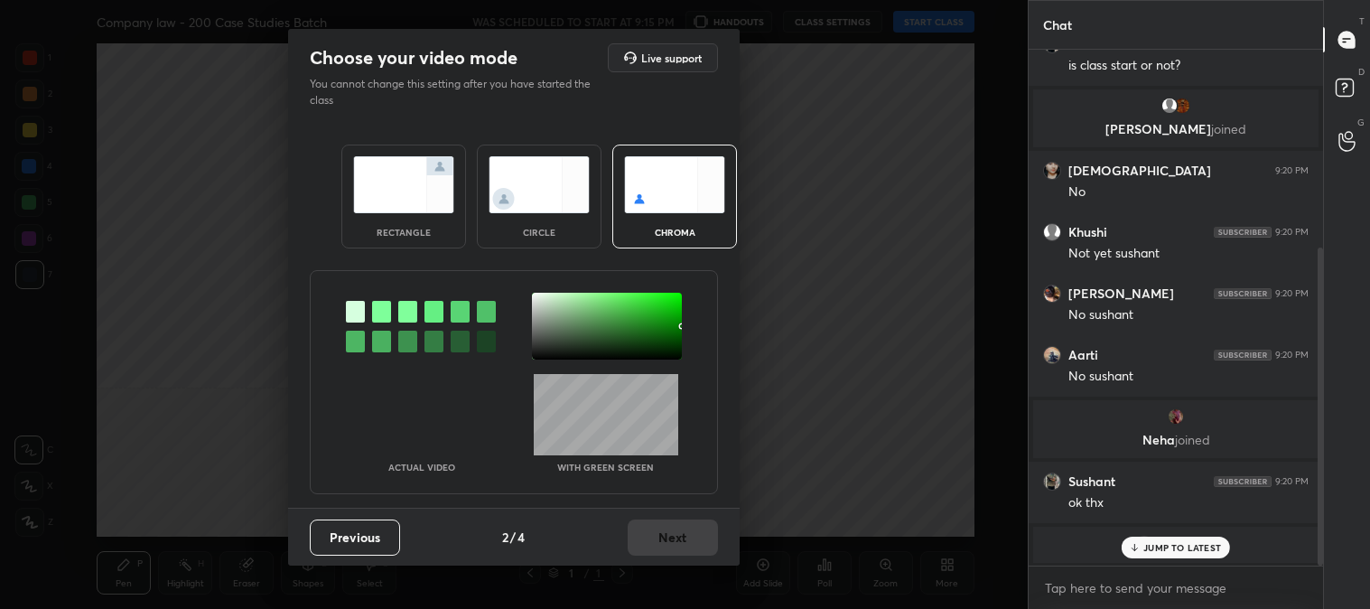
click at [375, 177] on img at bounding box center [403, 184] width 101 height 57
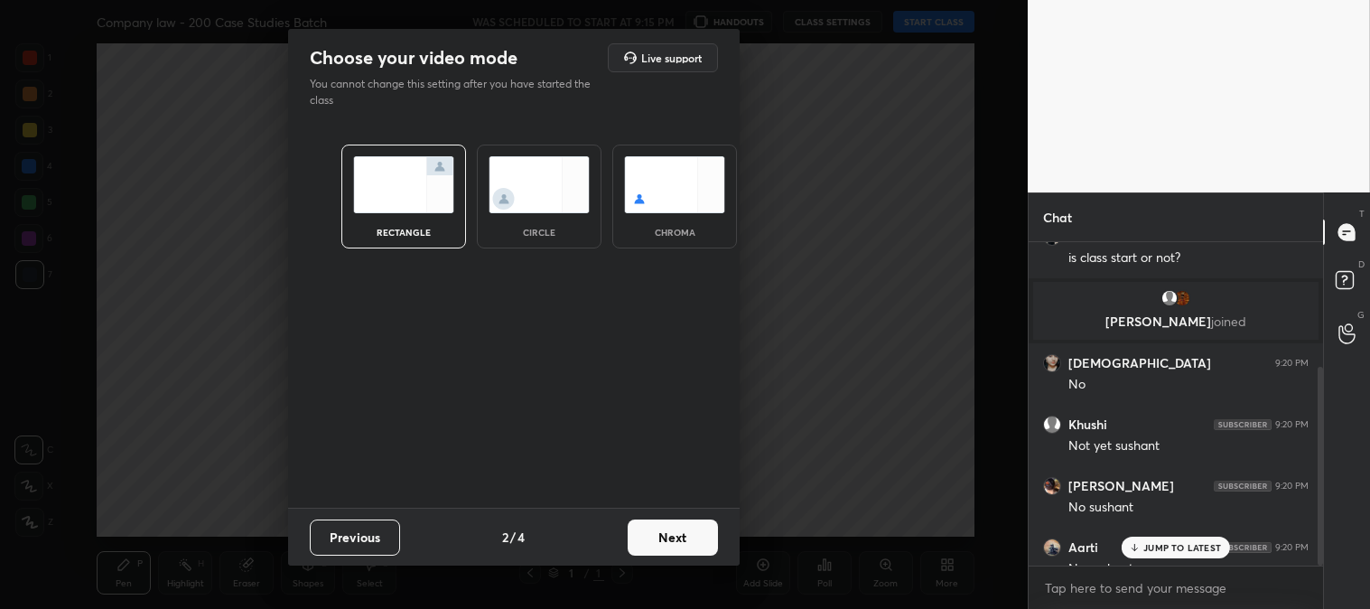
scroll to position [167, 289]
click at [673, 537] on button "Next" at bounding box center [673, 537] width 90 height 36
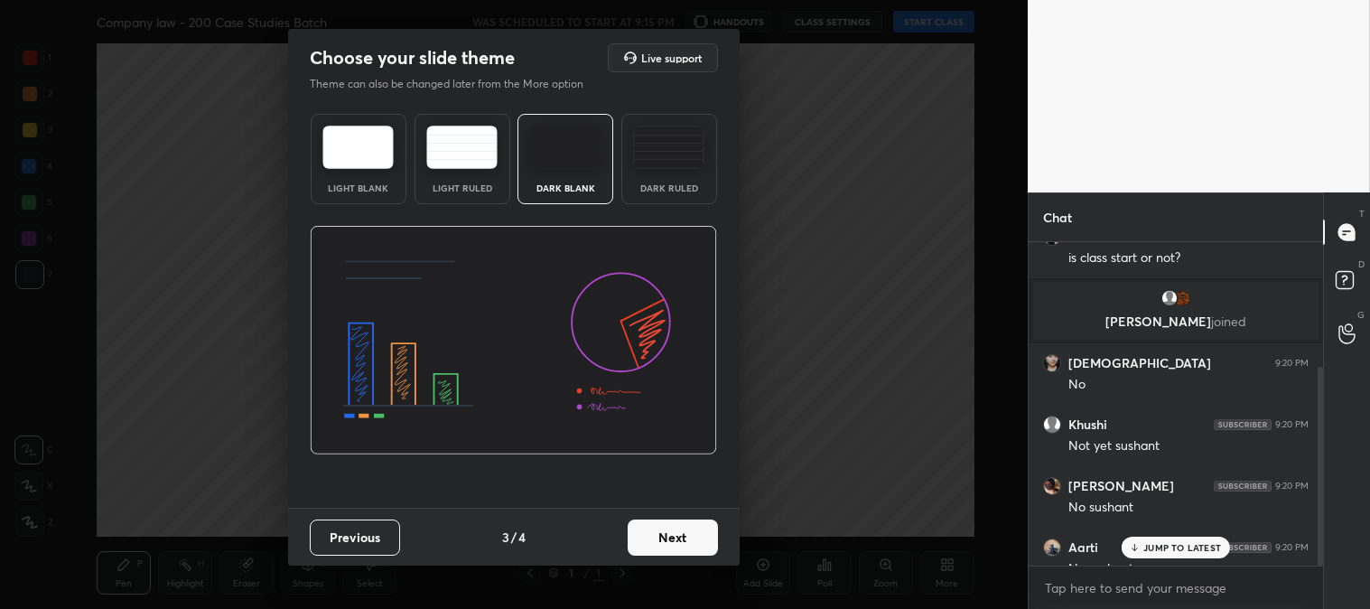
click at [687, 534] on button "Next" at bounding box center [673, 537] width 90 height 36
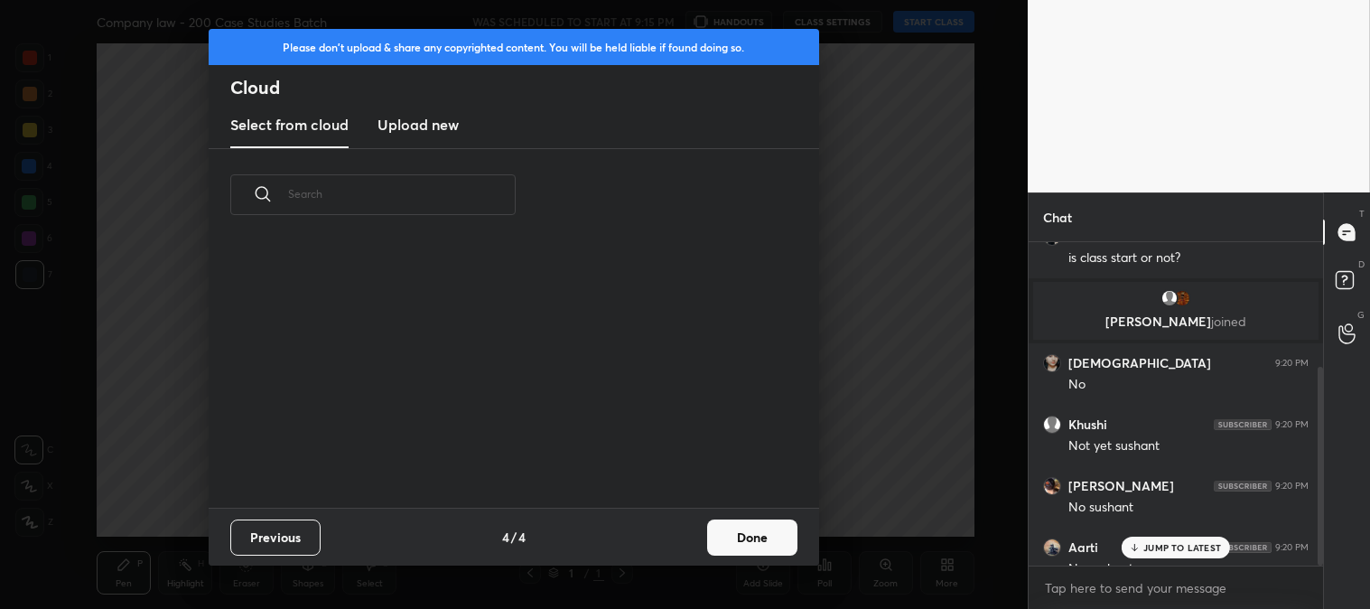
click at [760, 542] on button "Done" at bounding box center [752, 537] width 90 height 36
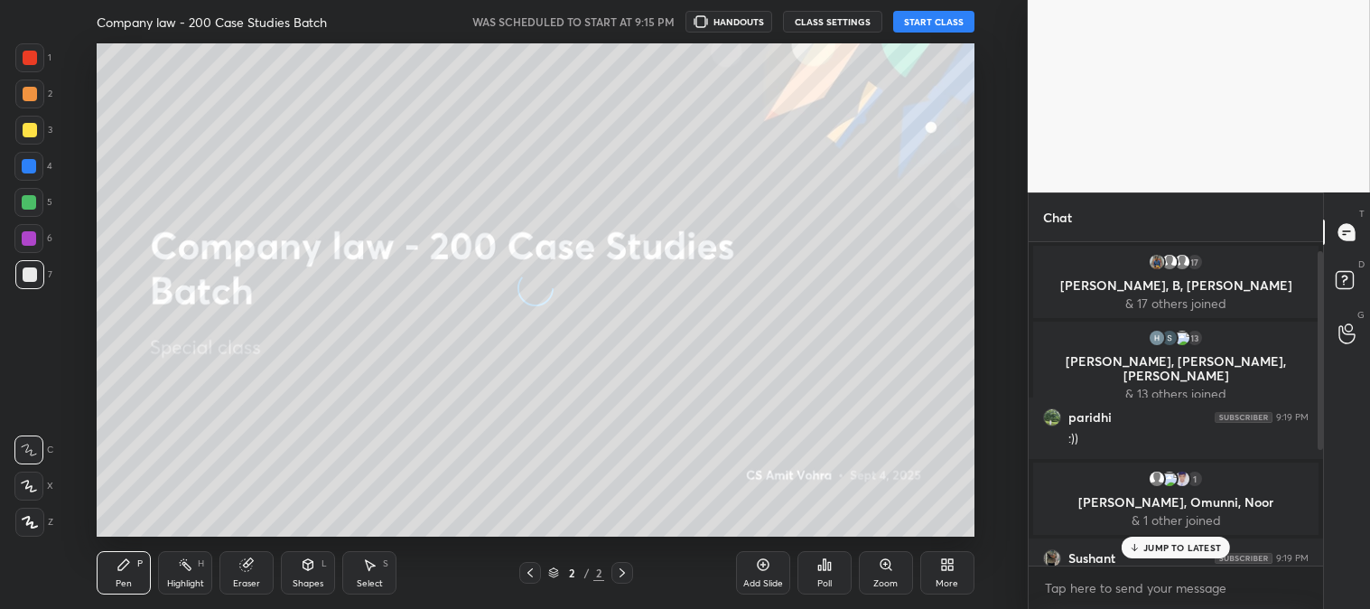
scroll to position [642, 0]
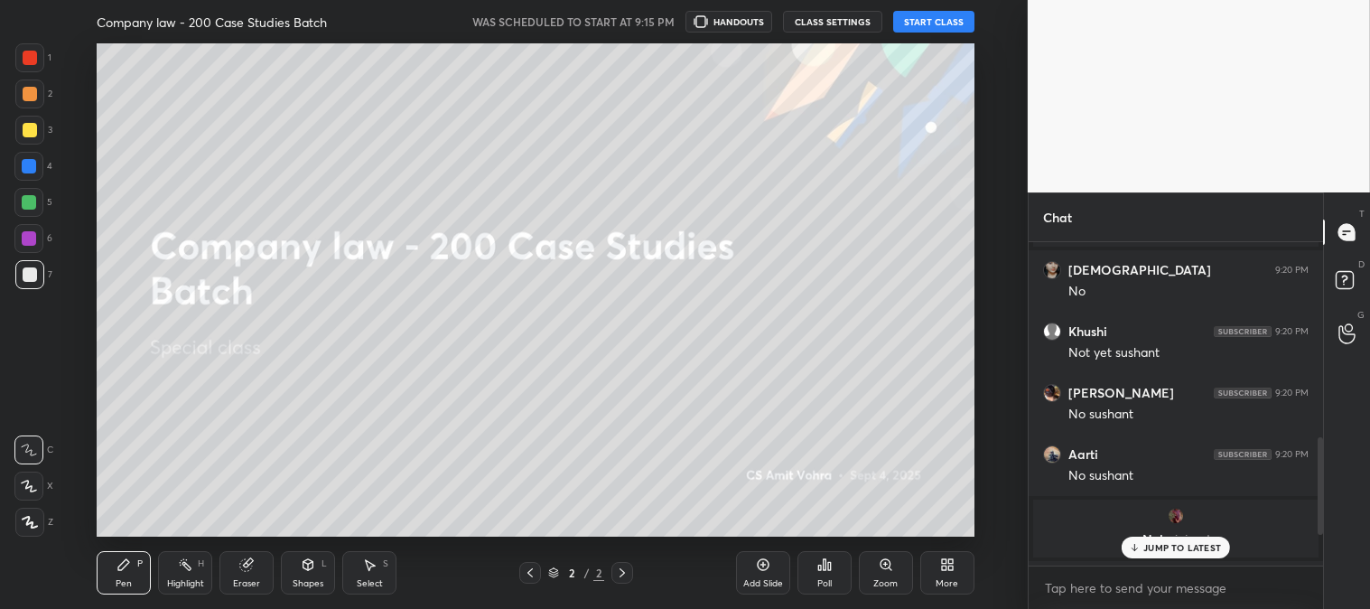
click at [30, 126] on div at bounding box center [30, 130] width 14 height 14
click at [33, 490] on icon at bounding box center [29, 486] width 16 height 13
click at [943, 23] on button "START CLASS" at bounding box center [933, 22] width 81 height 22
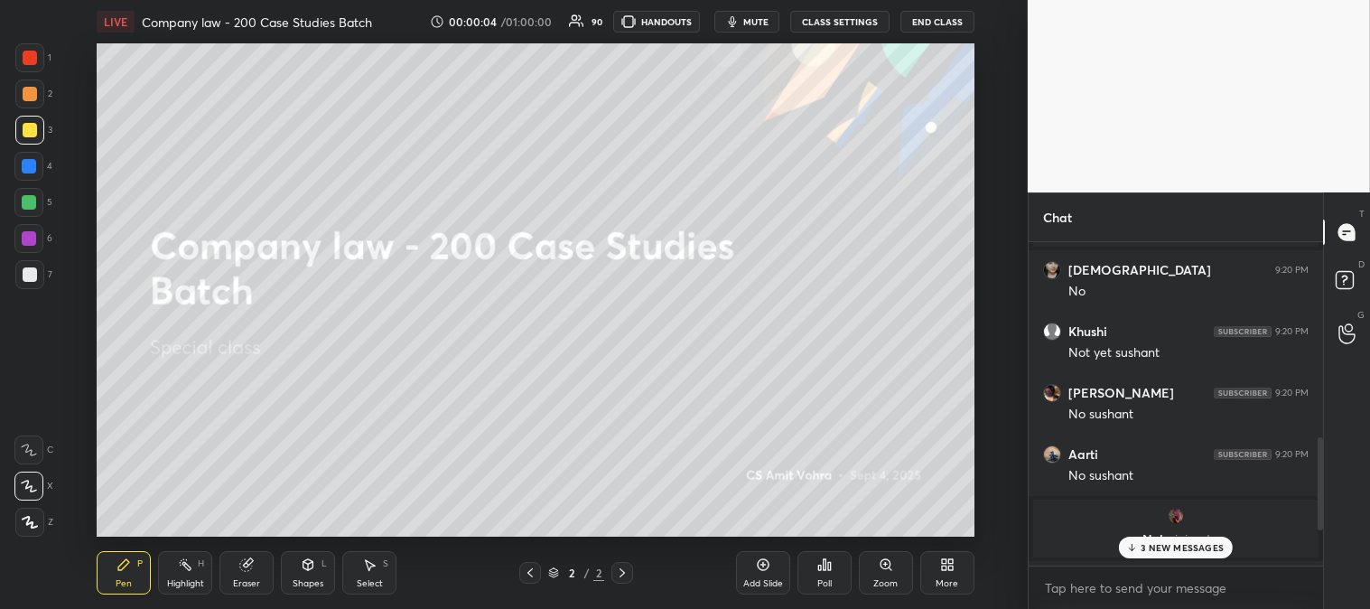
click at [752, 575] on div "Add Slide" at bounding box center [763, 572] width 54 height 43
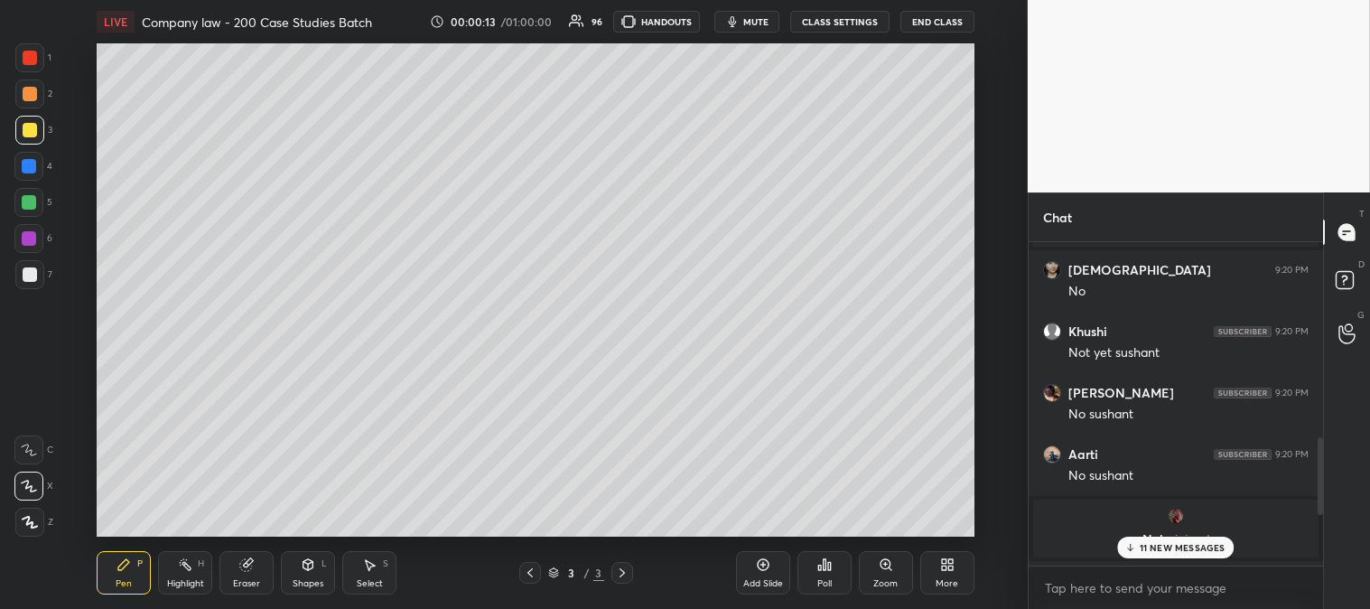
click at [1150, 552] on p "11 NEW MESSAGES" at bounding box center [1183, 547] width 86 height 11
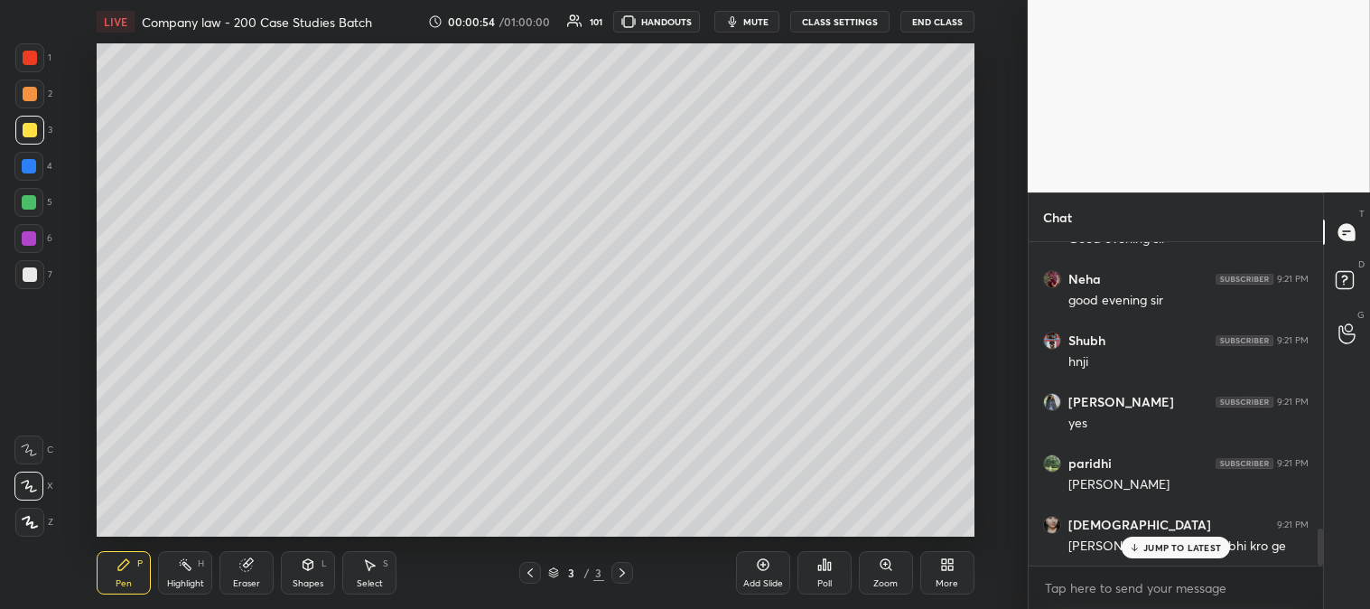
scroll to position [2534, 0]
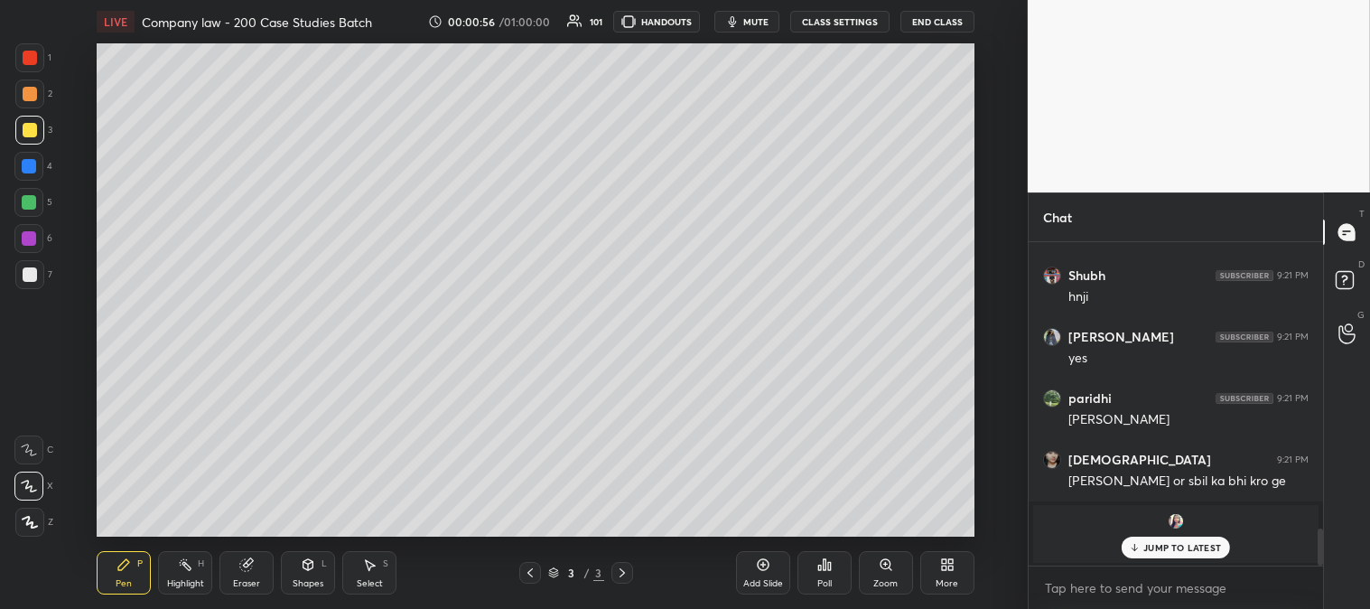
click at [1163, 549] on p "JUMP TO LATEST" at bounding box center [1183, 547] width 78 height 11
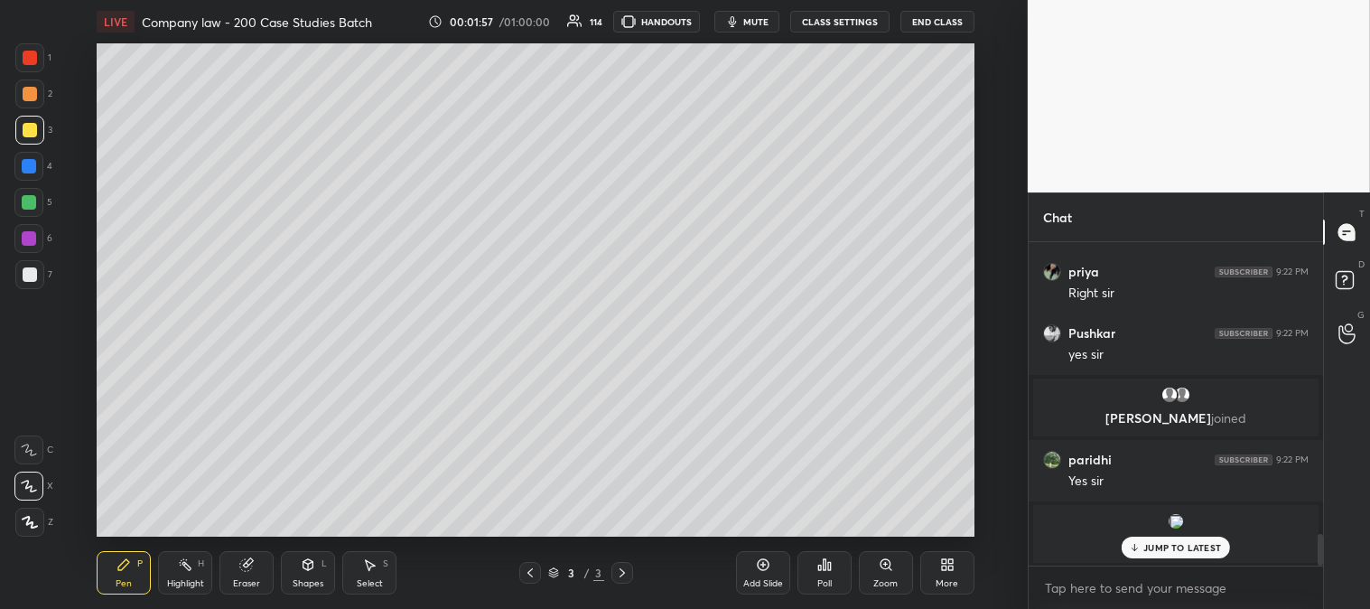
scroll to position [2984, 0]
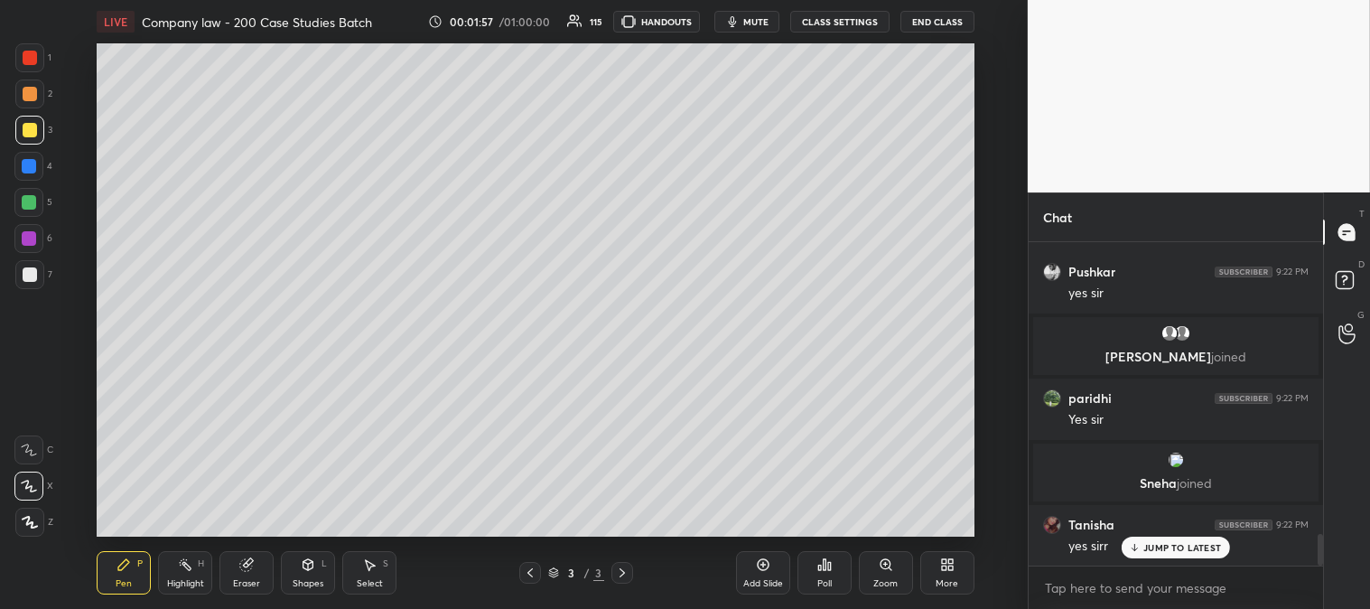
click at [757, 19] on span "mute" at bounding box center [755, 21] width 25 height 13
click at [760, 21] on span "mute" at bounding box center [755, 21] width 25 height 13
click at [757, 20] on span "mute" at bounding box center [755, 21] width 25 height 13
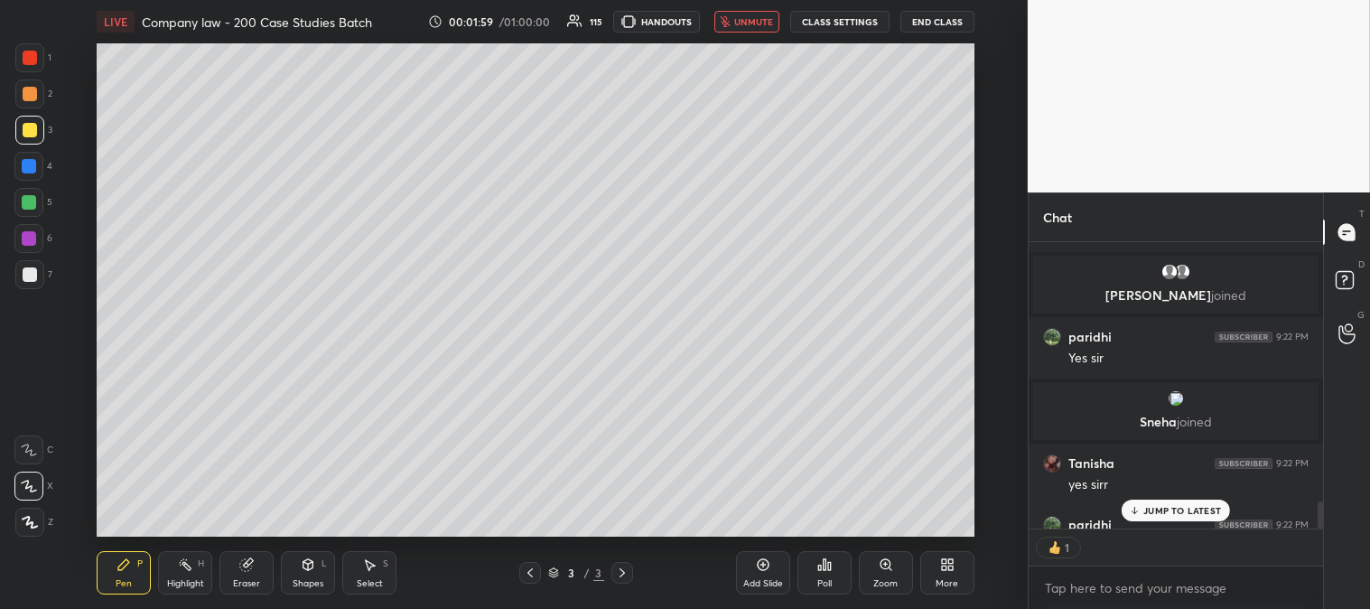
scroll to position [3144, 0]
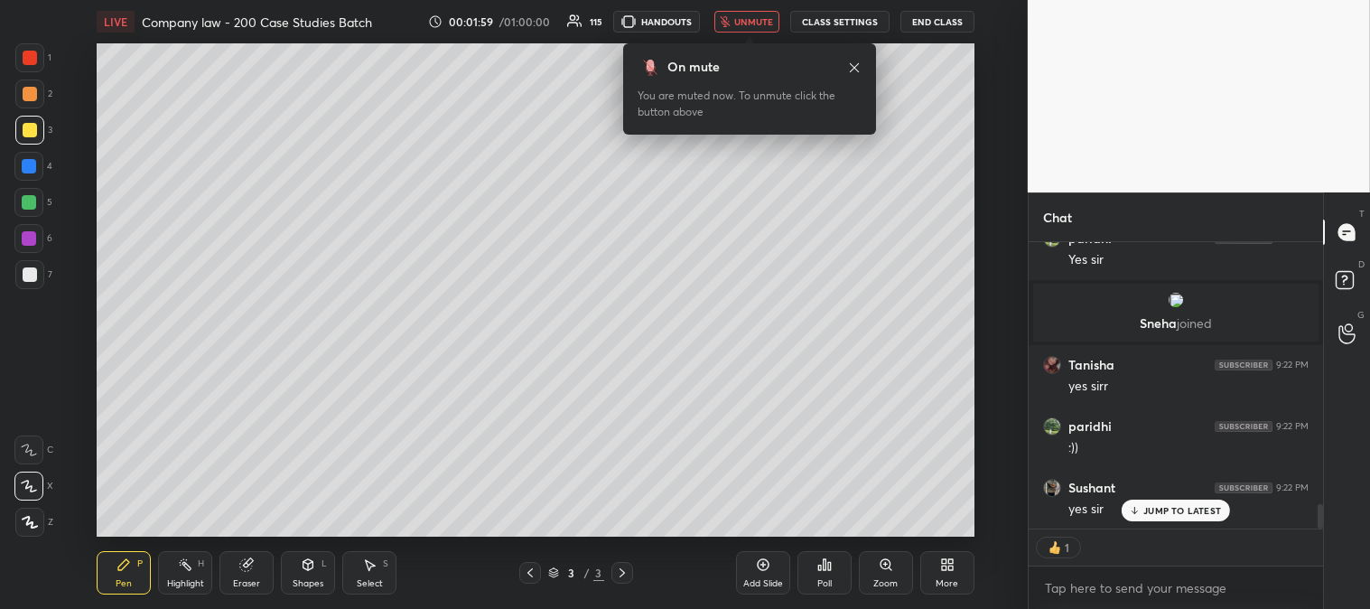
click at [761, 22] on span "unmute" at bounding box center [753, 21] width 39 height 13
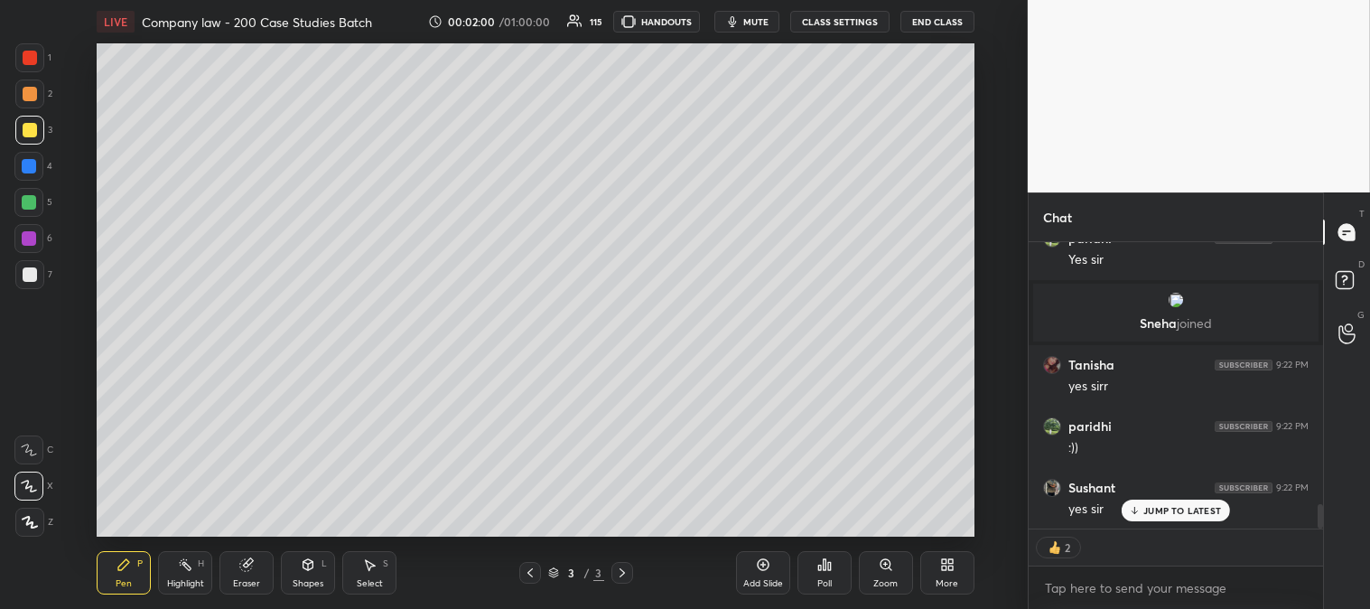
click at [33, 138] on div at bounding box center [29, 130] width 29 height 29
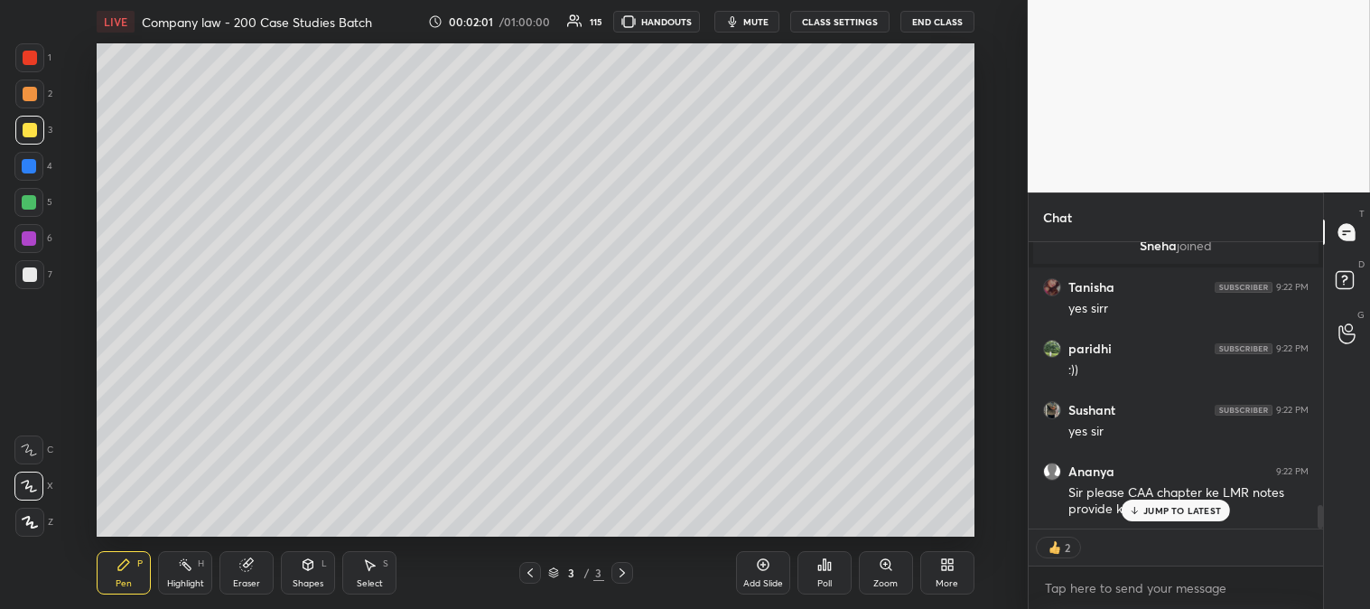
click at [1141, 511] on icon at bounding box center [1135, 510] width 12 height 11
click at [942, 579] on div "More" at bounding box center [947, 583] width 23 height 9
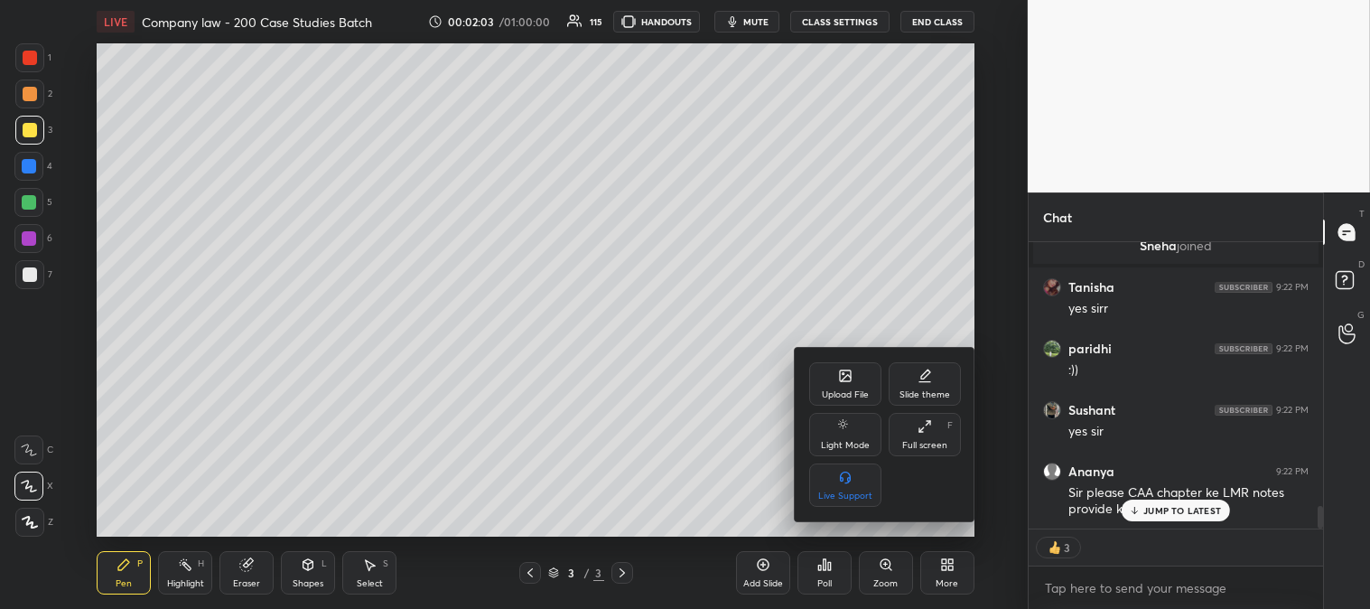
scroll to position [3283, 0]
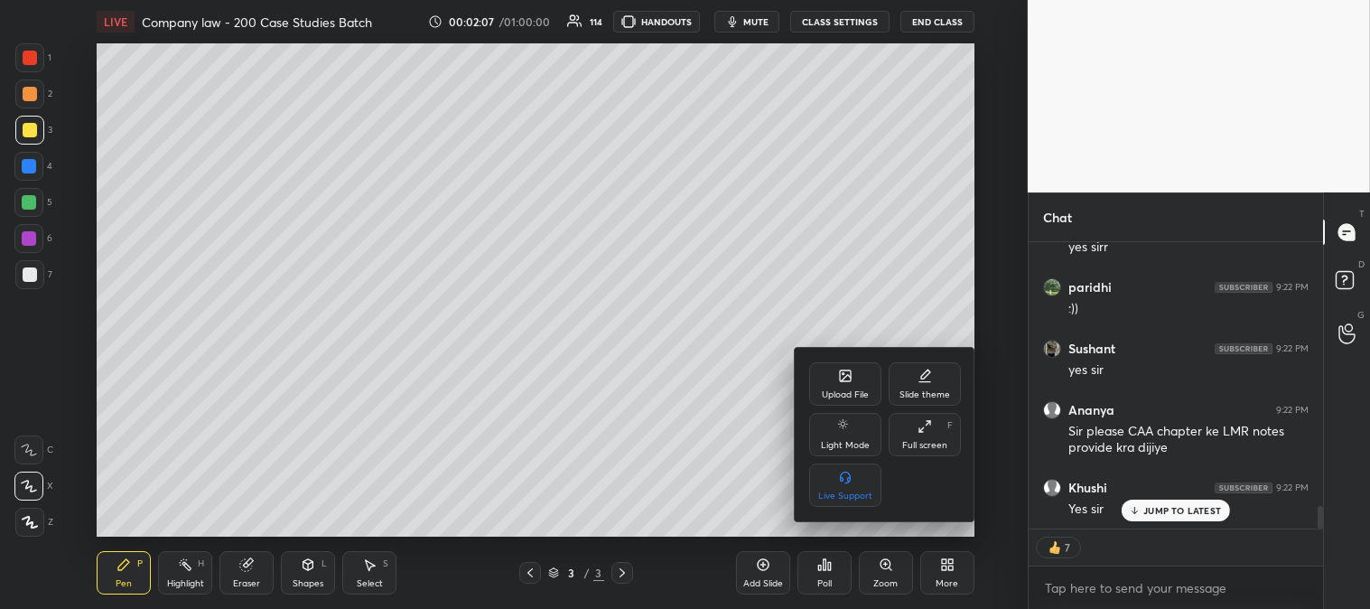
click at [817, 386] on div "Upload File" at bounding box center [845, 383] width 72 height 43
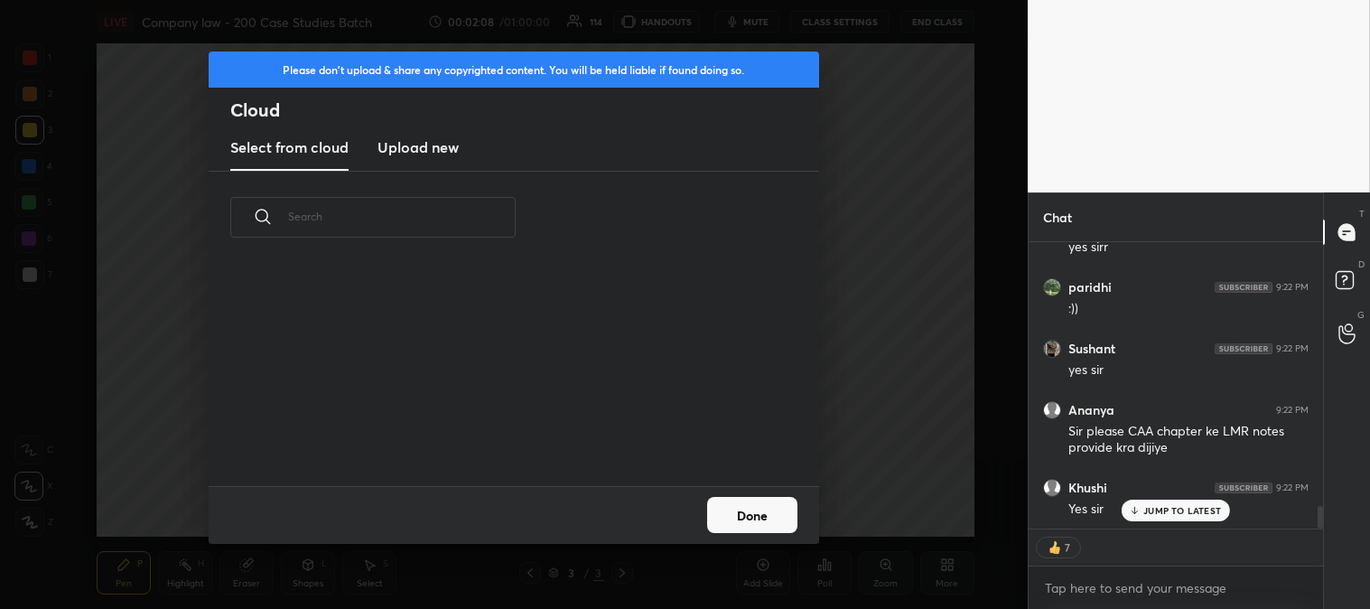
scroll to position [222, 580]
click at [422, 149] on h3 "Upload new" at bounding box center [418, 147] width 81 height 22
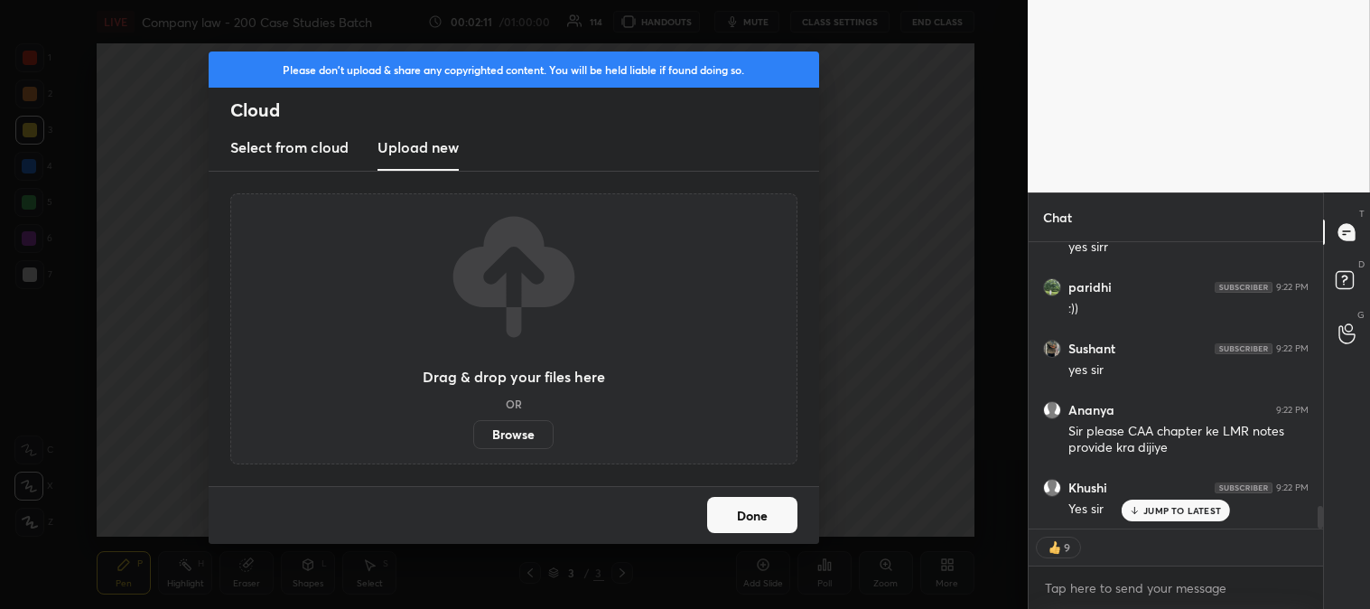
click at [513, 437] on label "Browse" at bounding box center [513, 434] width 80 height 29
click at [473, 437] on input "Browse" at bounding box center [473, 434] width 0 height 29
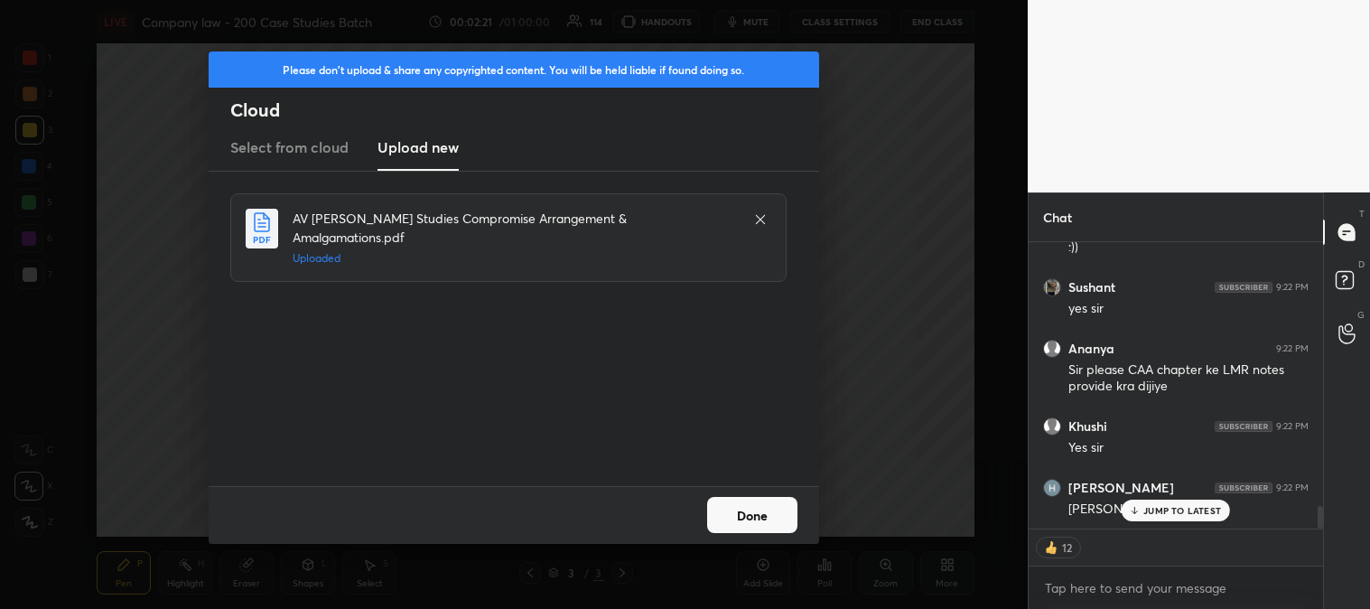
click at [766, 508] on button "Done" at bounding box center [752, 515] width 90 height 36
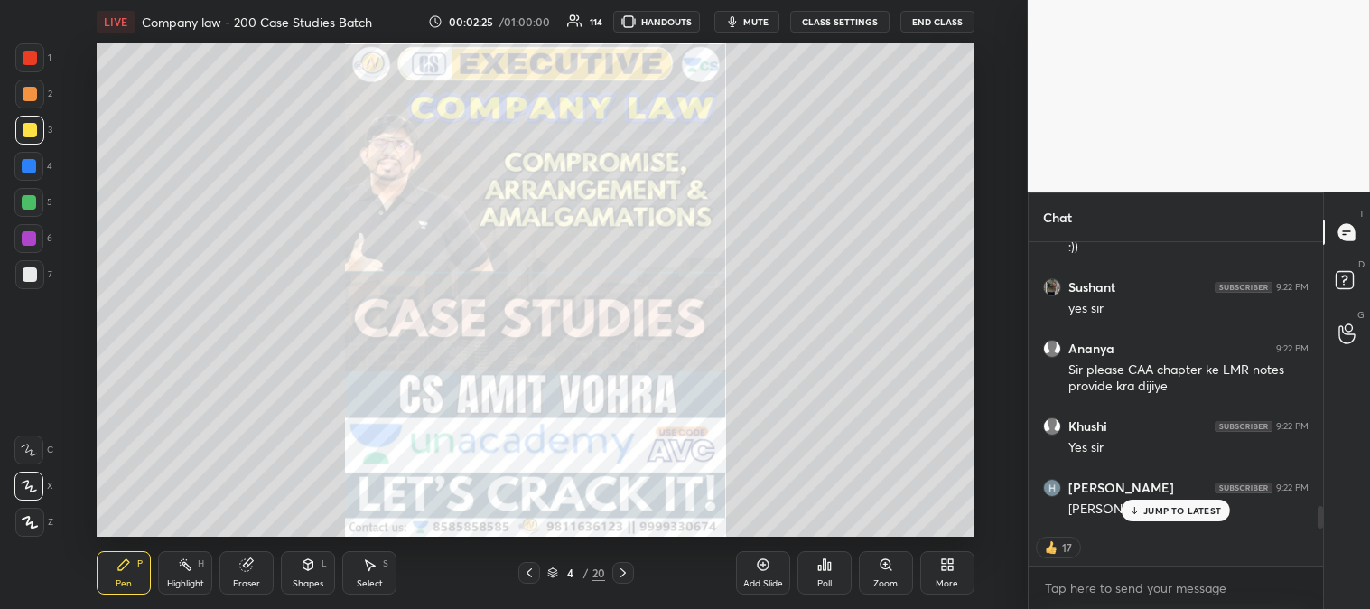
click at [621, 572] on icon at bounding box center [623, 572] width 14 height 14
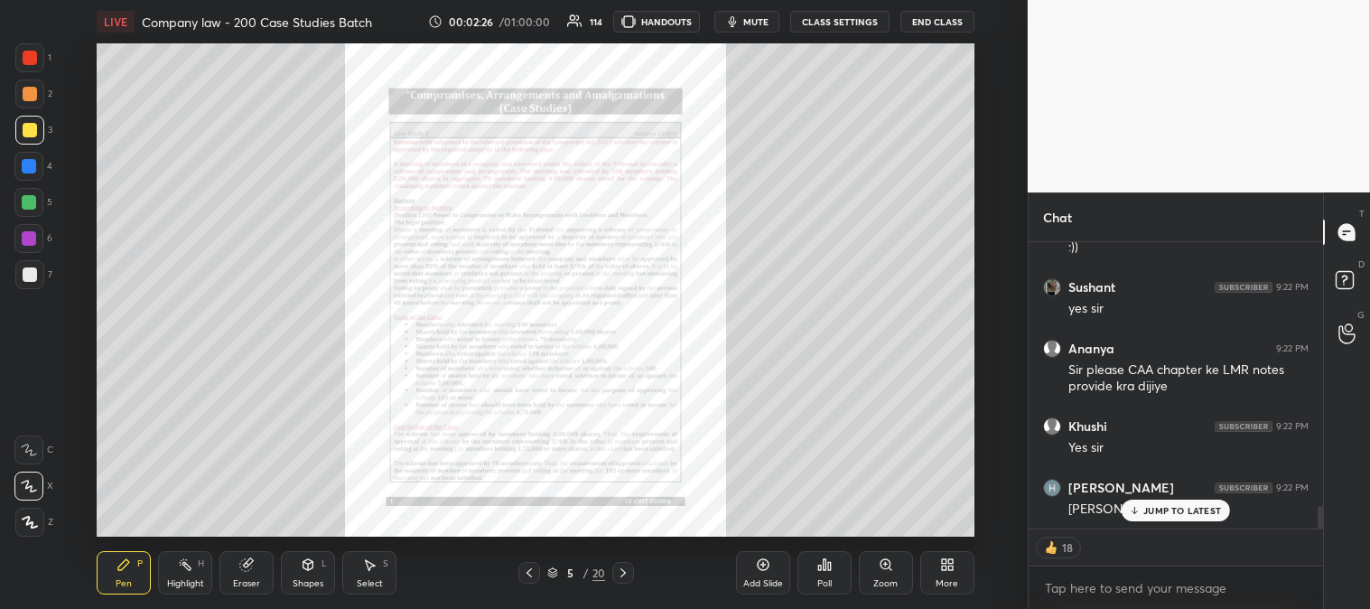
click at [623, 566] on icon at bounding box center [623, 572] width 14 height 14
click at [624, 570] on icon at bounding box center [623, 572] width 14 height 14
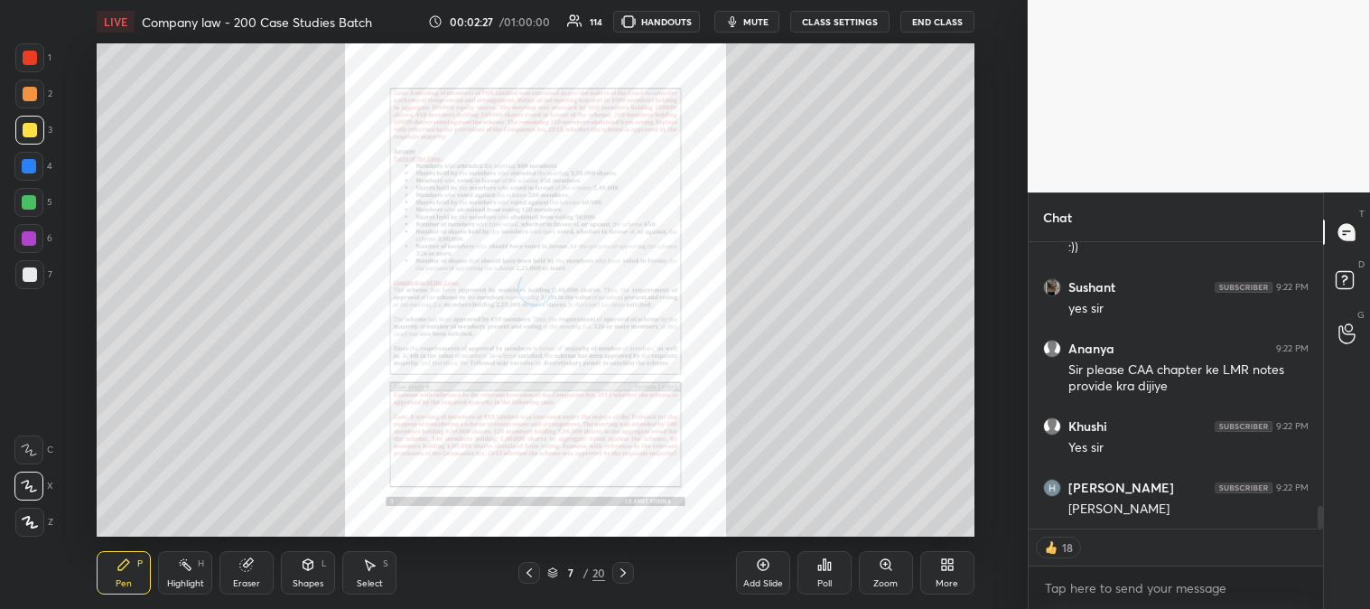
scroll to position [3405, 0]
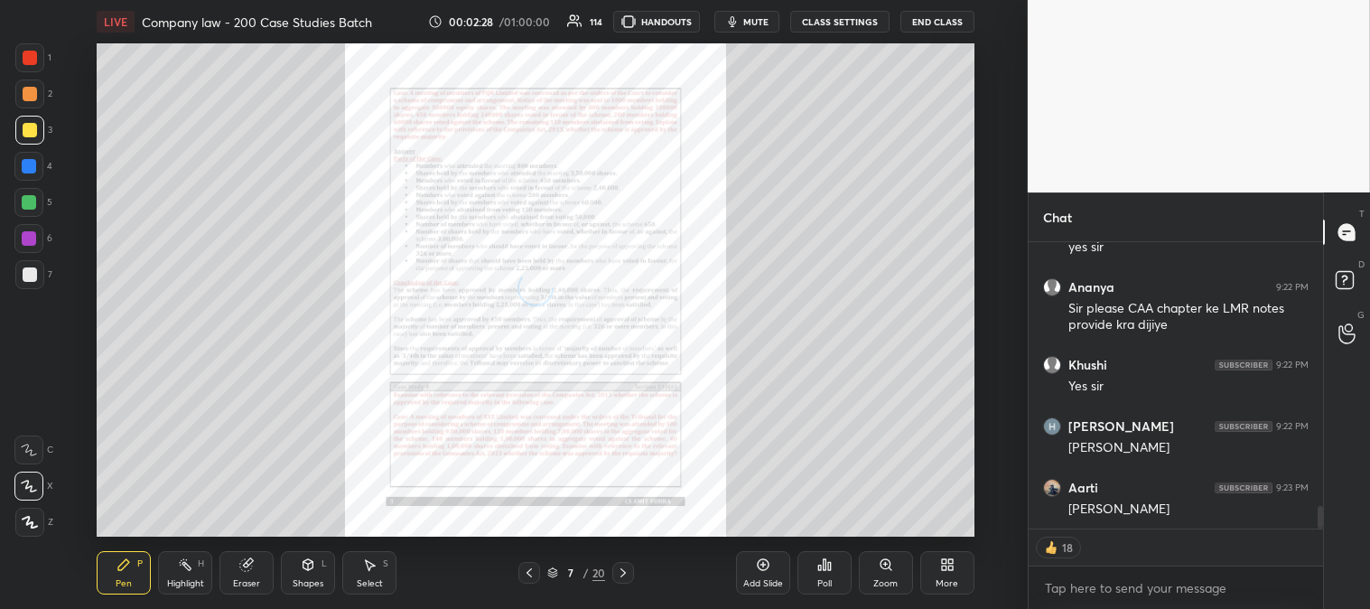
click at [626, 567] on icon at bounding box center [623, 572] width 14 height 14
click at [624, 569] on icon at bounding box center [623, 572] width 14 height 14
click at [623, 563] on div at bounding box center [623, 573] width 22 height 22
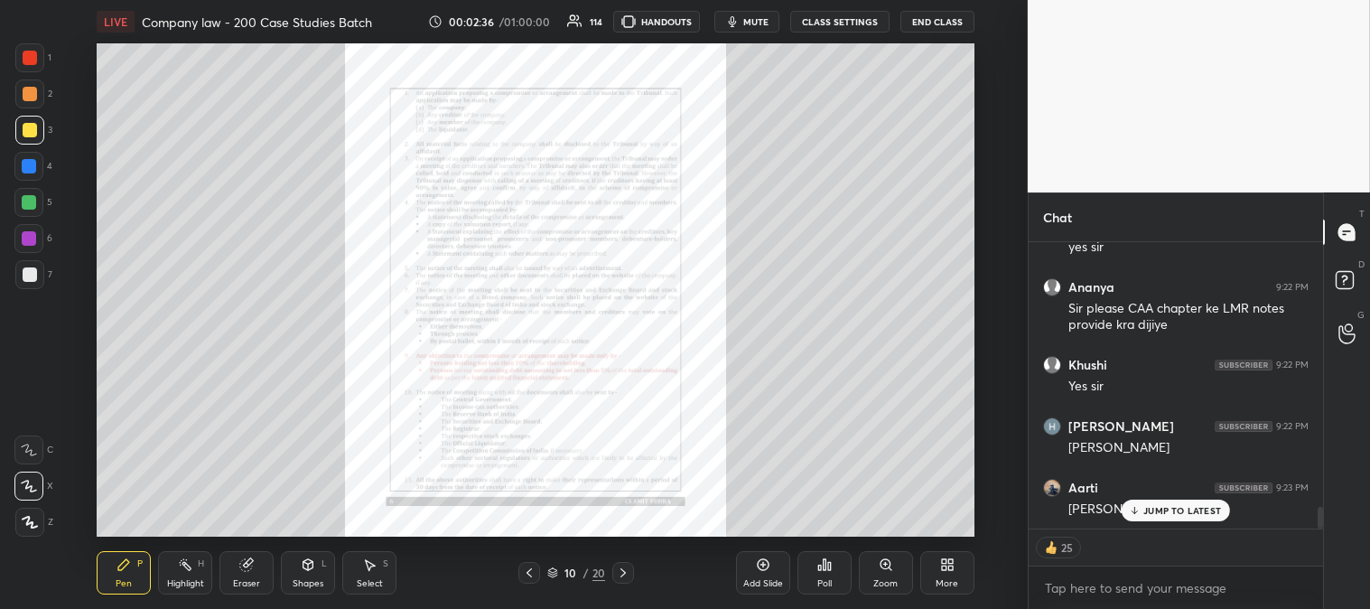
scroll to position [3467, 0]
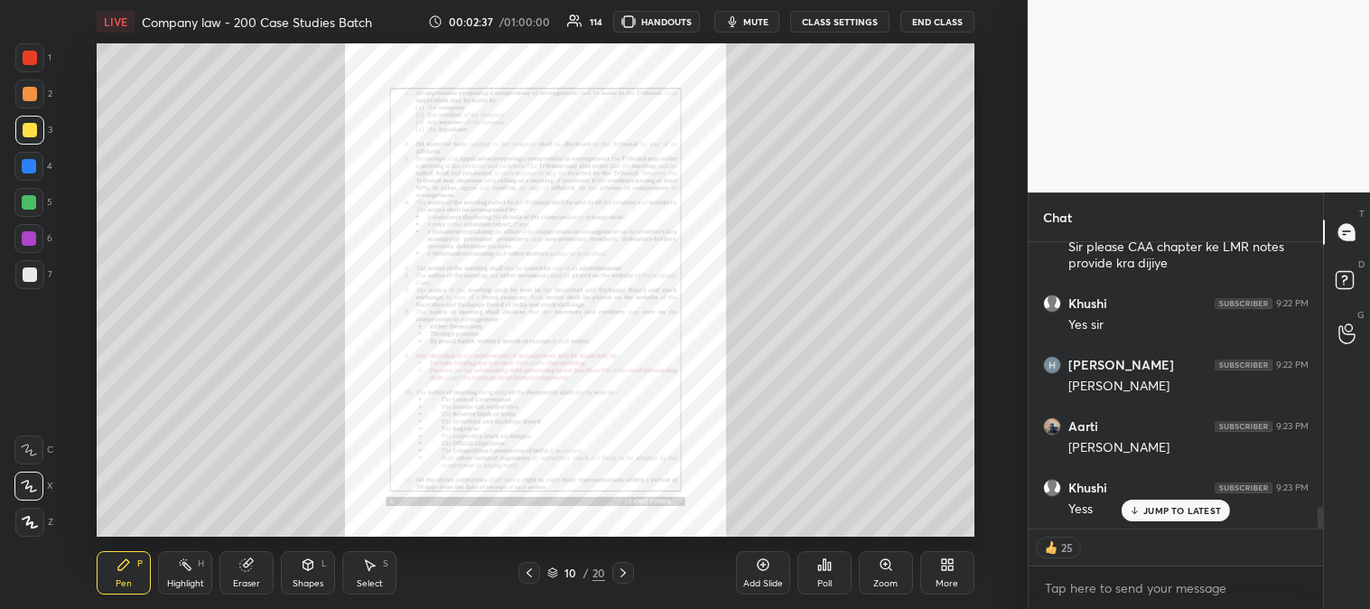
click at [624, 566] on icon at bounding box center [623, 572] width 14 height 14
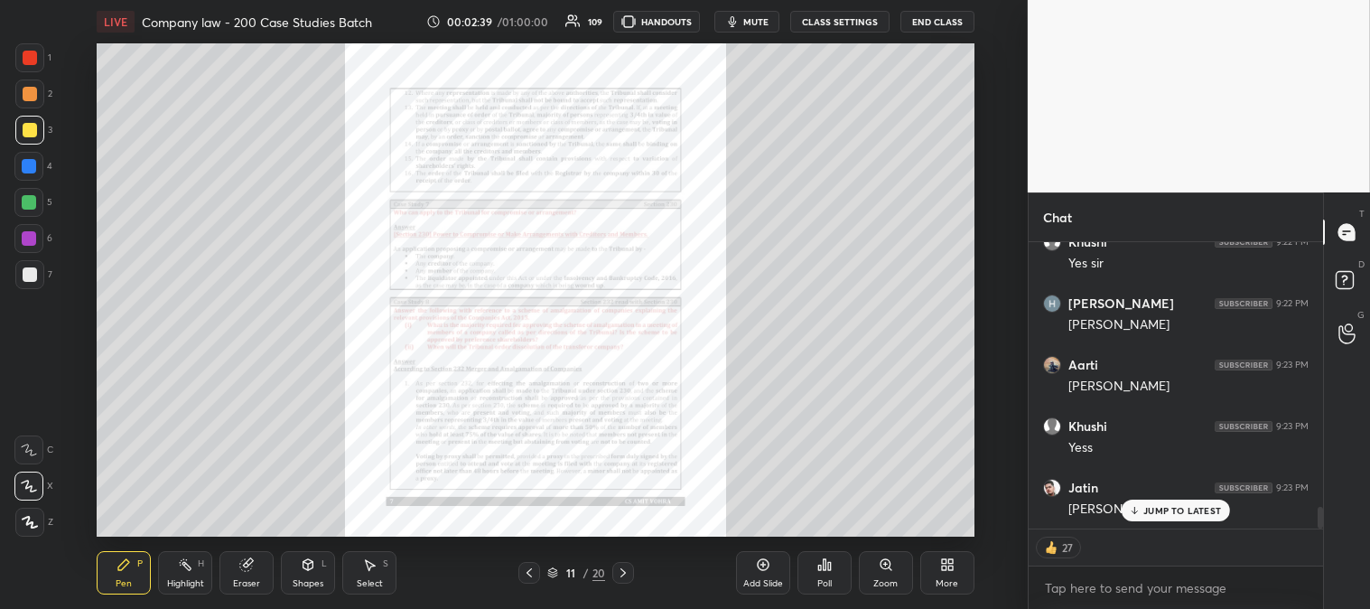
scroll to position [3655, 0]
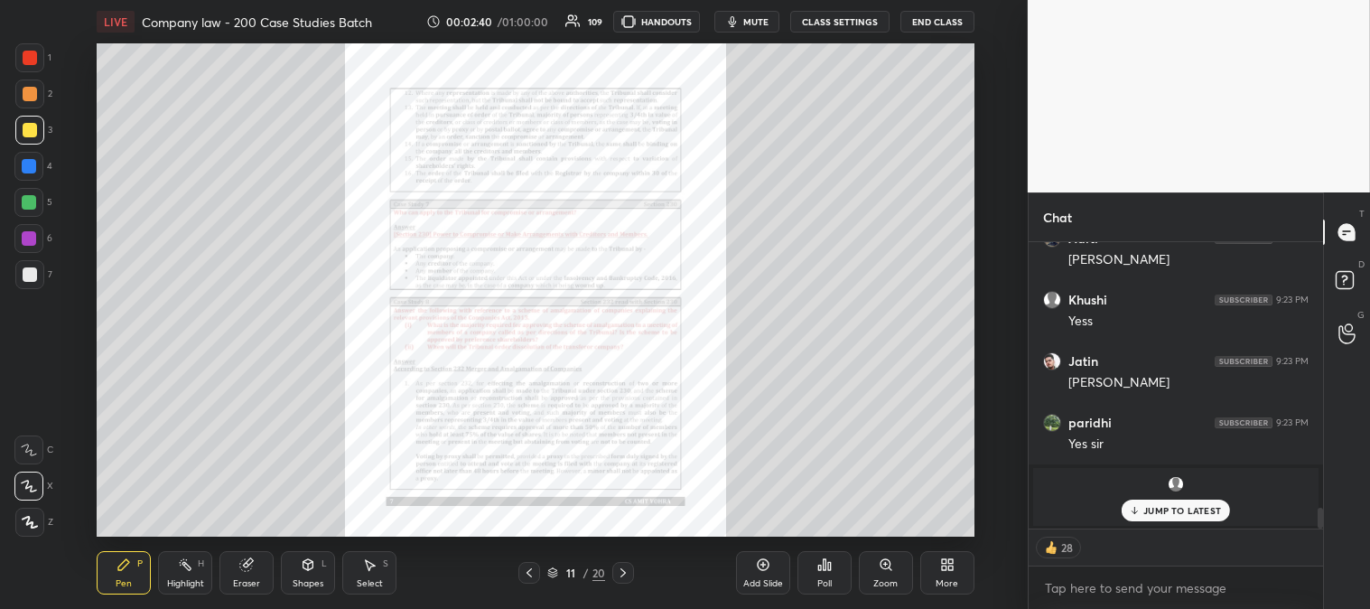
click at [883, 566] on icon at bounding box center [886, 564] width 10 height 10
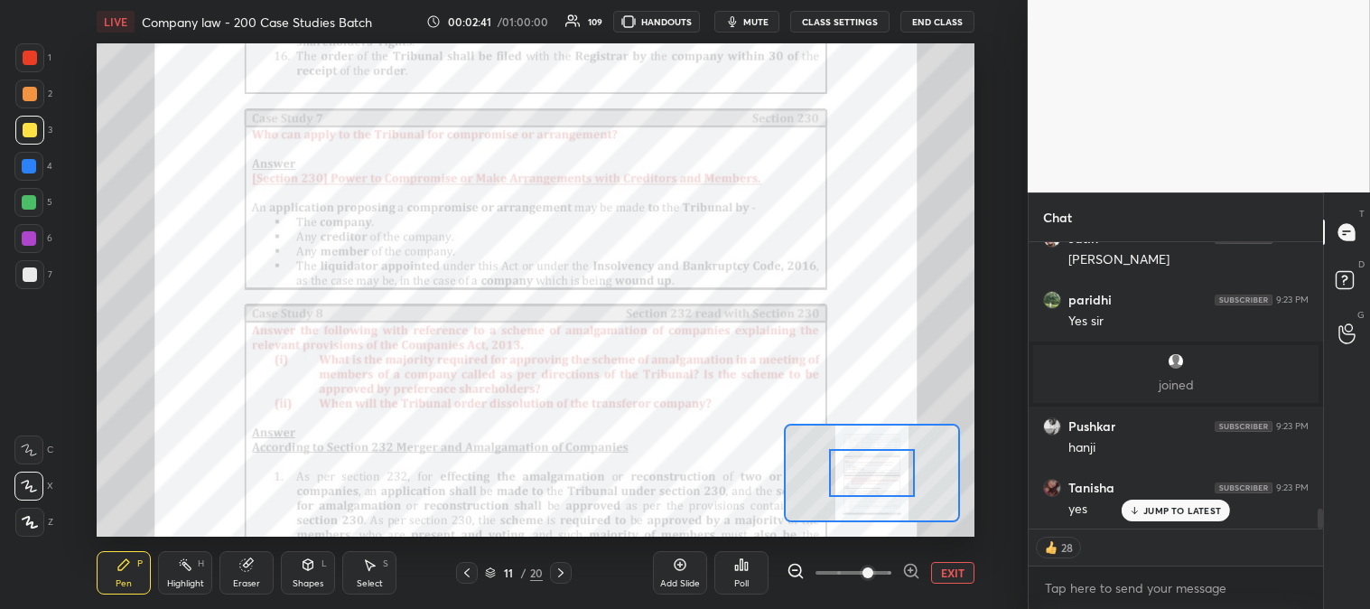
scroll to position [3843, 0]
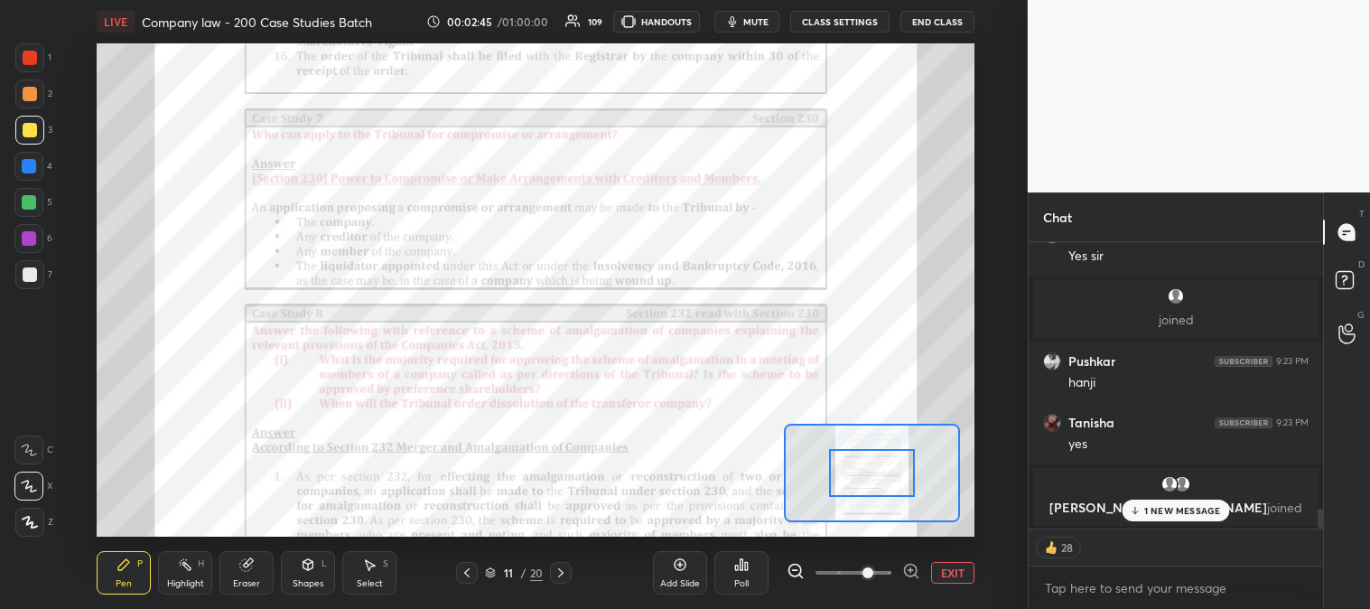
click at [141, 571] on div "Pen P" at bounding box center [124, 572] width 54 height 43
click at [32, 61] on div at bounding box center [30, 58] width 14 height 14
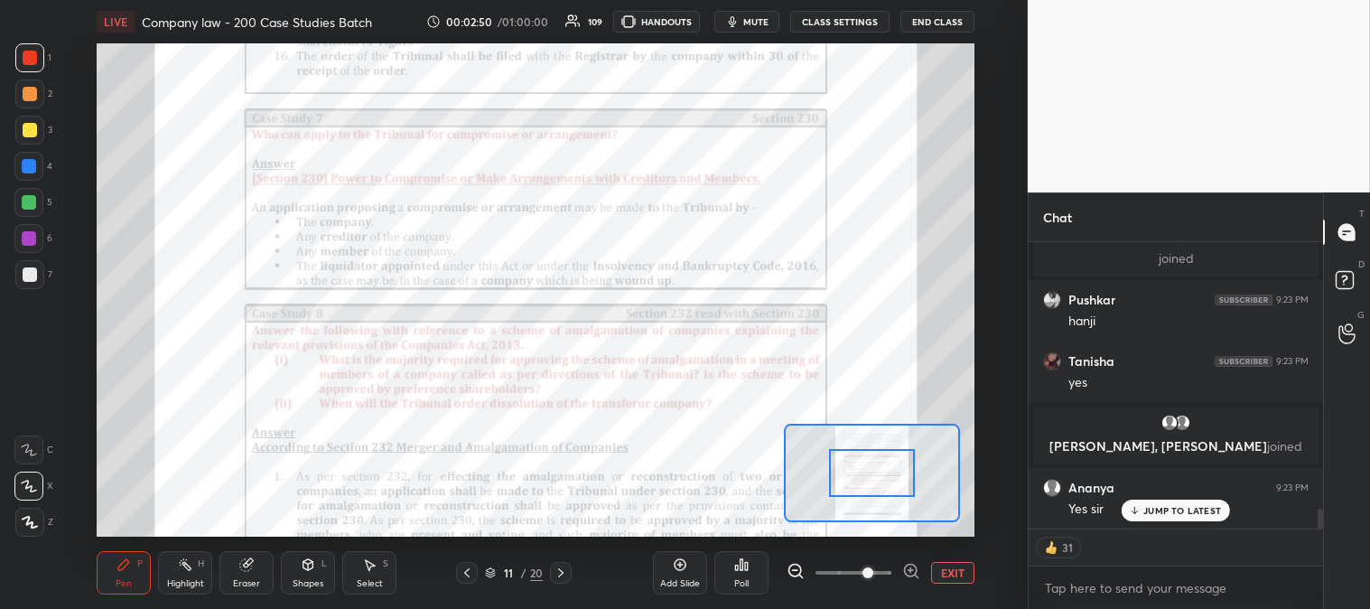
click at [472, 570] on icon at bounding box center [467, 572] width 14 height 14
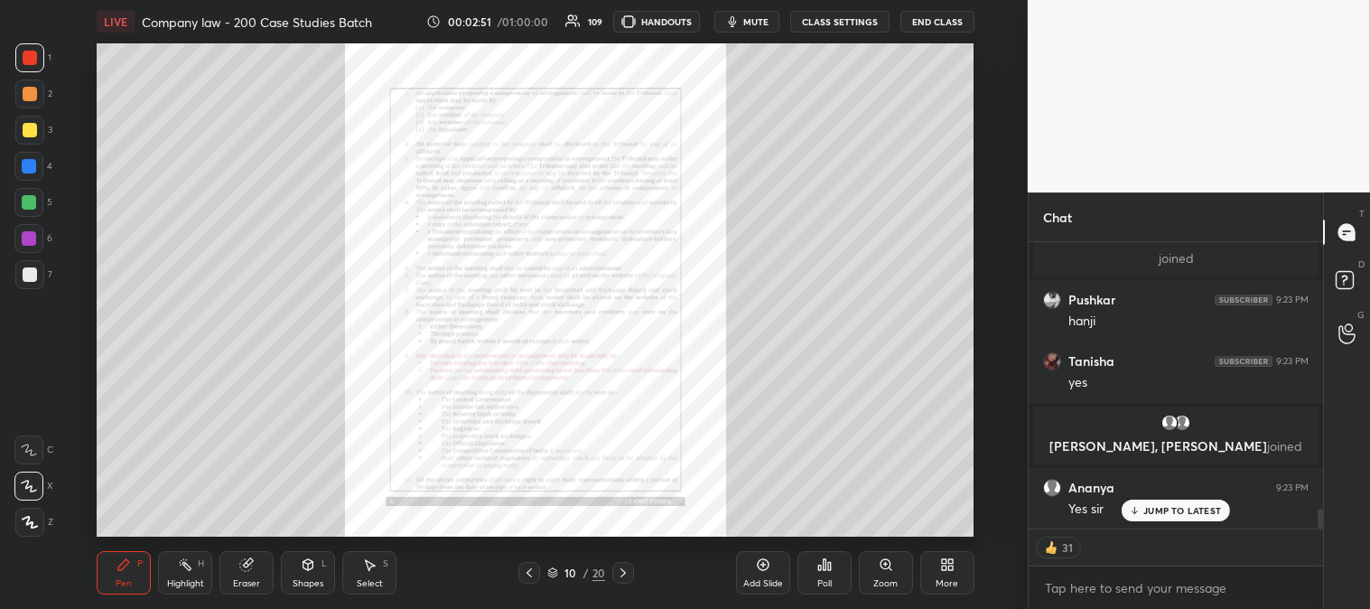
click at [533, 575] on icon at bounding box center [529, 572] width 14 height 14
click at [530, 575] on icon at bounding box center [529, 572] width 14 height 14
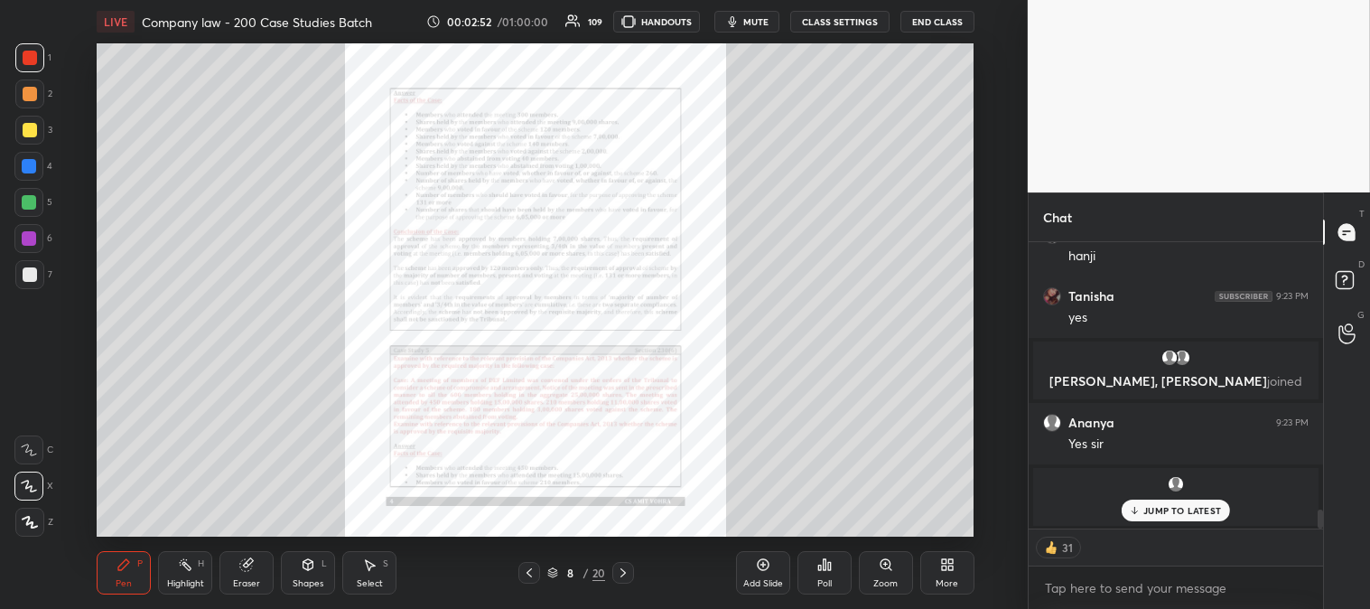
click at [535, 578] on icon at bounding box center [529, 572] width 14 height 14
click at [534, 580] on icon at bounding box center [529, 572] width 14 height 14
click at [533, 583] on div at bounding box center [530, 573] width 22 height 22
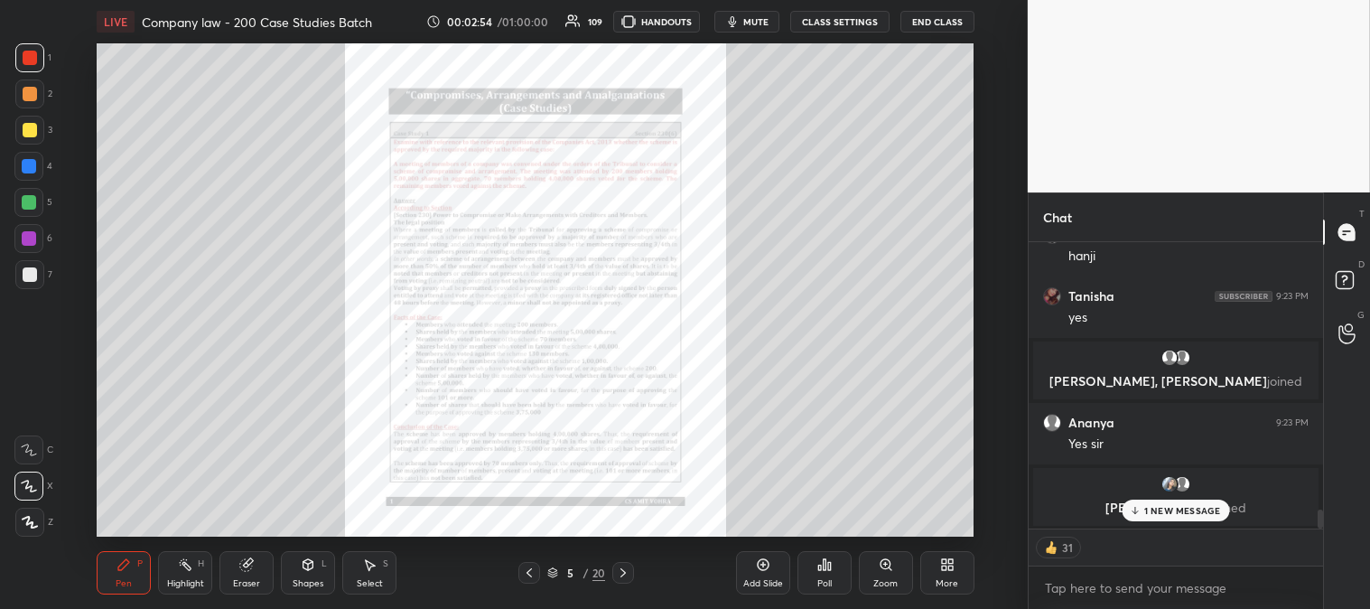
click at [29, 206] on div at bounding box center [29, 202] width 14 height 14
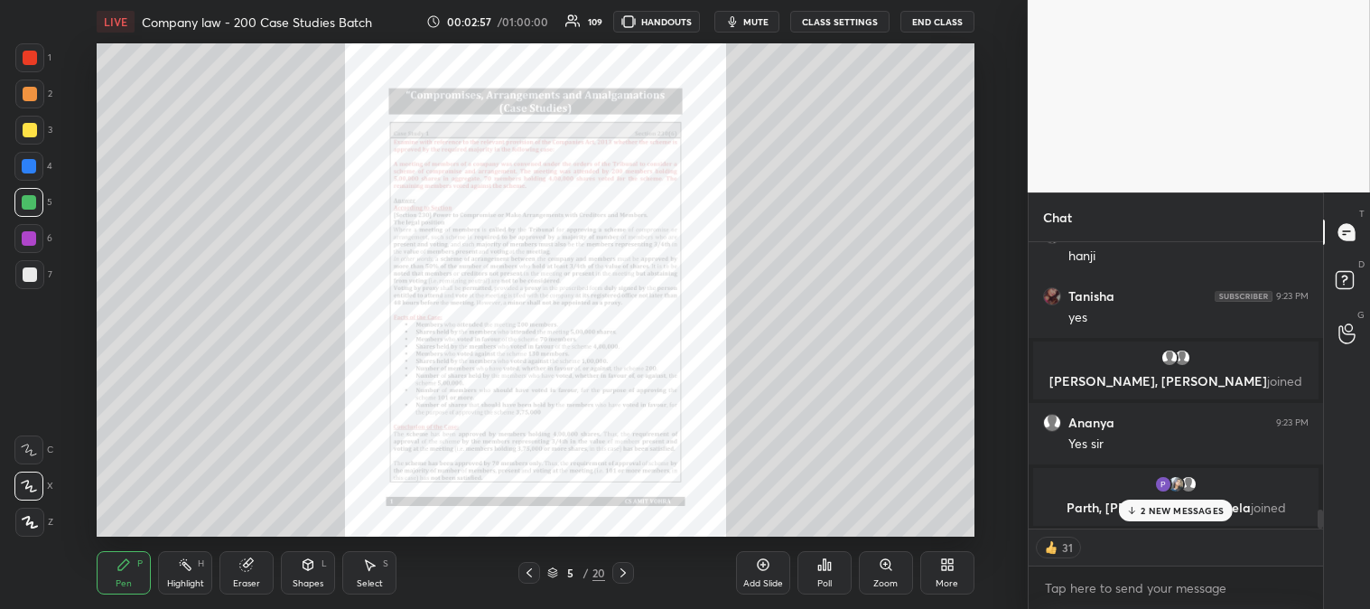
click at [624, 571] on icon at bounding box center [623, 572] width 14 height 14
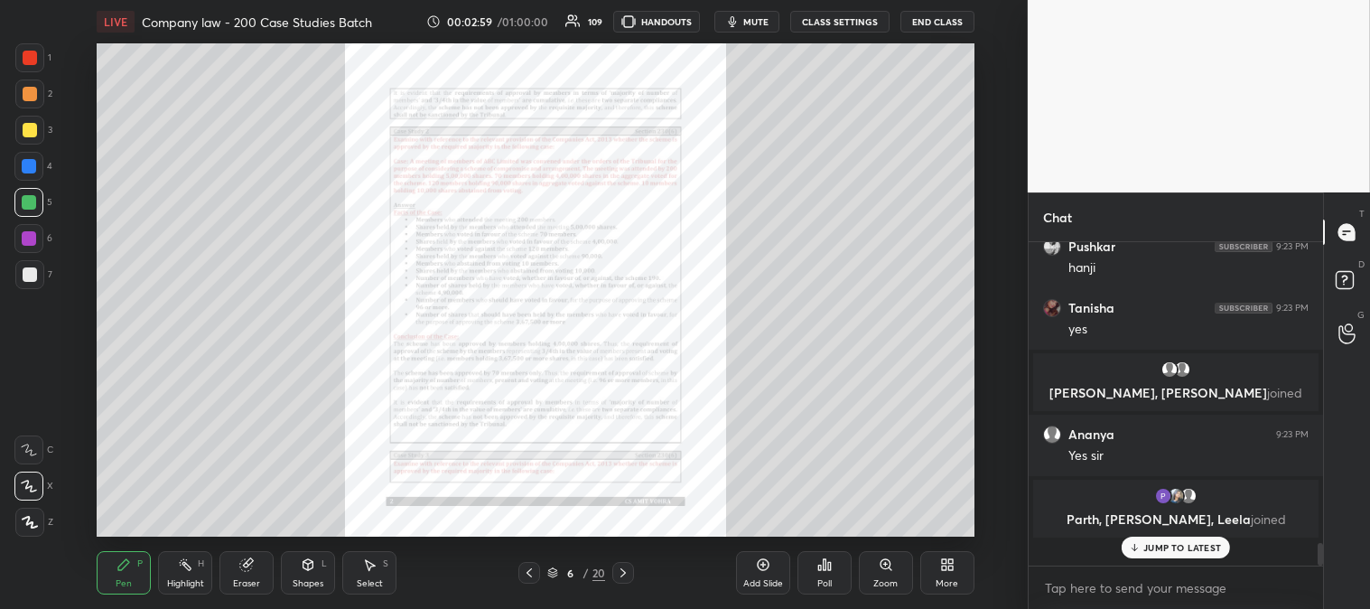
scroll to position [3933, 0]
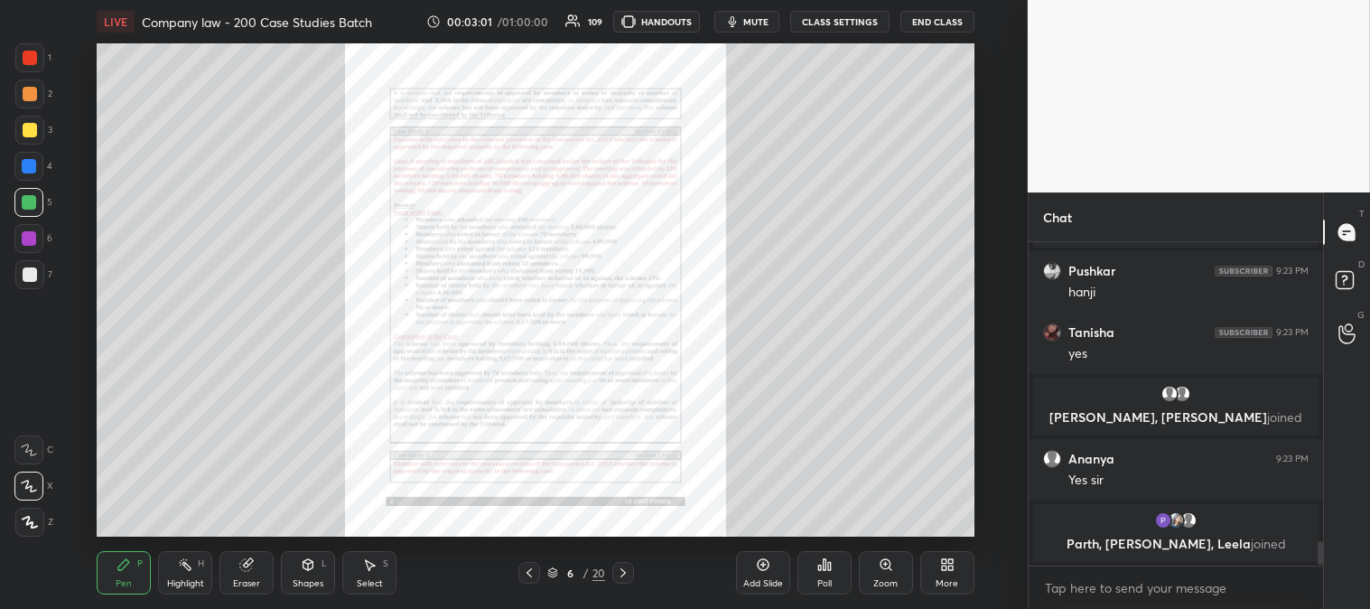
click at [627, 575] on icon at bounding box center [623, 572] width 14 height 14
click at [625, 578] on icon at bounding box center [623, 572] width 14 height 14
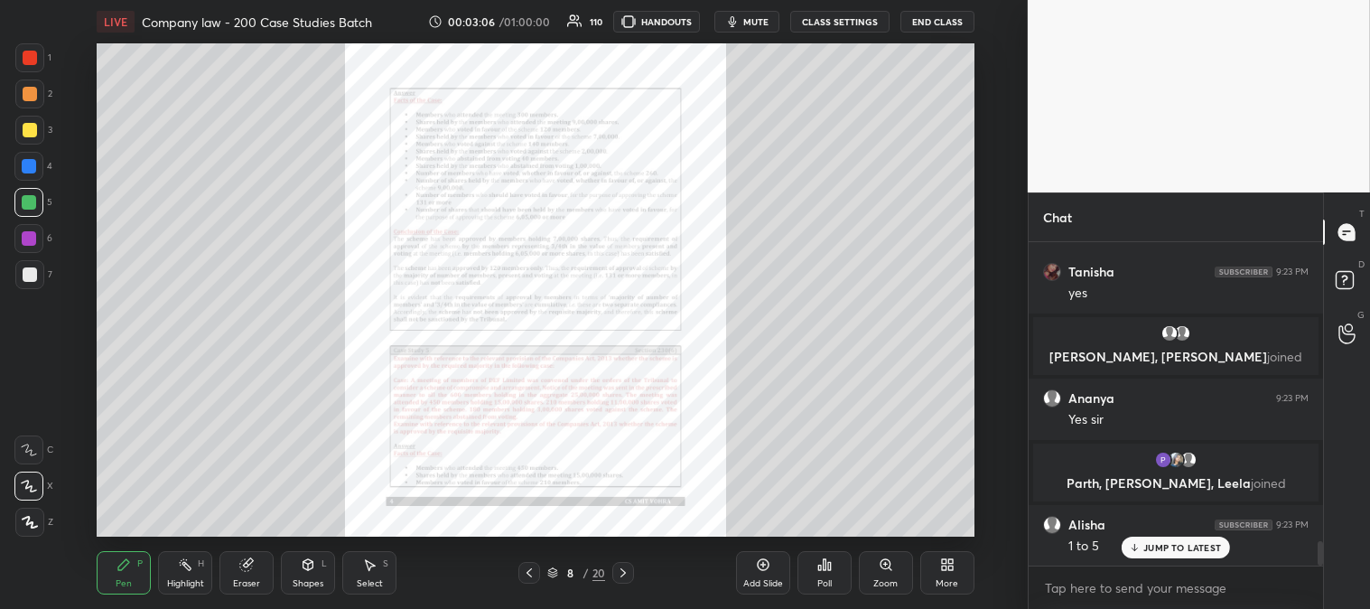
click at [626, 575] on icon at bounding box center [623, 572] width 14 height 14
click at [621, 567] on icon at bounding box center [623, 572] width 14 height 14
click at [619, 575] on icon at bounding box center [623, 572] width 14 height 14
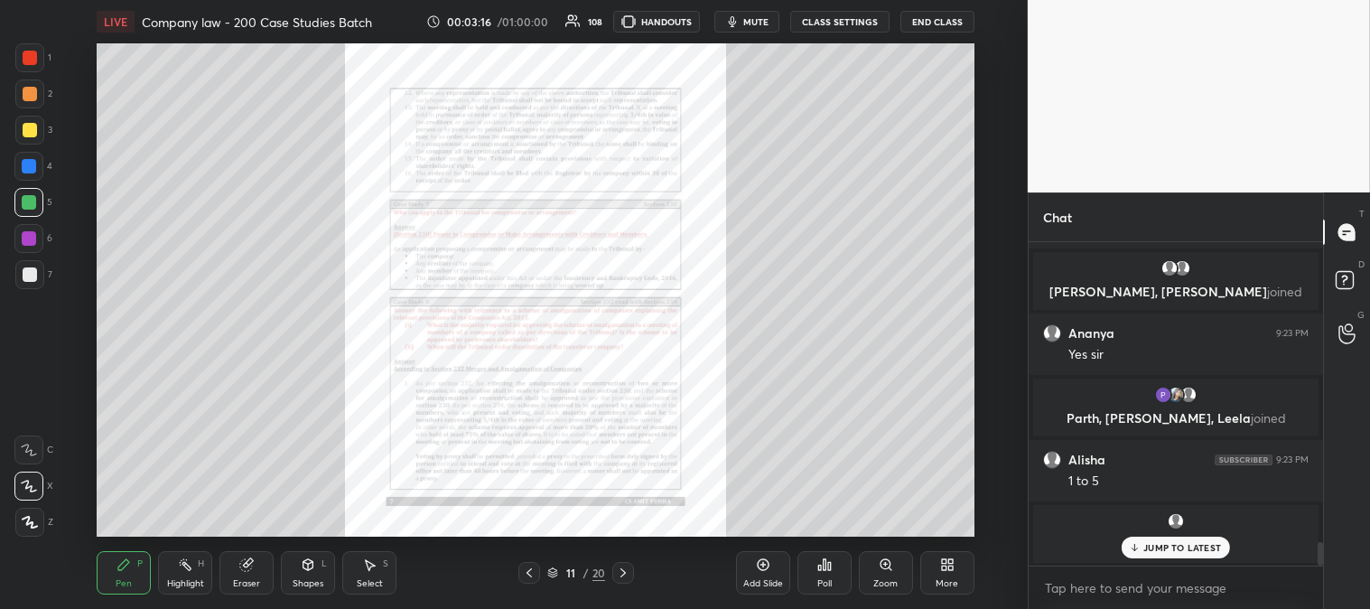
click at [882, 575] on div "Zoom" at bounding box center [886, 572] width 54 height 43
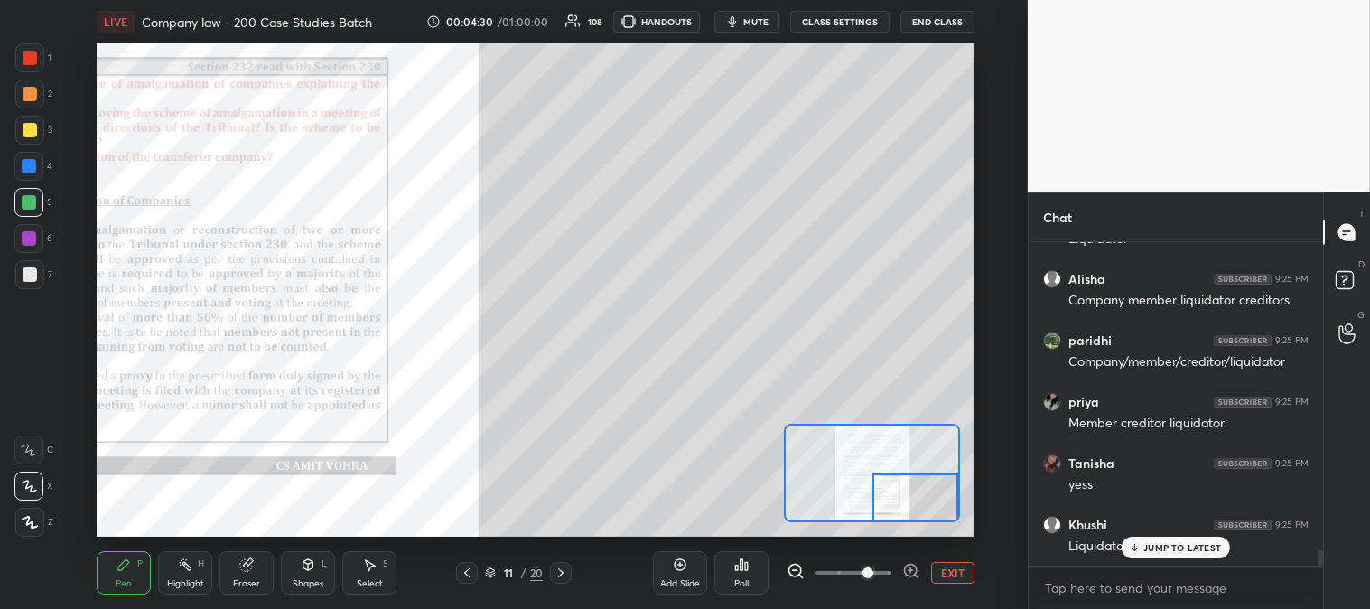
scroll to position [6648, 0]
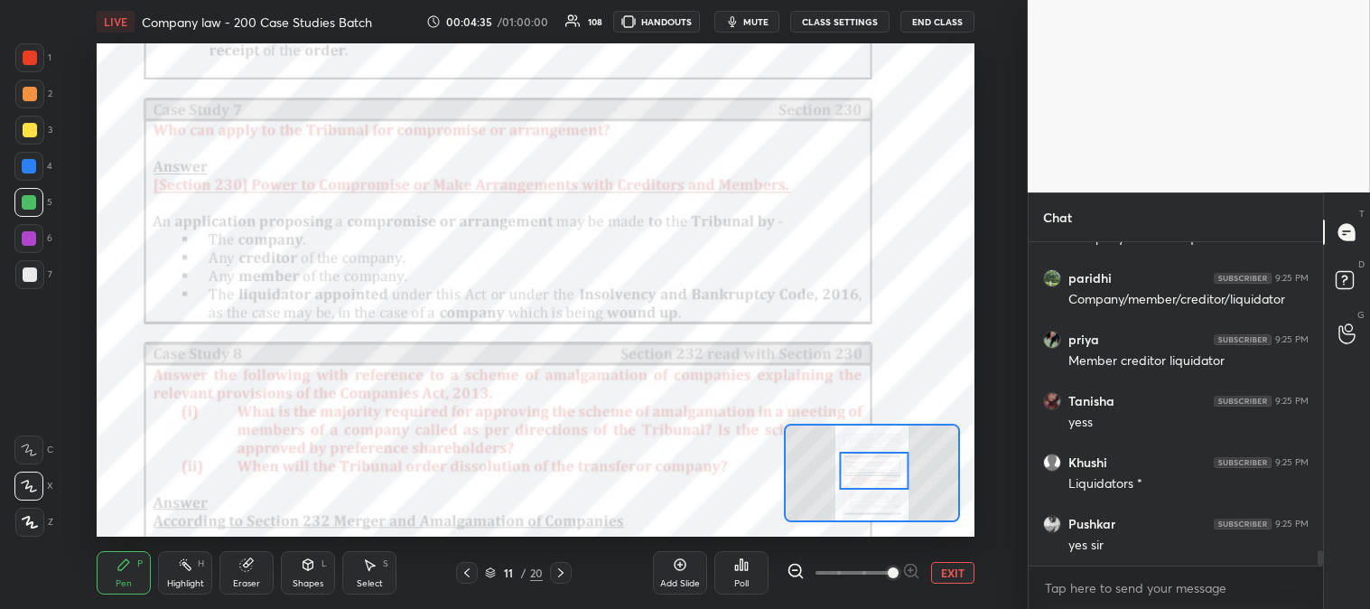
click at [183, 567] on icon at bounding box center [185, 564] width 14 height 14
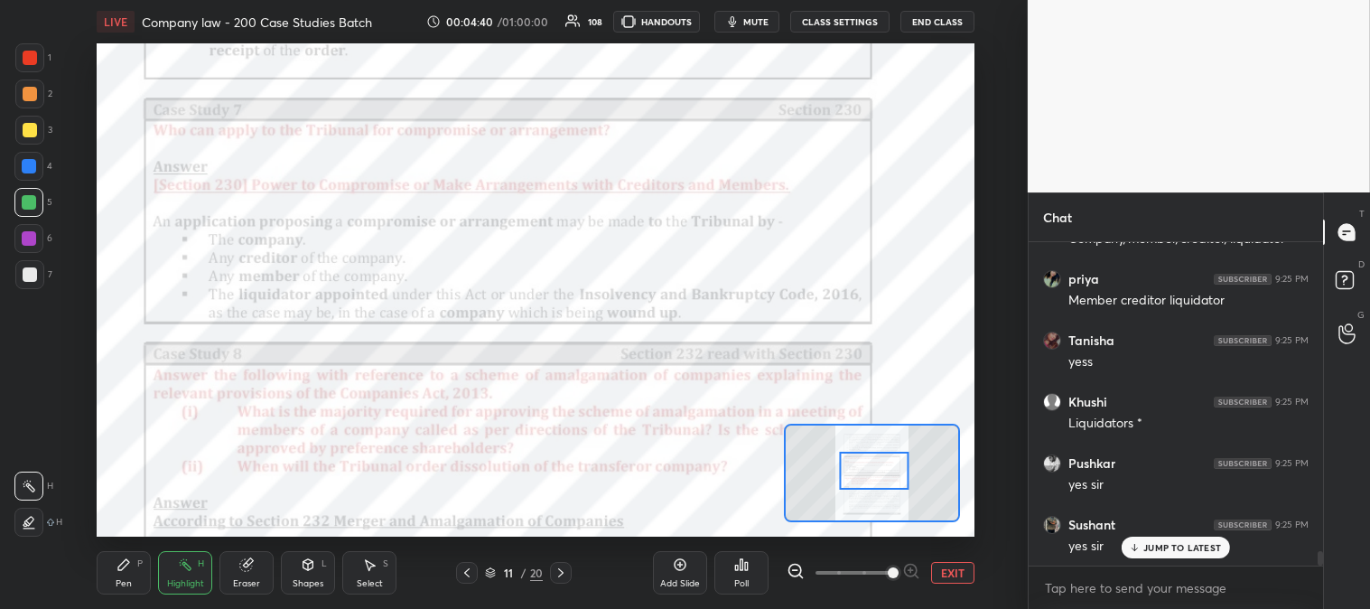
click at [127, 579] on div "Pen" at bounding box center [124, 583] width 16 height 9
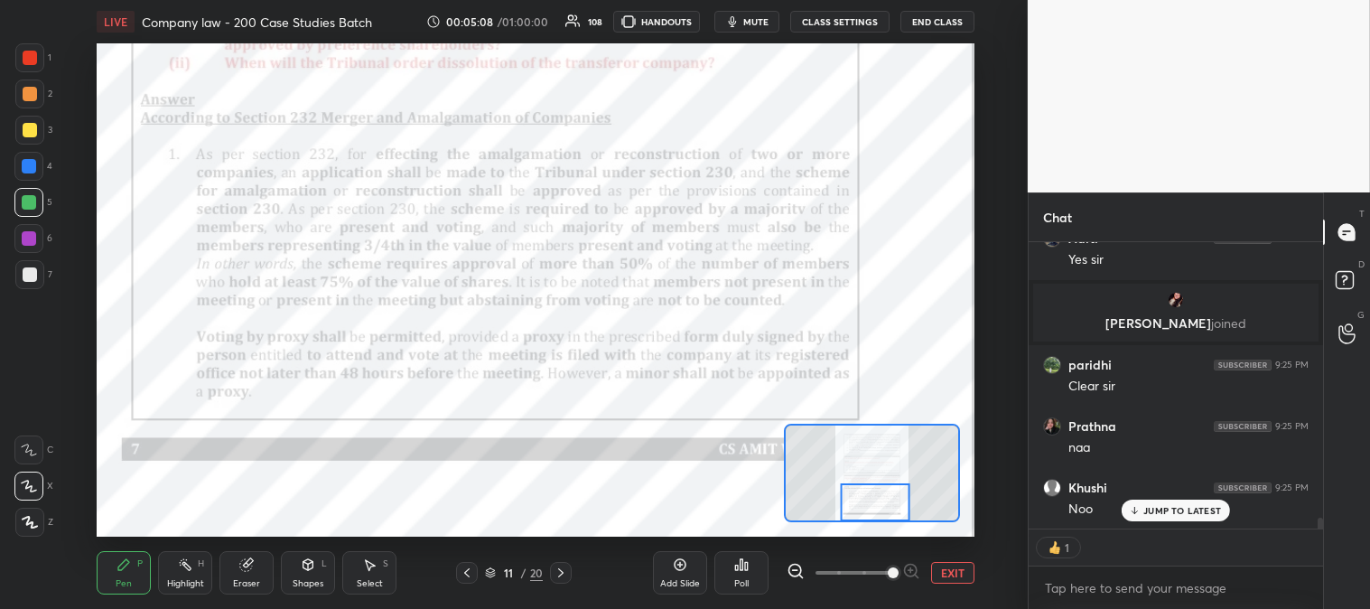
scroll to position [7559, 0]
click at [563, 573] on icon at bounding box center [560, 572] width 5 height 9
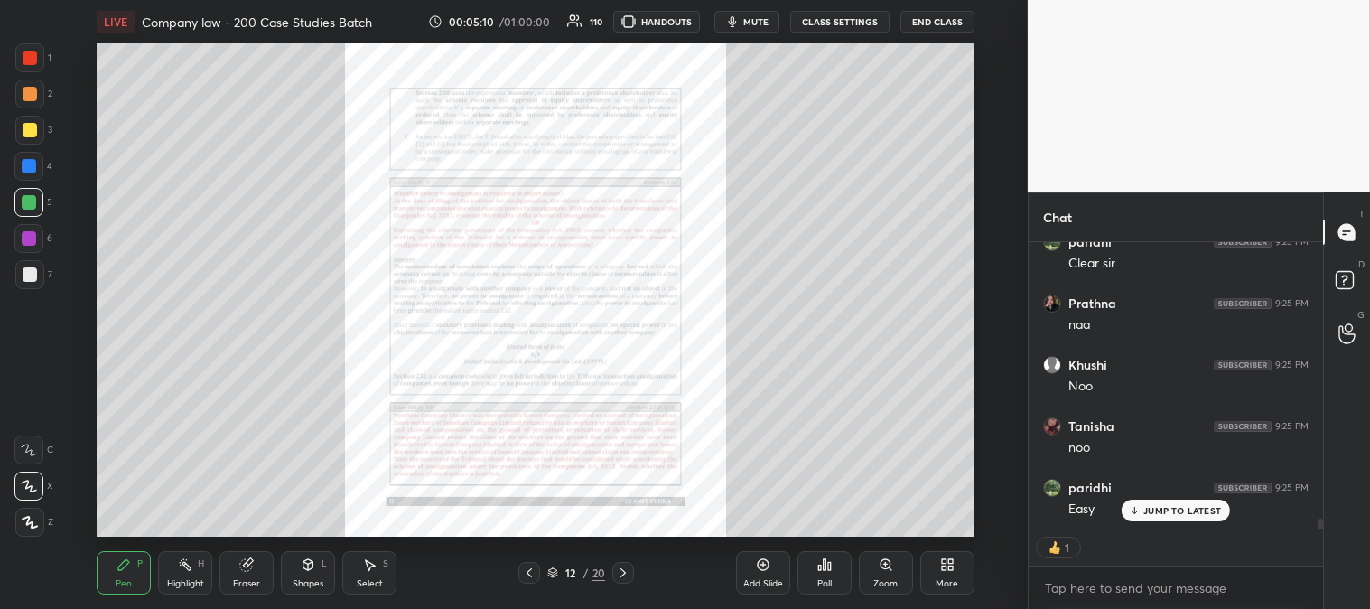
scroll to position [7776, 0]
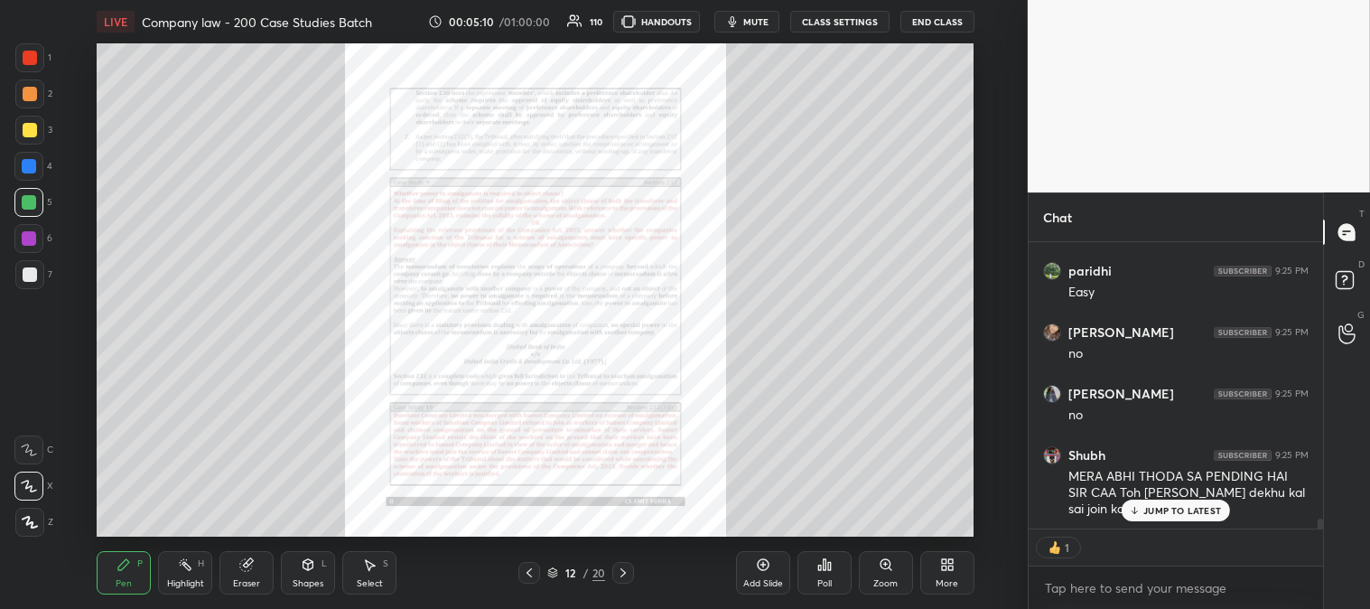
click at [876, 566] on div "Zoom" at bounding box center [886, 572] width 54 height 43
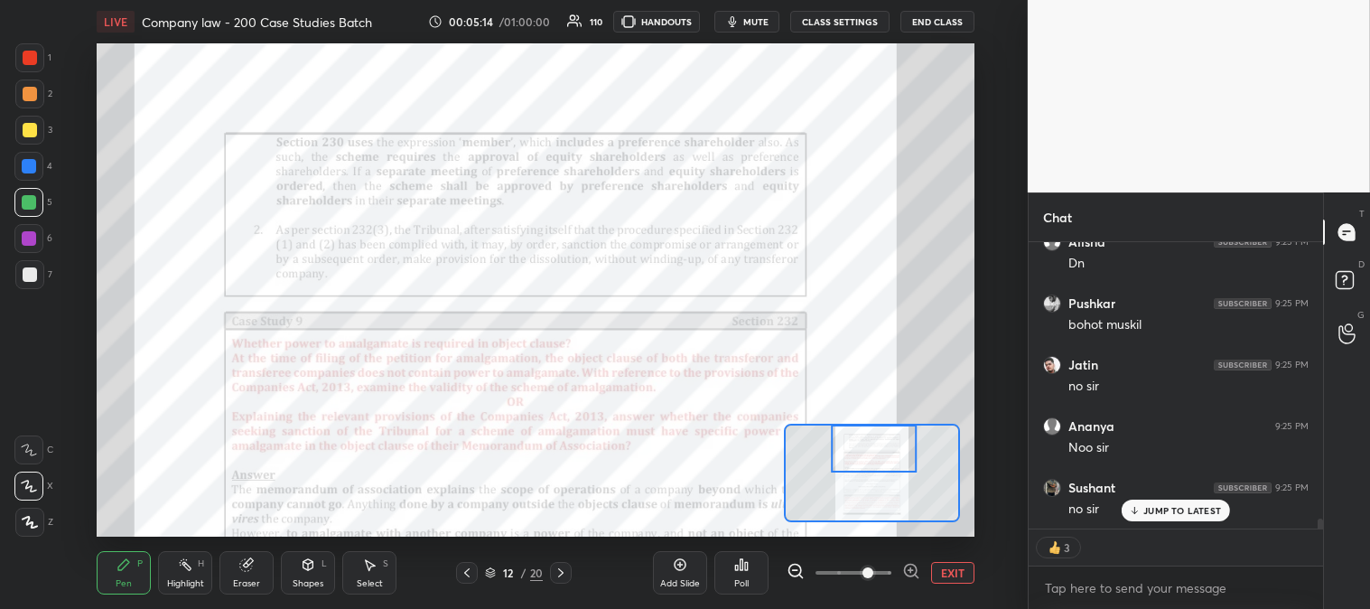
scroll to position [8206, 0]
click at [466, 572] on icon at bounding box center [466, 572] width 5 height 9
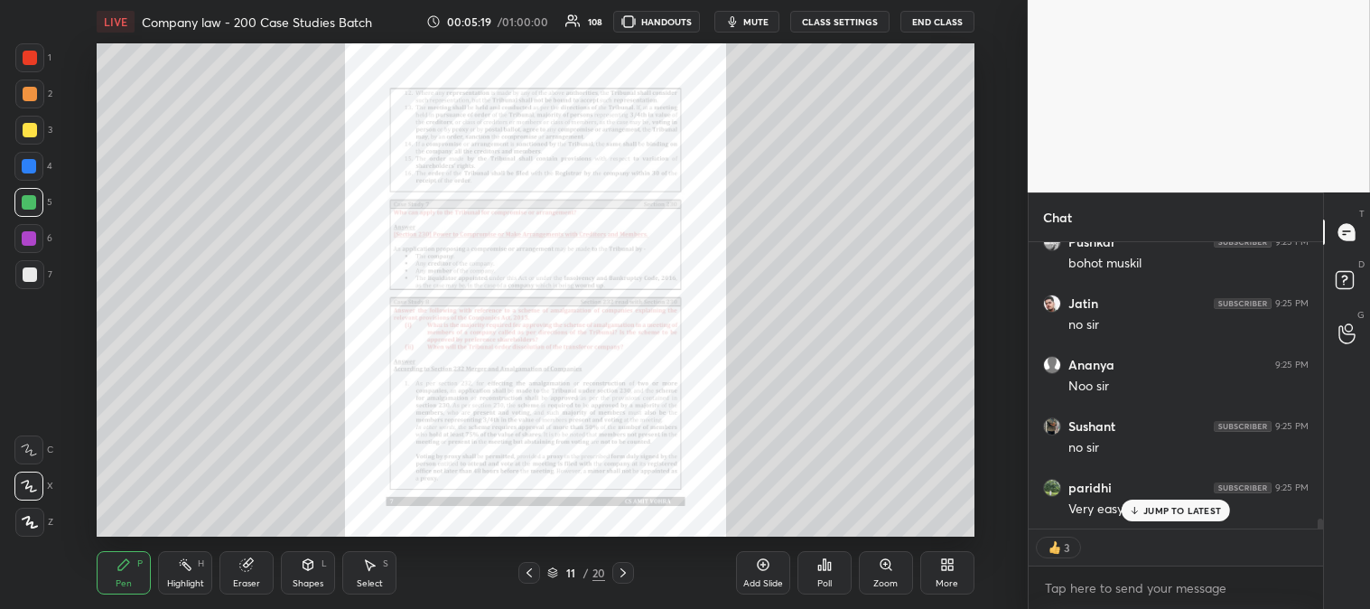
scroll to position [8267, 0]
click at [1153, 512] on p "JUMP TO LATEST" at bounding box center [1183, 510] width 78 height 11
click at [879, 570] on icon at bounding box center [886, 564] width 14 height 14
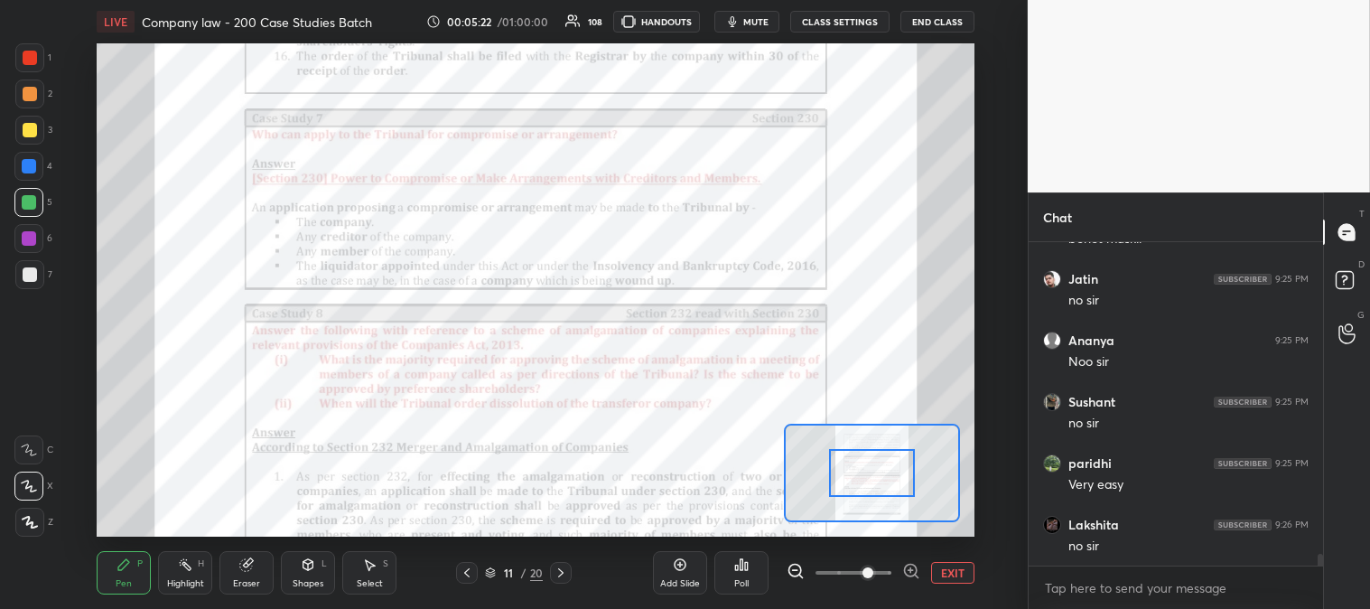
scroll to position [8292, 0]
click at [754, 25] on span "mute" at bounding box center [755, 21] width 25 height 13
click at [761, 21] on span "unmute" at bounding box center [753, 21] width 39 height 13
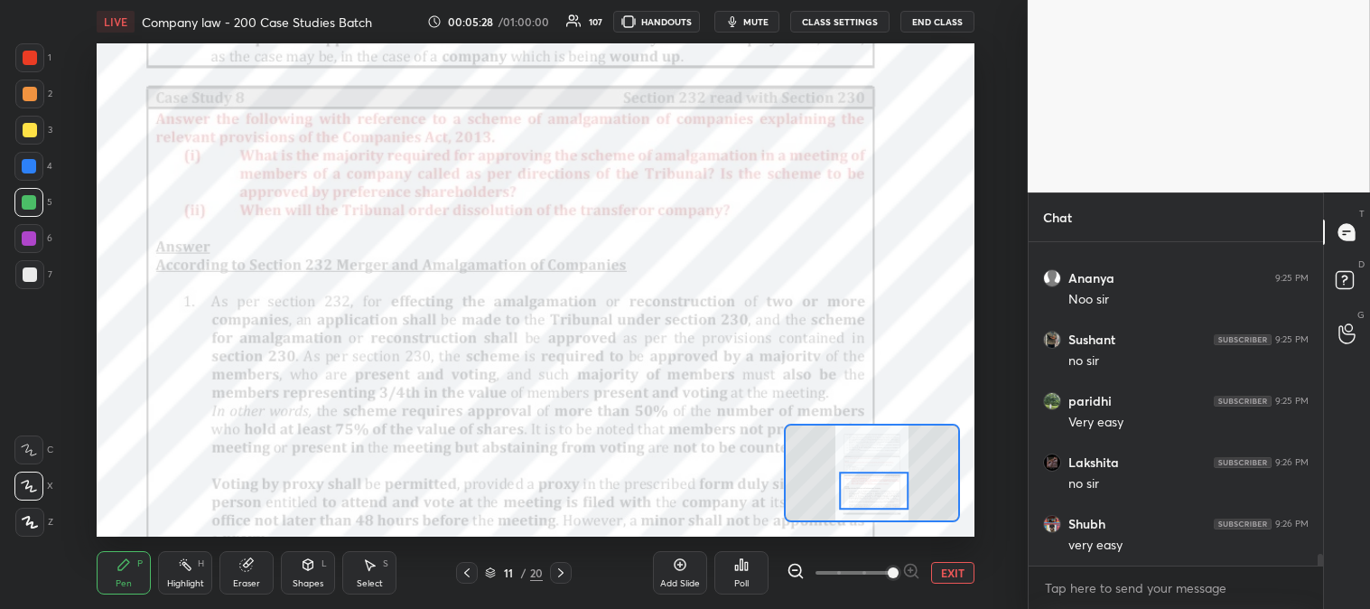
scroll to position [8357, 0]
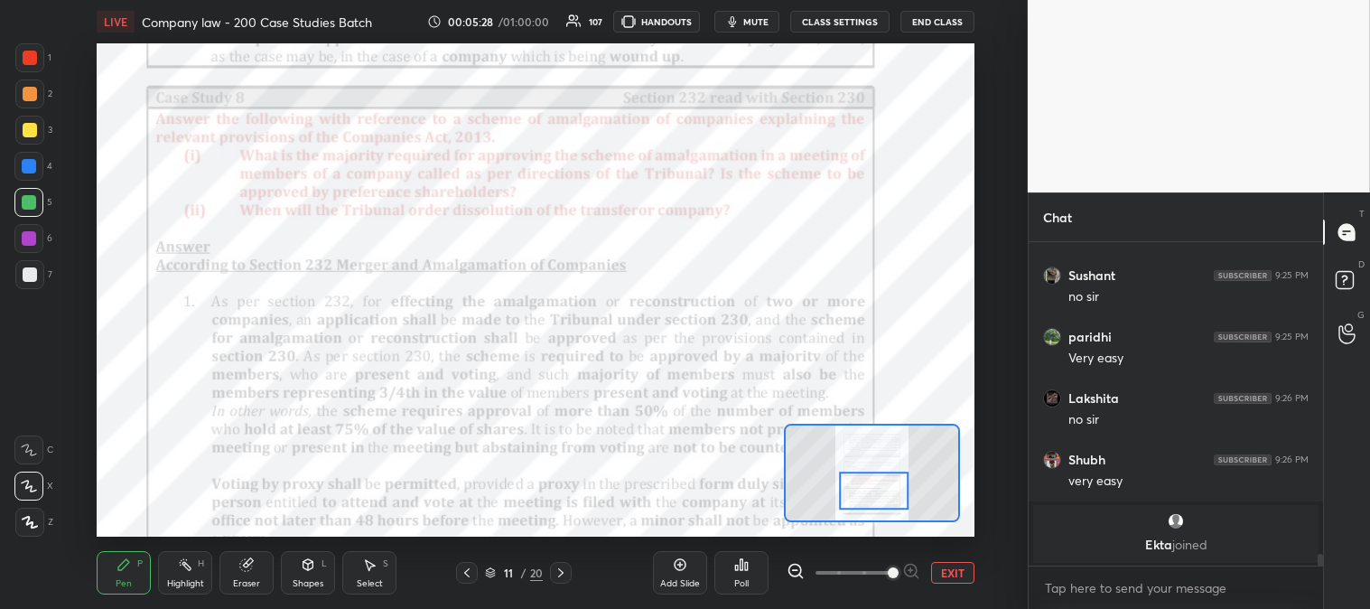
click at [127, 572] on icon at bounding box center [124, 564] width 14 height 14
click at [183, 580] on div "Highlight" at bounding box center [185, 583] width 37 height 9
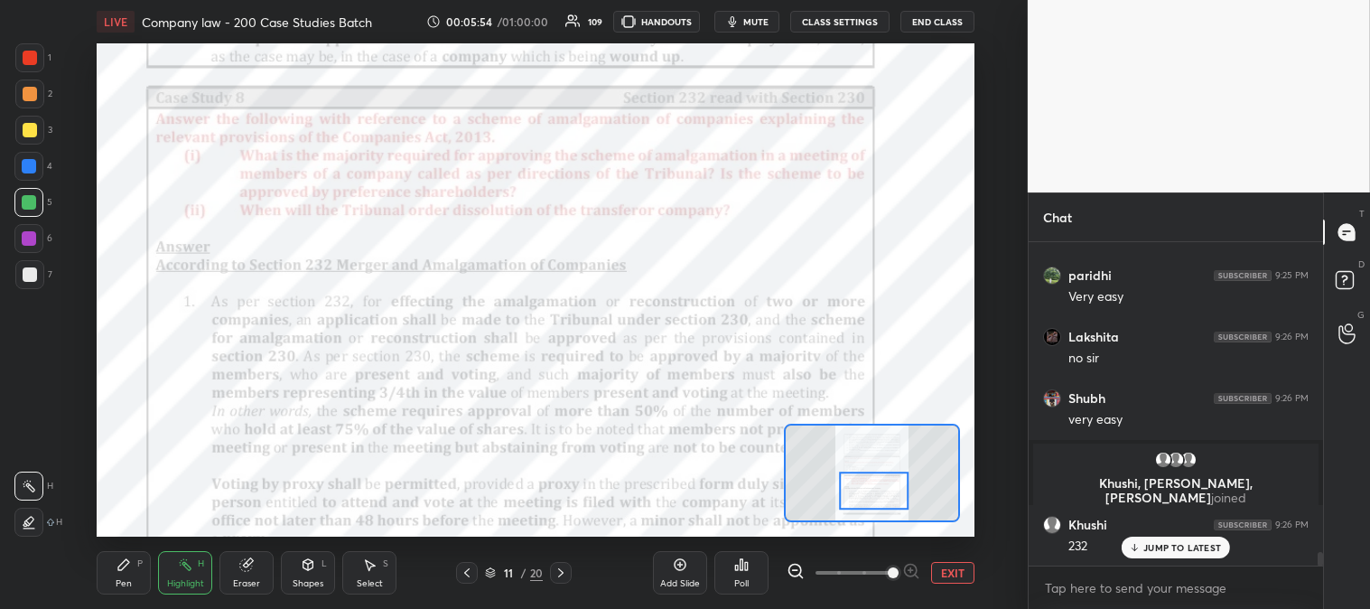
scroll to position [7592, 0]
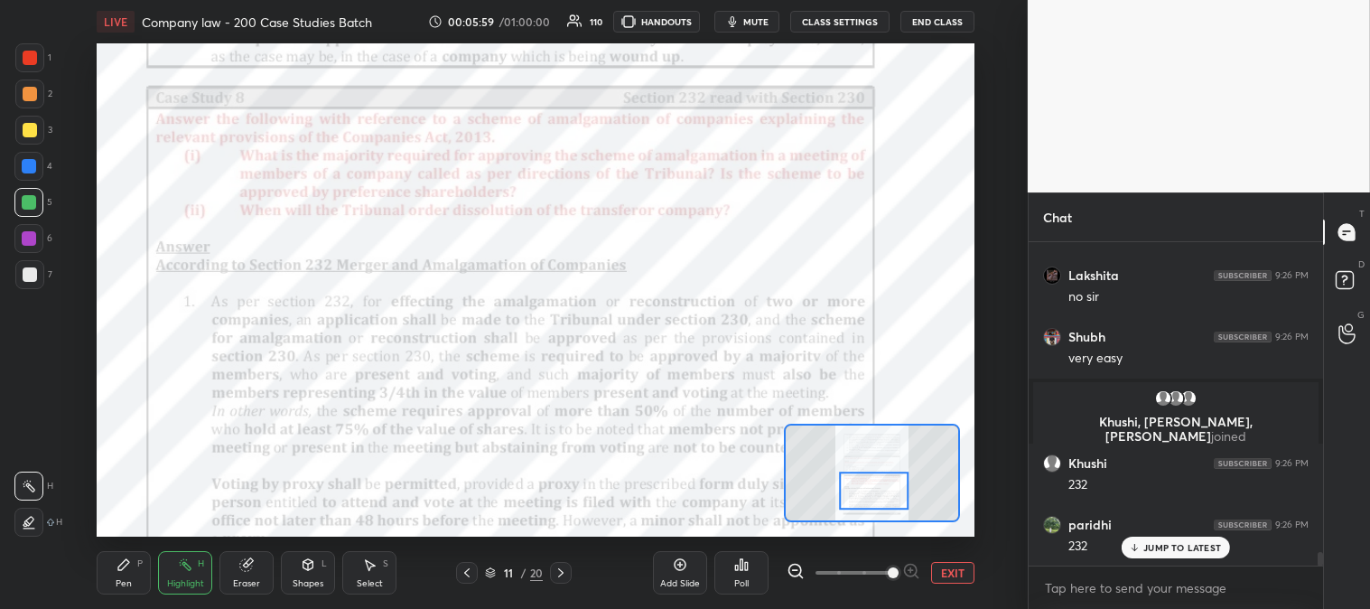
click at [121, 583] on div "Pen" at bounding box center [124, 583] width 16 height 9
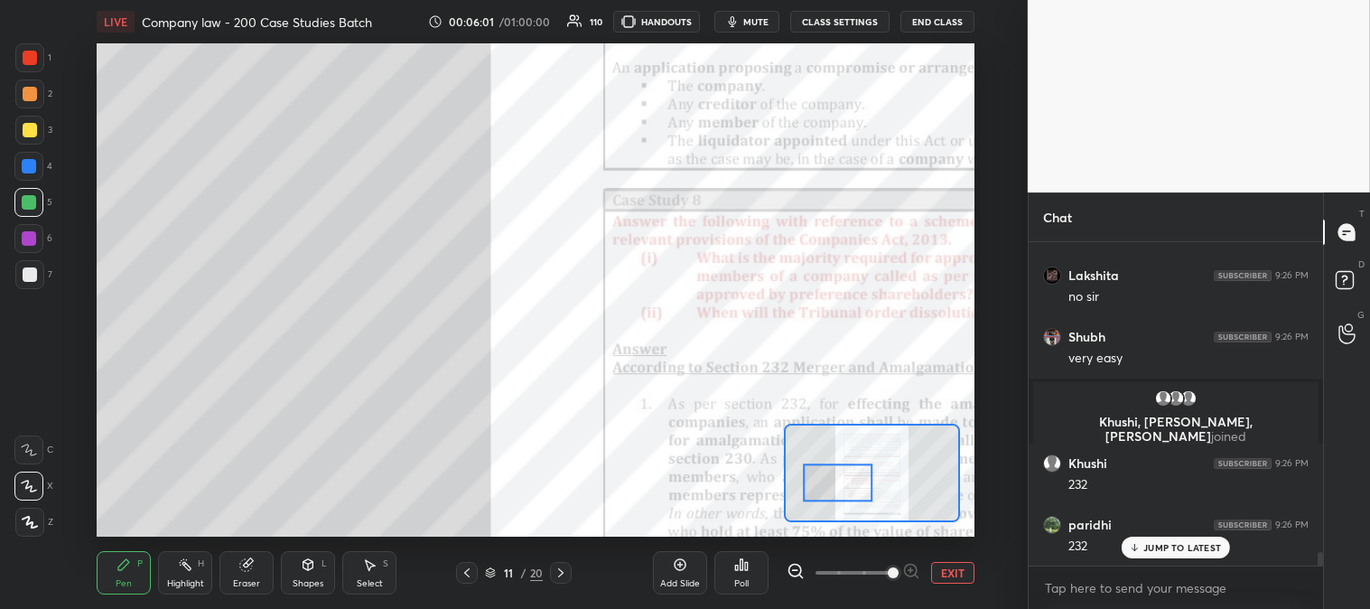
click at [29, 100] on div at bounding box center [30, 94] width 14 height 14
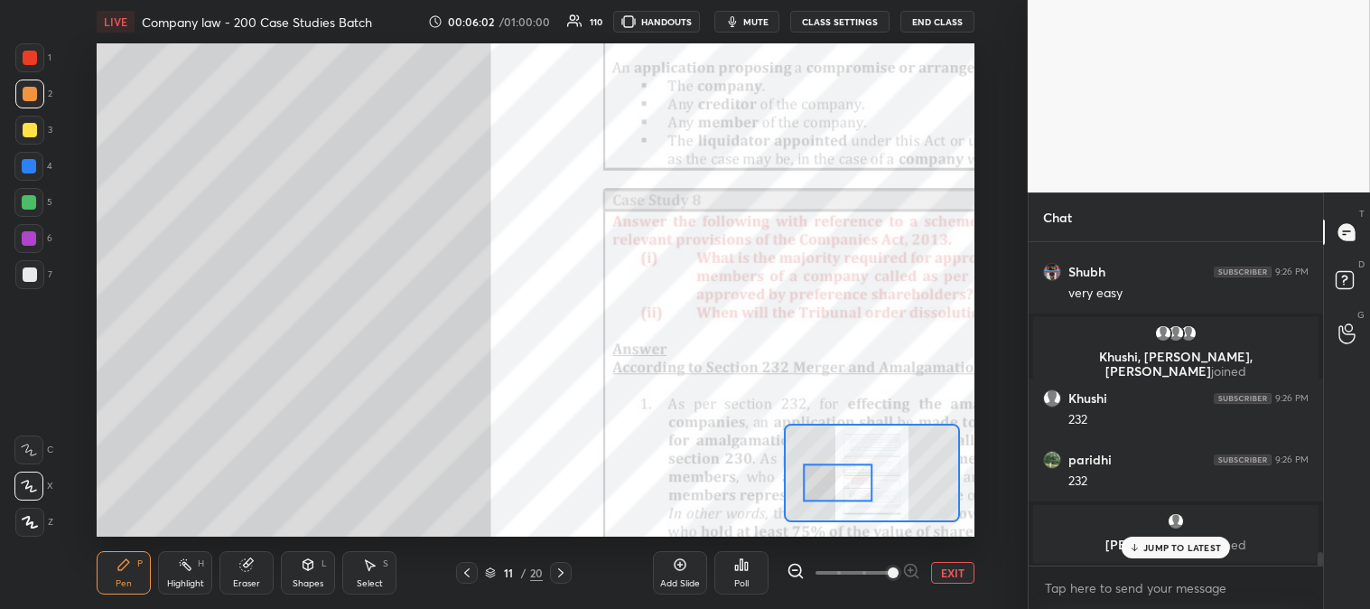
click at [34, 203] on div at bounding box center [29, 202] width 14 height 14
click at [33, 282] on div at bounding box center [29, 274] width 29 height 29
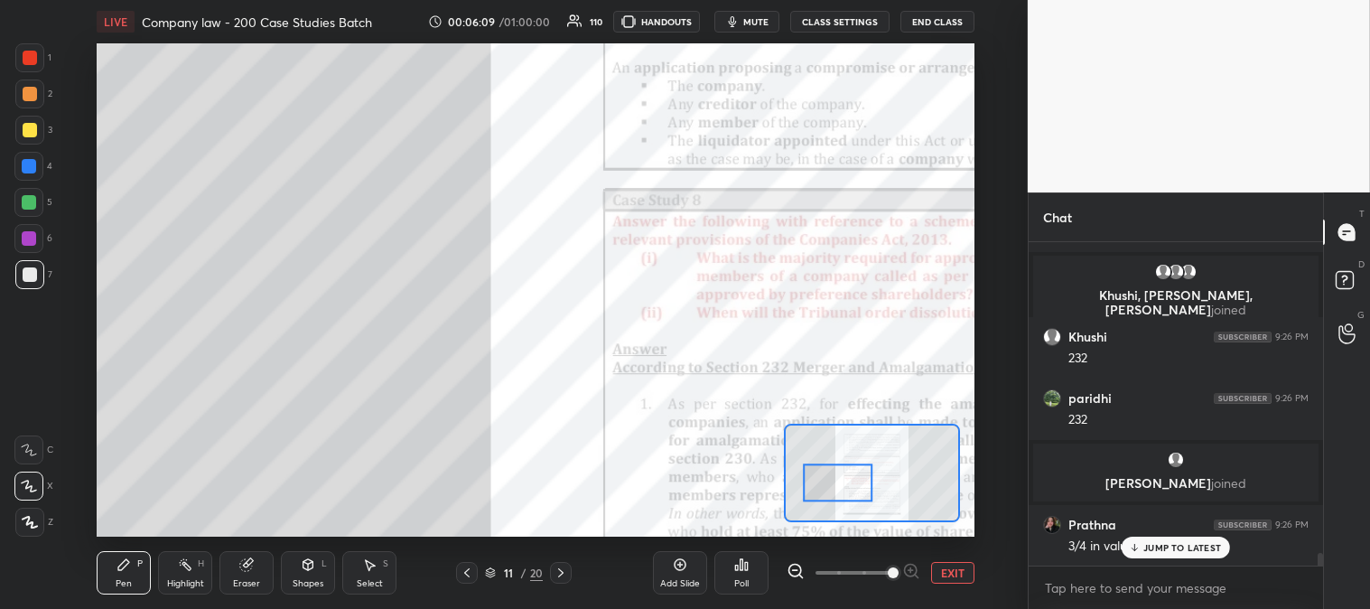
click at [257, 565] on div "Eraser" at bounding box center [247, 572] width 54 height 43
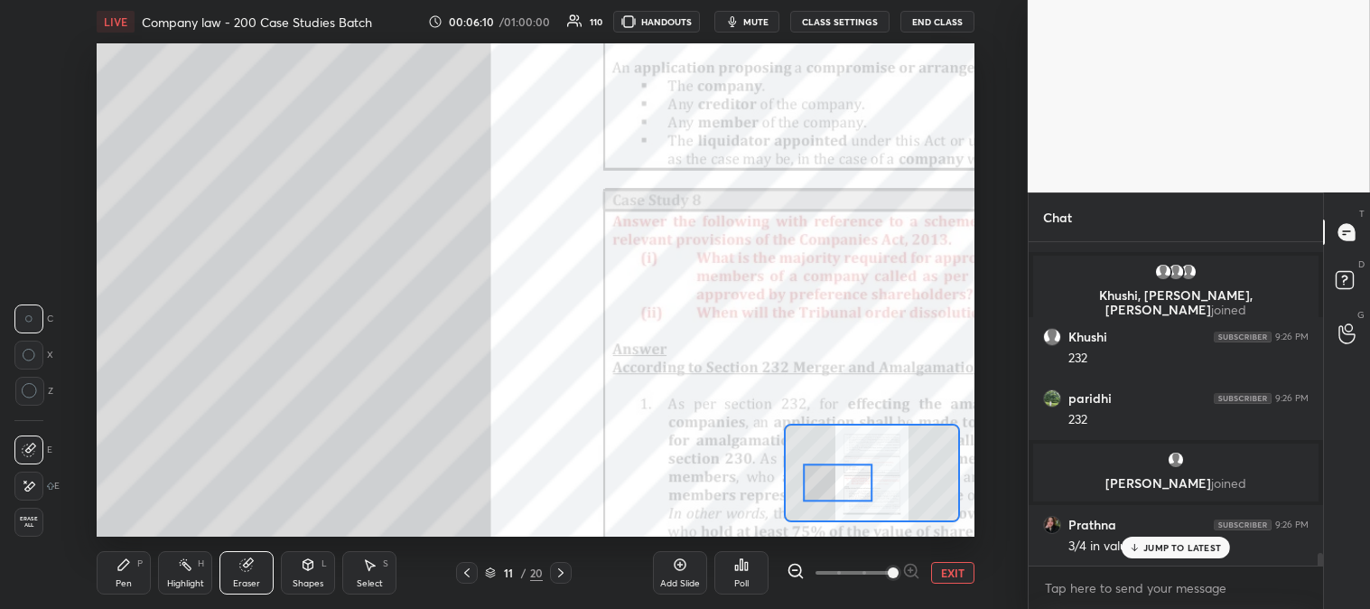
scroll to position [7780, 0]
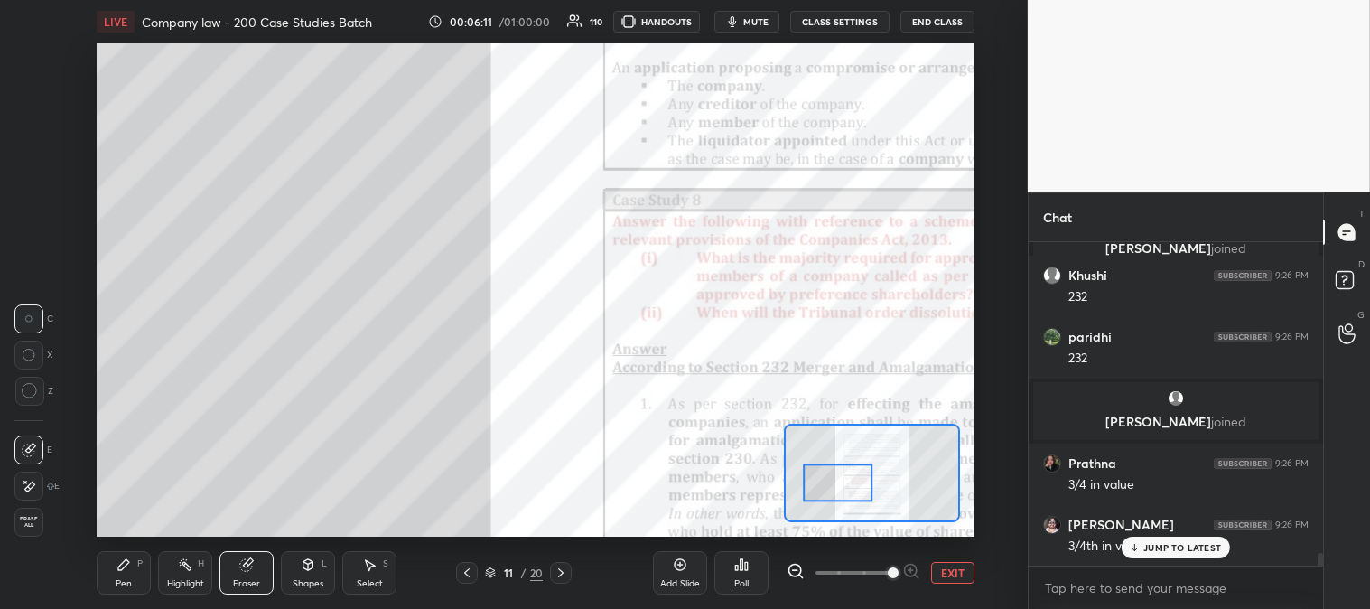
click at [133, 565] on div "Pen P" at bounding box center [124, 572] width 54 height 43
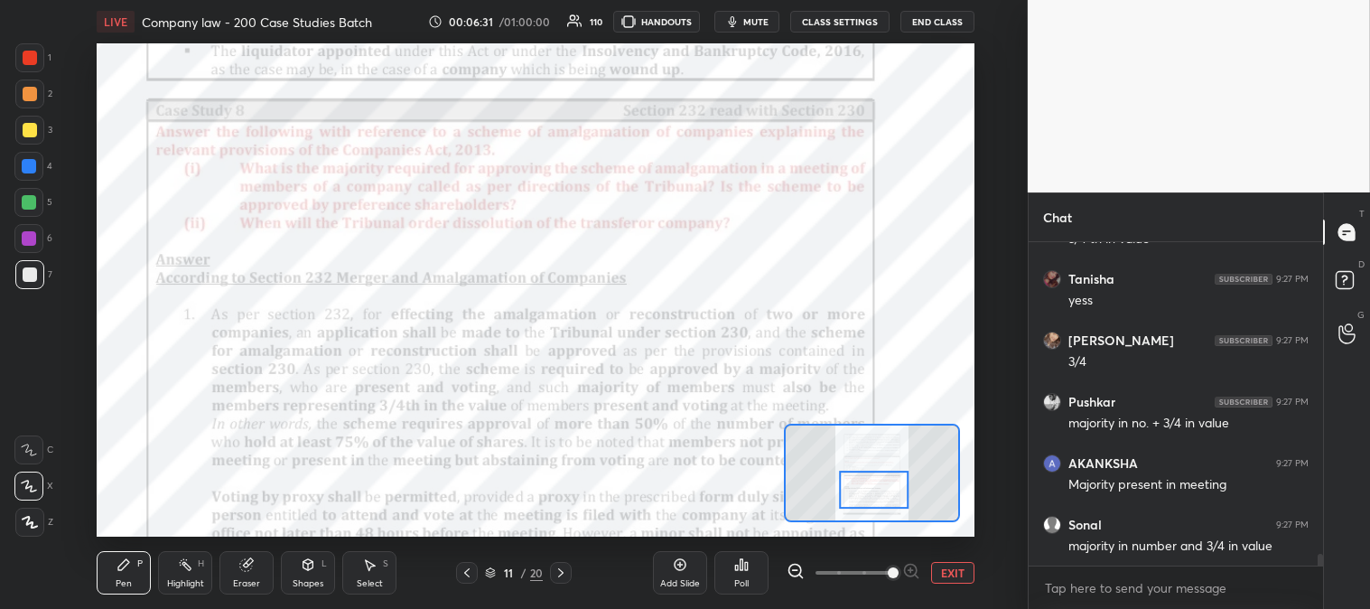
scroll to position [8868, 0]
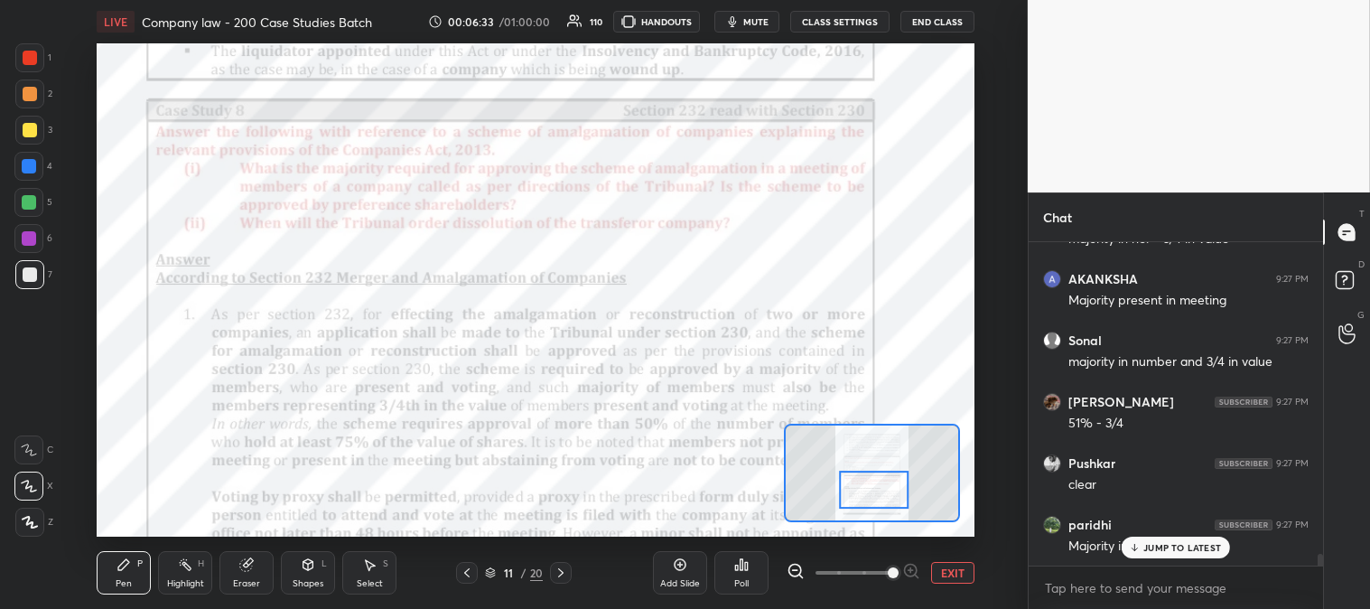
click at [27, 55] on div at bounding box center [30, 58] width 14 height 14
click at [182, 579] on div "Highlight" at bounding box center [185, 583] width 37 height 9
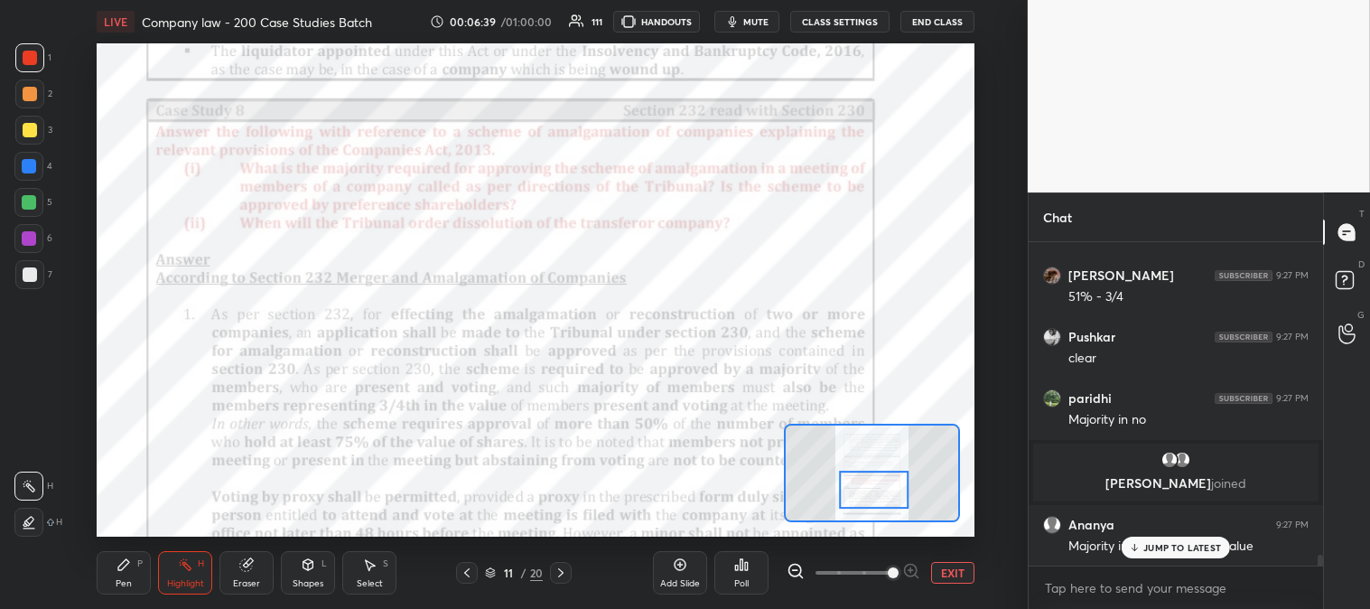
scroll to position [9060, 0]
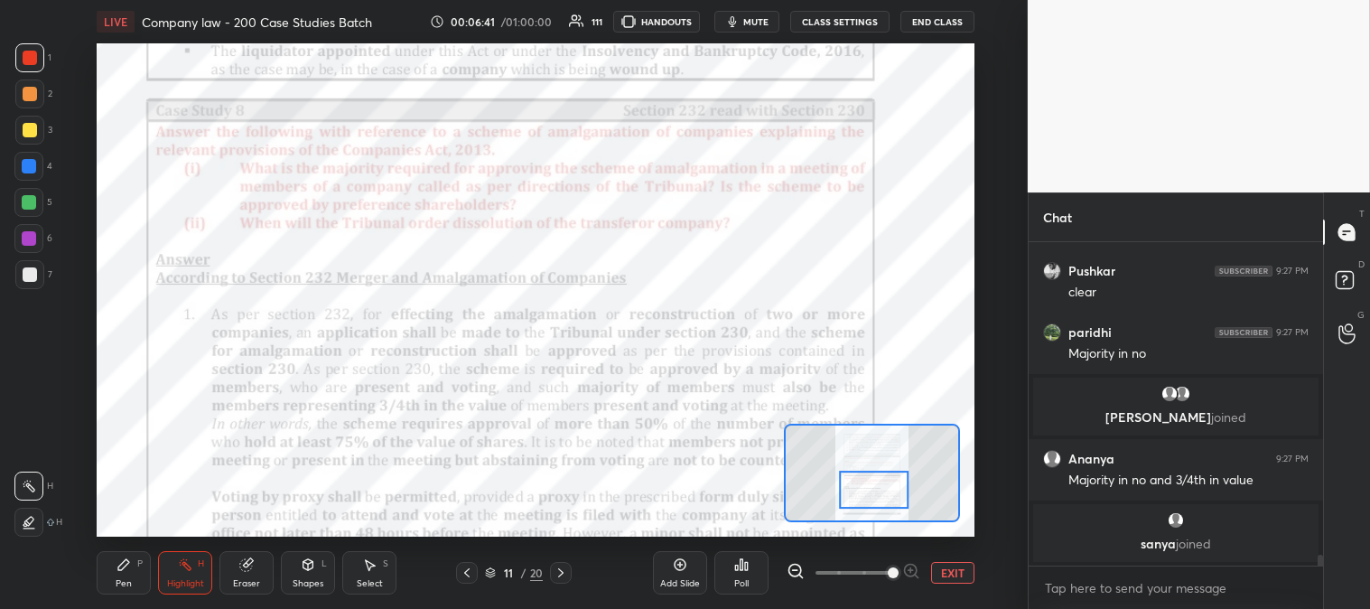
click at [114, 578] on div "Pen P" at bounding box center [124, 572] width 54 height 43
click at [20, 196] on div at bounding box center [28, 202] width 29 height 29
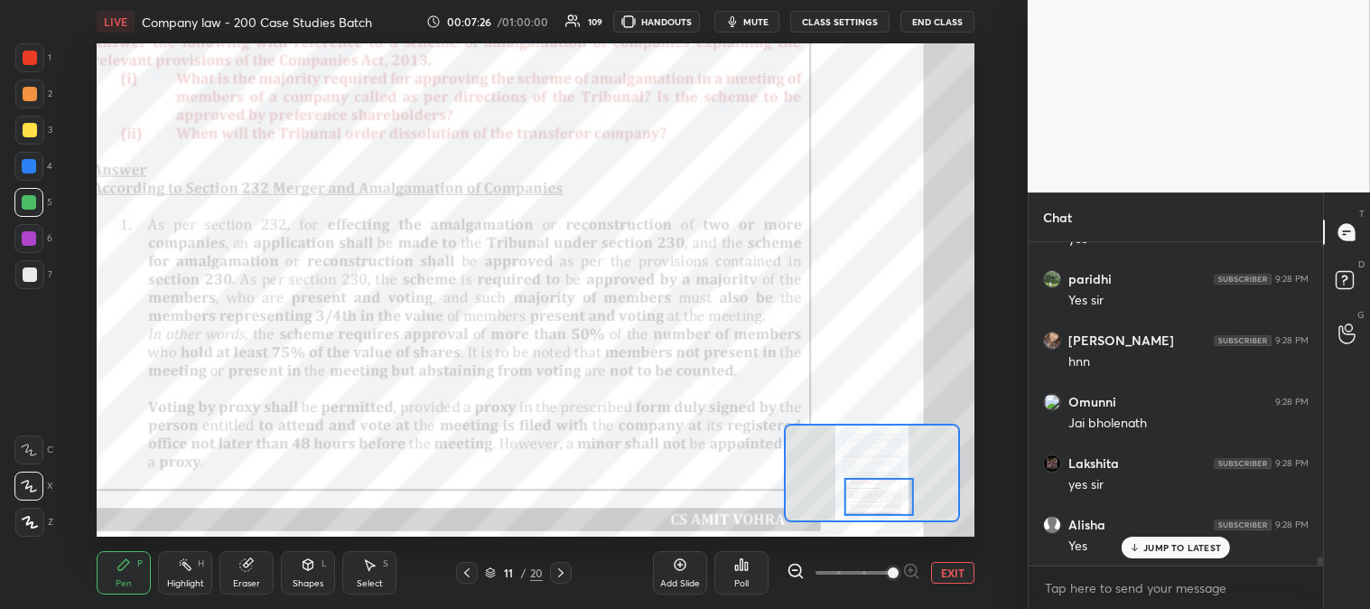
scroll to position [10967, 0]
click at [134, 575] on div "Pen P" at bounding box center [124, 572] width 54 height 43
click at [36, 163] on div at bounding box center [29, 166] width 14 height 14
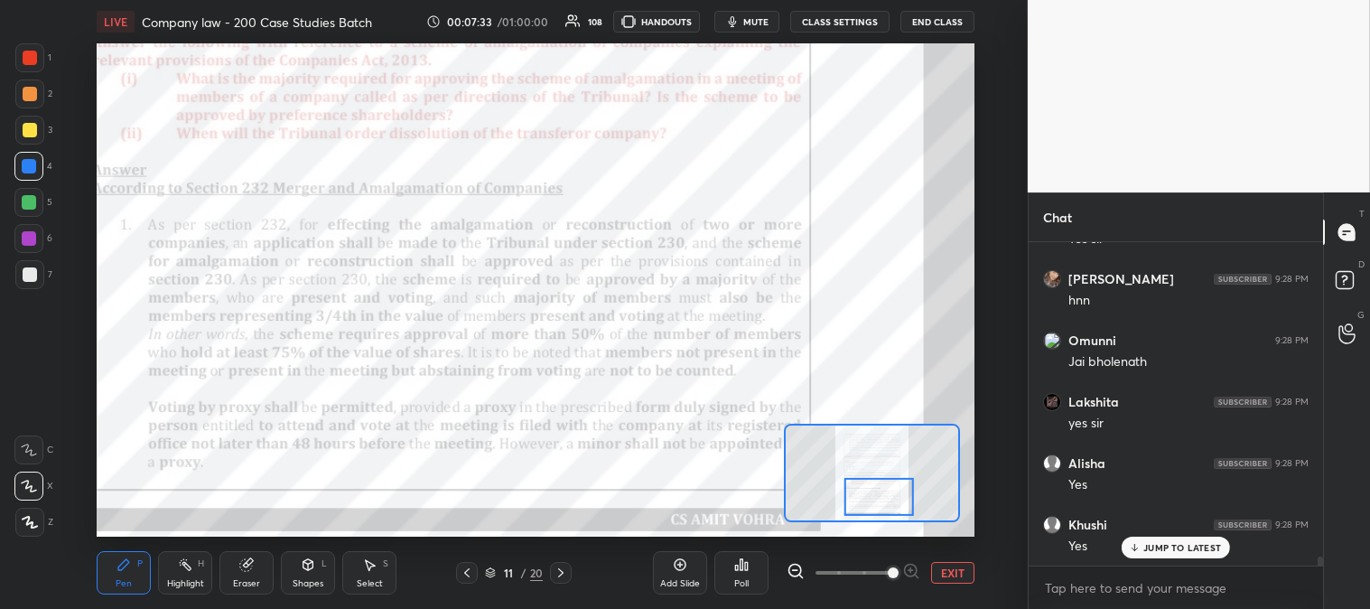
scroll to position [11029, 0]
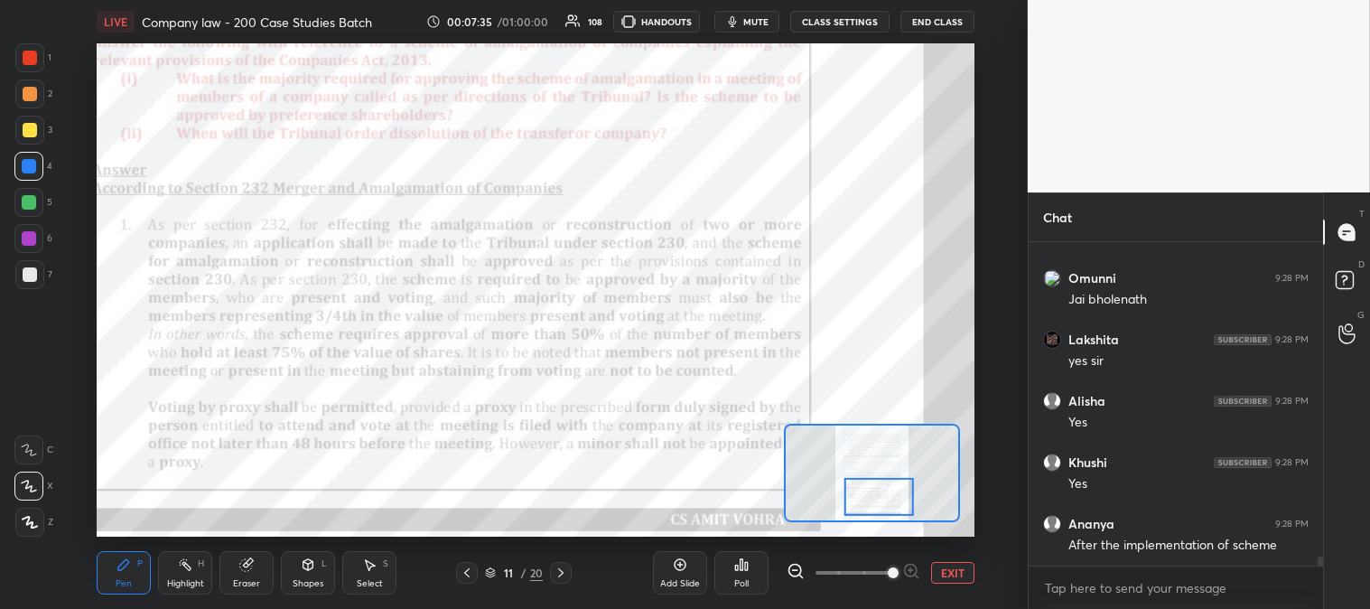
click at [181, 576] on div "Highlight H" at bounding box center [185, 572] width 54 height 43
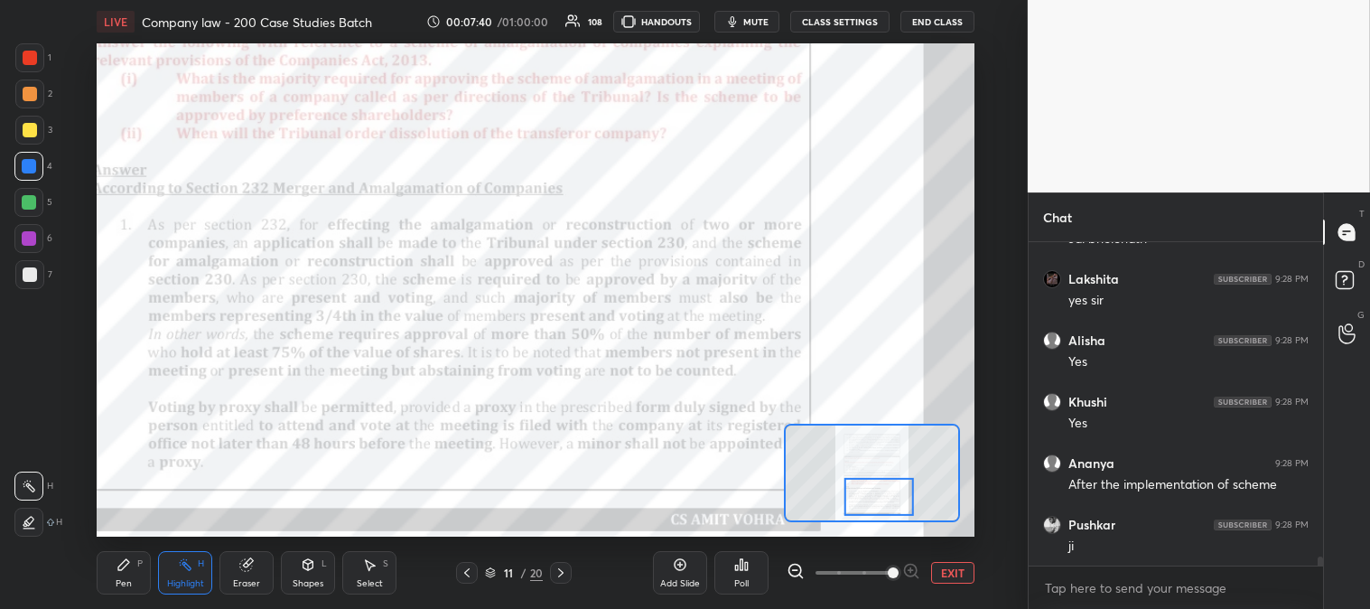
click at [127, 570] on icon at bounding box center [124, 564] width 14 height 14
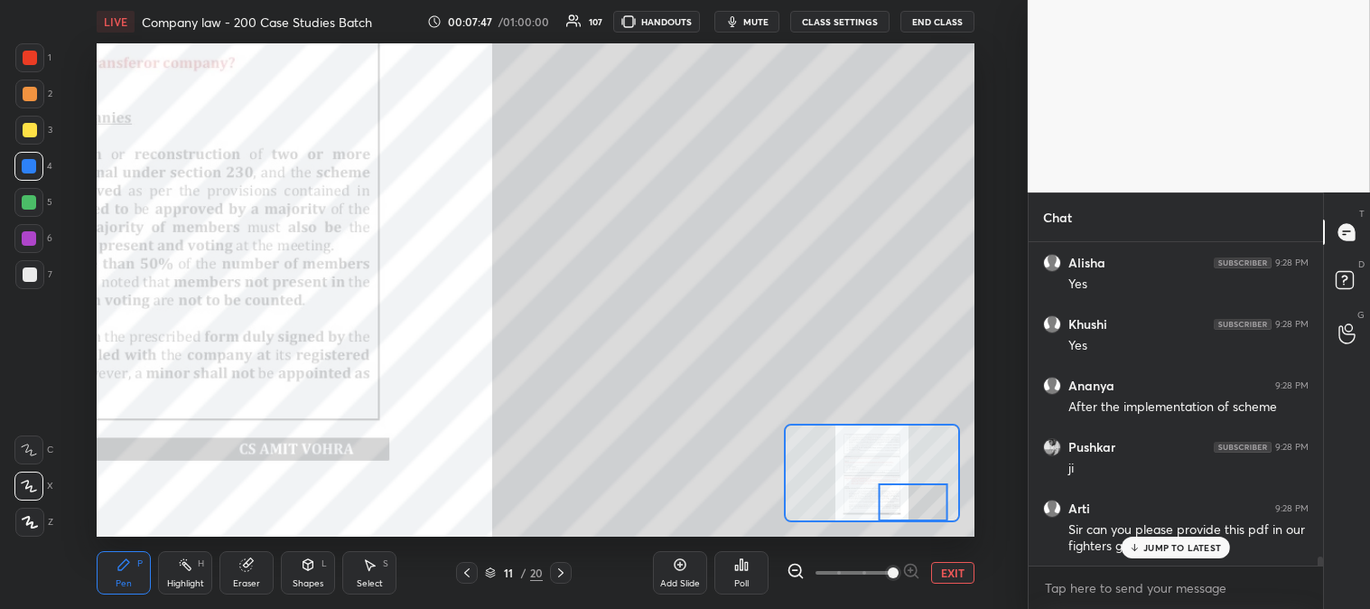
scroll to position [11229, 0]
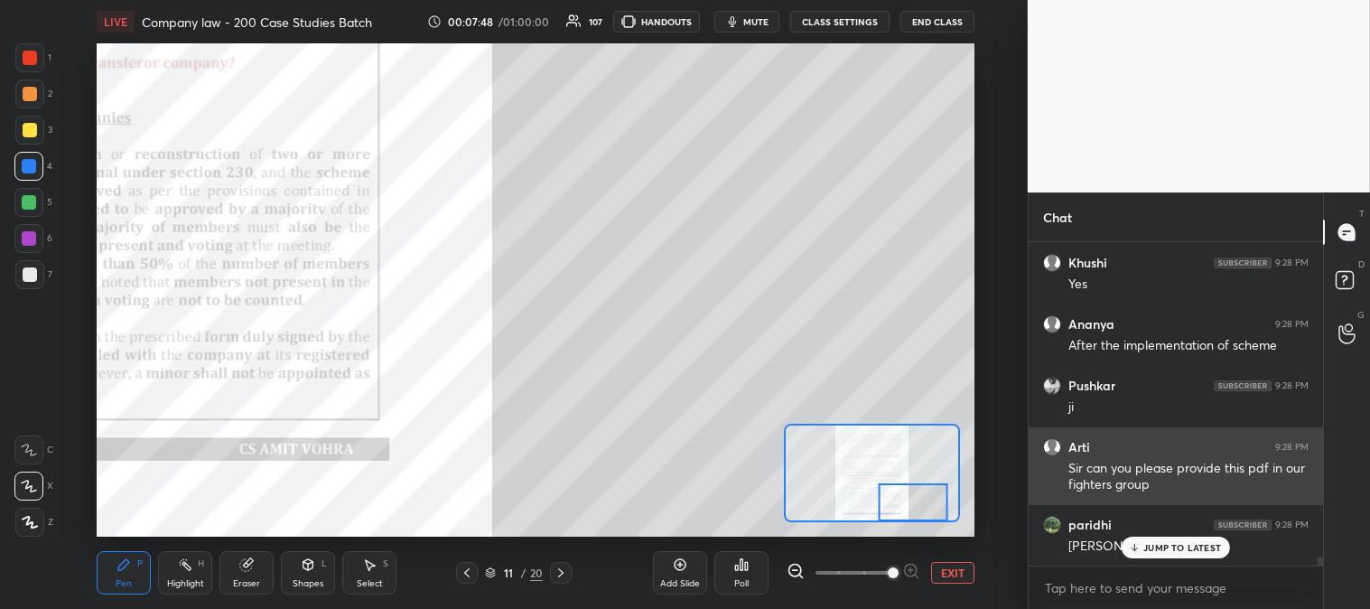
click at [1163, 549] on p "JUMP TO LATEST" at bounding box center [1183, 547] width 78 height 11
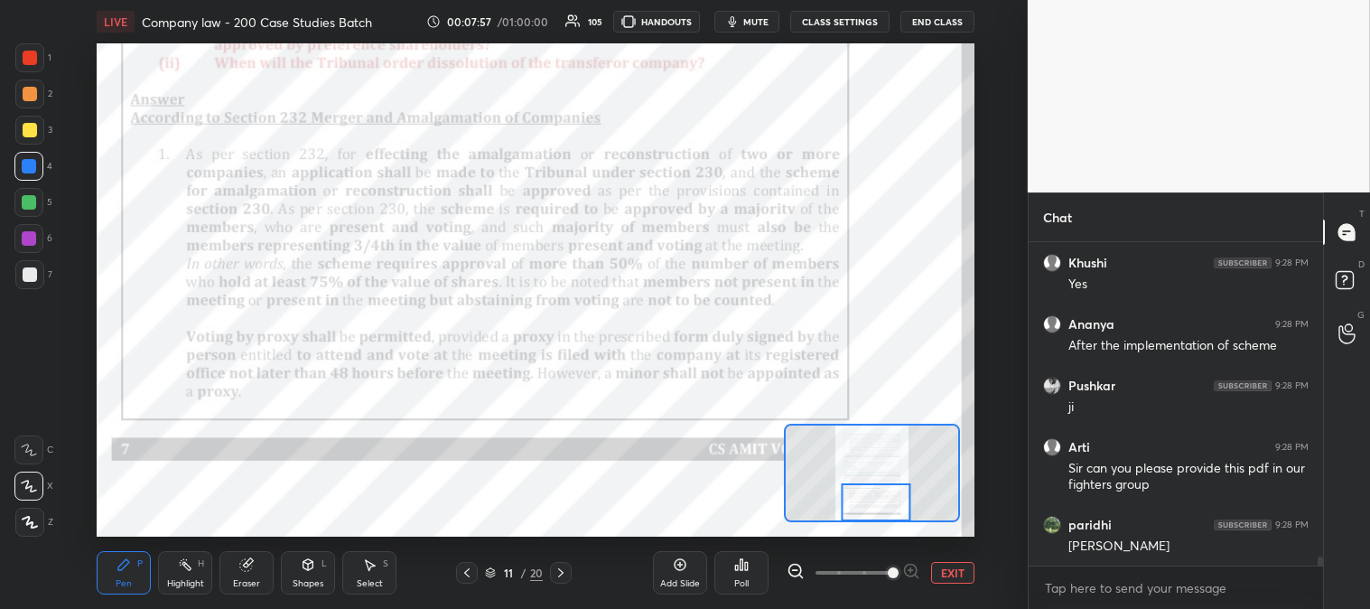
click at [187, 575] on div "Highlight H" at bounding box center [185, 572] width 54 height 43
click at [34, 61] on div at bounding box center [30, 58] width 14 height 14
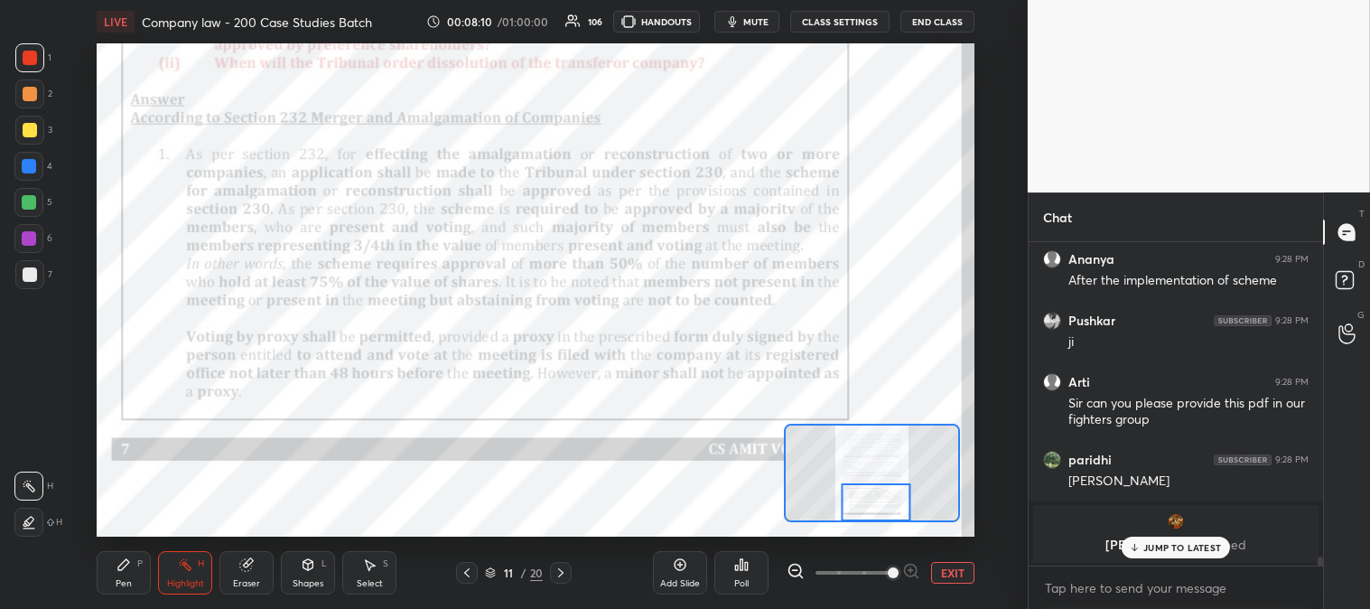
click at [134, 565] on div "Pen P" at bounding box center [124, 572] width 54 height 43
click at [33, 199] on div at bounding box center [29, 202] width 14 height 14
click at [184, 567] on icon at bounding box center [185, 564] width 14 height 14
click at [762, 20] on span "mute" at bounding box center [755, 21] width 25 height 13
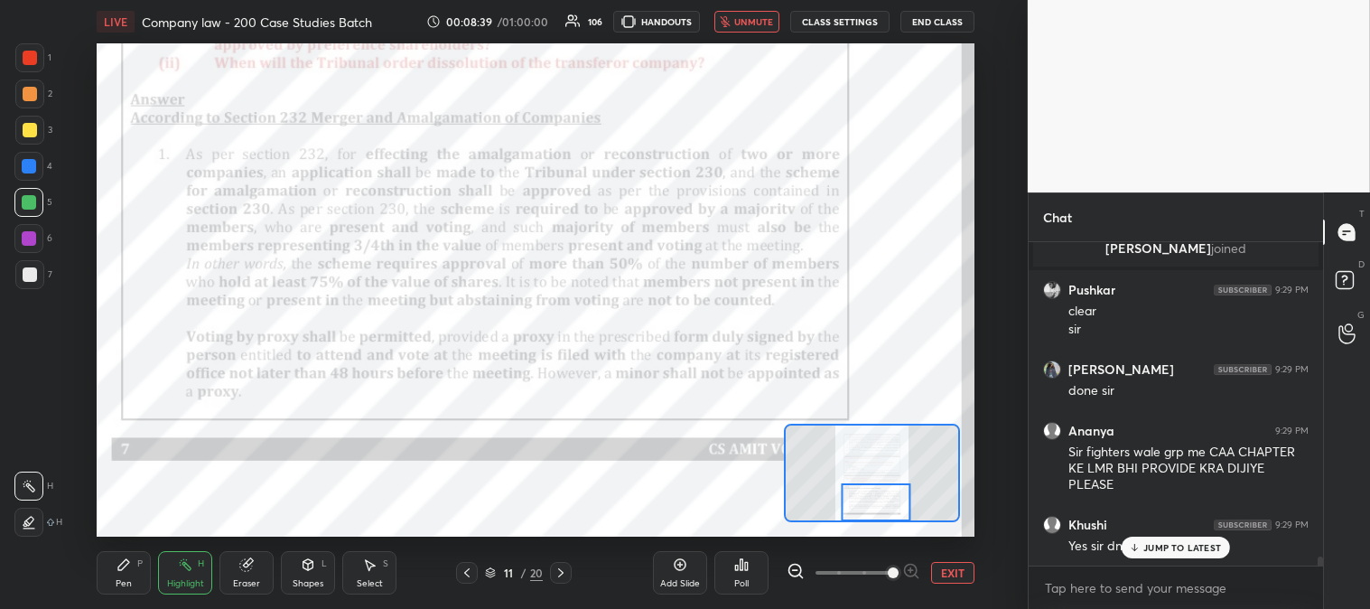
scroll to position [10822, 0]
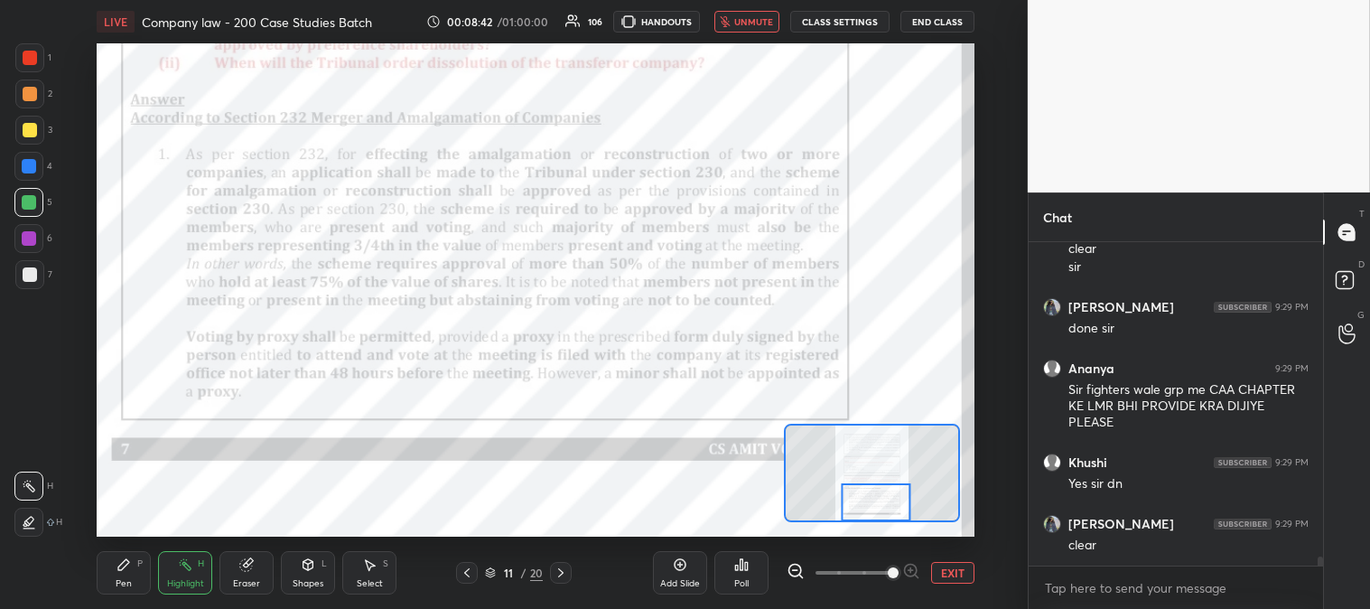
click at [562, 572] on icon at bounding box center [560, 572] width 5 height 9
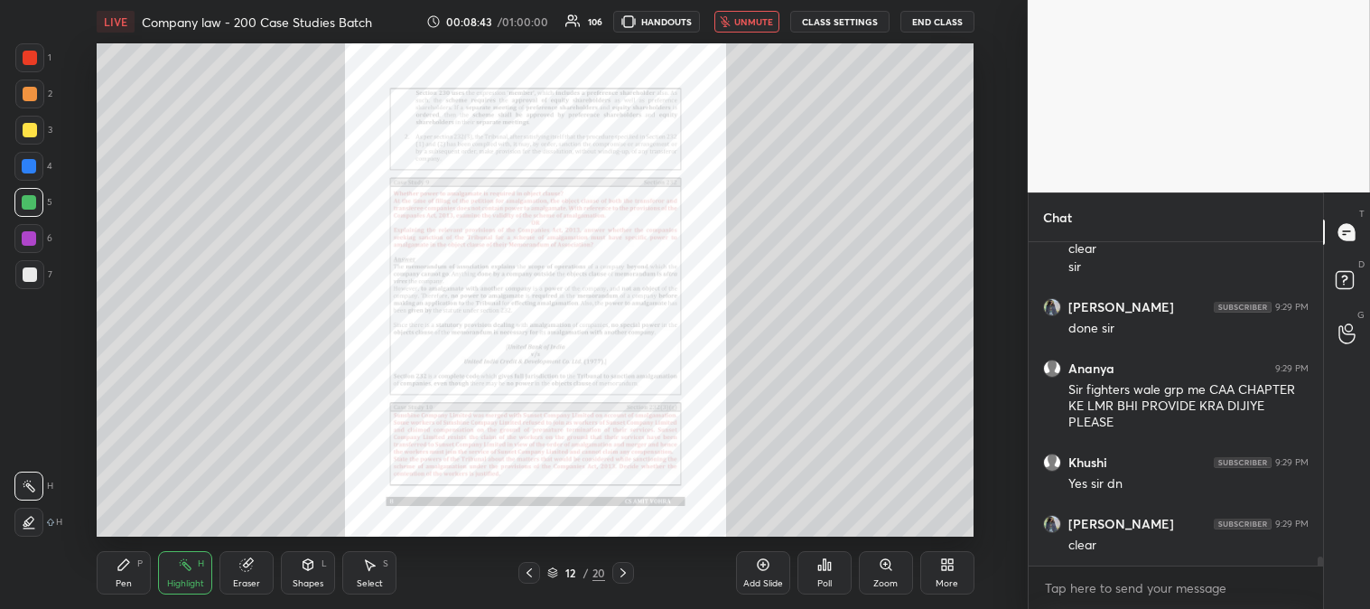
click at [881, 579] on div "Zoom" at bounding box center [886, 583] width 24 height 9
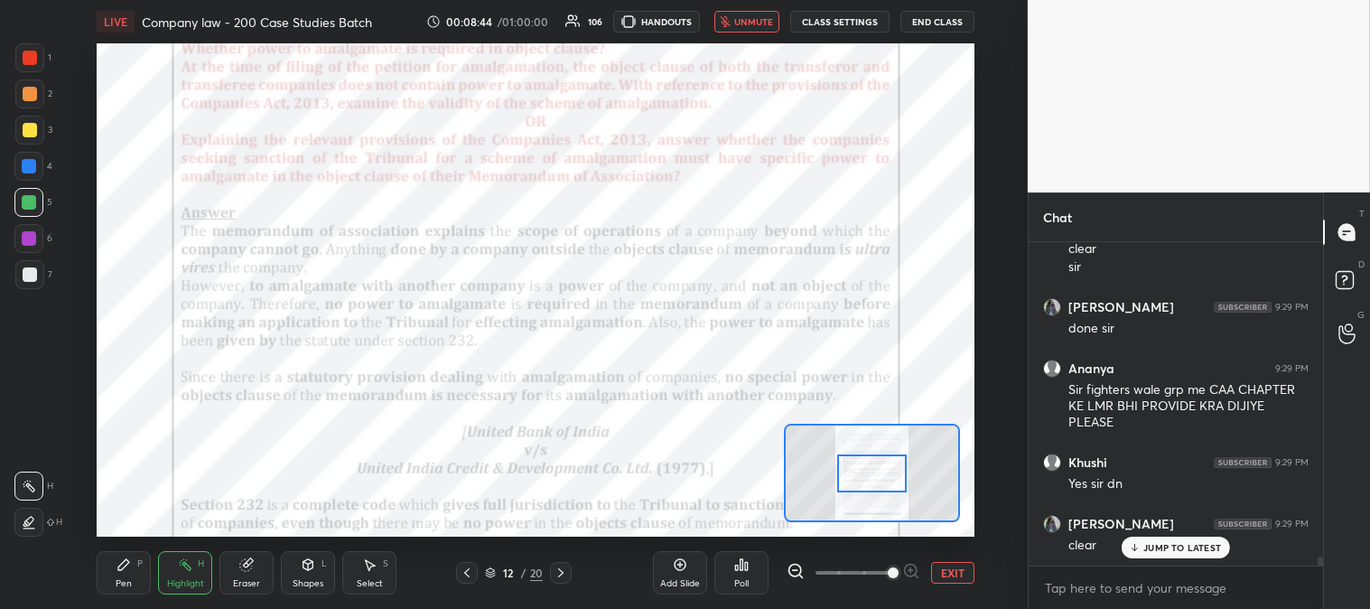
scroll to position [10882, 0]
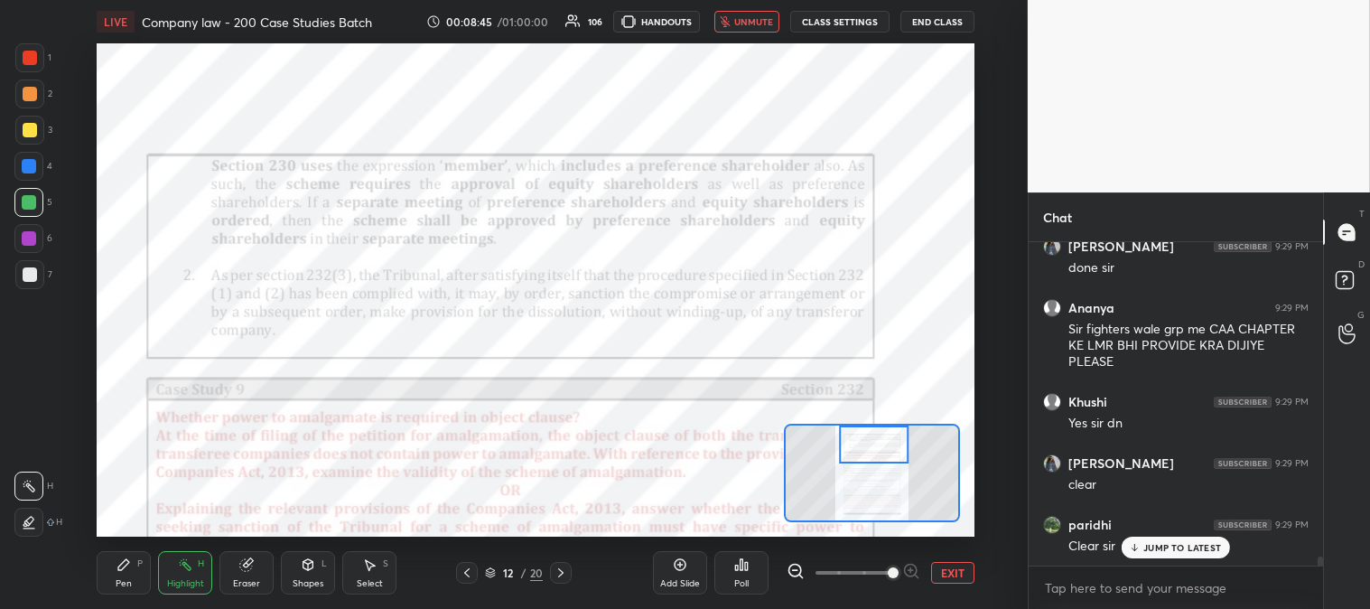
click at [761, 19] on span "unmute" at bounding box center [753, 21] width 39 height 13
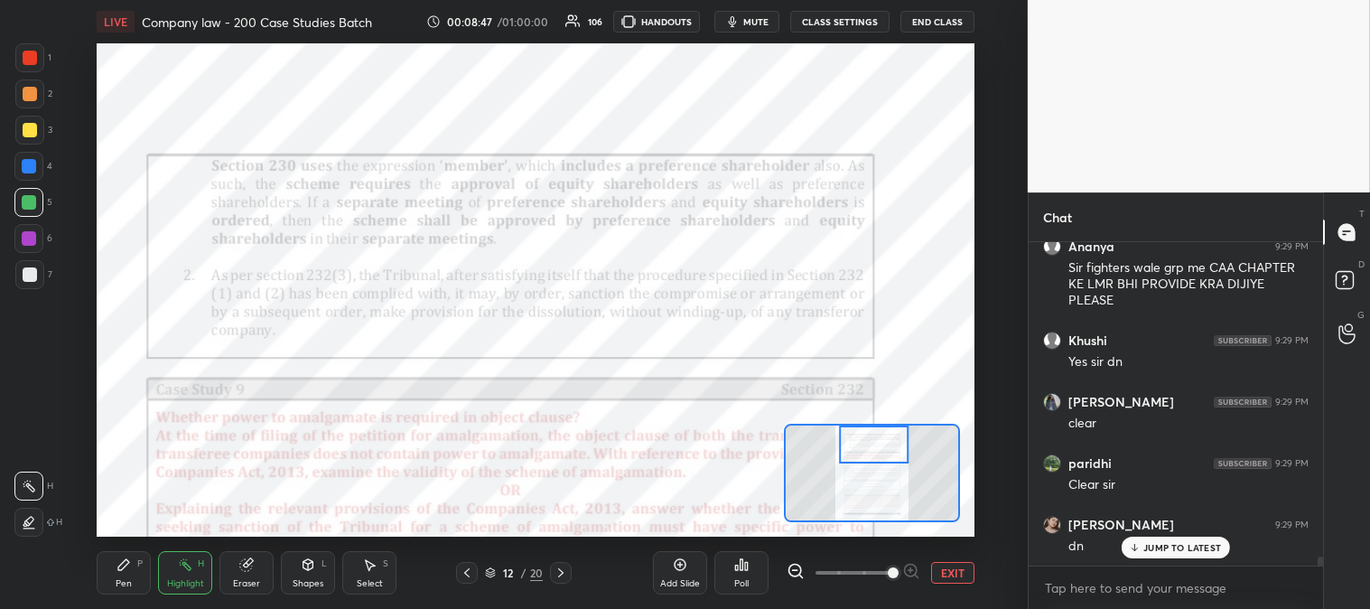
click at [117, 565] on icon at bounding box center [124, 564] width 14 height 14
click at [755, 16] on span "mute" at bounding box center [755, 21] width 25 height 13
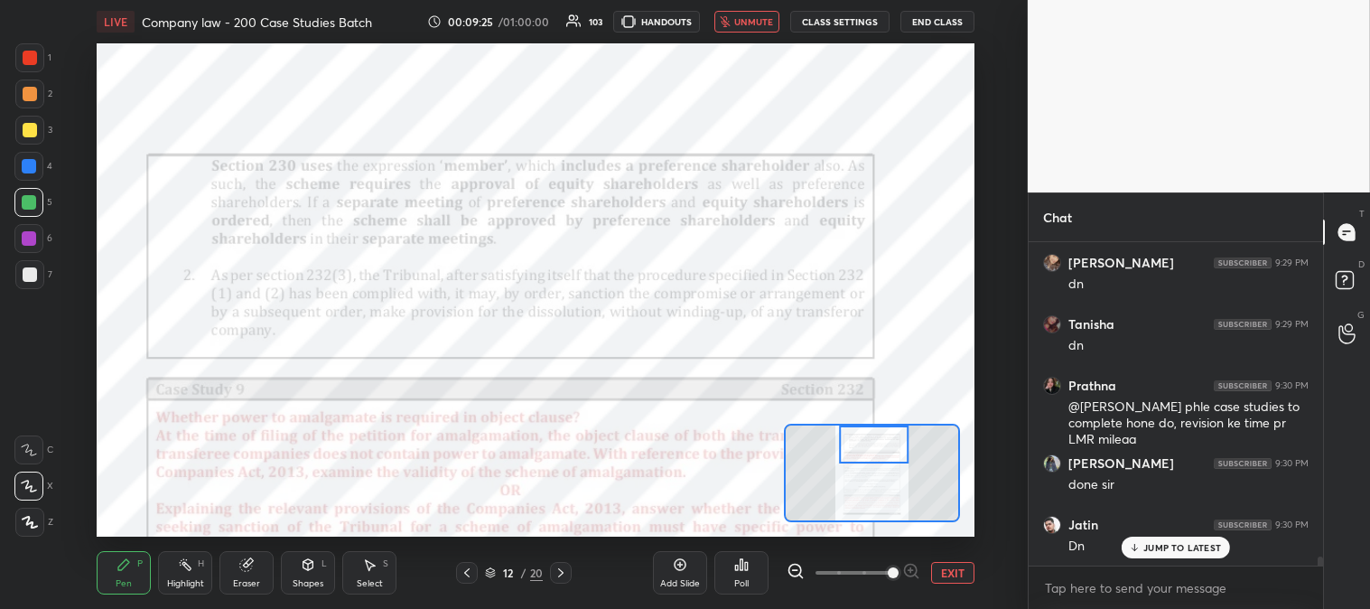
scroll to position [11391, 0]
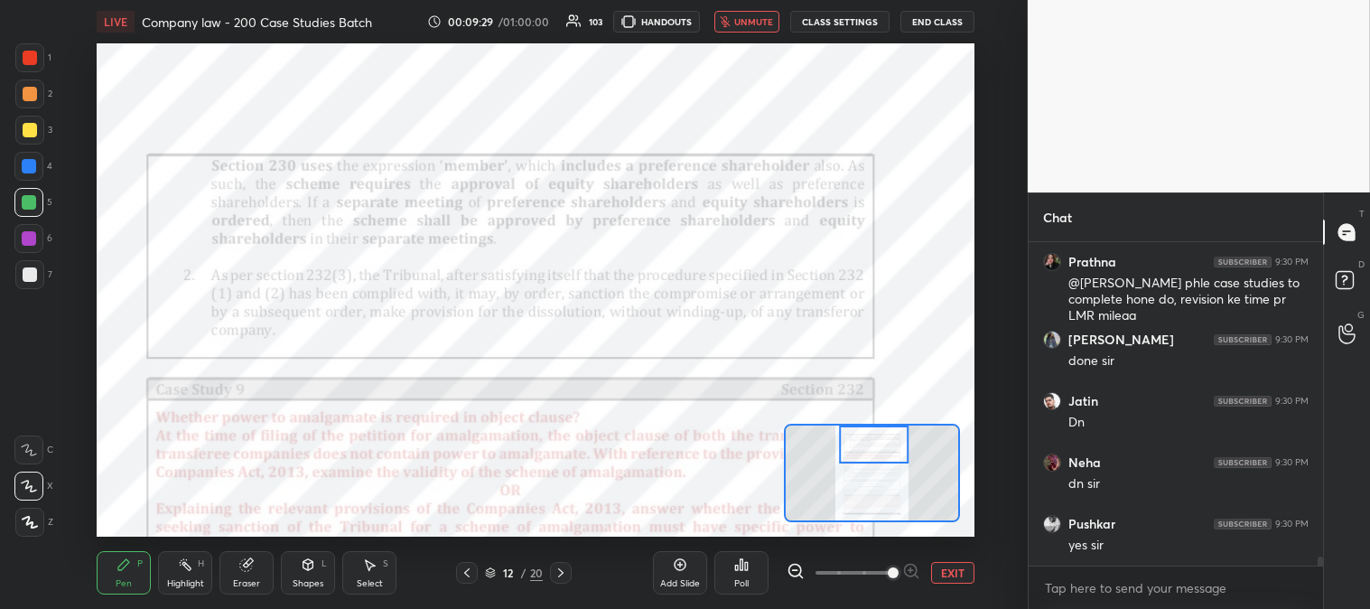
click at [748, 19] on span "unmute" at bounding box center [753, 21] width 39 height 13
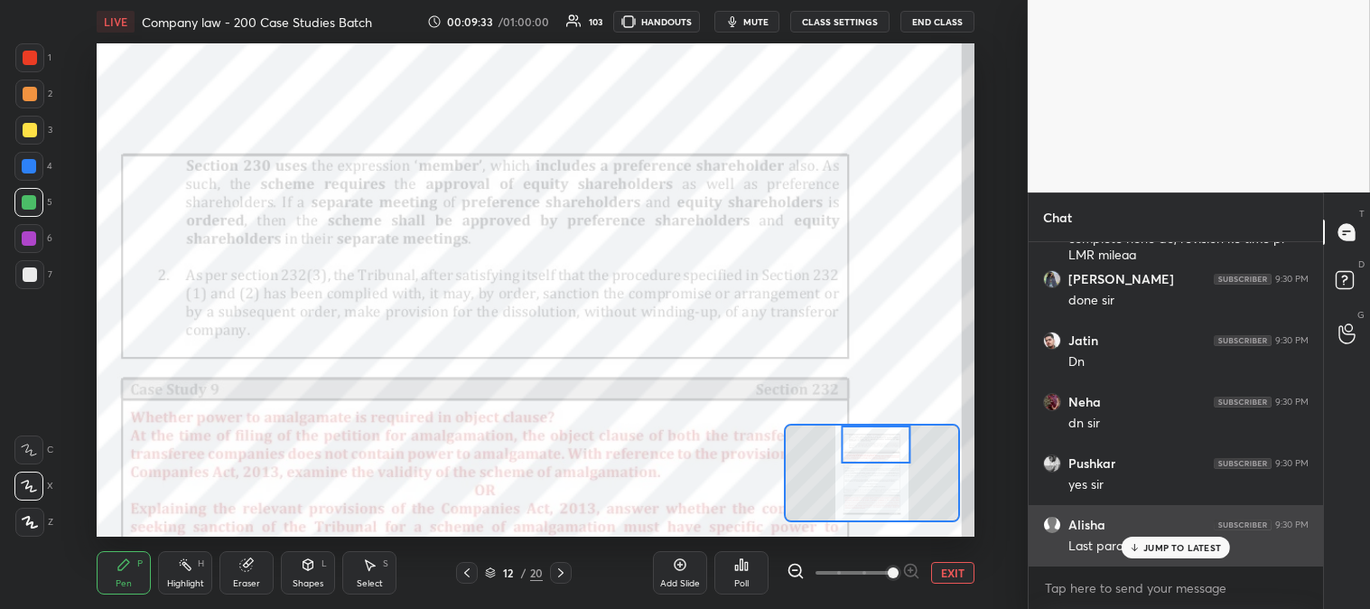
click at [1143, 548] on div "JUMP TO LATEST" at bounding box center [1176, 548] width 108 height 22
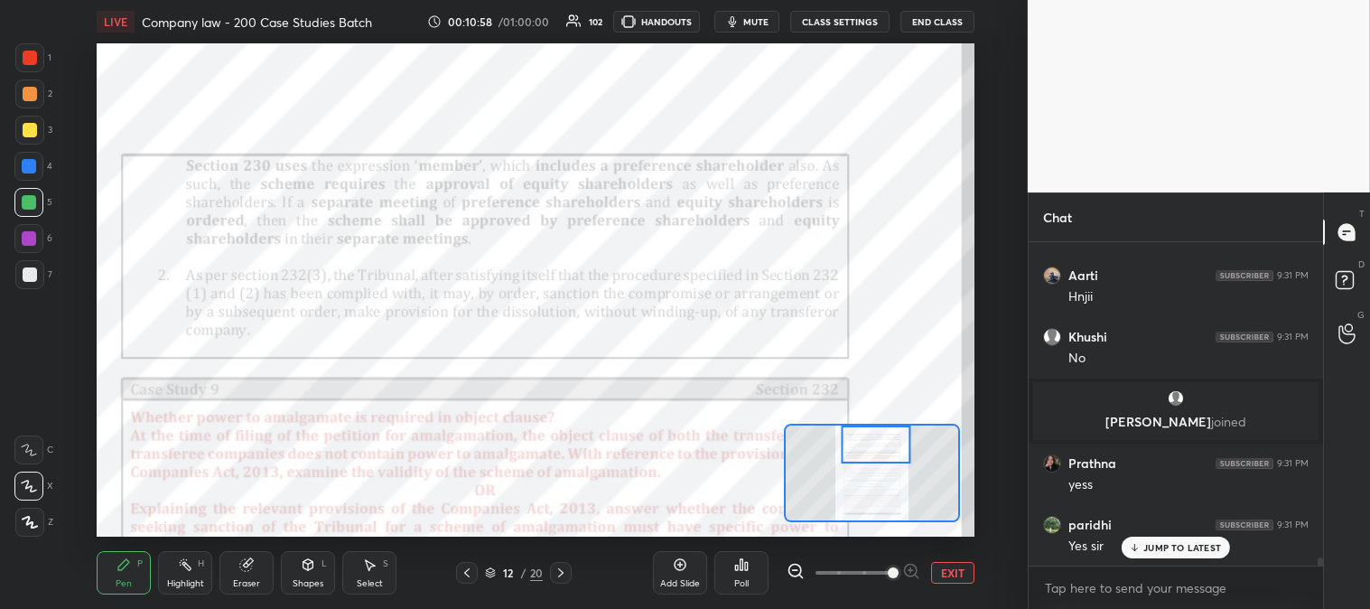
scroll to position [12503, 0]
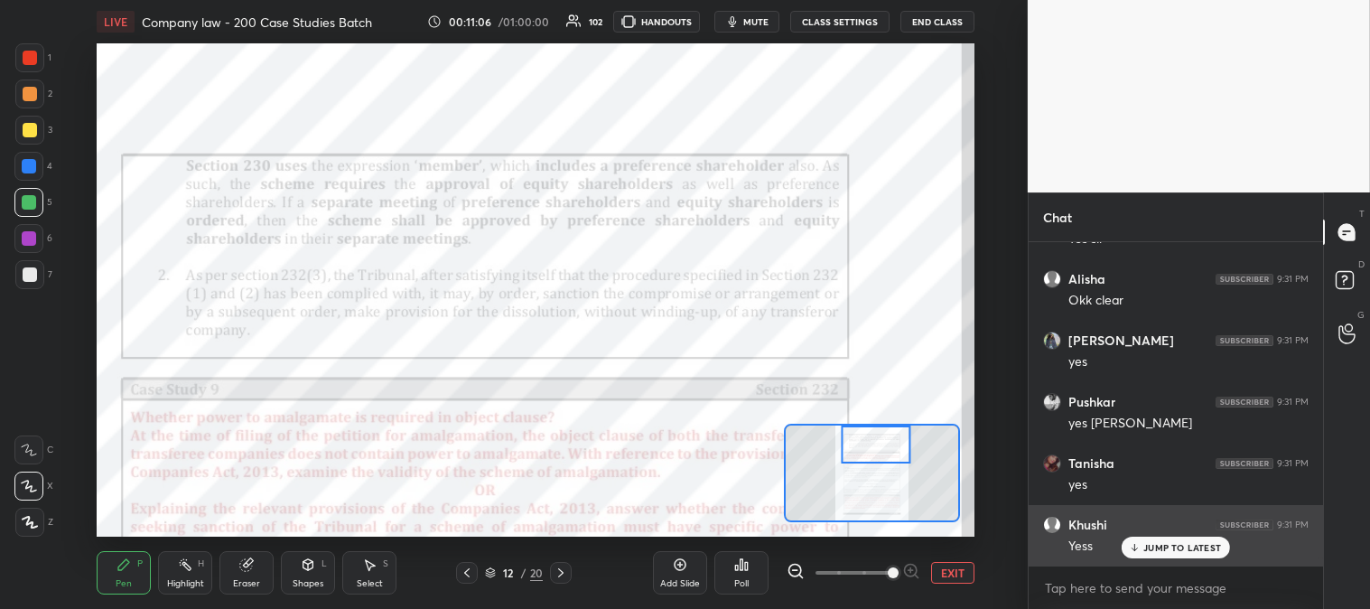
click at [1153, 553] on p "JUMP TO LATEST" at bounding box center [1183, 547] width 78 height 11
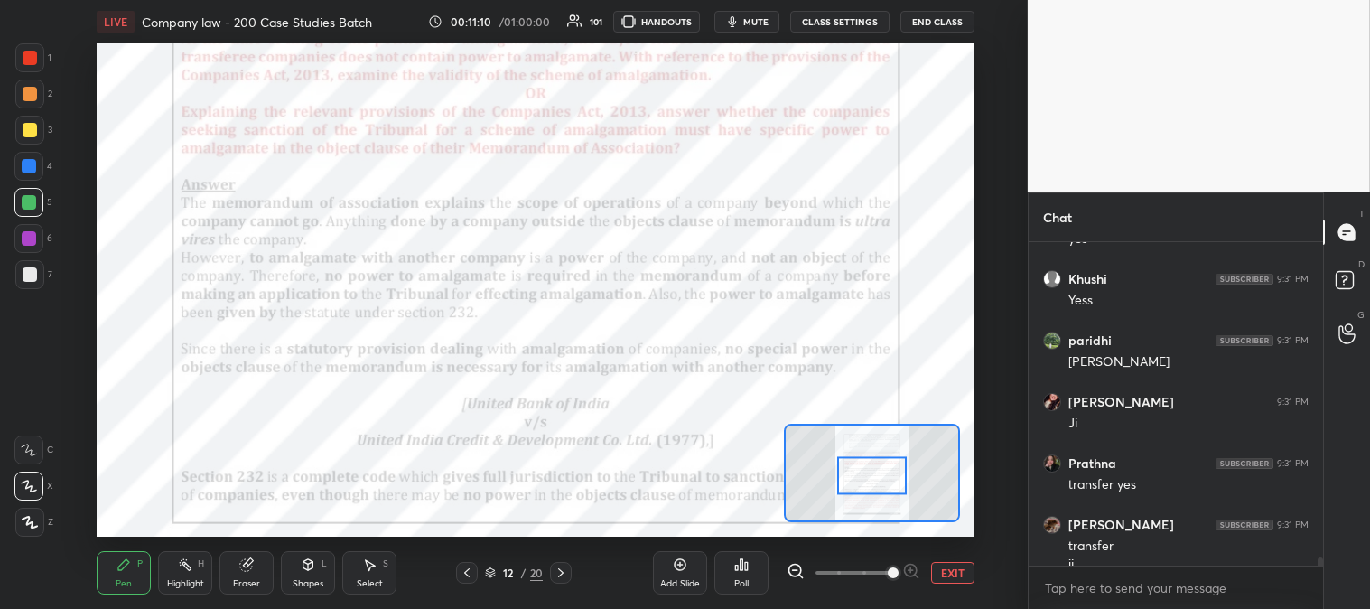
scroll to position [13012, 0]
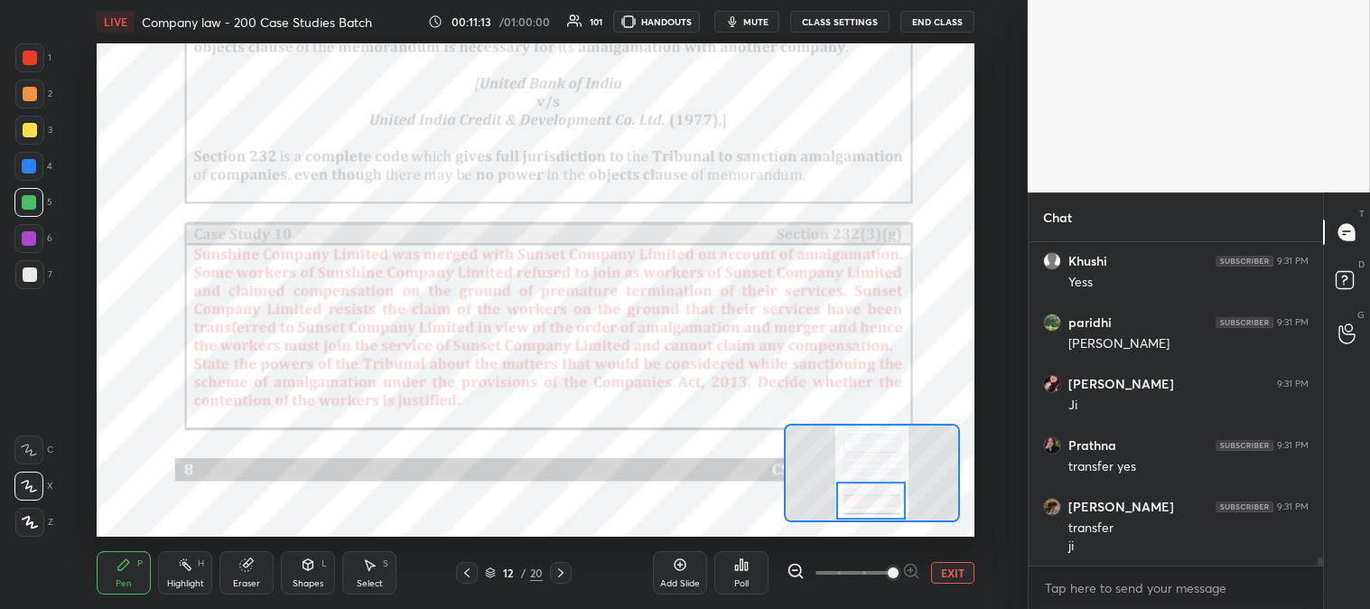
click at [565, 574] on icon at bounding box center [561, 572] width 14 height 14
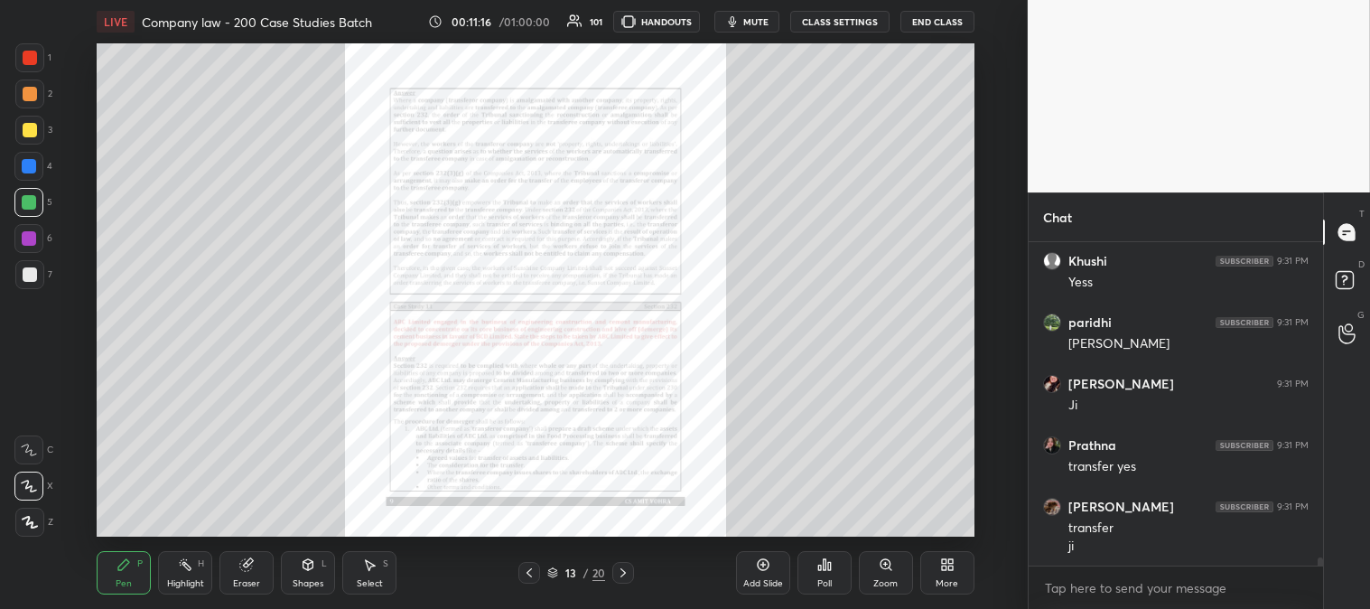
click at [625, 571] on icon at bounding box center [623, 572] width 14 height 14
click at [625, 575] on icon at bounding box center [623, 572] width 14 height 14
click at [625, 571] on icon at bounding box center [623, 572] width 14 height 14
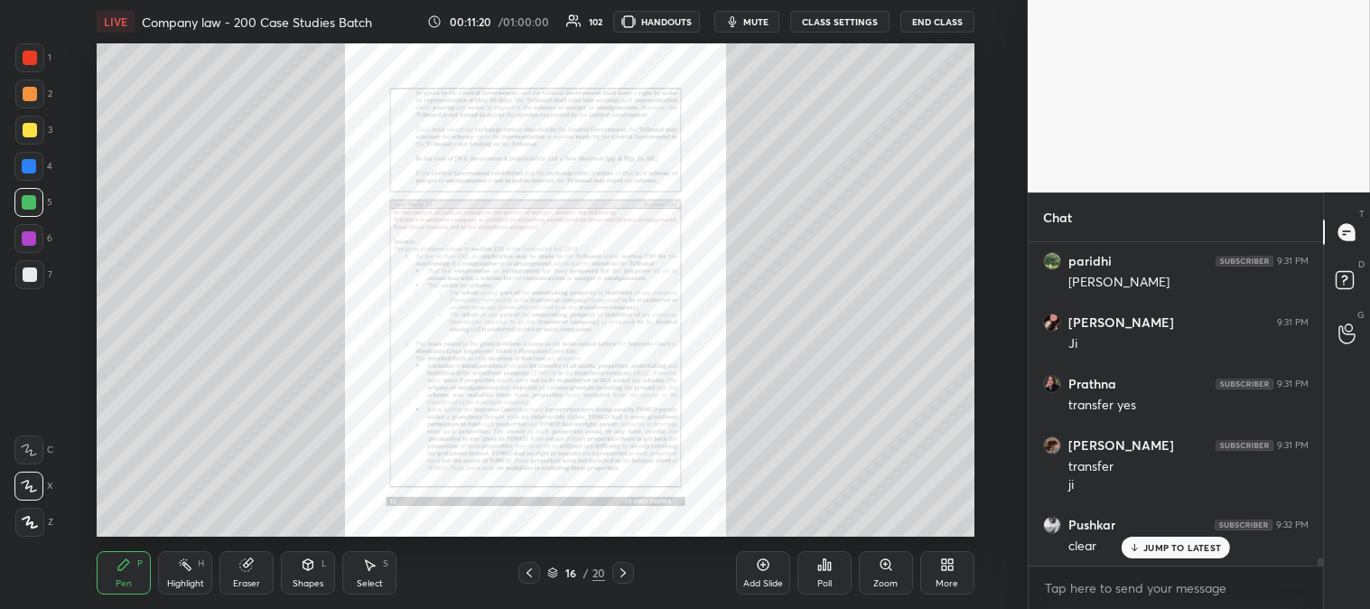
click at [623, 570] on icon at bounding box center [623, 572] width 14 height 14
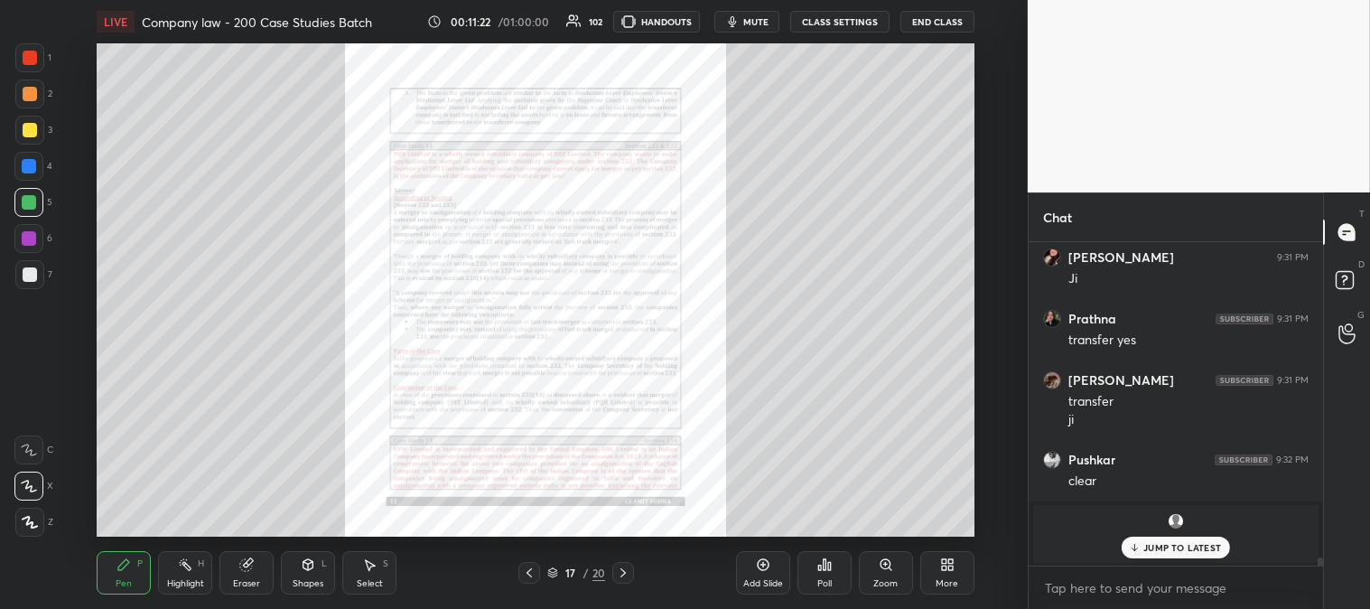
click at [881, 569] on icon at bounding box center [886, 564] width 14 height 14
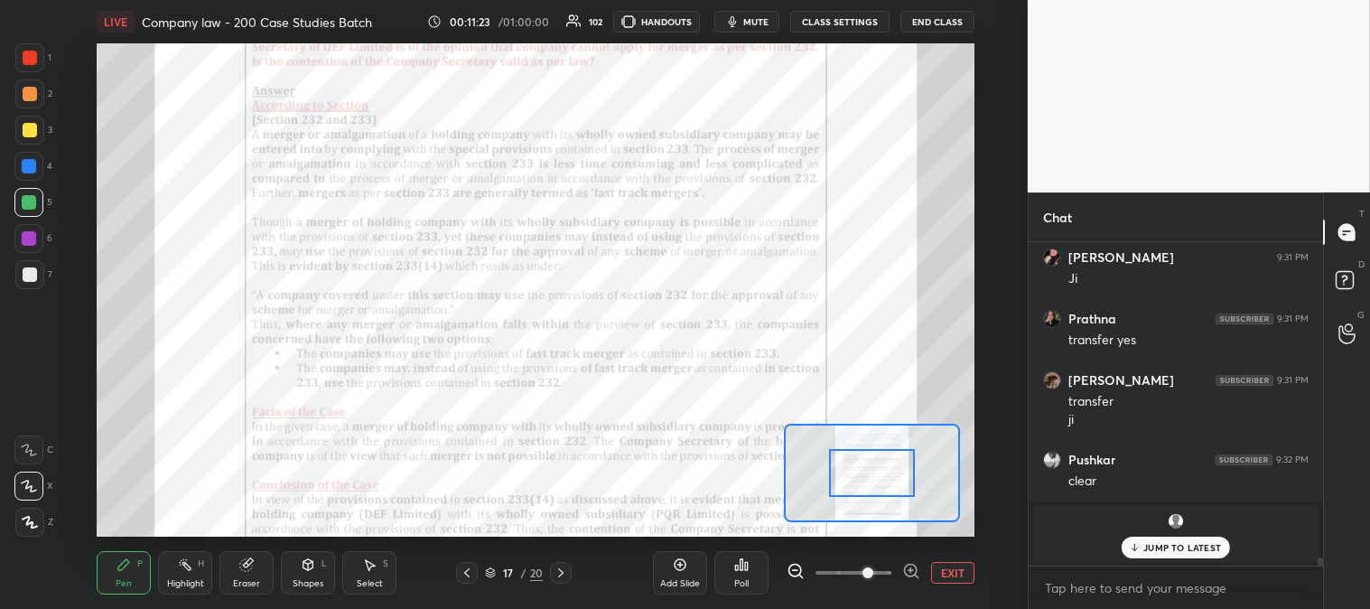
click at [874, 570] on span at bounding box center [868, 572] width 11 height 11
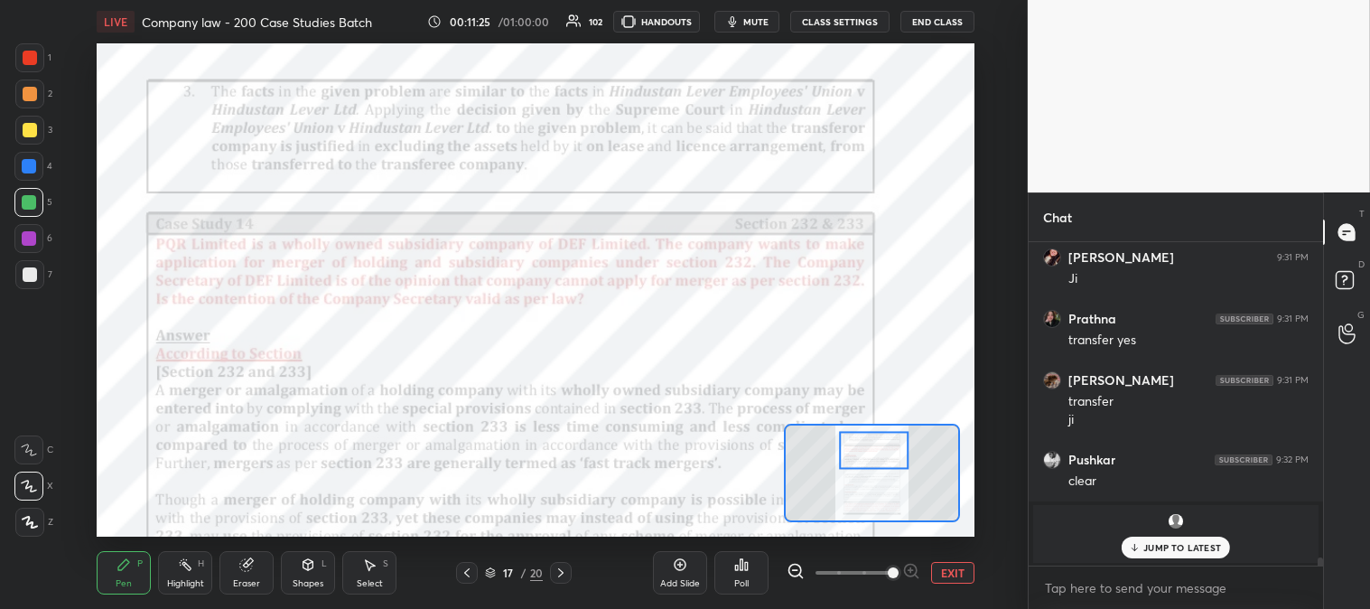
click at [1175, 548] on p "JUMP TO LATEST" at bounding box center [1183, 547] width 78 height 11
click at [169, 571] on div "Highlight H" at bounding box center [185, 572] width 54 height 43
click at [25, 61] on div at bounding box center [30, 58] width 14 height 14
click at [122, 575] on div "Pen P" at bounding box center [124, 572] width 54 height 43
click at [29, 201] on div at bounding box center [29, 202] width 14 height 14
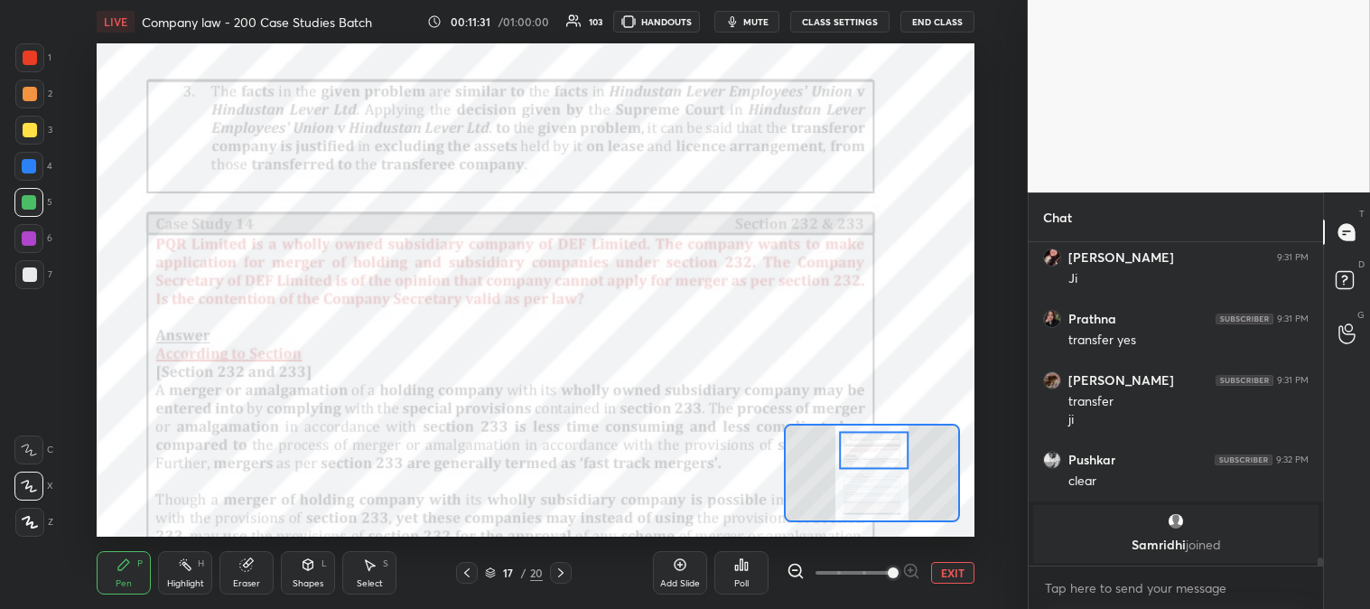
click at [191, 567] on rect at bounding box center [186, 566] width 9 height 9
click at [123, 565] on icon at bounding box center [123, 564] width 11 height 11
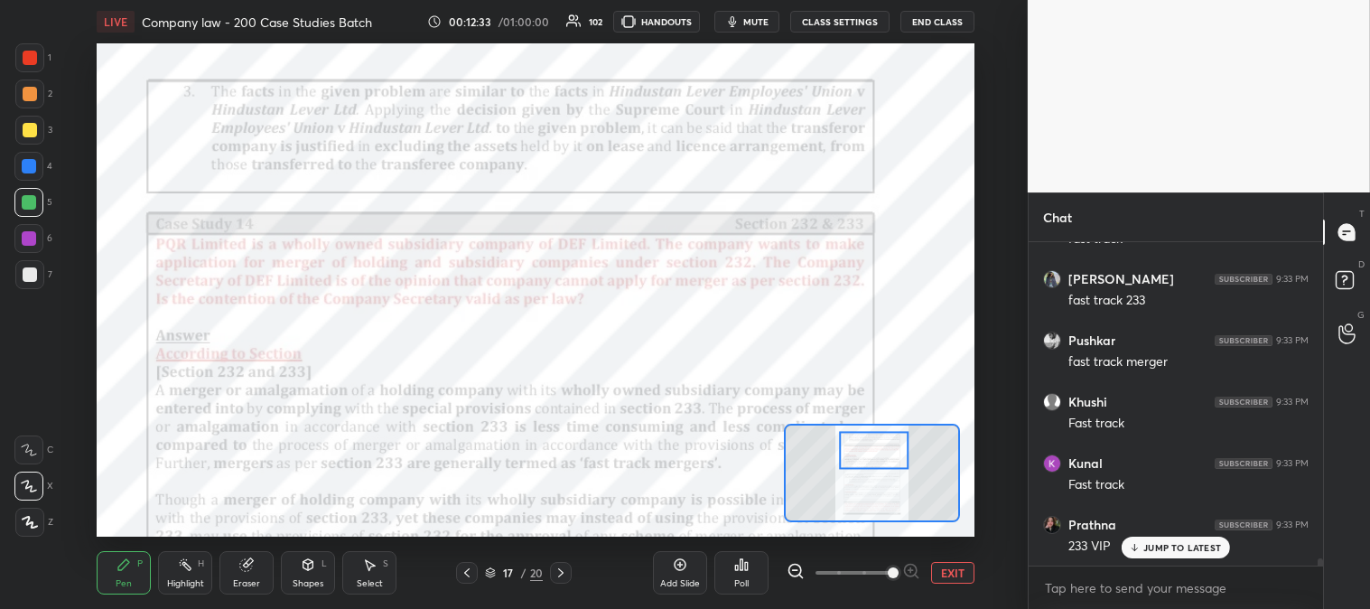
scroll to position [15195, 0]
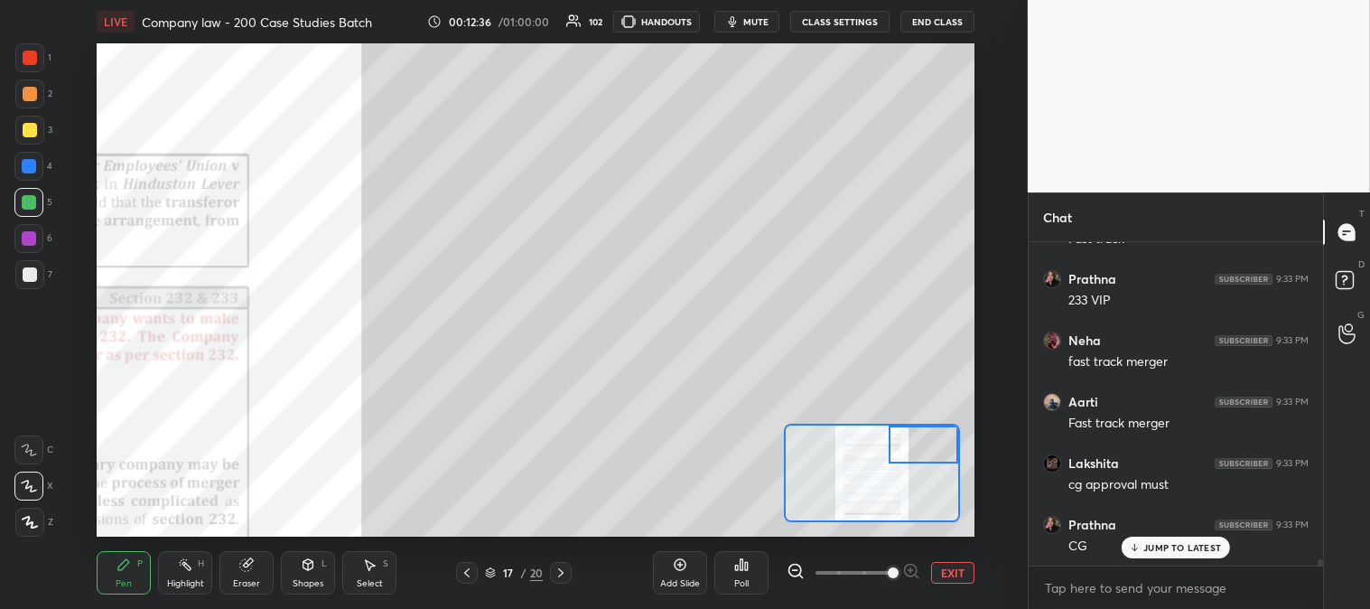
click at [141, 562] on div "P" at bounding box center [139, 563] width 5 height 9
click at [33, 141] on div at bounding box center [29, 130] width 29 height 29
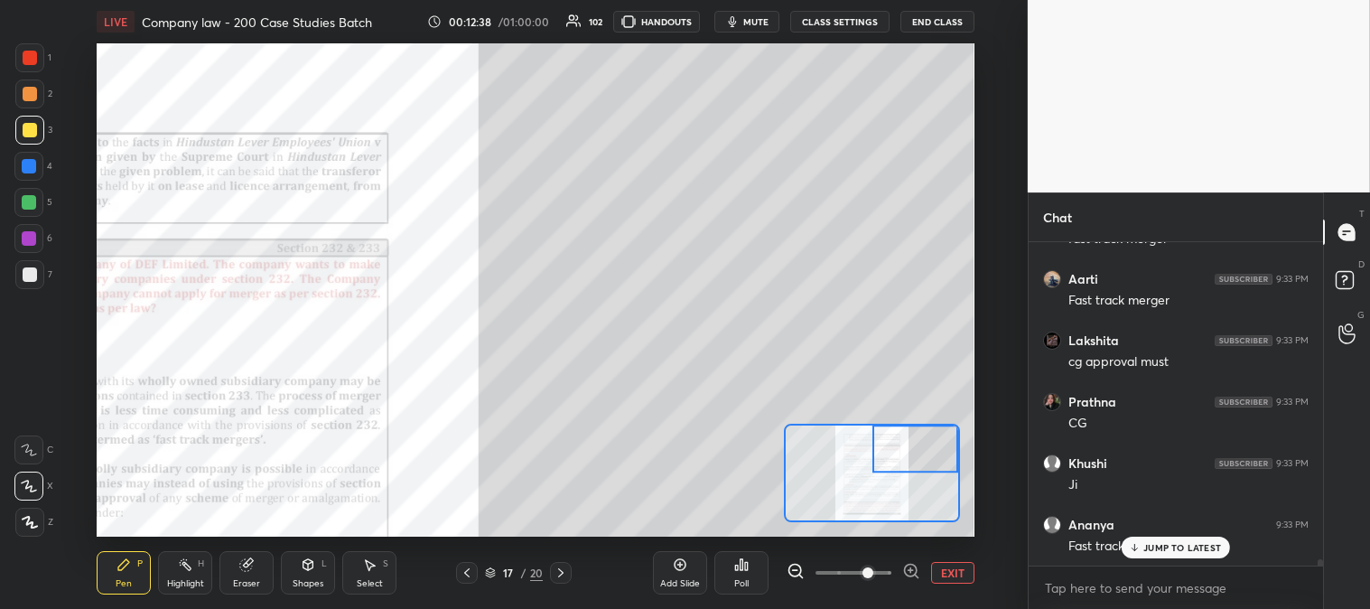
click at [1148, 552] on p "JUMP TO LATEST" at bounding box center [1183, 547] width 78 height 11
click at [33, 282] on div at bounding box center [29, 274] width 29 height 29
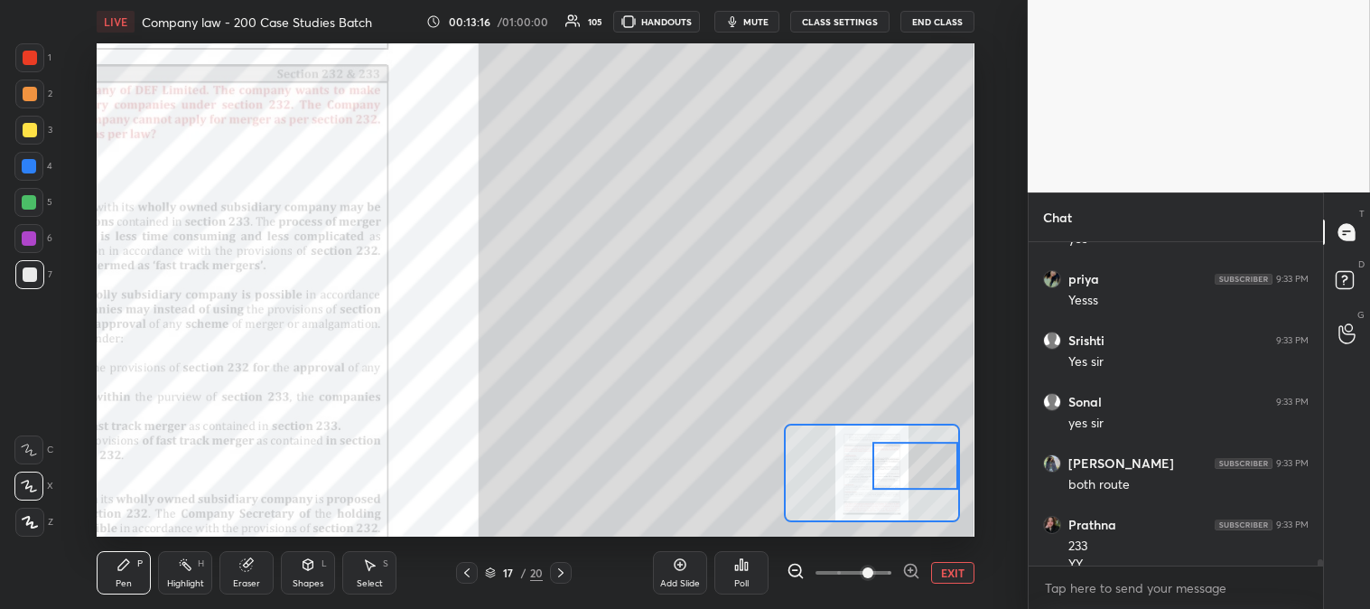
scroll to position [15225, 0]
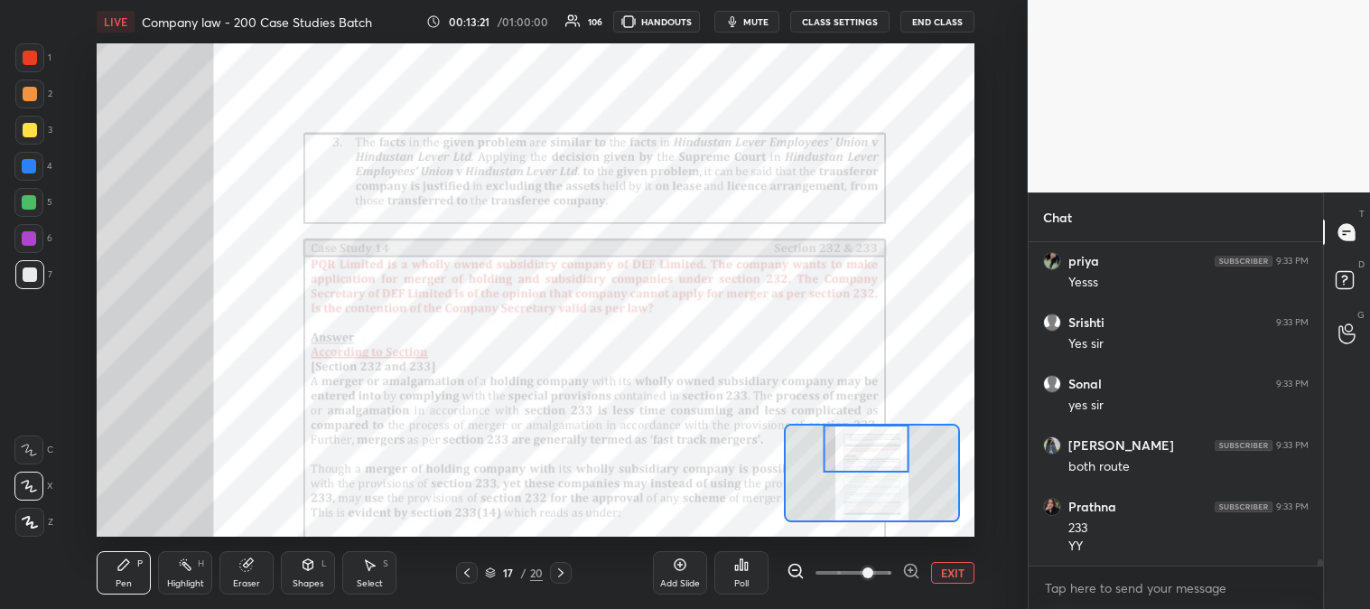
click at [182, 575] on div "Highlight H" at bounding box center [185, 572] width 54 height 43
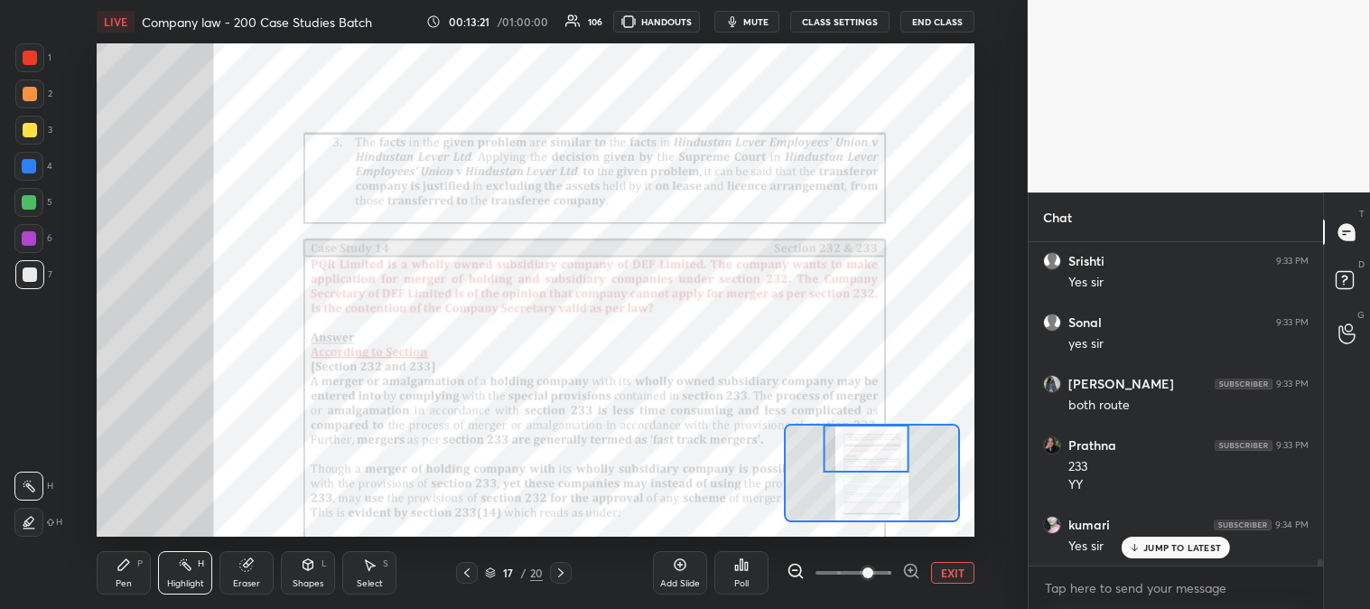
click at [38, 59] on div at bounding box center [29, 57] width 29 height 29
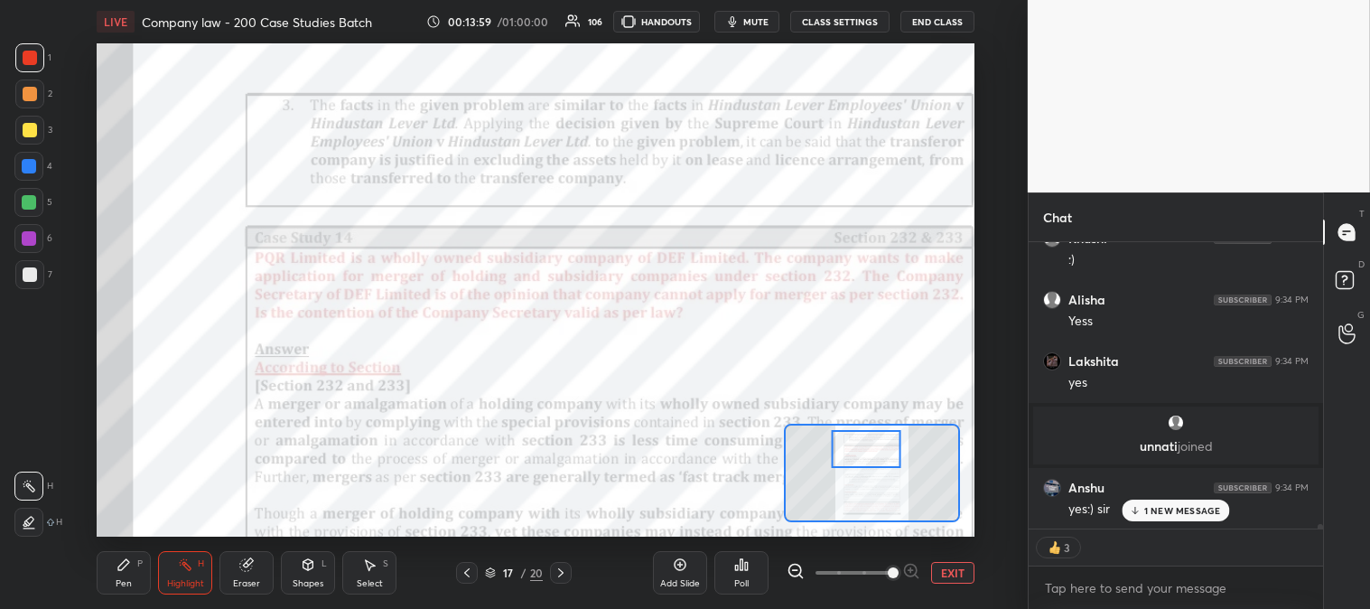
scroll to position [16742, 0]
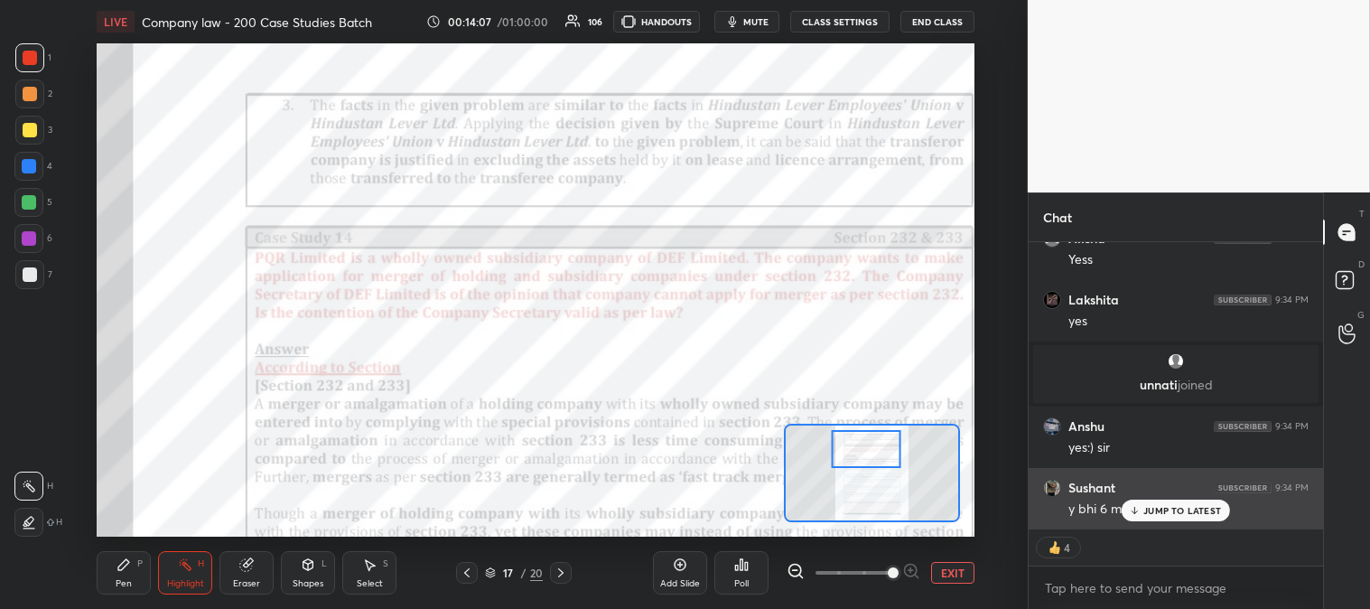
click at [1139, 507] on icon at bounding box center [1135, 510] width 12 height 11
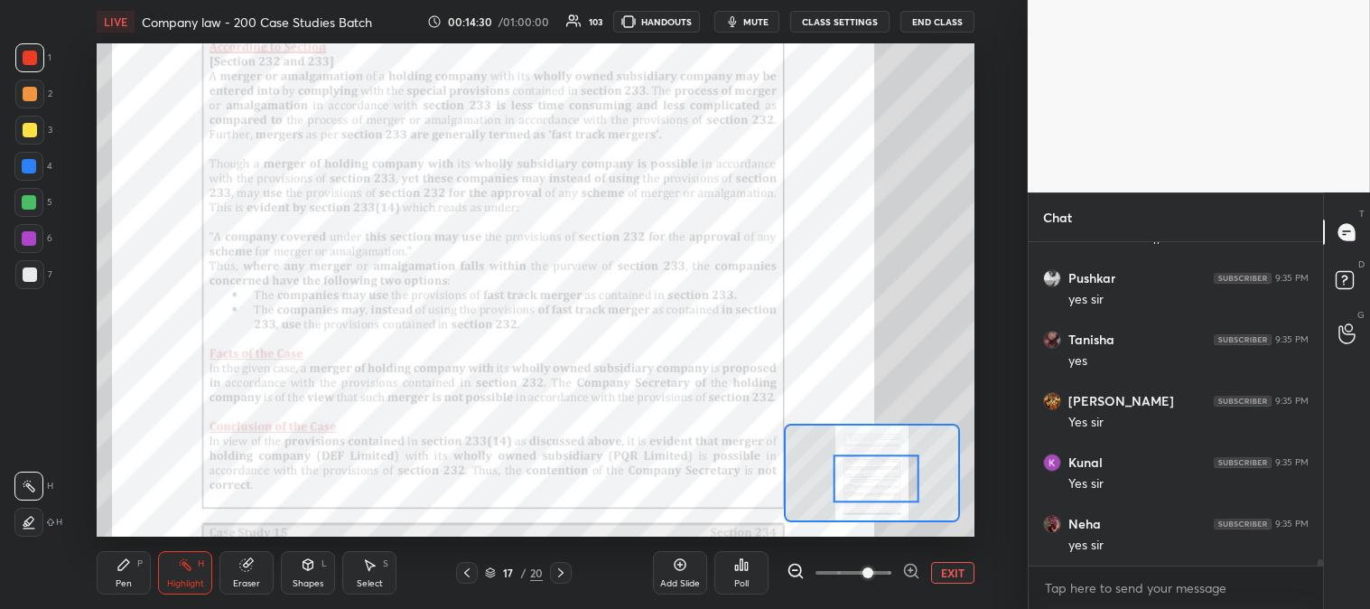
scroll to position [17381, 0]
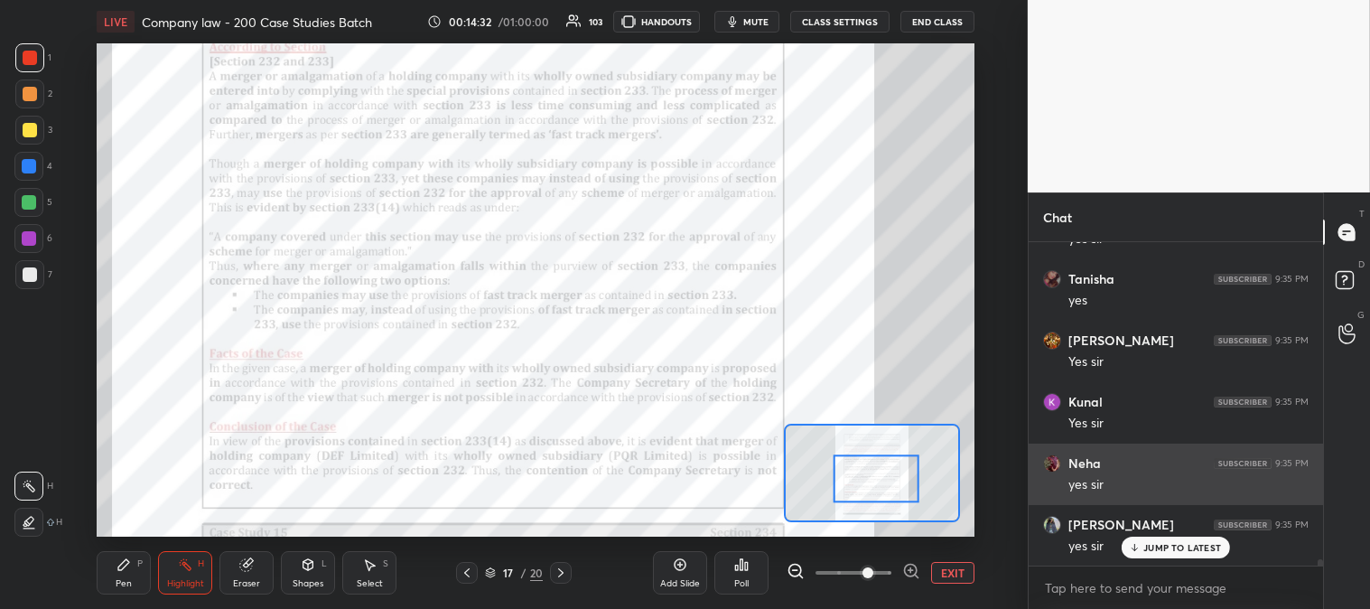
click at [1150, 548] on p "JUMP TO LATEST" at bounding box center [1183, 547] width 78 height 11
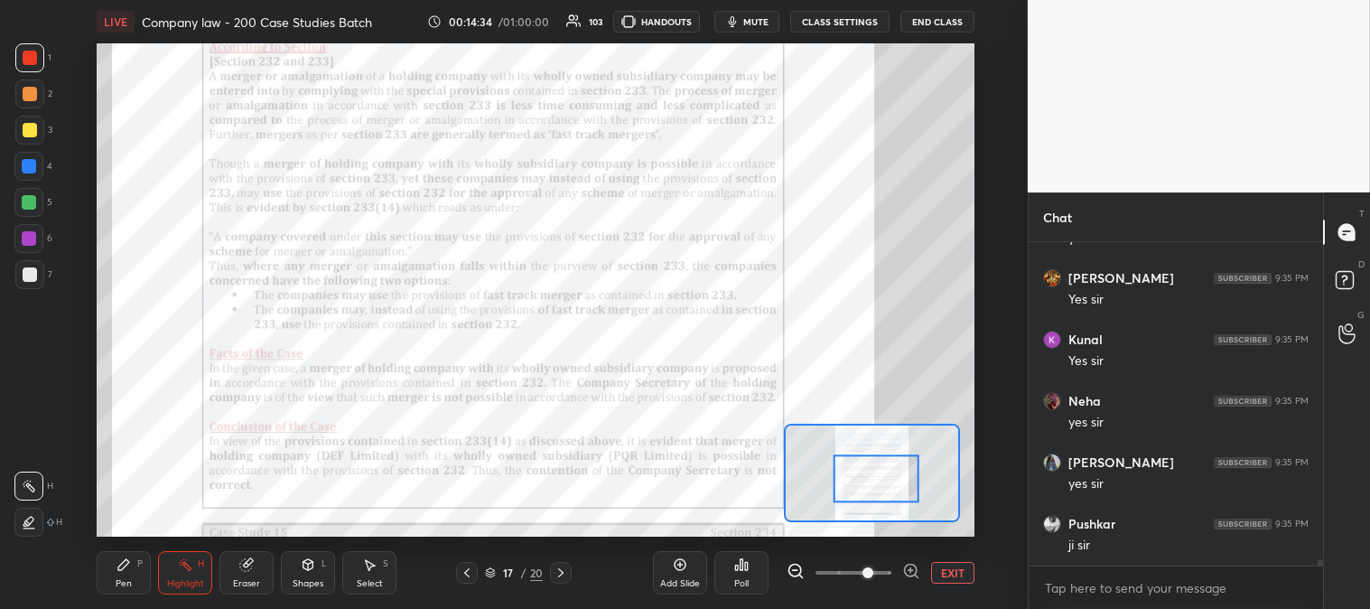
click at [761, 27] on span "mute" at bounding box center [755, 21] width 25 height 13
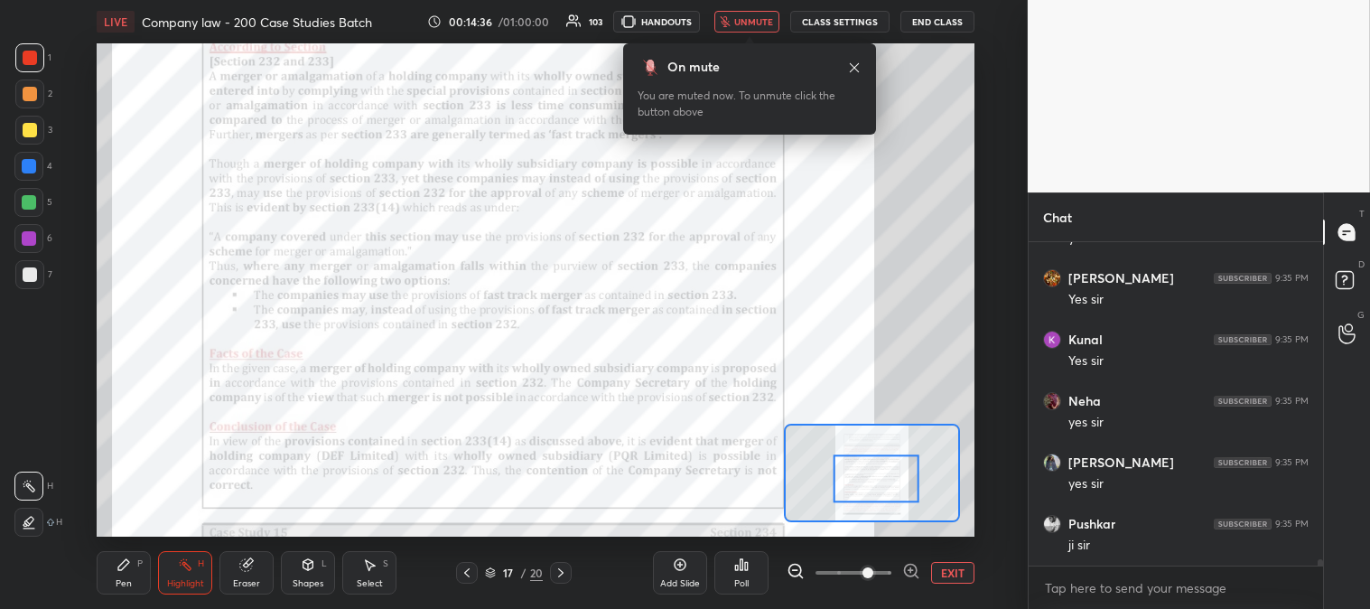
click at [759, 15] on span "unmute" at bounding box center [753, 21] width 39 height 13
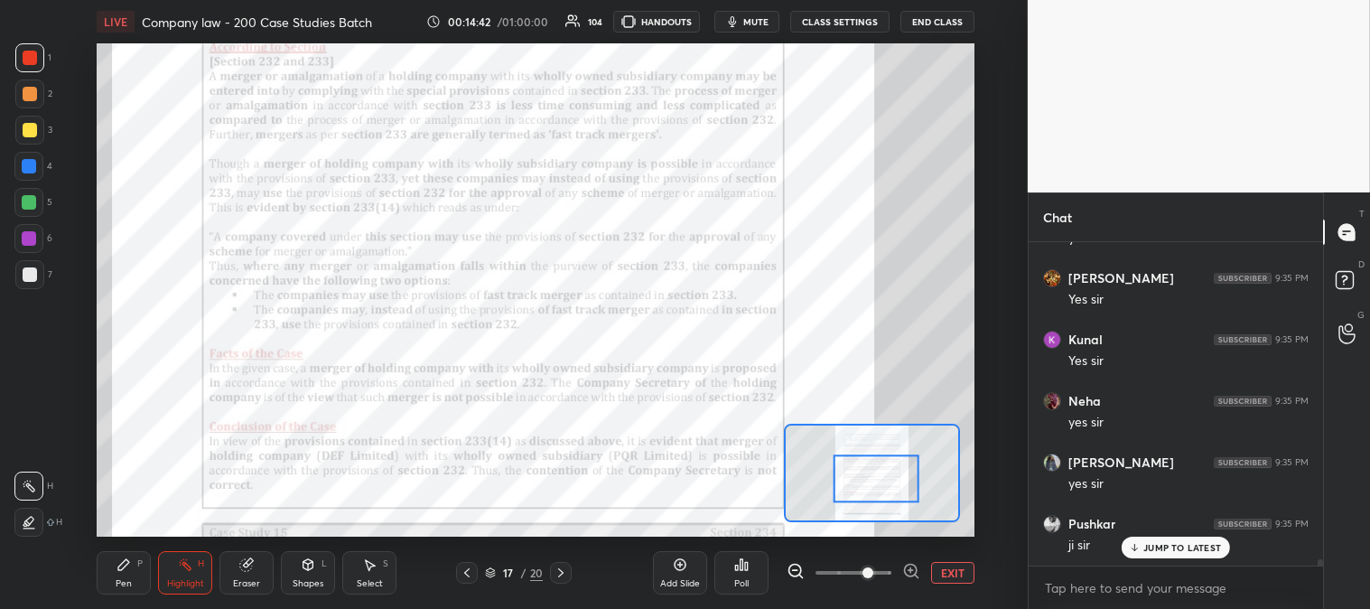
scroll to position [17507, 0]
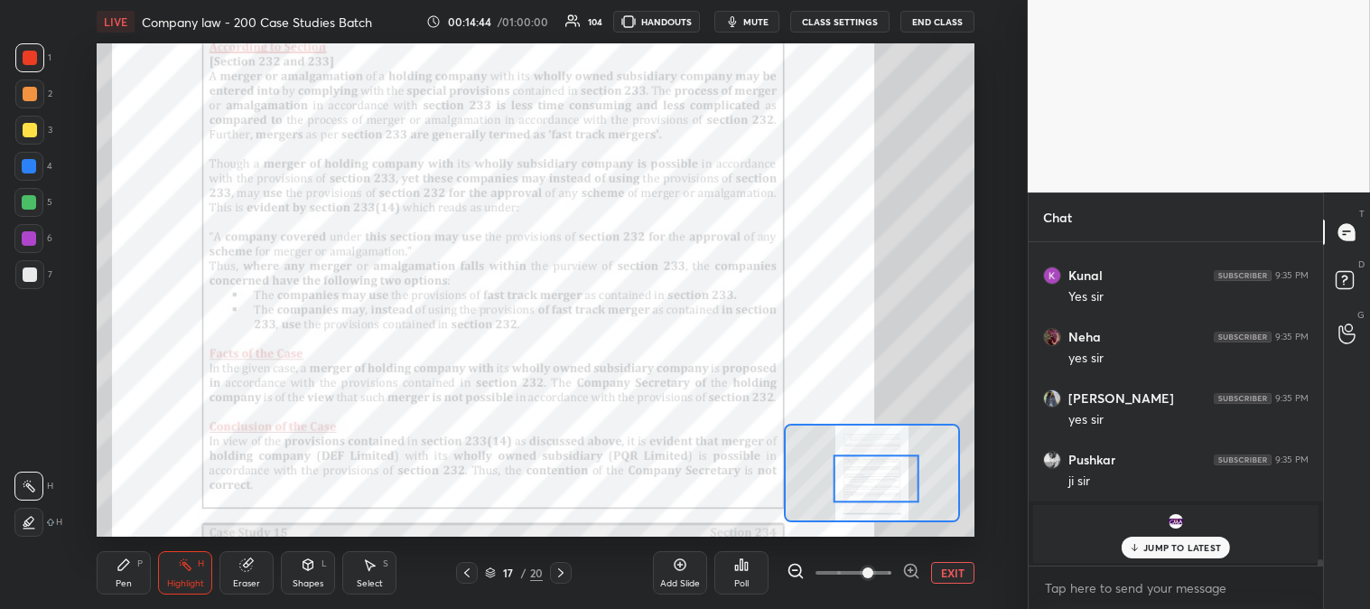
click at [1159, 555] on div "JUMP TO LATEST" at bounding box center [1176, 548] width 108 height 22
click at [757, 23] on span "mute" at bounding box center [755, 21] width 25 height 13
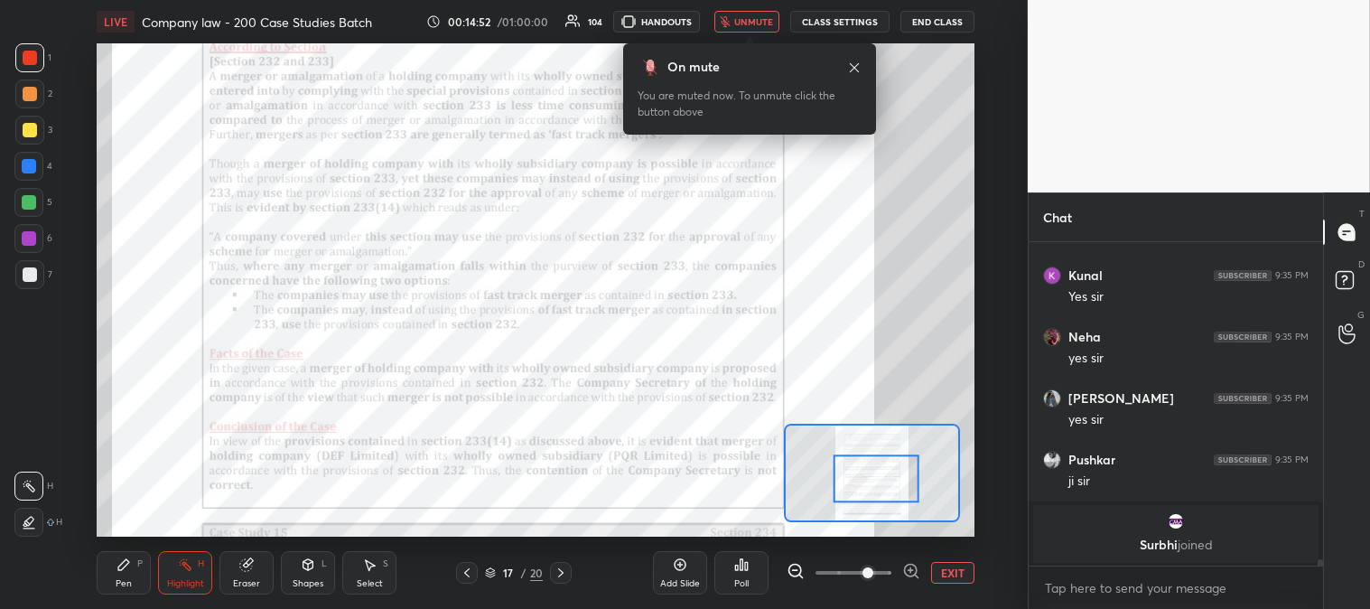
click at [860, 68] on icon at bounding box center [854, 68] width 14 height 14
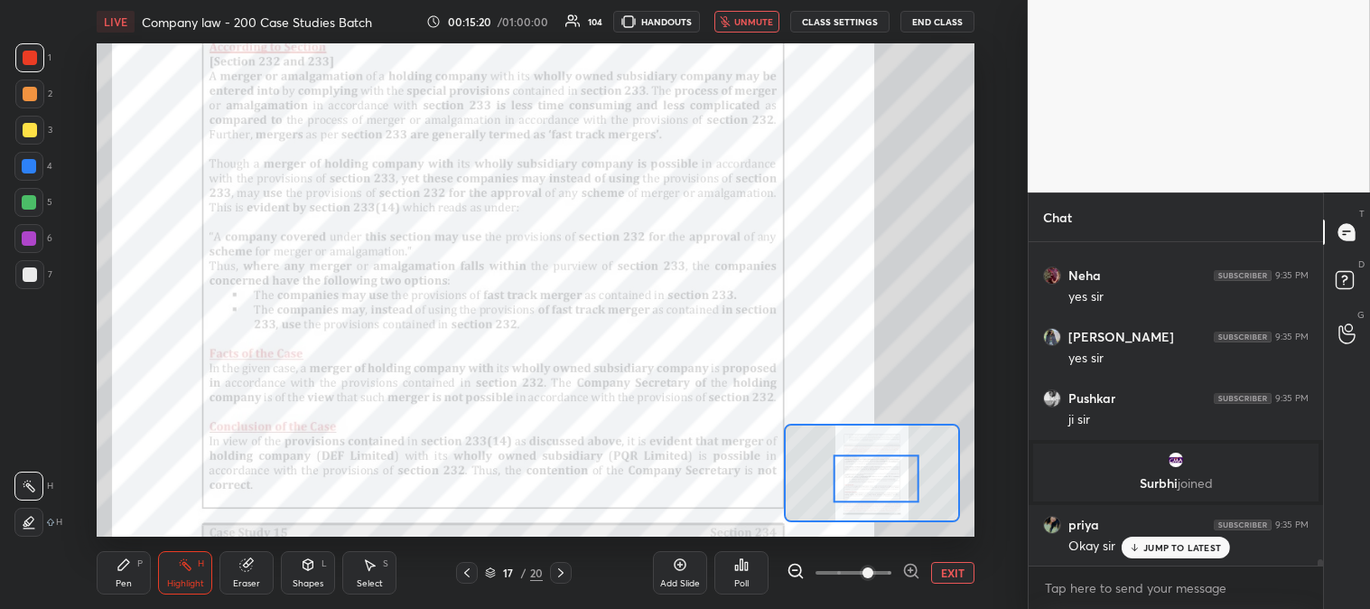
scroll to position [17007, 0]
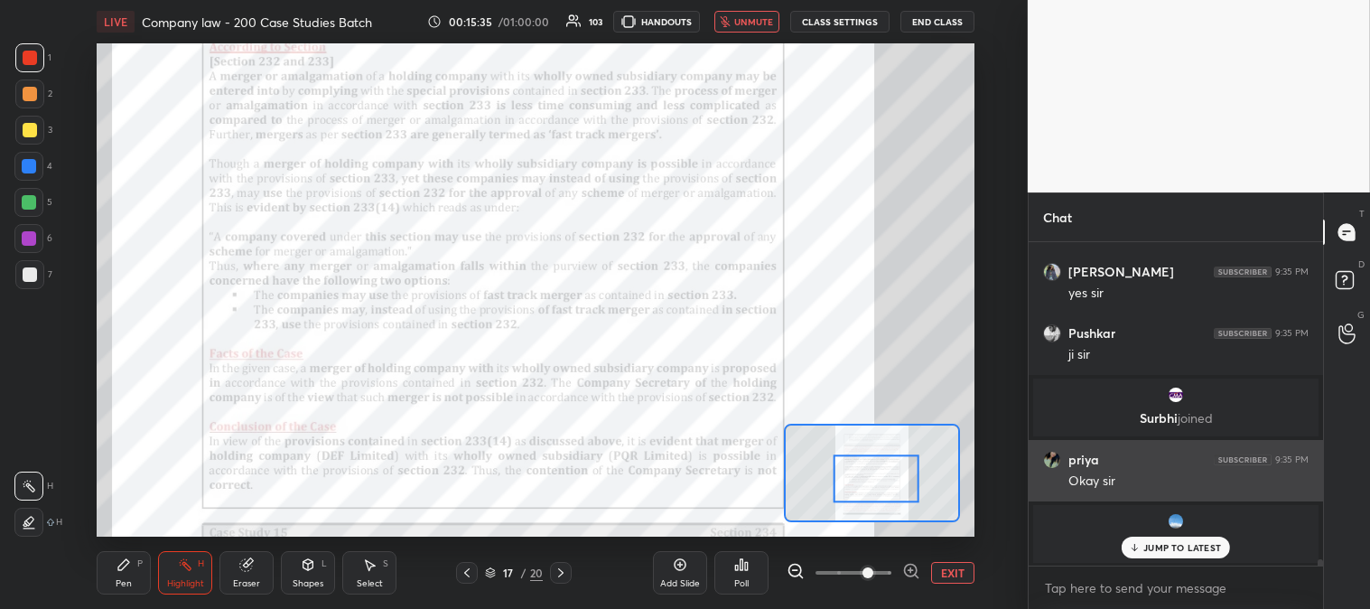
click at [1134, 545] on icon at bounding box center [1135, 547] width 12 height 11
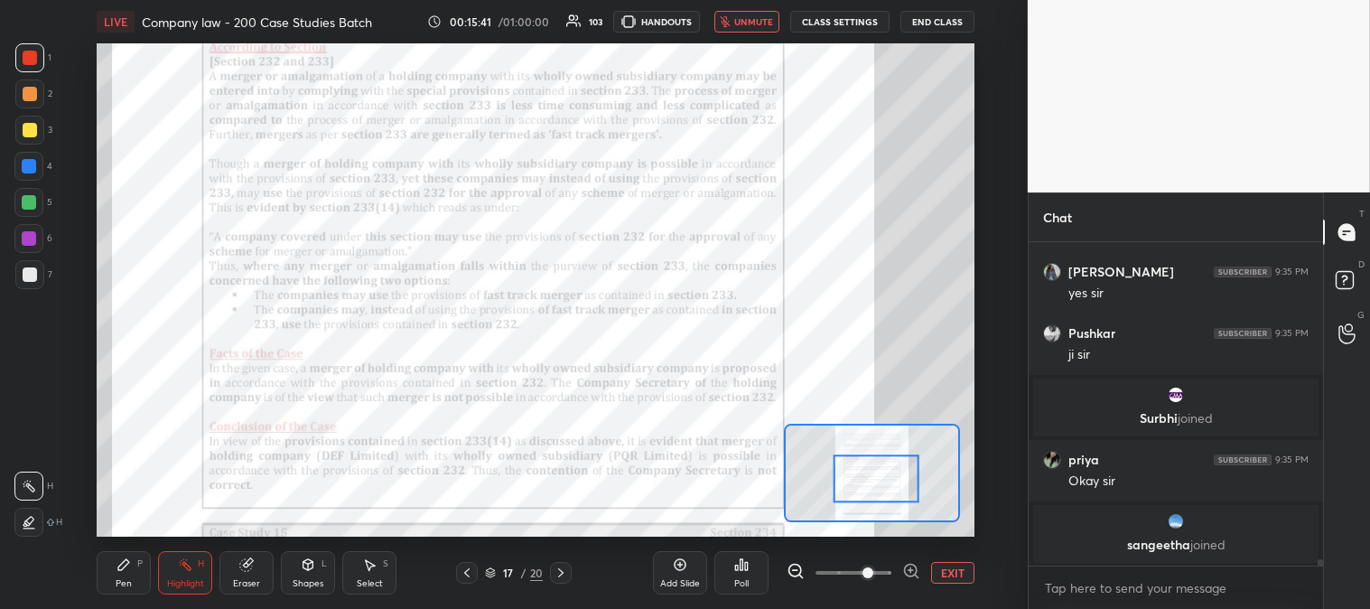
scroll to position [17068, 0]
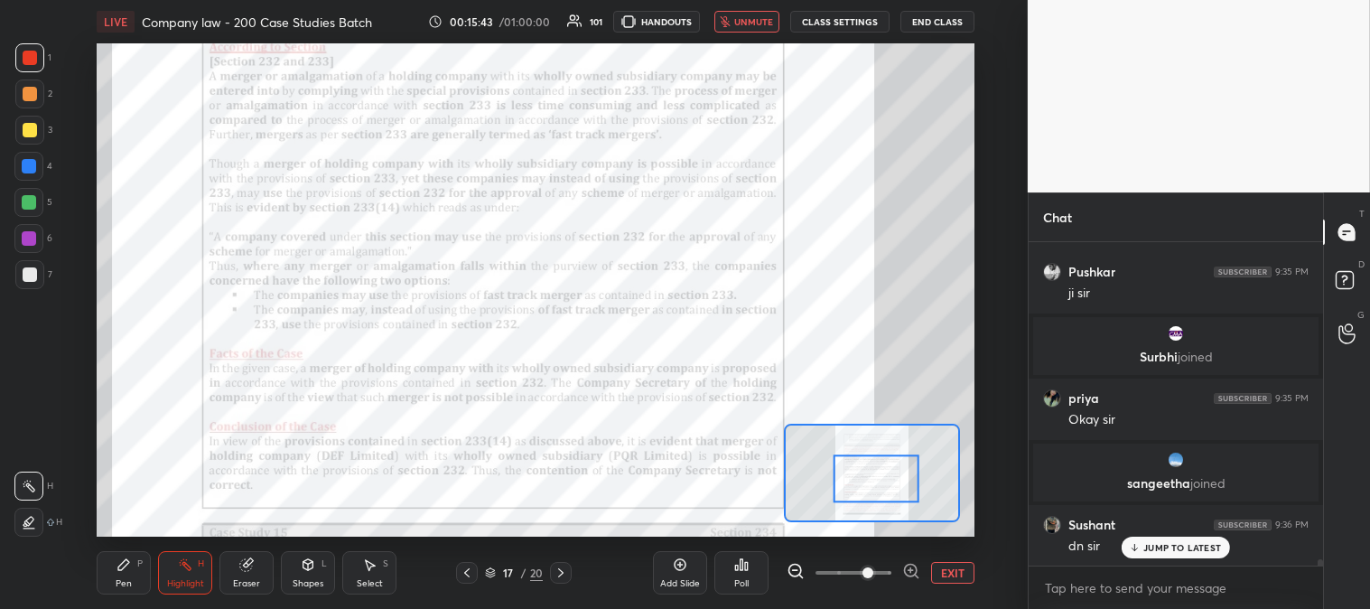
click at [744, 23] on span "unmute" at bounding box center [753, 21] width 39 height 13
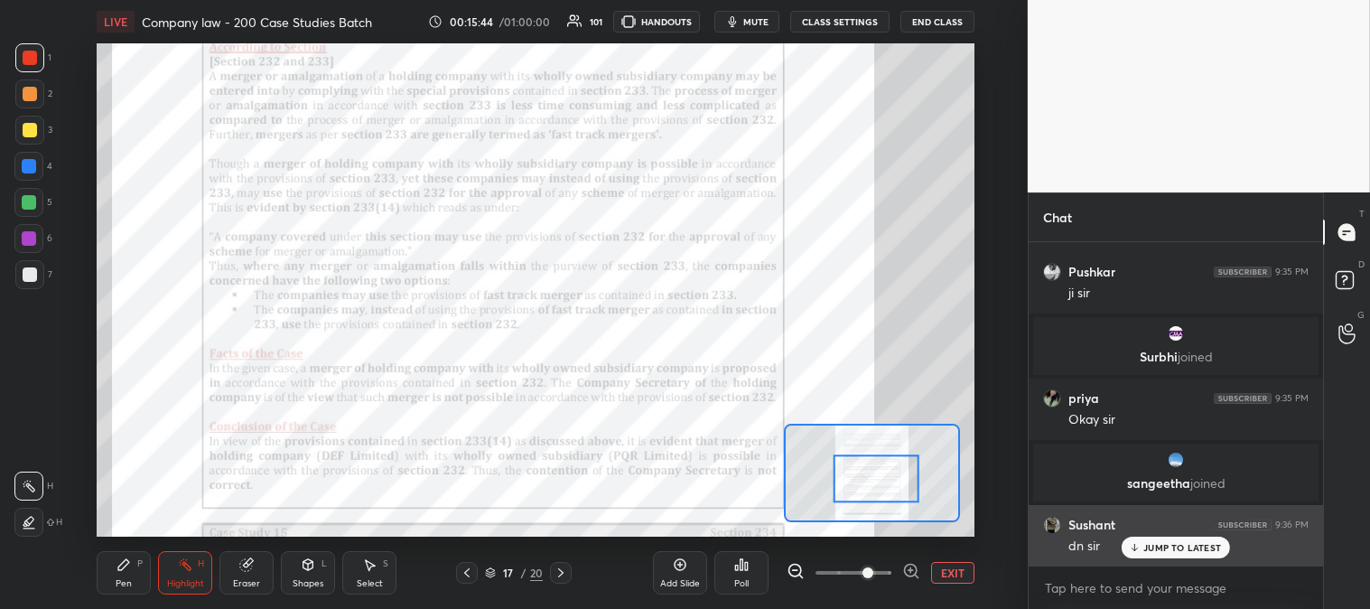
click at [1148, 547] on p "JUMP TO LATEST" at bounding box center [1183, 547] width 78 height 11
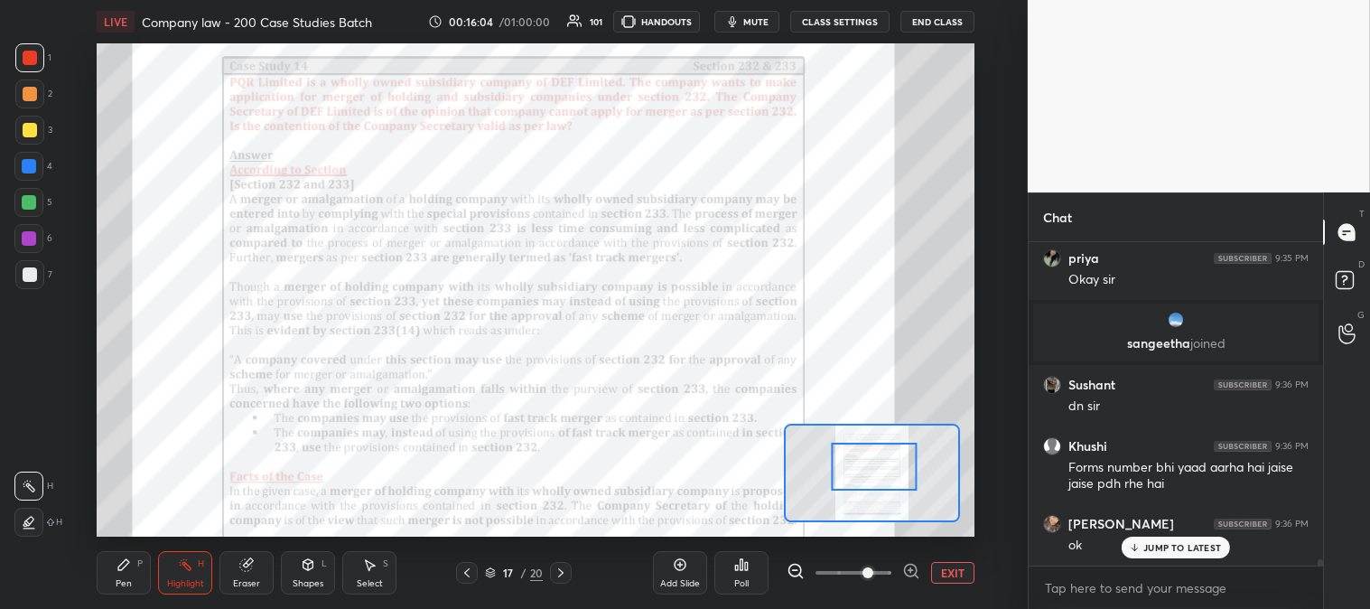
scroll to position [17269, 0]
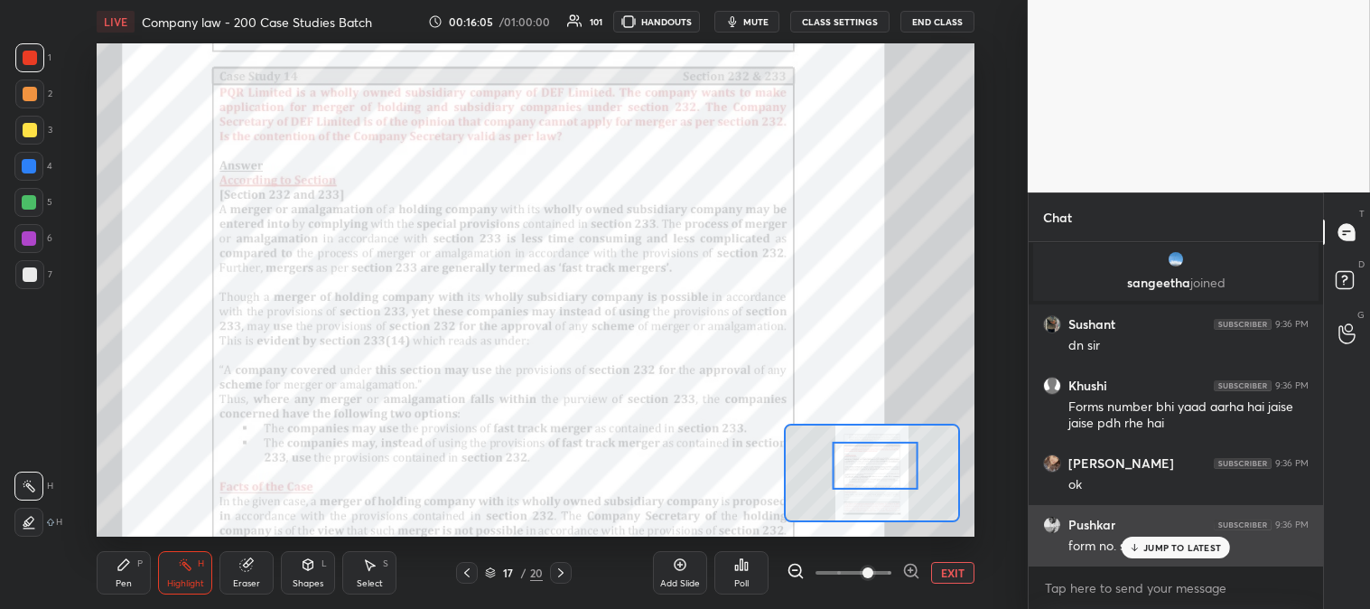
click at [1170, 546] on p "JUMP TO LATEST" at bounding box center [1183, 547] width 78 height 11
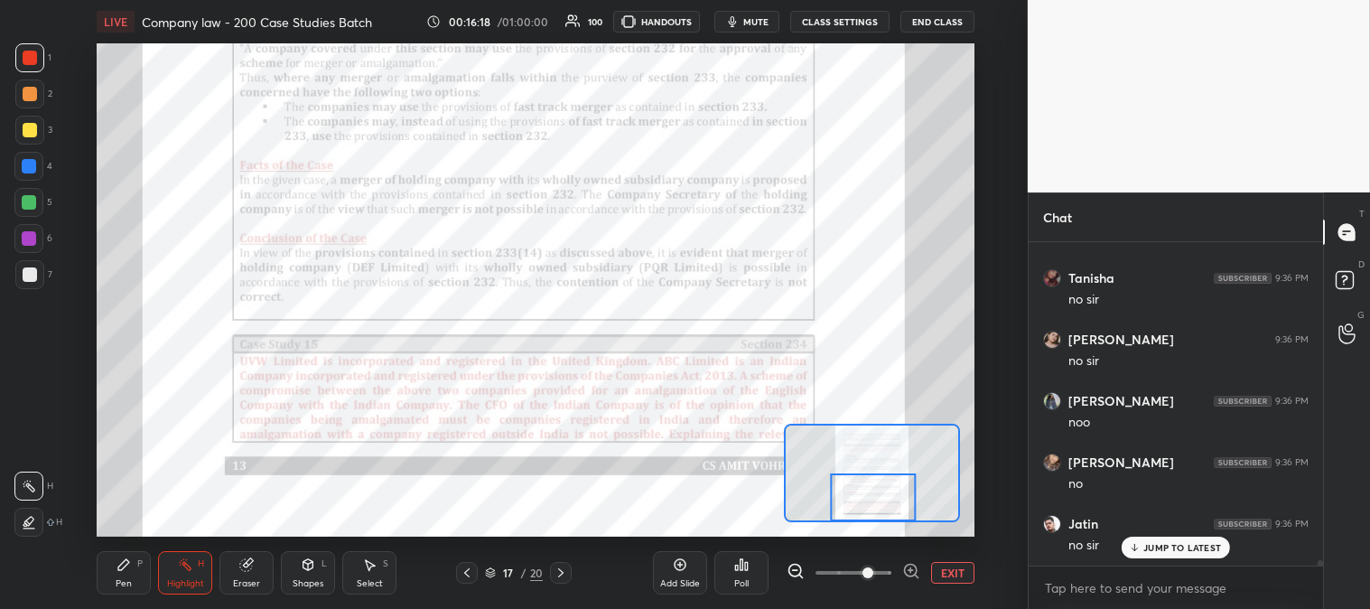
scroll to position [17901, 0]
click at [565, 573] on icon at bounding box center [561, 572] width 14 height 14
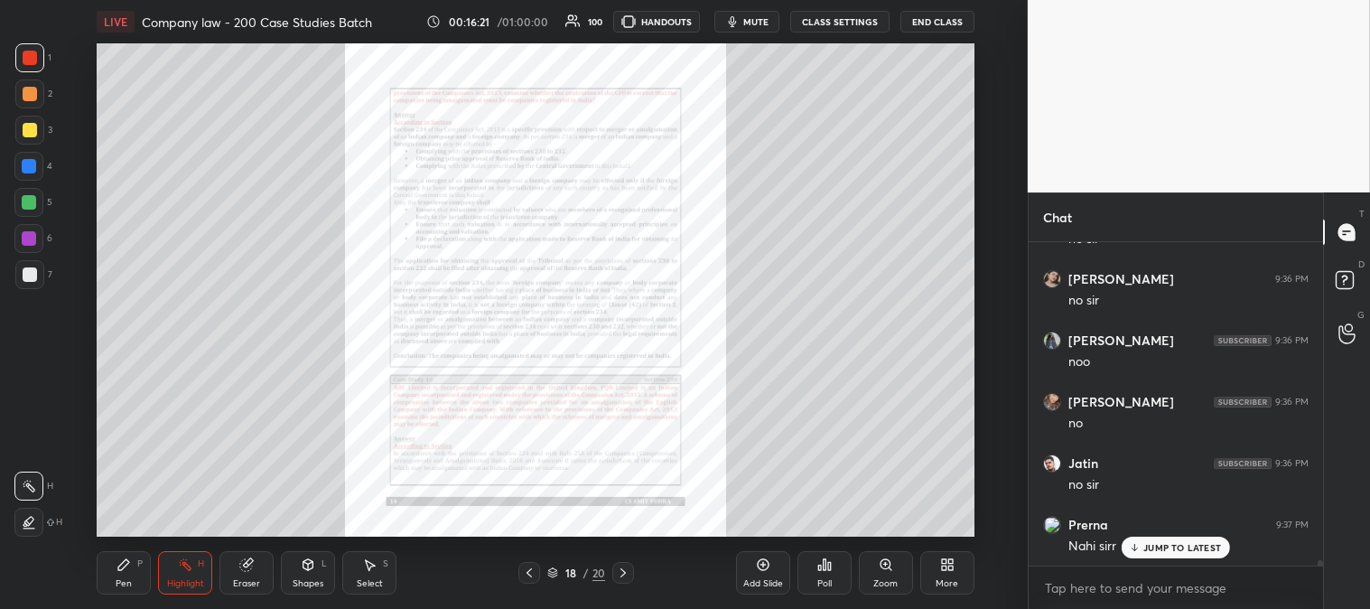
click at [883, 571] on icon at bounding box center [886, 564] width 14 height 14
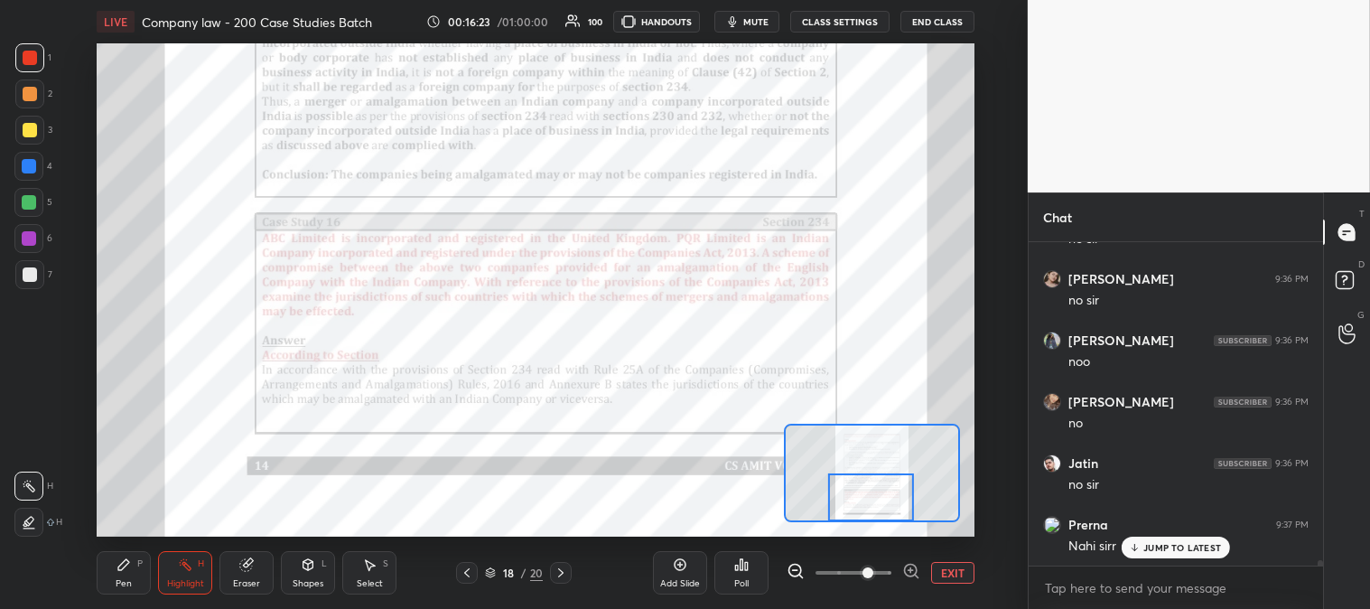
click at [565, 573] on icon at bounding box center [561, 572] width 14 height 14
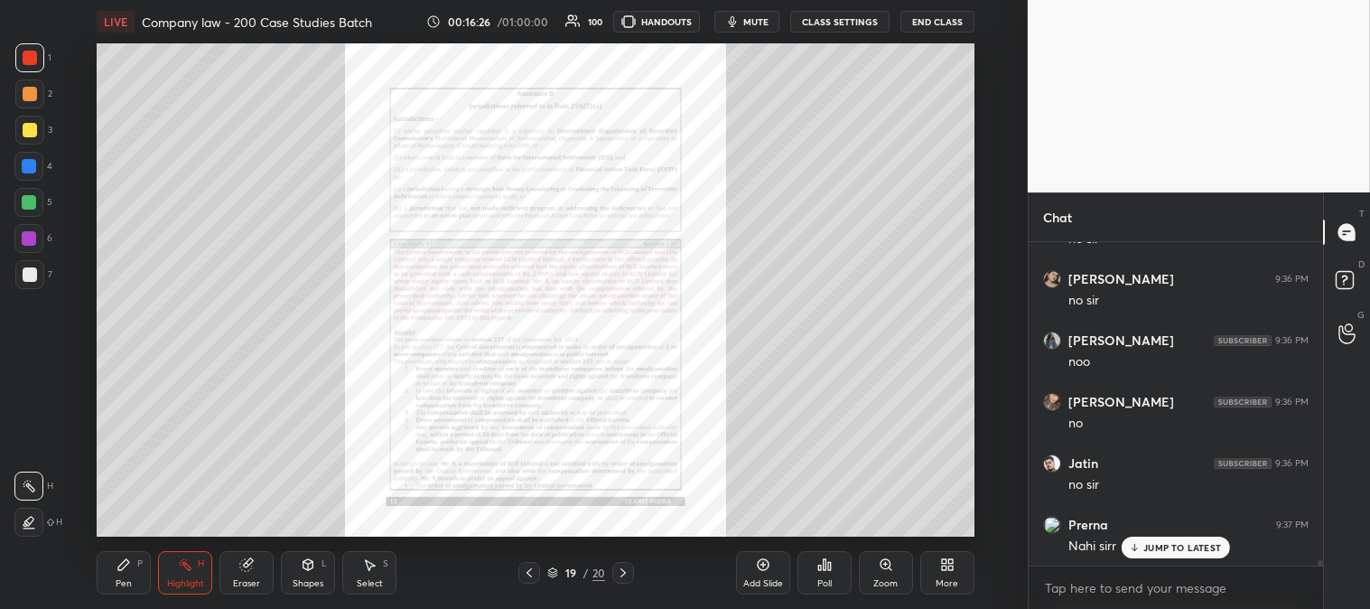
scroll to position [17962, 0]
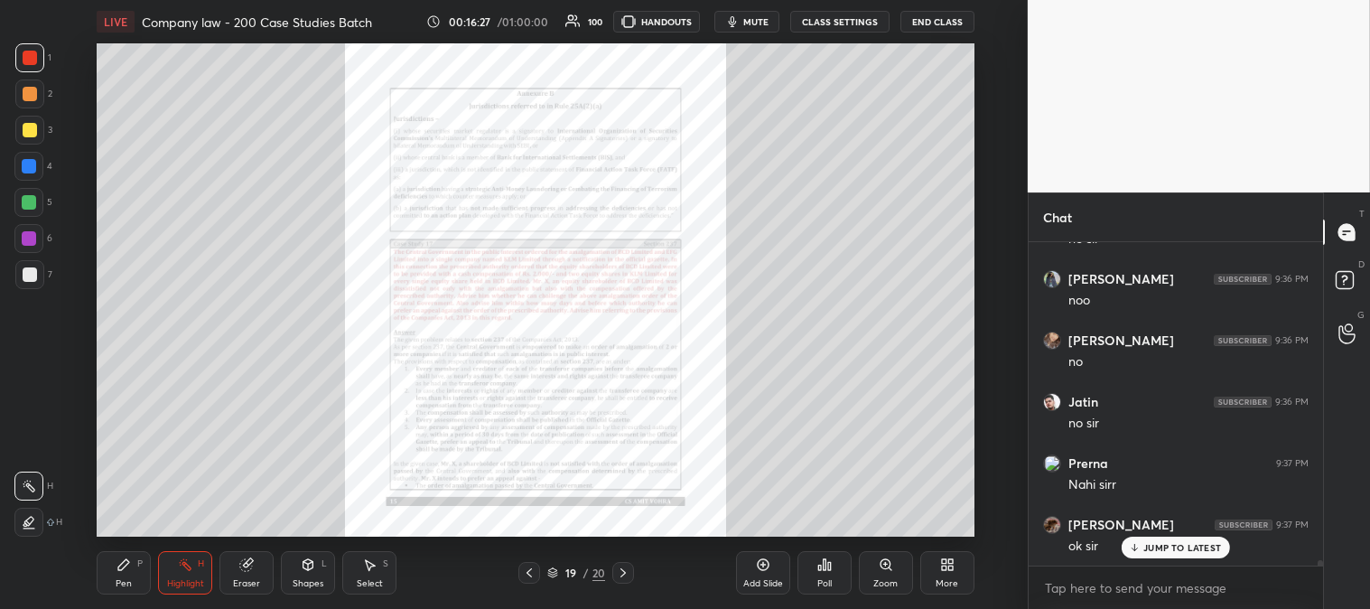
click at [891, 582] on div "Zoom" at bounding box center [886, 583] width 24 height 9
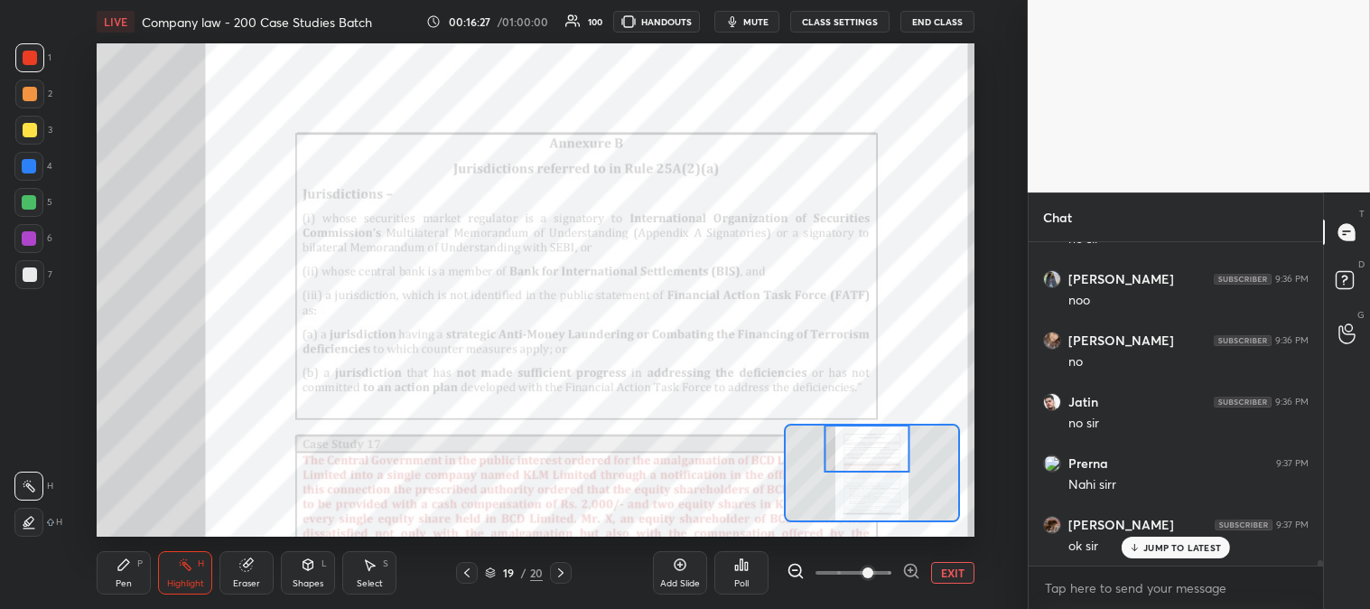
scroll to position [17980, 0]
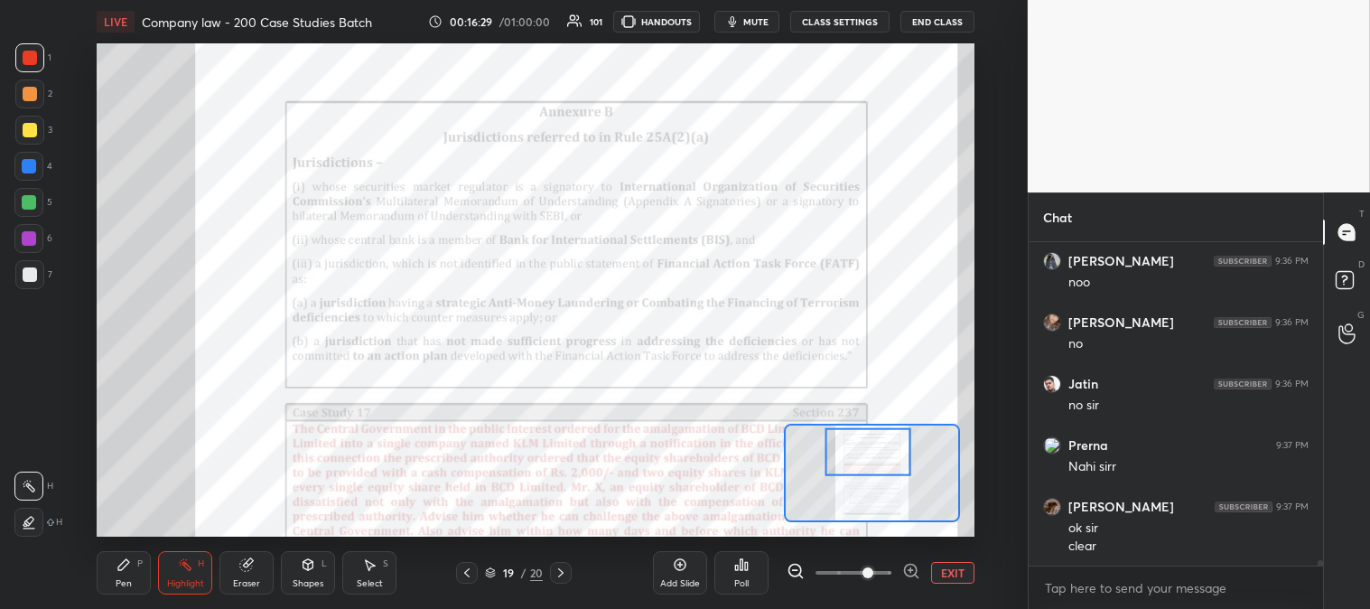
click at [467, 576] on icon at bounding box center [467, 572] width 14 height 14
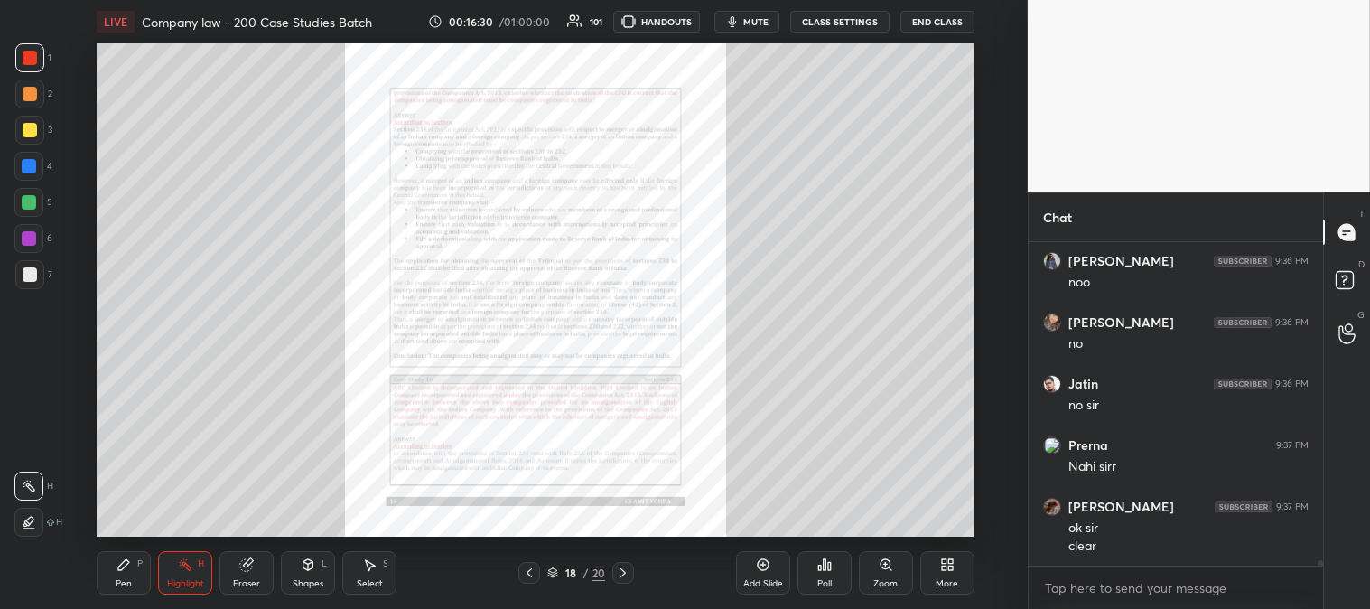
click at [872, 574] on div "Zoom" at bounding box center [886, 572] width 54 height 43
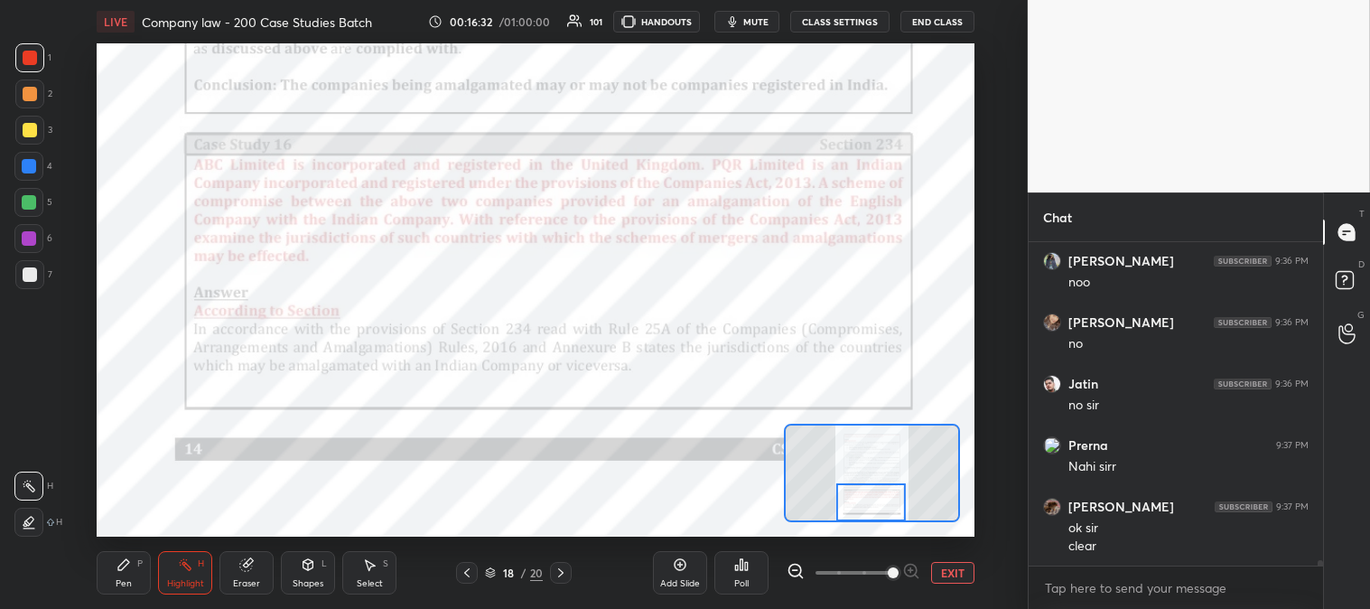
click at [757, 21] on span "mute" at bounding box center [755, 21] width 25 height 13
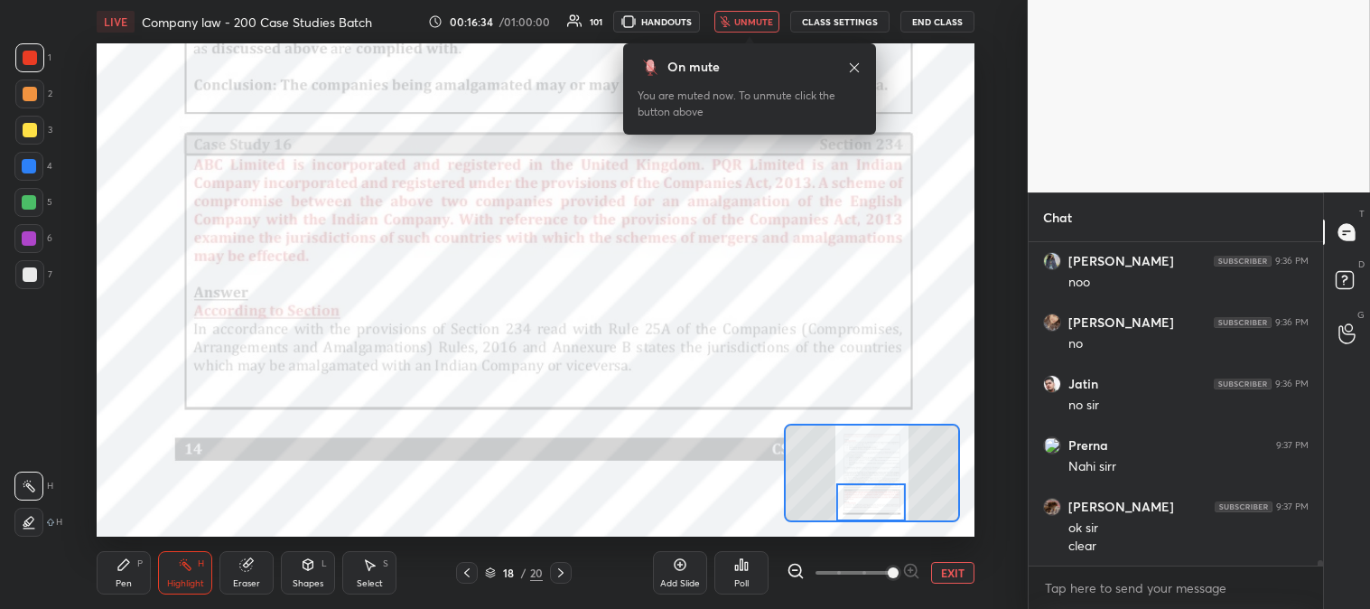
click at [759, 19] on span "unmute" at bounding box center [753, 21] width 39 height 13
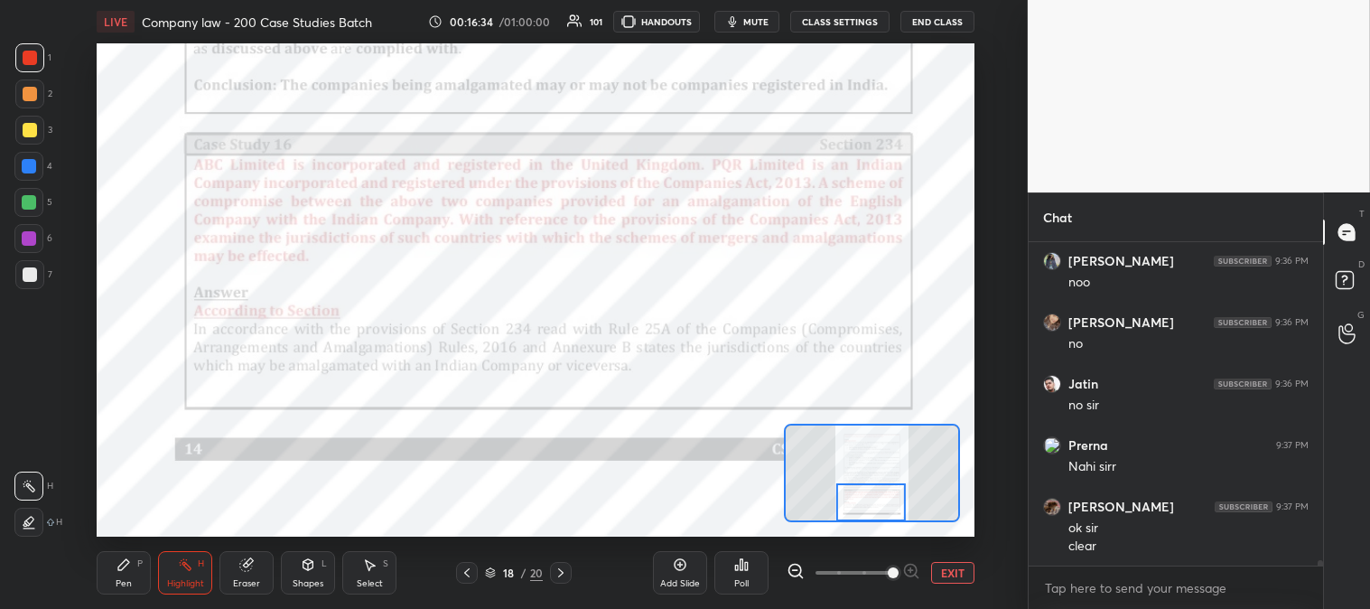
click at [117, 569] on icon at bounding box center [124, 564] width 14 height 14
click at [29, 199] on div at bounding box center [29, 202] width 14 height 14
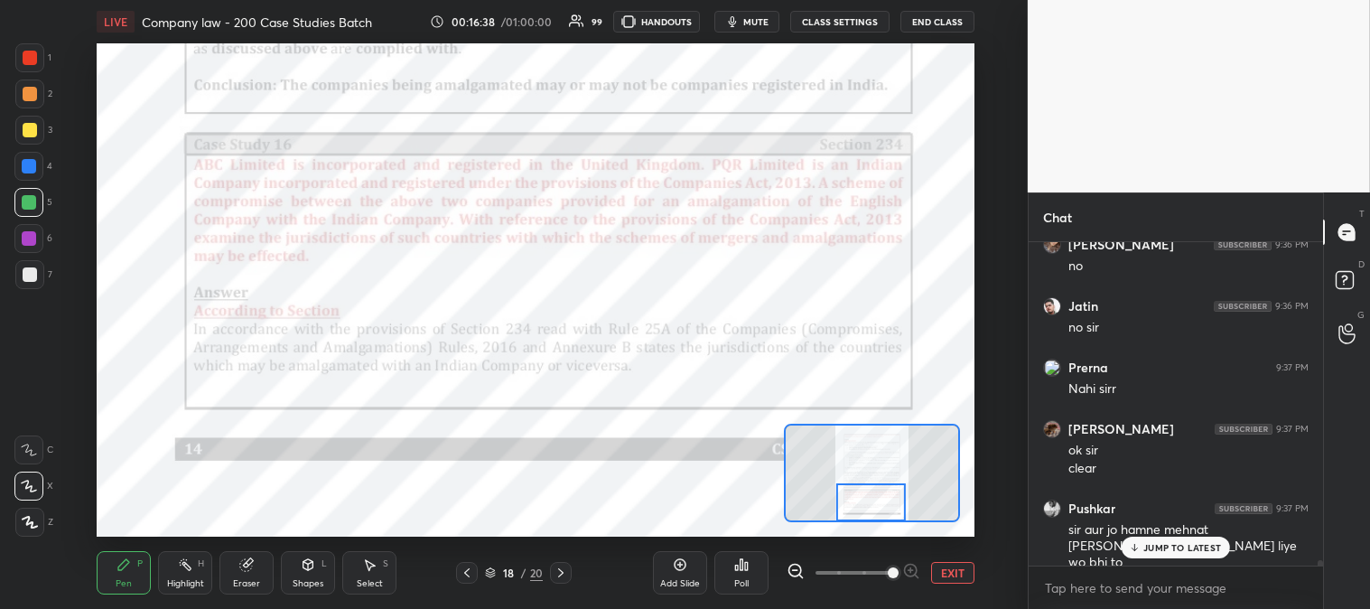
click at [1151, 547] on p "JUMP TO LATEST" at bounding box center [1183, 547] width 78 height 11
click at [179, 584] on div "Highlight" at bounding box center [185, 583] width 37 height 9
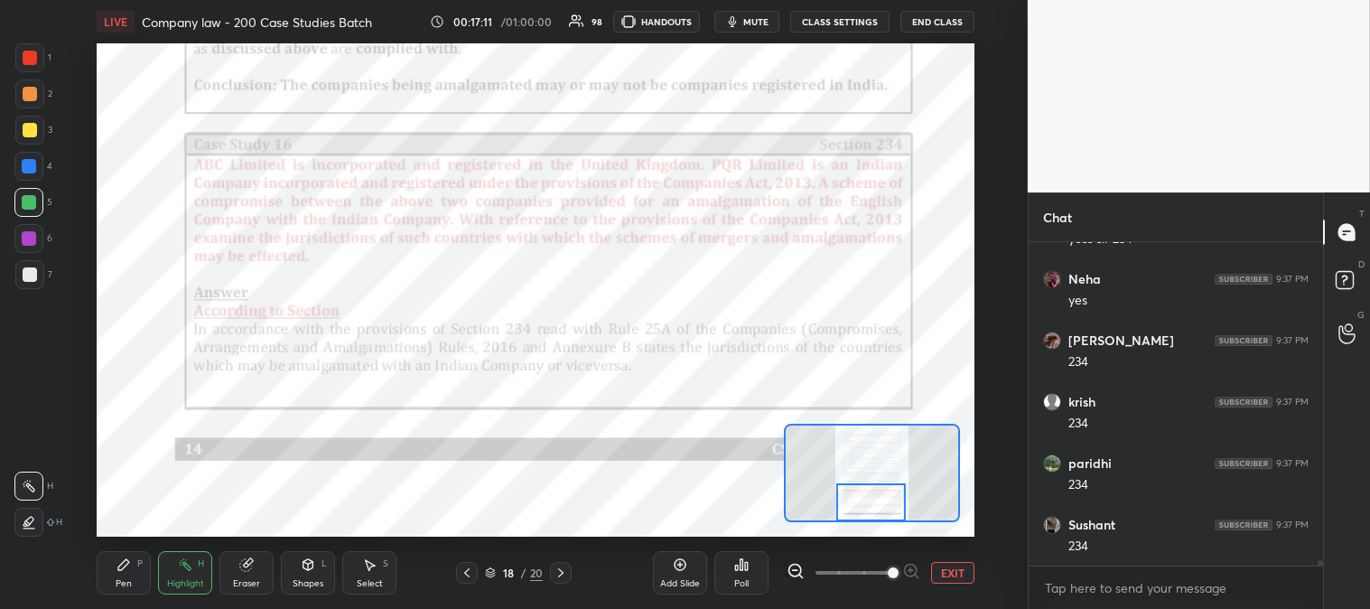
scroll to position [19182, 0]
click at [130, 587] on div "Pen" at bounding box center [124, 583] width 16 height 9
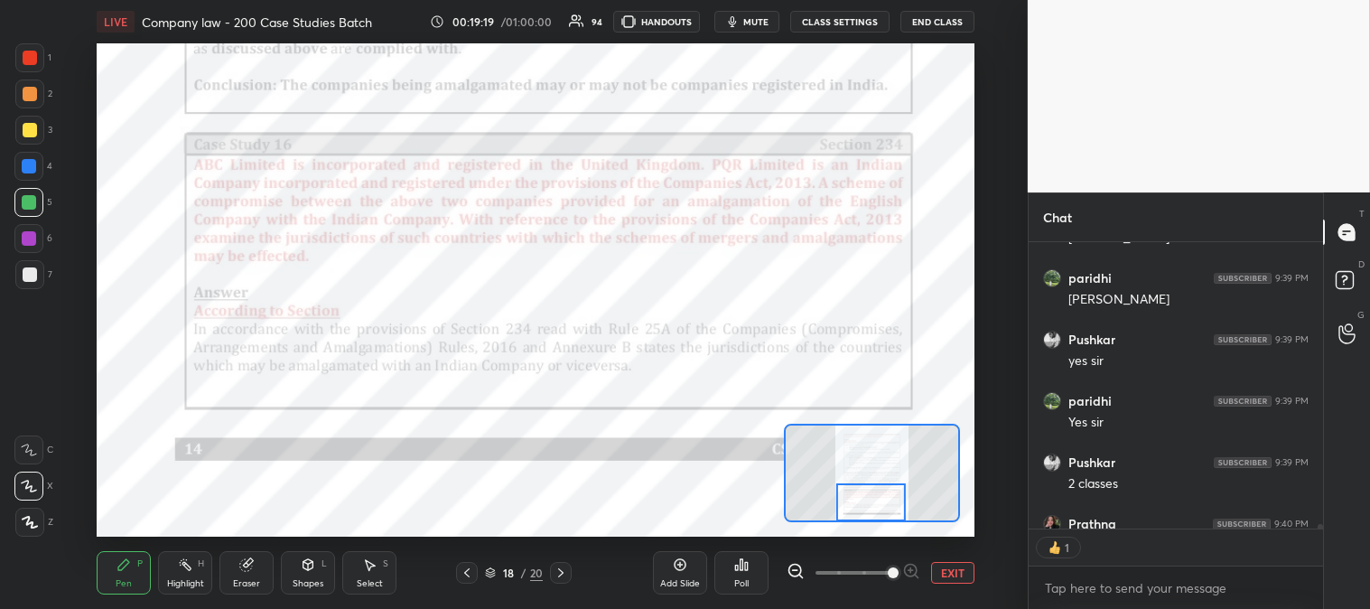
click at [187, 594] on div "Pen P Highlight H Eraser Shapes L Select S 18 / 20 Add Slide Poll EXIT" at bounding box center [535, 573] width 877 height 72
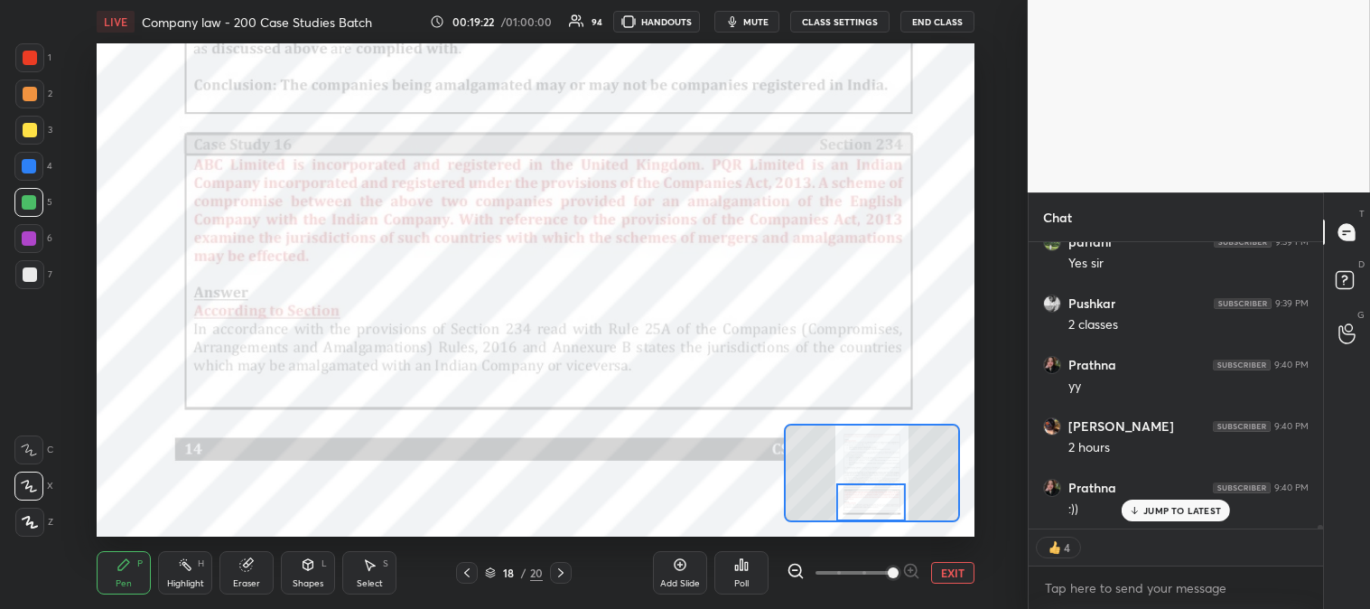
scroll to position [22126, 0]
click at [190, 571] on rect at bounding box center [186, 566] width 9 height 9
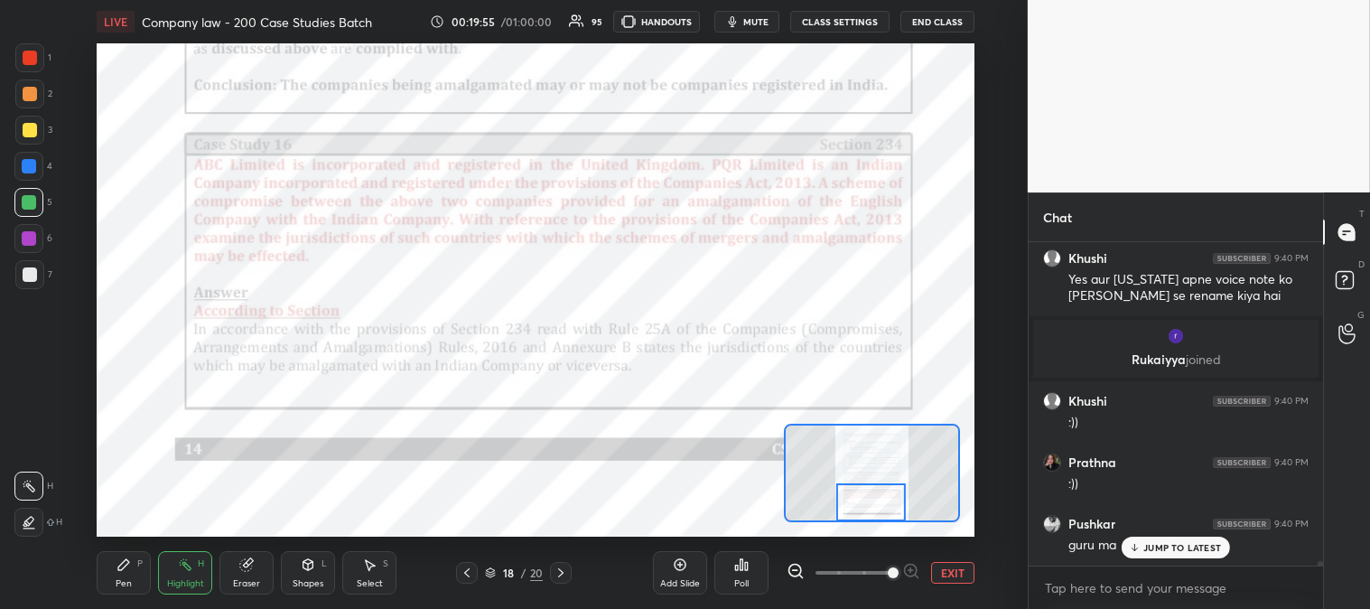
scroll to position [22723, 0]
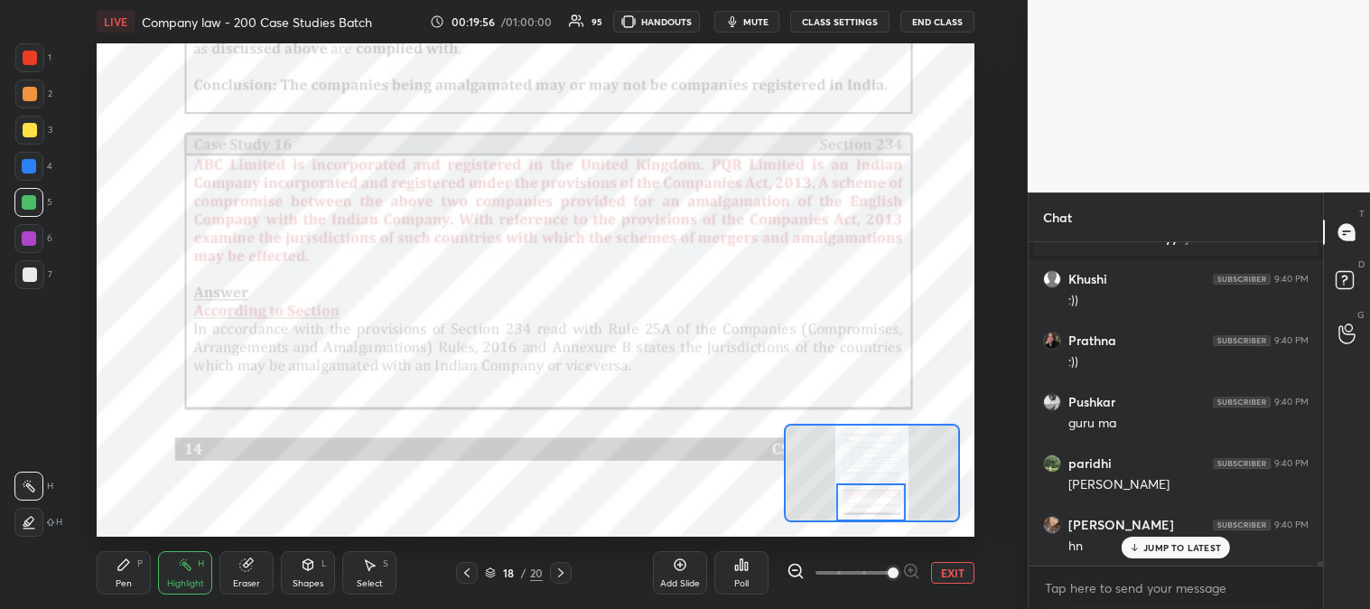
click at [563, 573] on icon at bounding box center [560, 572] width 5 height 9
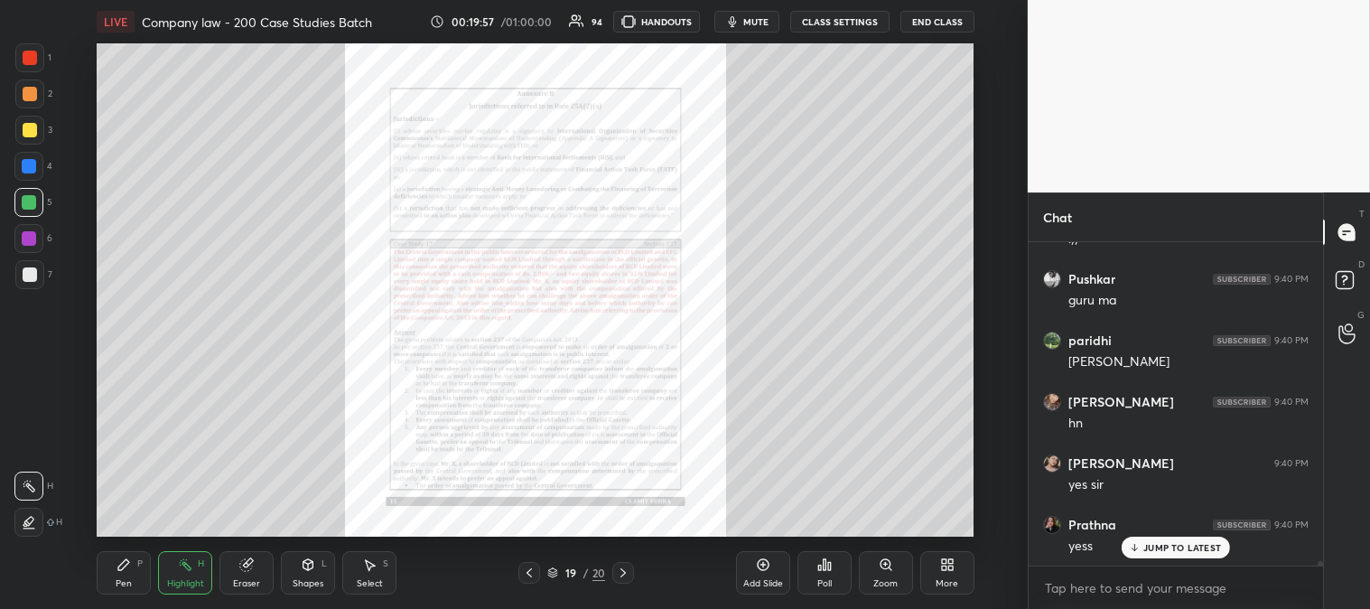
click at [887, 574] on div "Zoom" at bounding box center [886, 572] width 54 height 43
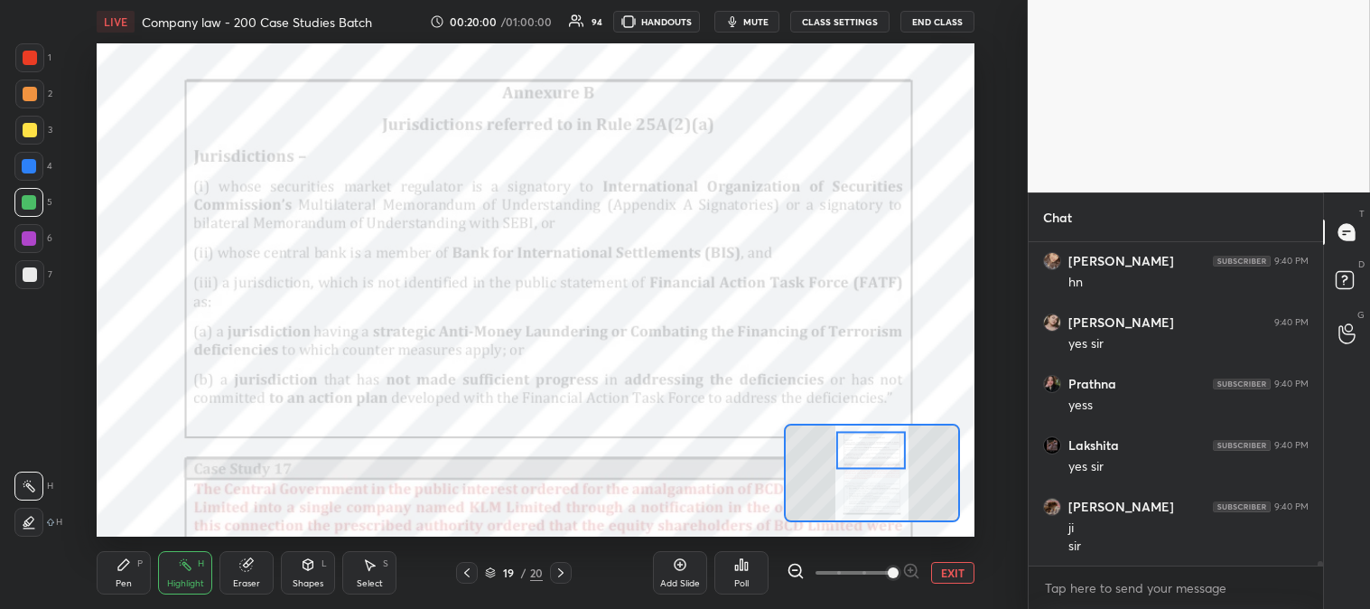
scroll to position [23048, 0]
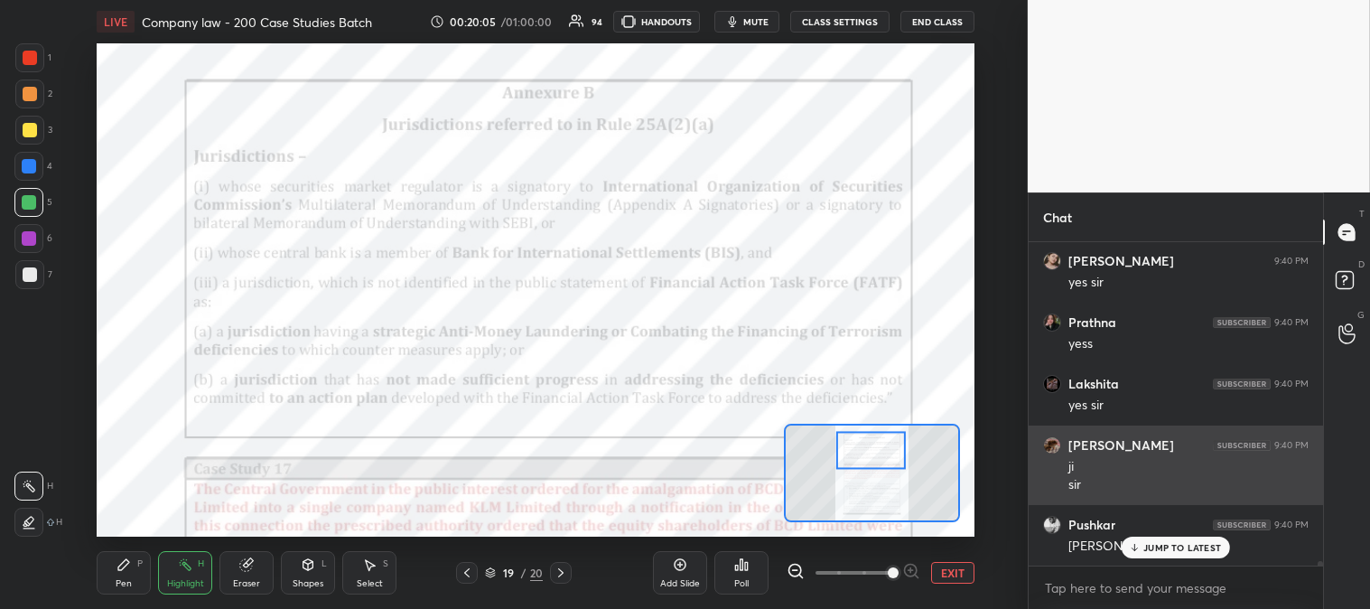
click at [1138, 547] on icon at bounding box center [1135, 547] width 12 height 11
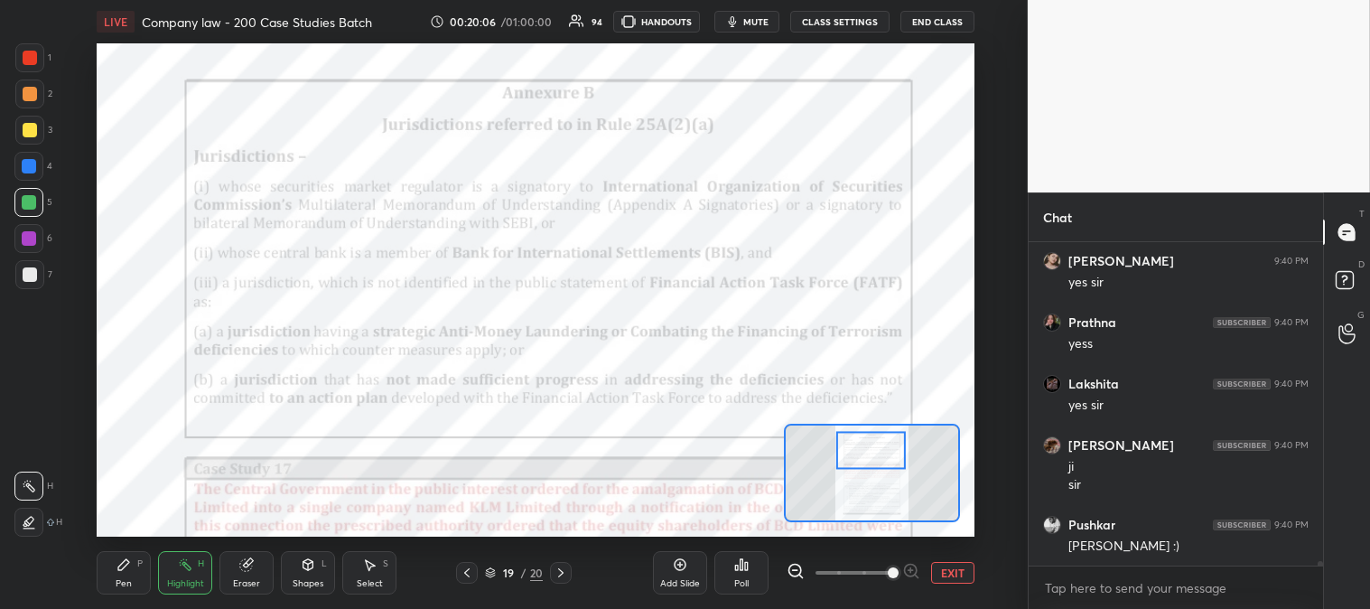
click at [763, 22] on span "mute" at bounding box center [755, 21] width 25 height 13
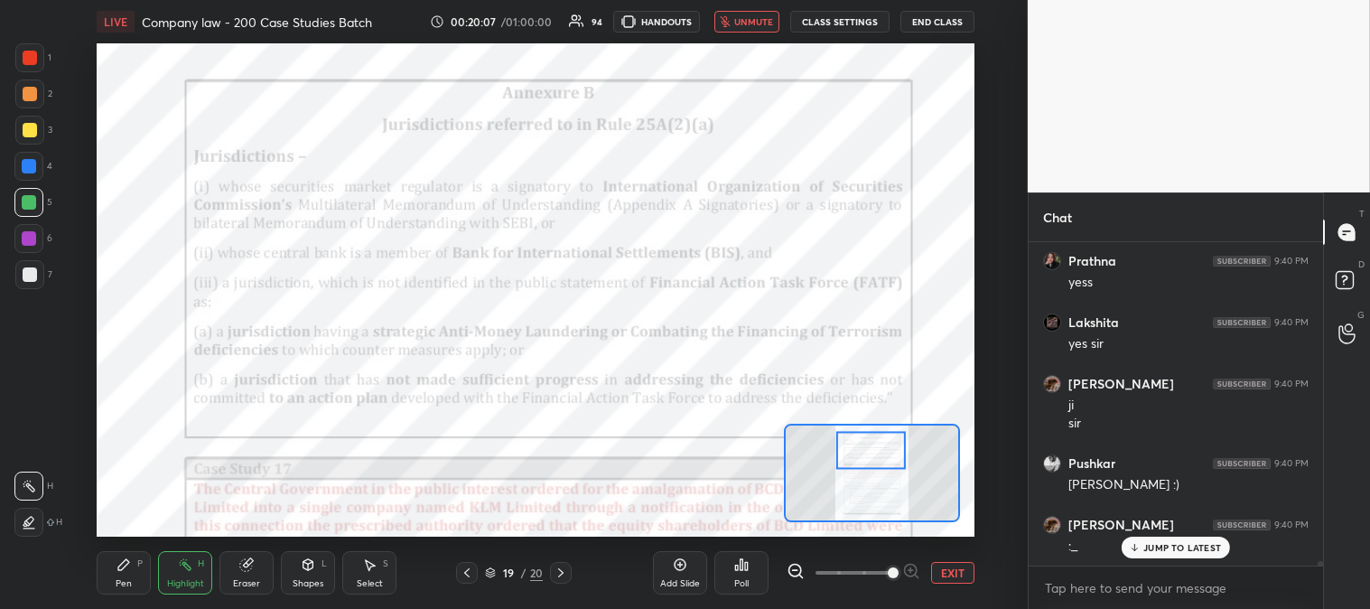
scroll to position [23127, 0]
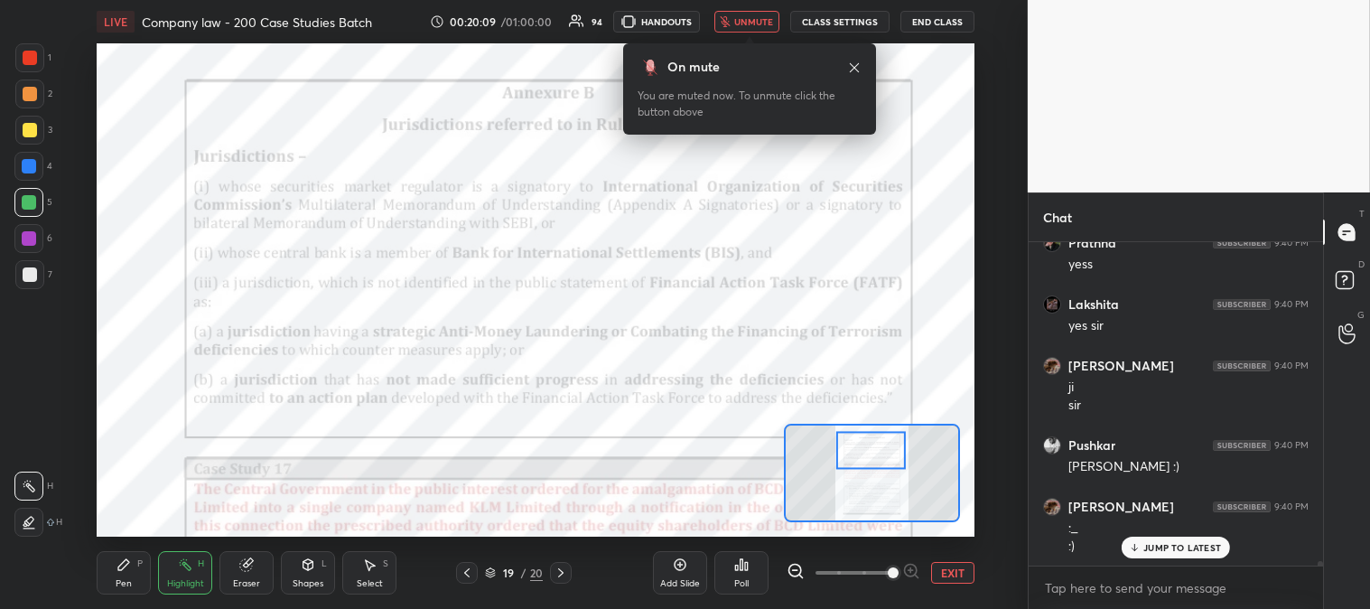
click at [855, 63] on icon at bounding box center [854, 68] width 14 height 14
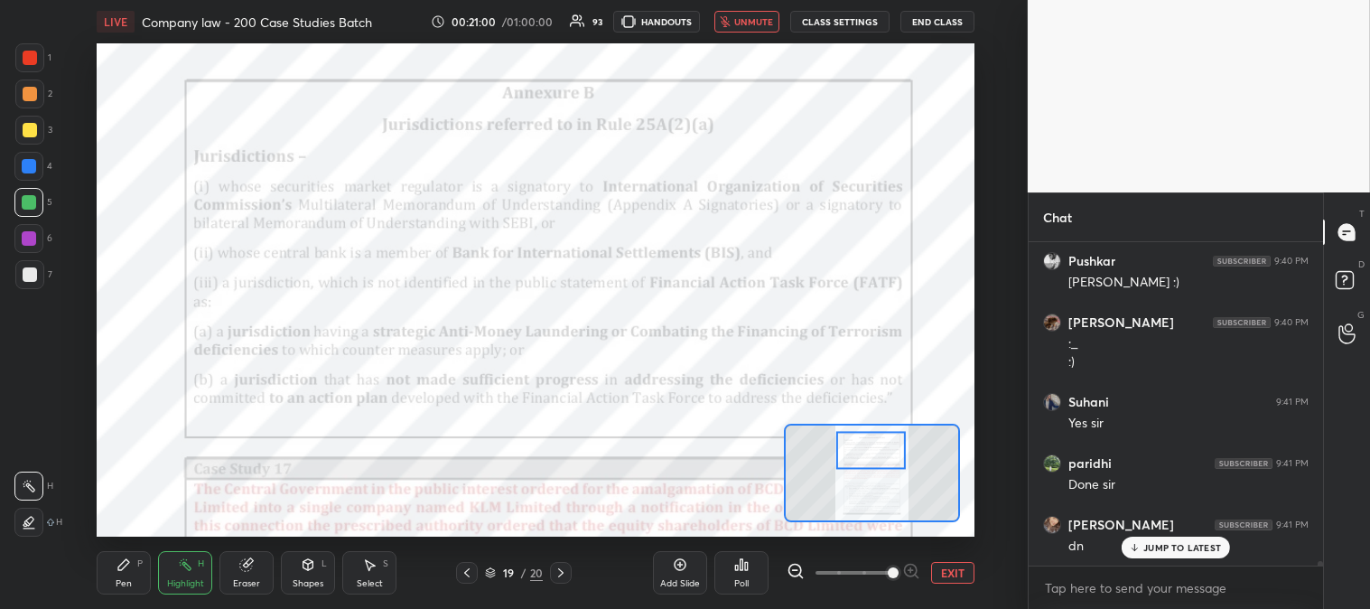
scroll to position [23373, 0]
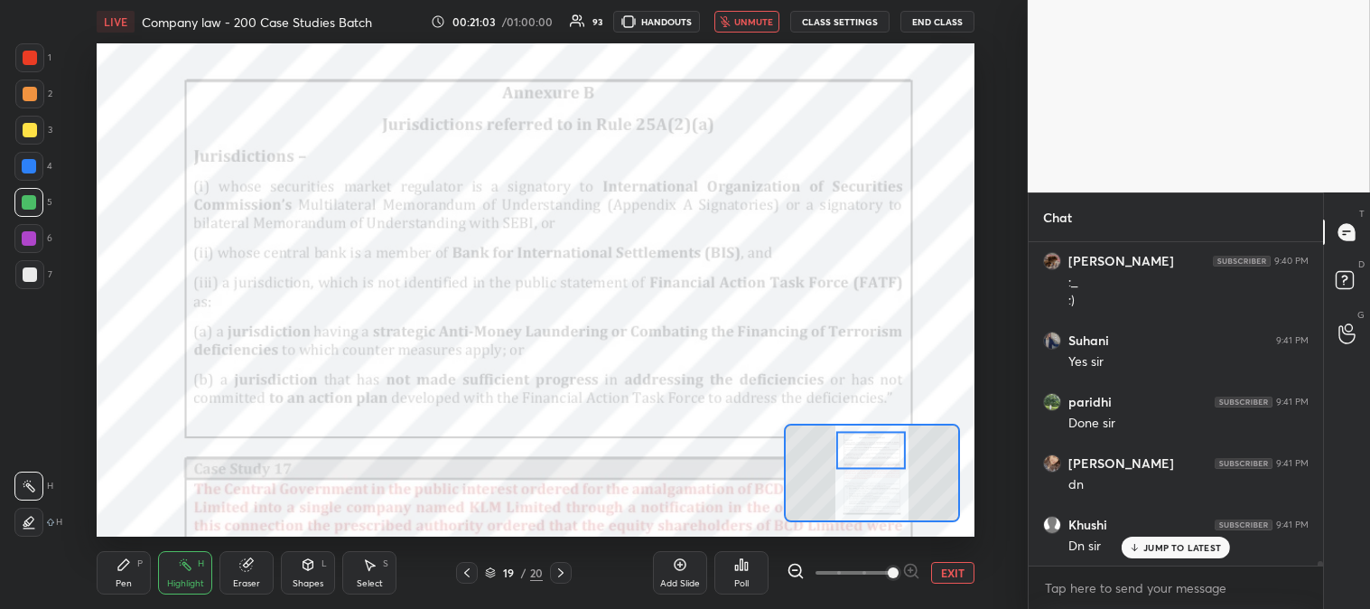
click at [754, 16] on span "unmute" at bounding box center [753, 21] width 39 height 13
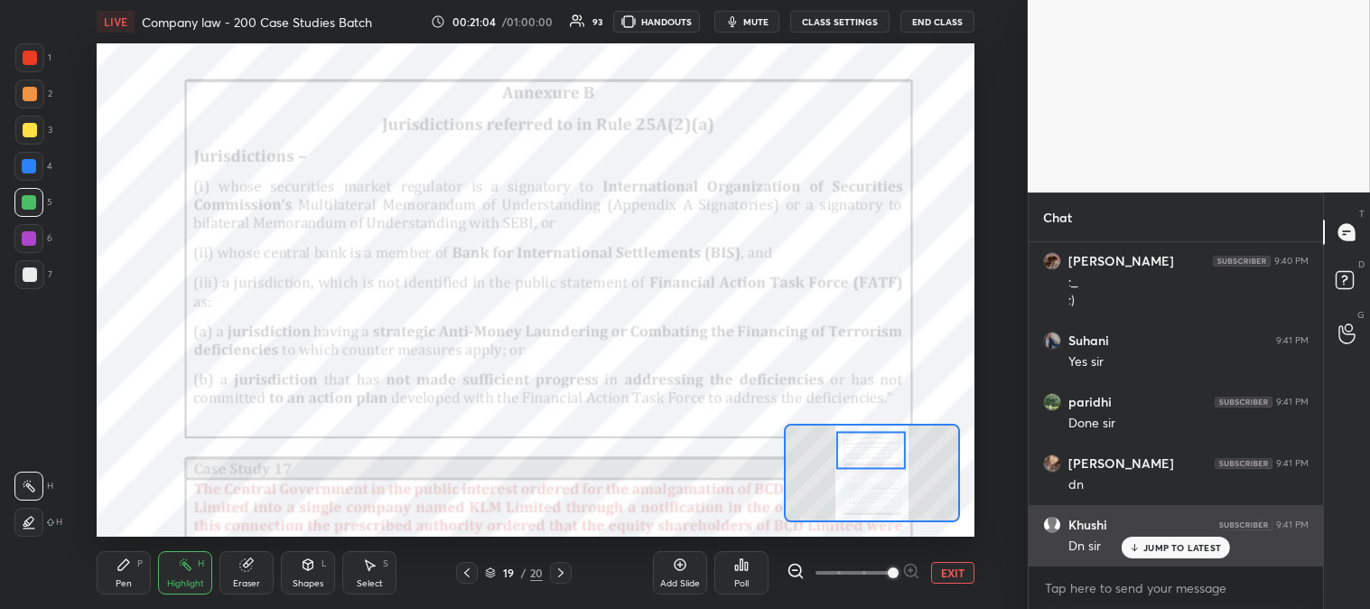
click at [1148, 553] on p "JUMP TO LATEST" at bounding box center [1183, 547] width 78 height 11
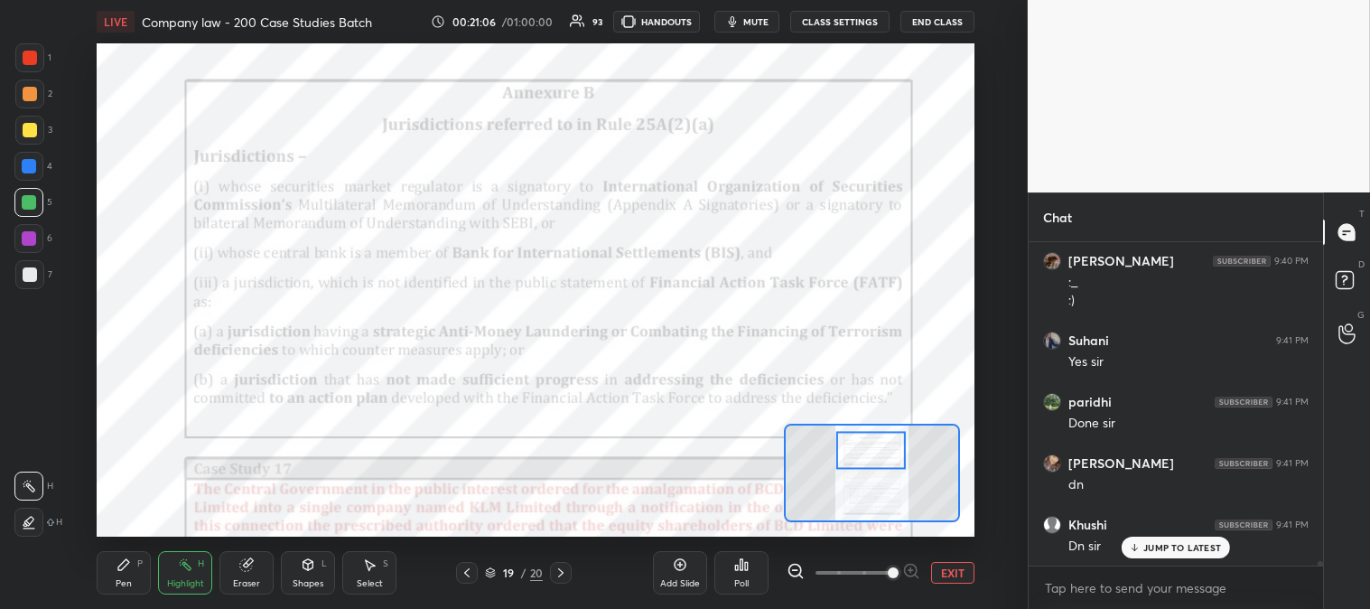
scroll to position [23435, 0]
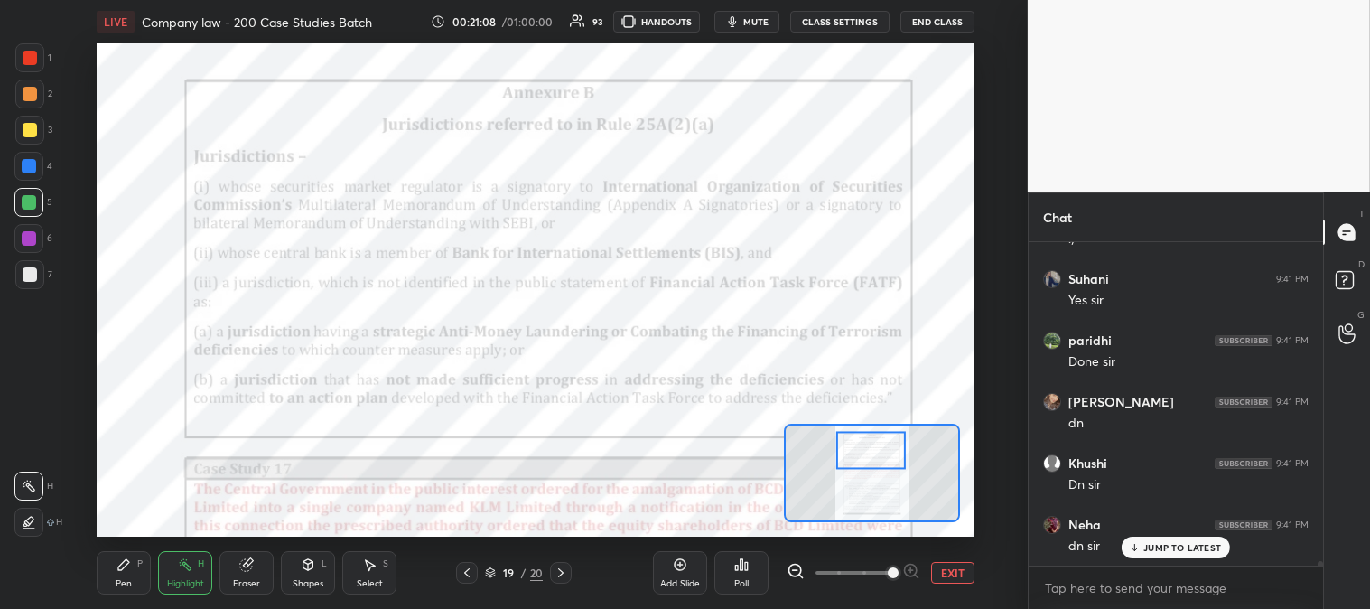
click at [1154, 551] on p "JUMP TO LATEST" at bounding box center [1183, 547] width 78 height 11
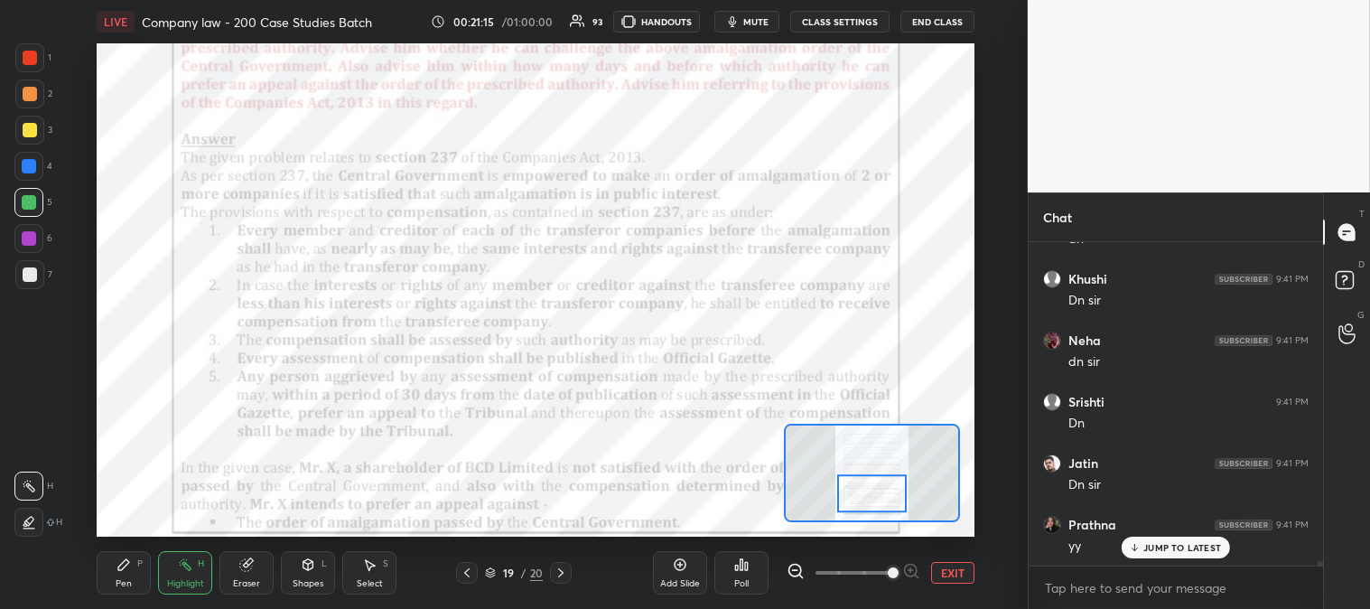
click at [563, 574] on icon at bounding box center [561, 572] width 14 height 14
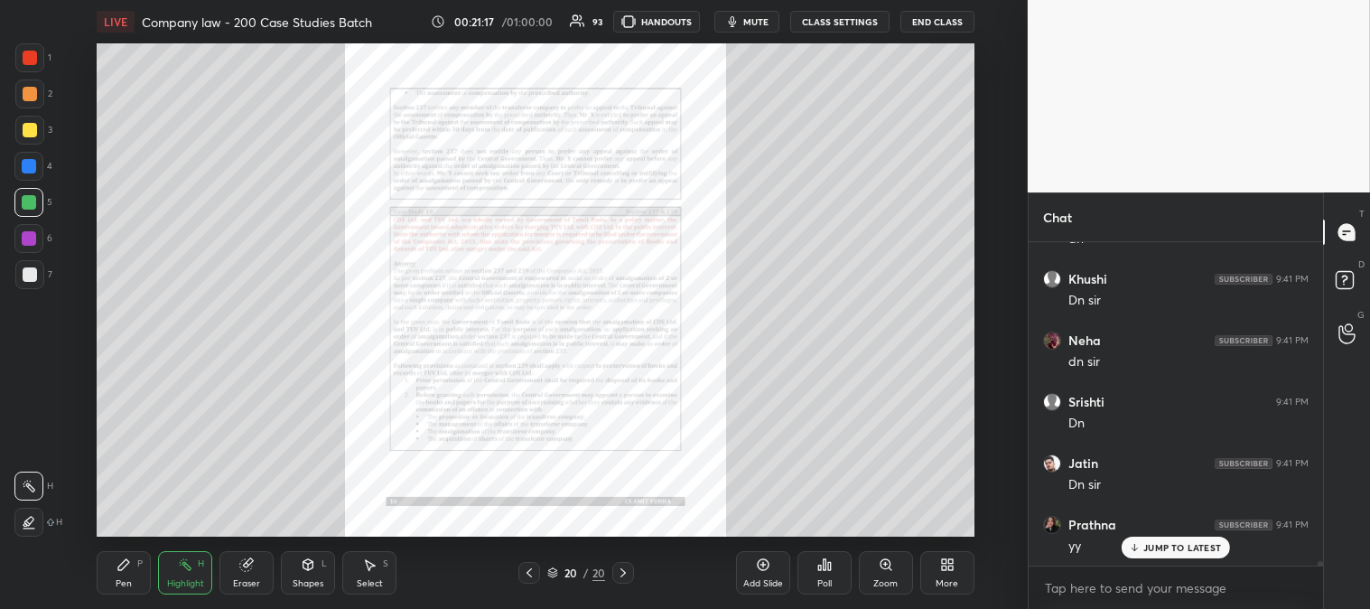
click at [625, 574] on icon at bounding box center [623, 572] width 14 height 14
click at [624, 575] on icon at bounding box center [623, 572] width 14 height 14
click at [624, 571] on icon at bounding box center [623, 572] width 14 height 14
click at [880, 579] on div "Zoom" at bounding box center [886, 583] width 24 height 9
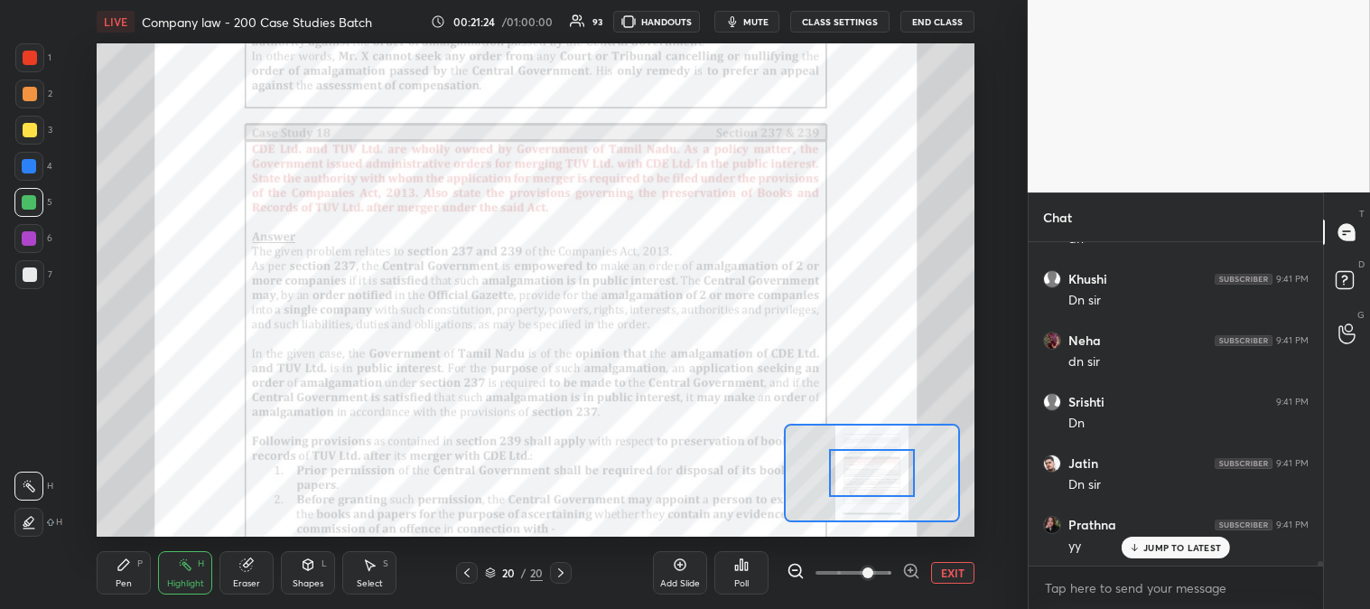
click at [468, 569] on icon at bounding box center [466, 572] width 5 height 9
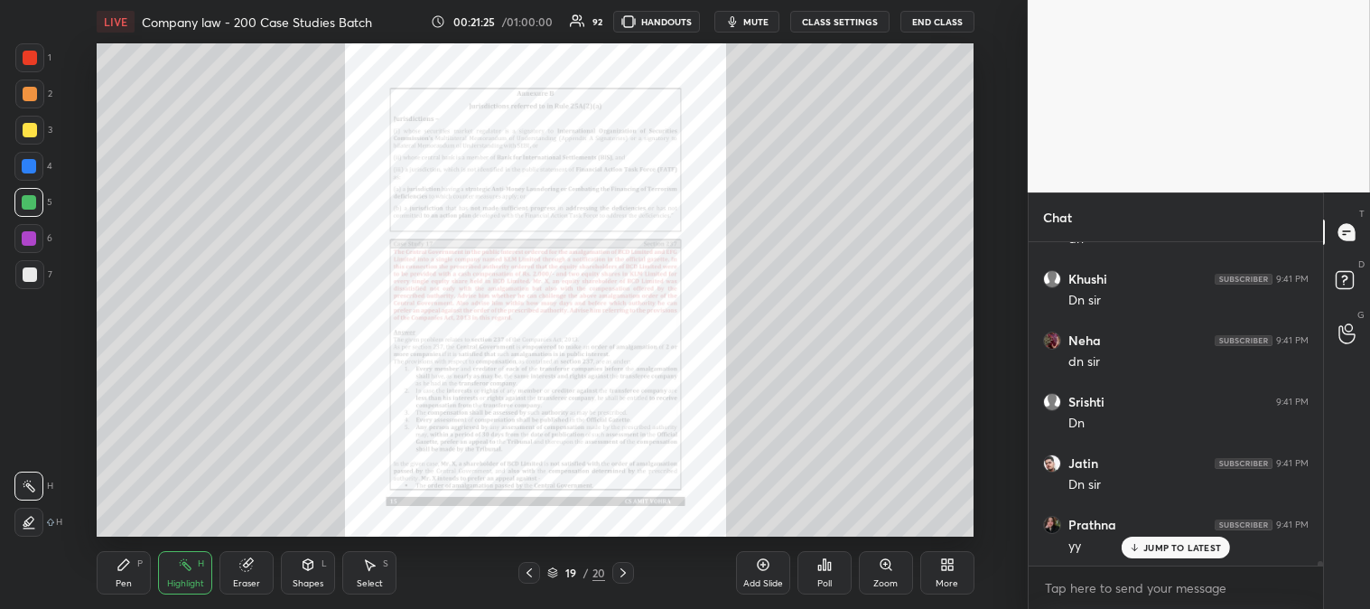
click at [888, 576] on div "Zoom" at bounding box center [886, 572] width 54 height 43
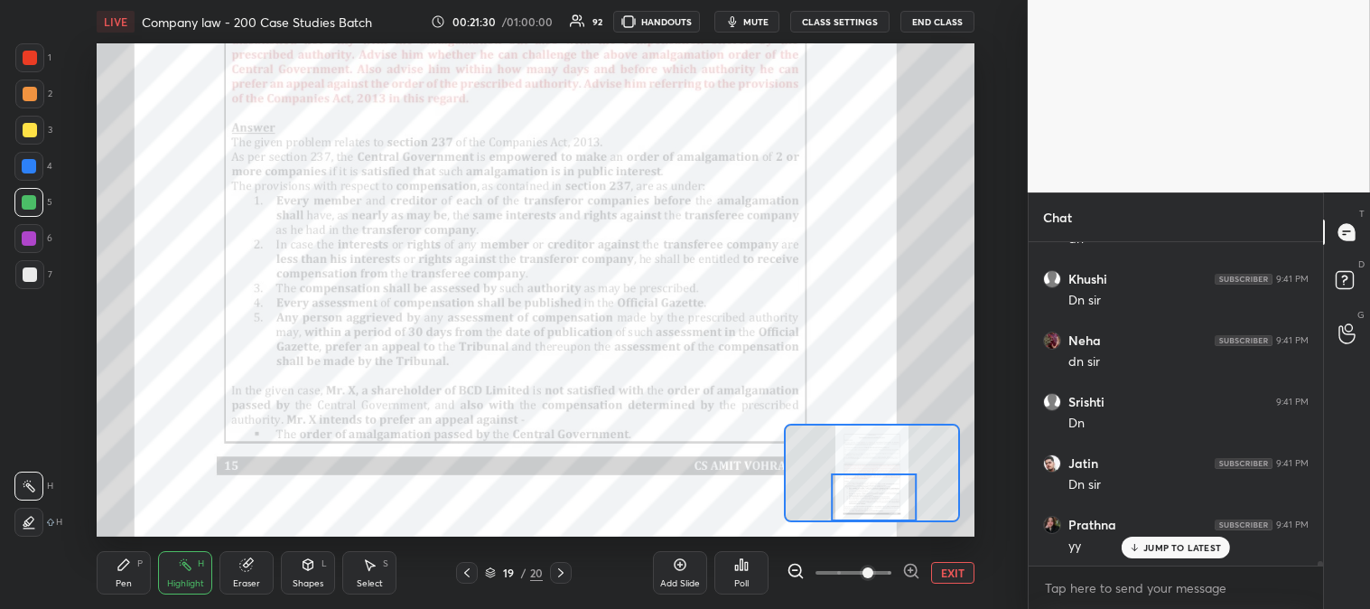
click at [474, 572] on div at bounding box center [467, 573] width 22 height 22
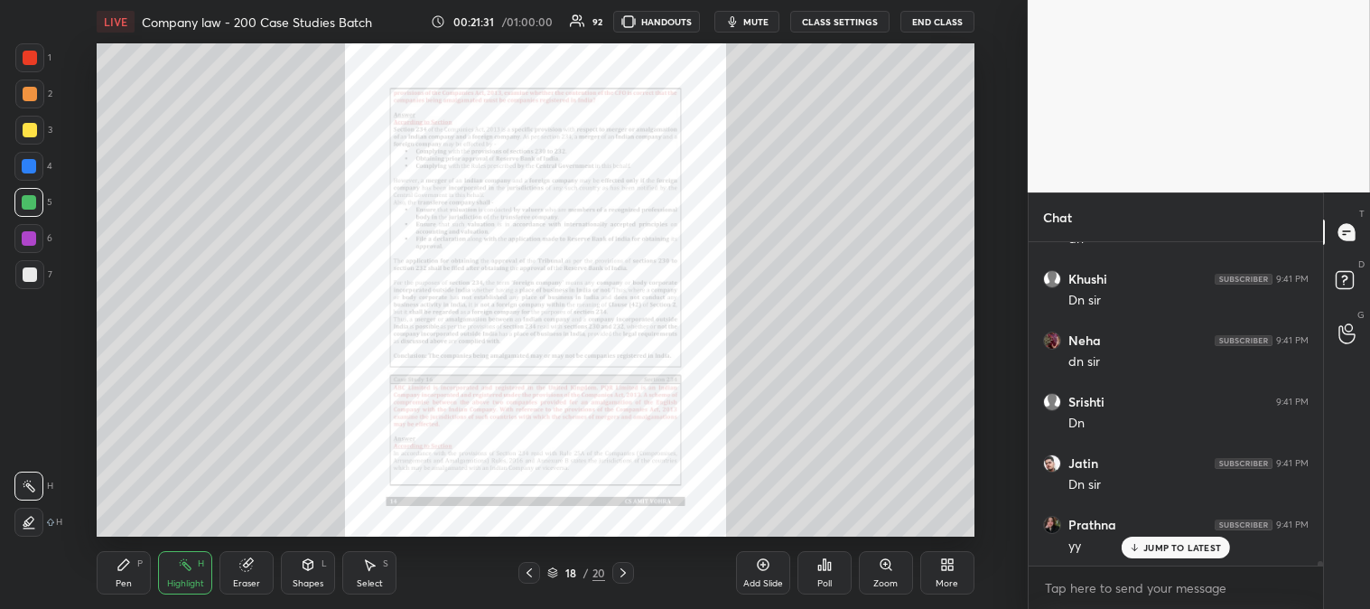
click at [537, 567] on div at bounding box center [530, 573] width 22 height 22
click at [537, 571] on div at bounding box center [530, 573] width 22 height 22
click at [540, 572] on div "16 / 20" at bounding box center [577, 573] width 116 height 22
click at [530, 571] on icon at bounding box center [529, 572] width 14 height 14
click at [535, 574] on icon at bounding box center [529, 572] width 14 height 14
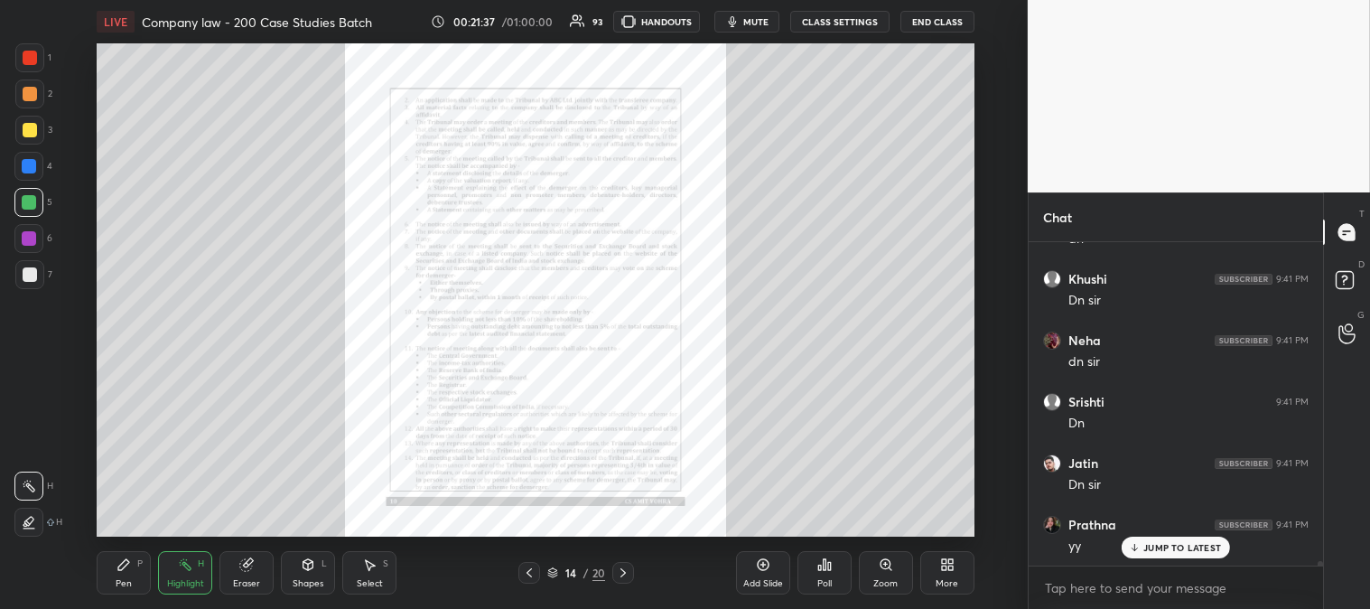
click at [534, 574] on icon at bounding box center [529, 572] width 14 height 14
click at [535, 574] on icon at bounding box center [529, 572] width 14 height 14
click at [878, 573] on div "Zoom" at bounding box center [886, 572] width 54 height 43
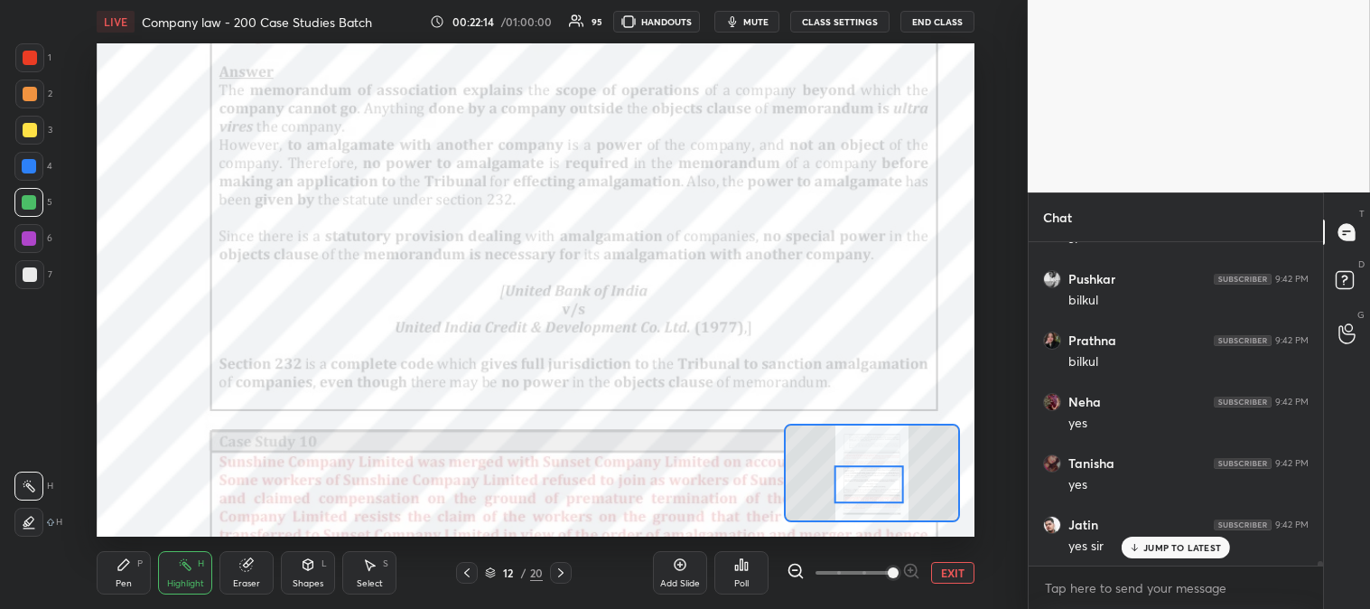
scroll to position [24233, 0]
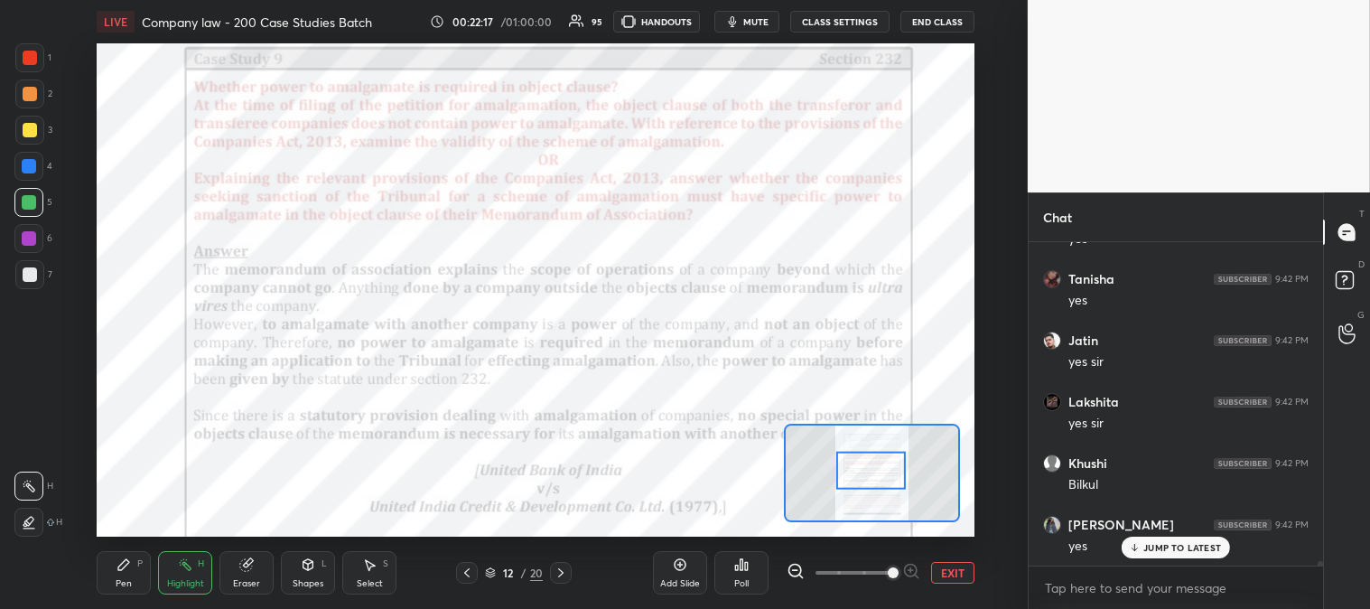
click at [149, 583] on div "Pen P" at bounding box center [124, 572] width 54 height 43
click at [1153, 551] on p "JUMP TO LATEST" at bounding box center [1183, 547] width 78 height 11
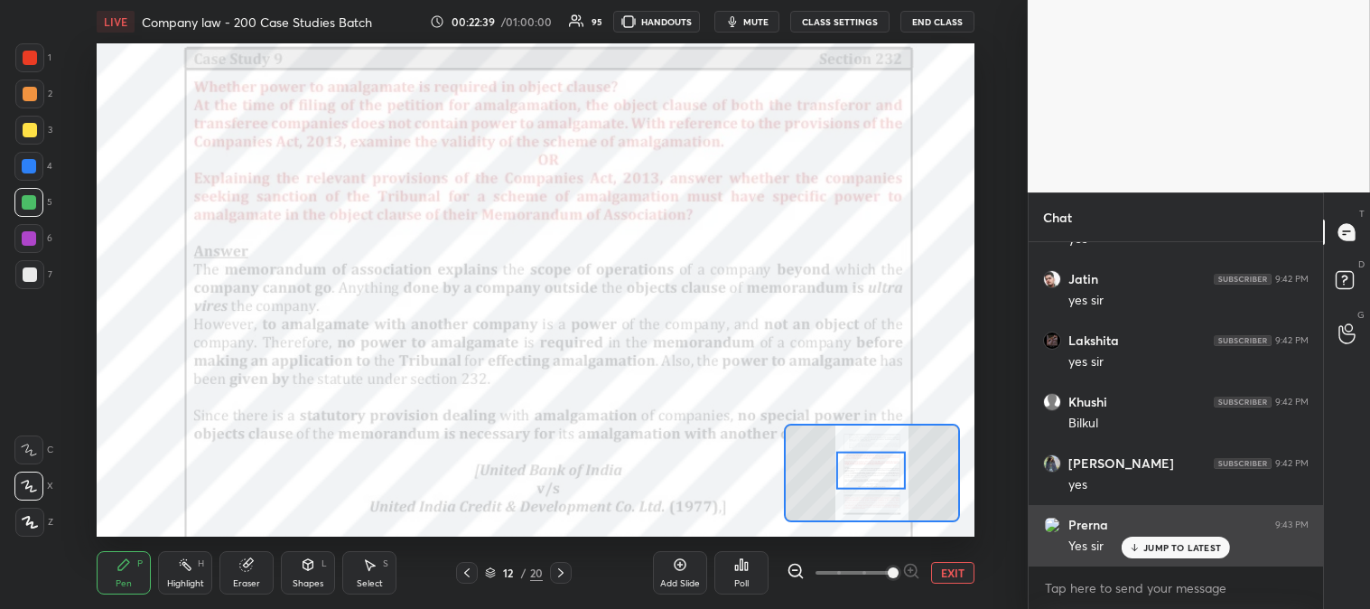
click at [1151, 548] on p "JUMP TO LATEST" at bounding box center [1183, 547] width 78 height 11
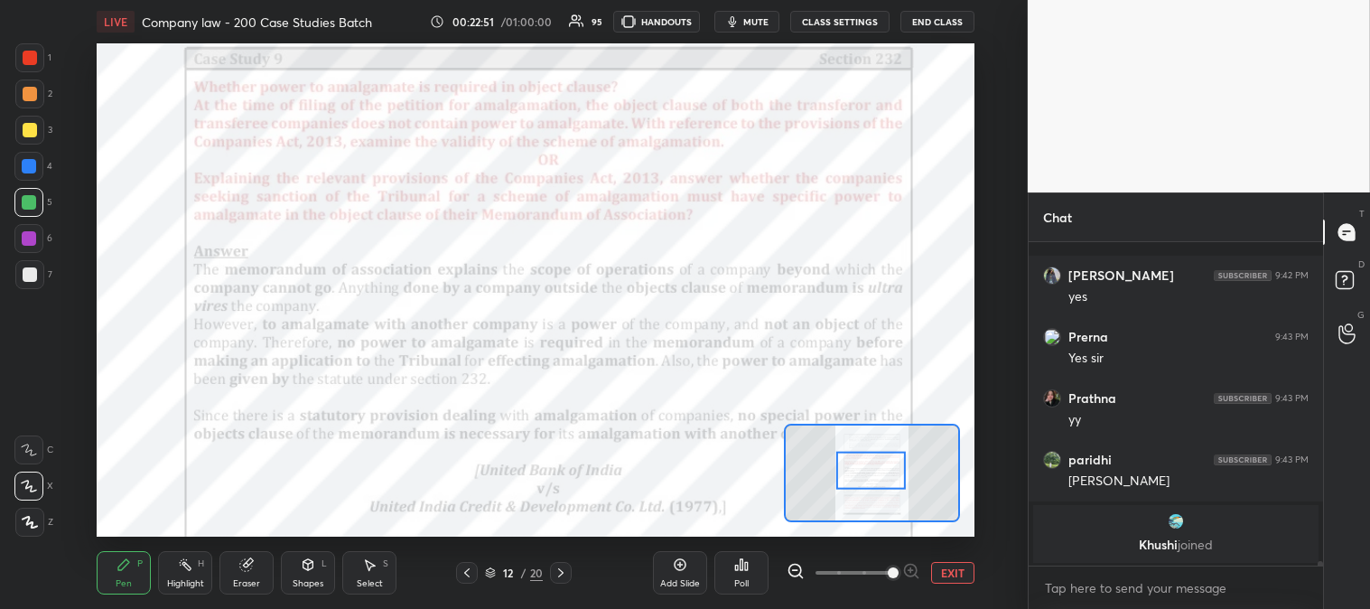
scroll to position [24606, 0]
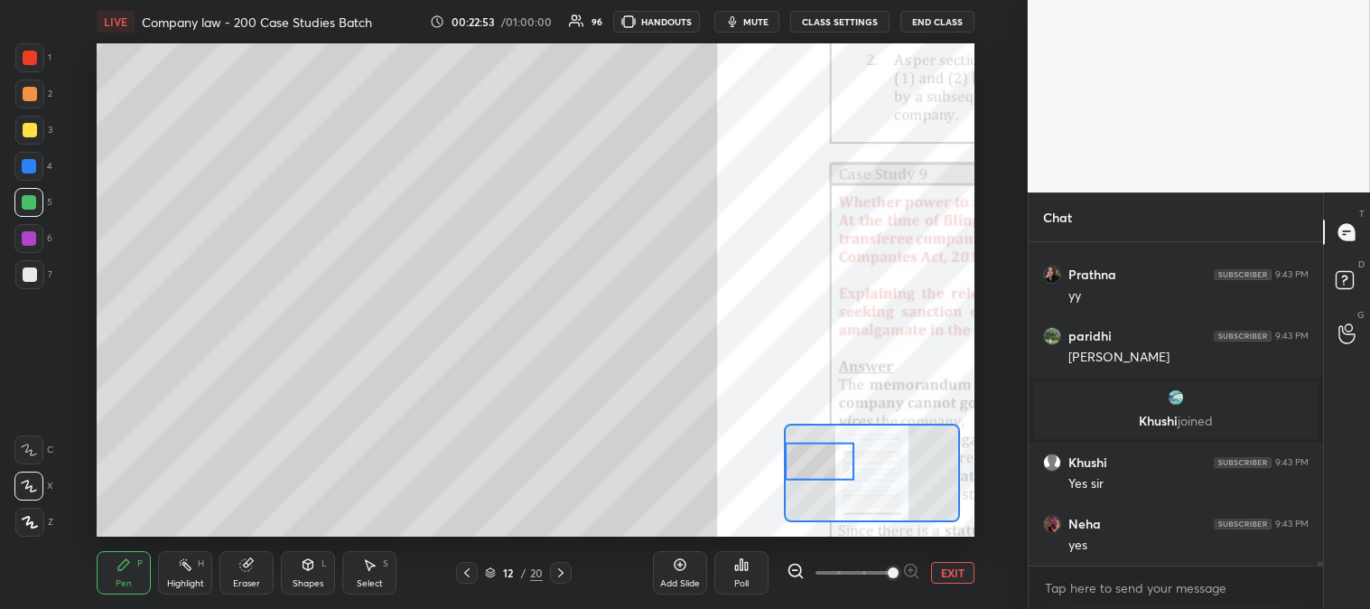
click at [129, 572] on icon at bounding box center [124, 564] width 14 height 14
click at [25, 125] on div at bounding box center [30, 130] width 14 height 14
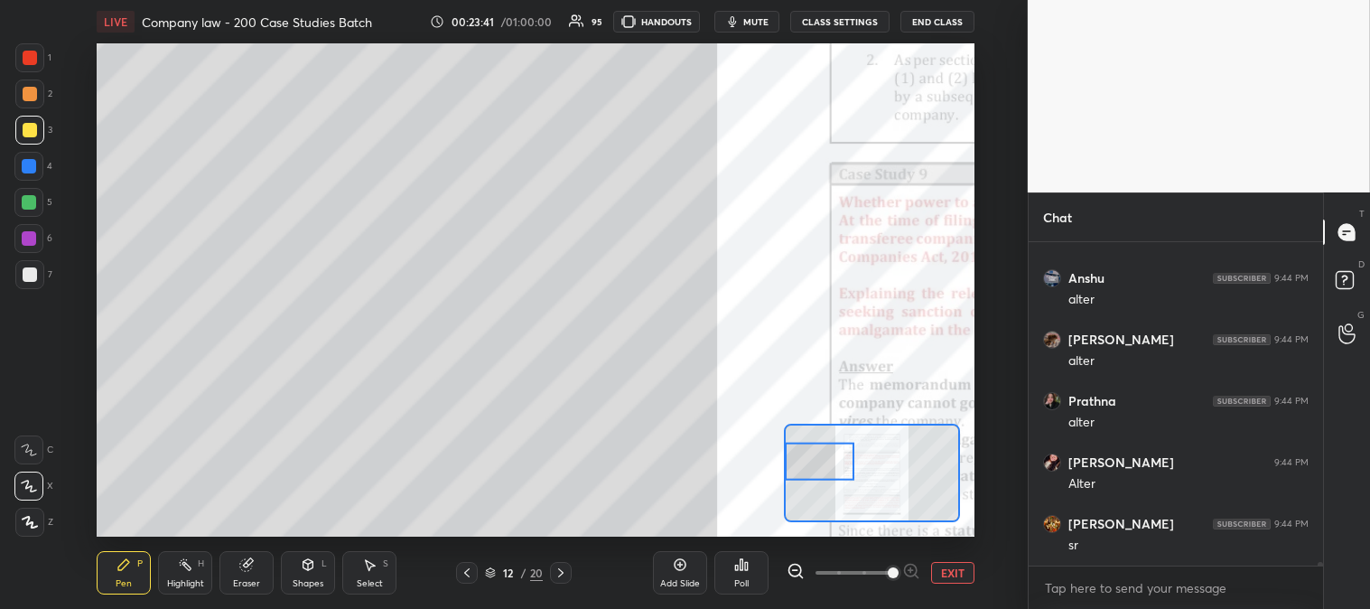
scroll to position [28352, 0]
click at [256, 584] on div "Eraser" at bounding box center [246, 583] width 27 height 9
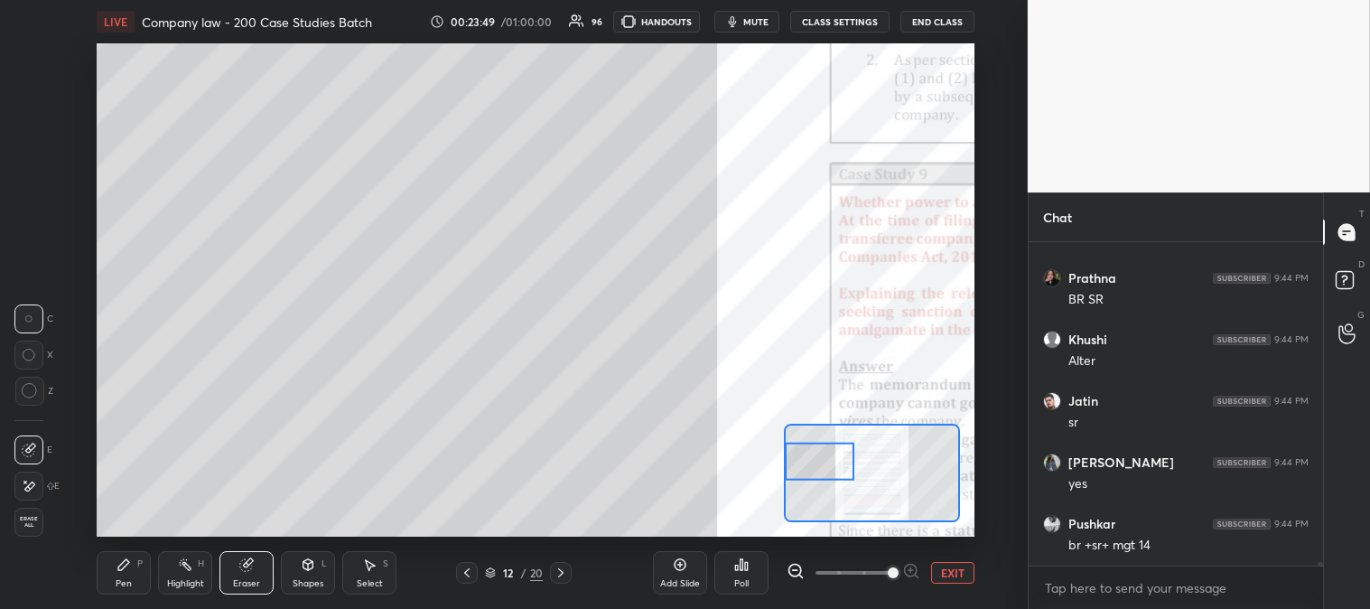
click at [124, 587] on div "Pen" at bounding box center [124, 583] width 16 height 9
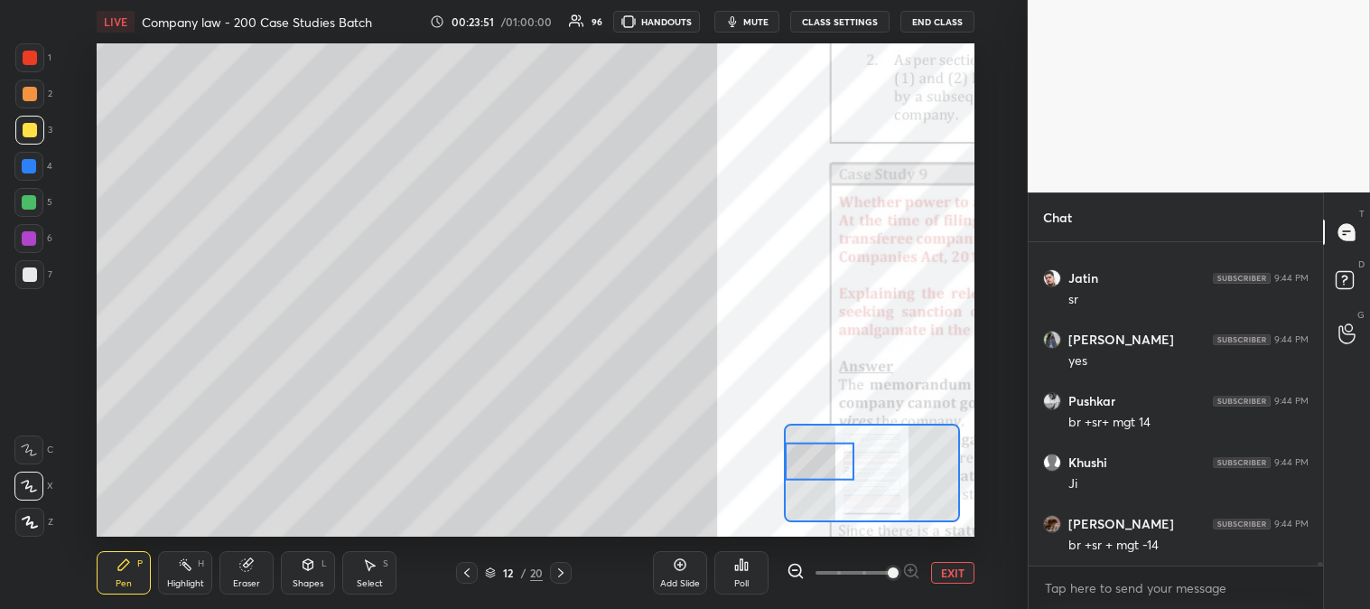
click at [254, 582] on div "Eraser" at bounding box center [246, 583] width 27 height 9
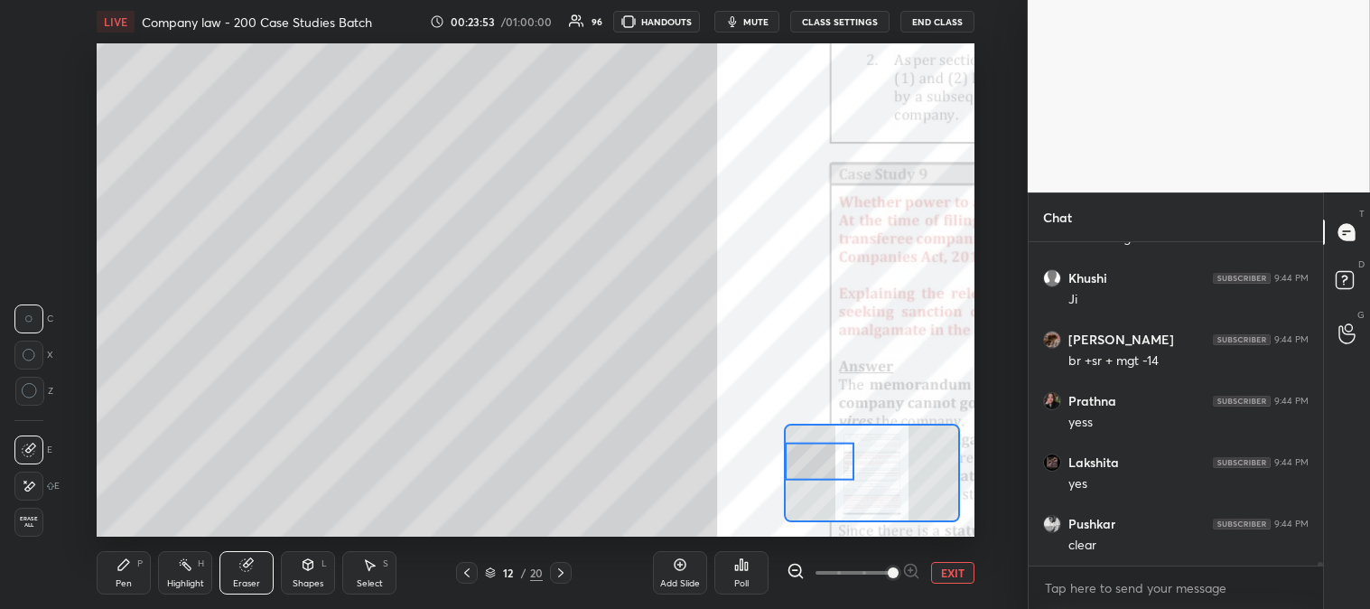
click at [125, 574] on div "Pen P" at bounding box center [124, 572] width 54 height 43
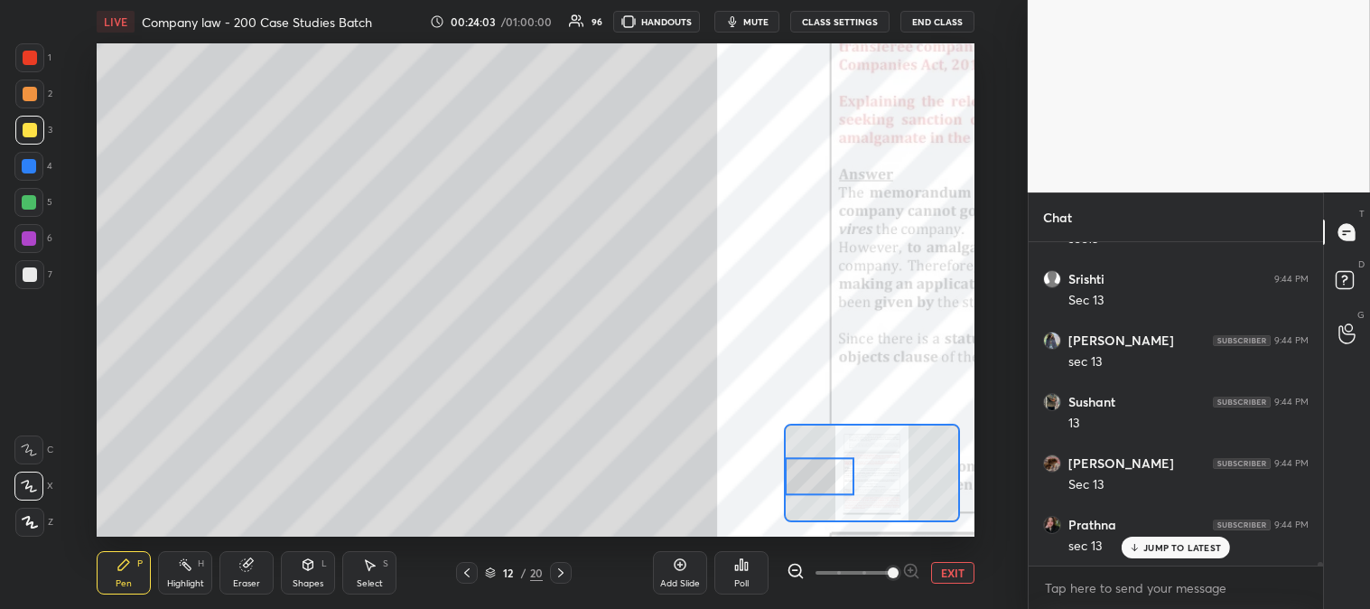
click at [960, 574] on button "EXIT" at bounding box center [952, 573] width 43 height 22
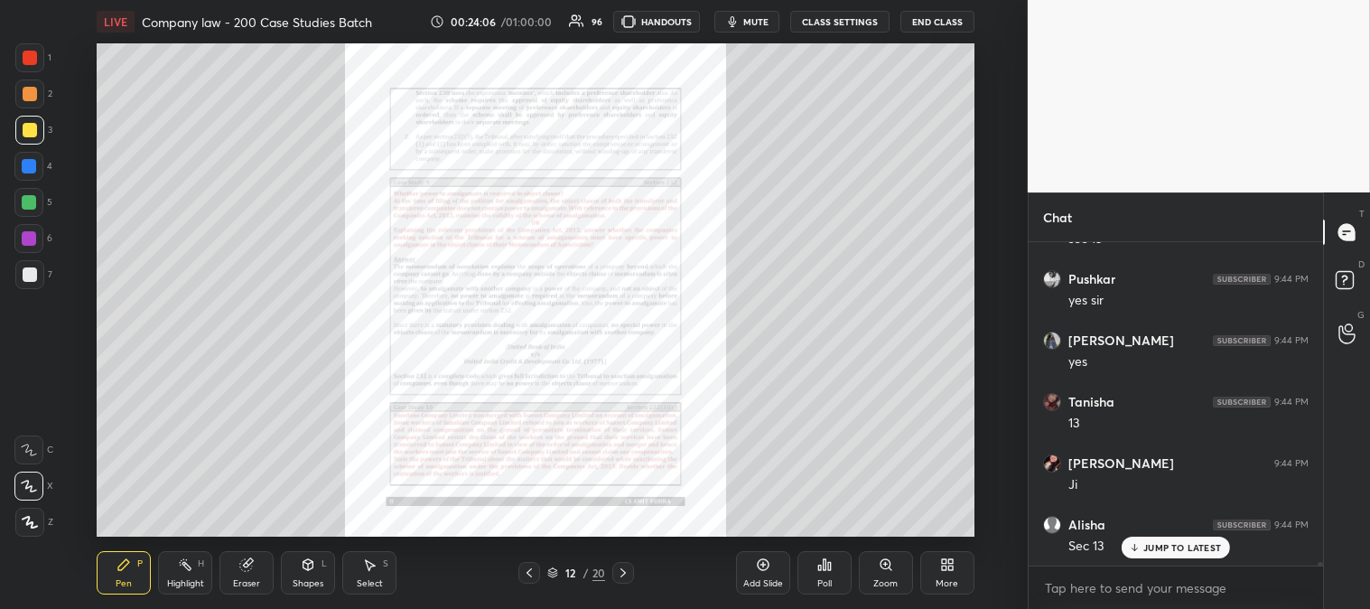
click at [120, 590] on div "Pen P" at bounding box center [124, 572] width 54 height 43
click at [32, 208] on div at bounding box center [29, 202] width 14 height 14
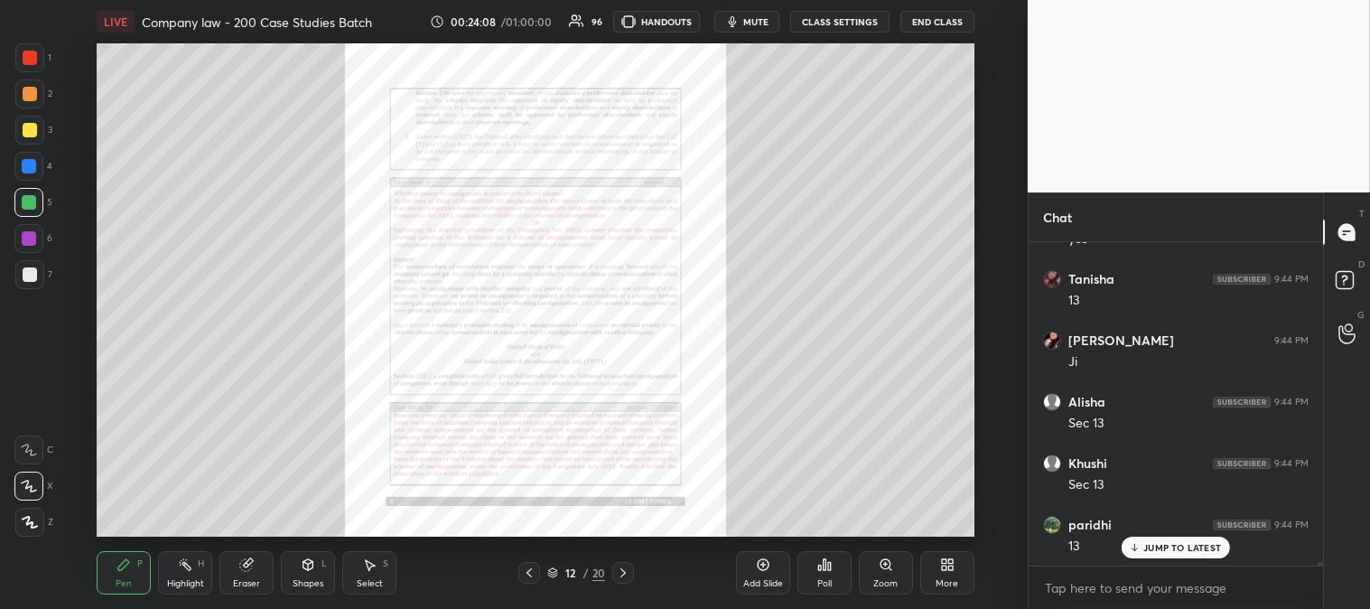
click at [880, 579] on div "Zoom" at bounding box center [886, 583] width 24 height 9
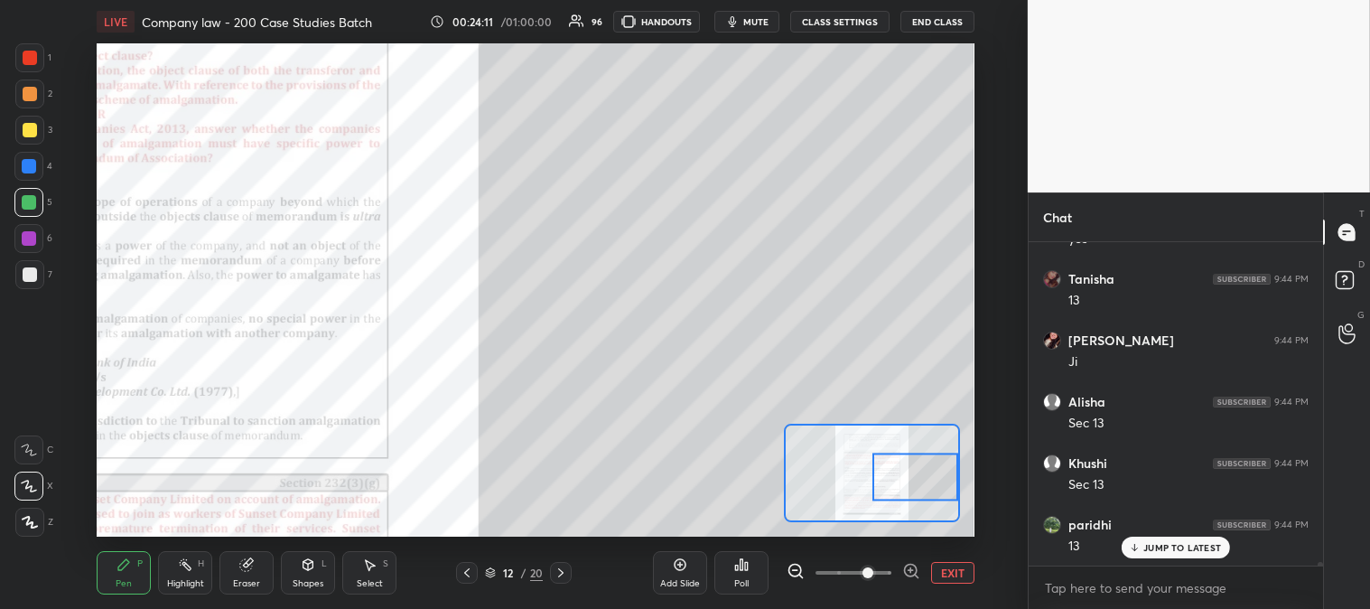
click at [38, 269] on div at bounding box center [29, 274] width 29 height 29
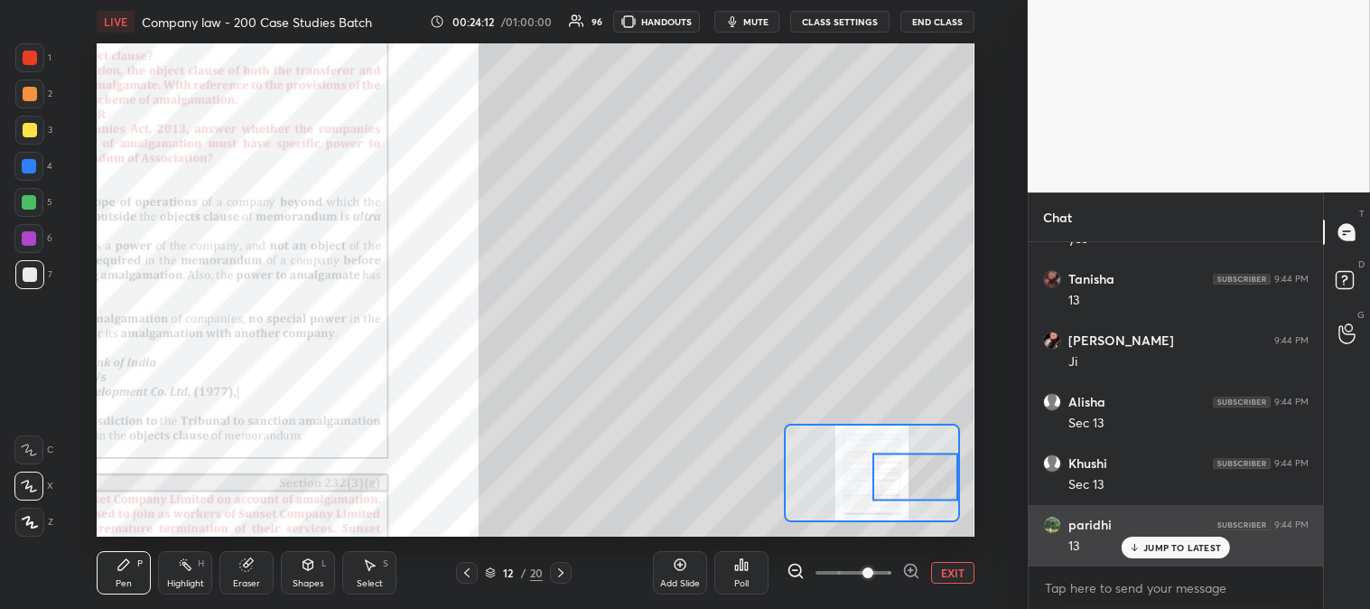
click at [1144, 549] on div "JUMP TO LATEST" at bounding box center [1176, 548] width 108 height 22
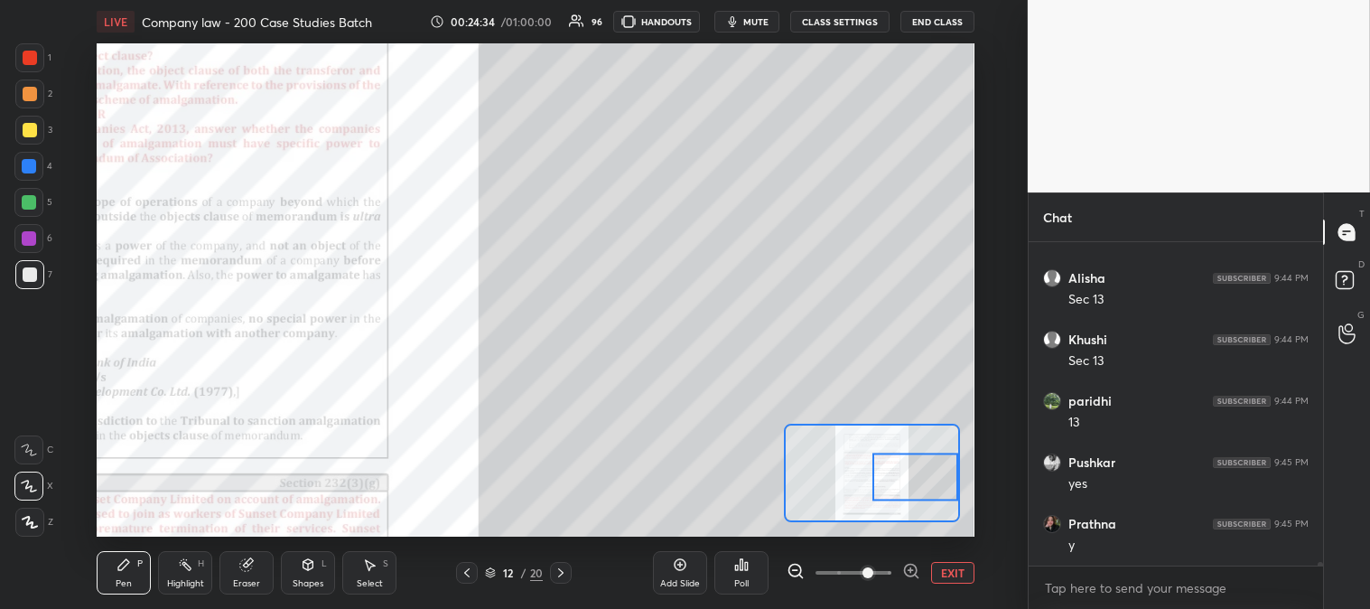
scroll to position [30195, 0]
click at [959, 569] on button "EXIT" at bounding box center [952, 573] width 43 height 22
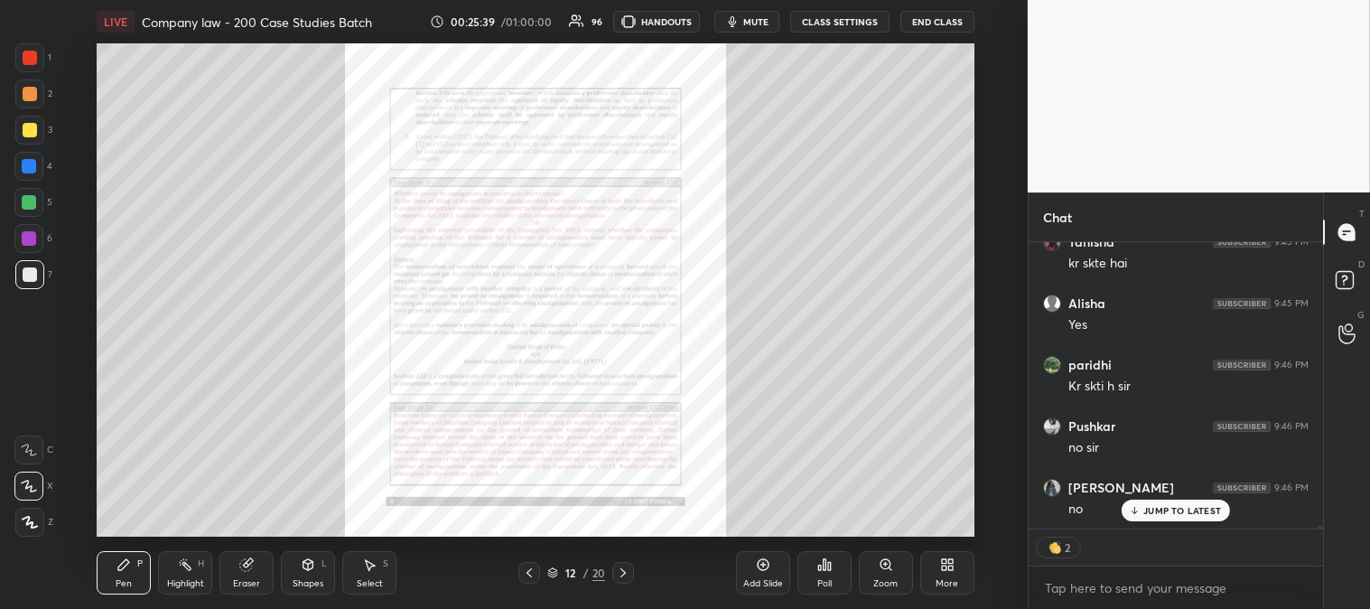
scroll to position [31031, 0]
click at [870, 575] on div "Zoom" at bounding box center [886, 572] width 54 height 43
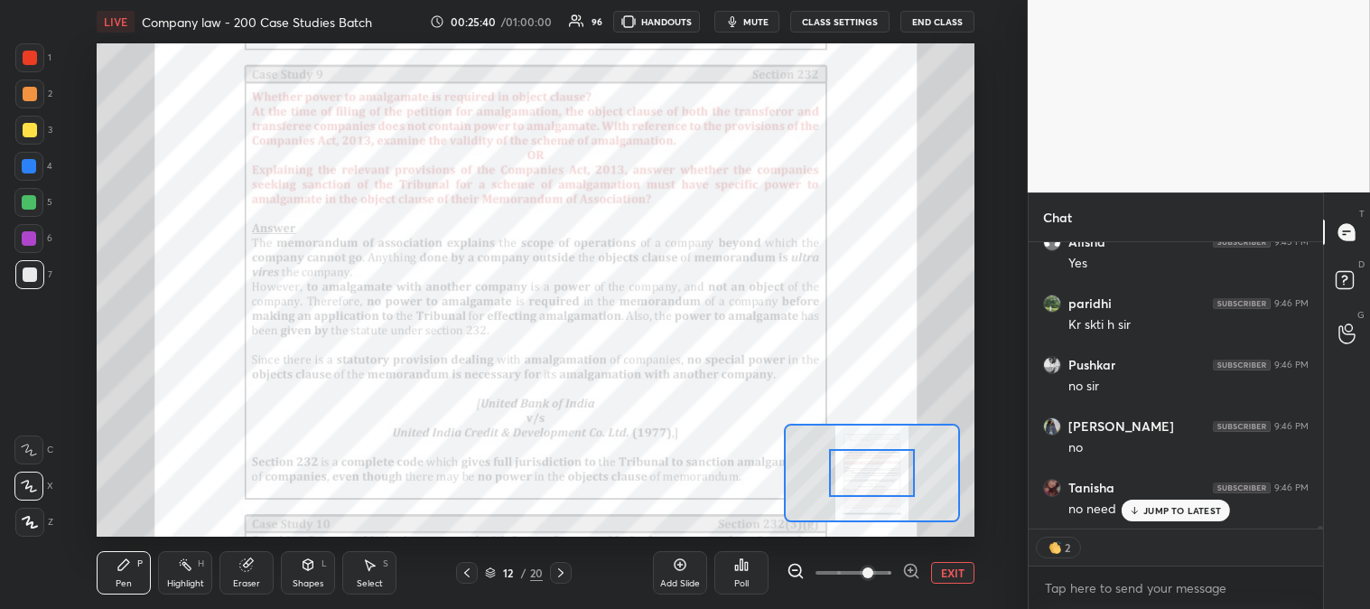
scroll to position [31092, 0]
click at [119, 596] on div "Pen P Highlight H Eraser Shapes L Select S 12 / 20 Add Slide Poll EXIT" at bounding box center [535, 573] width 877 height 72
click at [27, 68] on div at bounding box center [29, 57] width 29 height 29
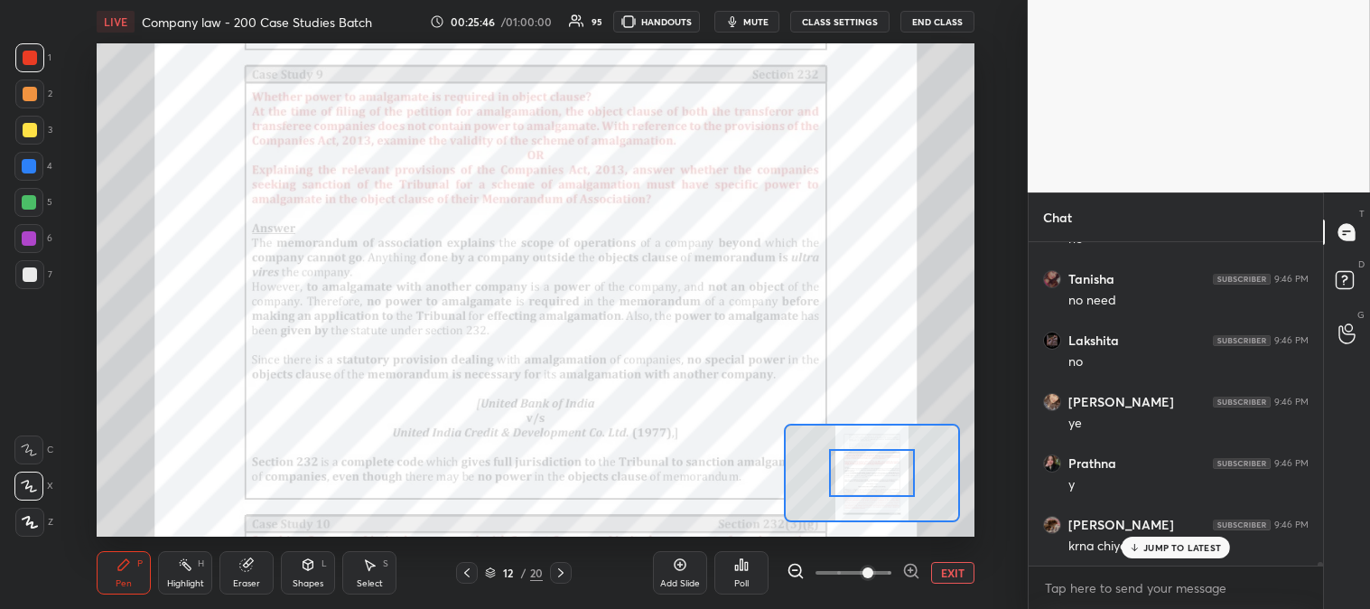
scroll to position [31301, 0]
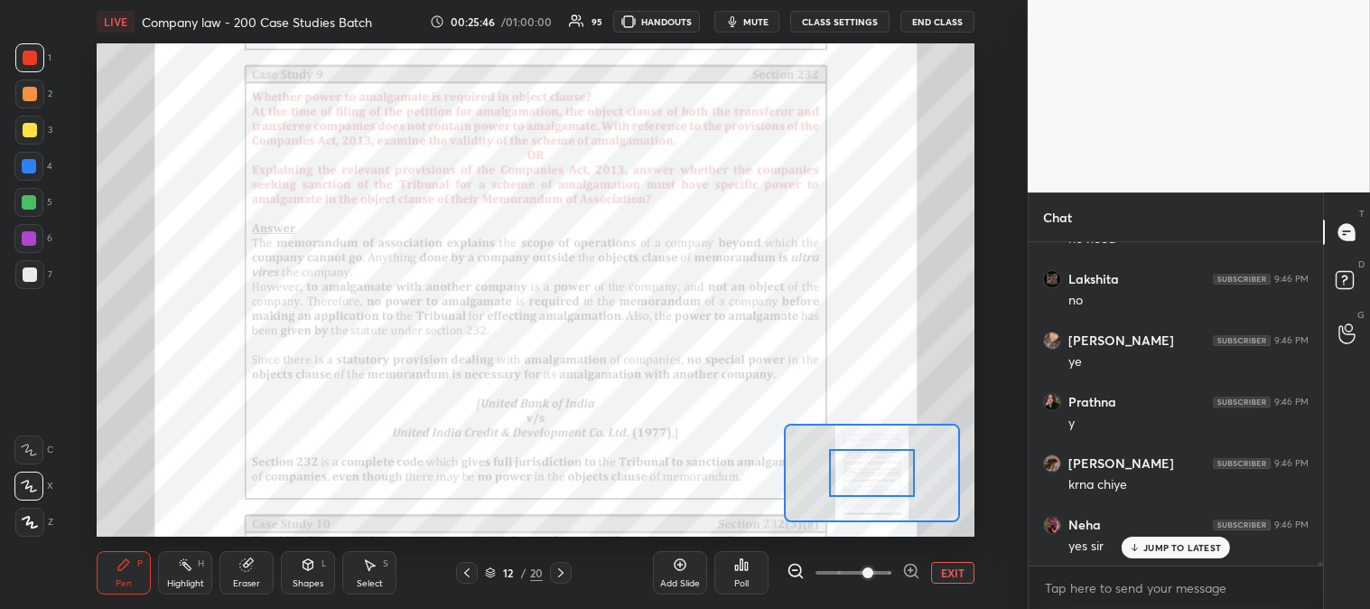
click at [1153, 556] on div "JUMP TO LATEST" at bounding box center [1176, 548] width 108 height 22
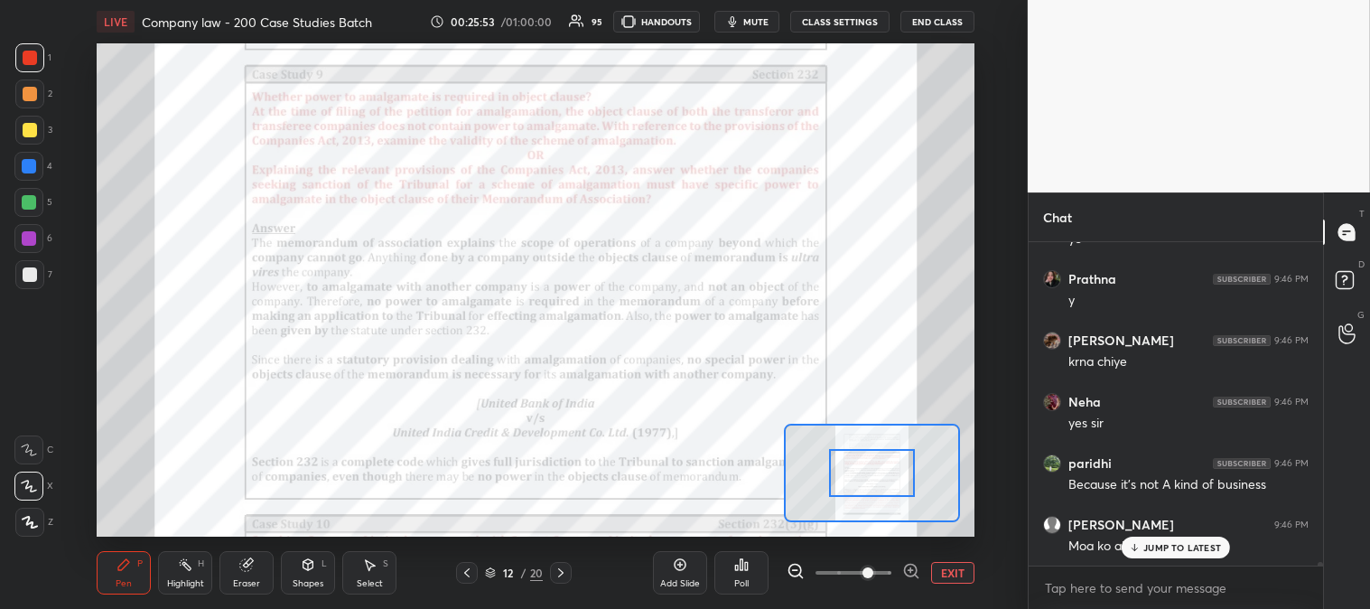
scroll to position [31485, 0]
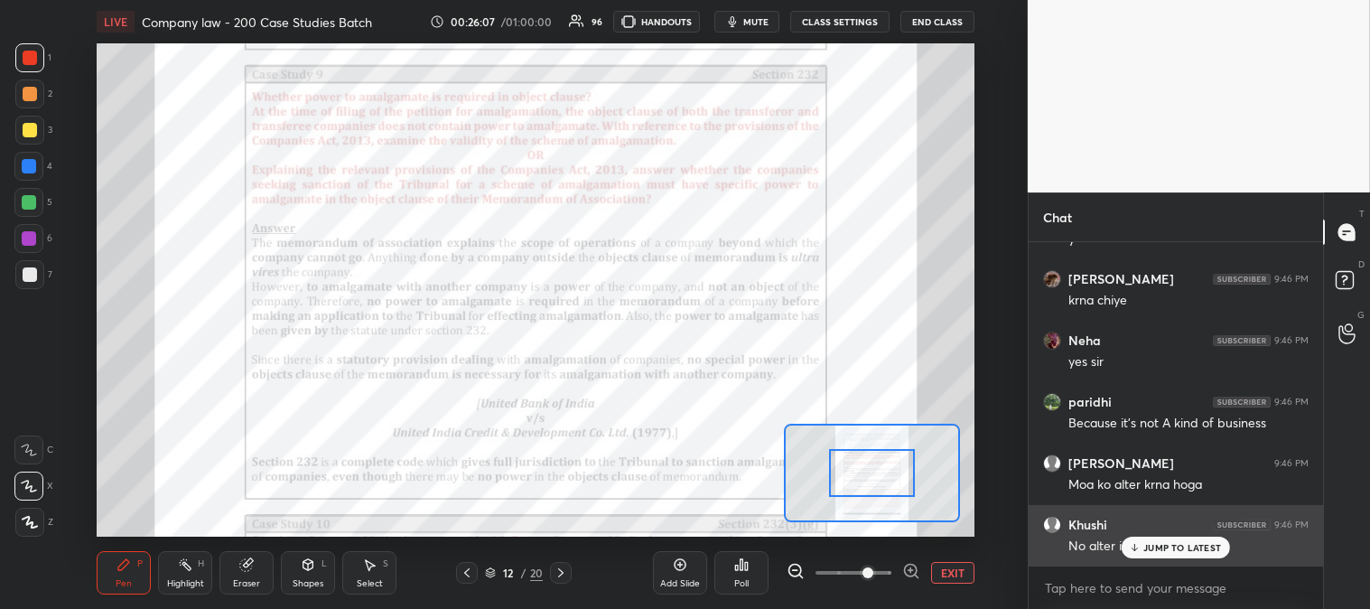
click at [1149, 548] on p "JUMP TO LATEST" at bounding box center [1183, 547] width 78 height 11
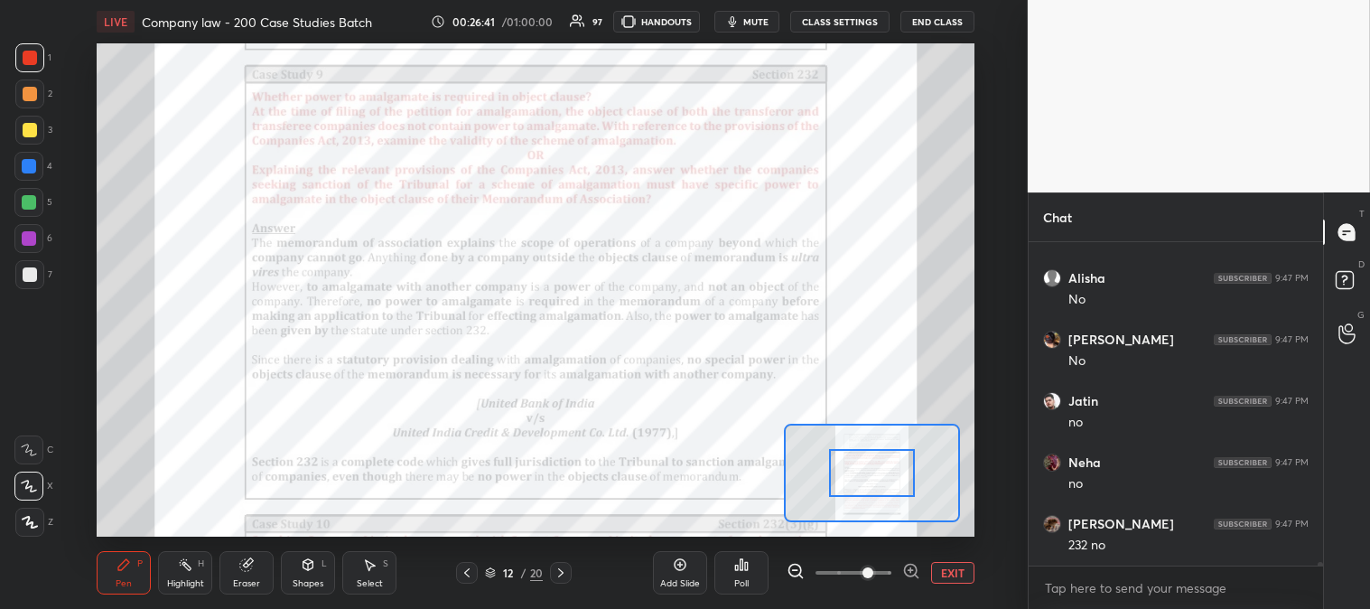
scroll to position [28596, 0]
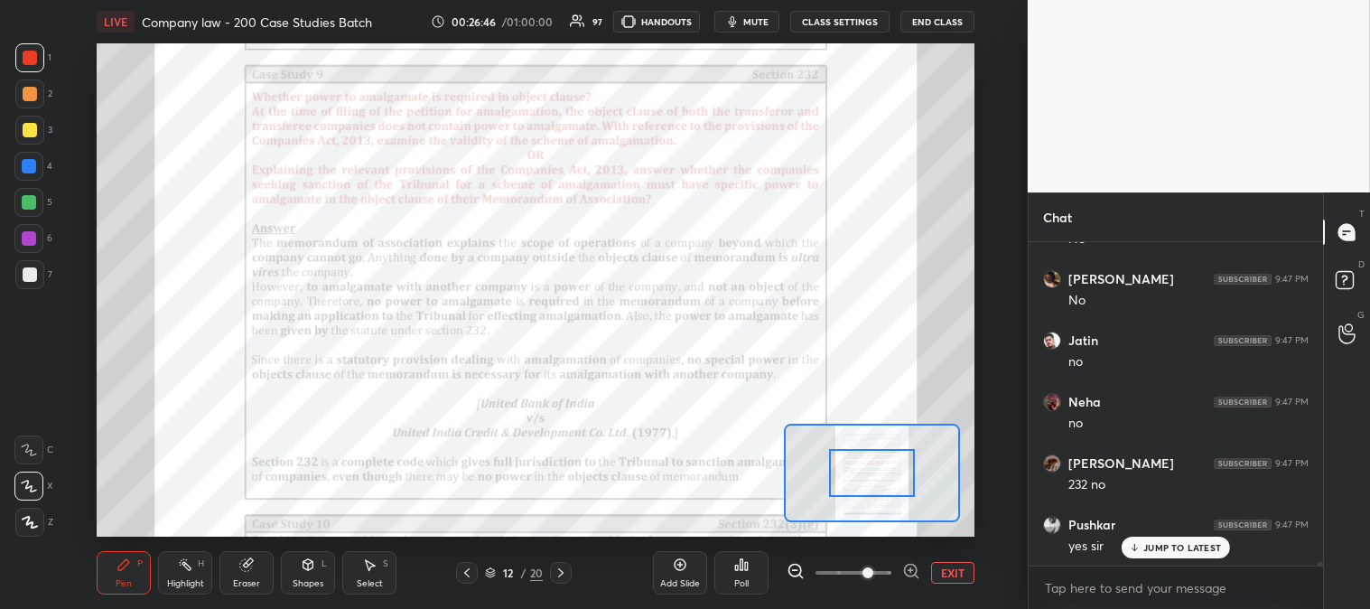
click at [238, 574] on div "Eraser" at bounding box center [247, 572] width 54 height 43
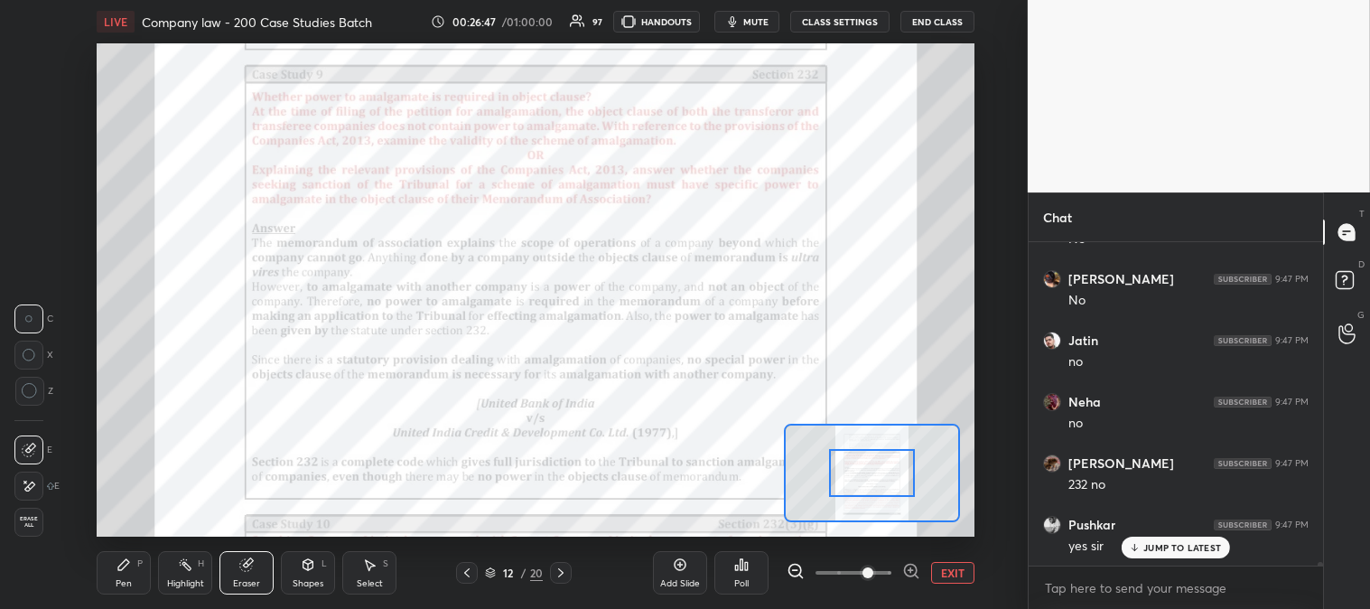
scroll to position [28662, 0]
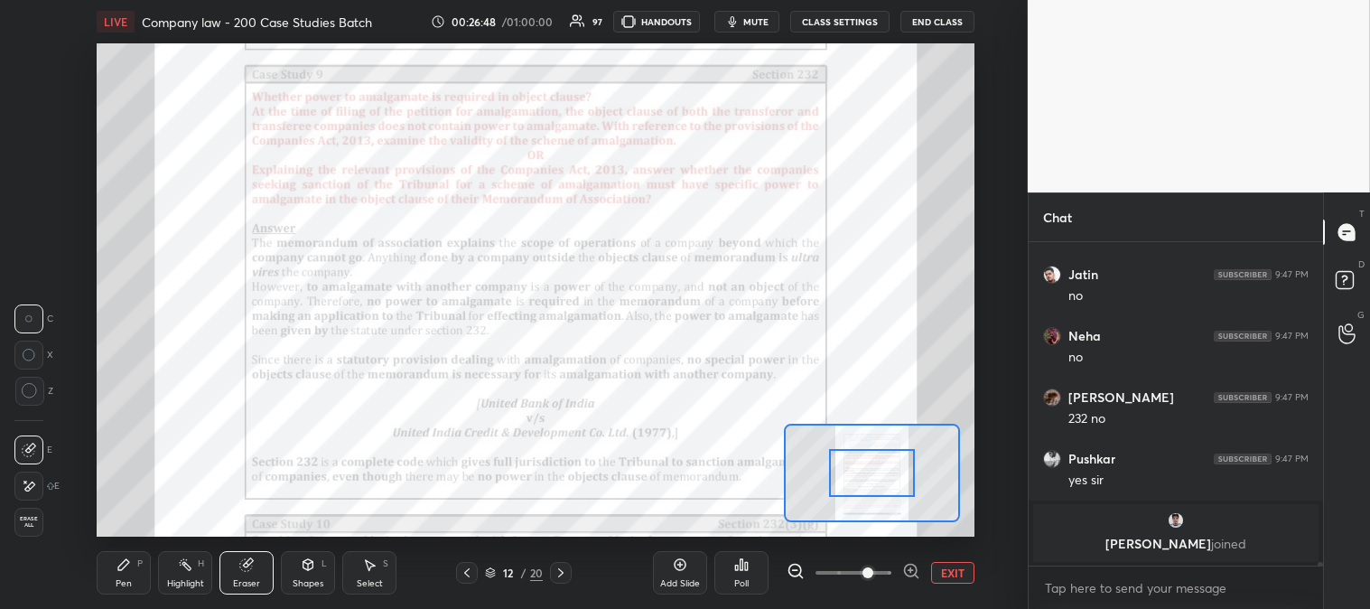
click at [120, 575] on div "Pen P" at bounding box center [124, 572] width 54 height 43
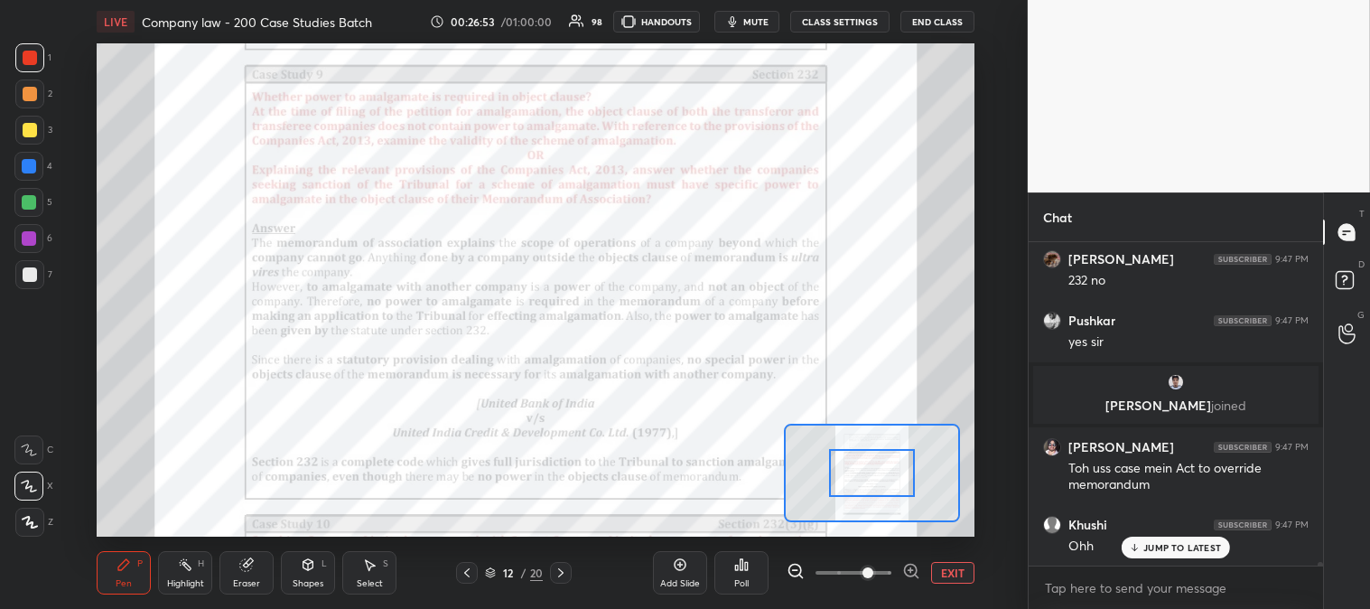
scroll to position [28862, 0]
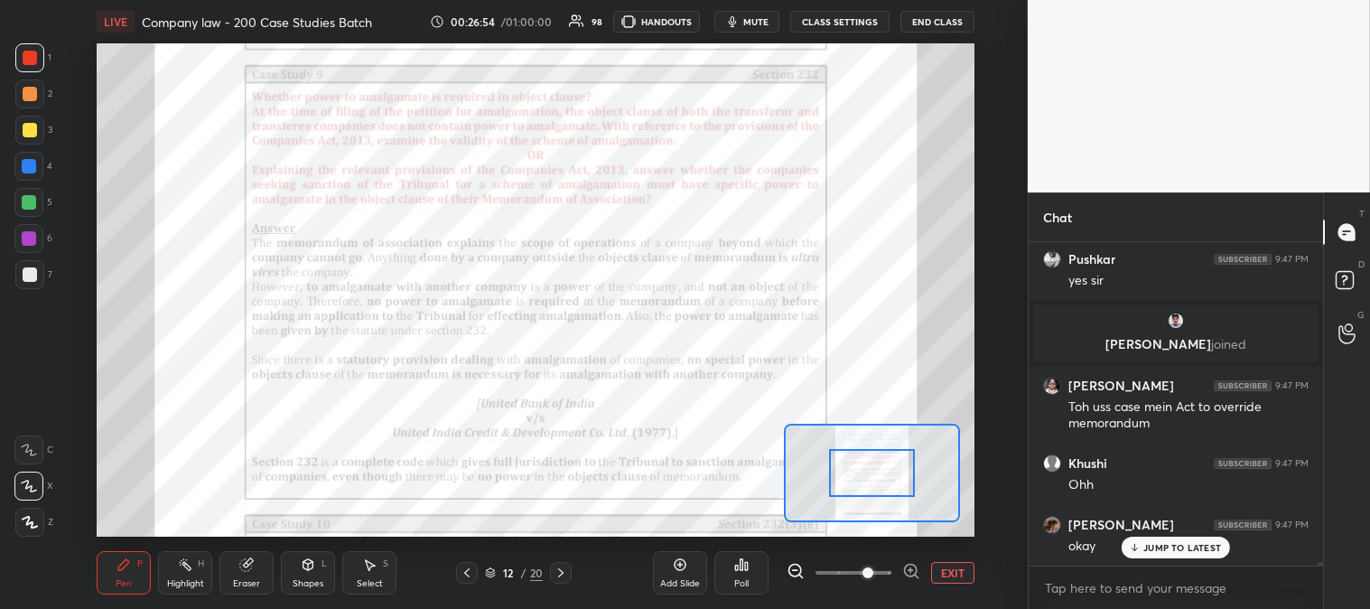
click at [185, 572] on icon at bounding box center [185, 564] width 14 height 14
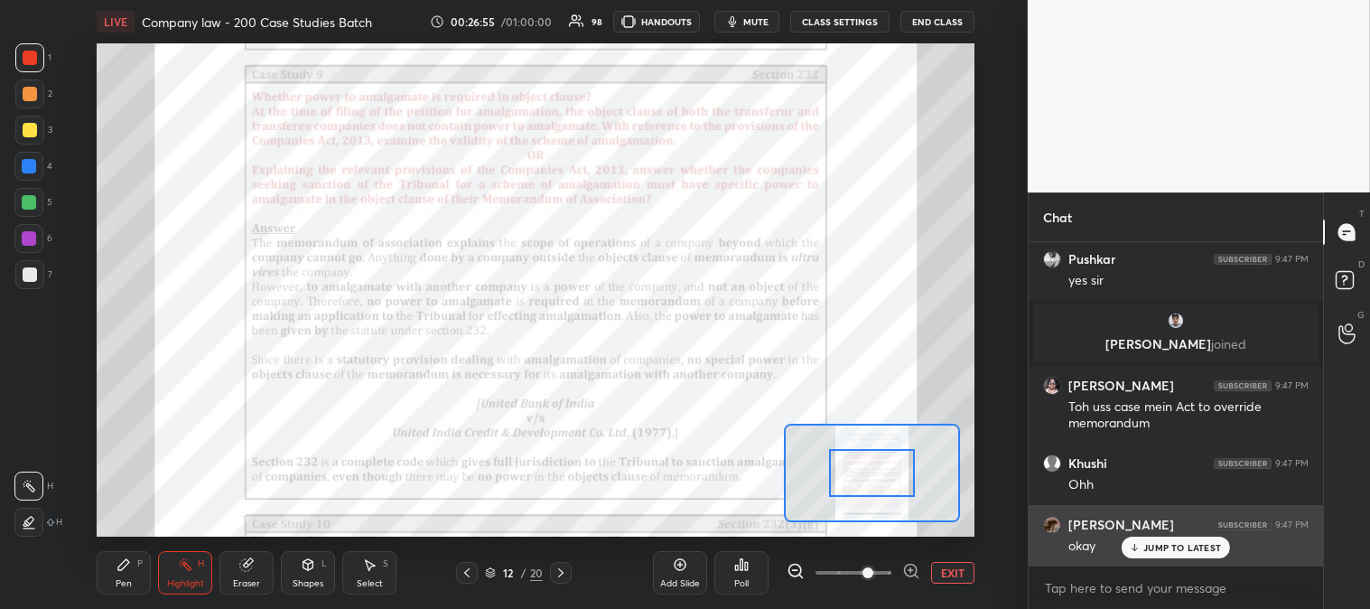
click at [1159, 549] on p "JUMP TO LATEST" at bounding box center [1183, 547] width 78 height 11
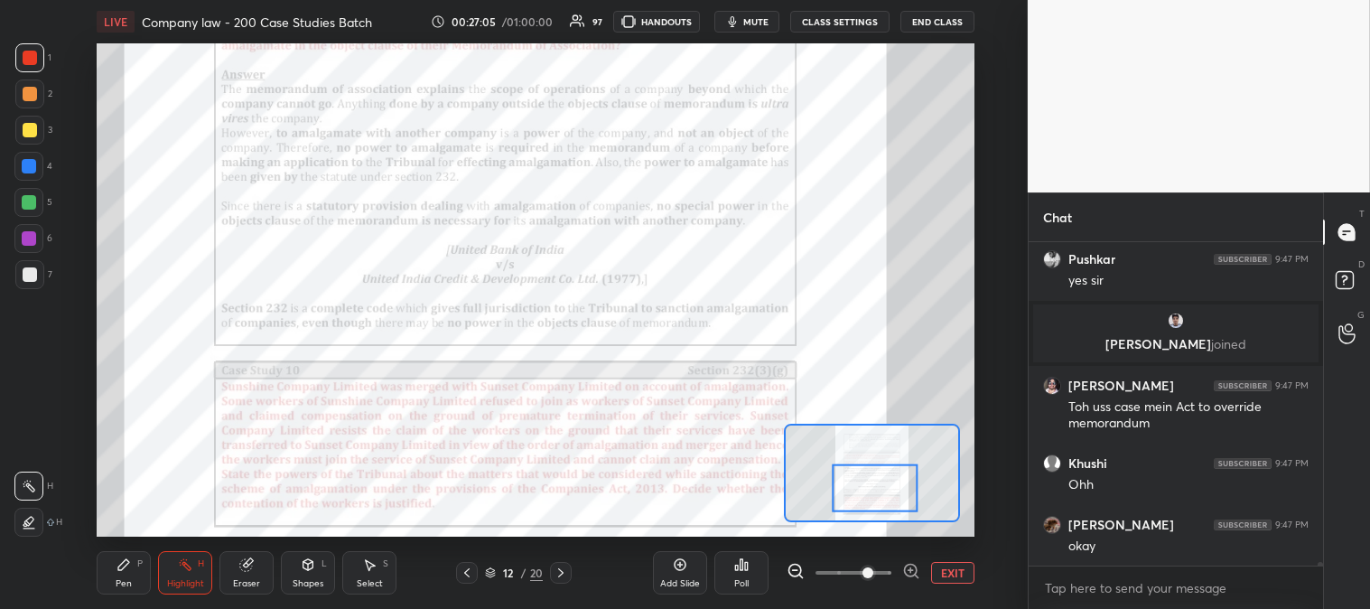
click at [152, 578] on div "Pen P Highlight H Eraser Shapes L Select S" at bounding box center [236, 572] width 278 height 43
click at [124, 581] on div "Pen" at bounding box center [124, 583] width 16 height 9
click at [173, 579] on div "Highlight" at bounding box center [185, 583] width 37 height 9
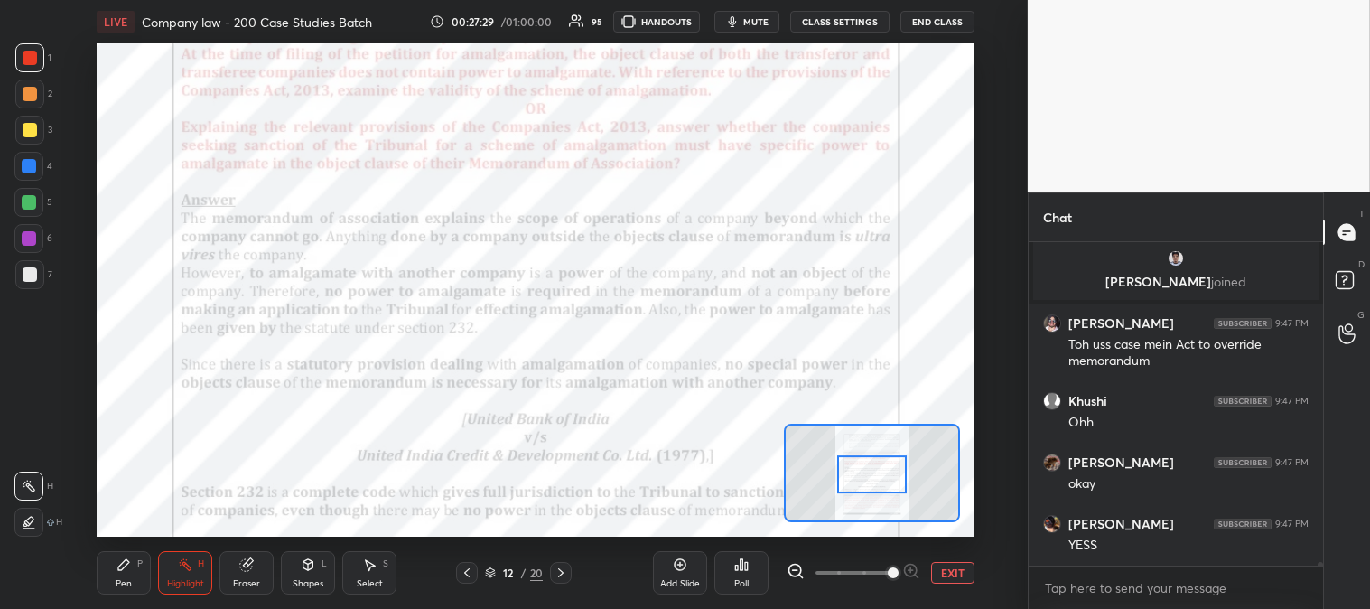
click at [761, 23] on span "mute" at bounding box center [755, 21] width 25 height 13
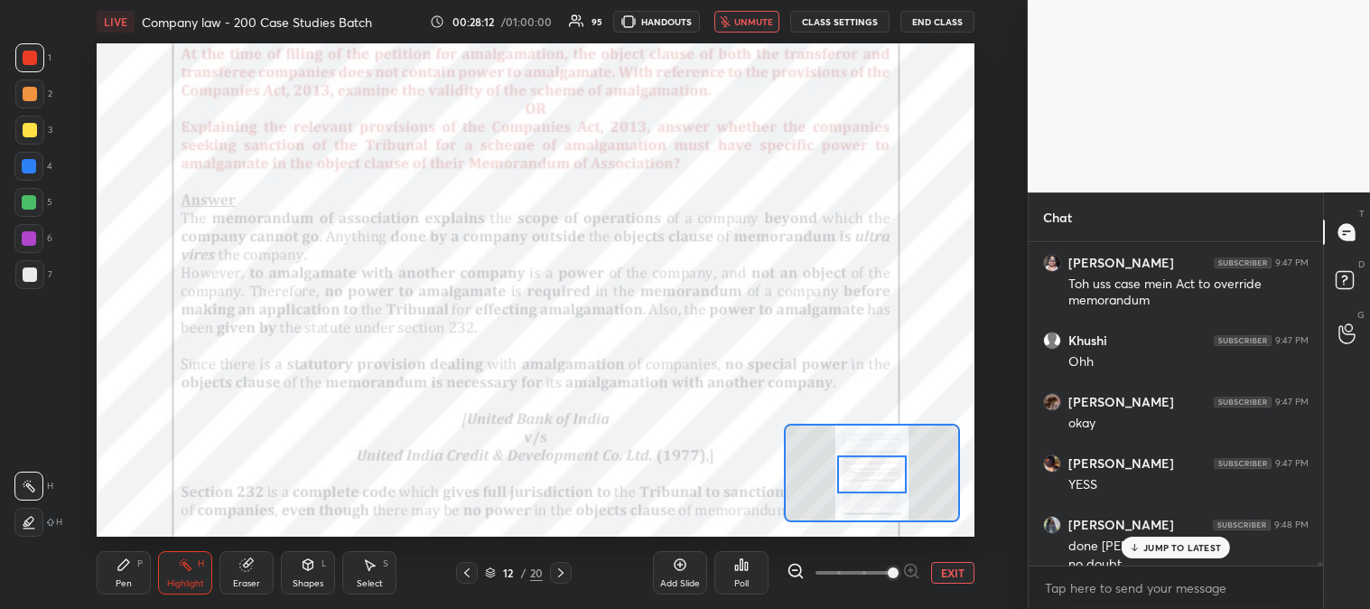
scroll to position [29003, 0]
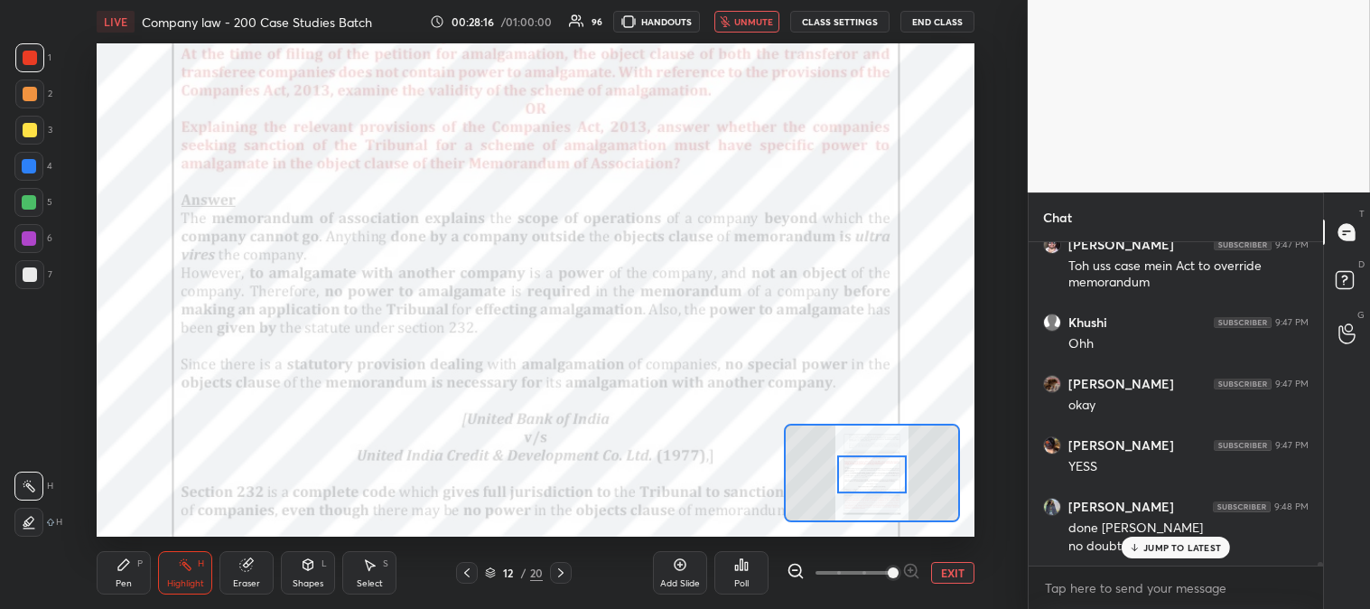
click at [753, 12] on button "unmute" at bounding box center [747, 22] width 65 height 22
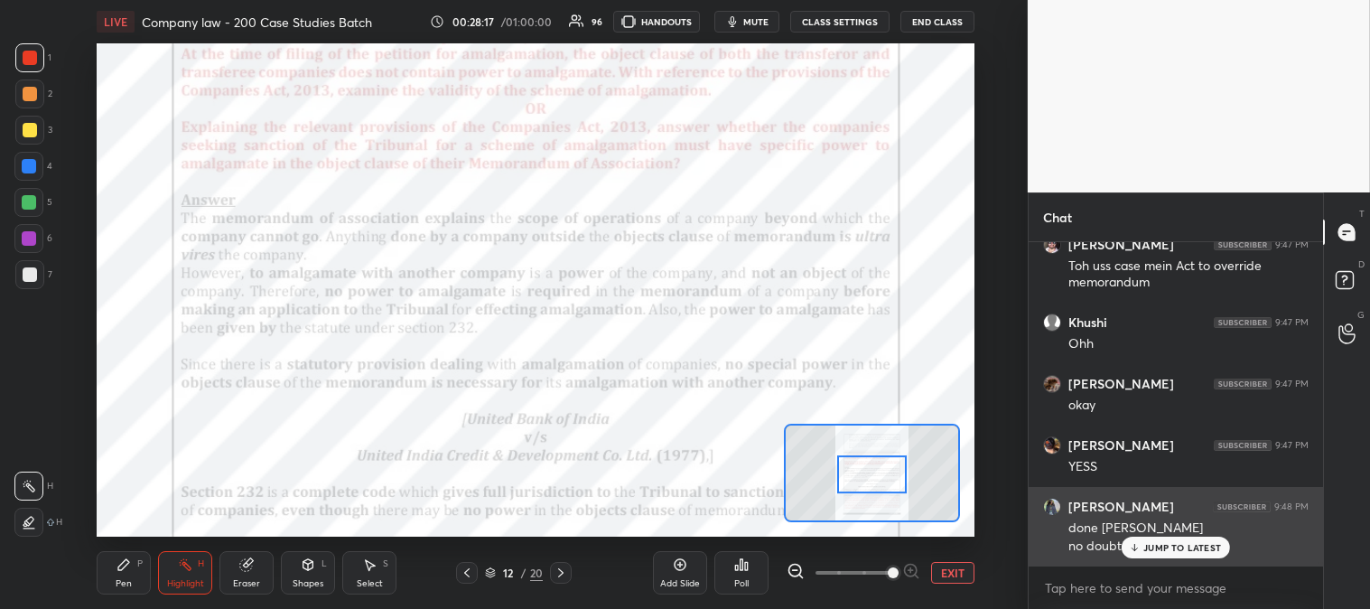
click at [1151, 549] on p "JUMP TO LATEST" at bounding box center [1183, 547] width 78 height 11
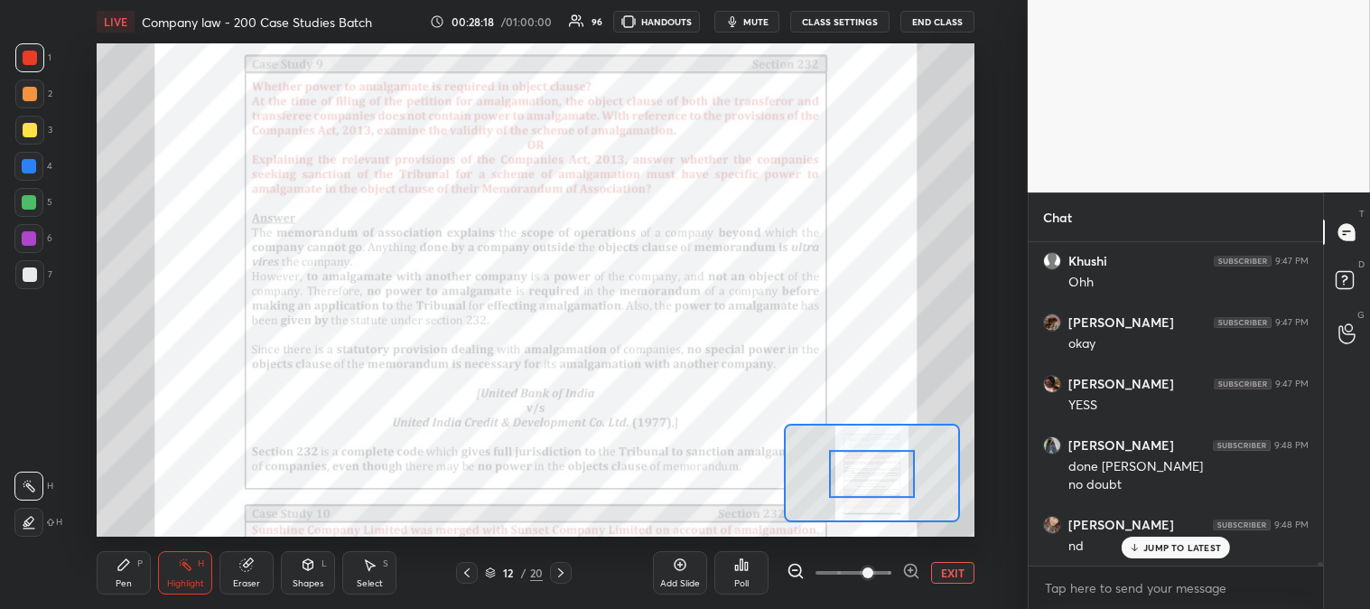
scroll to position [29125, 0]
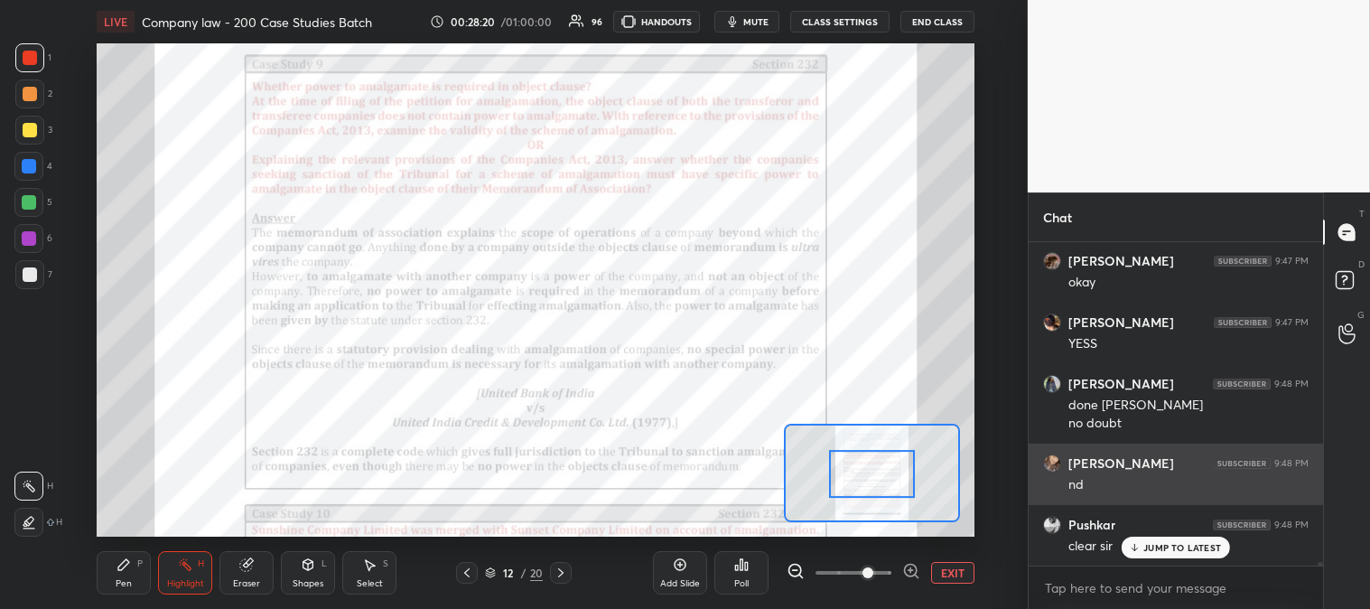
click at [1145, 547] on p "JUMP TO LATEST" at bounding box center [1183, 547] width 78 height 11
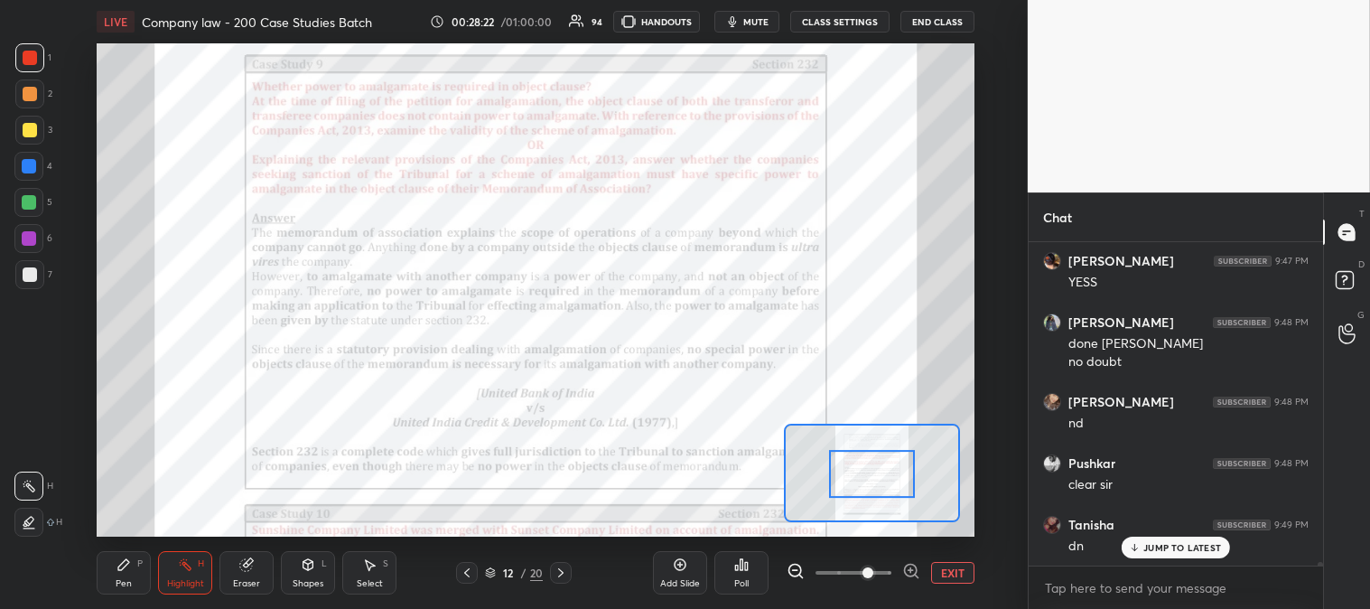
scroll to position [29249, 0]
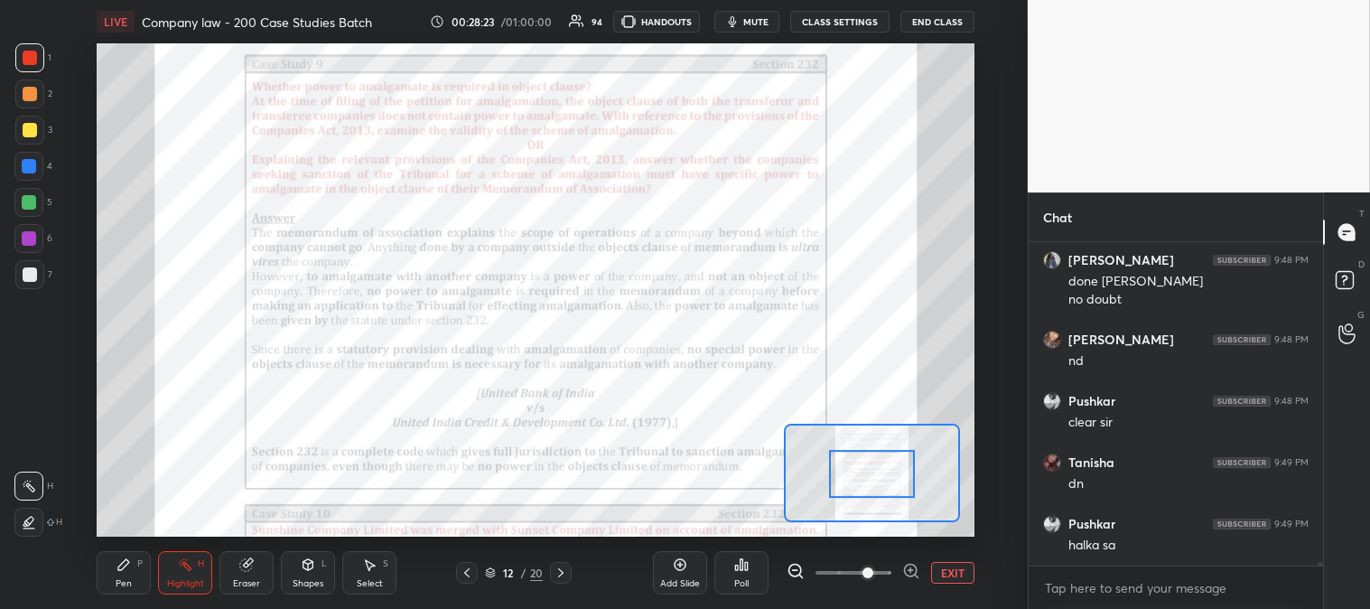
click at [174, 581] on div "Highlight" at bounding box center [185, 583] width 37 height 9
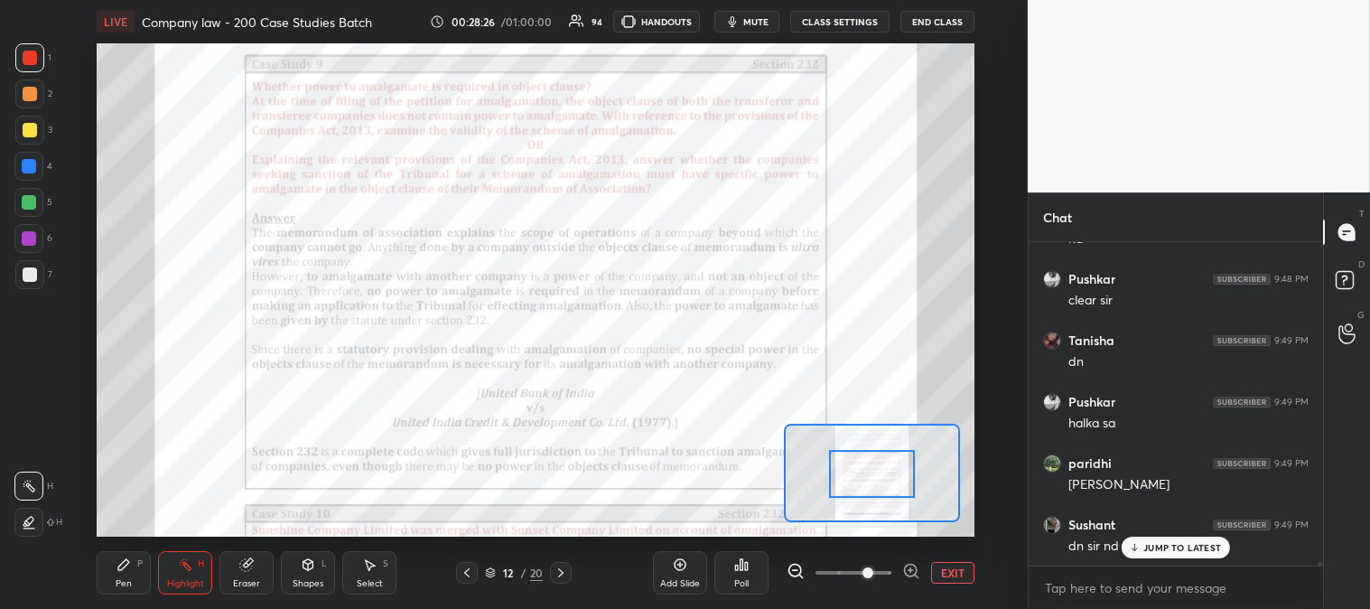
scroll to position [29433, 0]
click at [1153, 547] on p "JUMP TO LATEST" at bounding box center [1183, 547] width 78 height 11
click at [951, 574] on button "EXIT" at bounding box center [952, 573] width 43 height 22
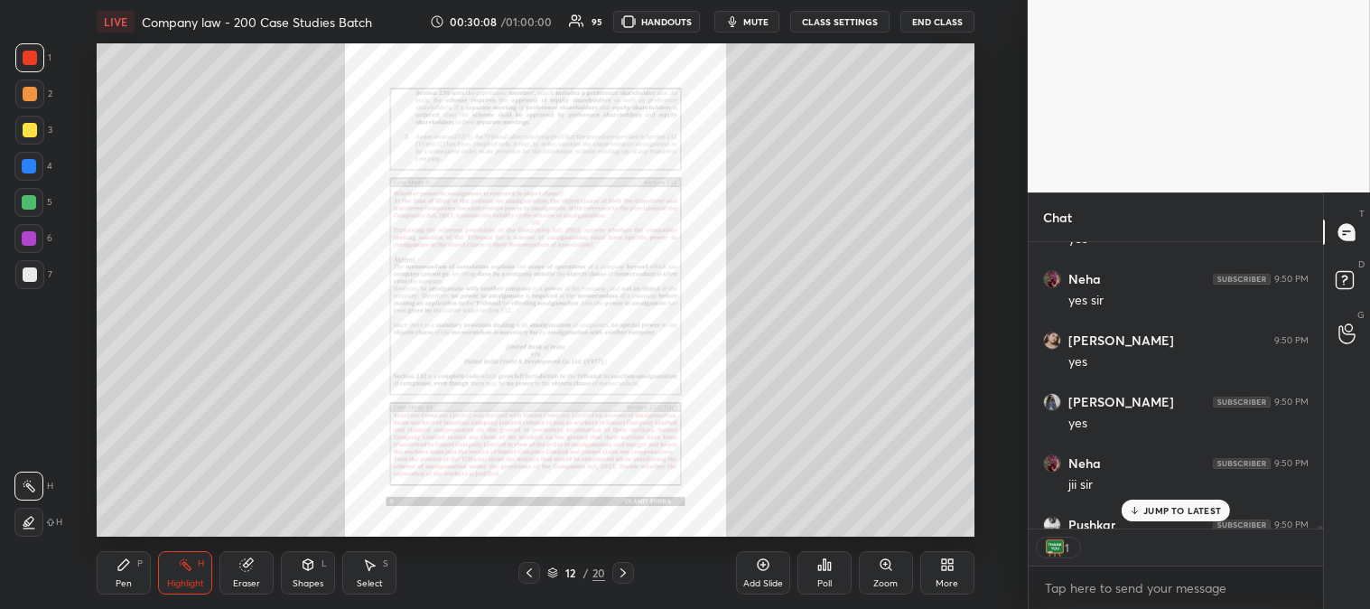
scroll to position [5, 5]
click at [1170, 509] on p "JUMP TO LATEST" at bounding box center [1183, 510] width 78 height 11
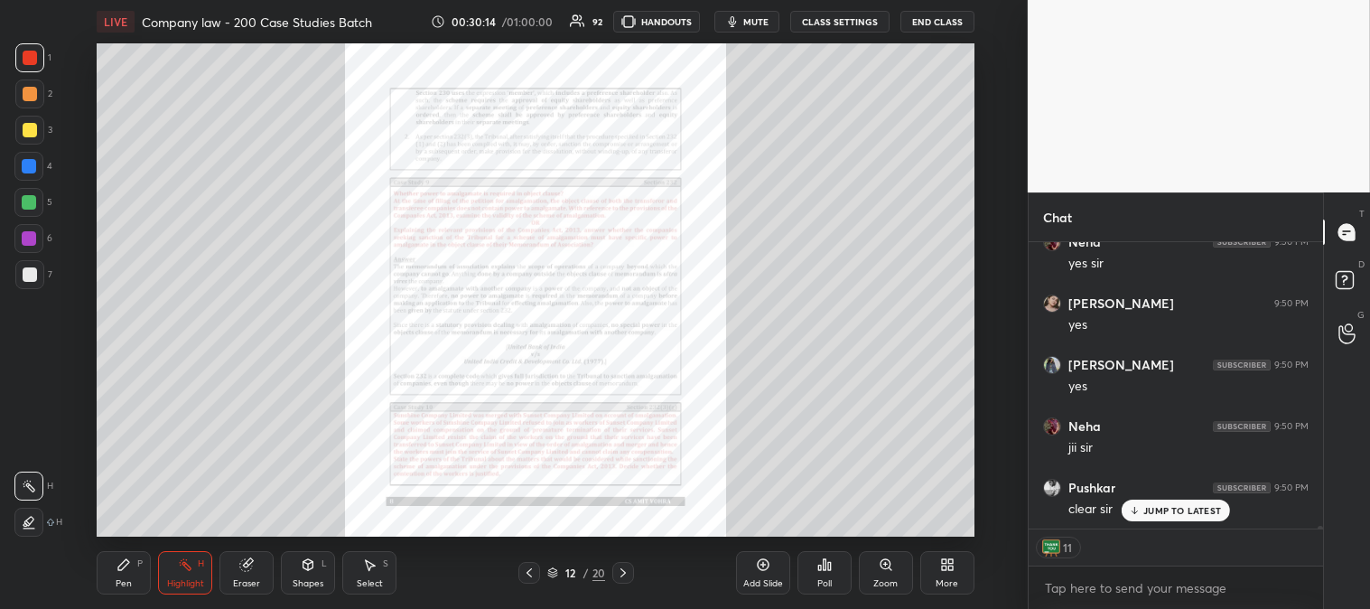
scroll to position [32805, 0]
click at [930, 29] on button "End Class" at bounding box center [938, 22] width 74 height 22
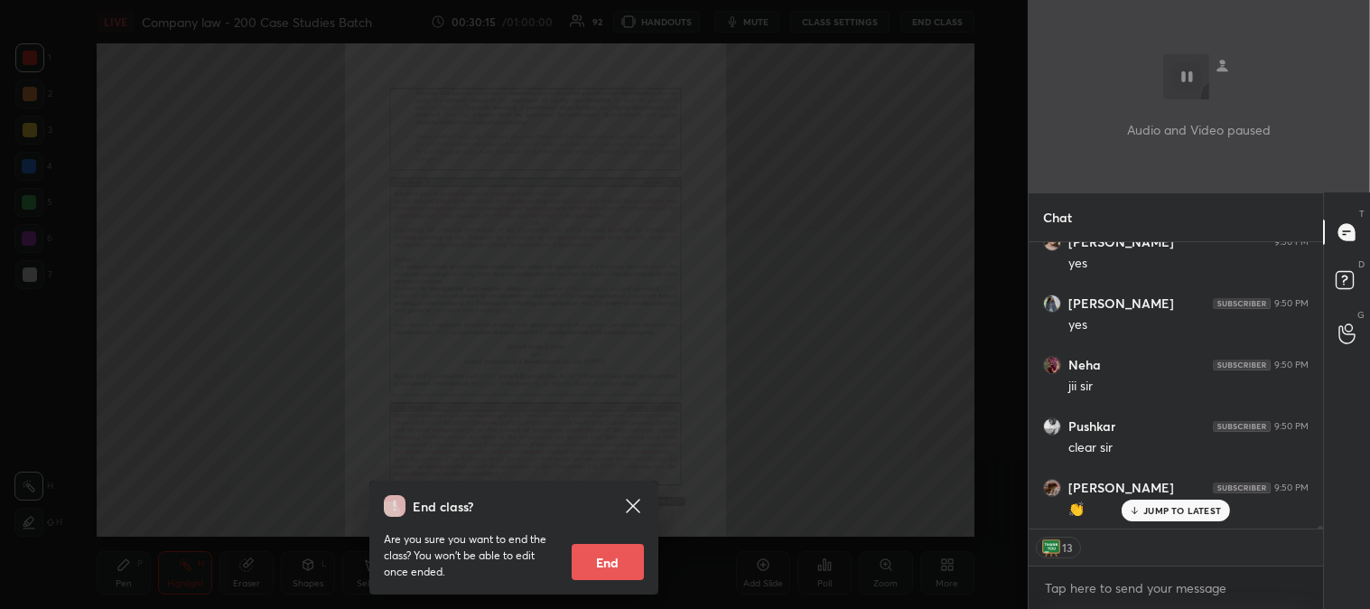
click at [615, 561] on button "End" at bounding box center [608, 562] width 72 height 36
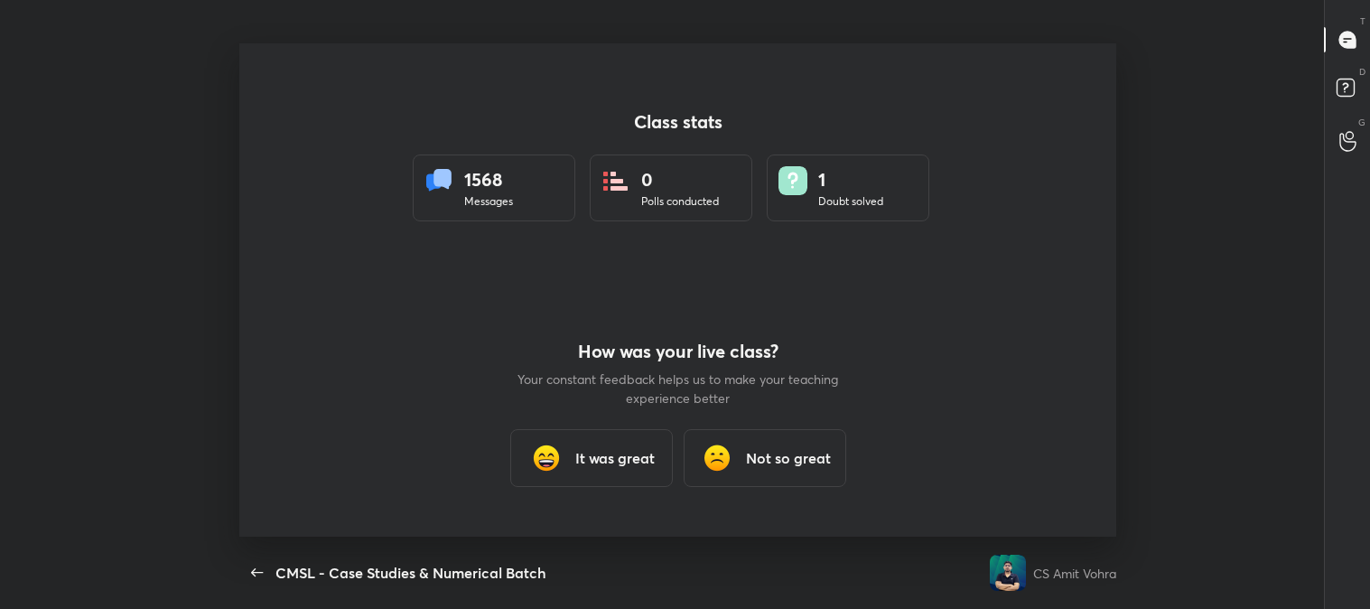
scroll to position [5, 0]
